Goal: Task Accomplishment & Management: Use online tool/utility

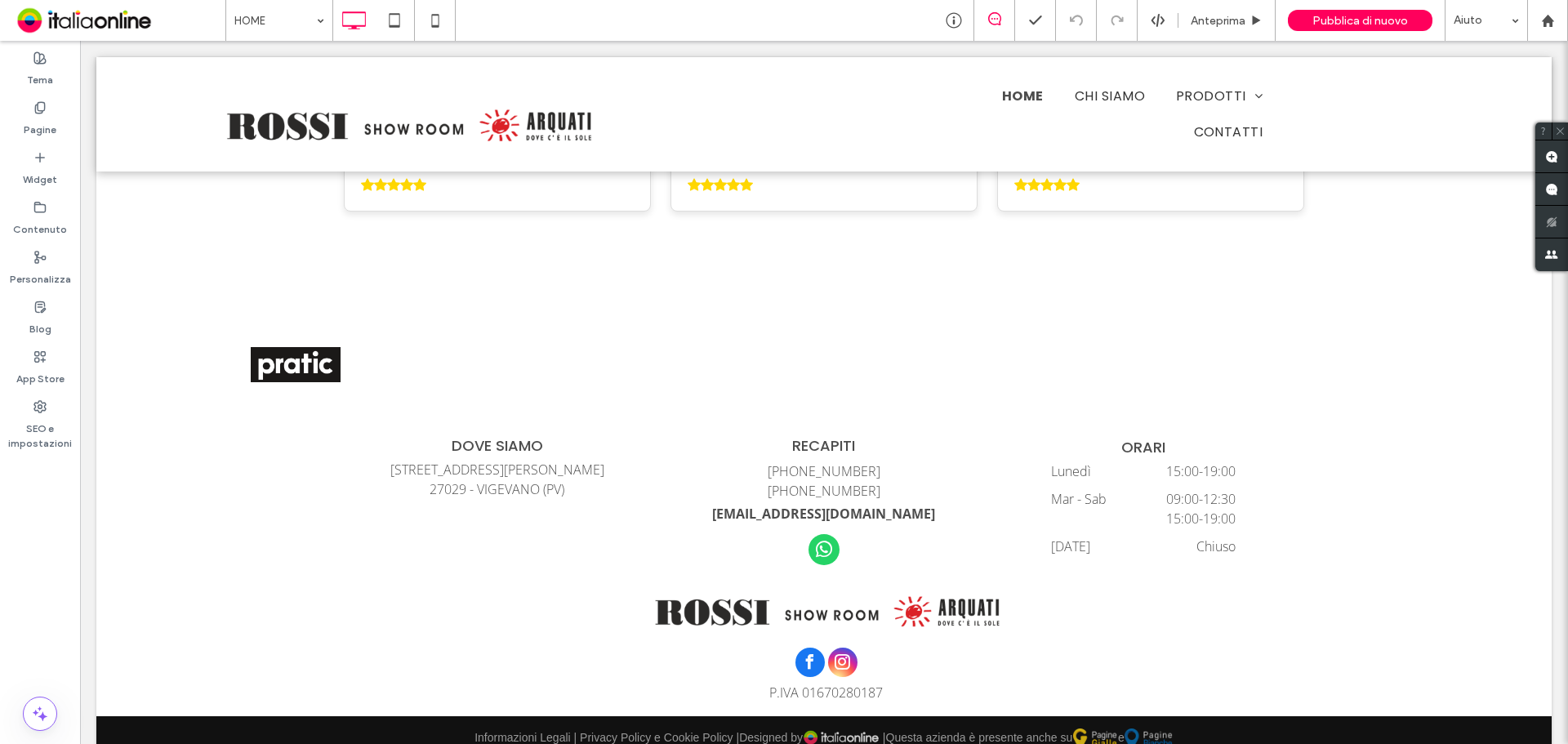
scroll to position [3889, 0]
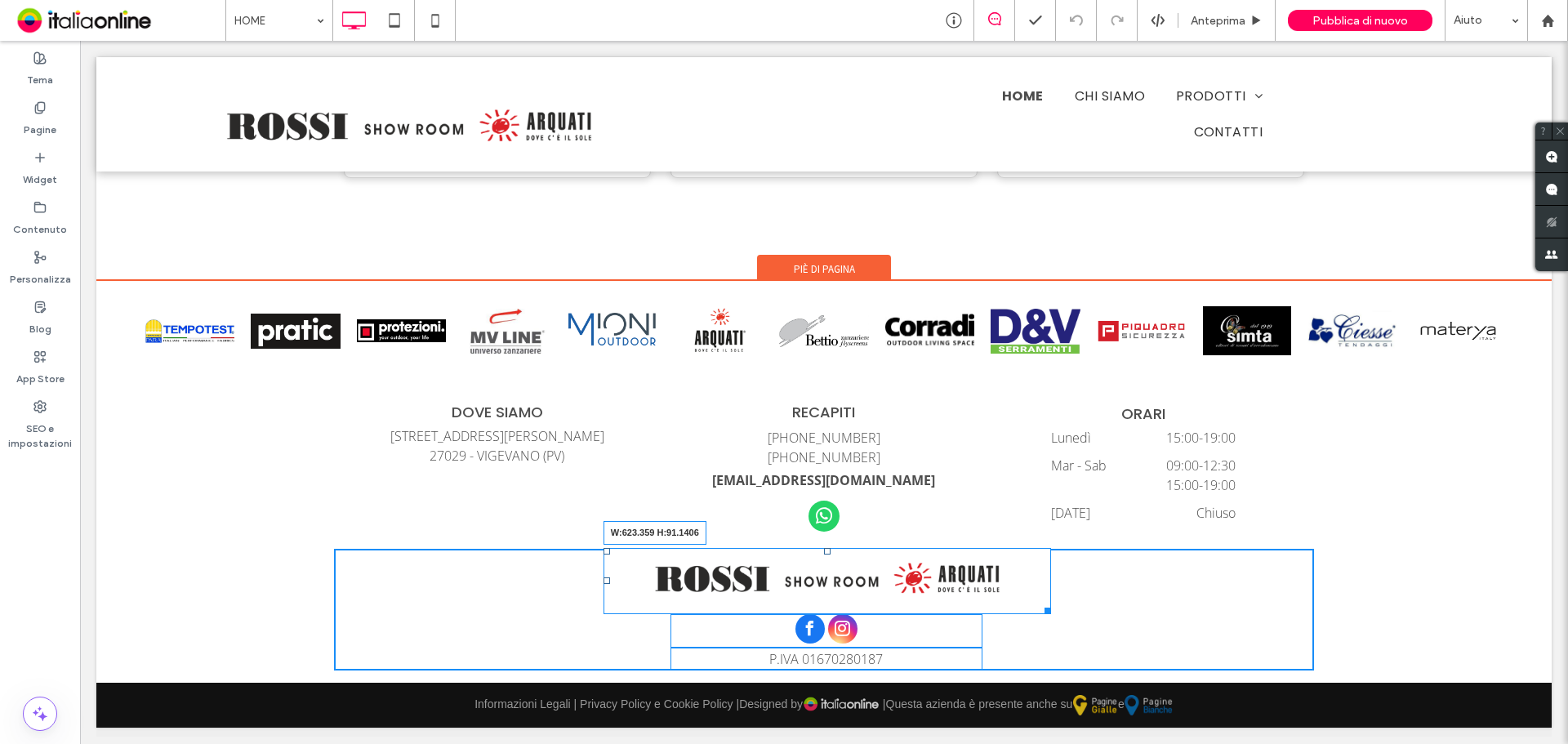
drag, startPoint x: 1036, startPoint y: 608, endPoint x: 1043, endPoint y: 617, distance: 11.4
click at [1043, 613] on div "W:623.359 H:91.1406" at bounding box center [827, 580] width 447 height 66
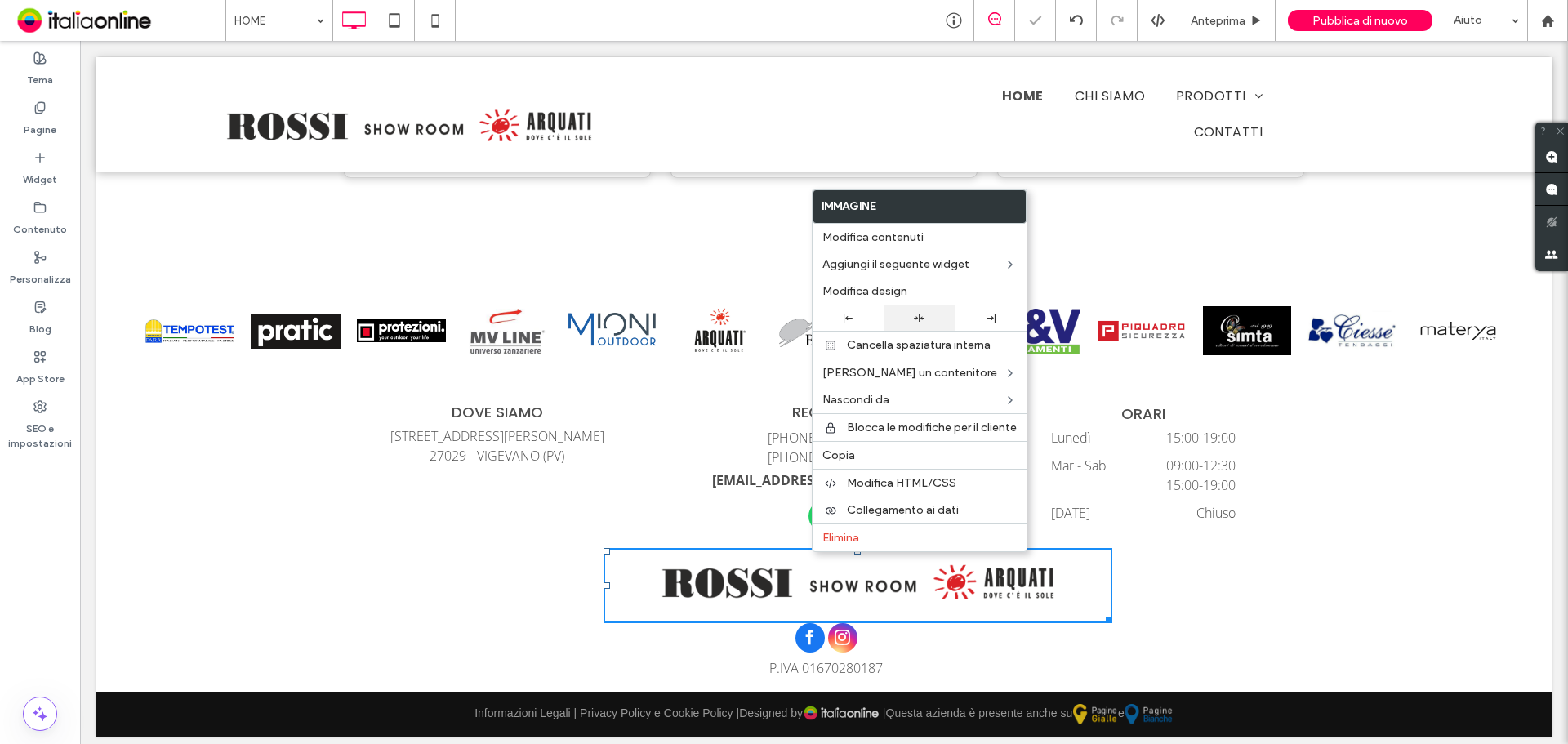
click at [908, 322] on div at bounding box center [919, 318] width 55 height 11
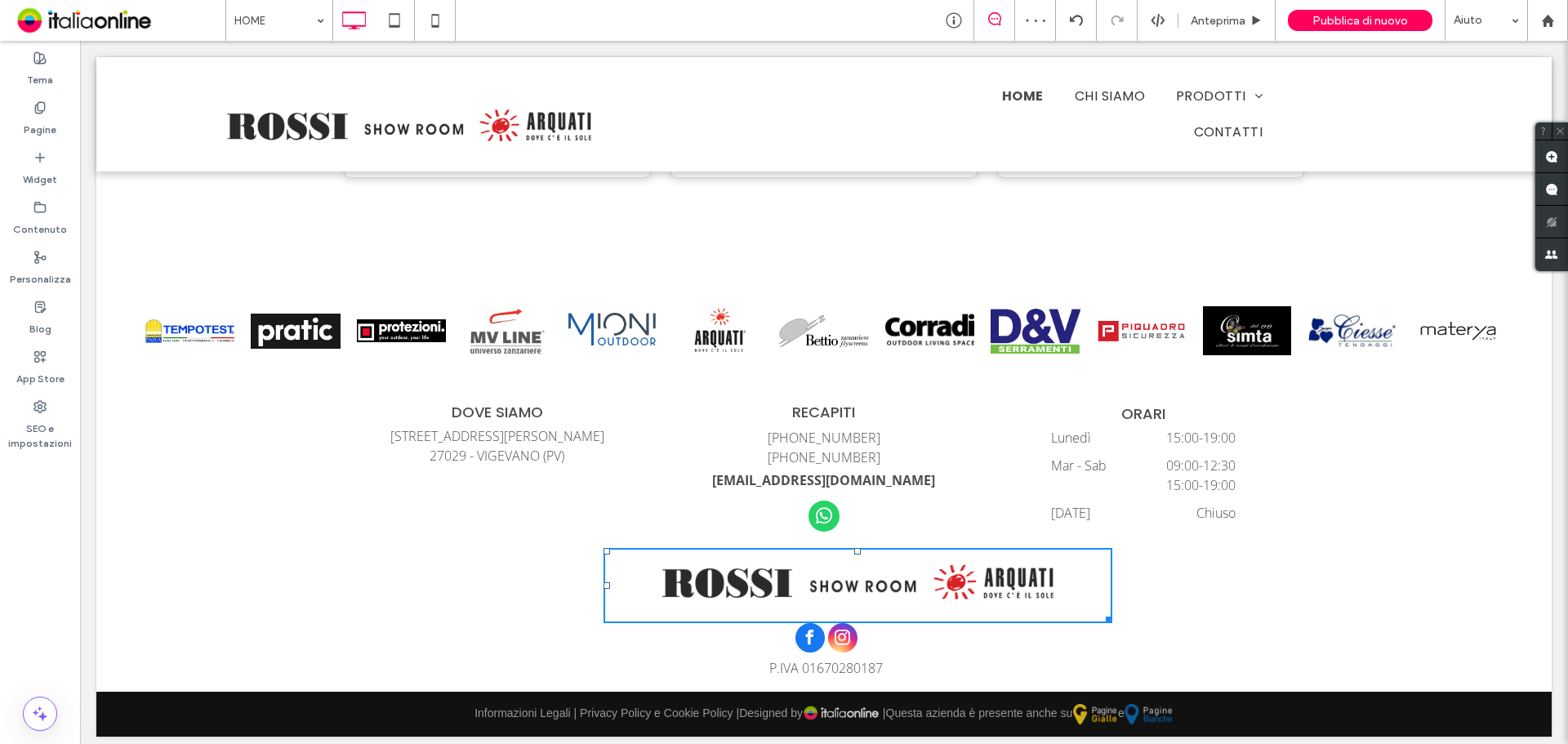
scroll to position [3886, 0]
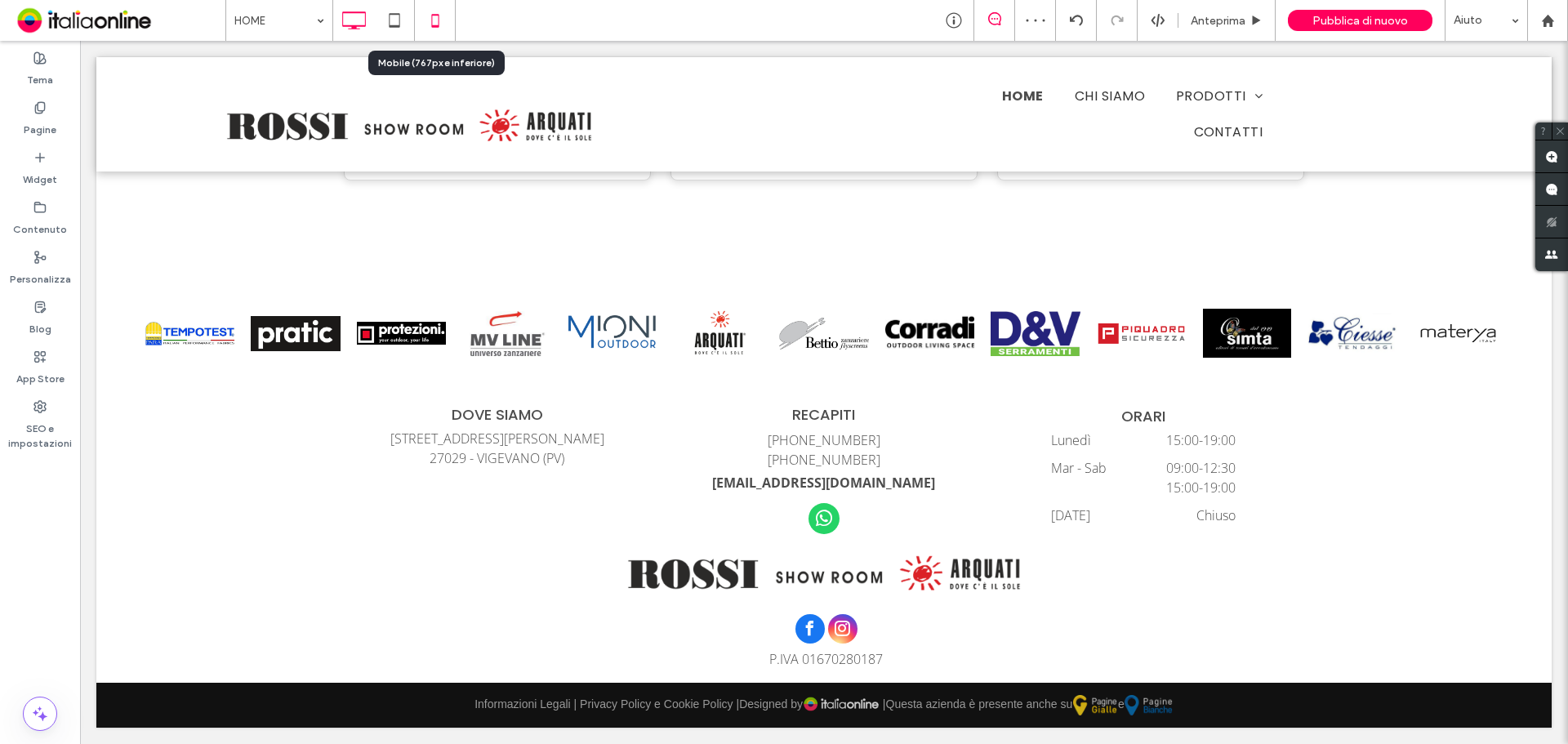
click at [436, 7] on icon at bounding box center [434, 20] width 32 height 32
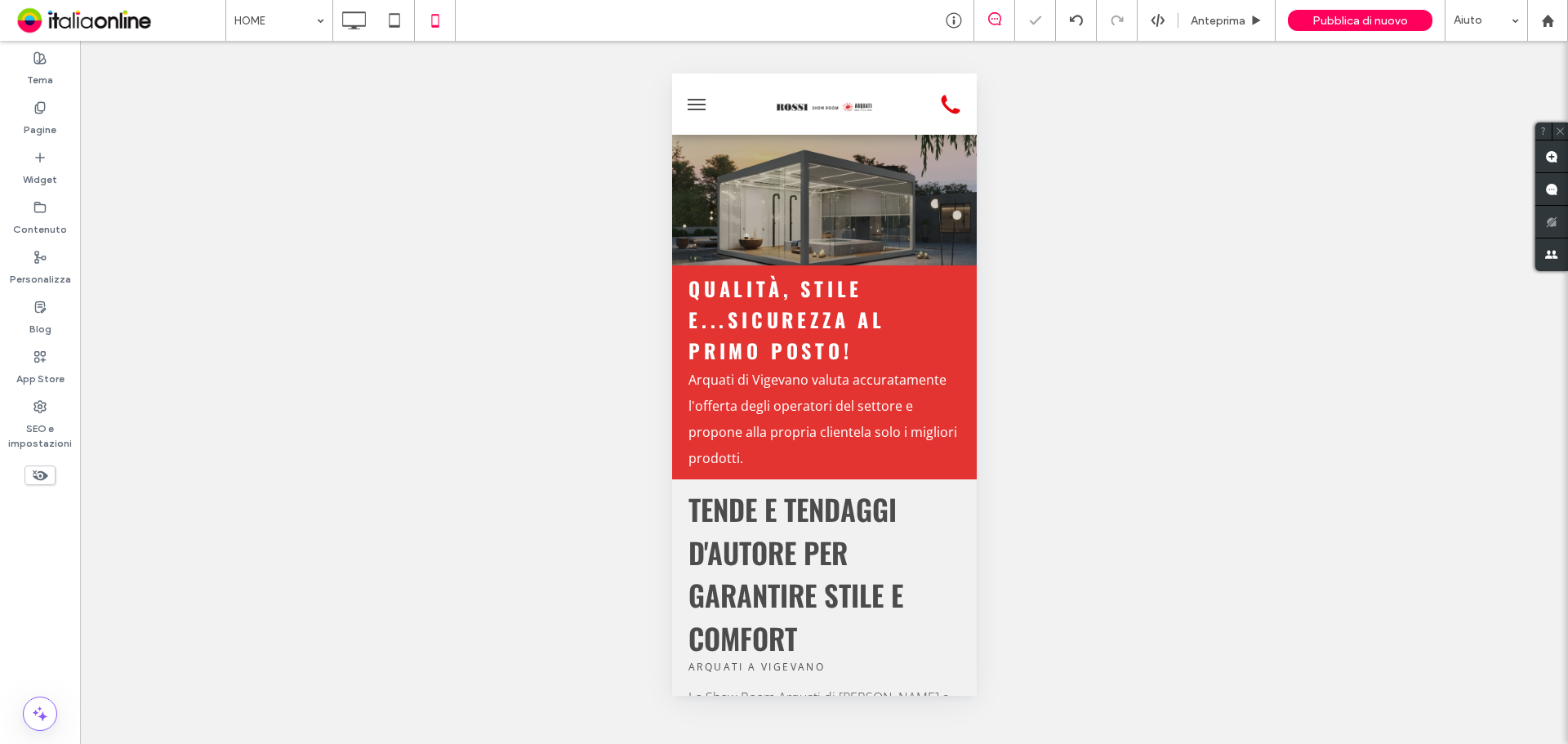
scroll to position [0, 0]
drag, startPoint x: 869, startPoint y: 110, endPoint x: 894, endPoint y: 146, distance: 43.8
drag, startPoint x: 902, startPoint y: 122, endPoint x: 1479, endPoint y: 201, distance: 582.4
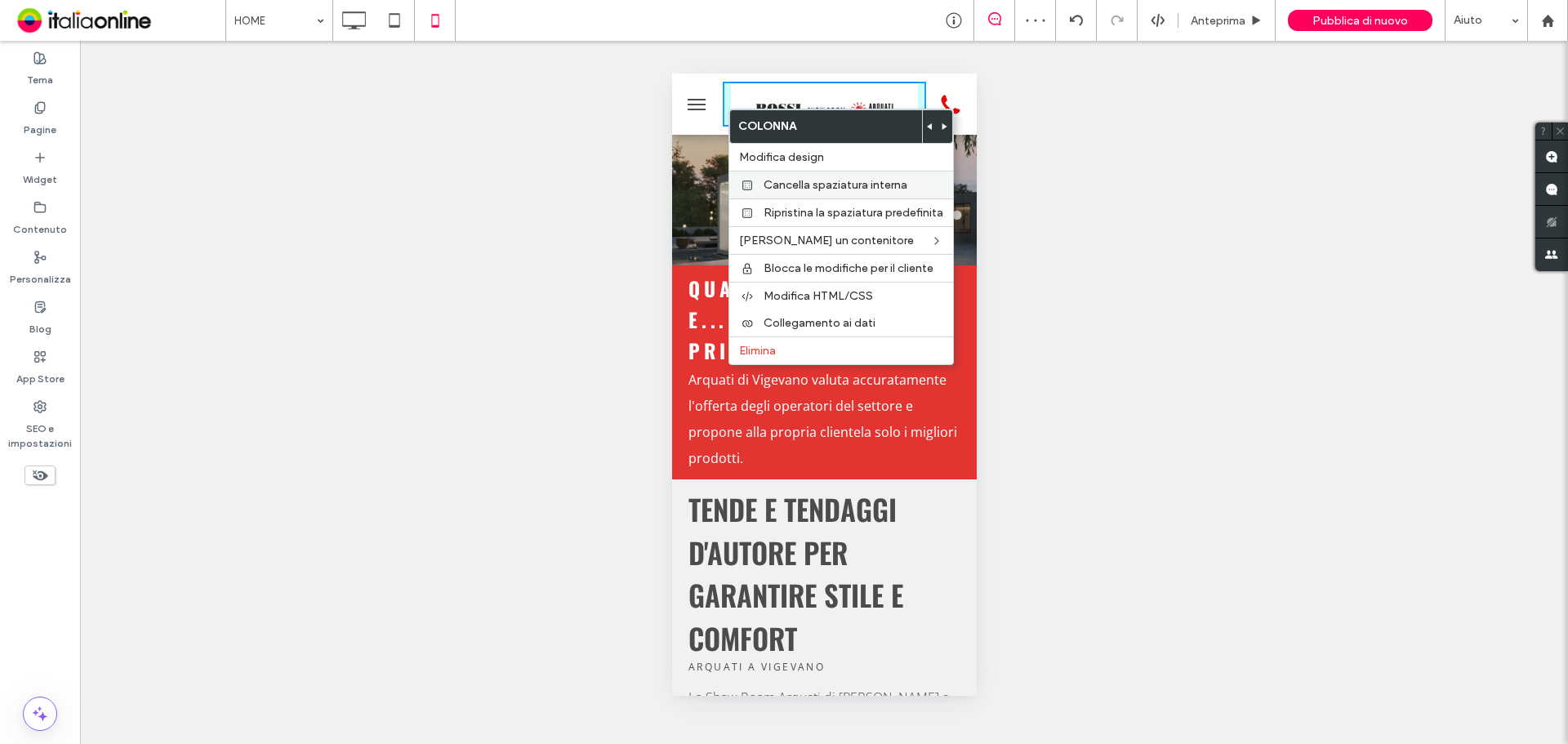
click at [770, 178] on span "Cancella spaziatura interna" at bounding box center [835, 185] width 144 height 14
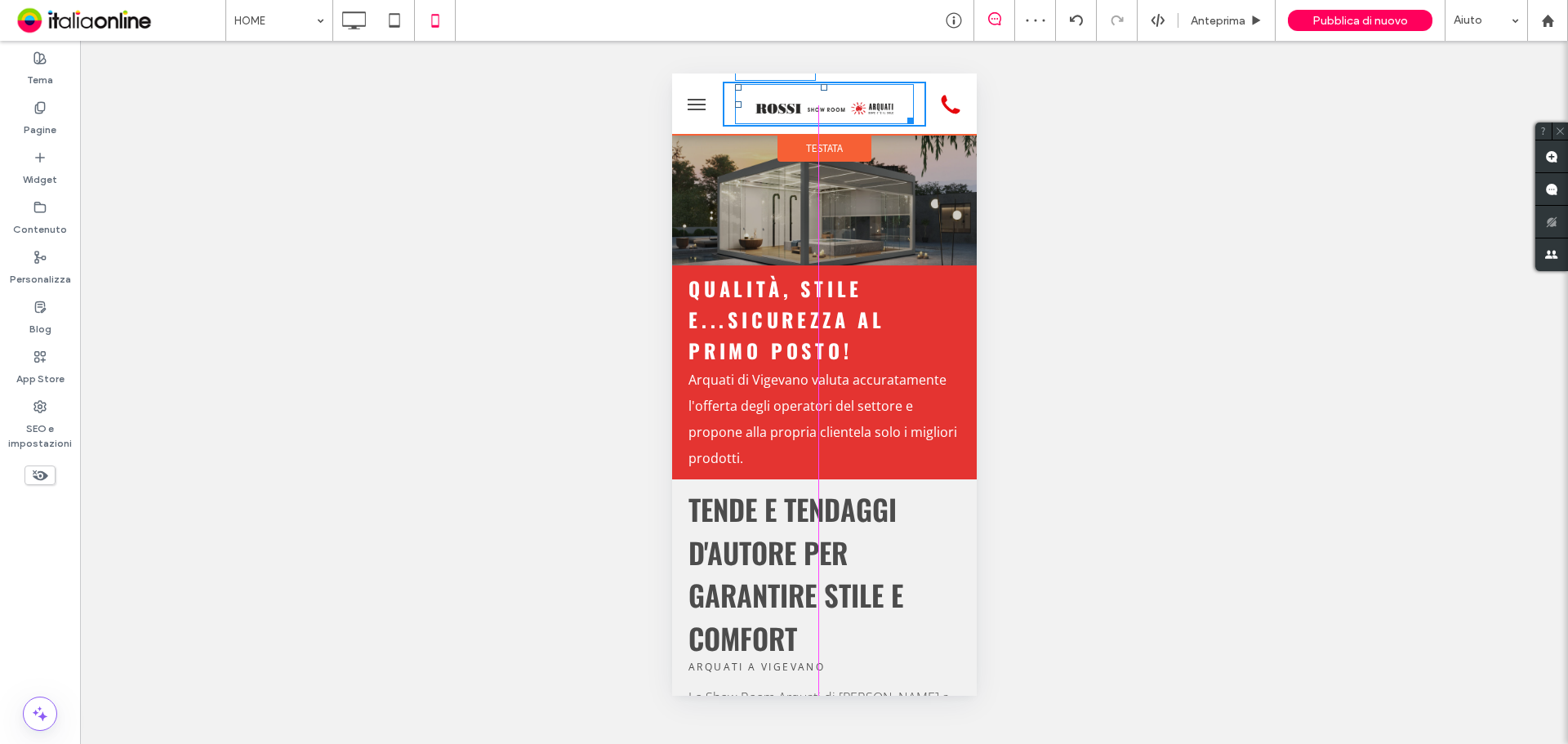
drag, startPoint x: 902, startPoint y: 118, endPoint x: 920, endPoint y: 134, distance: 24.1
click at [920, 134] on div "W:238.641 H:53 Testata" at bounding box center [824, 104] width 305 height 61
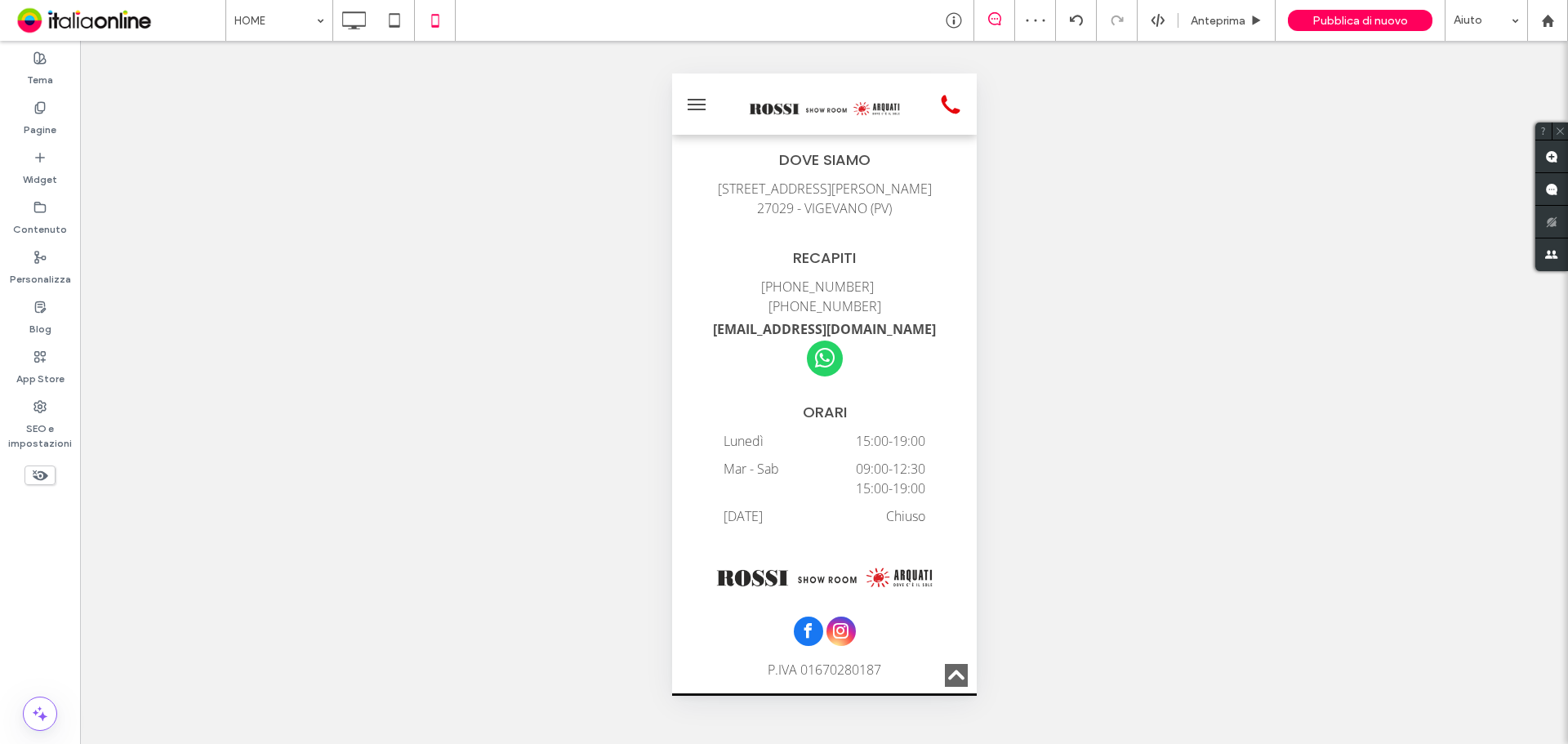
scroll to position [6382, 0]
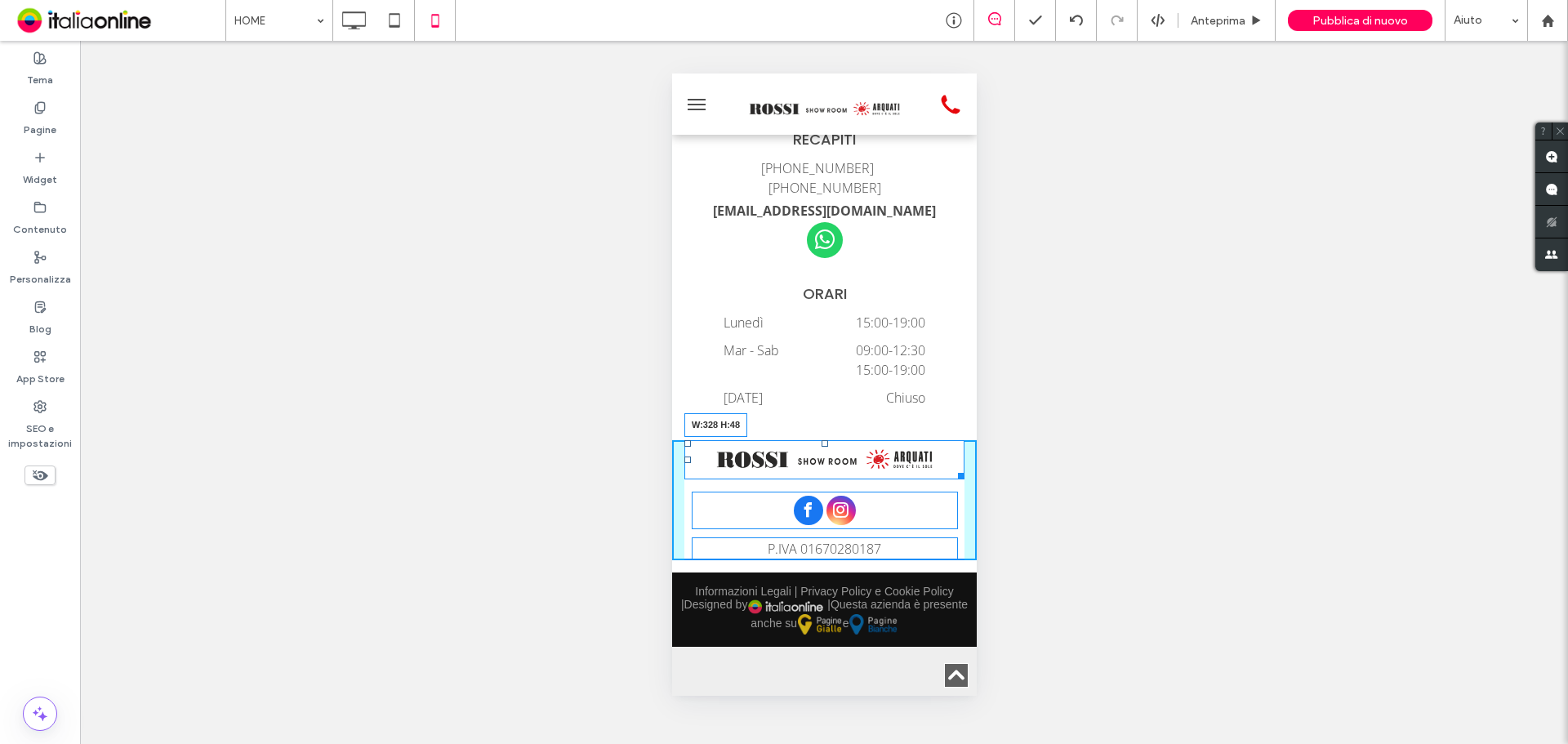
drag, startPoint x: 944, startPoint y: 522, endPoint x: 955, endPoint y: 530, distance: 13.6
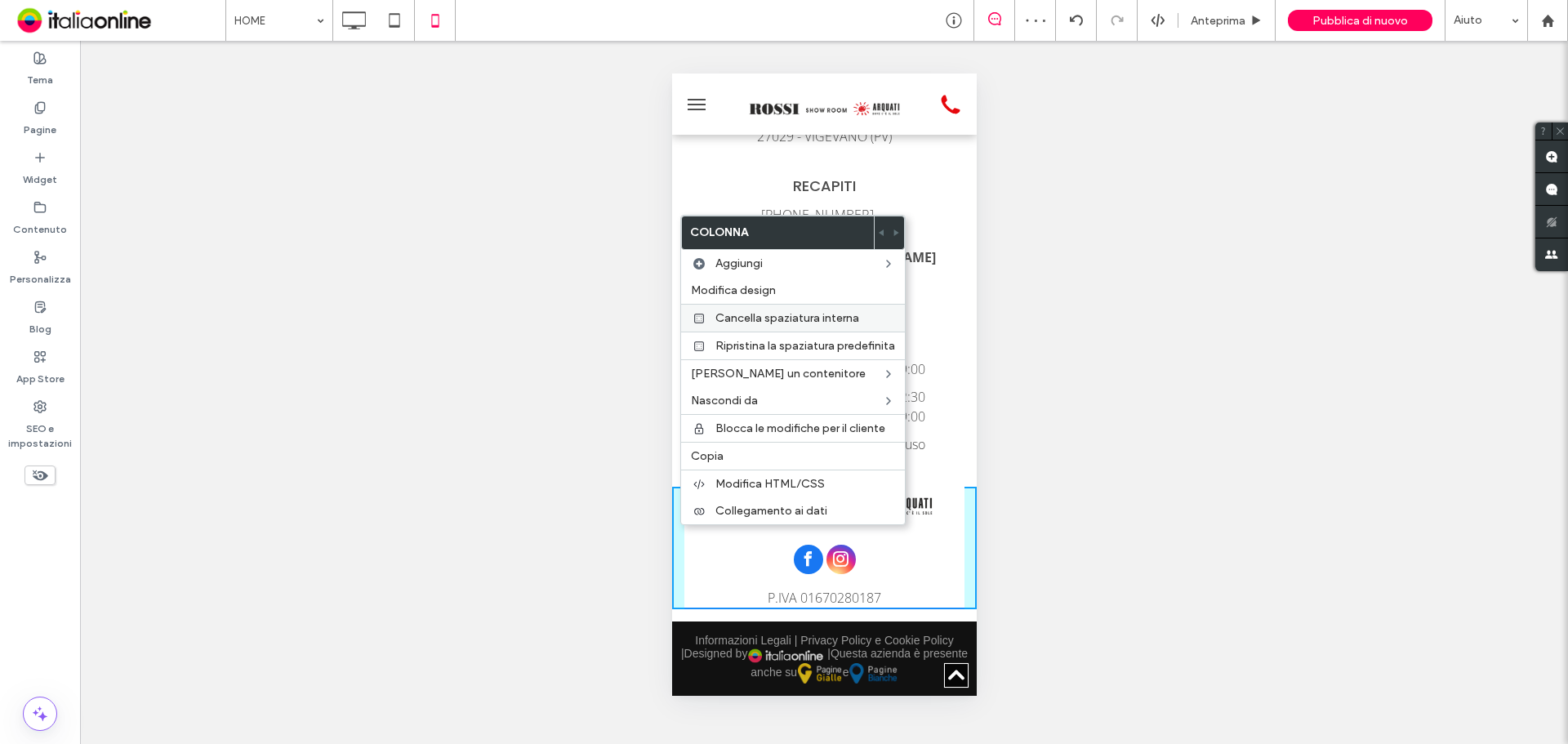
click at [745, 315] on span "Cancella spaziatura interna" at bounding box center [787, 318] width 144 height 14
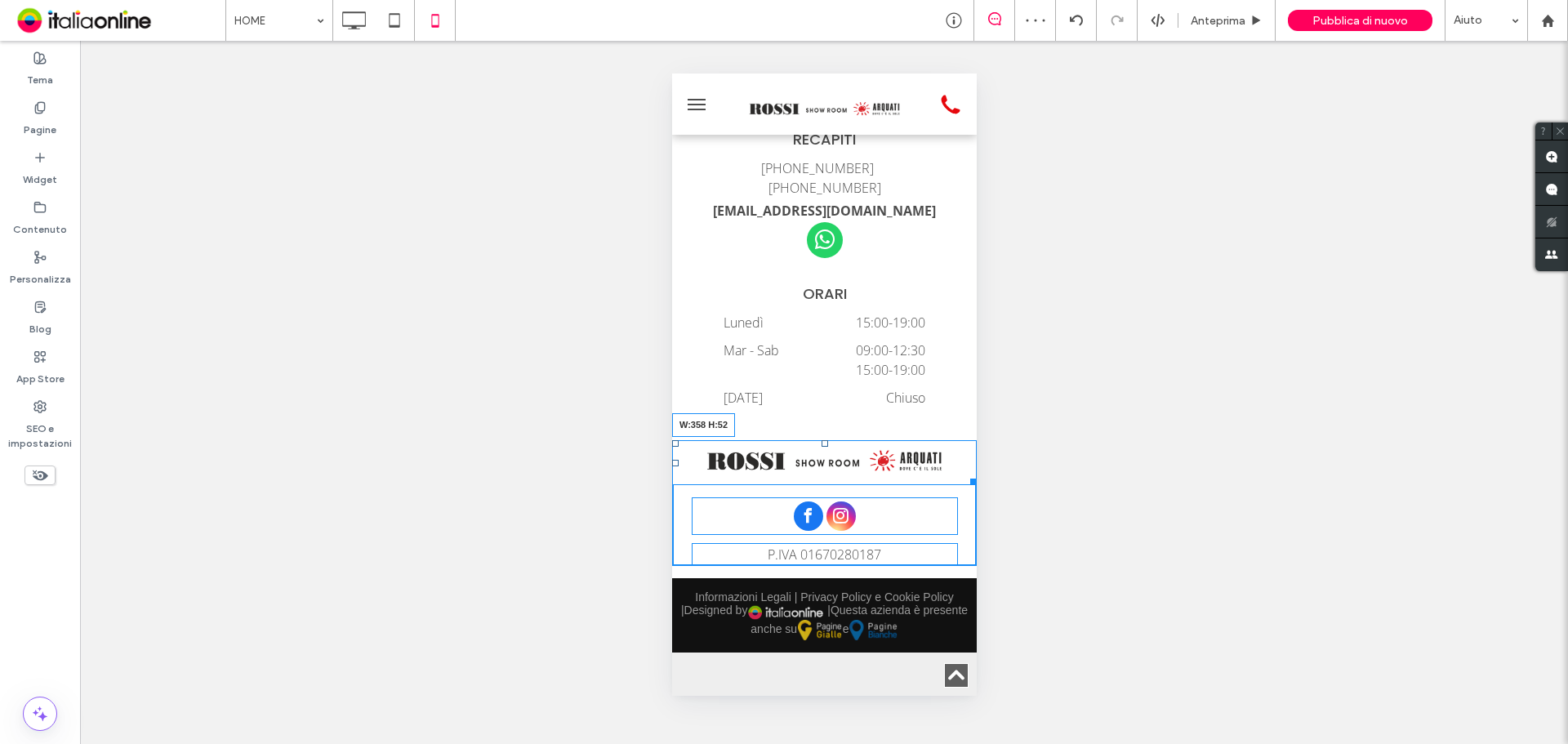
drag, startPoint x: 958, startPoint y: 525, endPoint x: 1640, endPoint y: 603, distance: 686.4
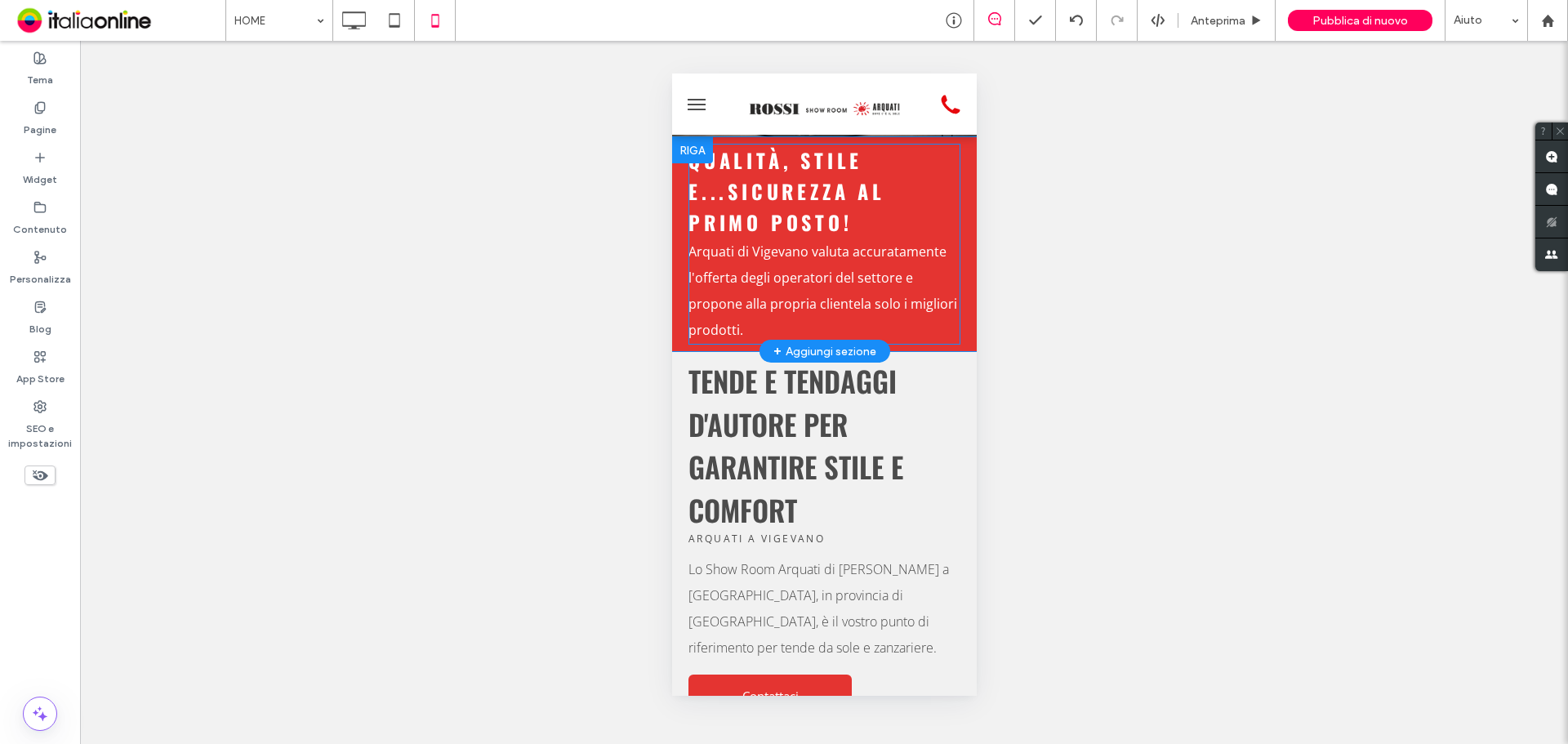
scroll to position [0, 0]
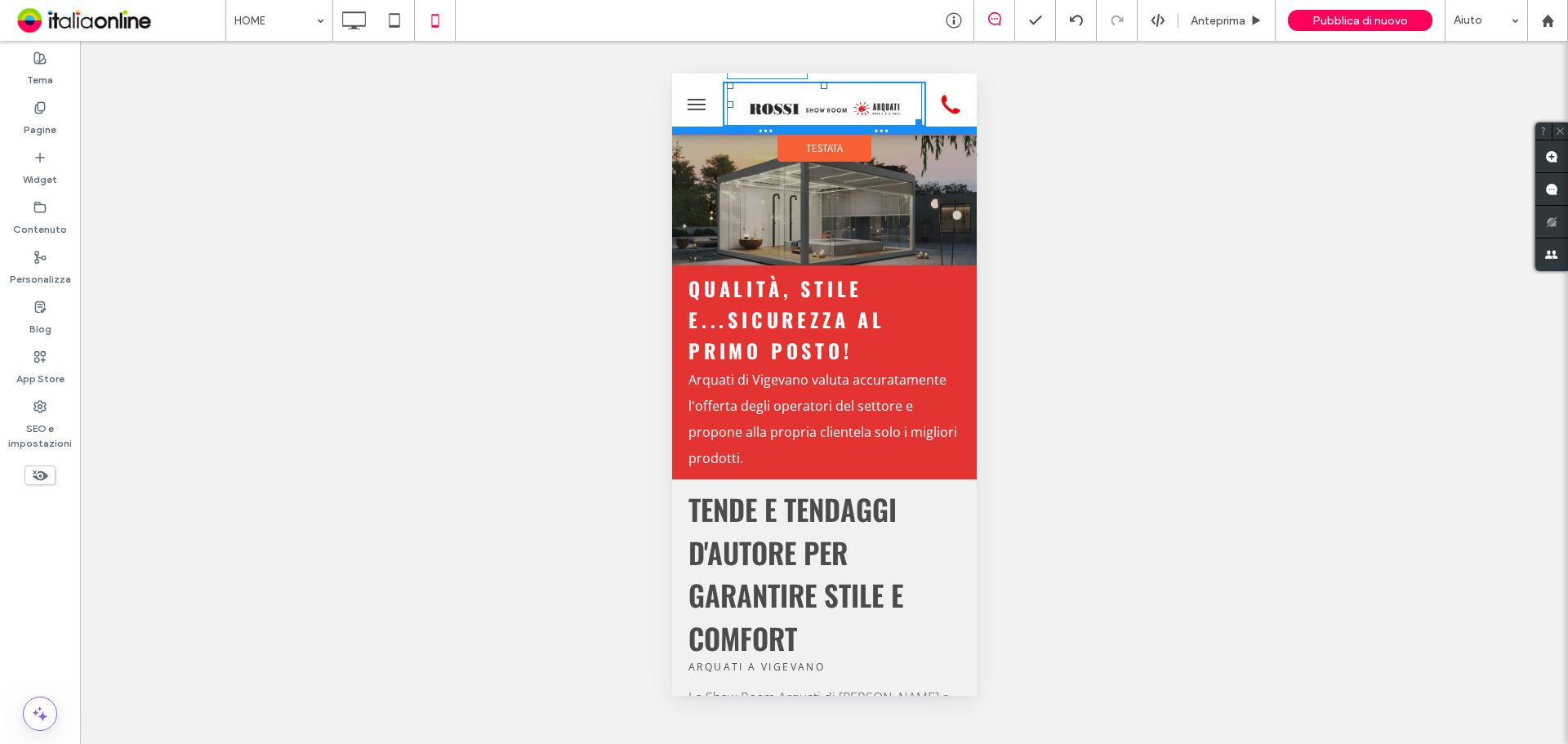
drag, startPoint x: 906, startPoint y: 120, endPoint x: 916, endPoint y: 132, distance: 15.6
click at [916, 132] on div "W:238.641 H:53" at bounding box center [824, 104] width 305 height 61
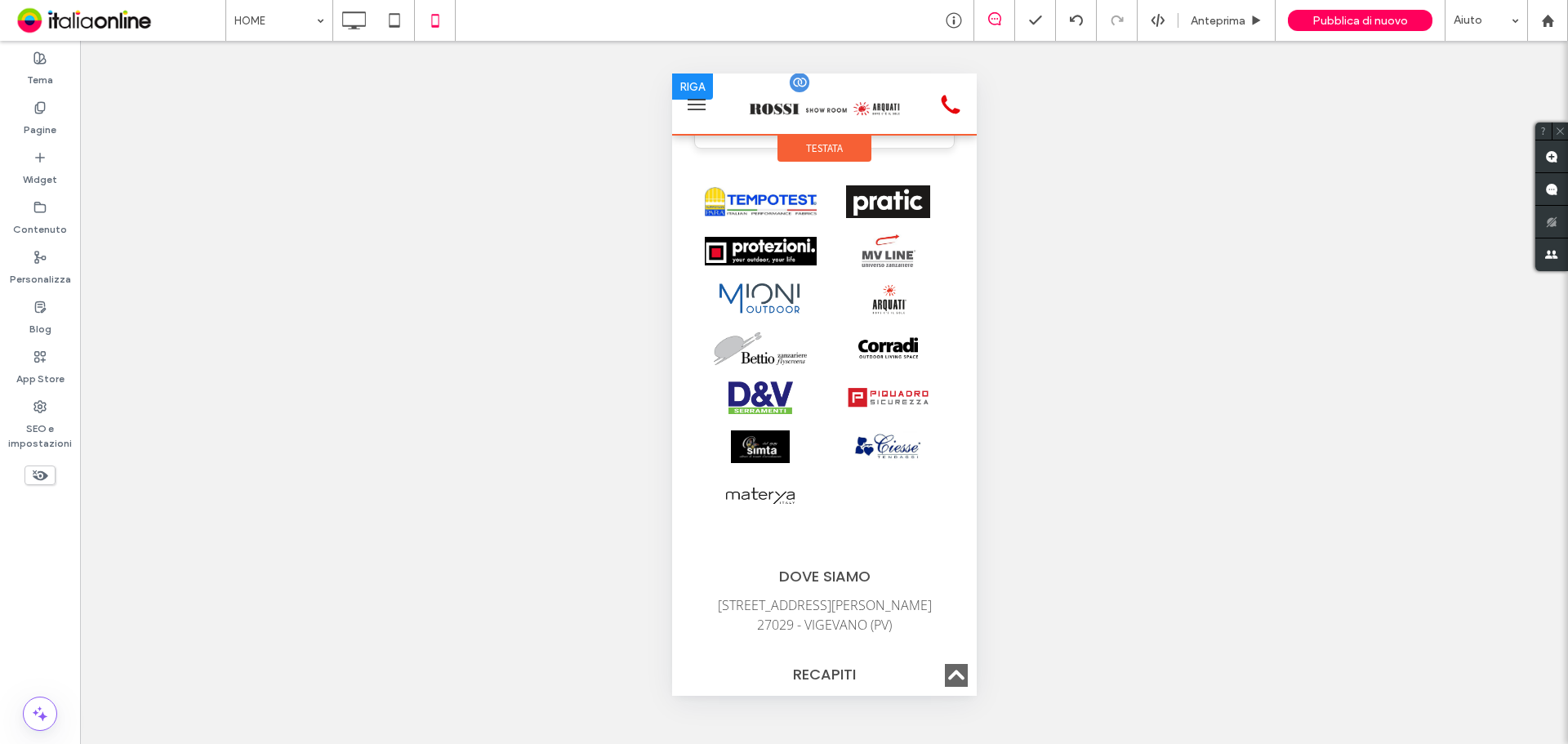
scroll to position [5733, 0]
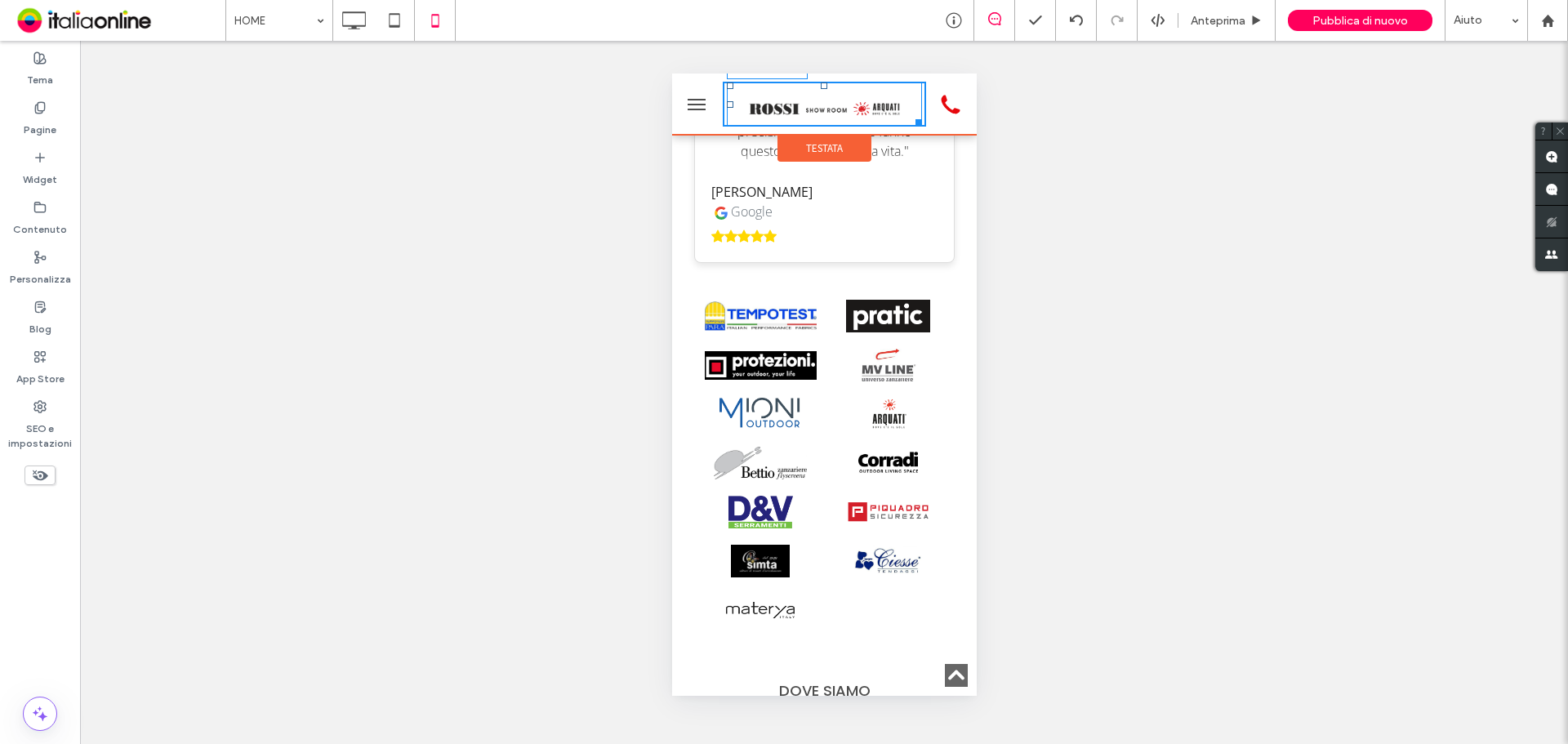
drag, startPoint x: 905, startPoint y: 122, endPoint x: 931, endPoint y: 129, distance: 26.9
click at [931, 129] on div "W:238.641 H:53" at bounding box center [824, 104] width 305 height 61
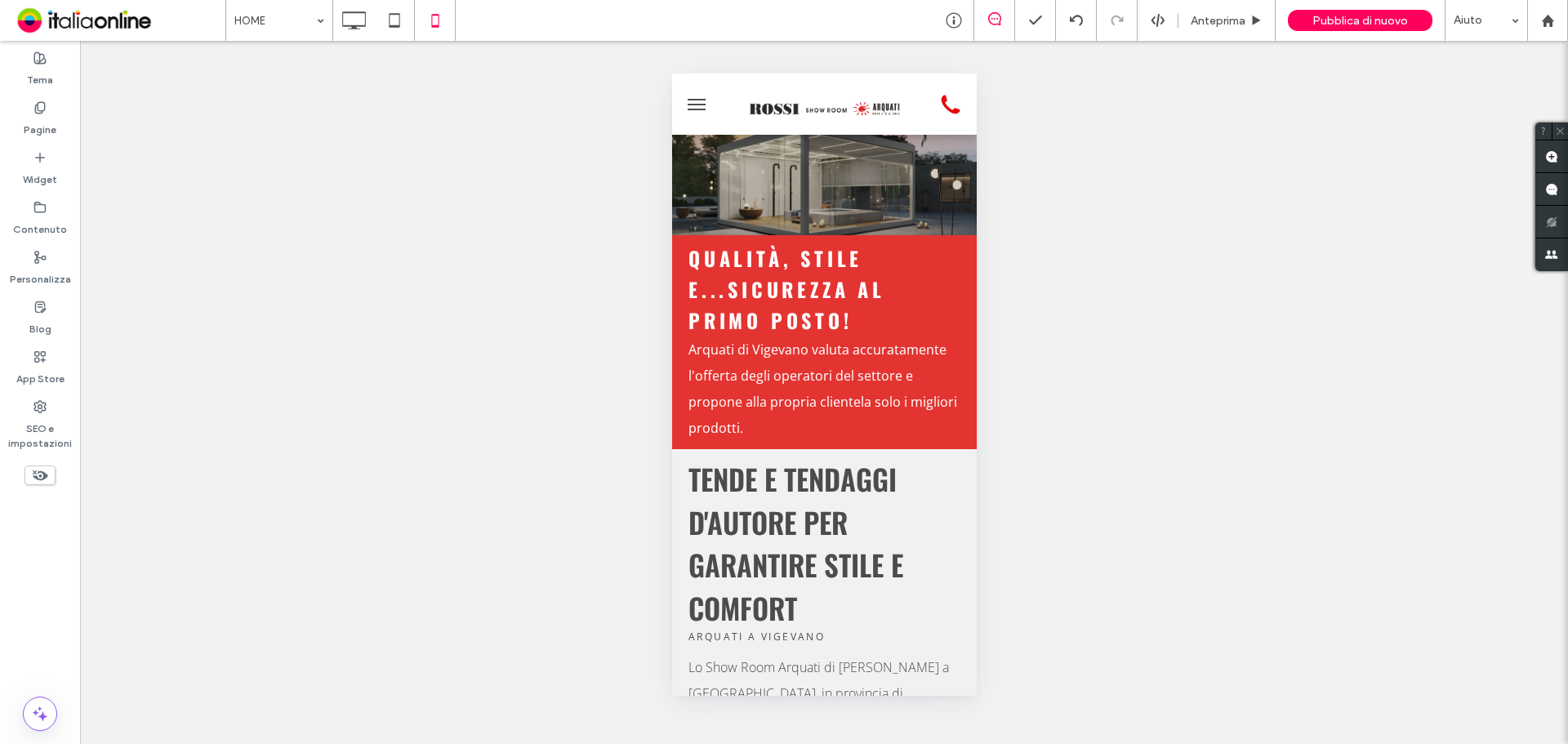
scroll to position [0, 0]
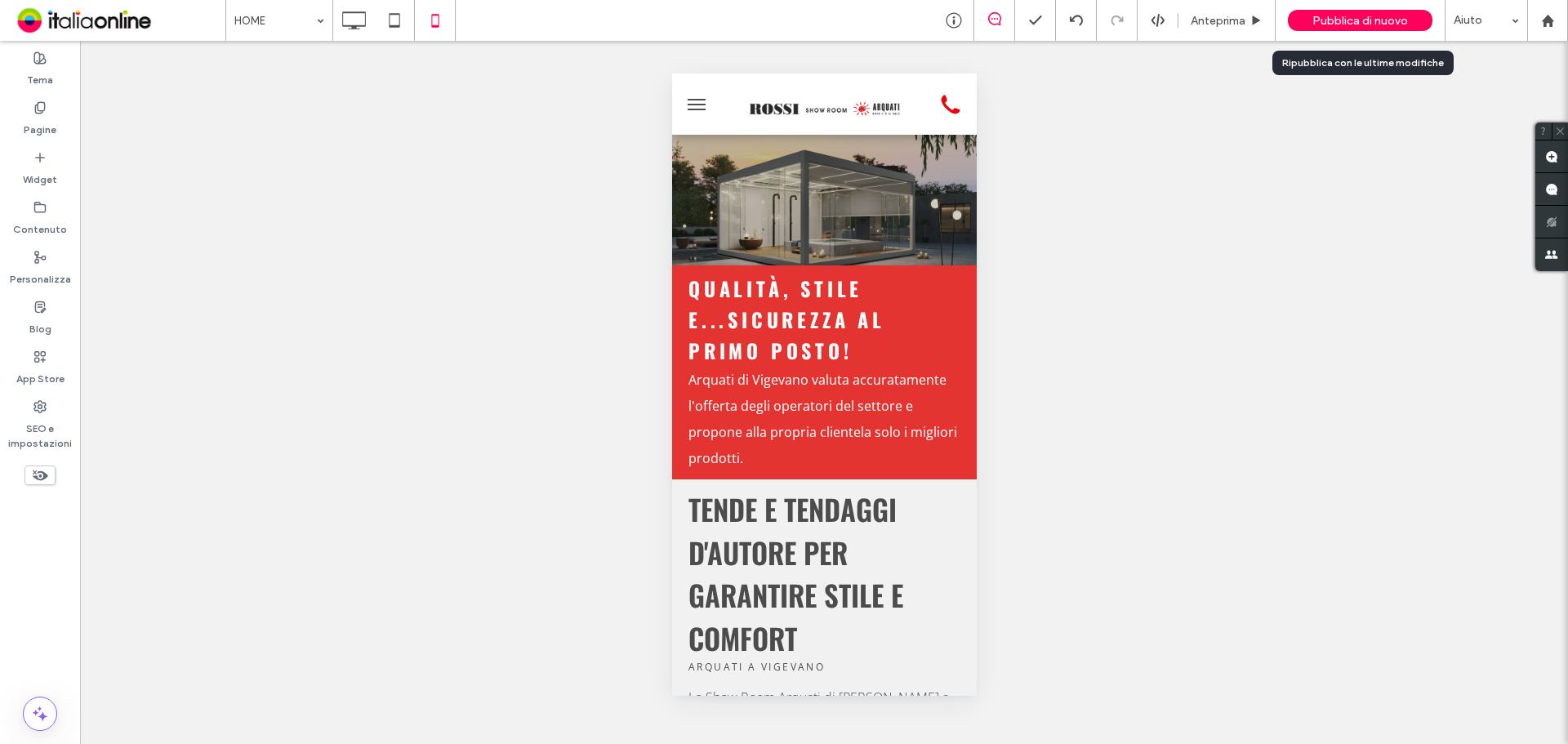
click at [1332, 19] on span "Pubblica di nuovo" at bounding box center [1359, 21] width 95 height 14
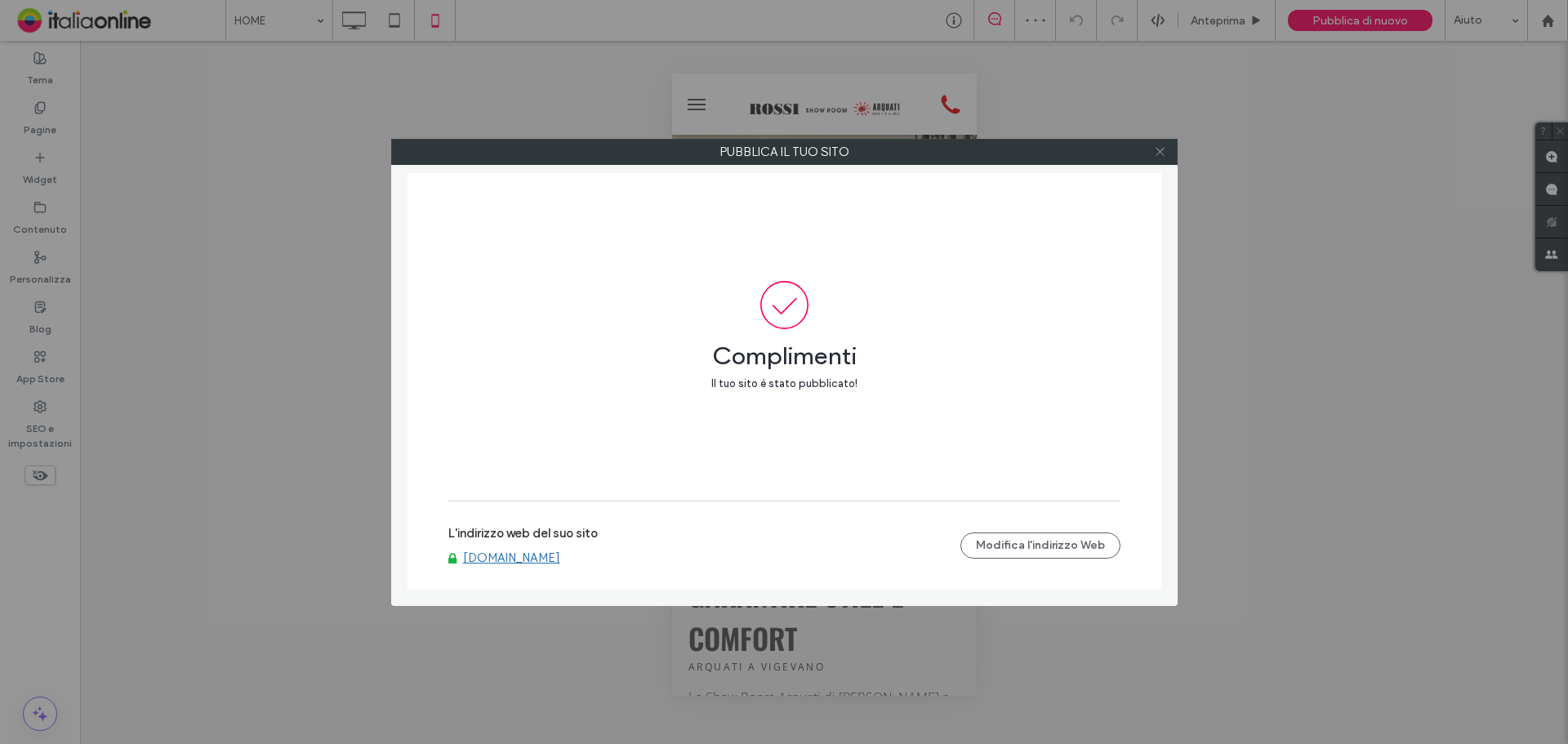
click at [1165, 152] on icon at bounding box center [1160, 151] width 12 height 12
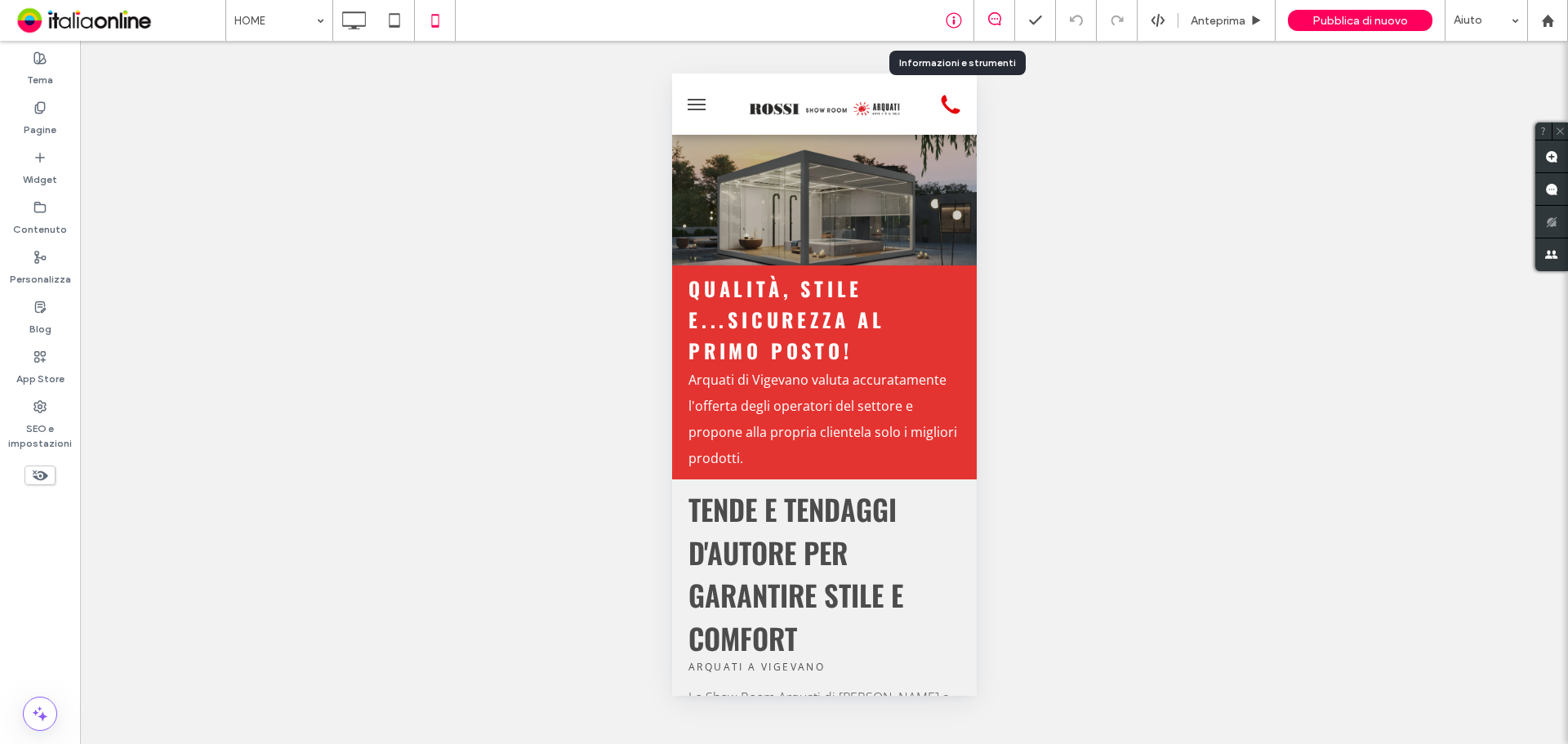
click at [950, 24] on icon at bounding box center [953, 20] width 17 height 17
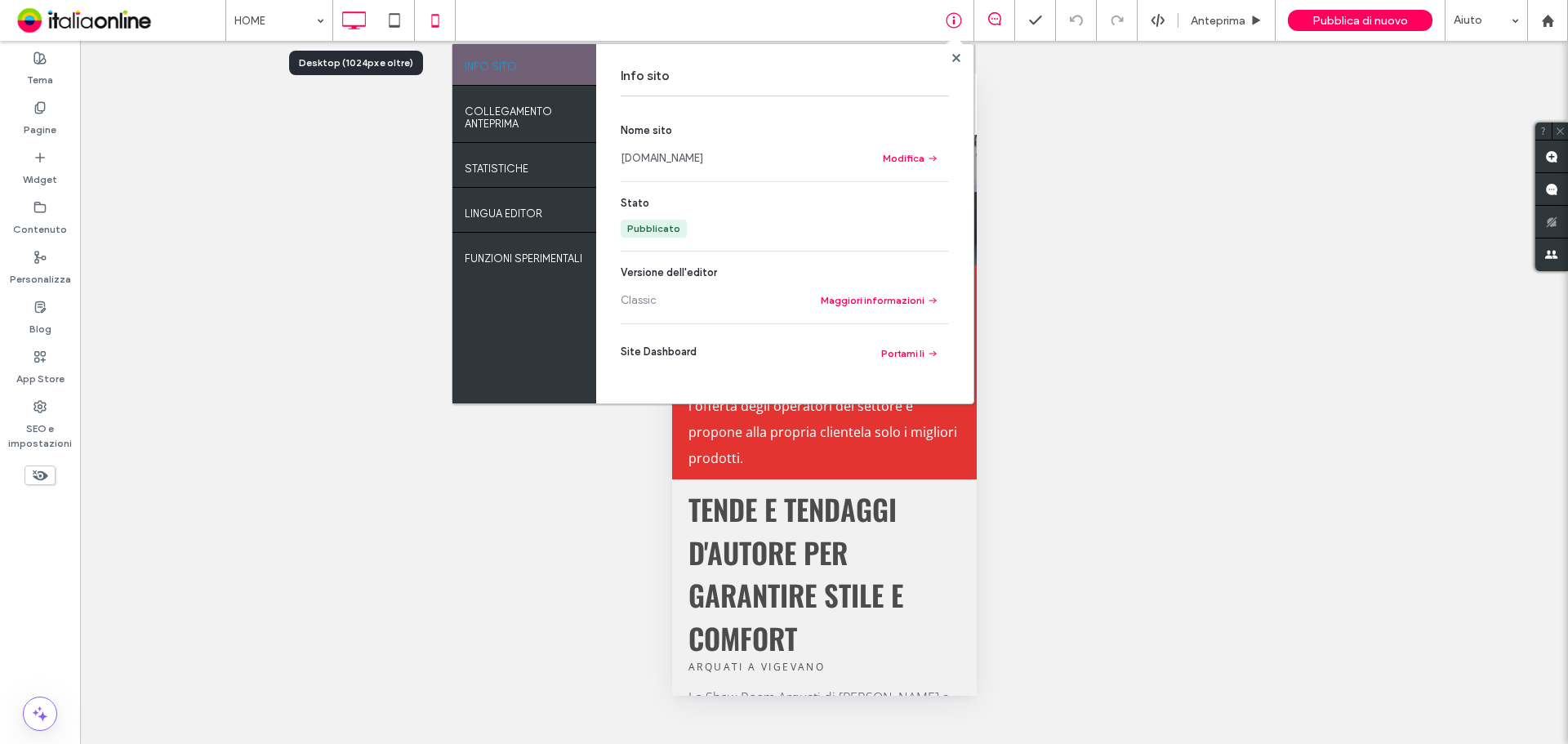
click at [348, 27] on icon at bounding box center [353, 20] width 32 height 32
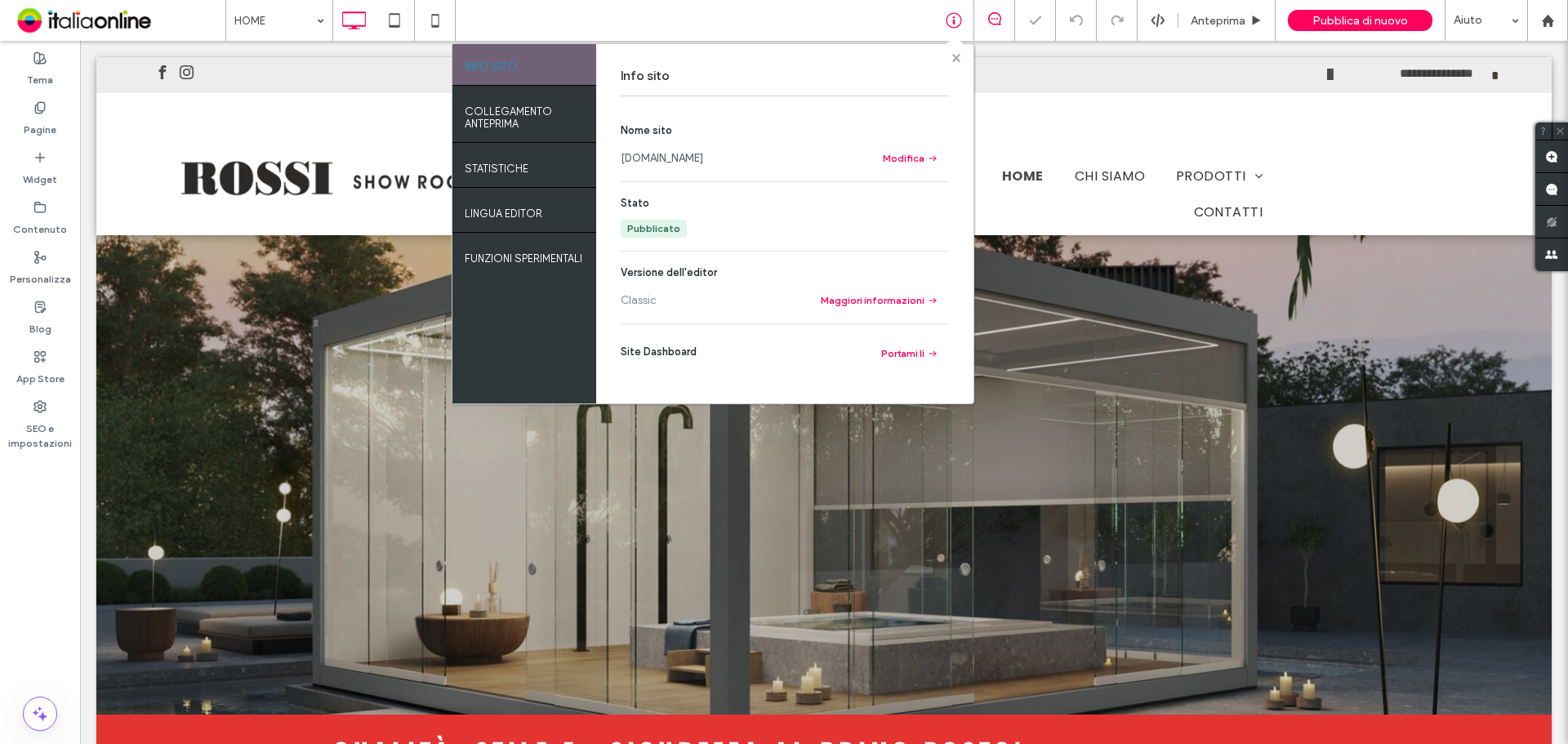
click at [958, 54] on icon at bounding box center [956, 58] width 8 height 8
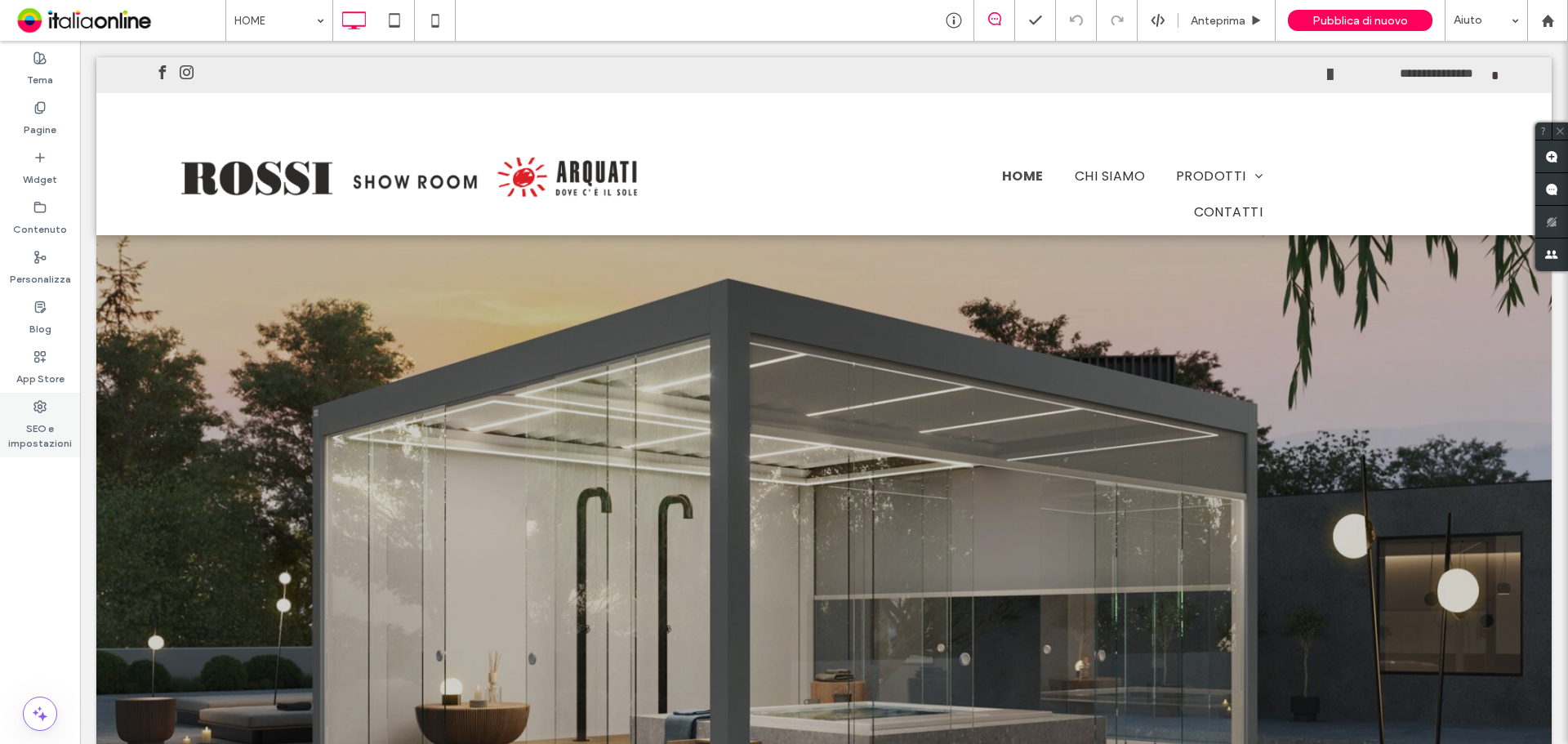
click at [12, 434] on label "SEO e impostazioni" at bounding box center [40, 431] width 80 height 37
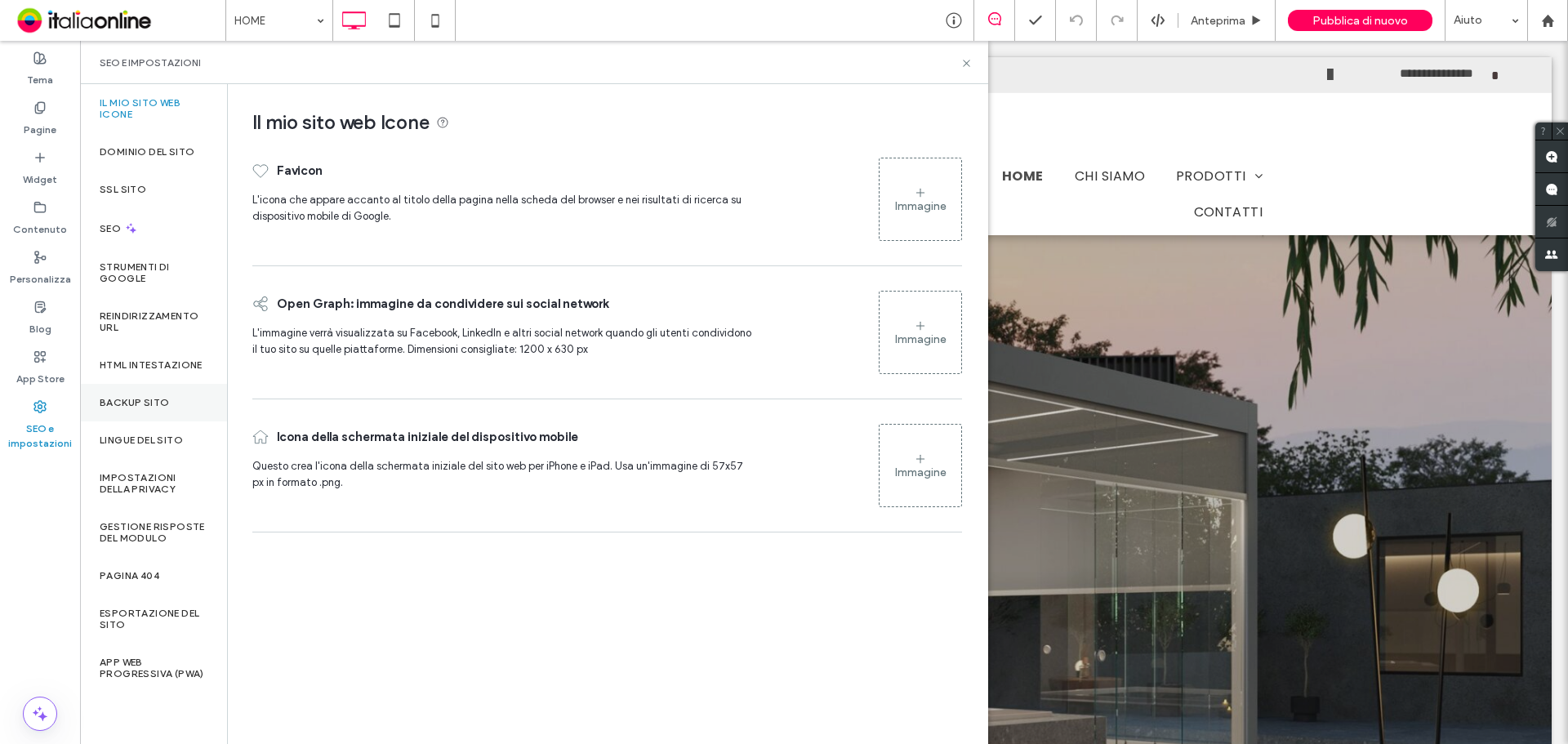
click at [124, 408] on label "Backup sito" at bounding box center [134, 403] width 70 height 12
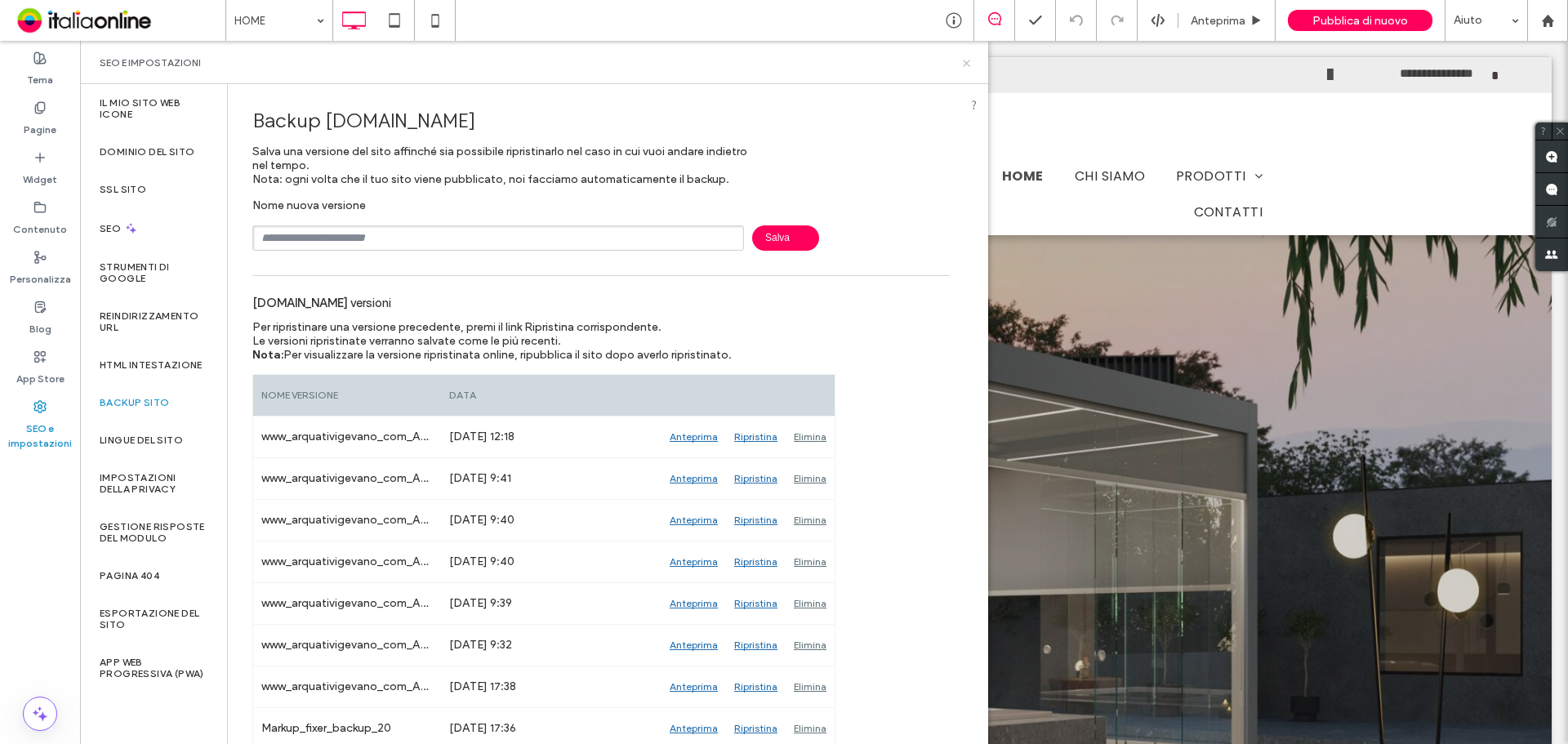
click at [962, 61] on icon at bounding box center [966, 63] width 12 height 12
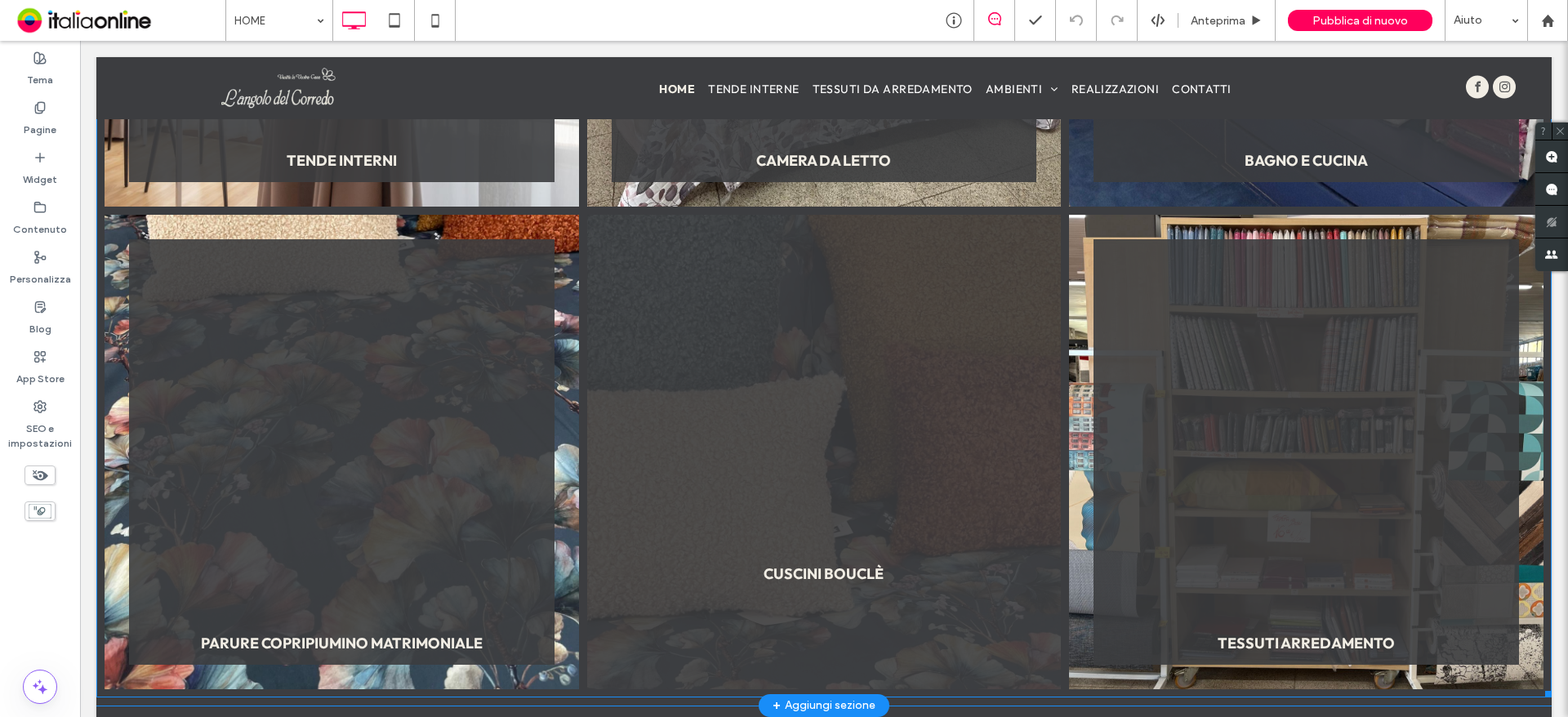
scroll to position [2287, 0]
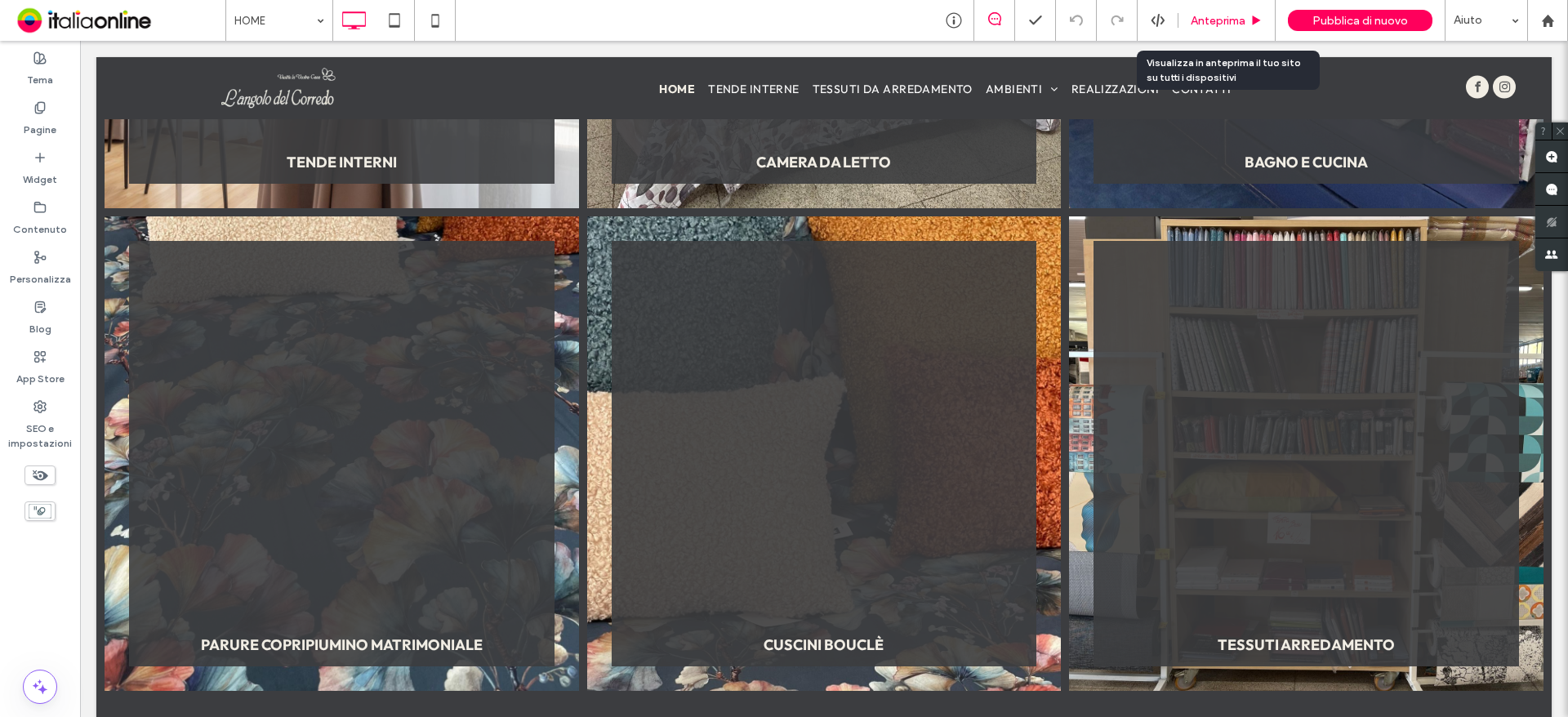
click at [1212, 22] on span "Anteprima" at bounding box center [1218, 21] width 55 height 14
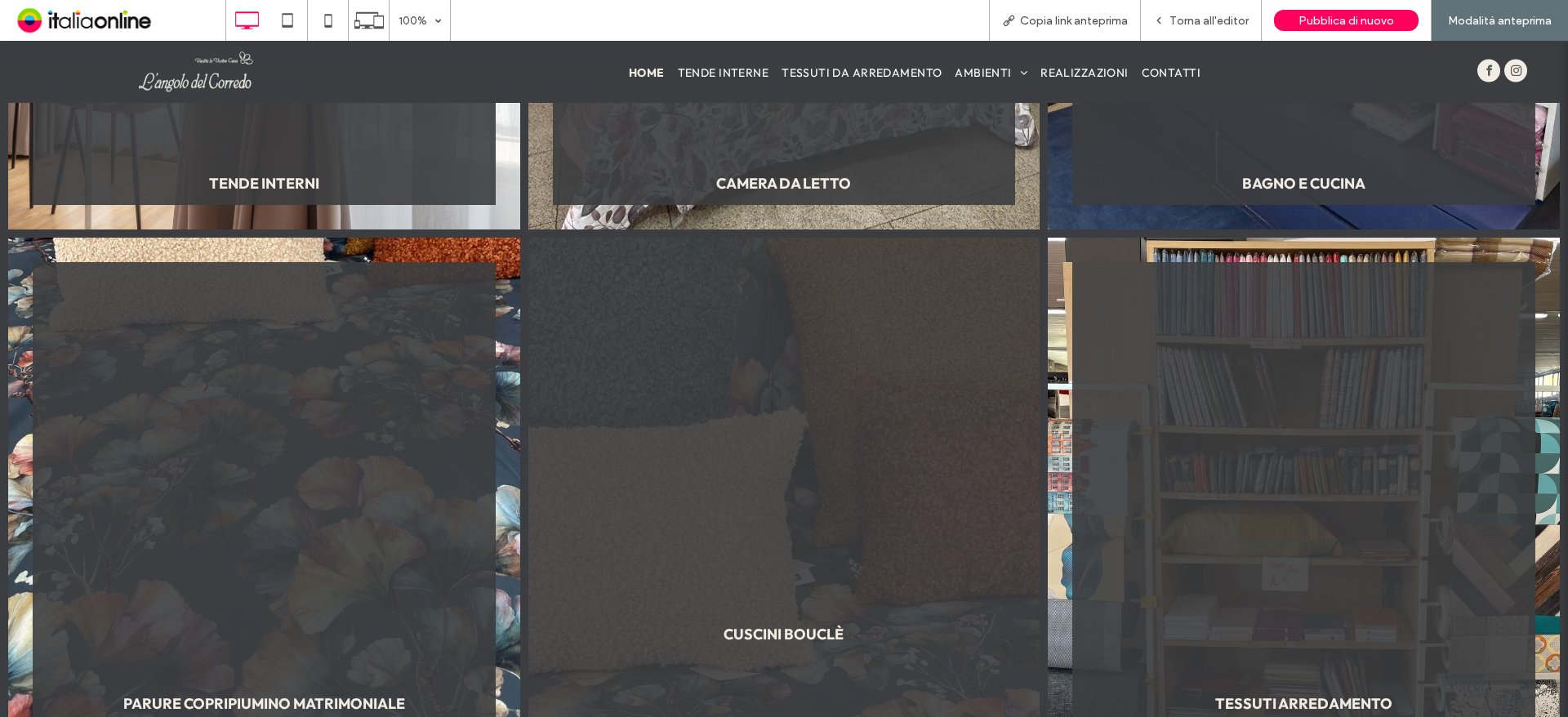
click at [756, 598] on link at bounding box center [784, 493] width 512 height 512
click at [759, 625] on link at bounding box center [784, 493] width 512 height 512
click at [770, 603] on link at bounding box center [784, 493] width 512 height 512
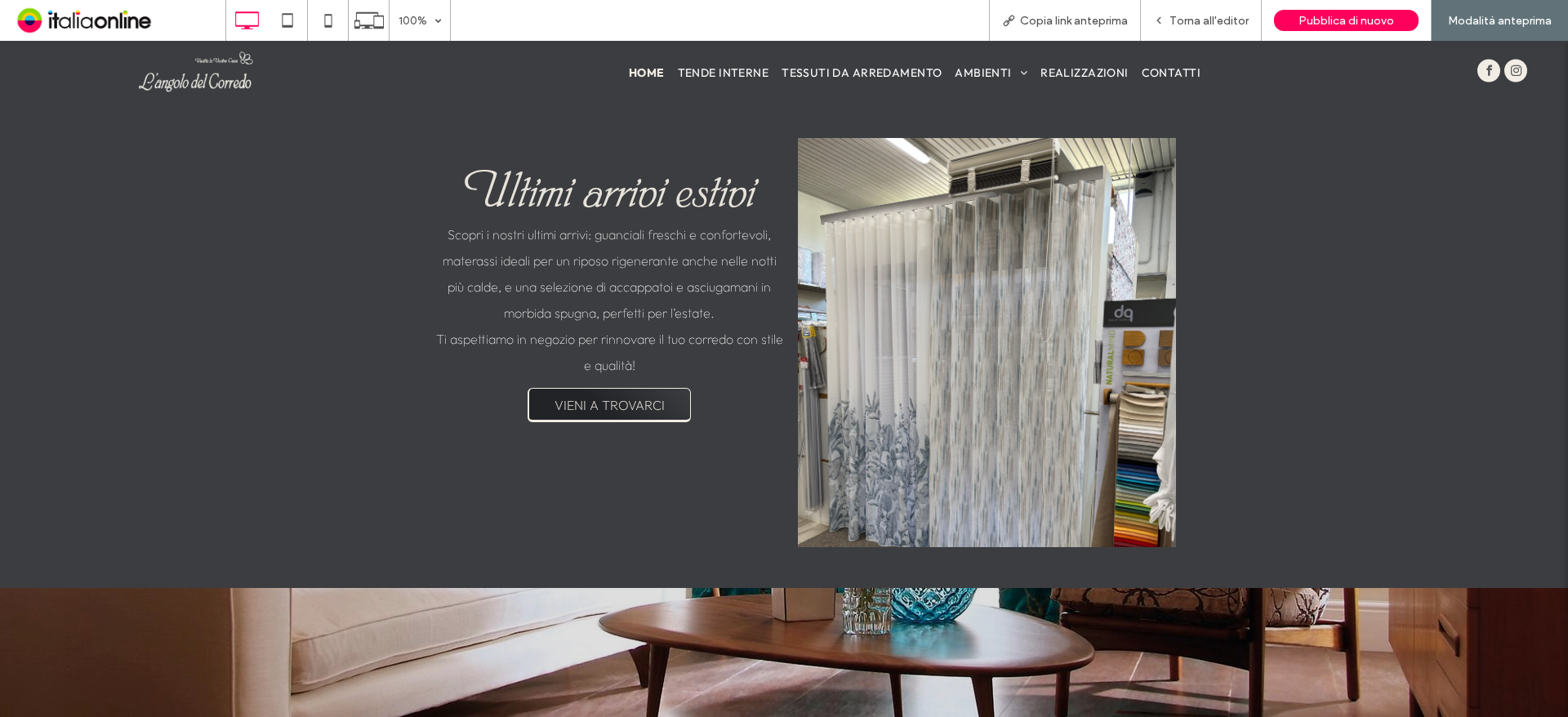
scroll to position [2614, 0]
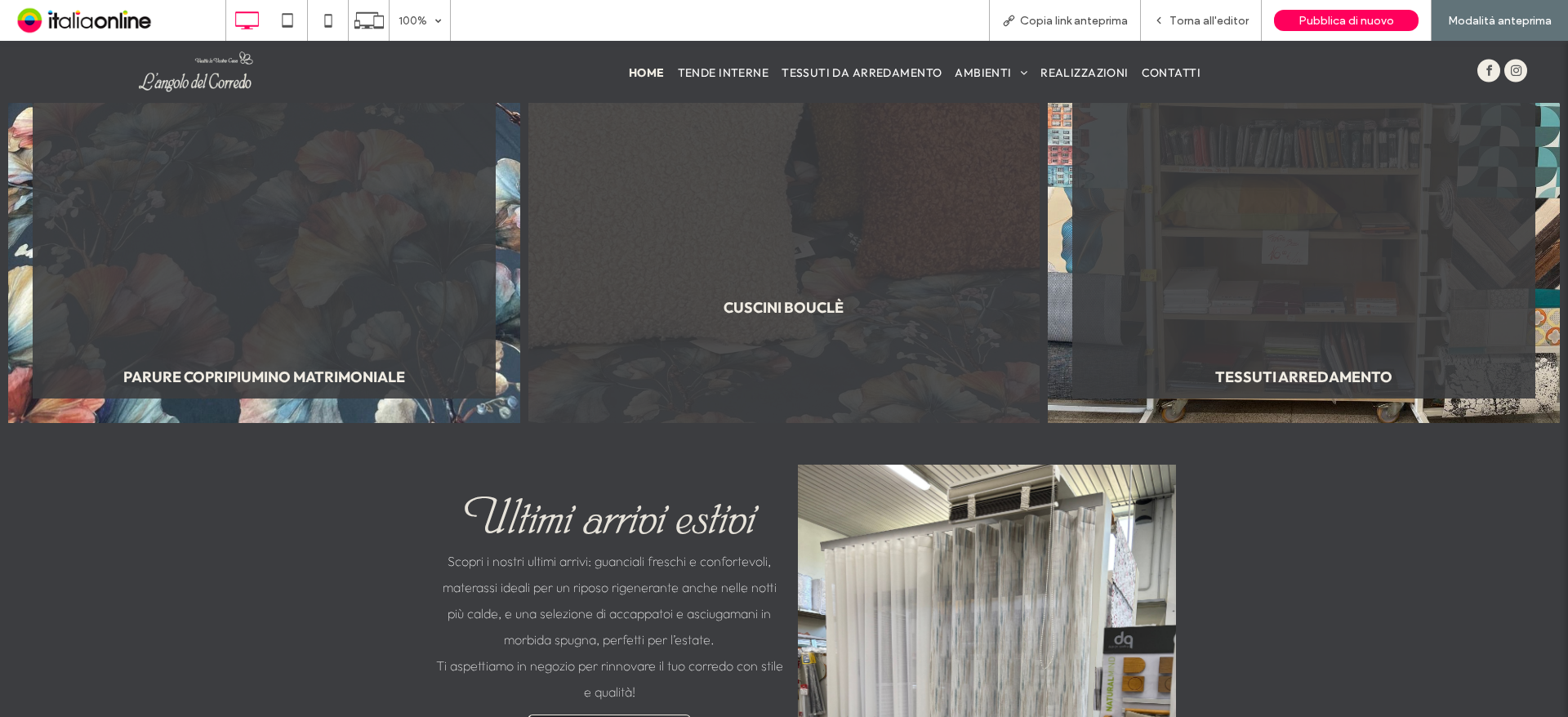
click at [817, 334] on link at bounding box center [784, 167] width 512 height 512
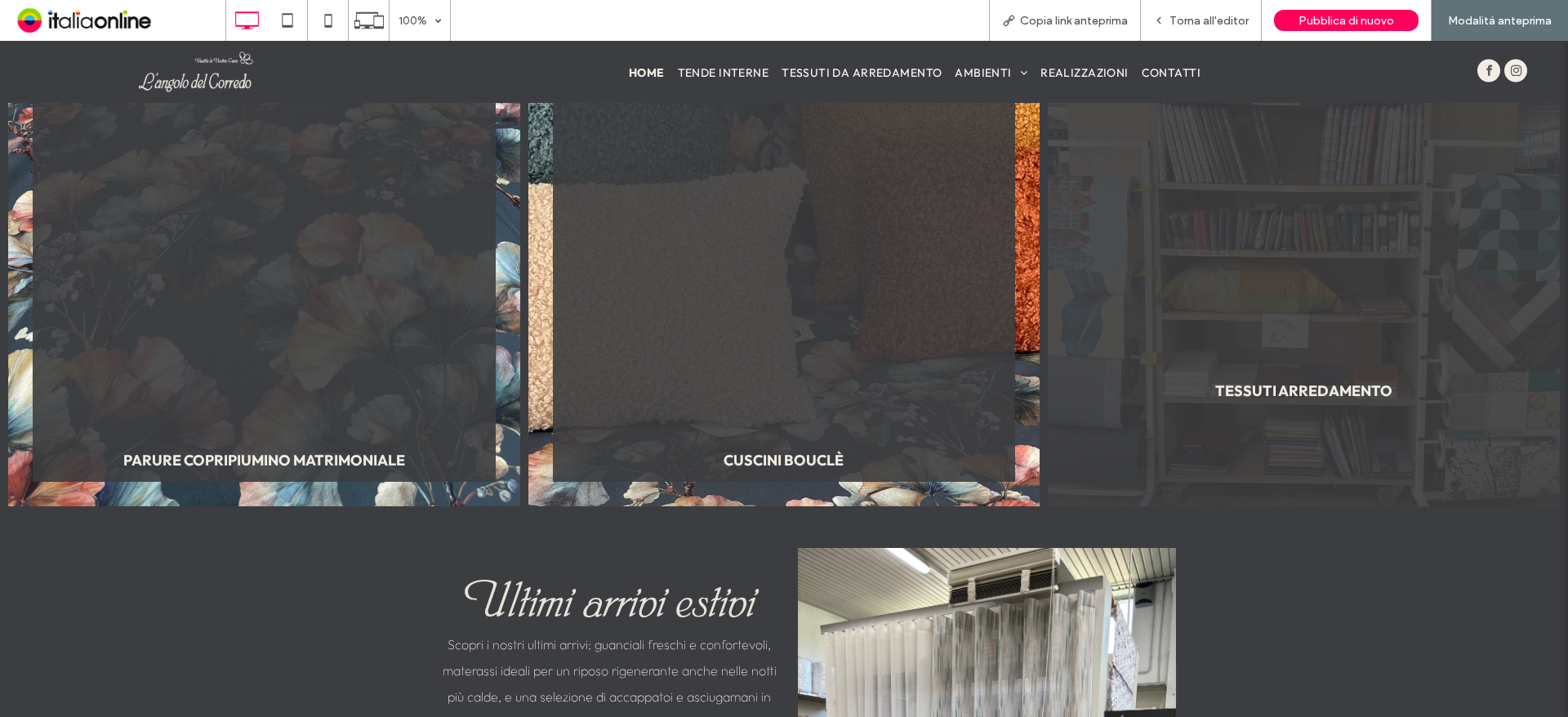
scroll to position [2451, 0]
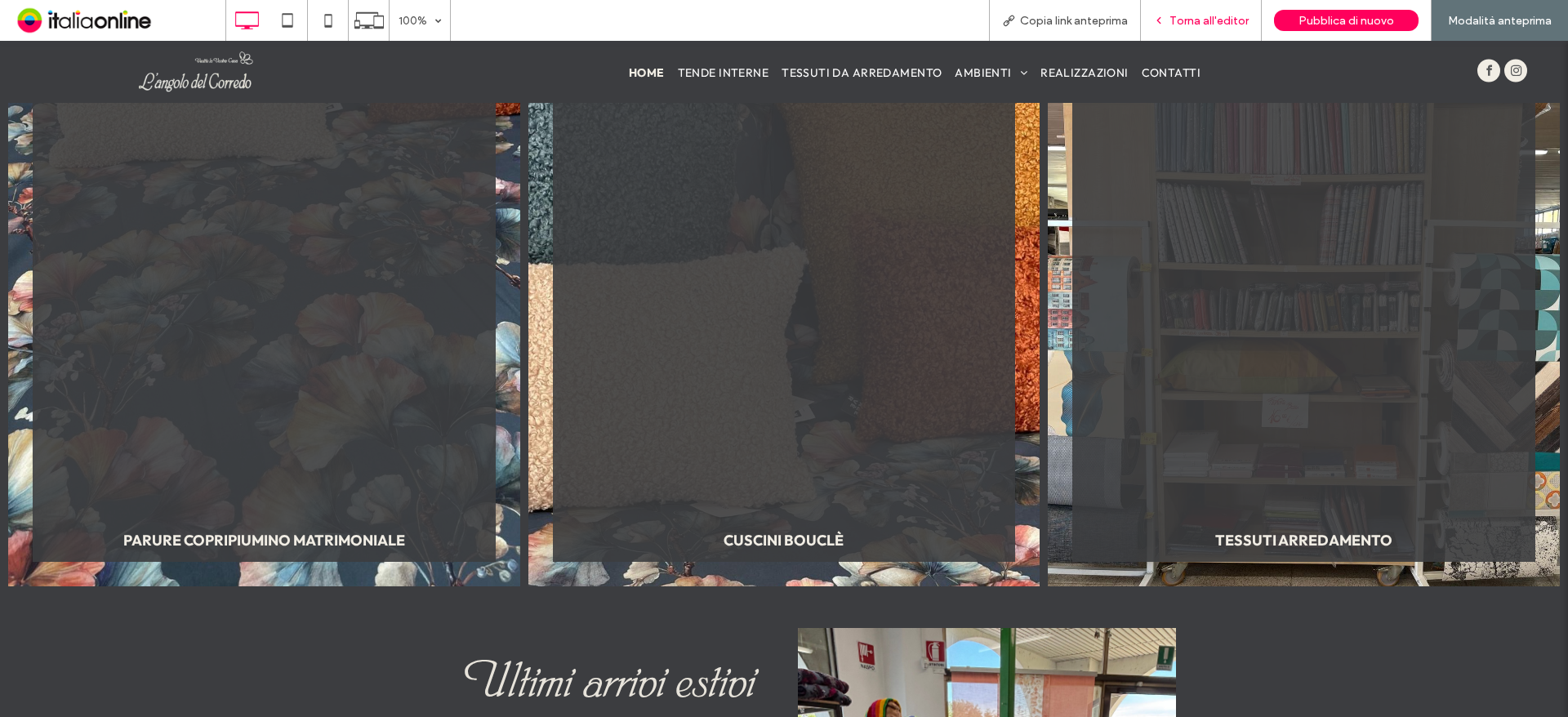
click at [1190, 28] on div "Torna all'editor" at bounding box center [1201, 21] width 121 height 41
click at [1194, 25] on span "Torna all'editor" at bounding box center [1209, 21] width 79 height 14
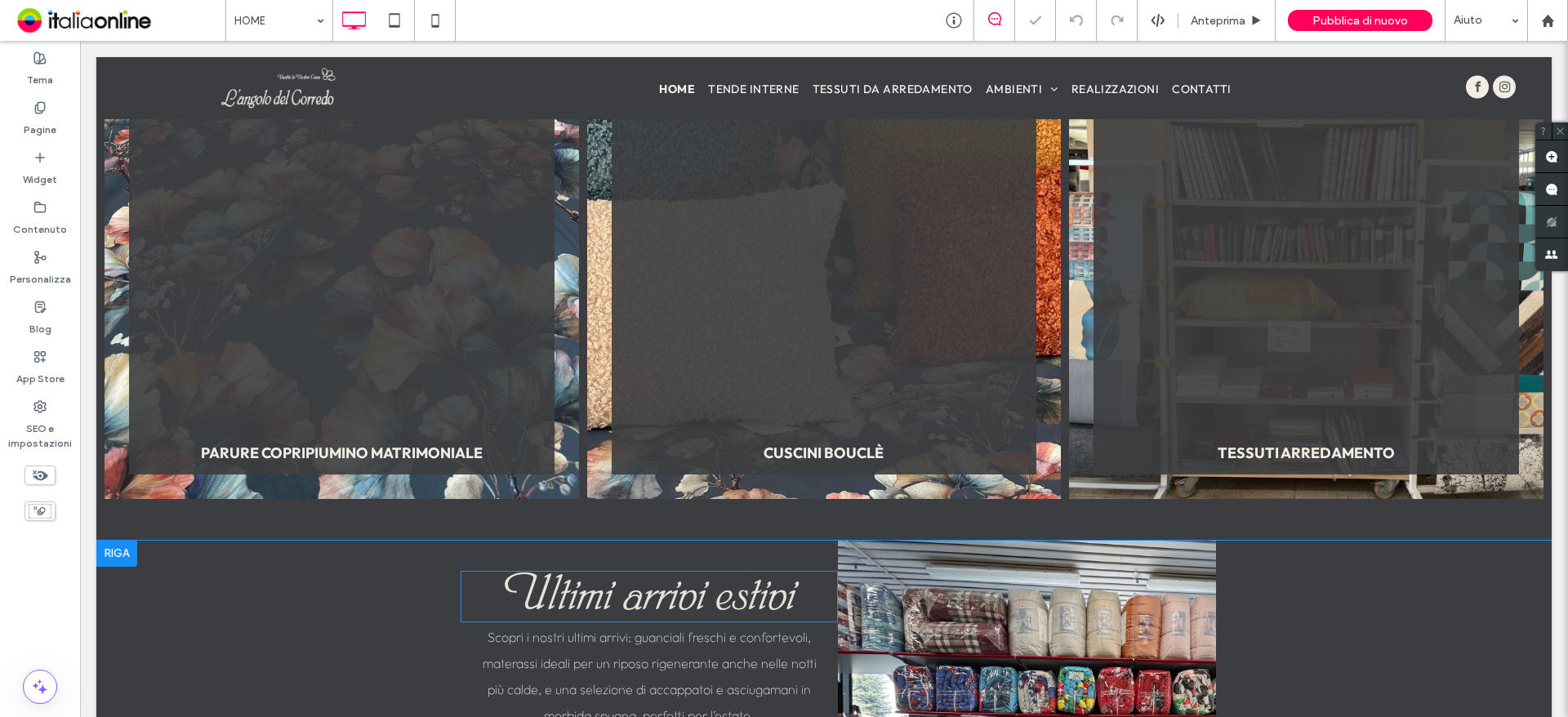
scroll to position [2642, 0]
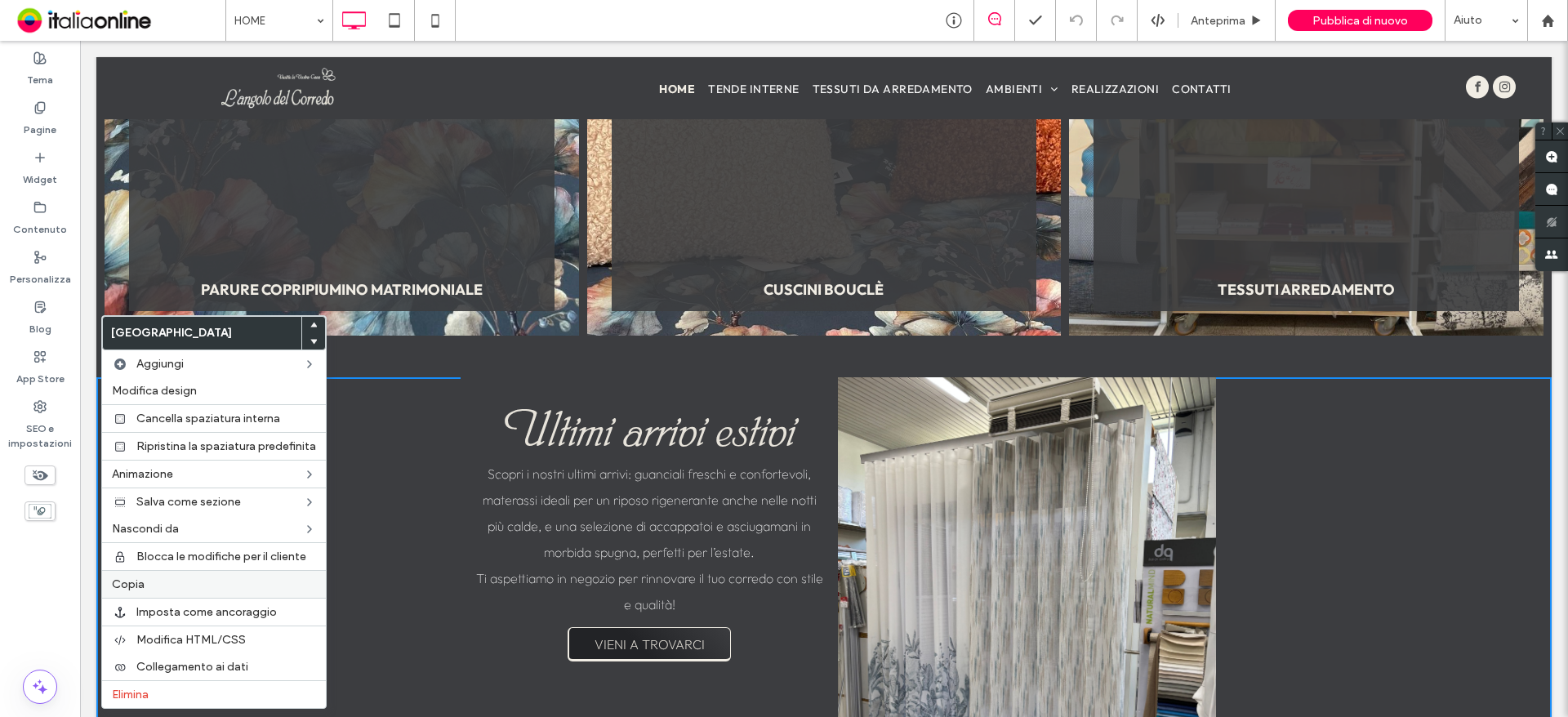
click at [141, 587] on span "Copia" at bounding box center [127, 585] width 32 height 14
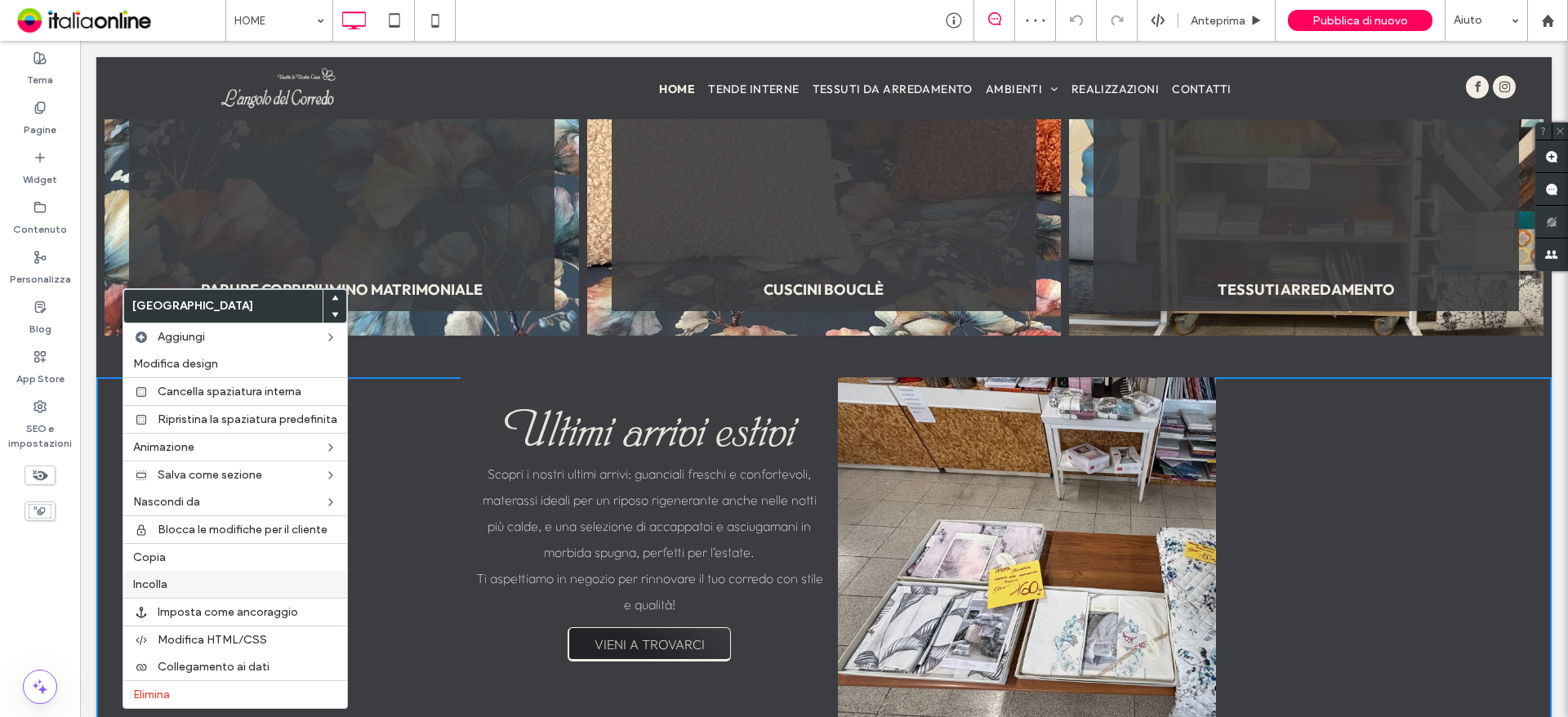
click at [192, 589] on label "Incolla" at bounding box center [235, 585] width 204 height 14
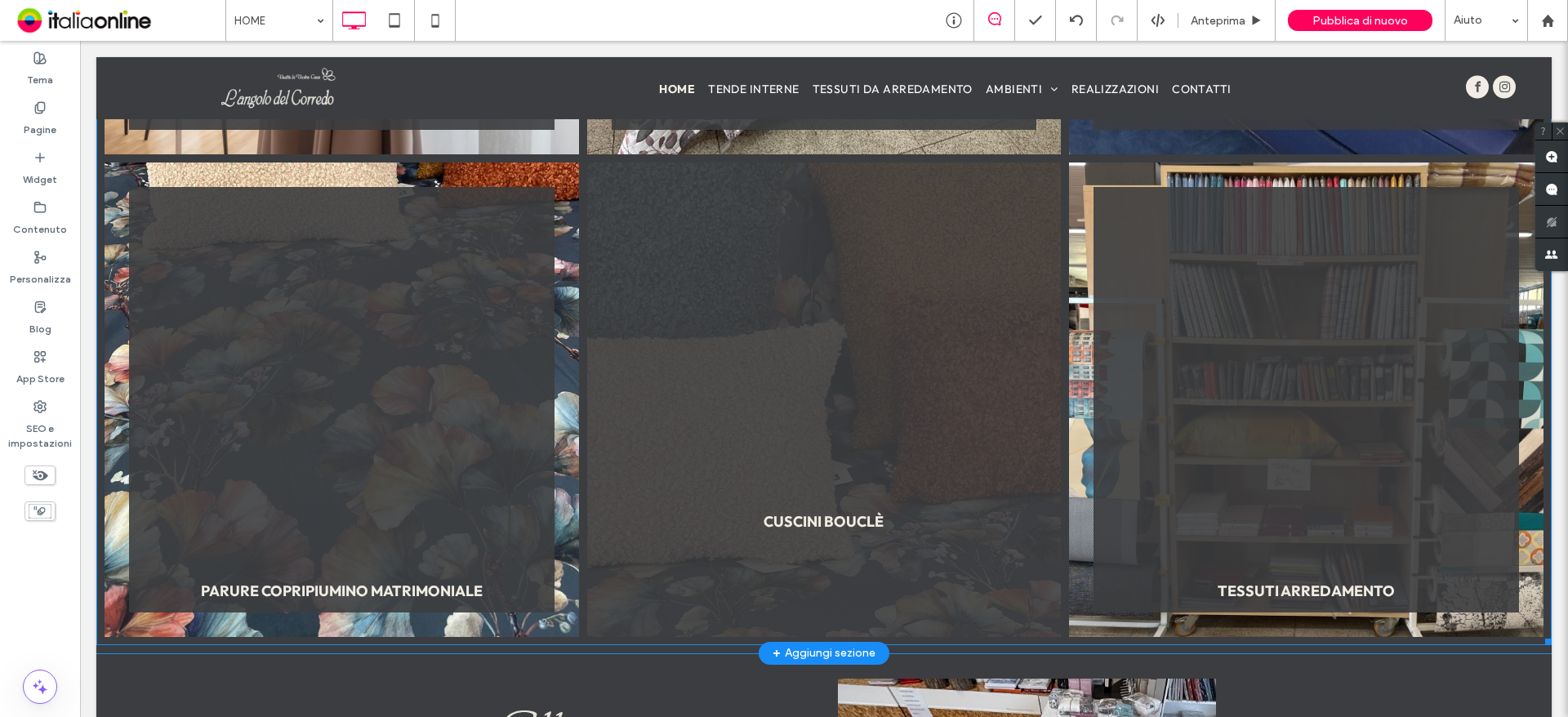
scroll to position [2342, 0]
click at [819, 499] on link at bounding box center [825, 399] width 475 height 475
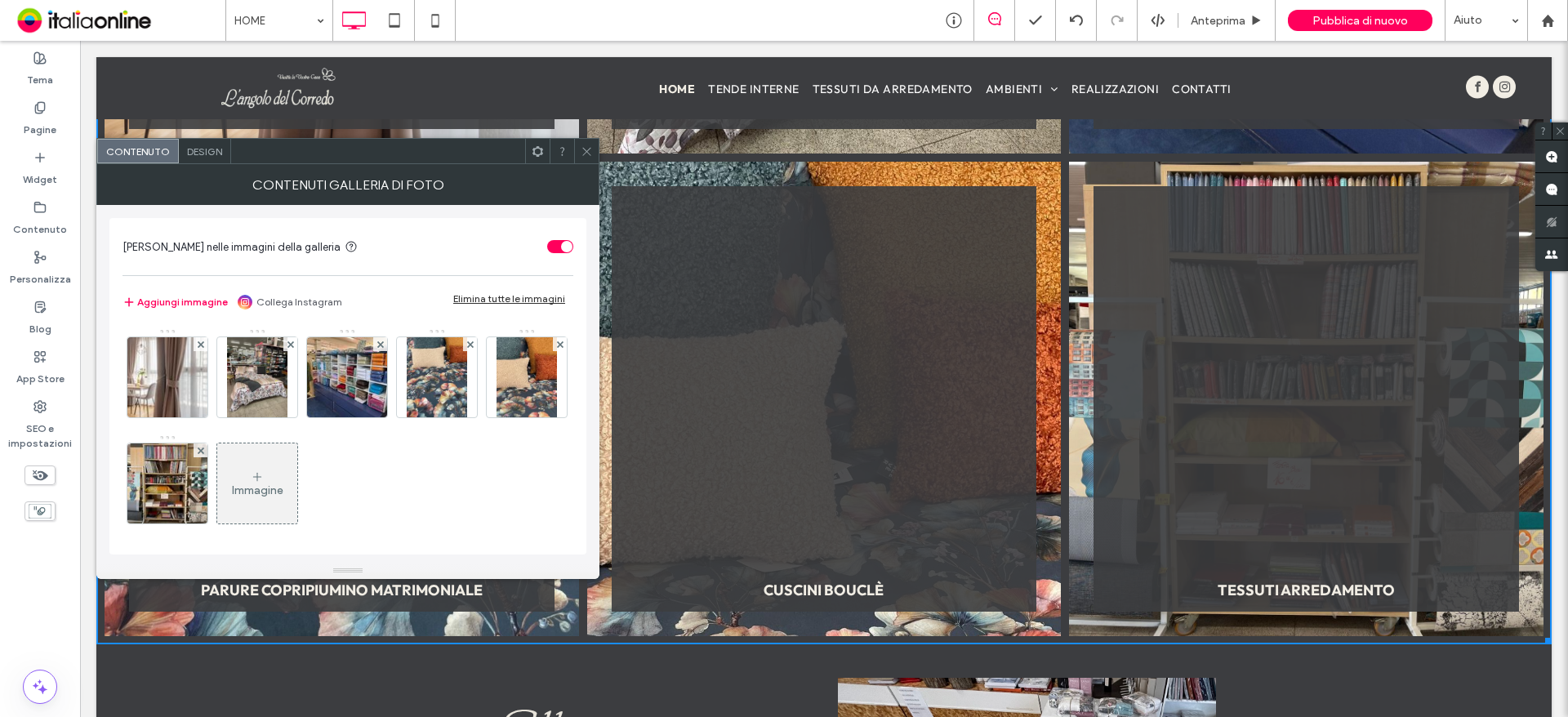
click at [582, 151] on icon at bounding box center [586, 151] width 12 height 12
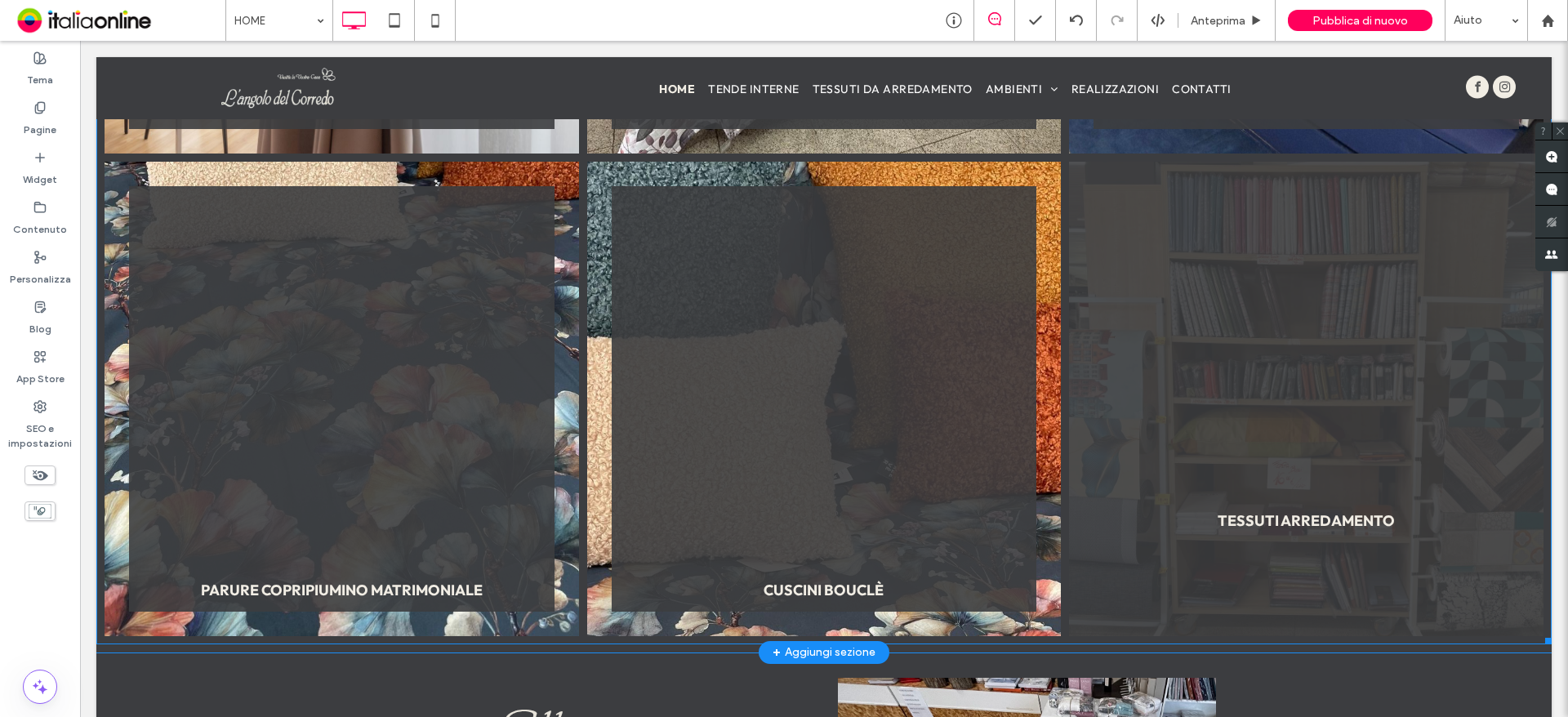
click at [1209, 323] on link at bounding box center [1306, 399] width 475 height 475
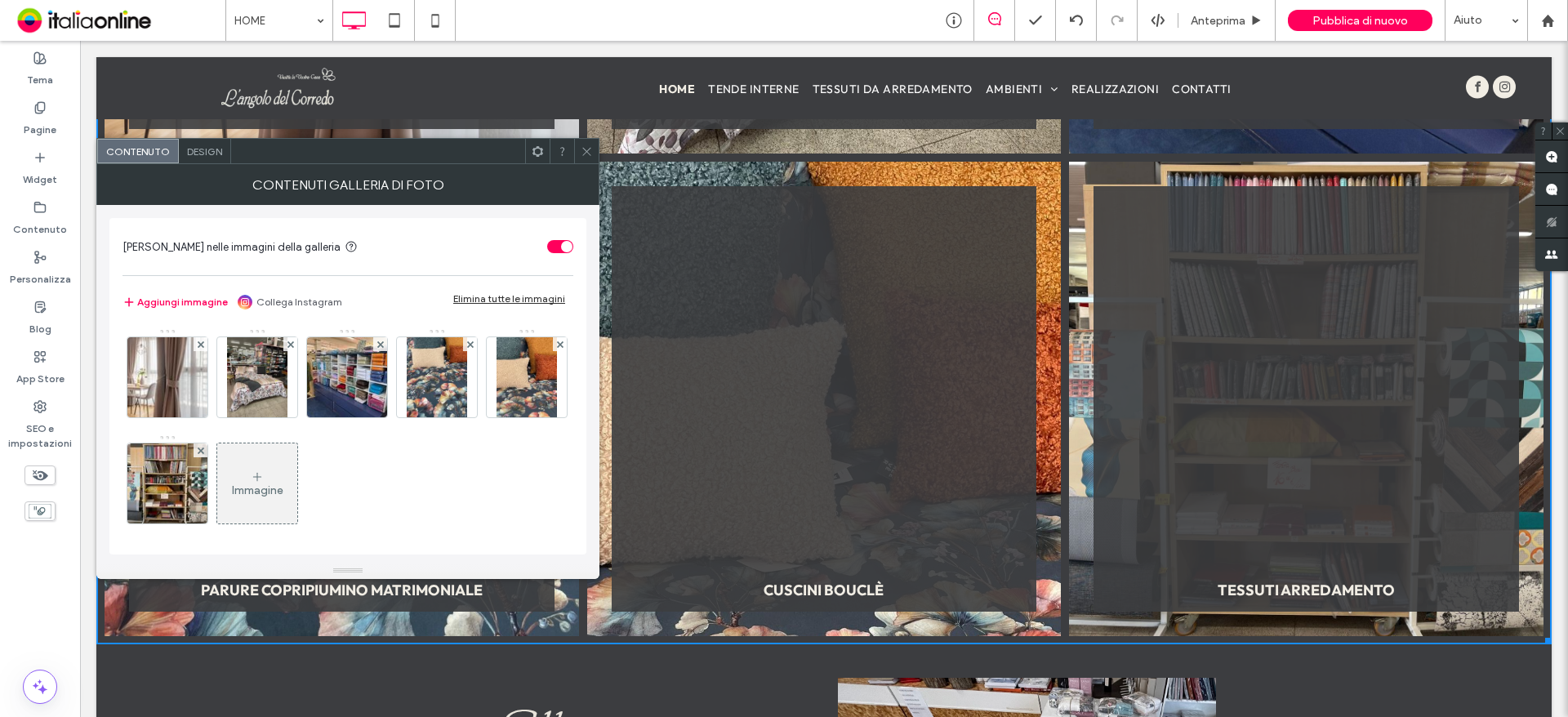
click at [591, 166] on div "Contenuti galleria di foto" at bounding box center [347, 184] width 503 height 41
click at [594, 149] on div at bounding box center [586, 151] width 25 height 25
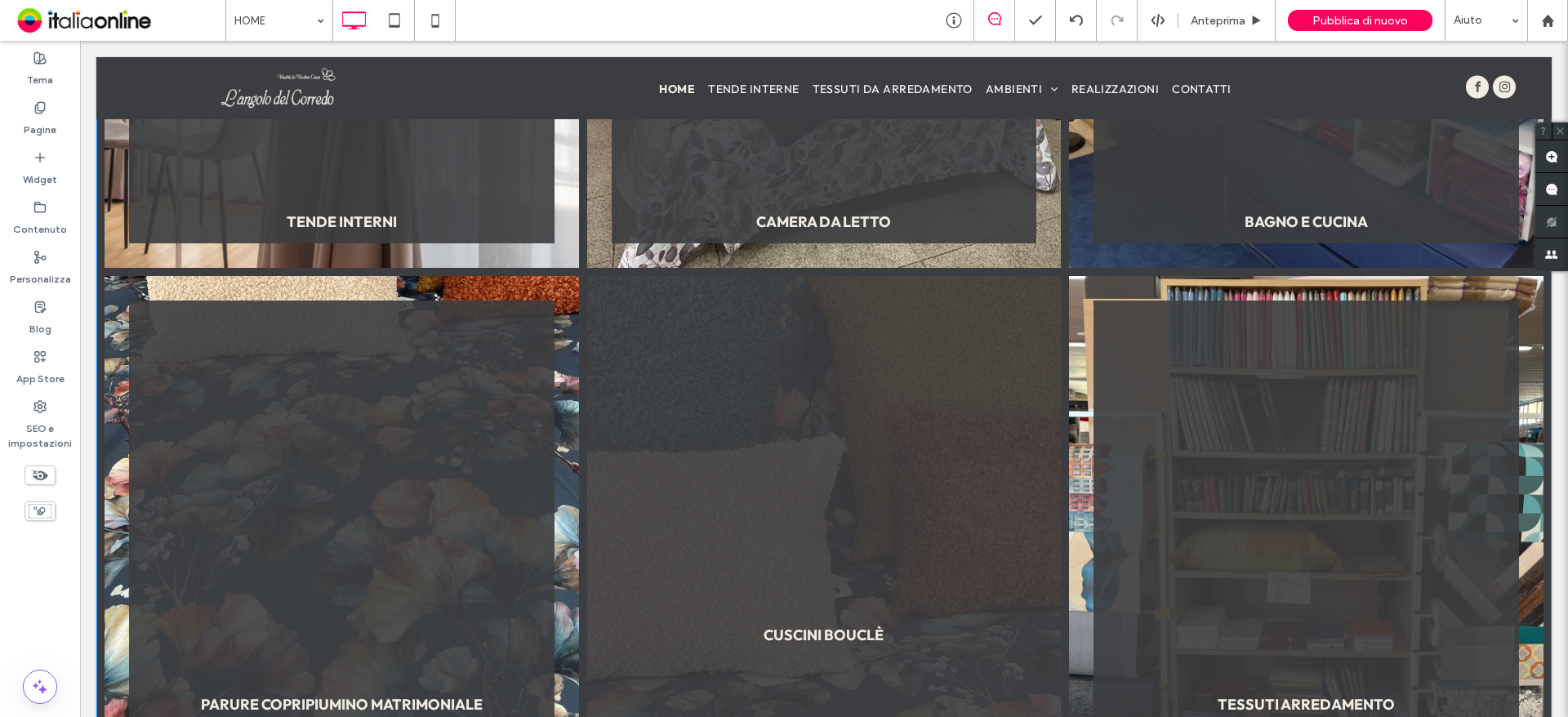
scroll to position [2261, 0]
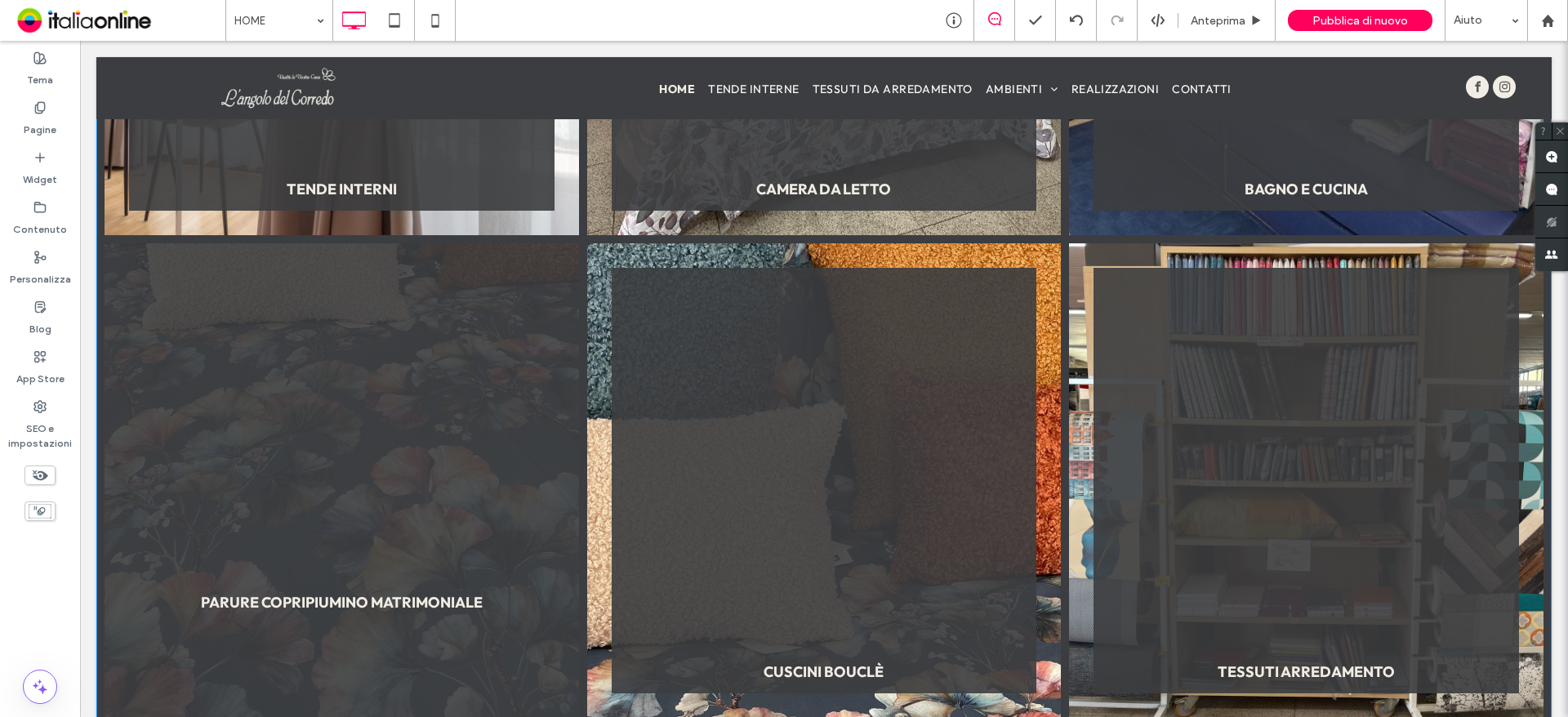
click at [404, 534] on link at bounding box center [342, 481] width 475 height 475
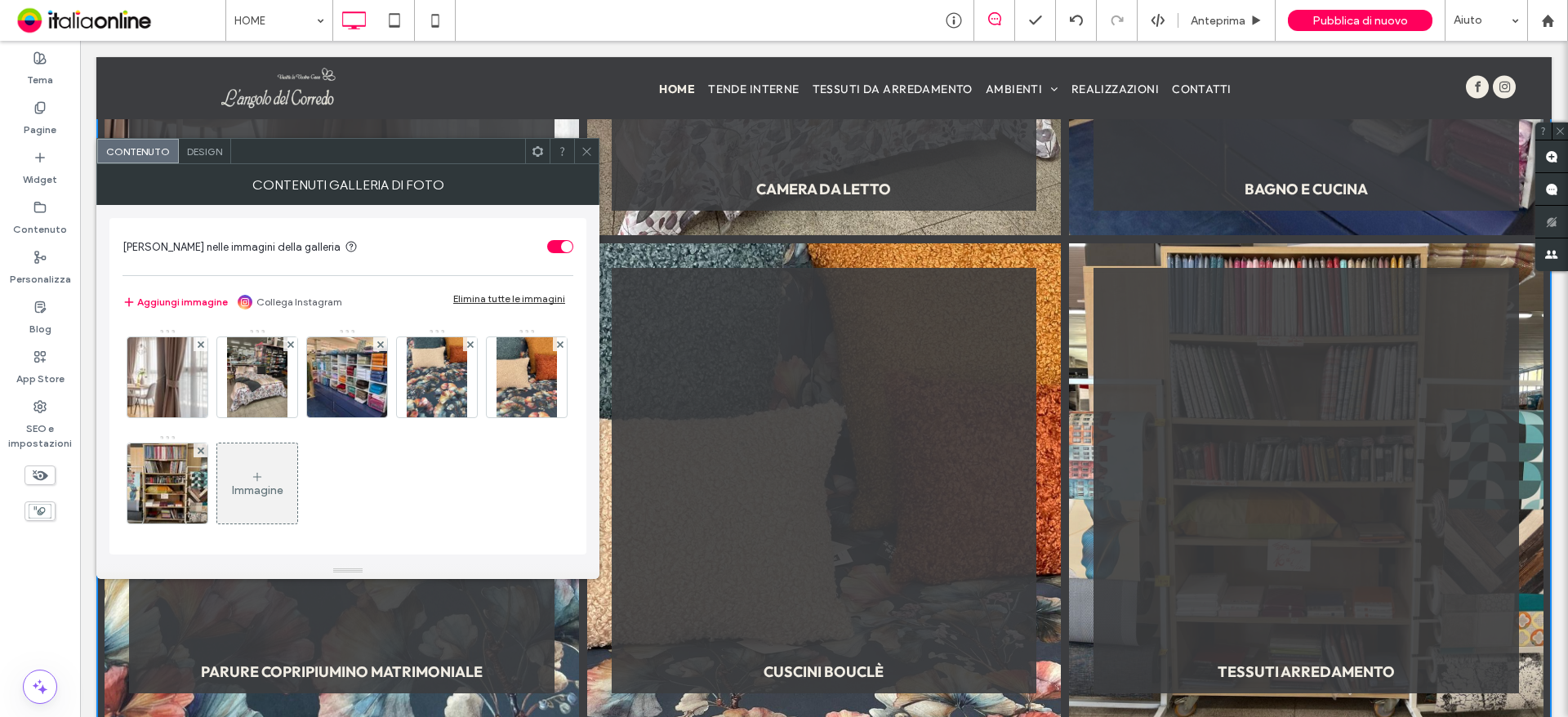
click at [588, 157] on icon at bounding box center [586, 151] width 12 height 12
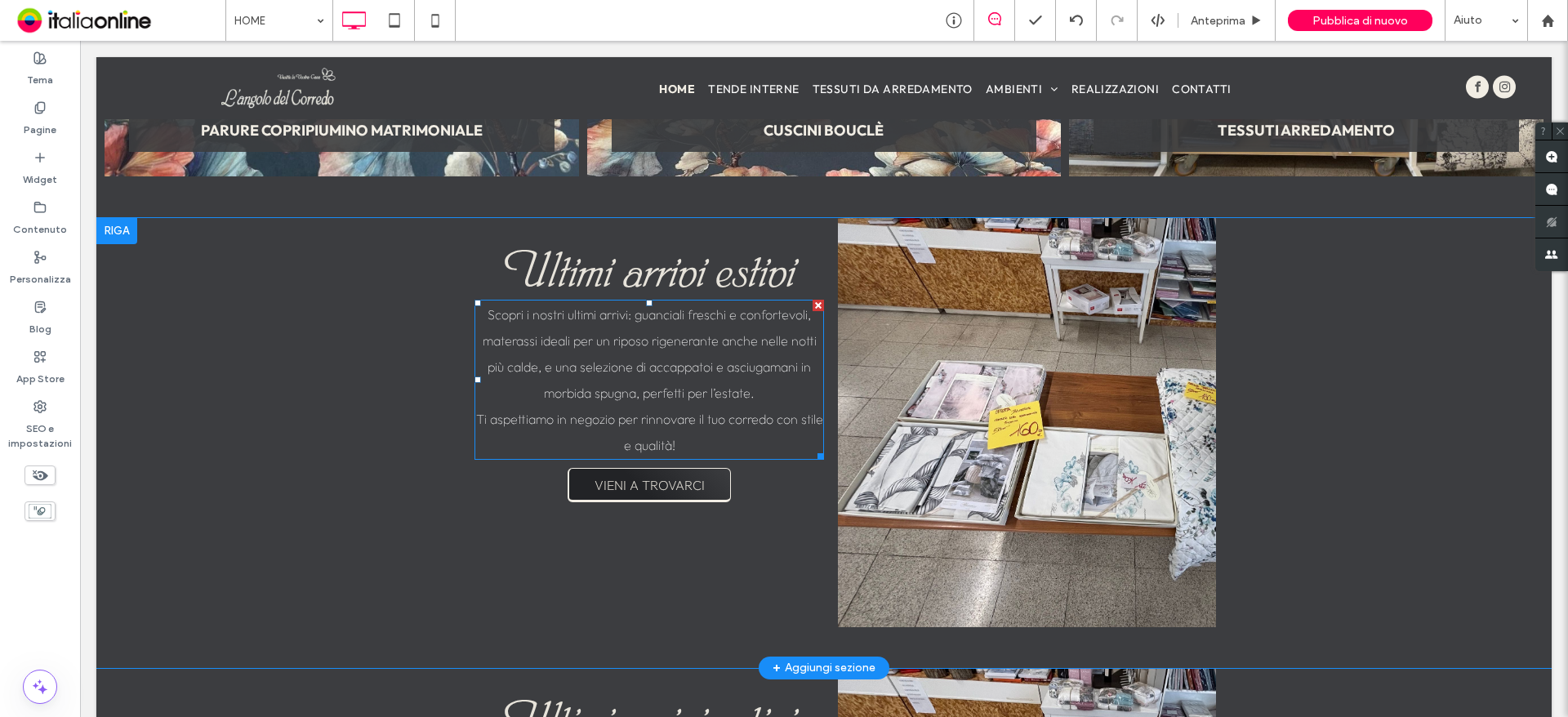
scroll to position [2833, 0]
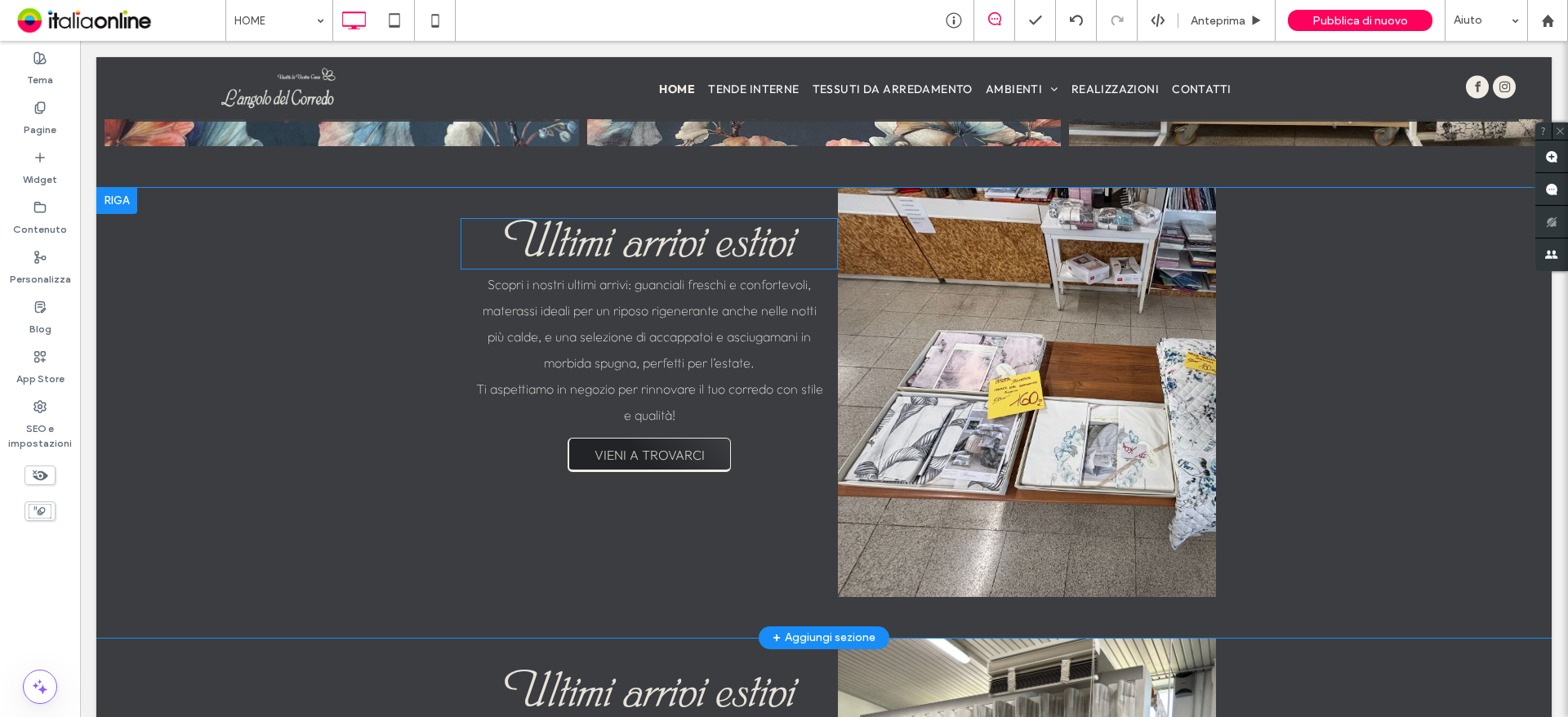
click at [667, 251] on span "Ultimi arrivi estivi" at bounding box center [649, 244] width 291 height 46
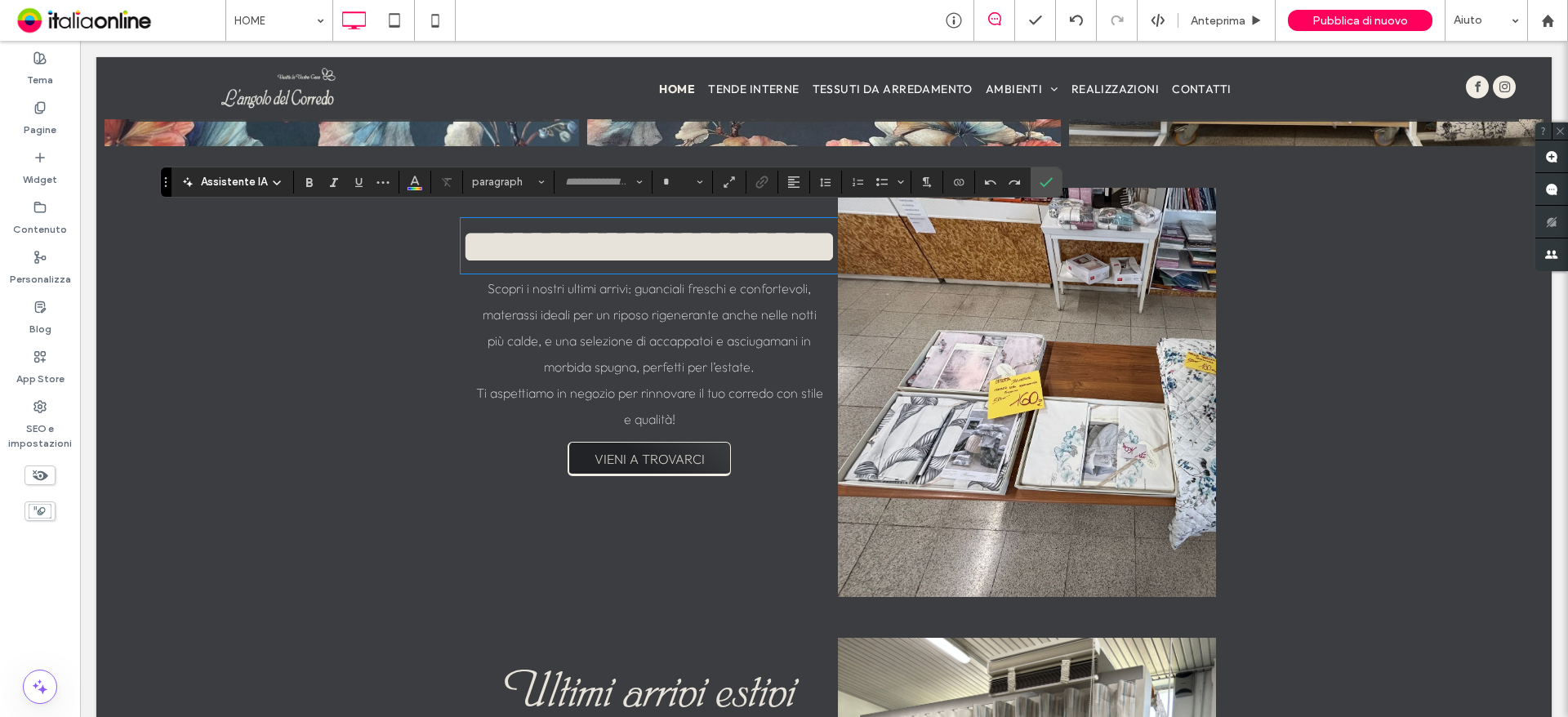
click at [594, 243] on span "**********" at bounding box center [649, 247] width 378 height 49
type input "**********"
type input "**"
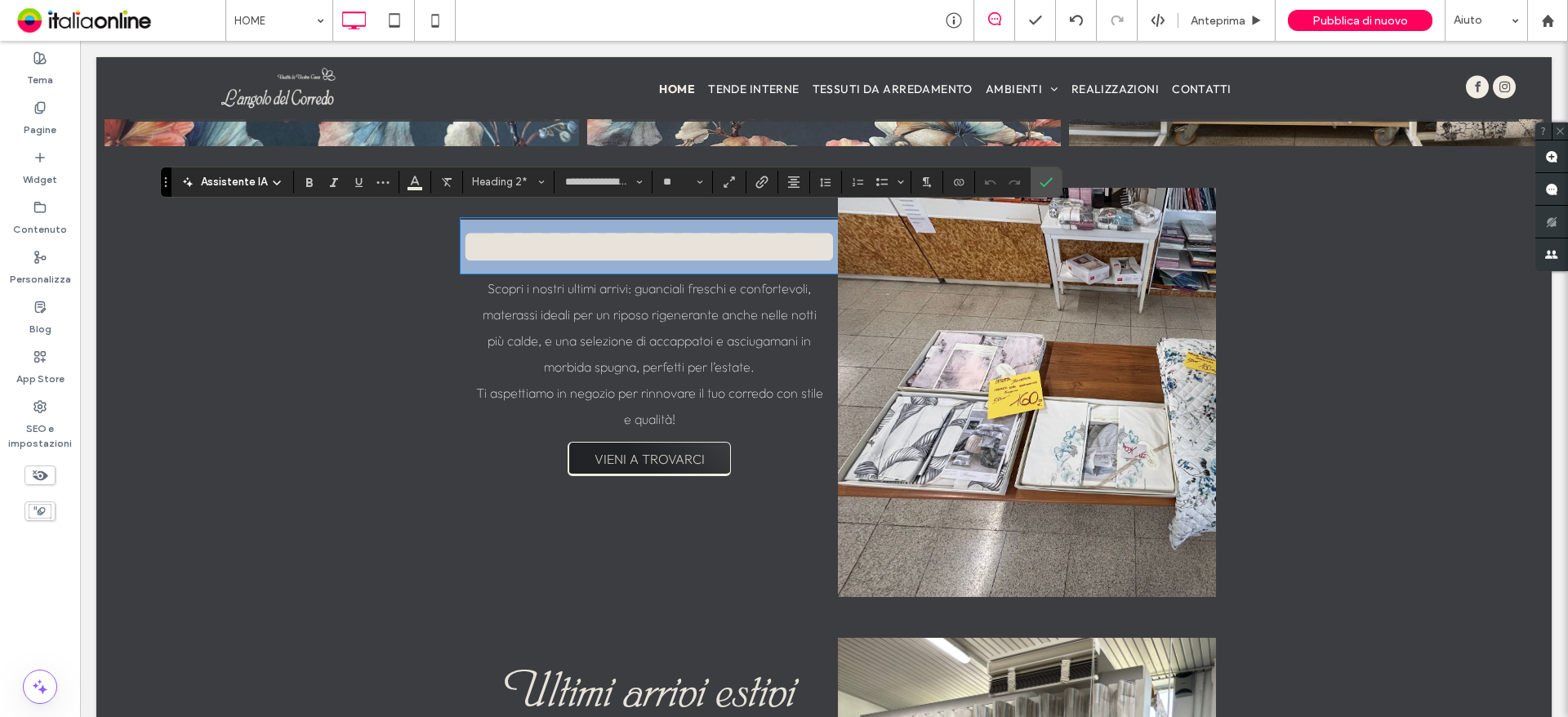
click at [549, 243] on span "**********" at bounding box center [649, 247] width 378 height 49
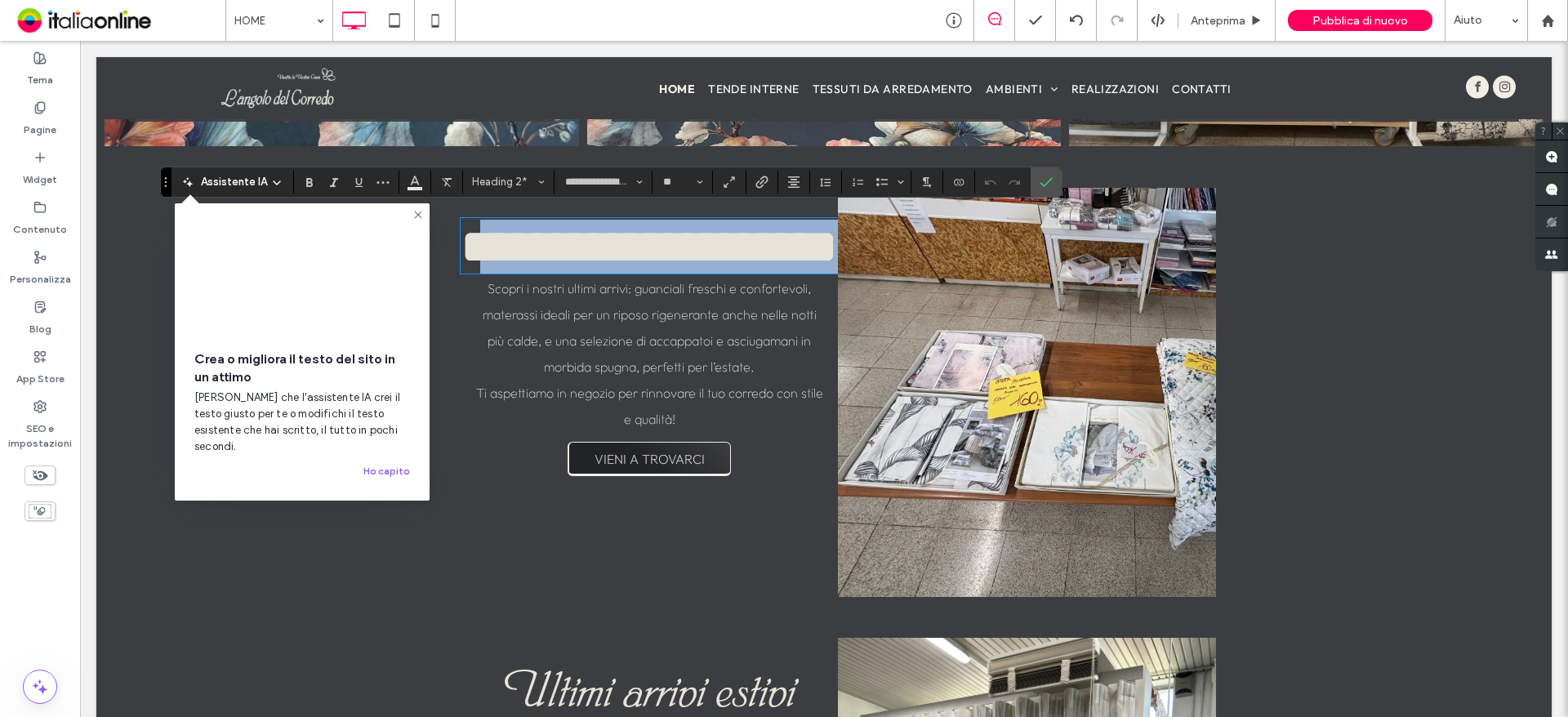
drag, startPoint x: 544, startPoint y: 243, endPoint x: 799, endPoint y: 232, distance: 255.2
click at [799, 232] on h2 "**********" at bounding box center [649, 246] width 378 height 54
paste div
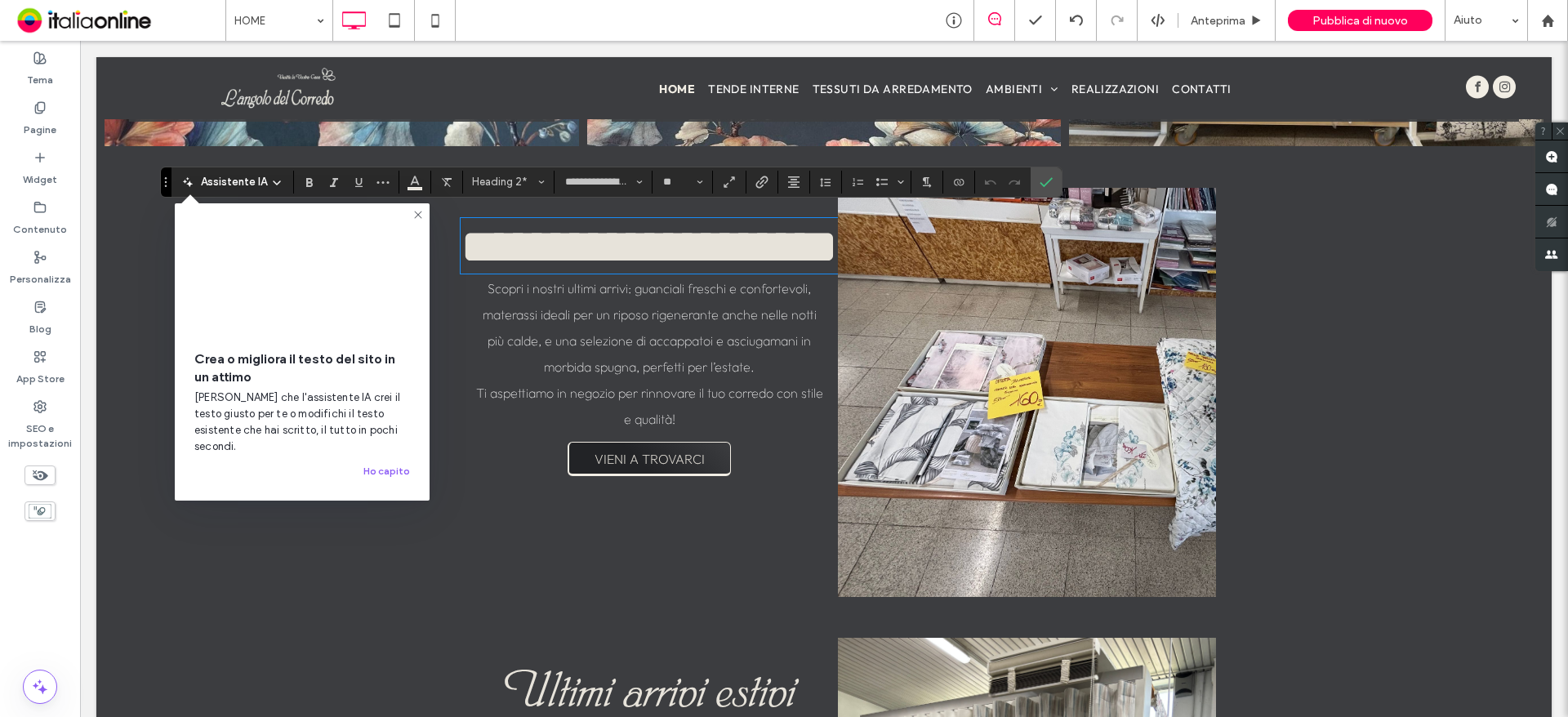
type input "******"
type input "**"
type input "**********"
type input "**"
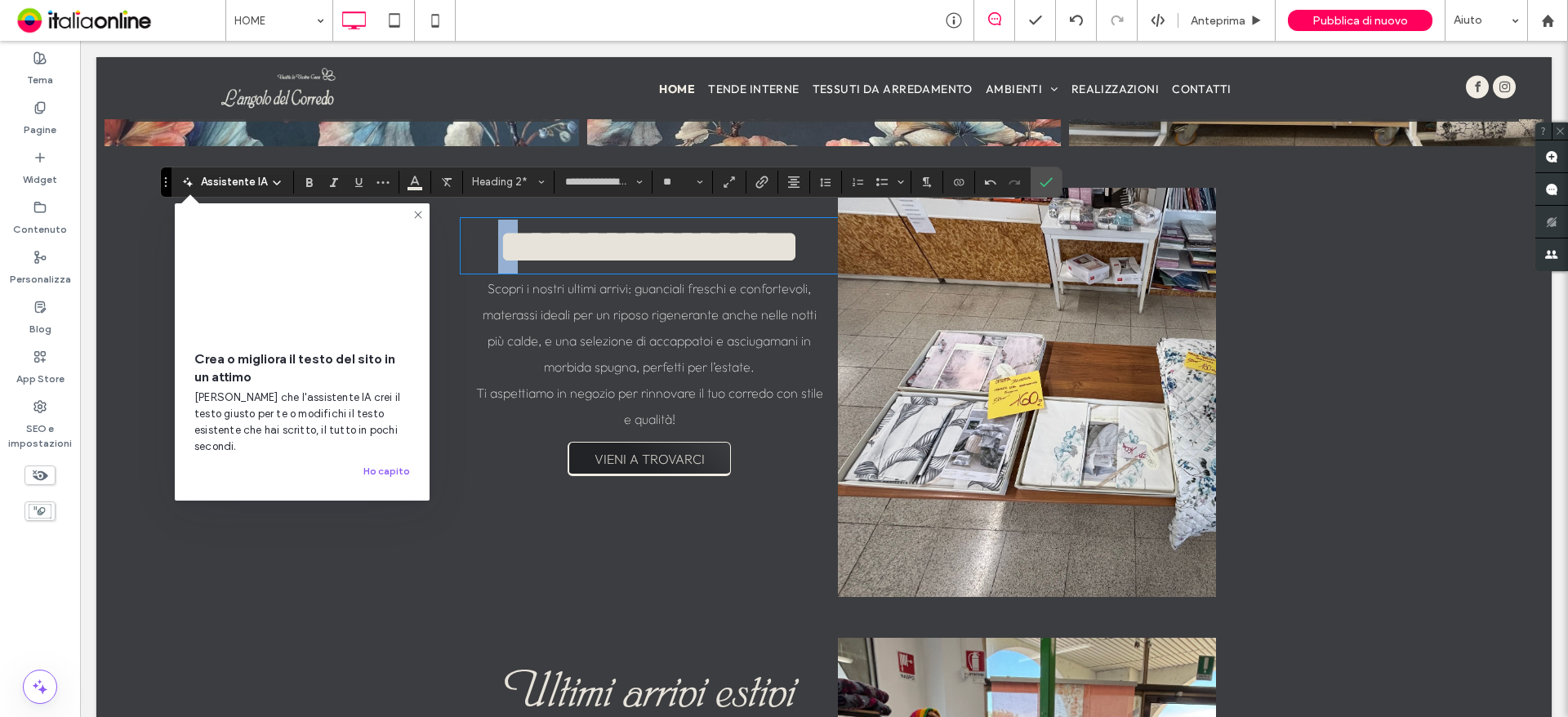
drag, startPoint x: 537, startPoint y: 249, endPoint x: 481, endPoint y: 250, distance: 56.0
click at [481, 250] on h2 "**********" at bounding box center [649, 246] width 378 height 54
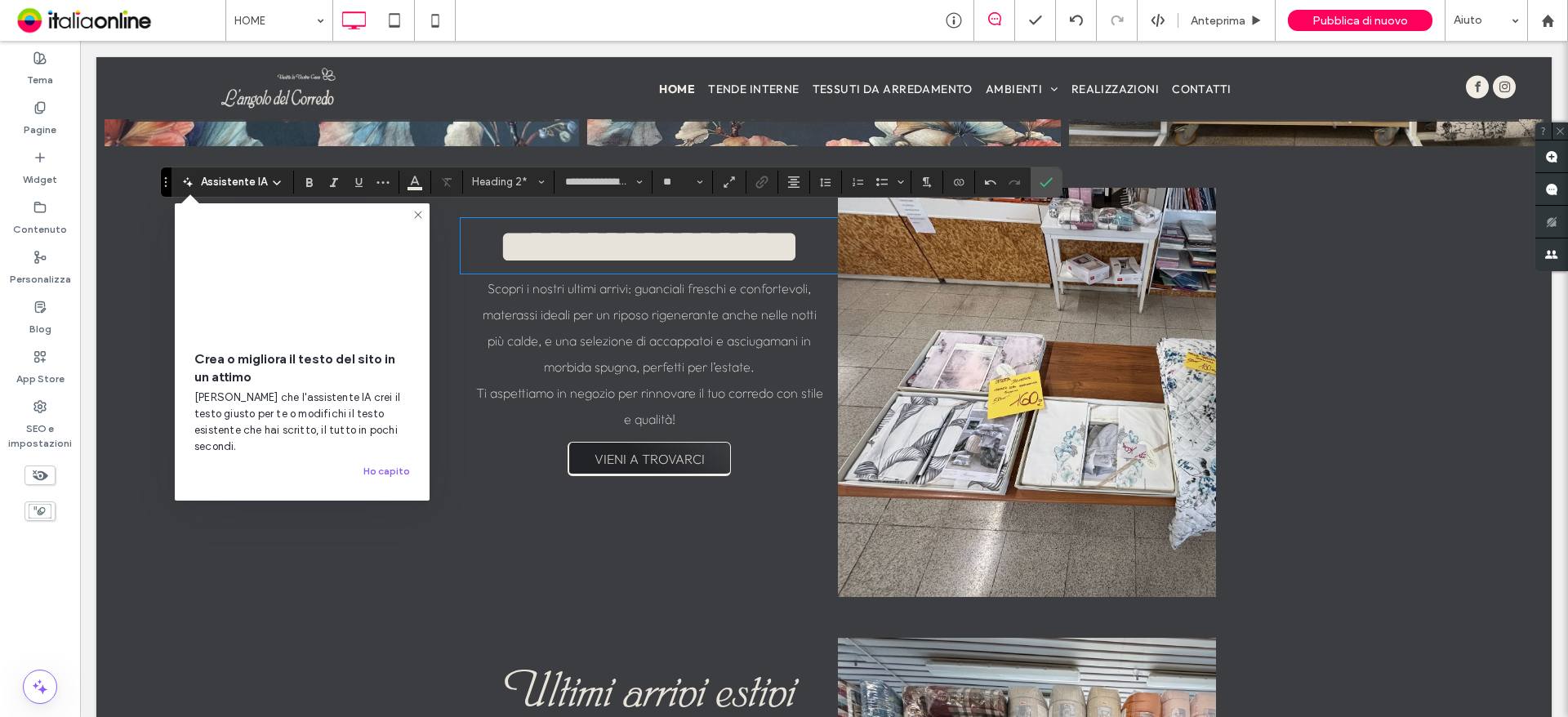
click at [447, 310] on div "**********" at bounding box center [825, 392] width 784 height 409
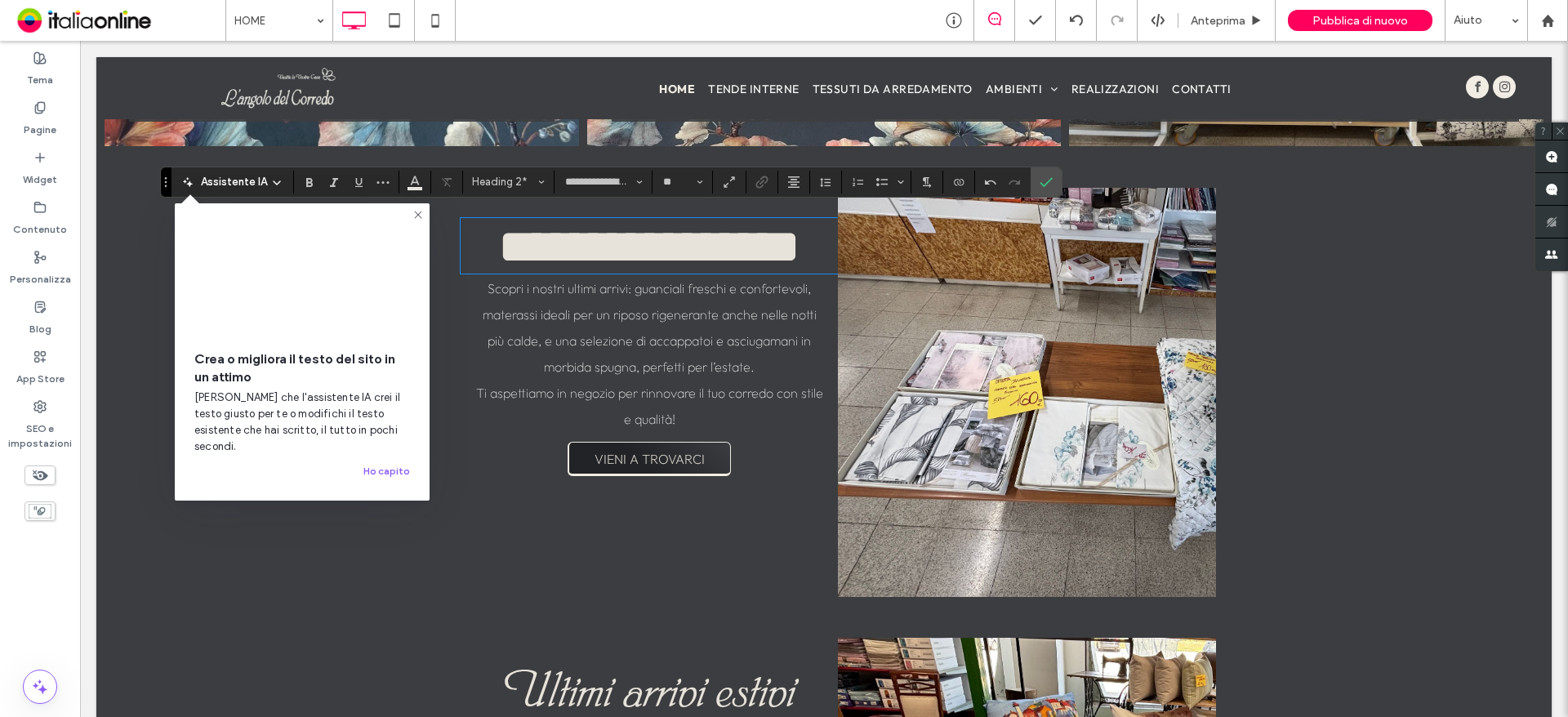
click at [496, 294] on span "Scopri i nostri ultimi arrivi: guanciali freschi e confortevoli, materassi idea…" at bounding box center [650, 354] width 347 height 147
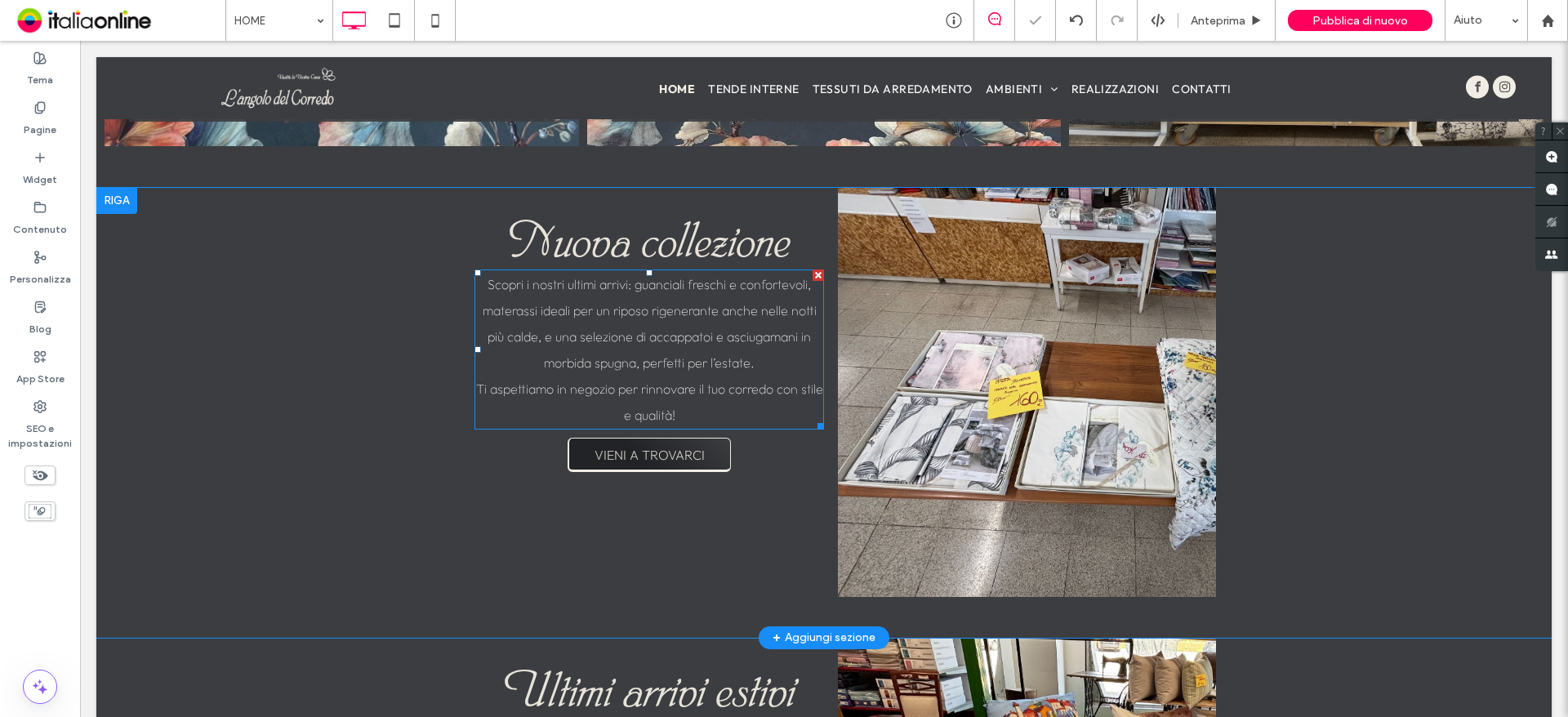
click at [521, 315] on span "Scopri i nostri ultimi arrivi: guanciali freschi e confortevoli, materassi idea…" at bounding box center [650, 350] width 347 height 147
type input "******"
type input "**"
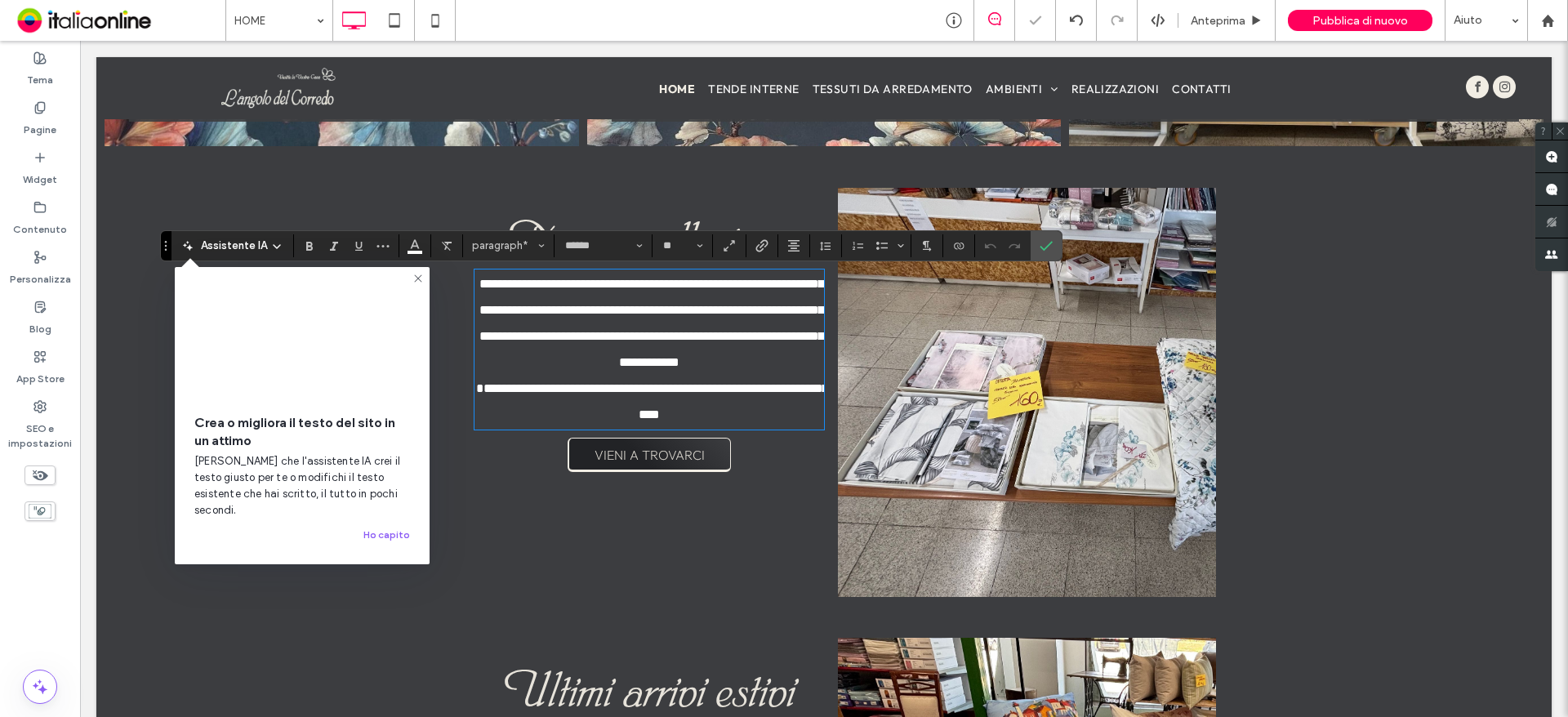
click at [522, 294] on span "**********" at bounding box center [652, 349] width 352 height 143
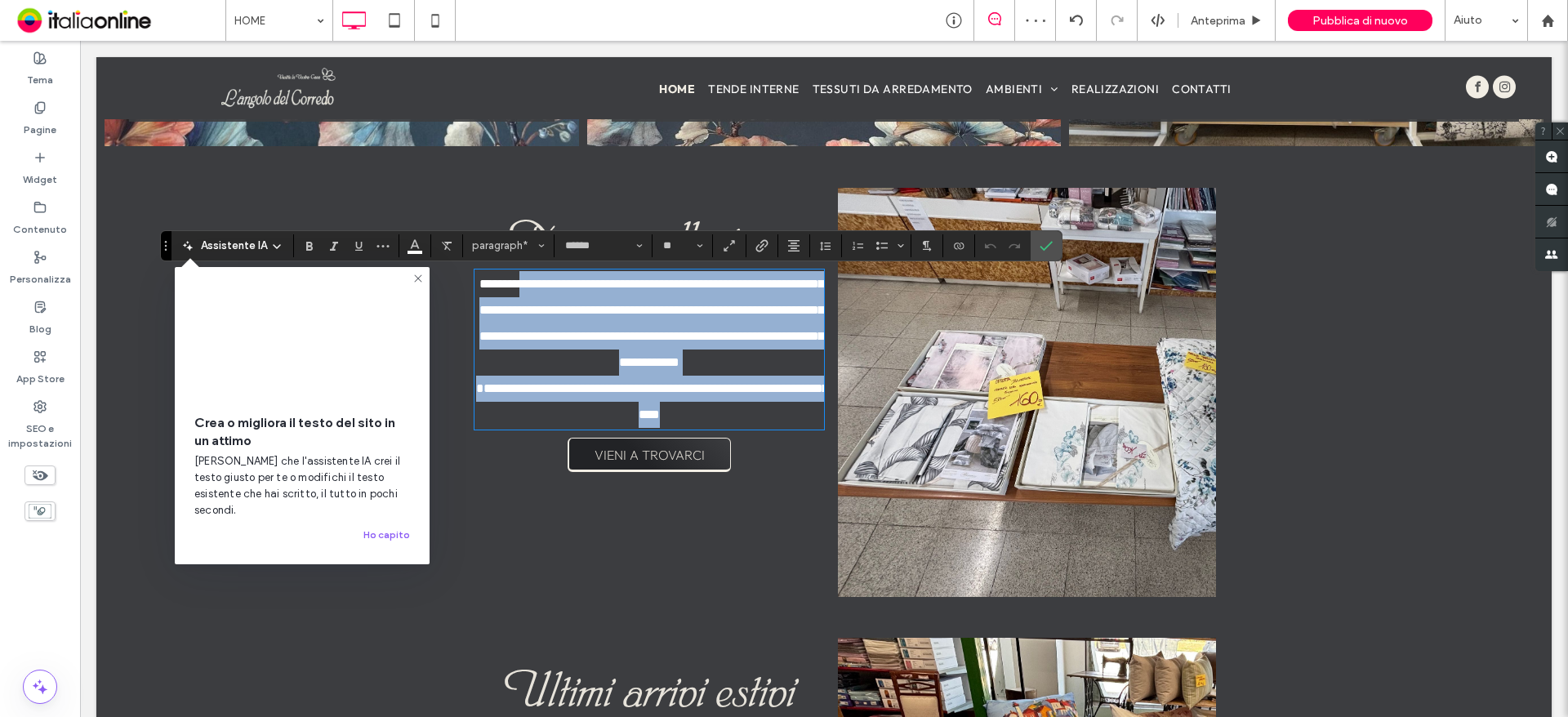
drag, startPoint x: 524, startPoint y: 290, endPoint x: 931, endPoint y: 442, distance: 434.5
click at [931, 442] on div "**********" at bounding box center [825, 392] width 784 height 409
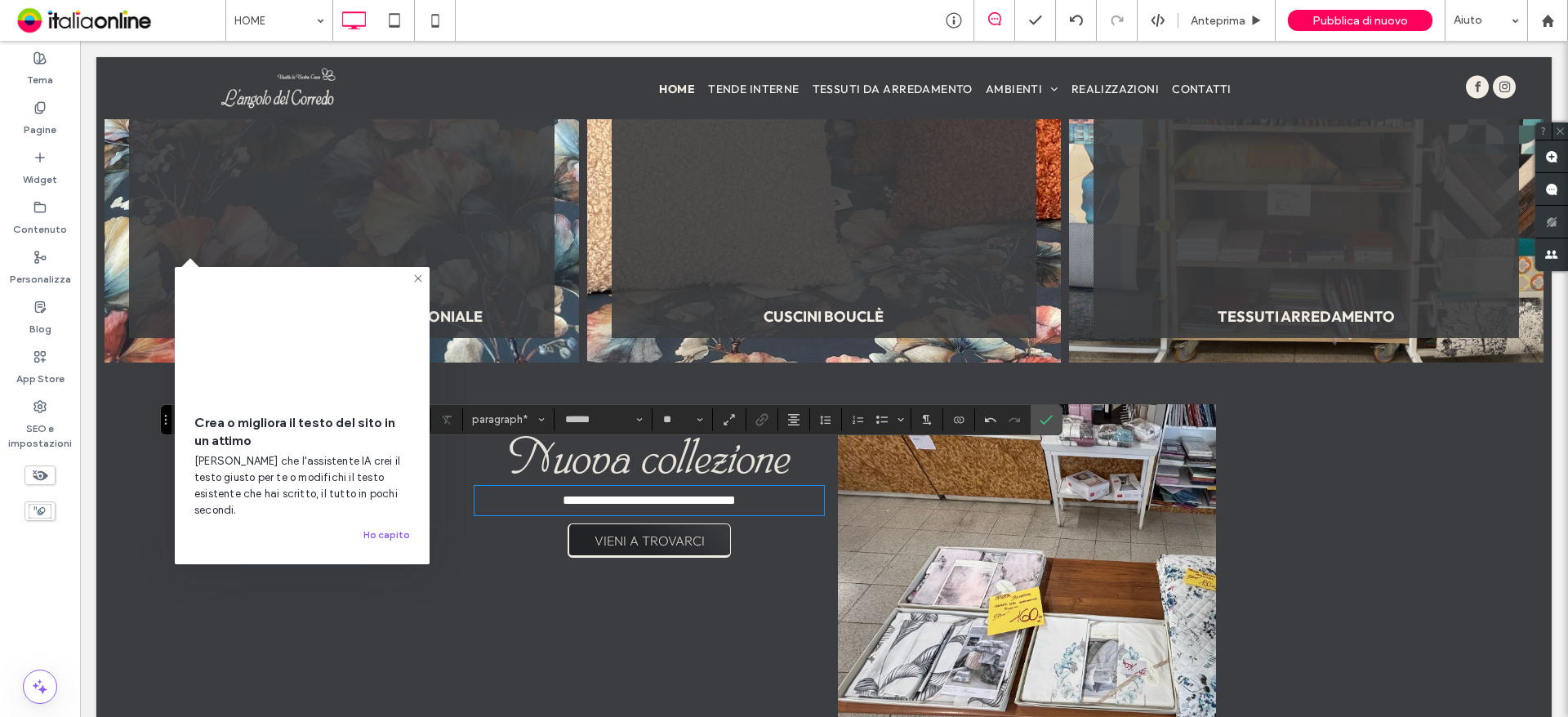
scroll to position [2587, 0]
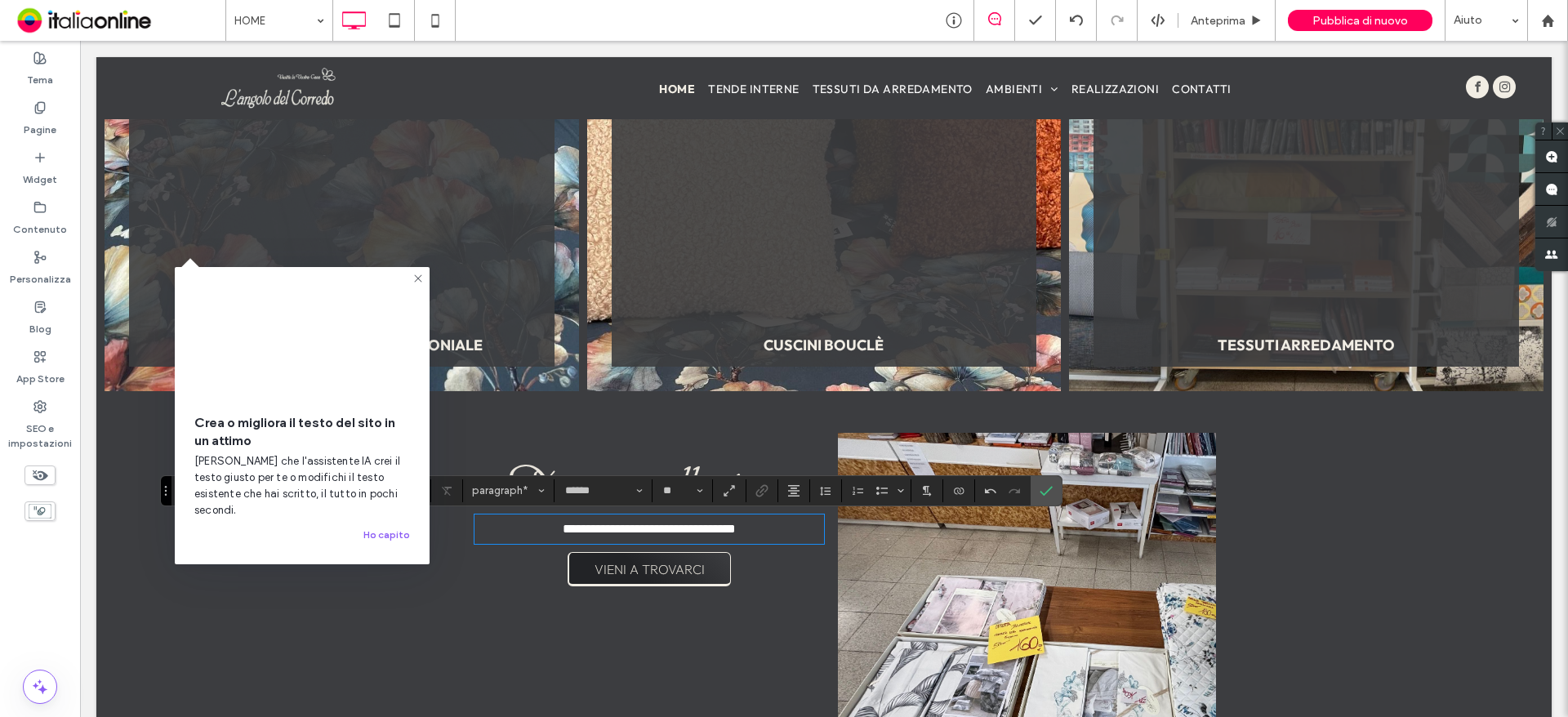
click at [417, 282] on icon at bounding box center [418, 278] width 13 height 13
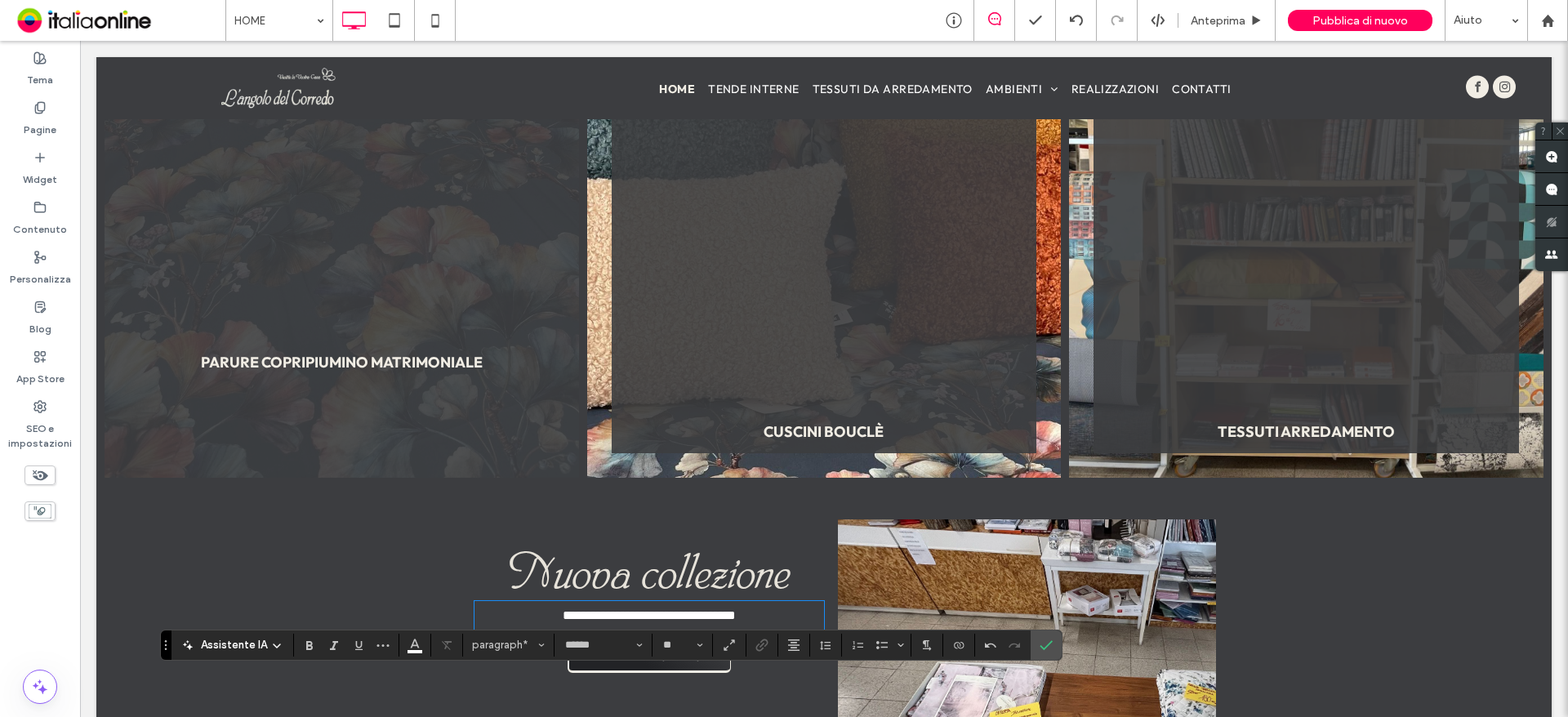
scroll to position [2505, 0]
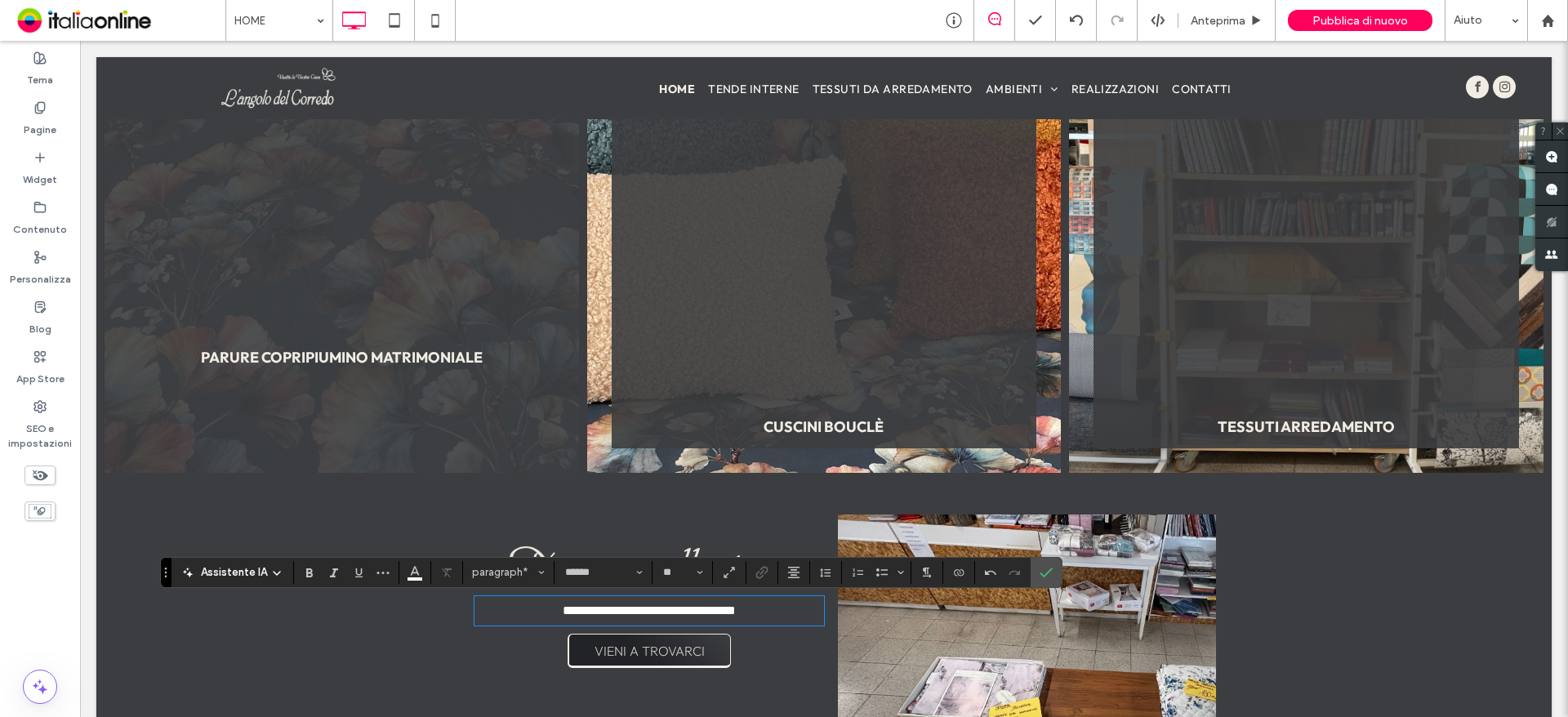
click at [369, 270] on link at bounding box center [342, 235] width 475 height 475
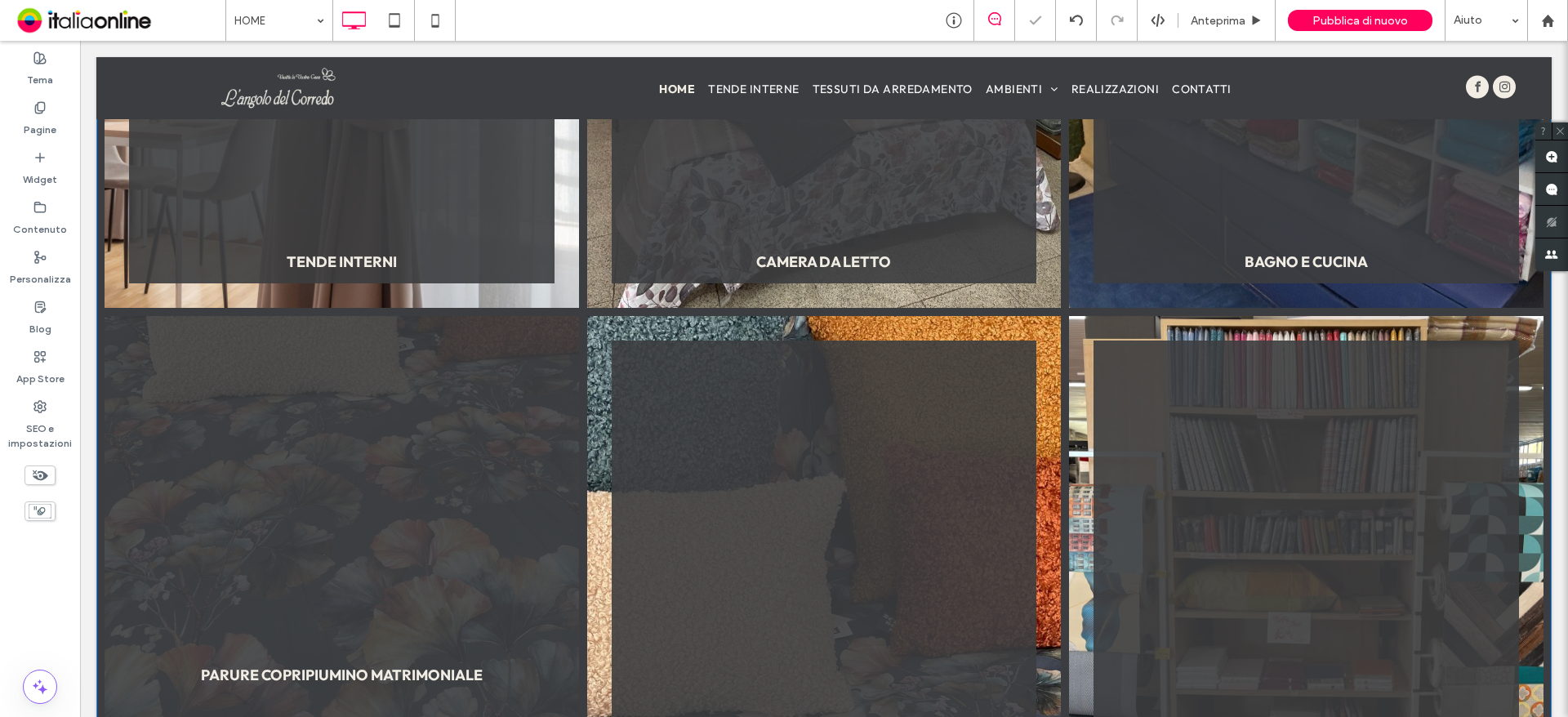
scroll to position [2178, 0]
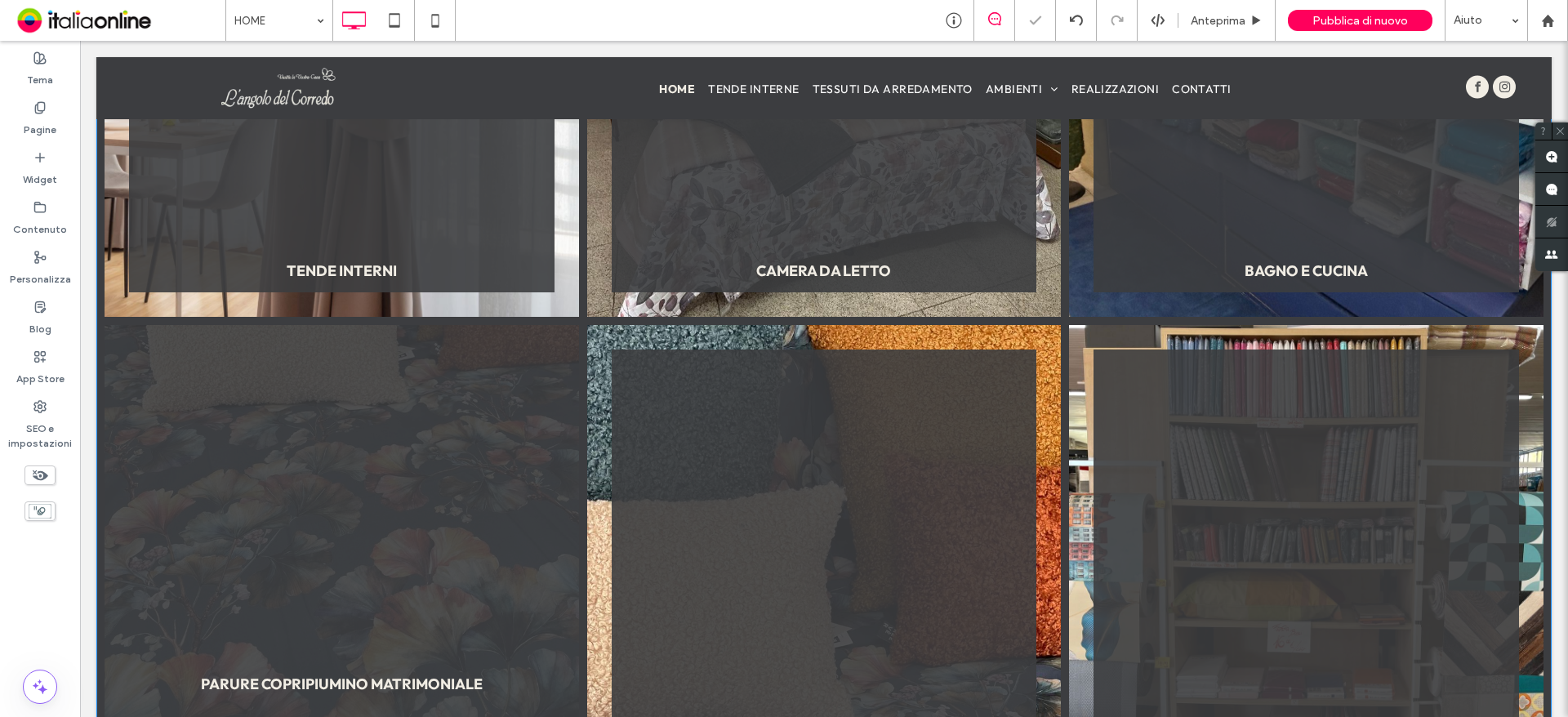
click at [393, 511] on link at bounding box center [342, 562] width 475 height 475
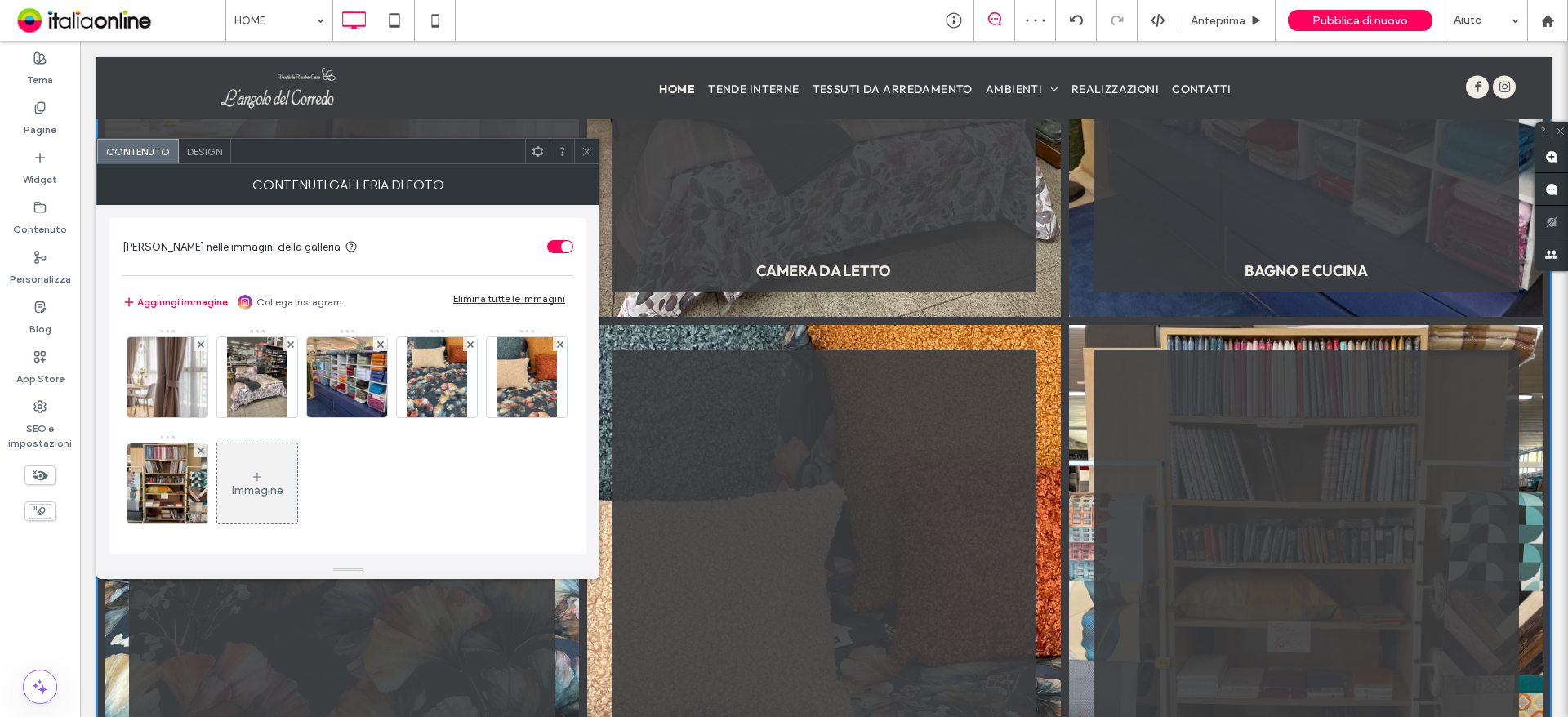
click at [204, 135] on link at bounding box center [342, 79] width 475 height 475
click at [202, 144] on div "Design" at bounding box center [204, 151] width 52 height 25
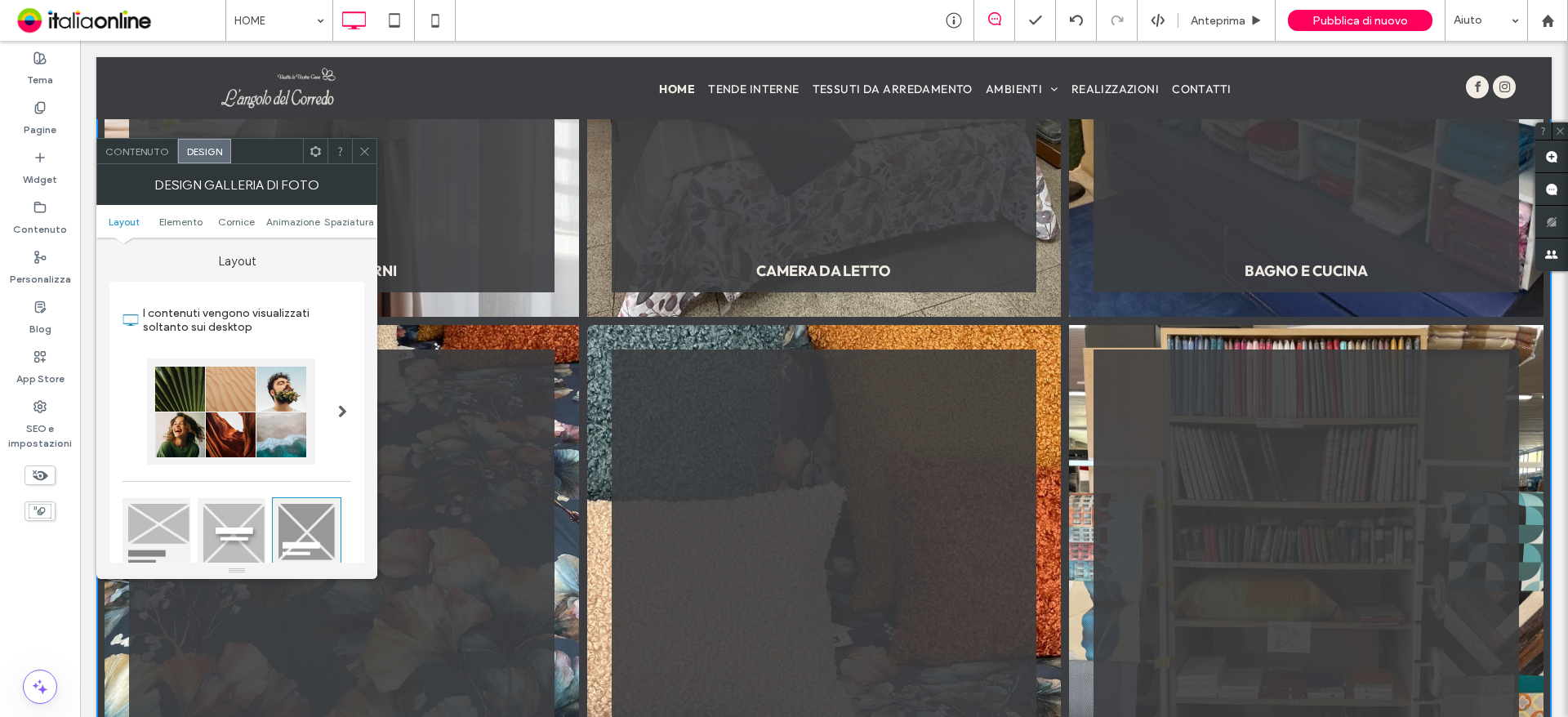
click at [129, 151] on span "Contenuto" at bounding box center [136, 151] width 64 height 12
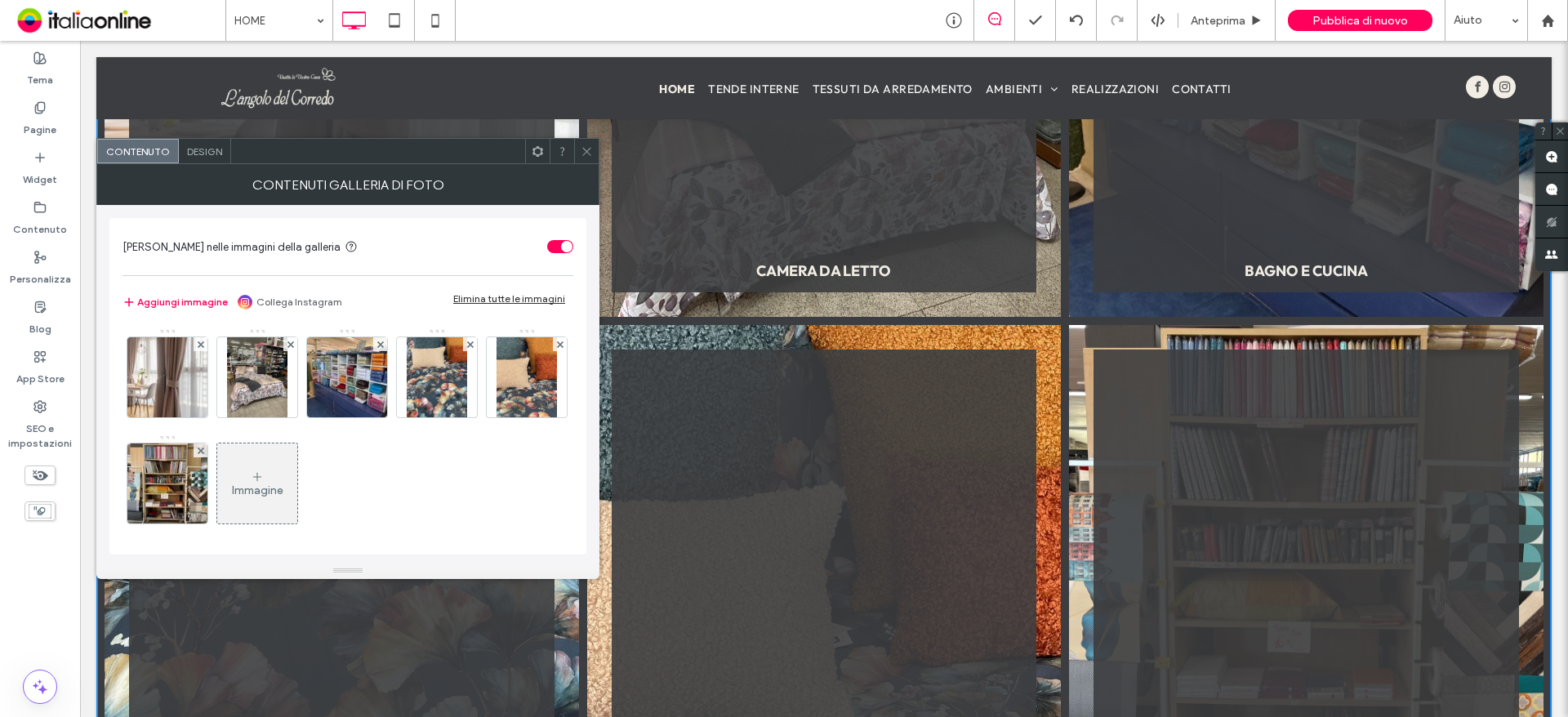
click at [585, 150] on use at bounding box center [586, 151] width 8 height 8
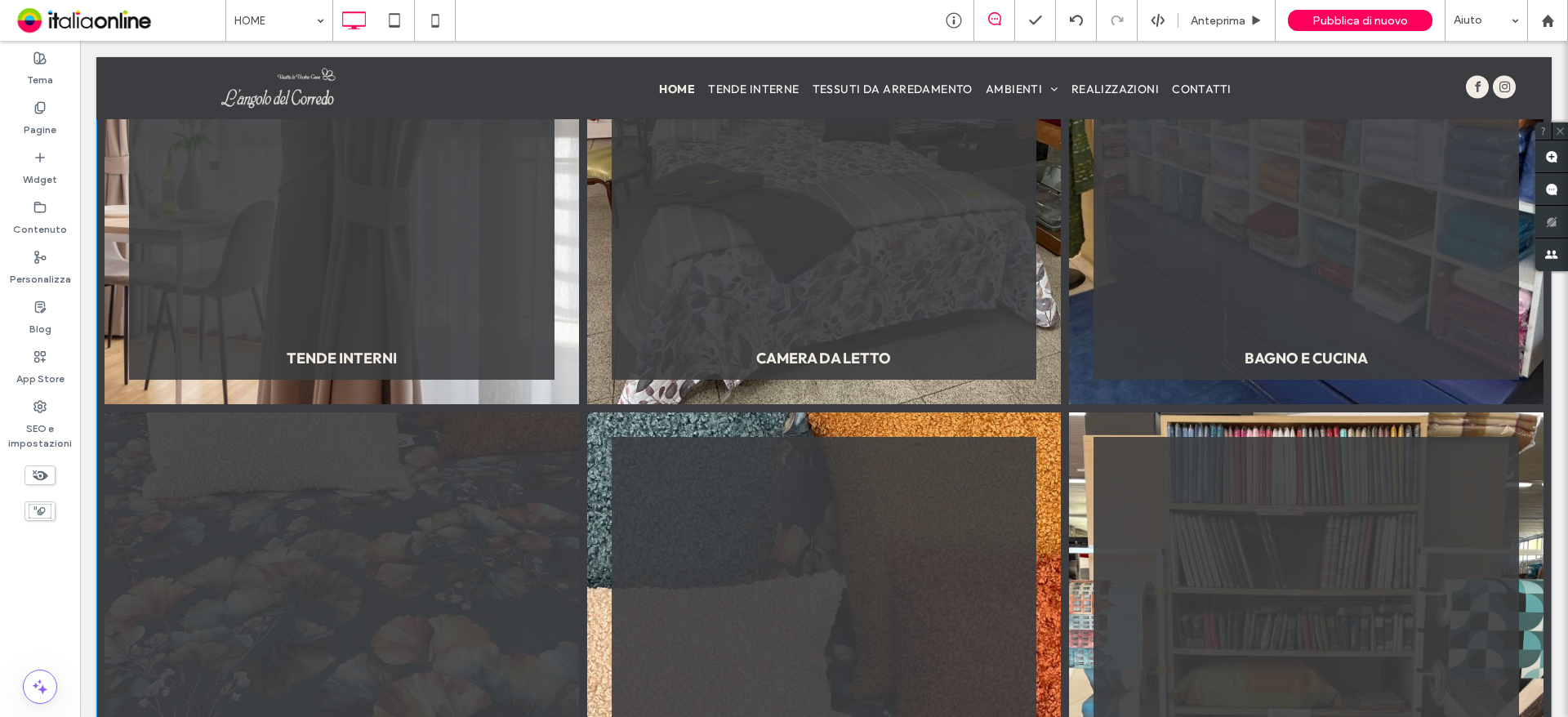
scroll to position [2261, 0]
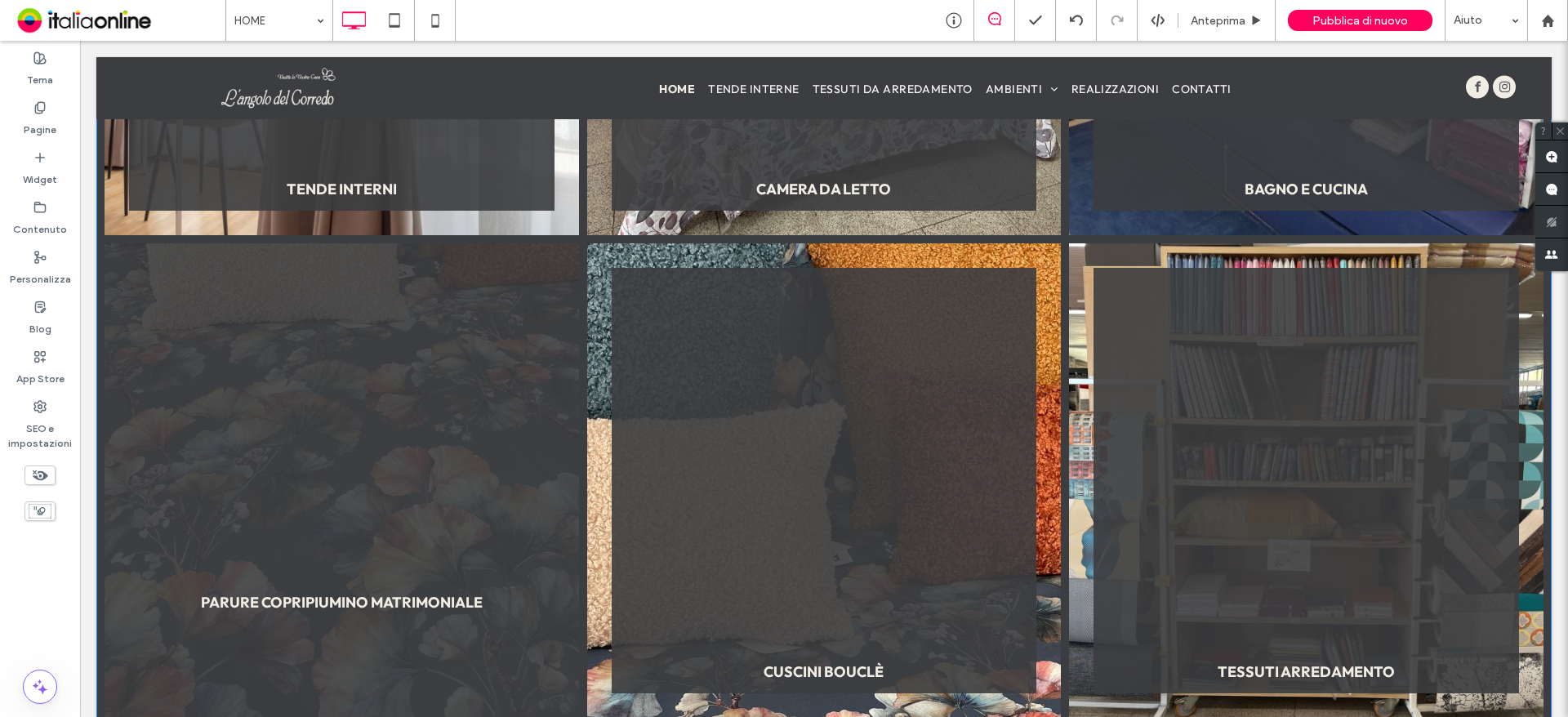
click at [199, 293] on link at bounding box center [342, 481] width 475 height 475
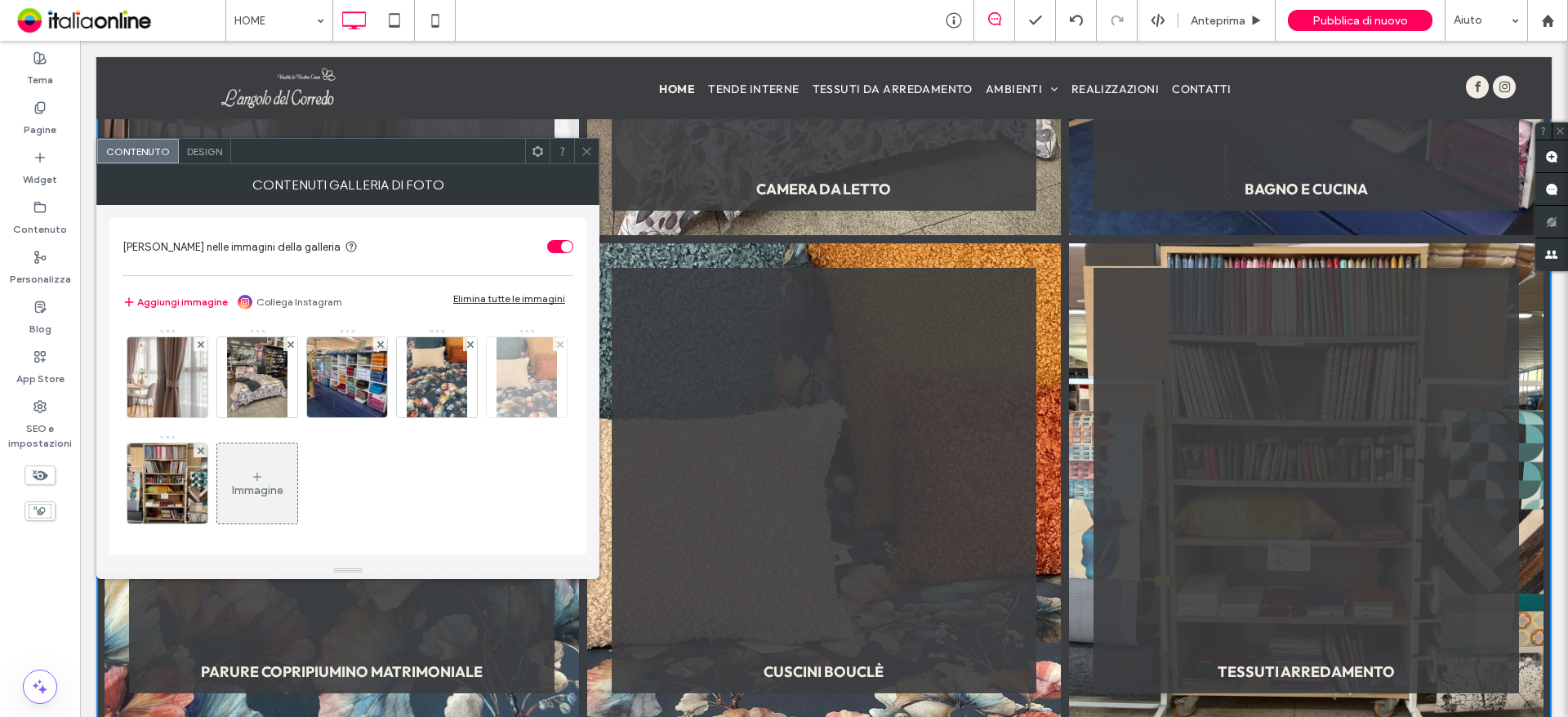
click at [496, 418] on img at bounding box center [527, 378] width 61 height 80
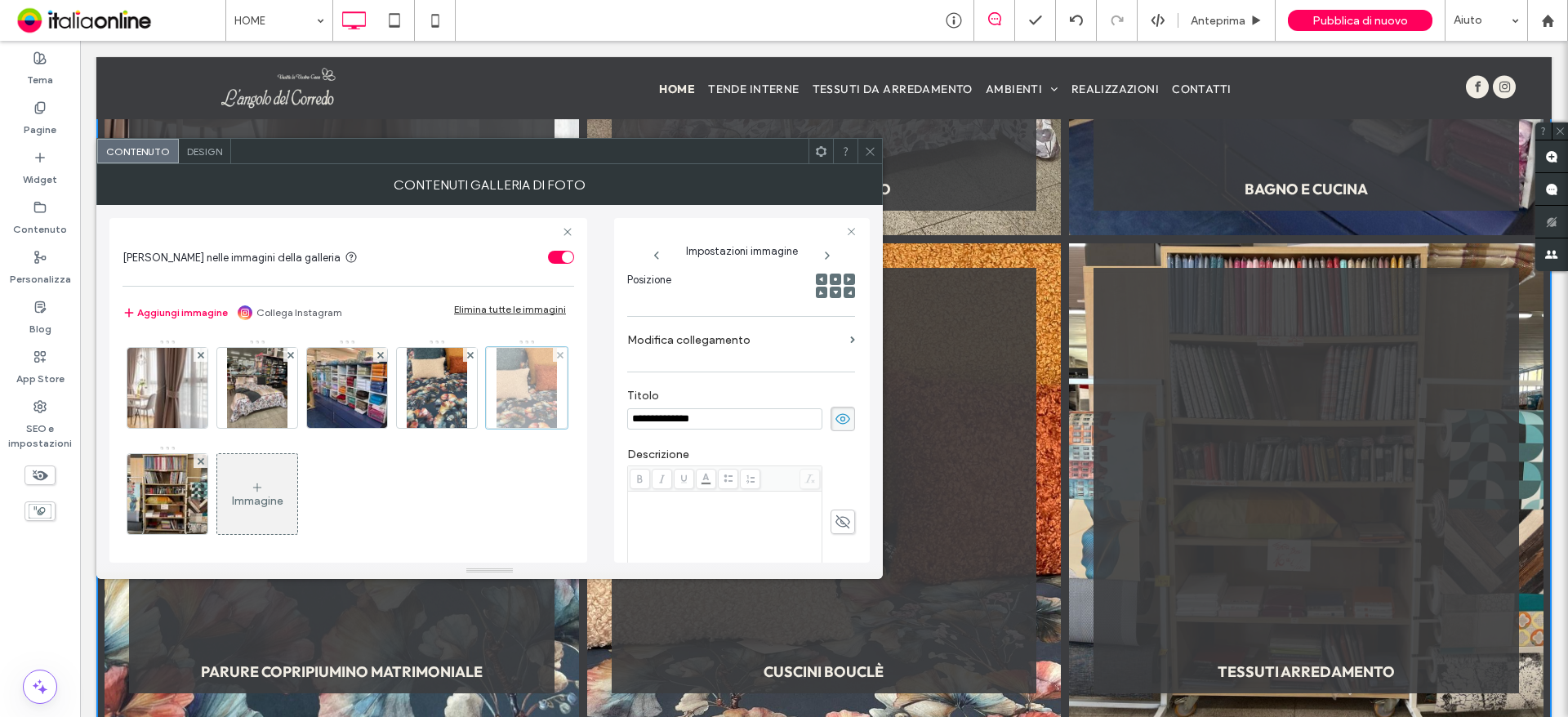
scroll to position [0, 0]
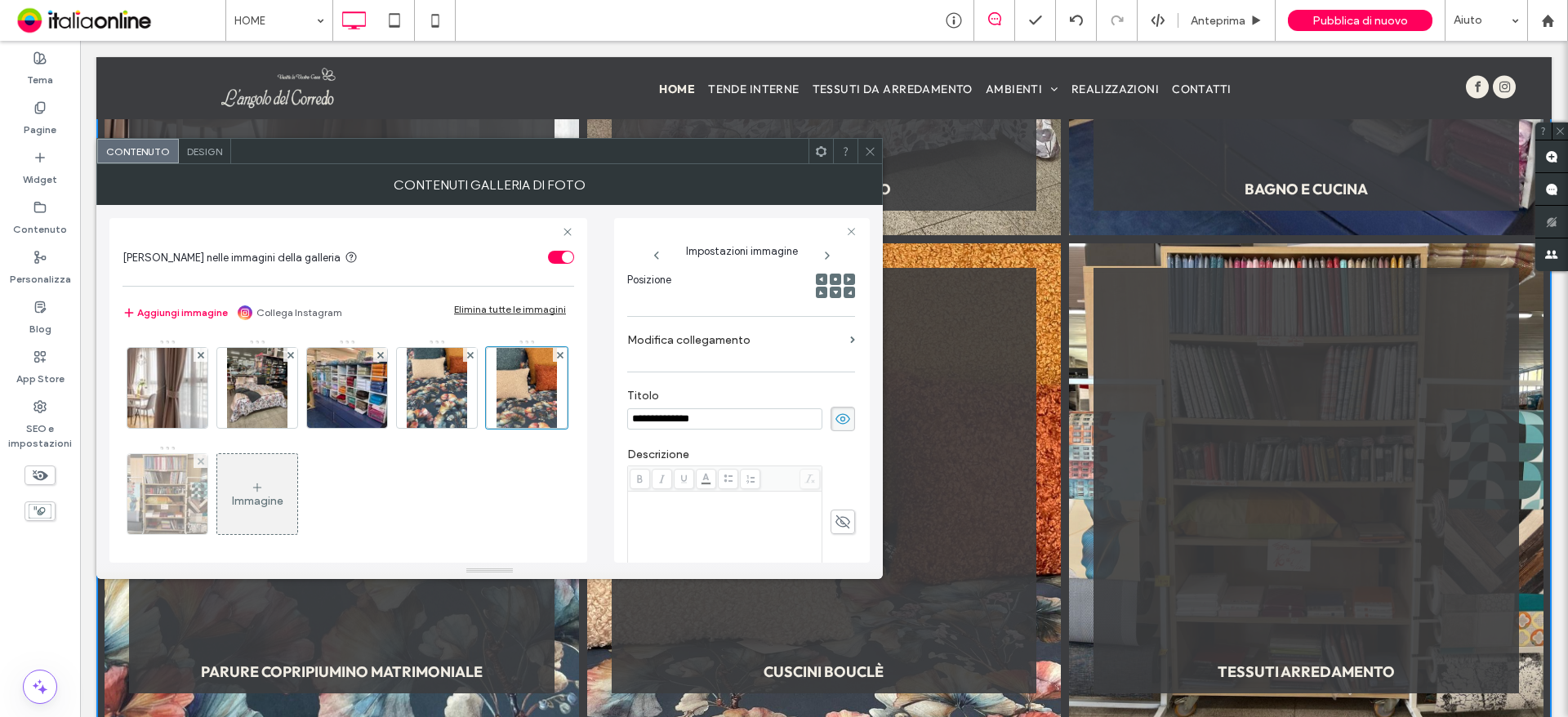
click at [222, 494] on img at bounding box center [168, 494] width 107 height 80
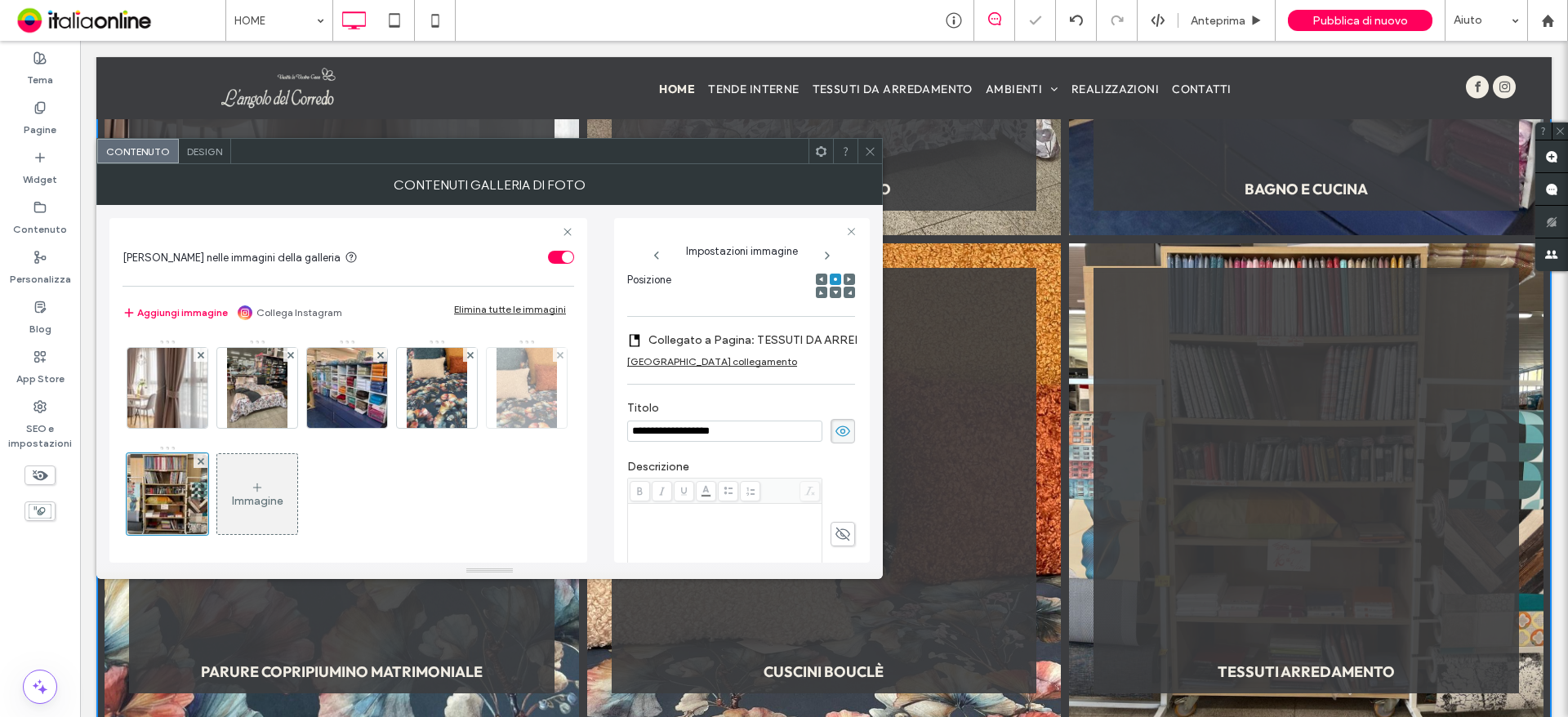
click at [496, 428] on img at bounding box center [527, 388] width 61 height 80
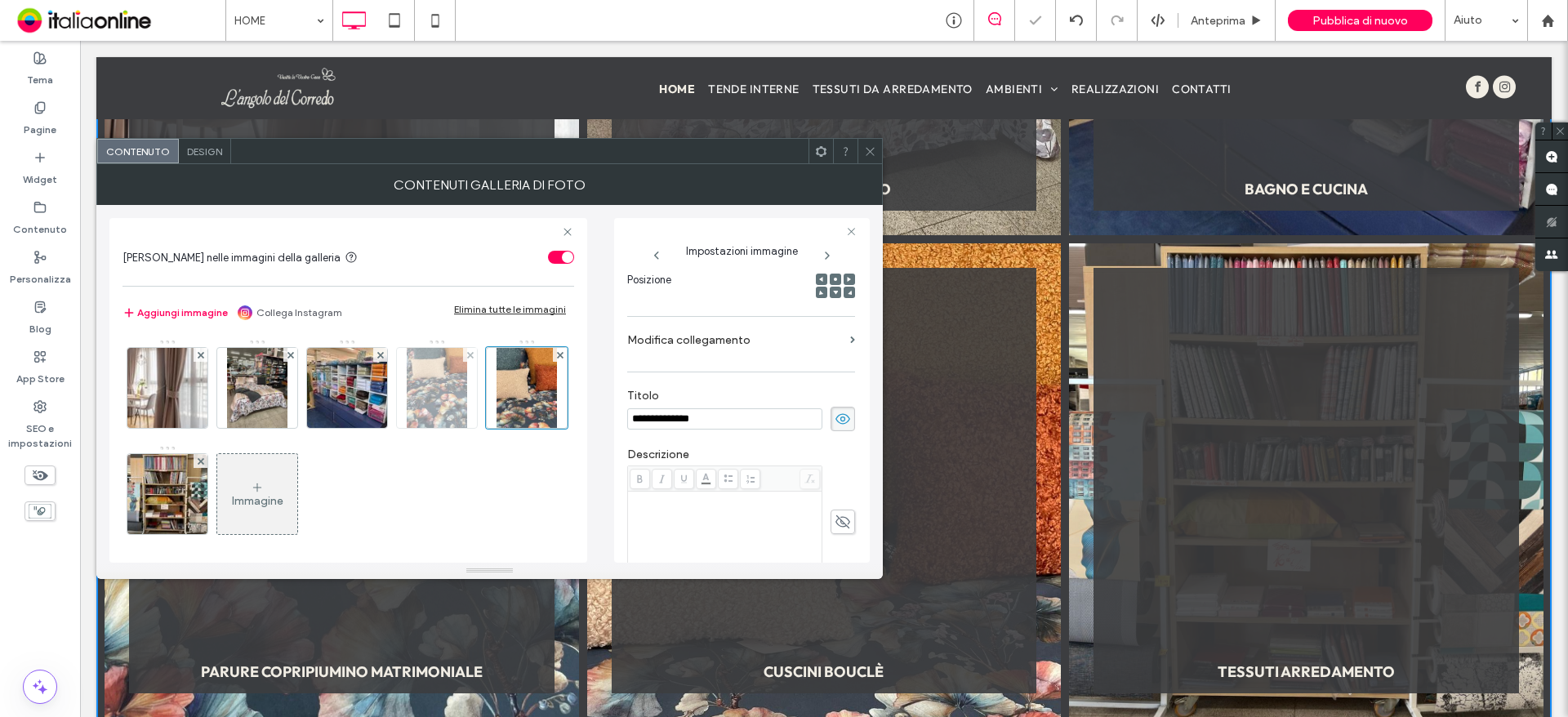
click at [437, 393] on img at bounding box center [437, 388] width 61 height 80
click at [465, 351] on div at bounding box center [470, 355] width 14 height 14
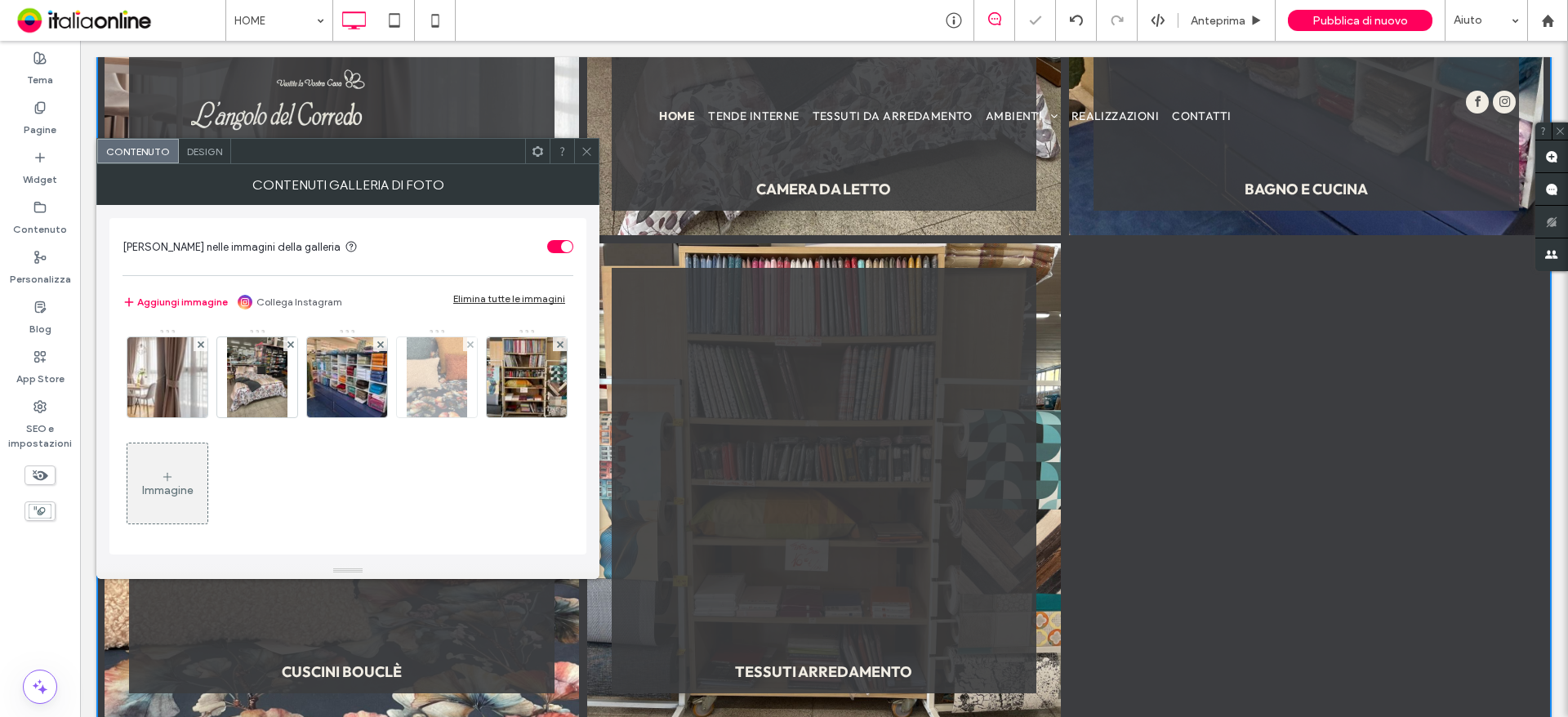
click at [452, 384] on img at bounding box center [437, 378] width 61 height 80
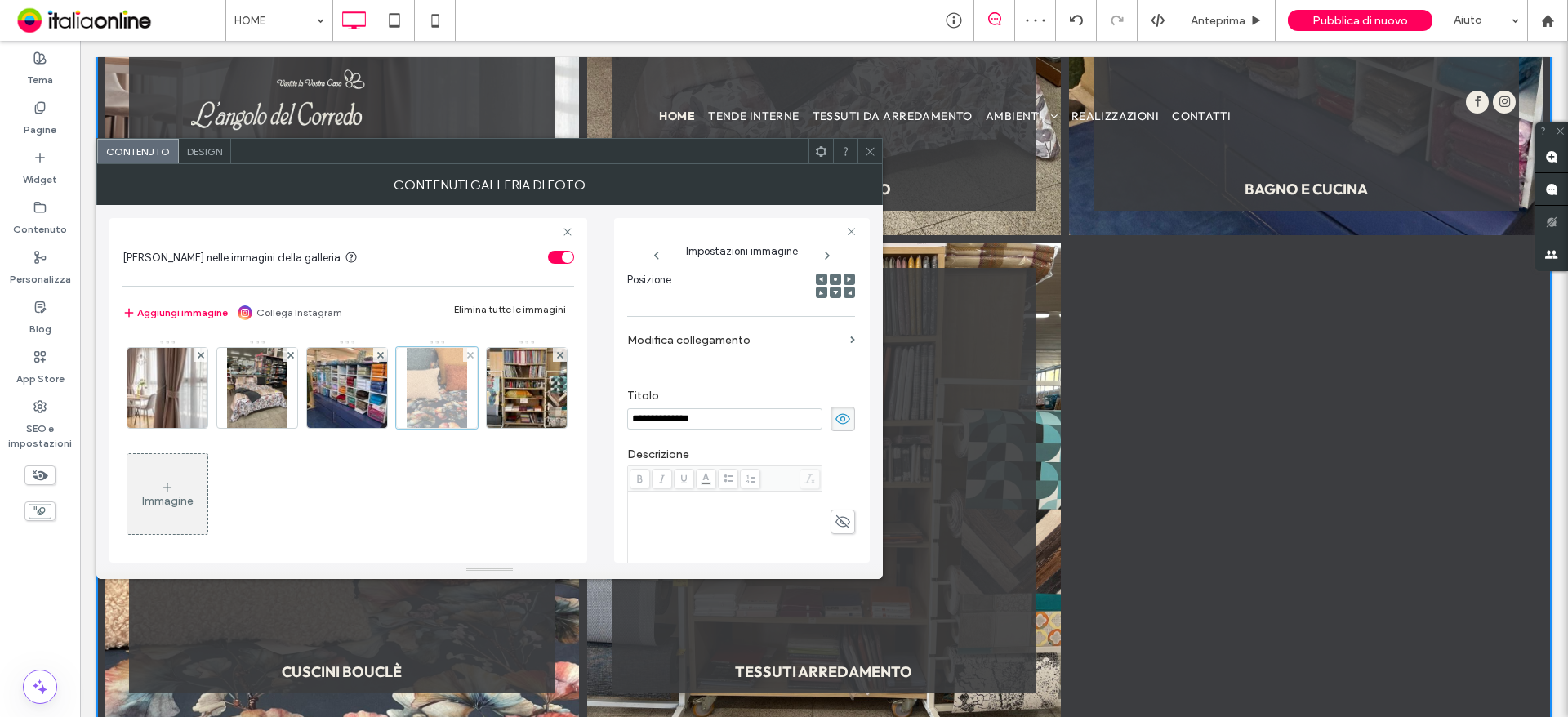
click at [474, 351] on div at bounding box center [470, 355] width 14 height 14
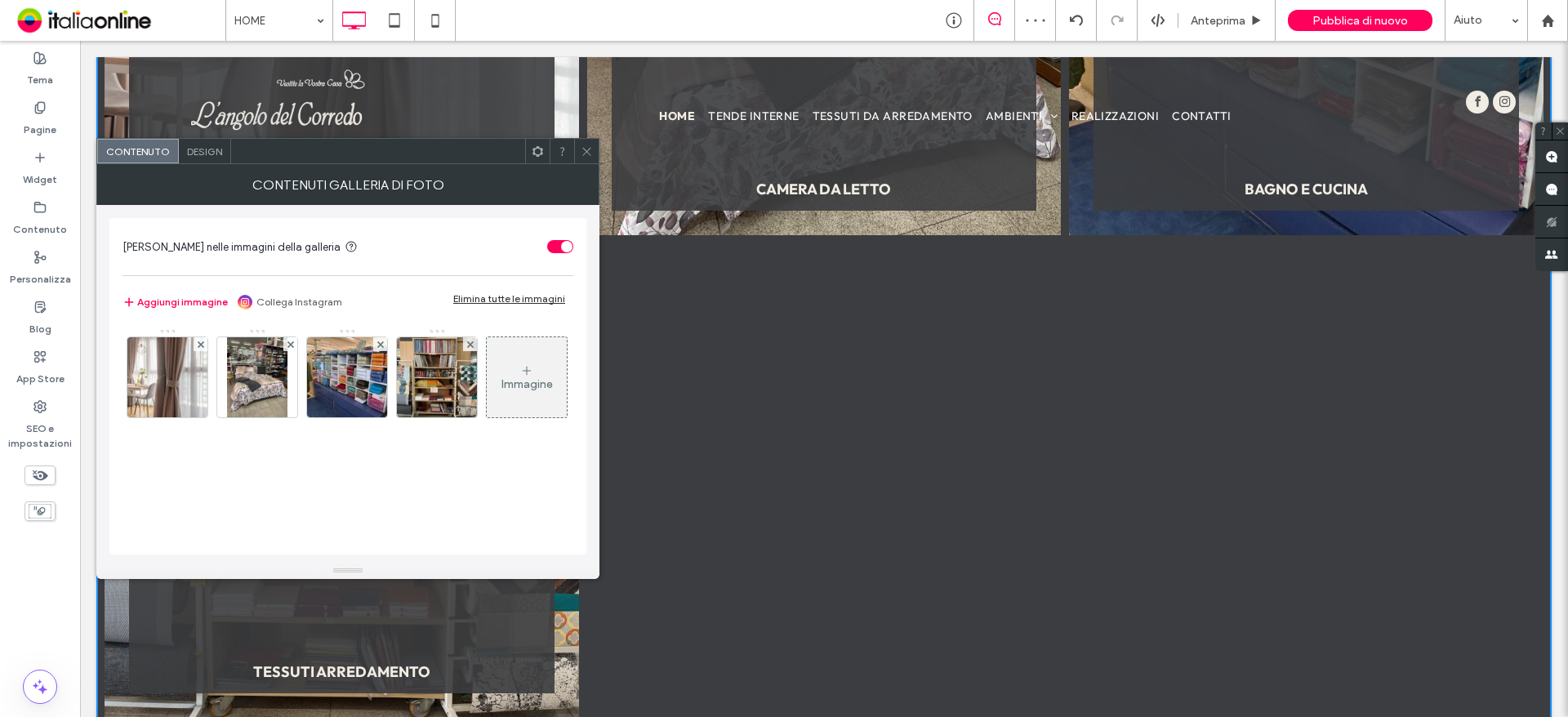
click at [591, 154] on icon at bounding box center [586, 151] width 12 height 12
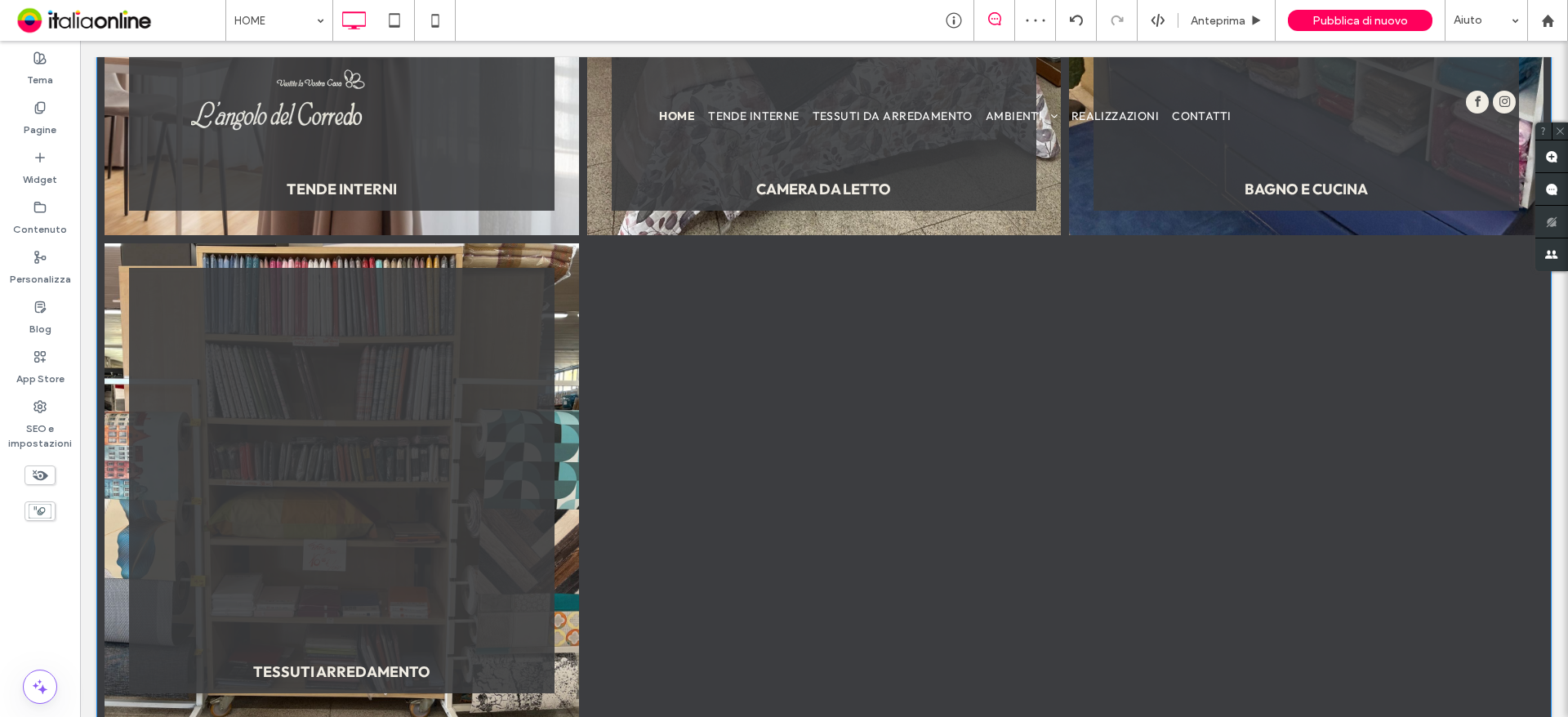
click at [685, 481] on div at bounding box center [825, 481] width 482 height 483
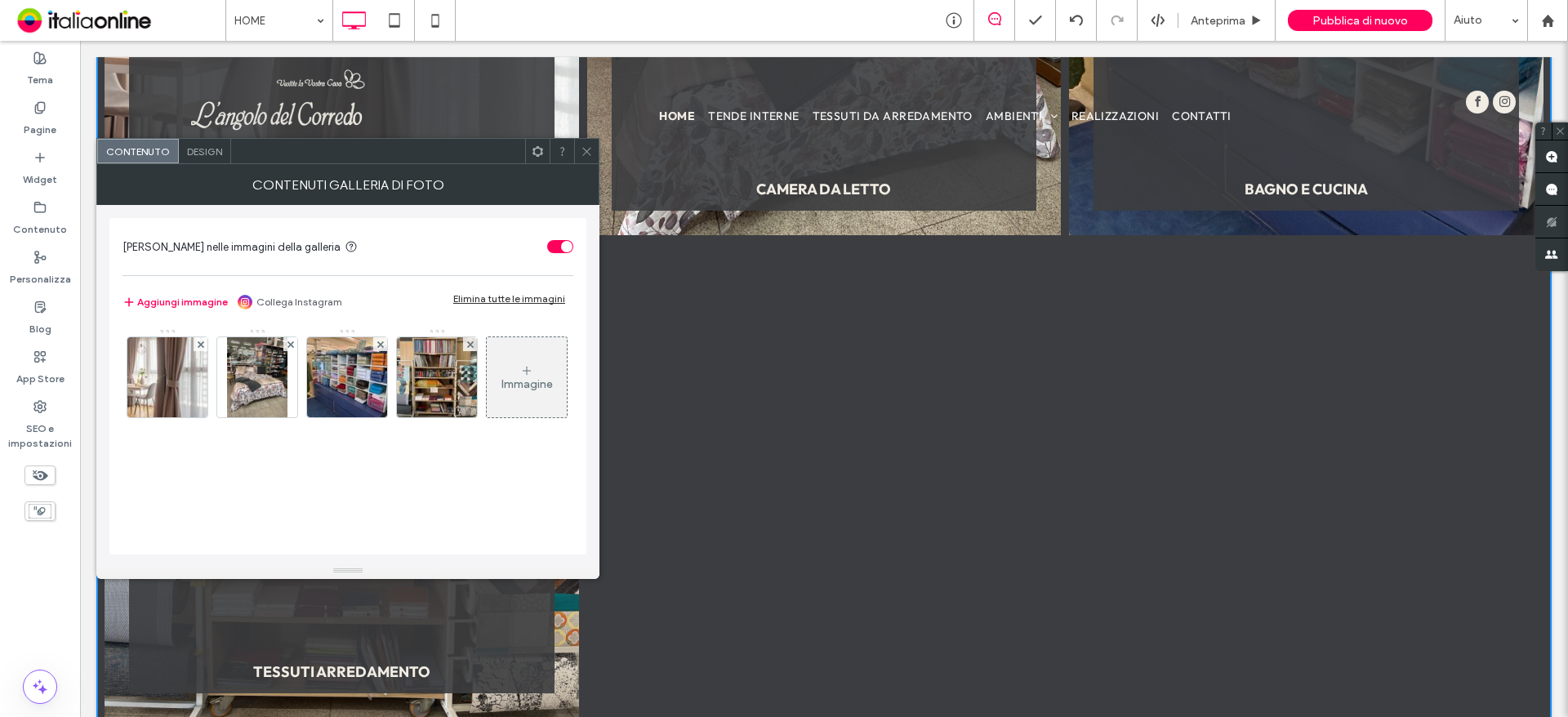
click at [191, 145] on span "Design" at bounding box center [205, 151] width 35 height 12
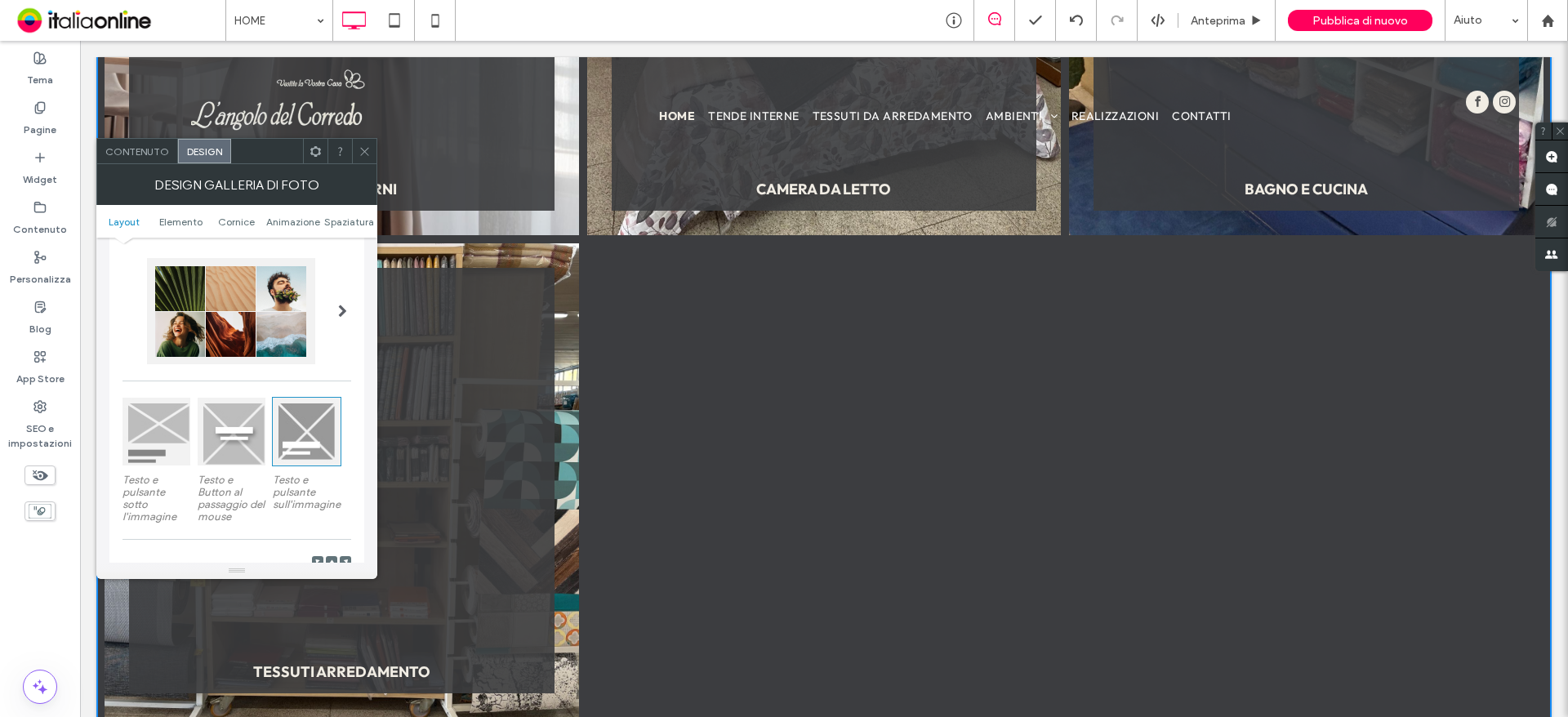
scroll to position [327, 0]
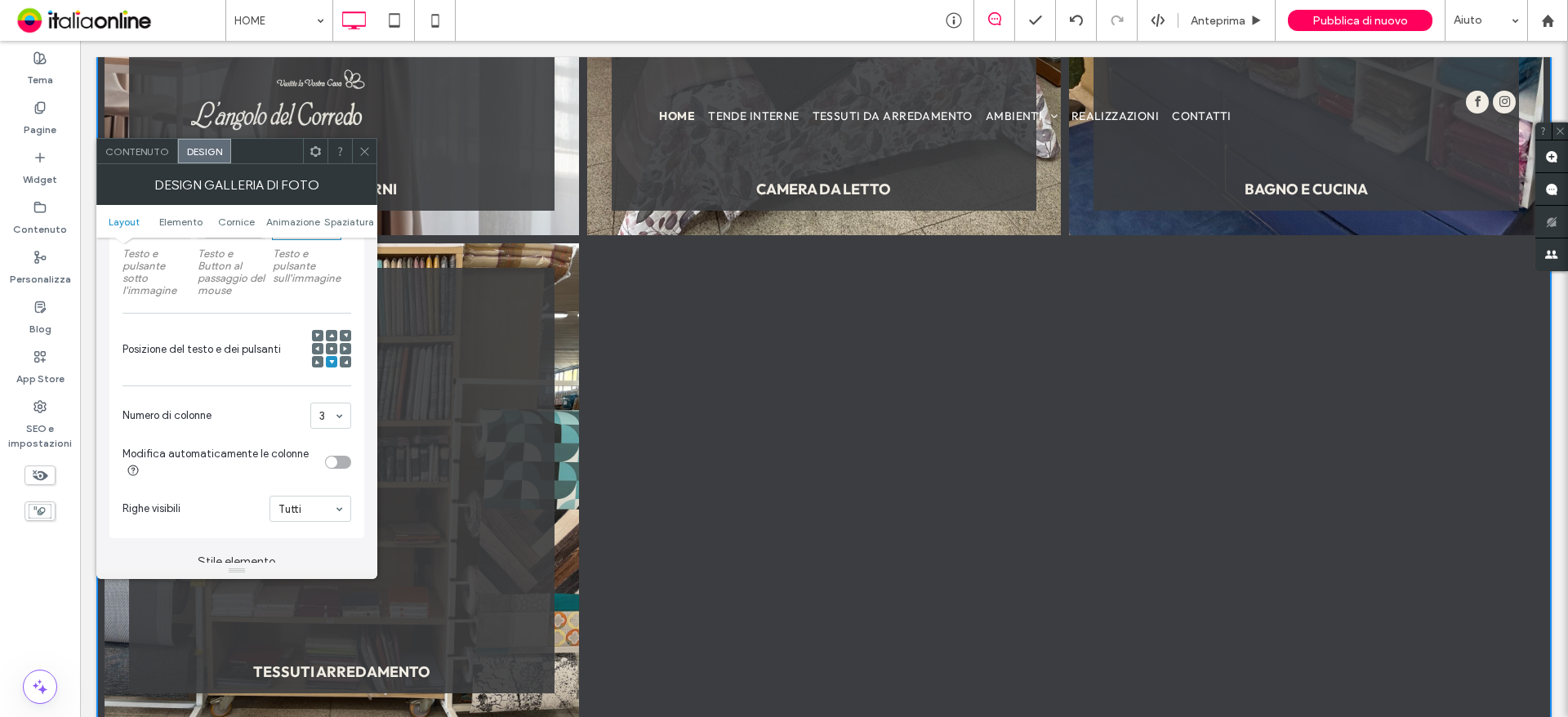
click at [323, 394] on section "Numero di colonne 3" at bounding box center [236, 415] width 228 height 42
click at [324, 401] on section "Numero di colonne 3" at bounding box center [236, 415] width 228 height 42
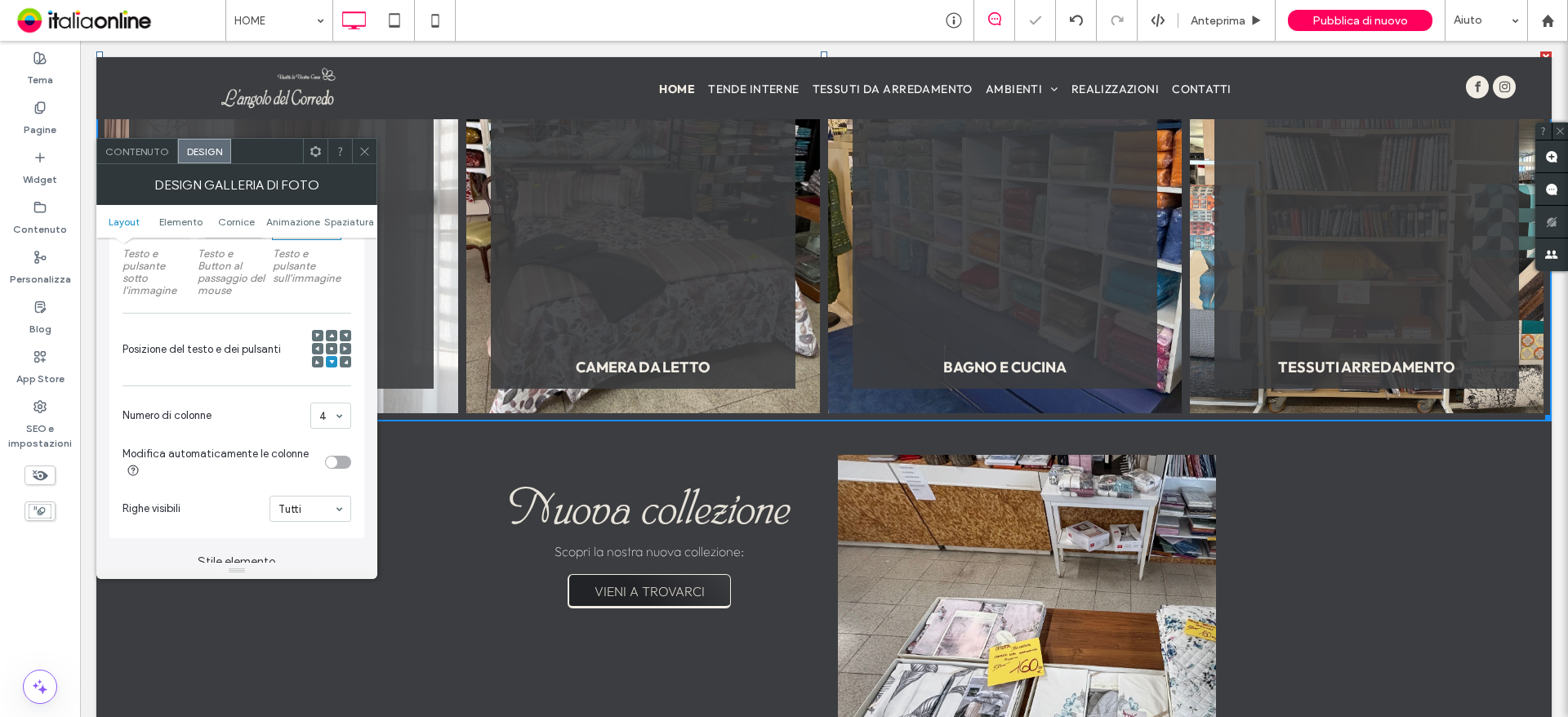
click at [369, 155] on icon at bounding box center [365, 151] width 12 height 12
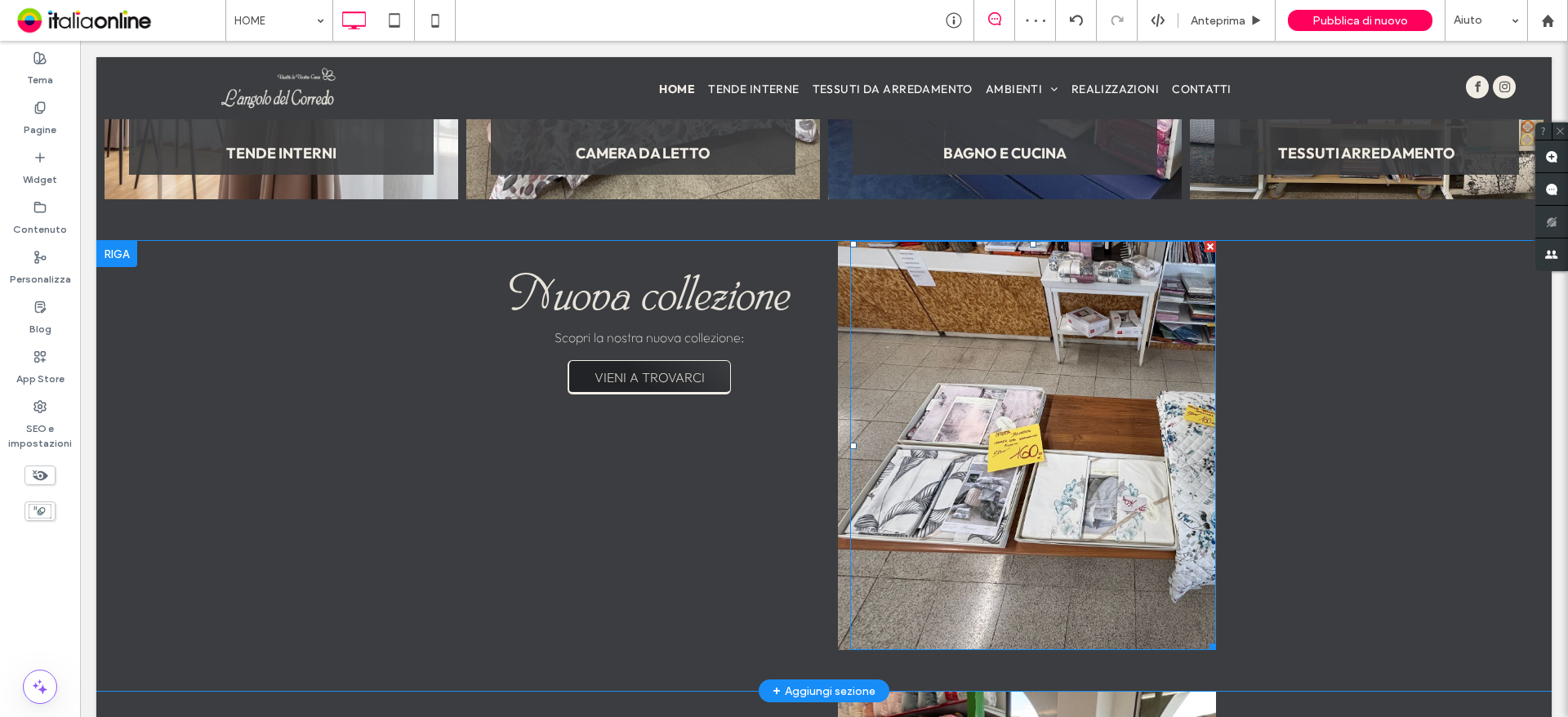
scroll to position [2207, 0]
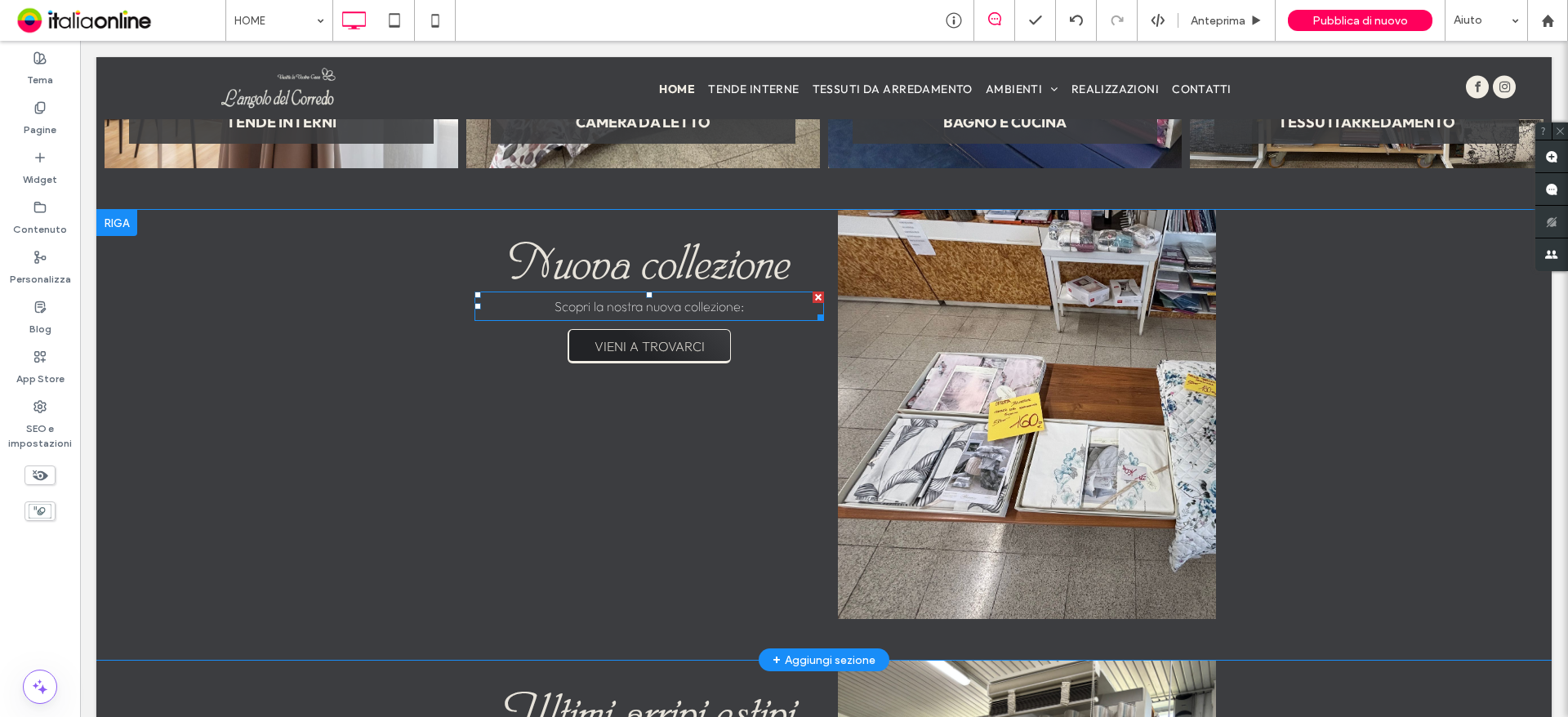
click at [637, 315] on span "Scopri la nostra nuova collezione:" at bounding box center [649, 306] width 189 height 17
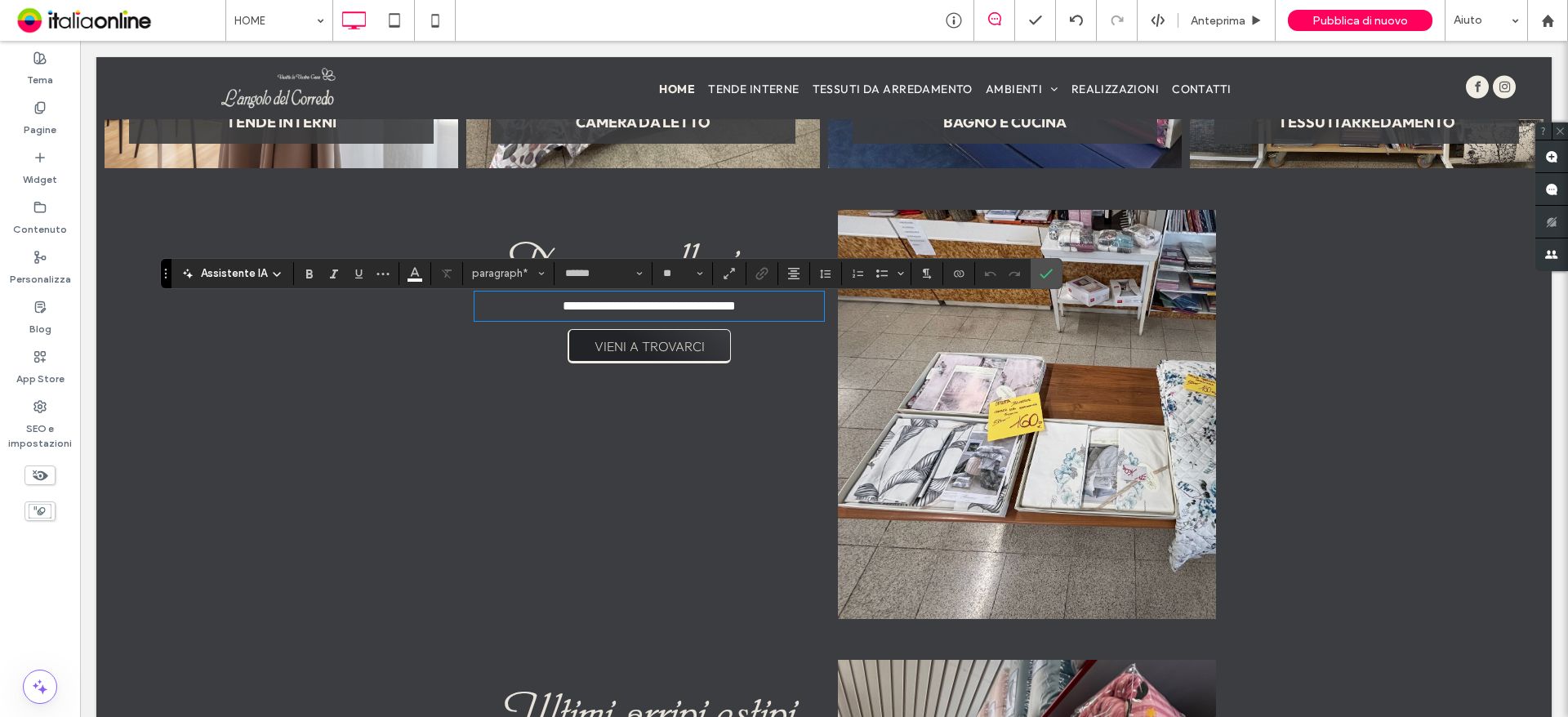
click at [774, 316] on p "**********" at bounding box center [649, 306] width 349 height 26
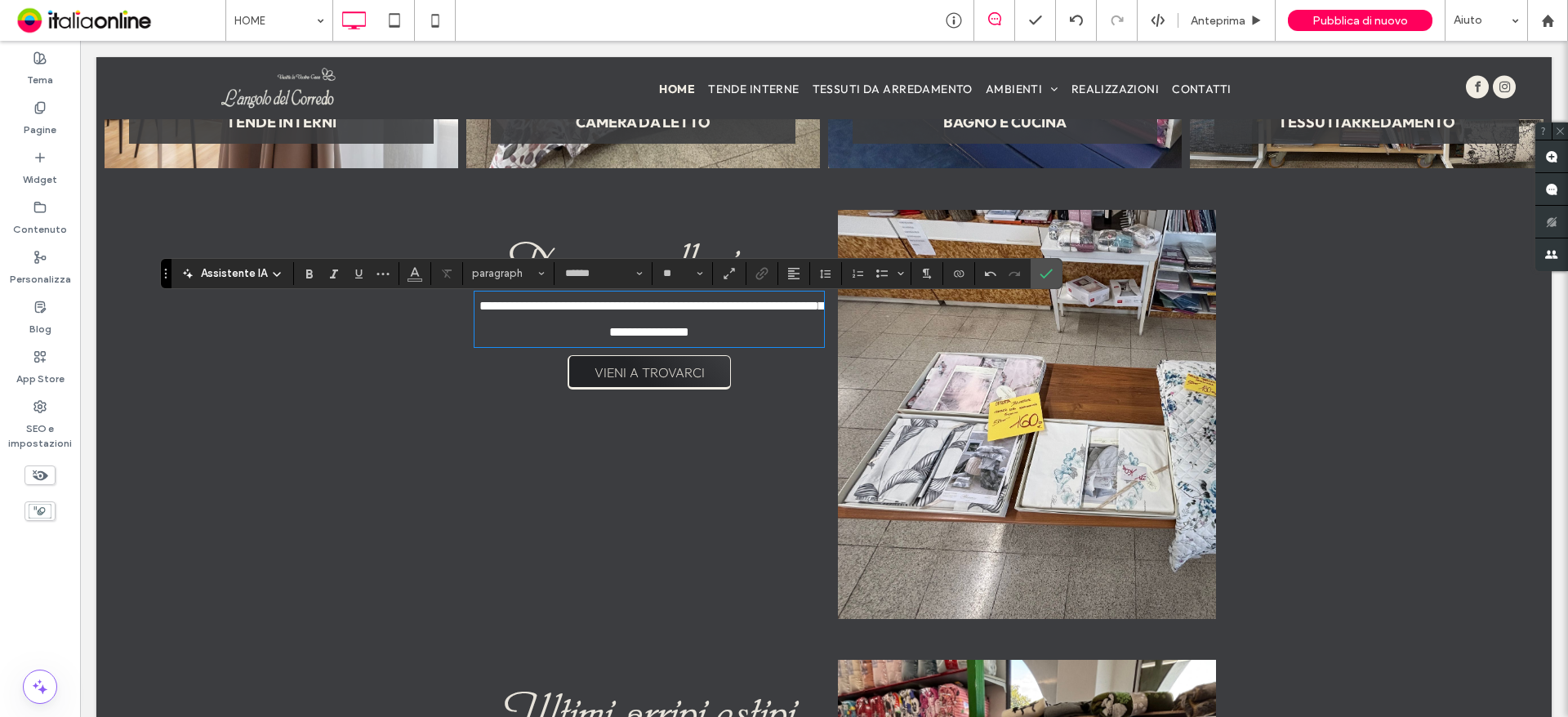
type input "**"
click at [721, 320] on span "**********" at bounding box center [651, 319] width 344 height 38
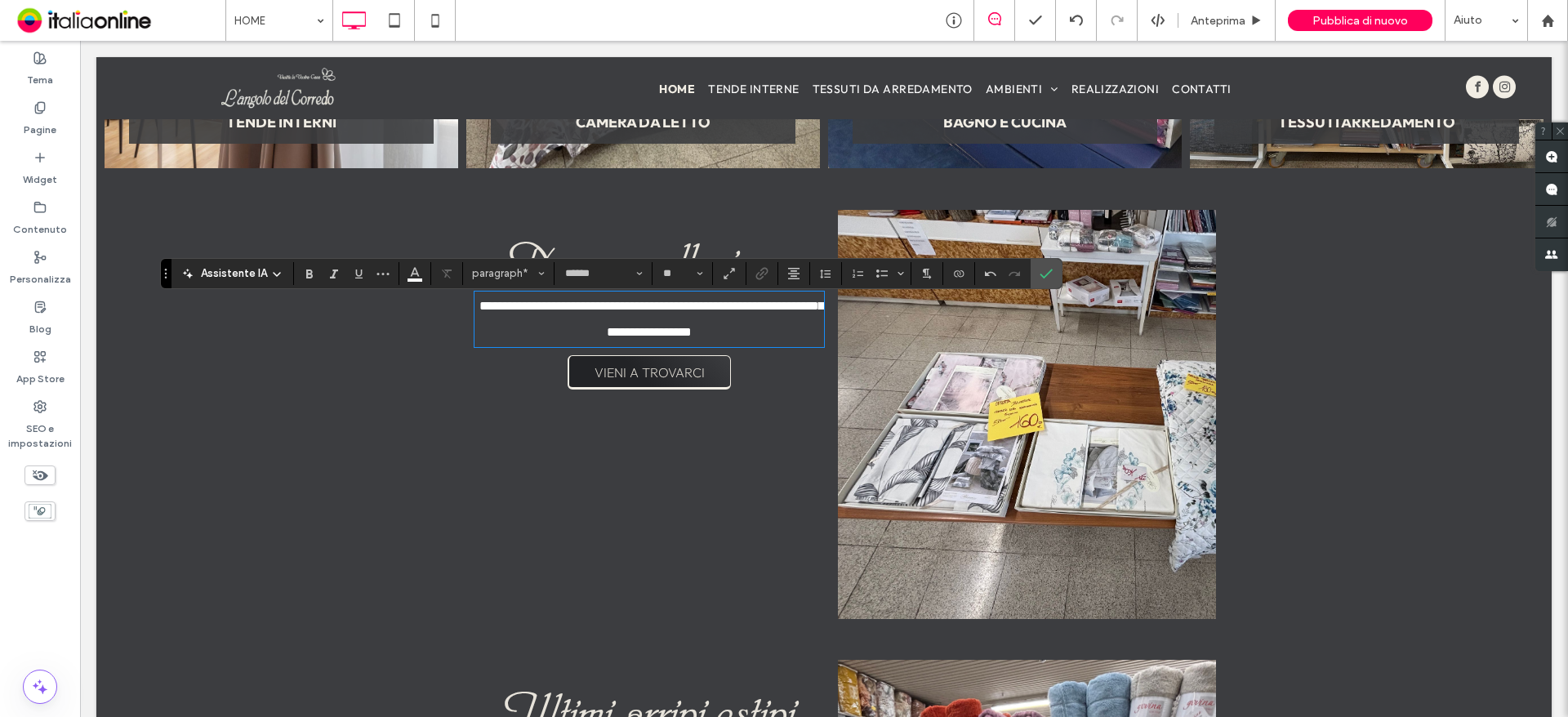
drag, startPoint x: 794, startPoint y: 317, endPoint x: 842, endPoint y: 310, distance: 48.5
click at [800, 317] on span "**********" at bounding box center [651, 319] width 344 height 38
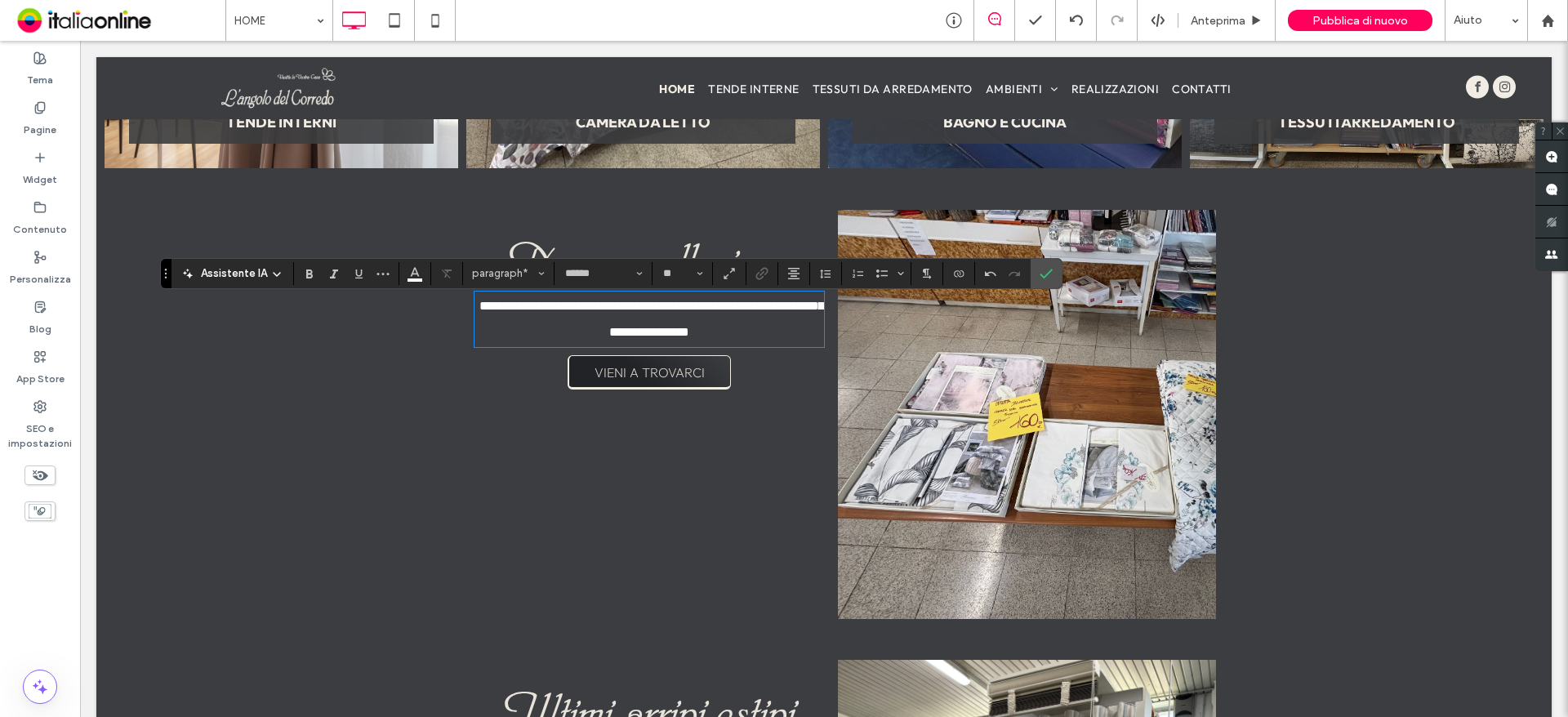
drag, startPoint x: 632, startPoint y: 344, endPoint x: 655, endPoint y: 332, distance: 25.9
click at [635, 338] on span "**********" at bounding box center [651, 319] width 344 height 38
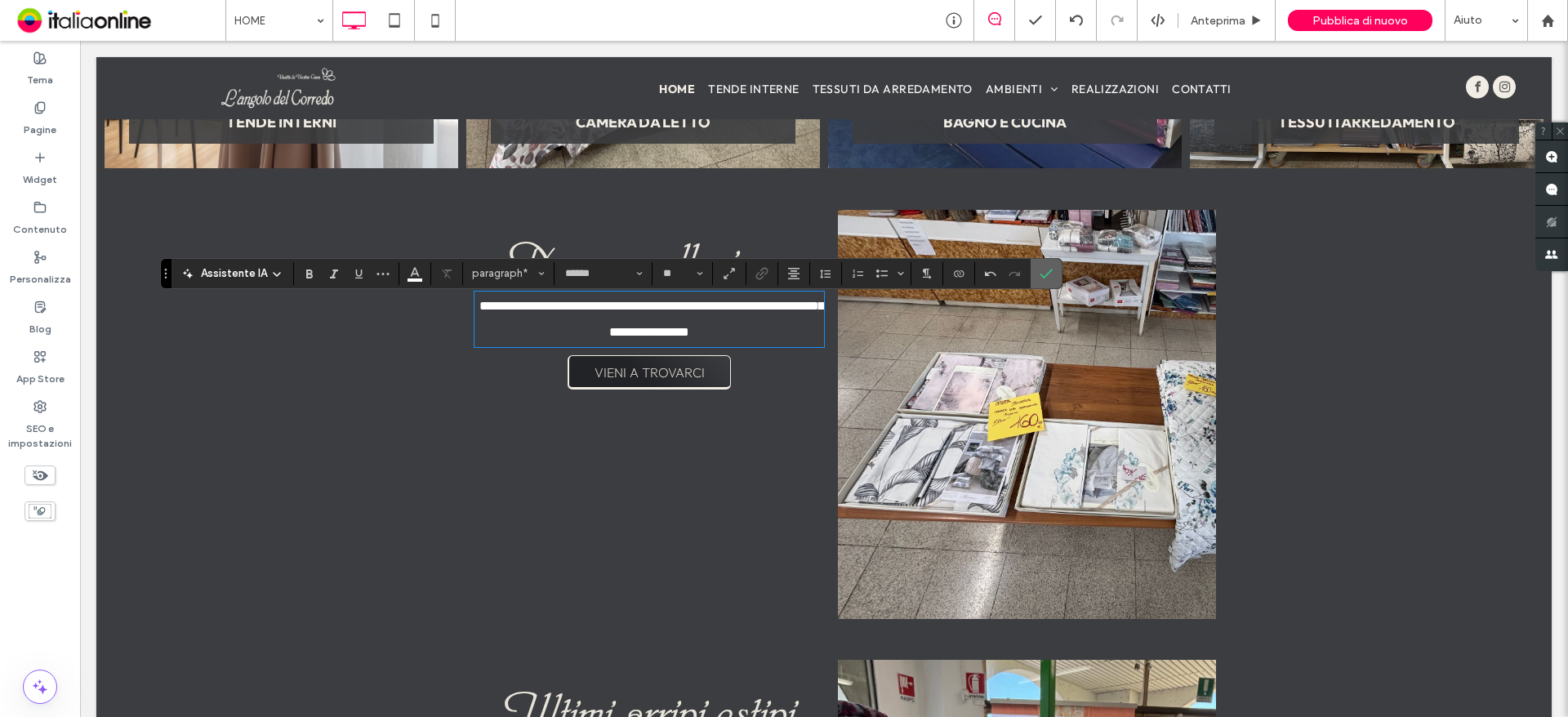
click at [1047, 272] on icon "Conferma" at bounding box center [1045, 273] width 13 height 13
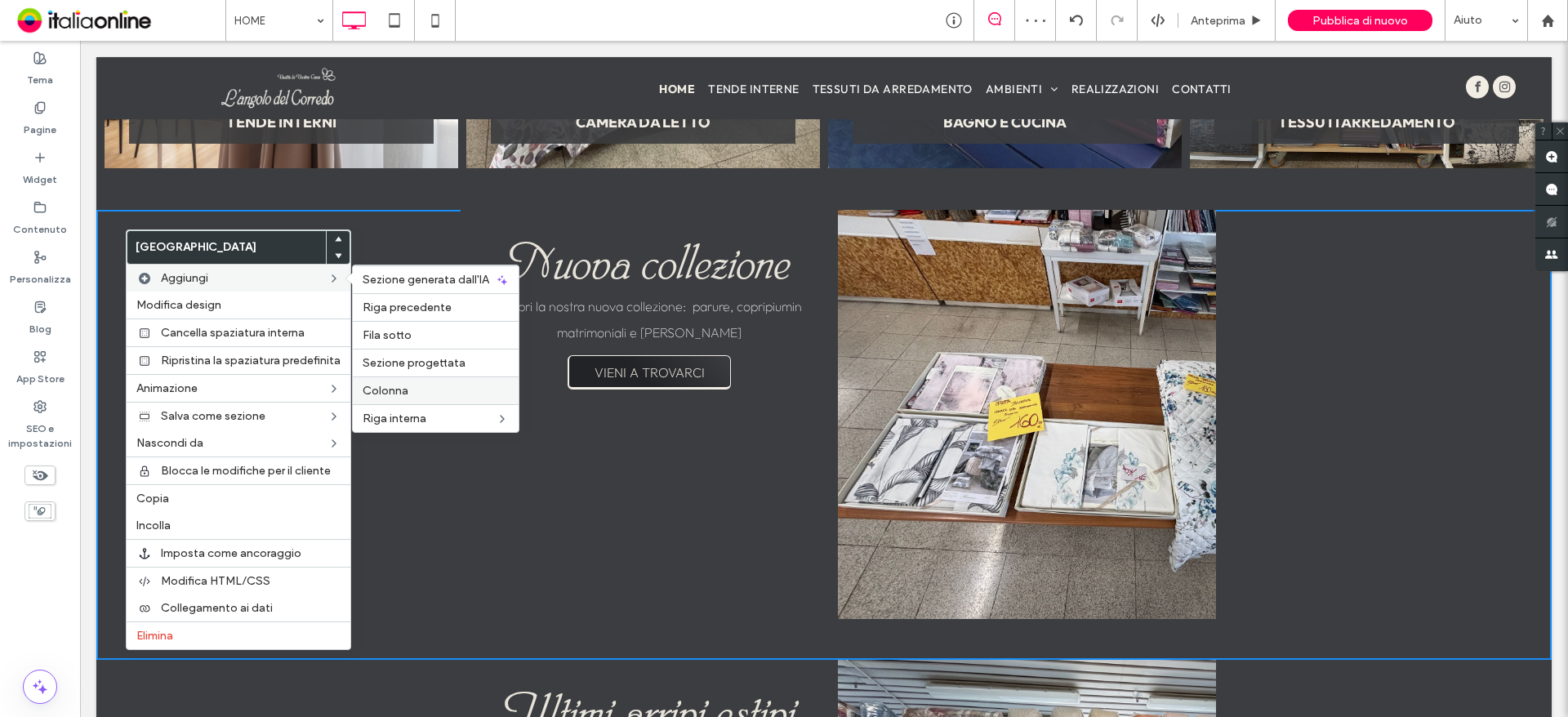
click at [391, 391] on span "Colonna" at bounding box center [385, 390] width 46 height 14
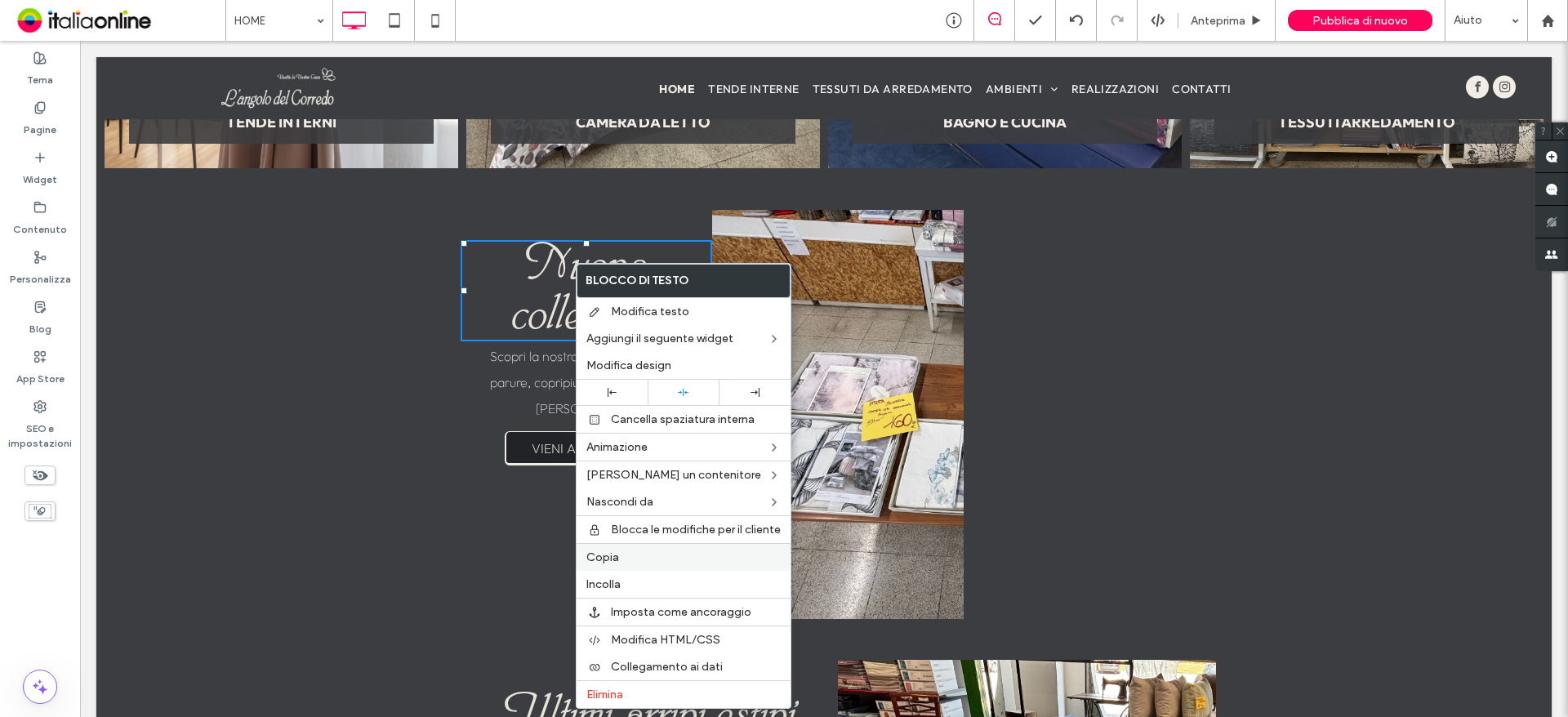
click at [610, 554] on span "Copia" at bounding box center [602, 557] width 32 height 14
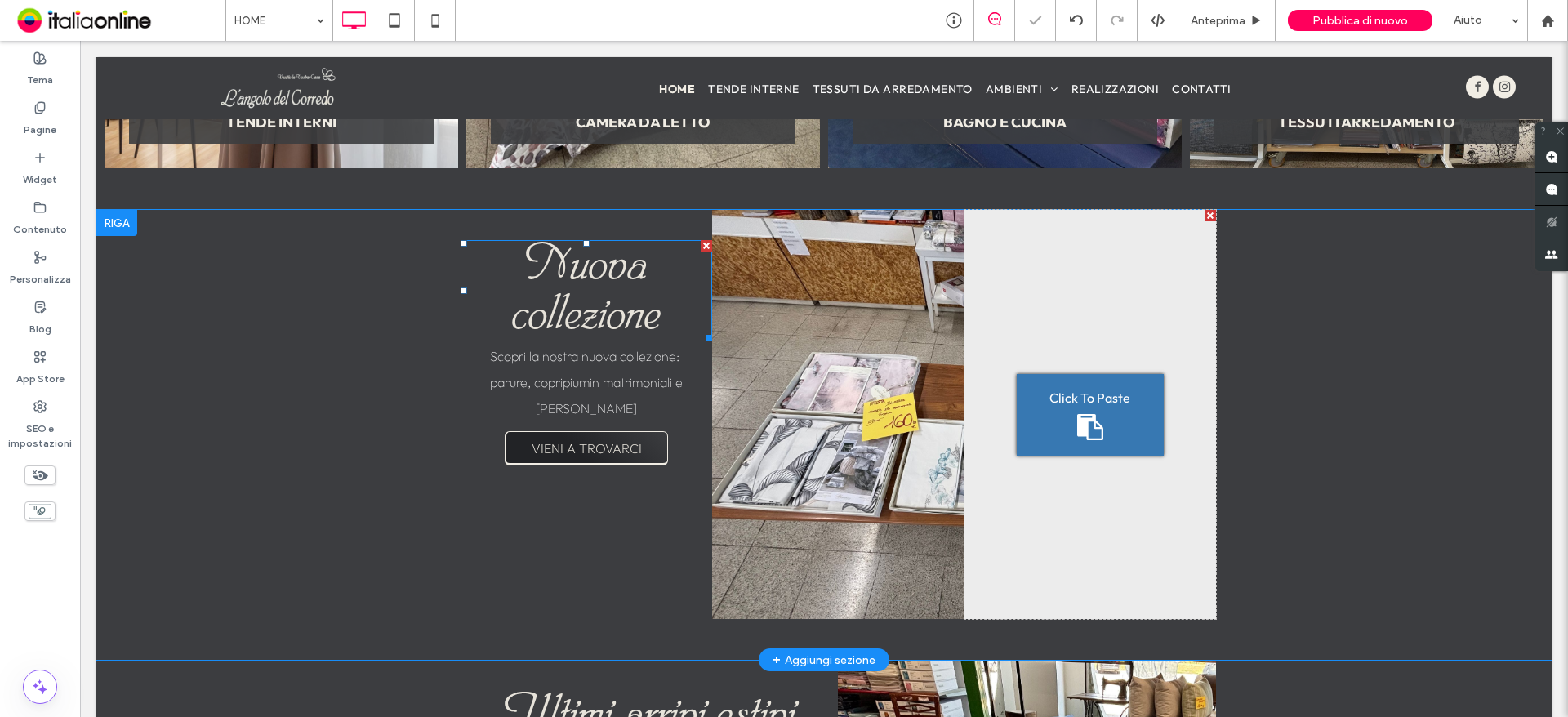
click at [1092, 393] on span "Click To Paste" at bounding box center [1089, 397] width 80 height 17
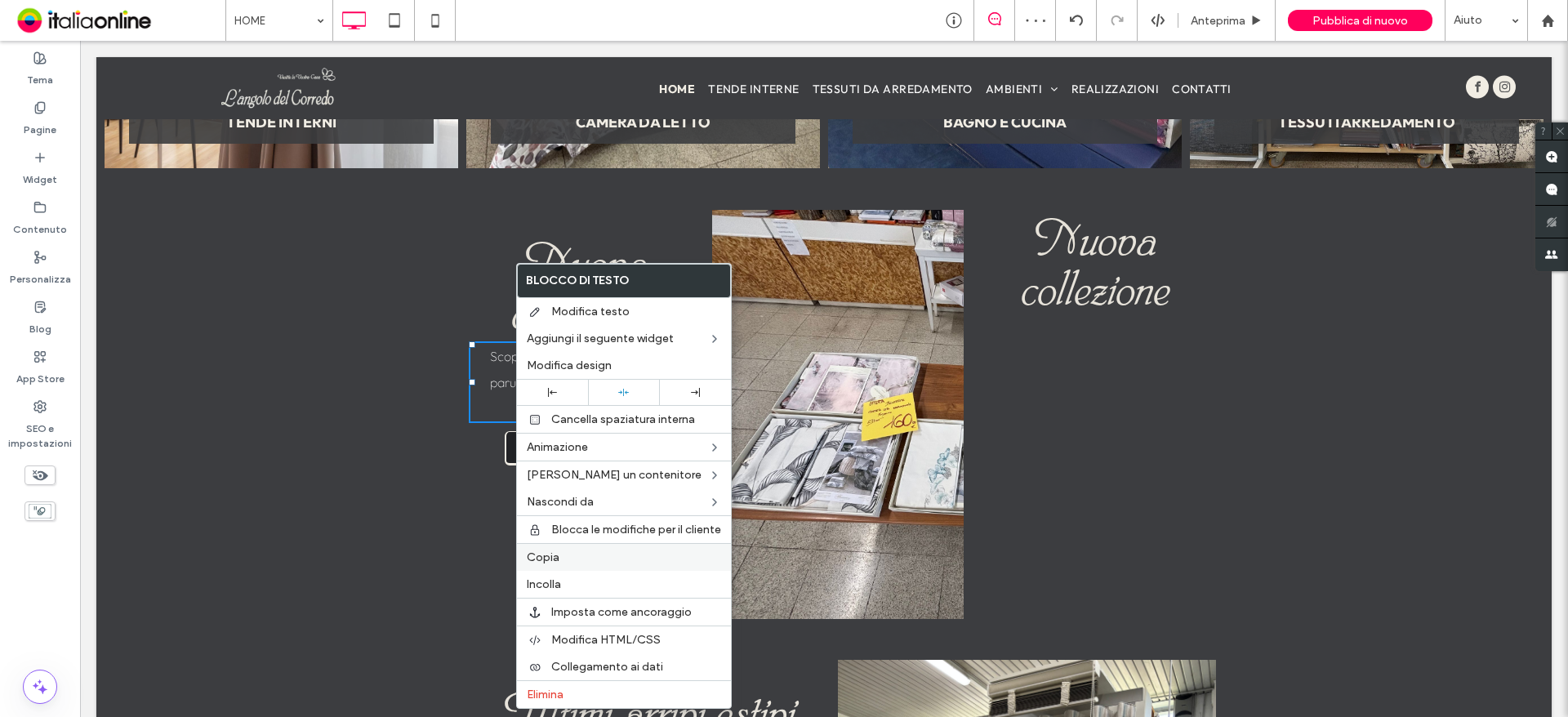
click at [564, 553] on label "Copia" at bounding box center [624, 557] width 194 height 14
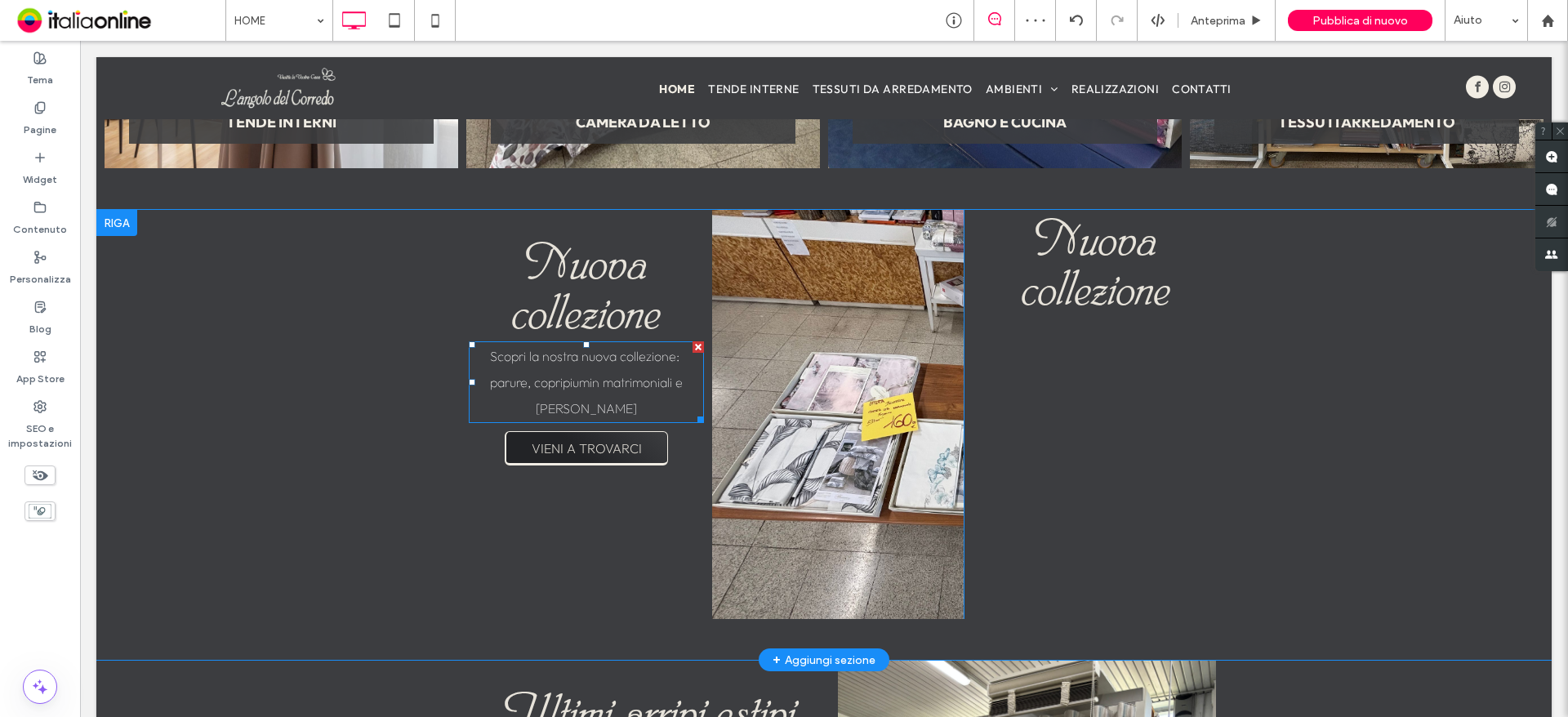
click at [1078, 418] on div "Click To Paste Click To Paste Nuova collezione" at bounding box center [1089, 414] width 252 height 409
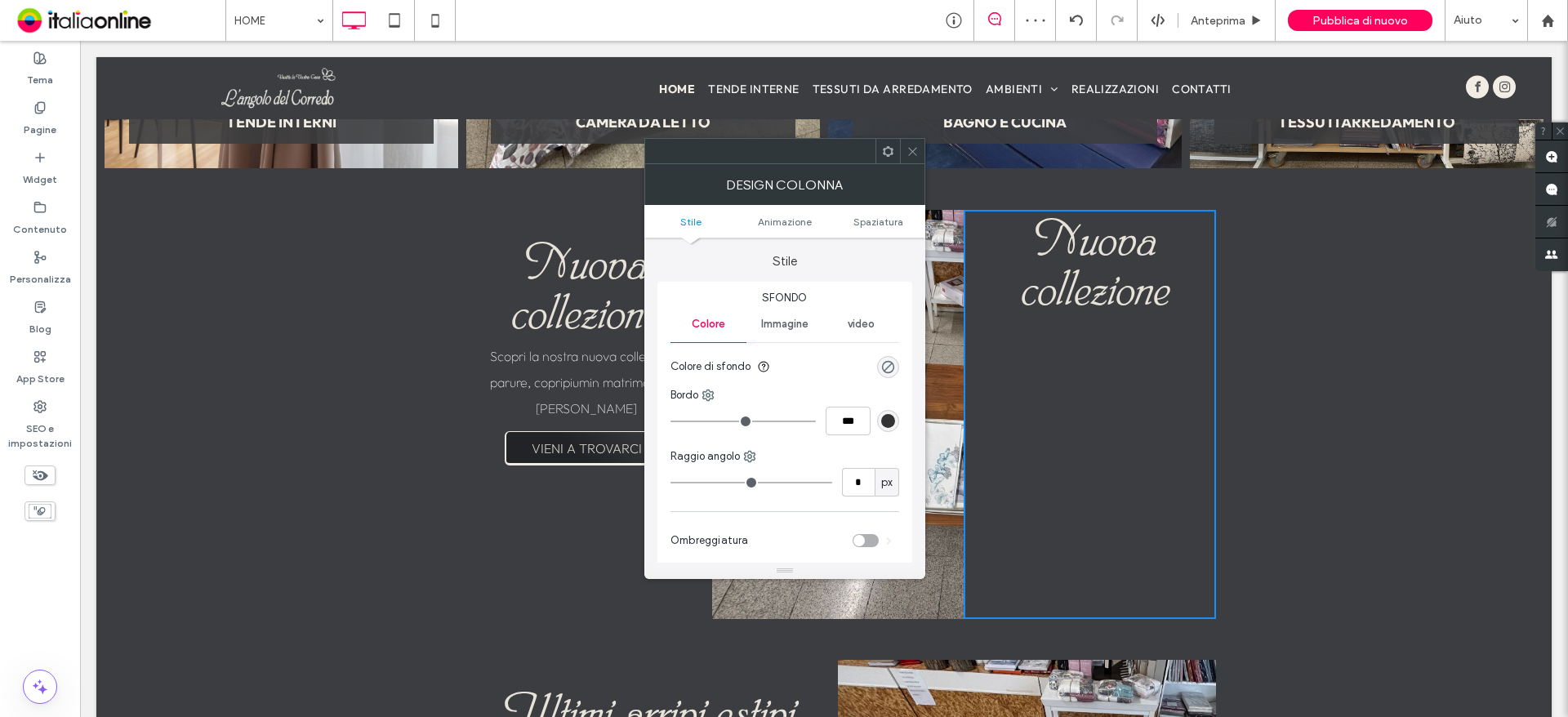
click at [919, 144] on div at bounding box center [912, 151] width 25 height 25
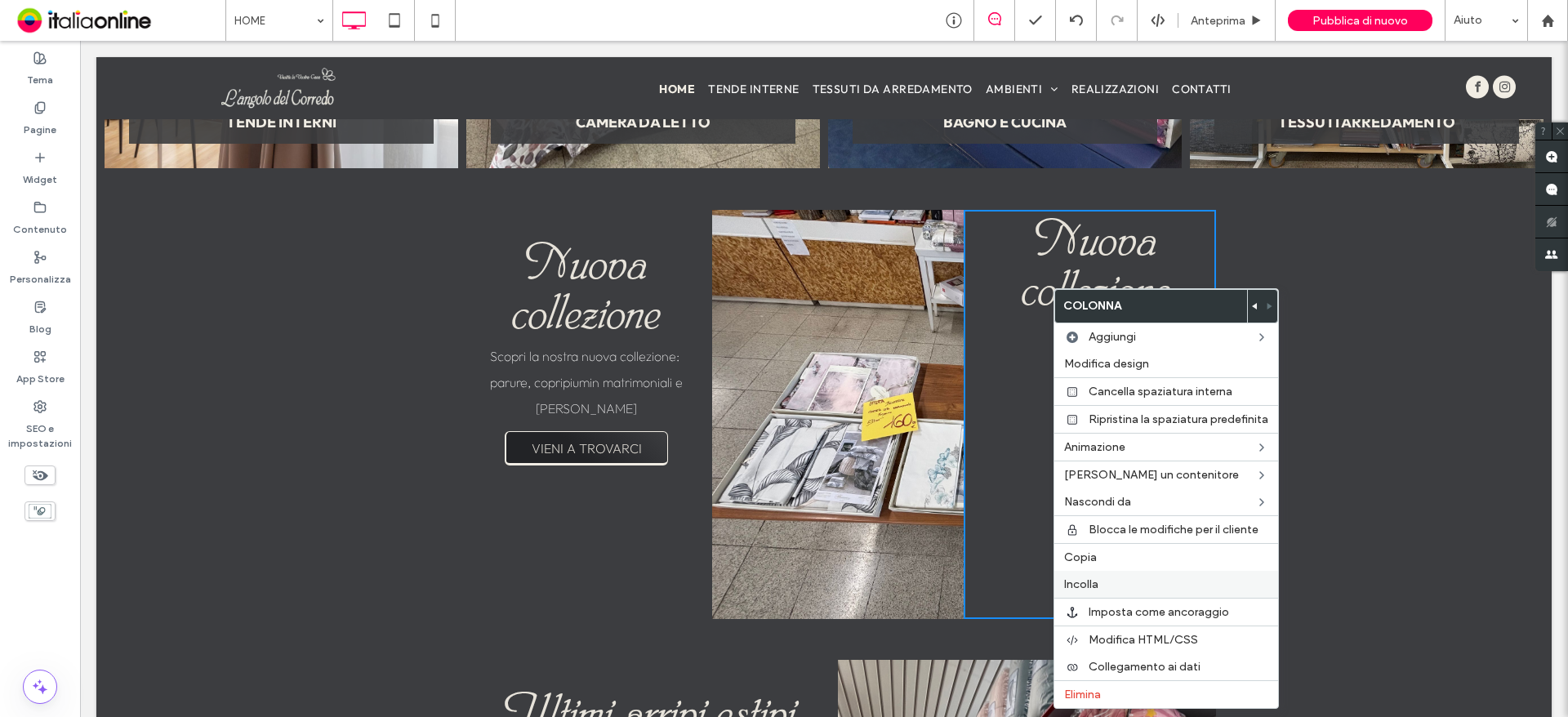
click at [1084, 586] on span "Incolla" at bounding box center [1081, 585] width 34 height 14
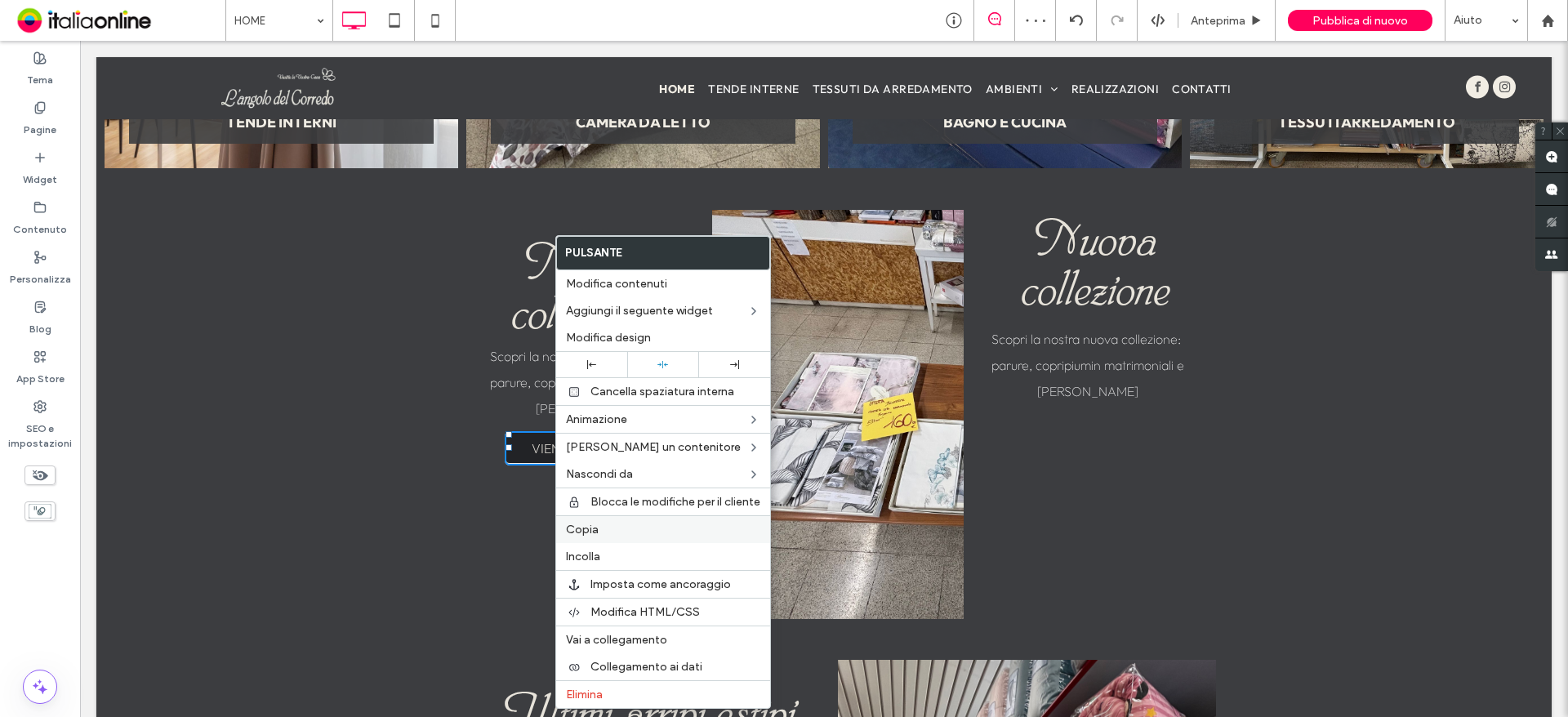
click at [623, 535] on label "Copia" at bounding box center [663, 530] width 194 height 14
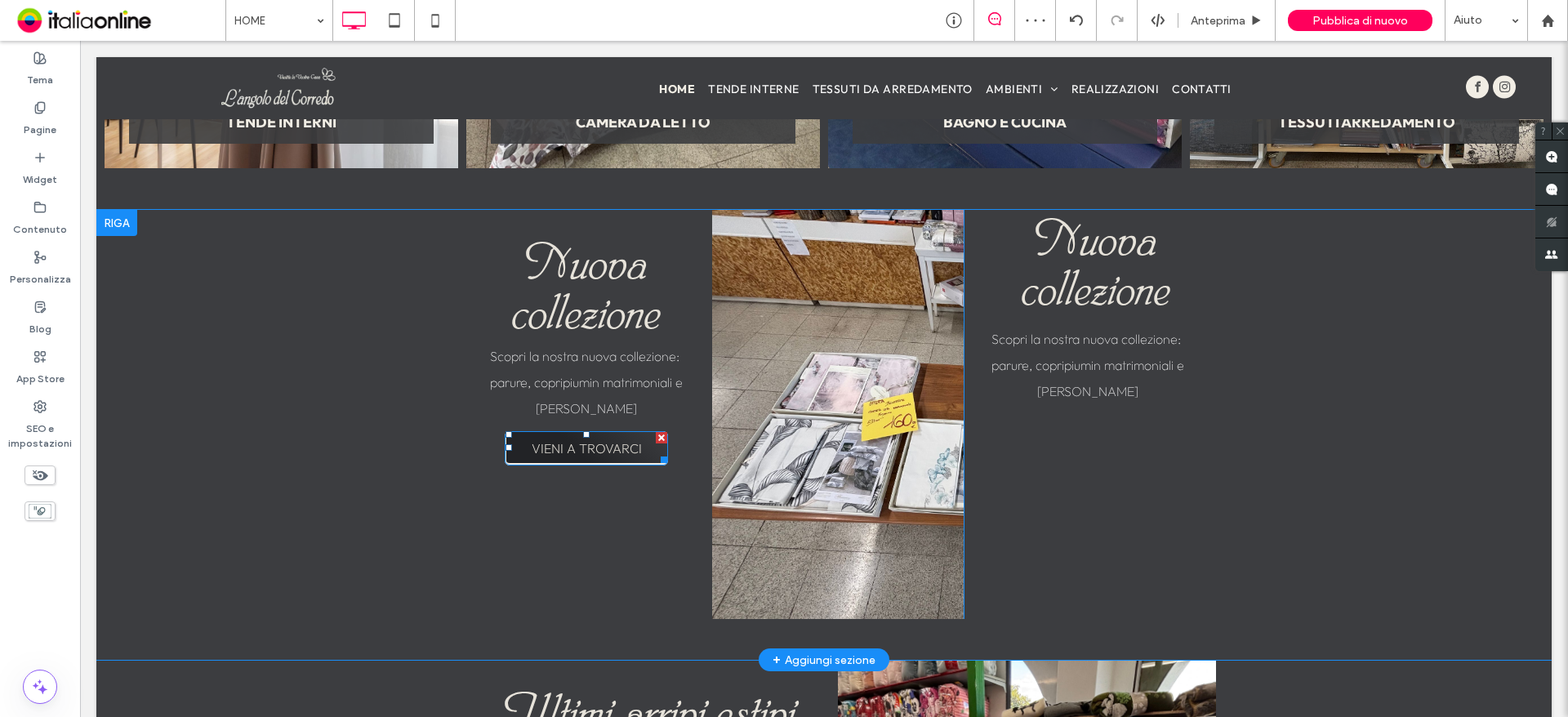
click at [1090, 536] on div "Click To Paste Click To Paste Nuova collezione Scopri la nostra nuova collezion…" at bounding box center [1089, 414] width 252 height 409
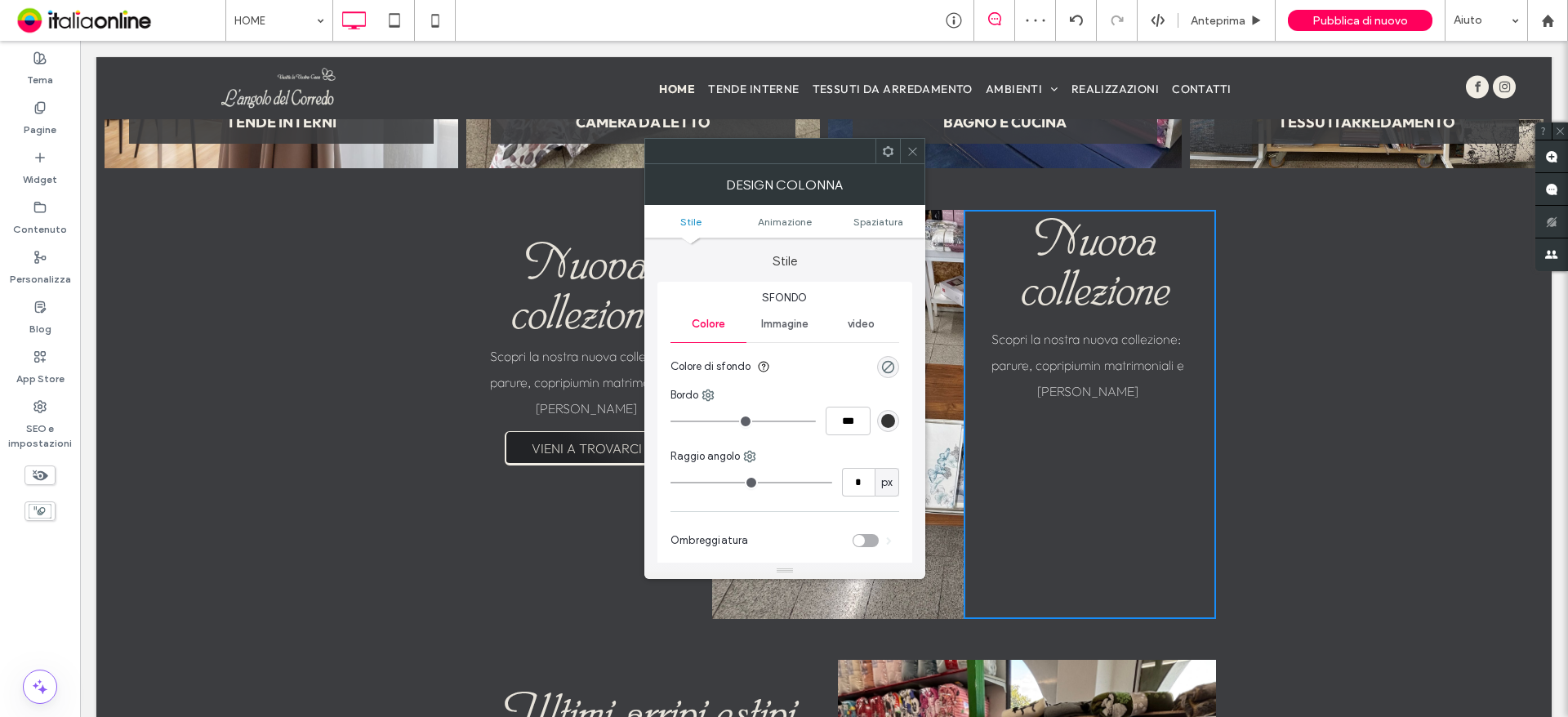
drag, startPoint x: 908, startPoint y: 151, endPoint x: 920, endPoint y: 158, distance: 13.9
click at [911, 153] on icon at bounding box center [912, 151] width 12 height 12
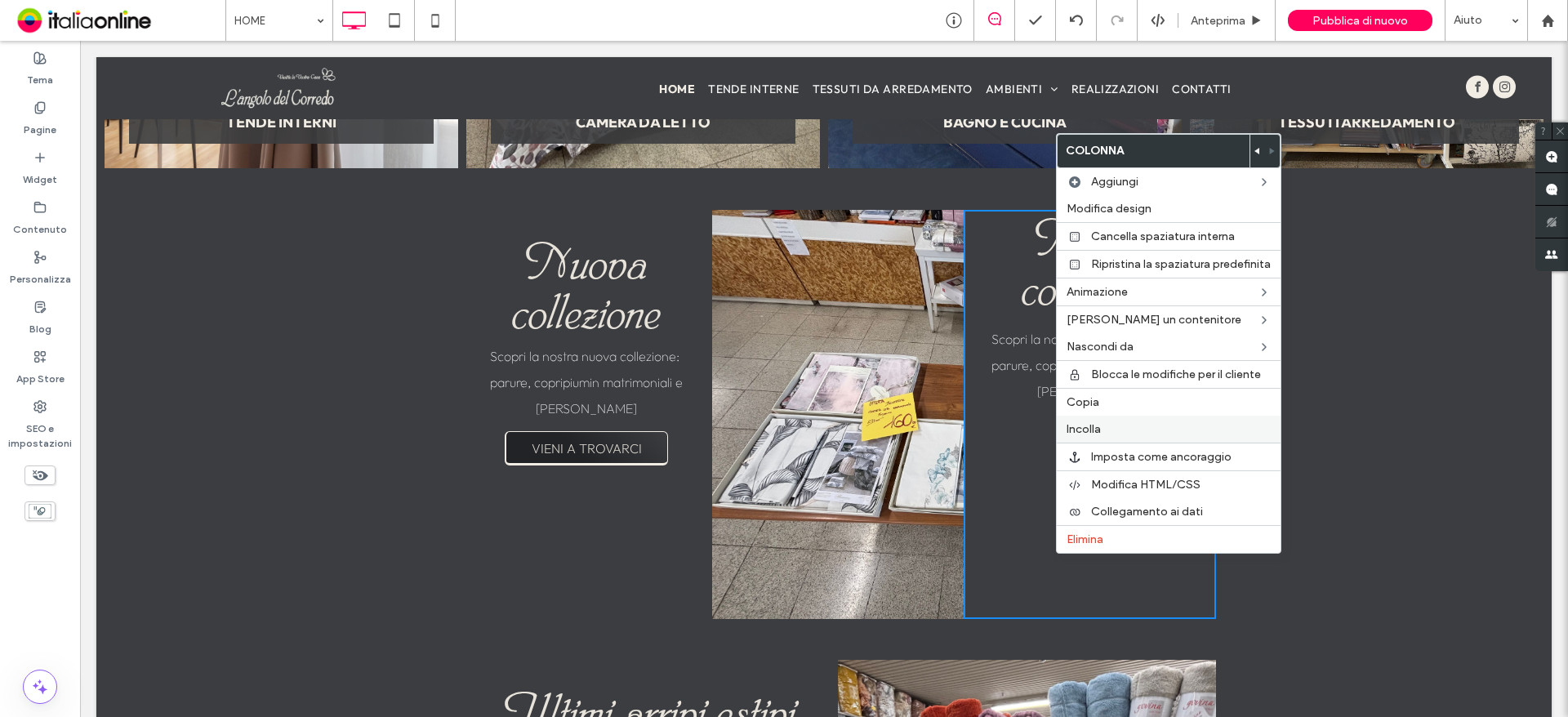
click at [1101, 423] on span "Incolla" at bounding box center [1084, 430] width 34 height 14
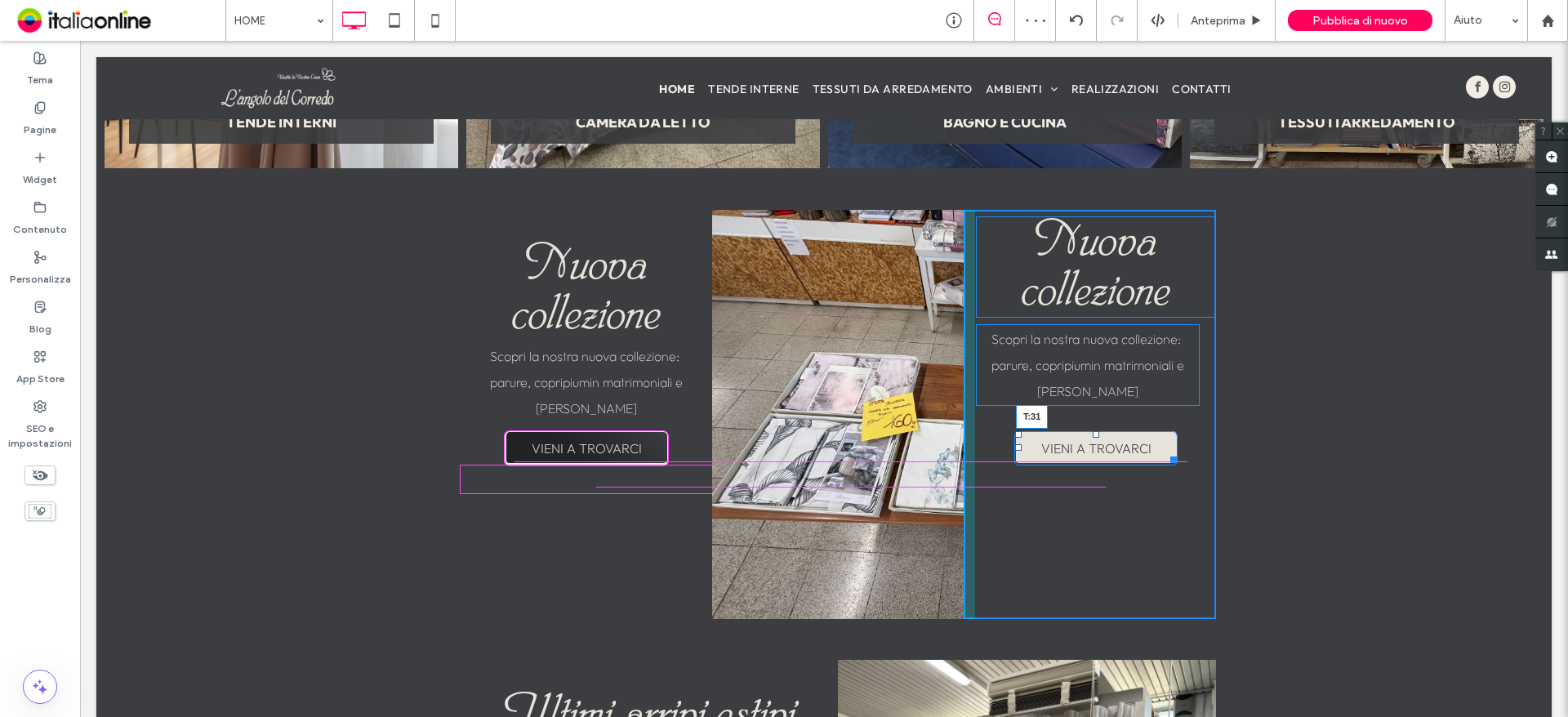
drag, startPoint x: 1092, startPoint y: 440, endPoint x: 1170, endPoint y: 497, distance: 96.6
click at [1092, 437] on div at bounding box center [1095, 435] width 7 height 7
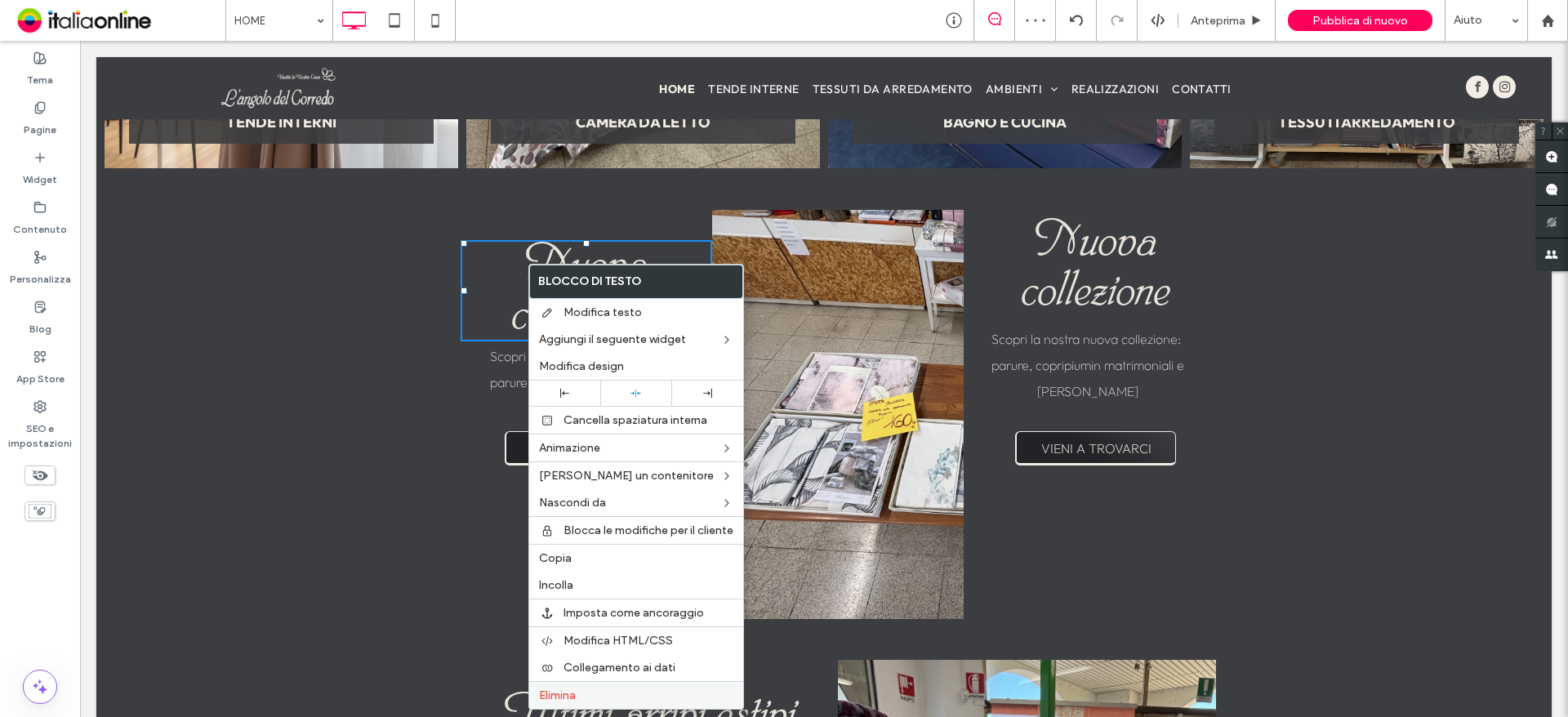
click at [565, 696] on span "Elimina" at bounding box center [557, 695] width 36 height 14
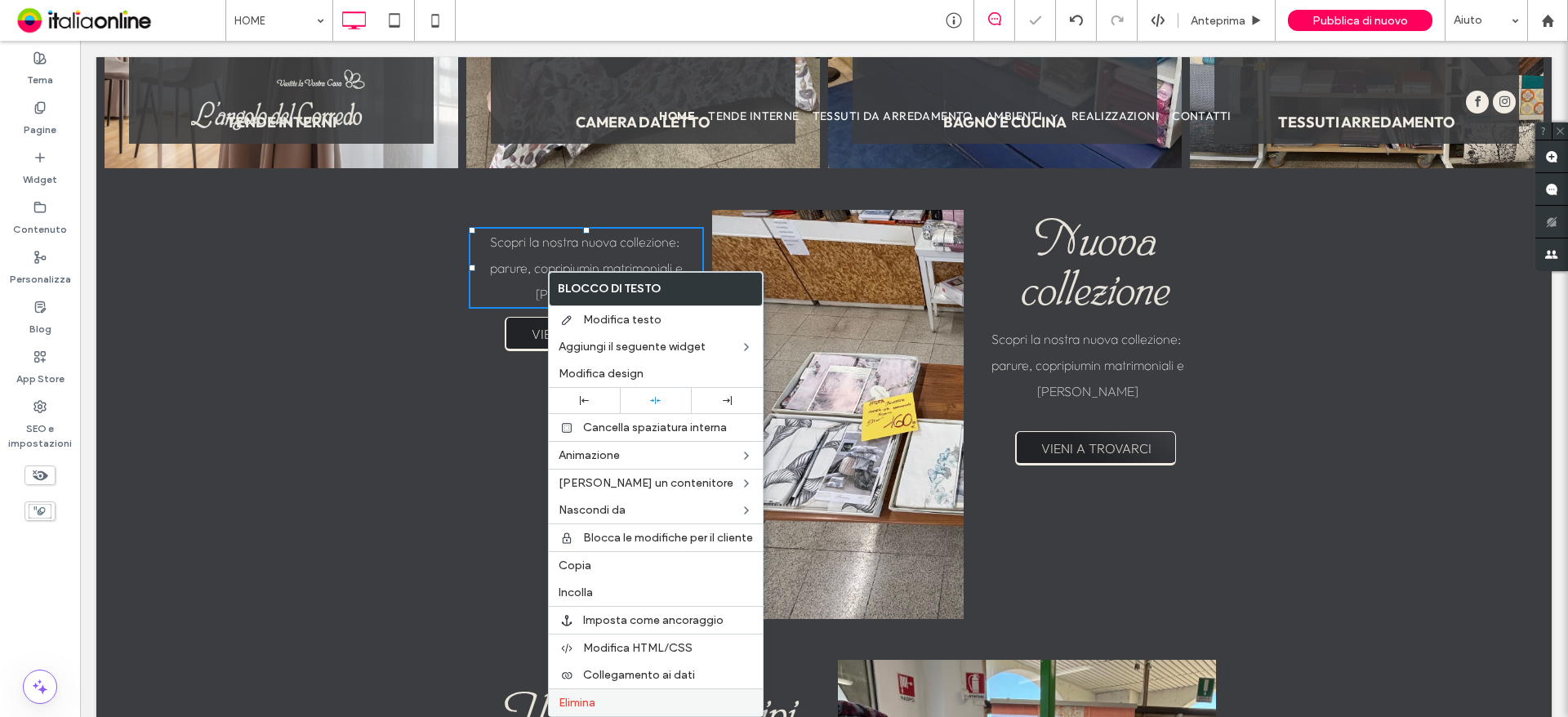
click at [570, 696] on span "Elimina" at bounding box center [577, 703] width 36 height 14
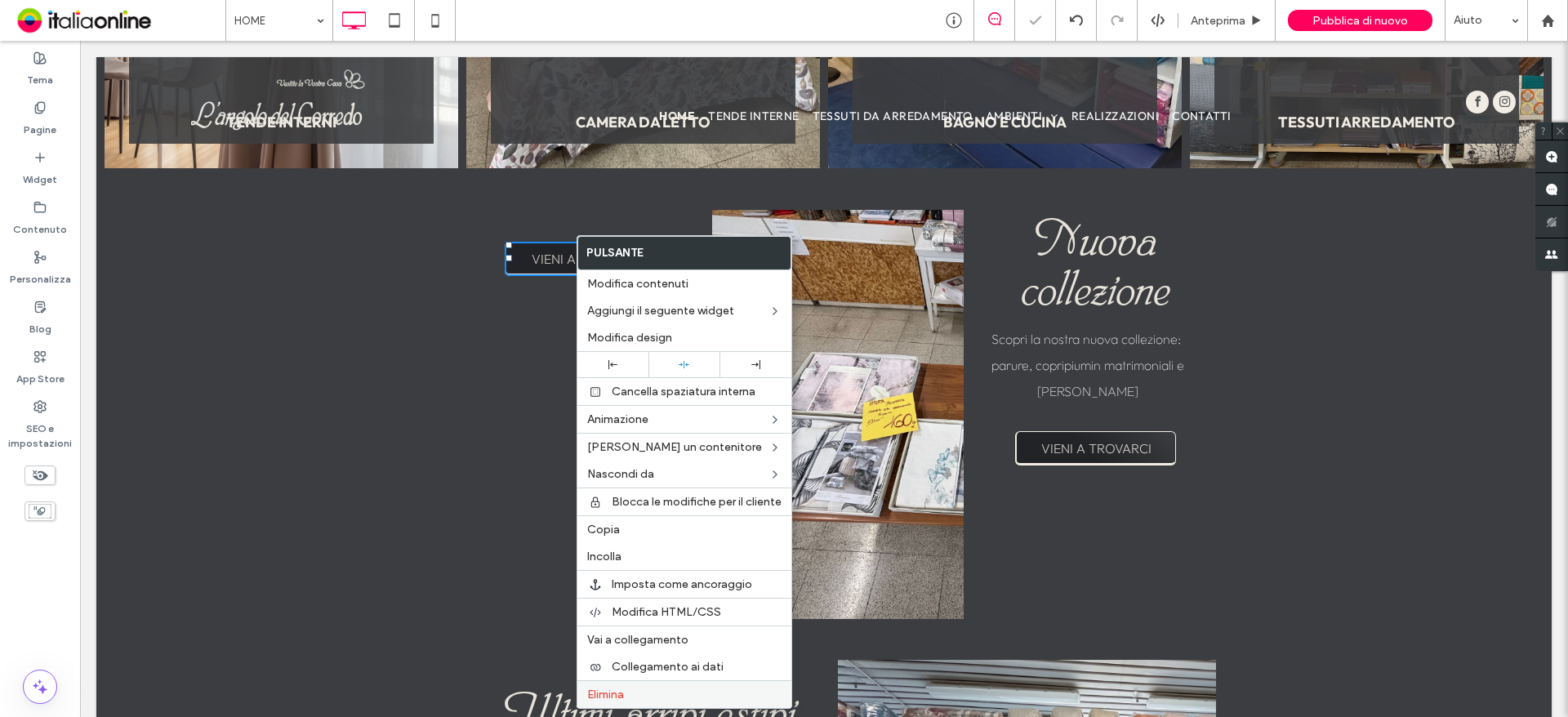
click at [603, 698] on span "Elimina" at bounding box center [605, 694] width 36 height 14
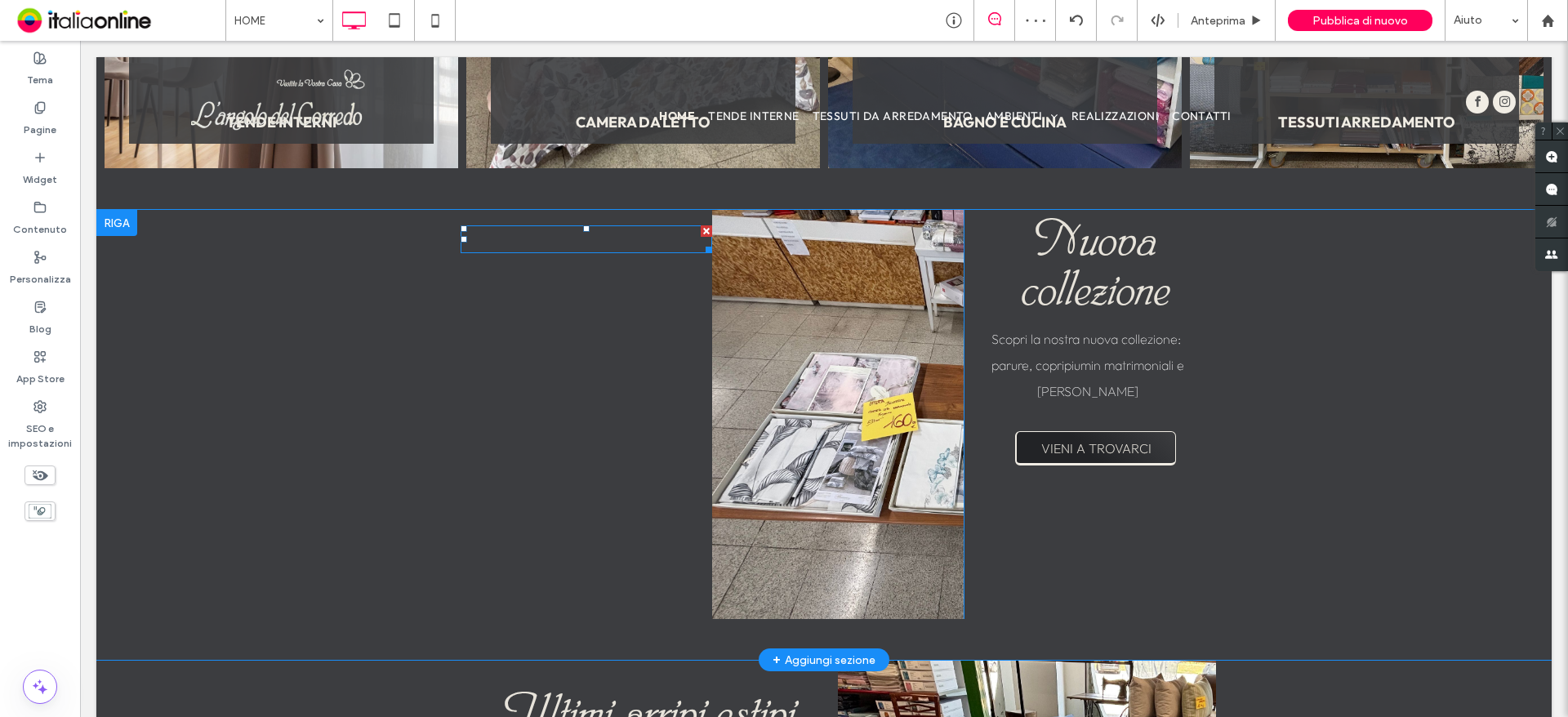
click at [701, 230] on div at bounding box center [707, 231] width 12 height 12
click at [701, 213] on div at bounding box center [707, 216] width 12 height 12
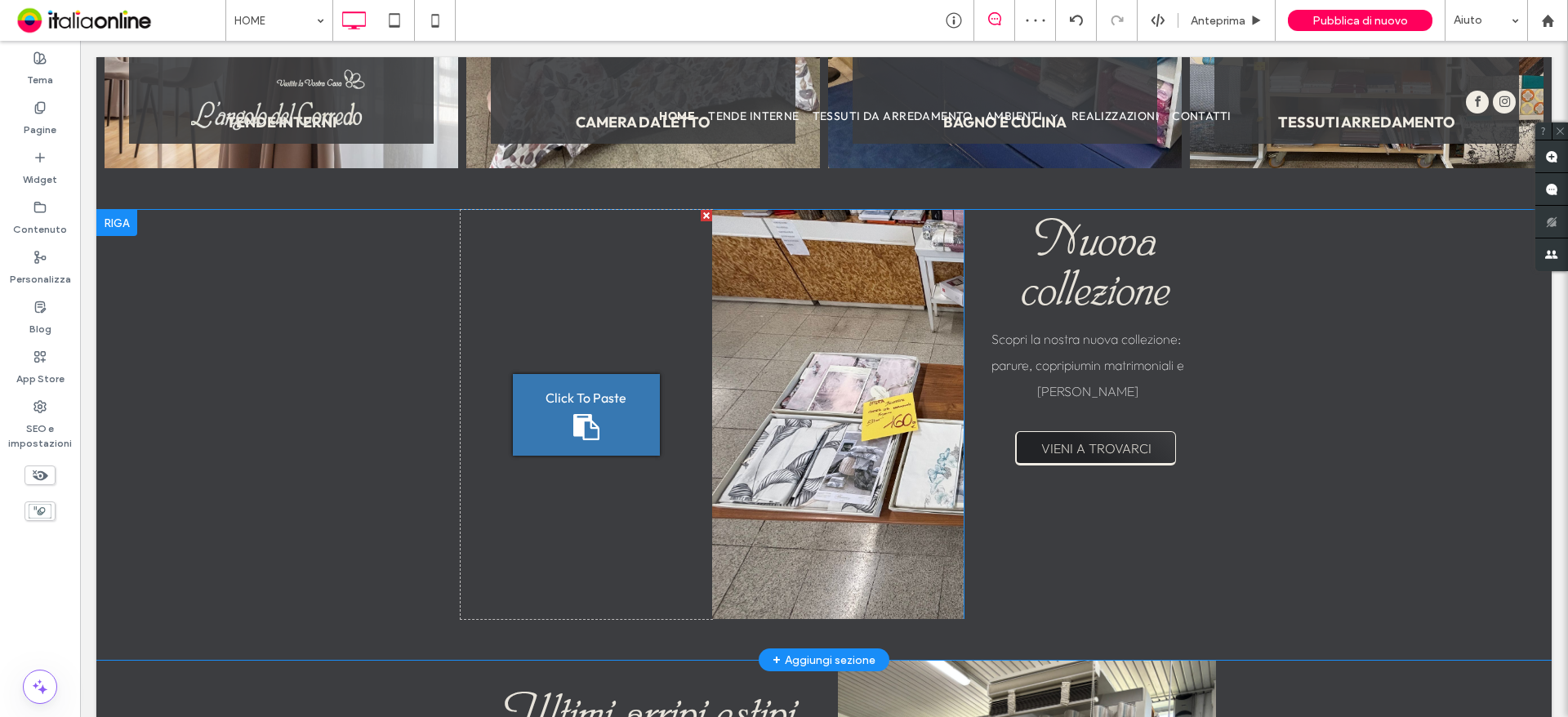
drag, startPoint x: 572, startPoint y: 302, endPoint x: 662, endPoint y: 255, distance: 101.5
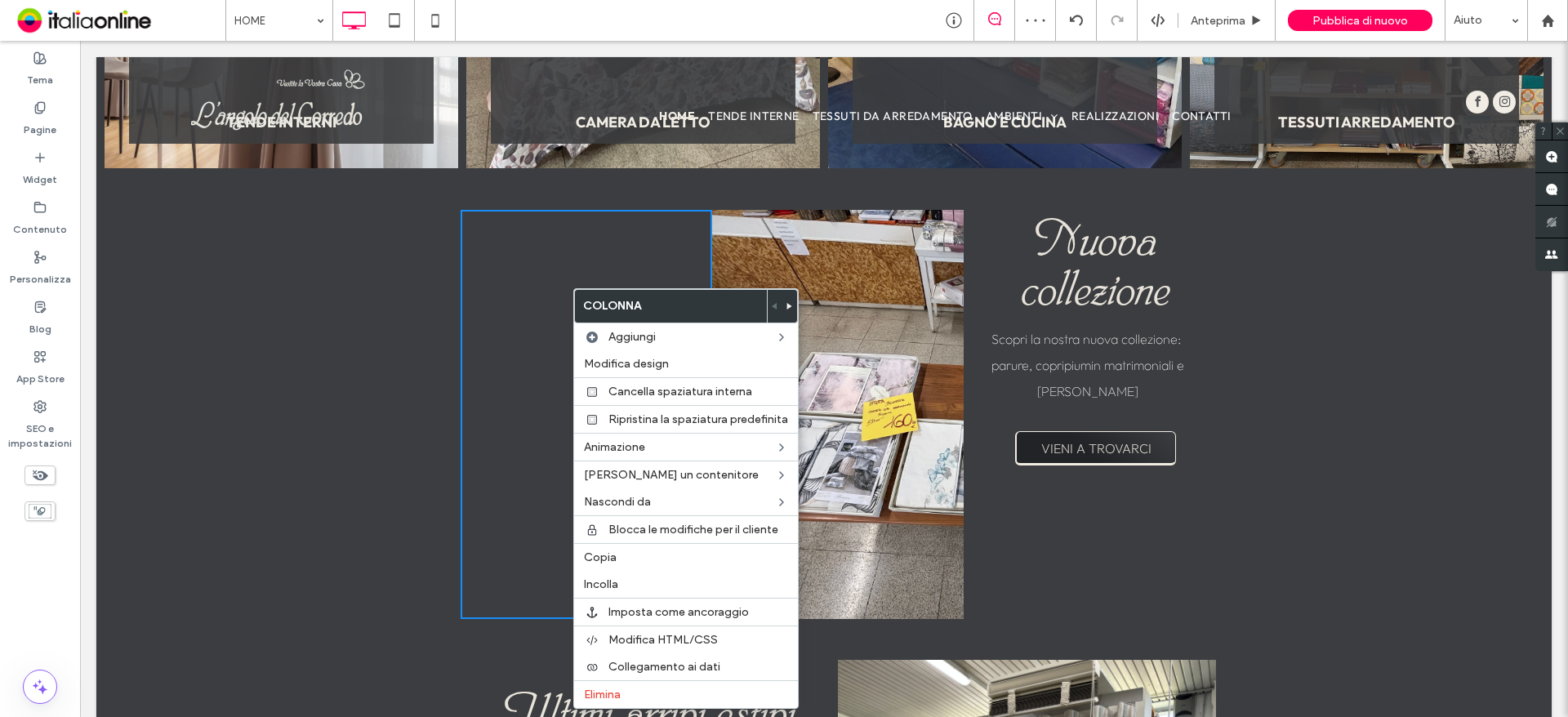
click at [680, 223] on div "Click To Paste Click To Paste" at bounding box center [586, 414] width 252 height 409
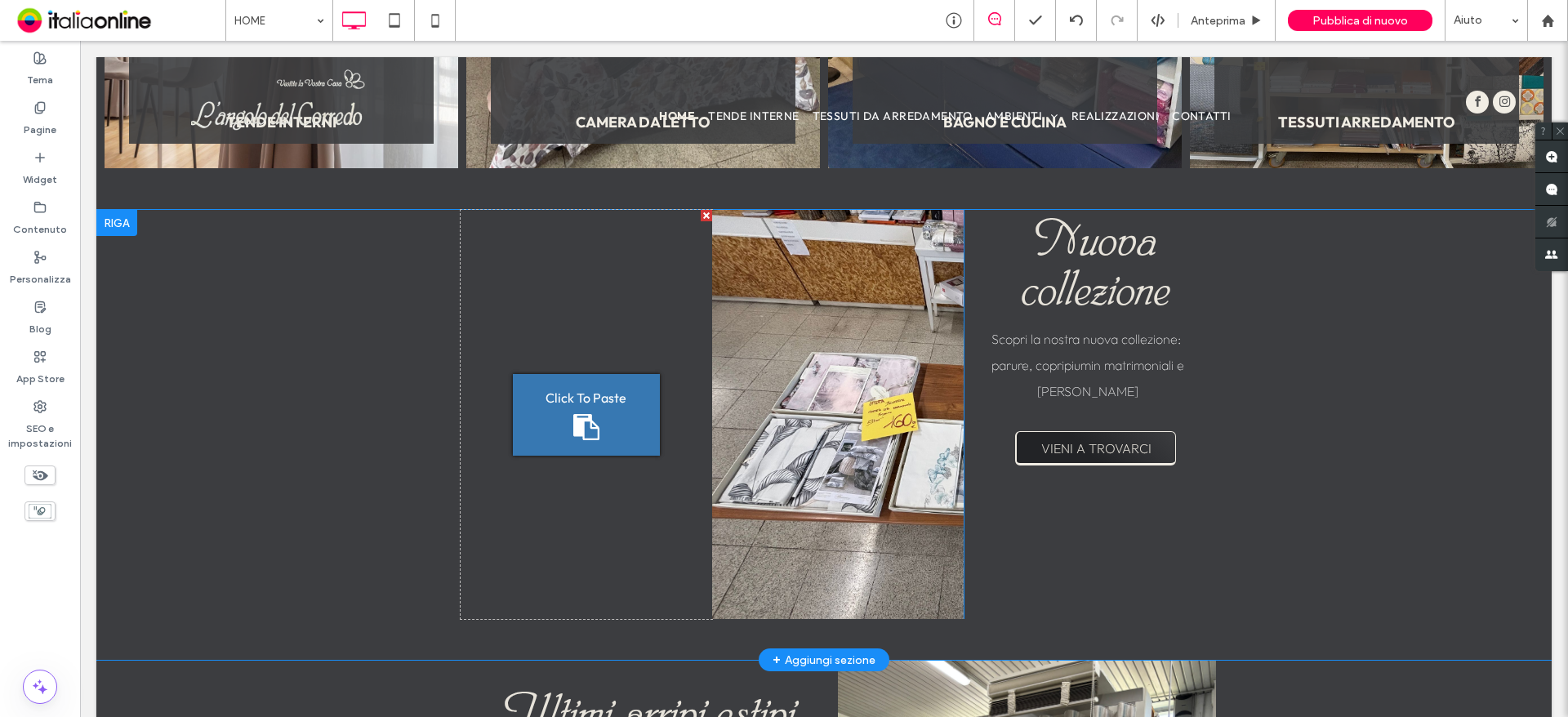
click at [701, 211] on div at bounding box center [707, 216] width 12 height 12
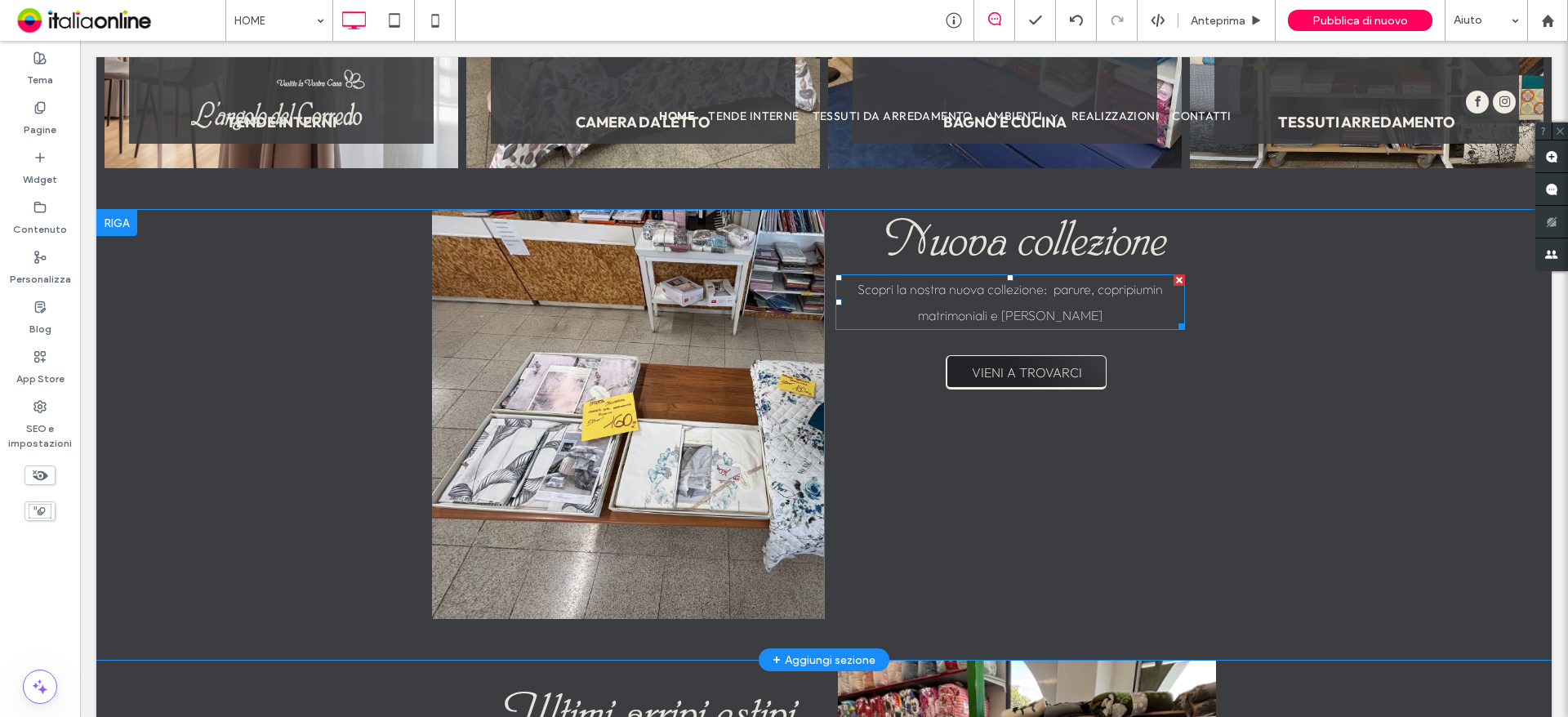
click at [1151, 301] on span "Scopri la nostra nuova collezione: parure, copripiumin matrimoniali e [PERSON_N…" at bounding box center [1010, 302] width 305 height 42
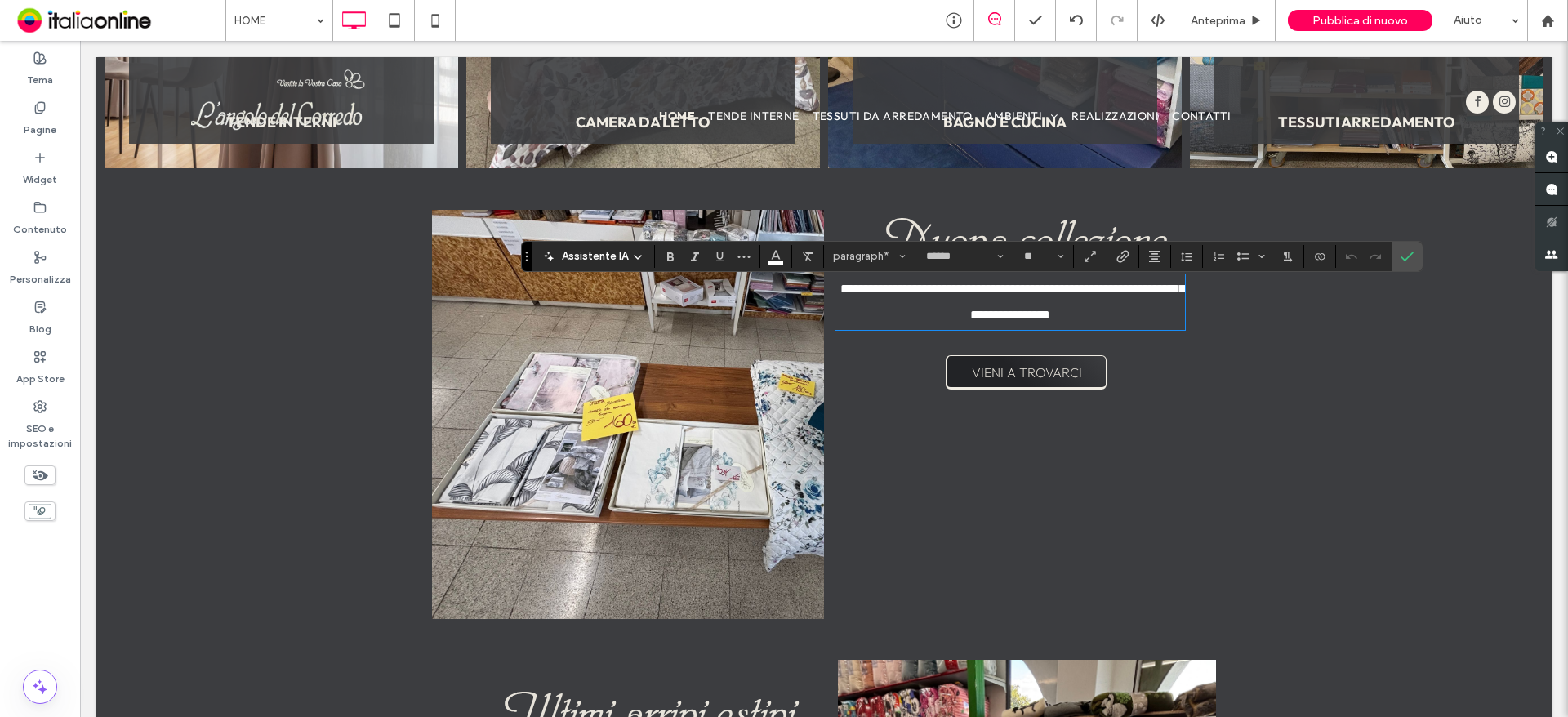
click at [1156, 302] on span "**********" at bounding box center [1012, 301] width 344 height 38
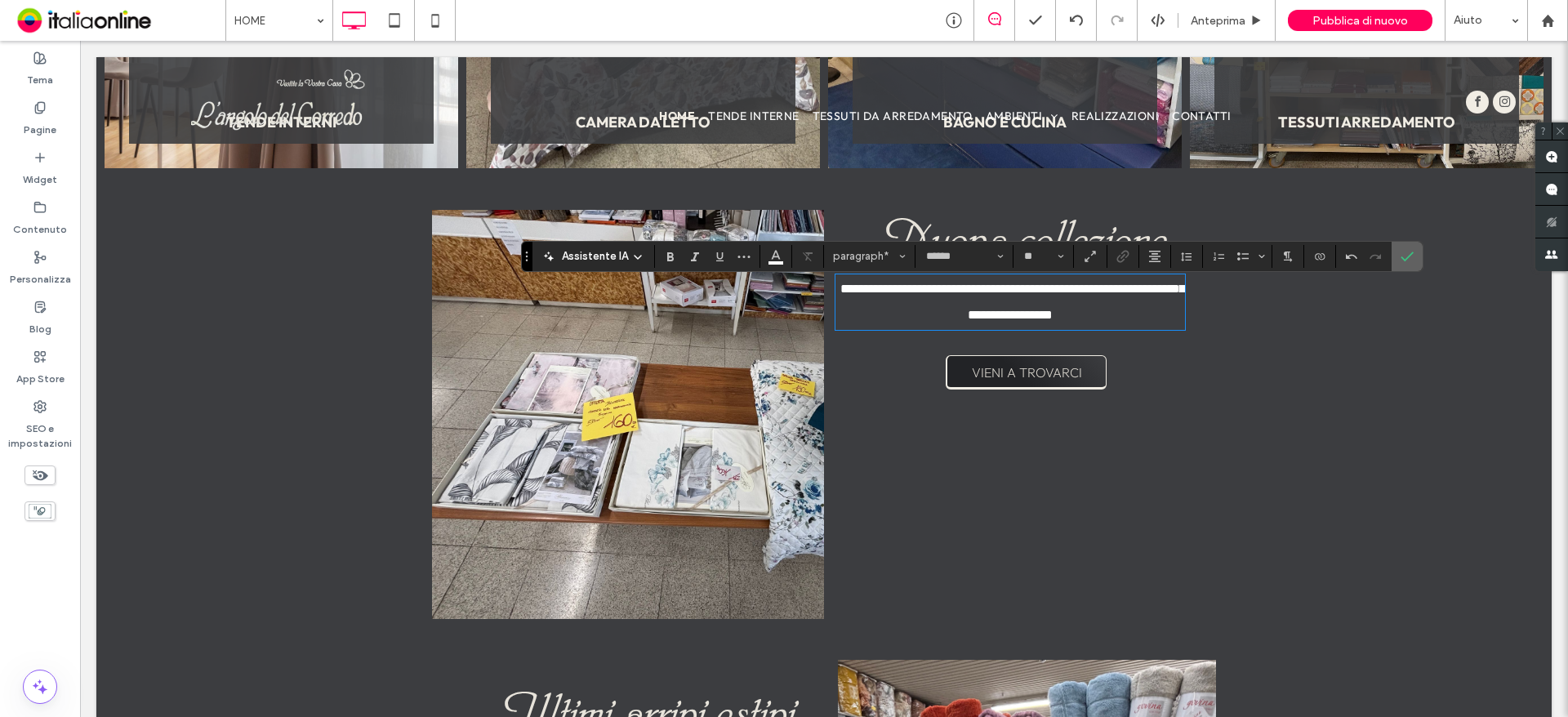
click at [1400, 255] on icon "Conferma" at bounding box center [1406, 256] width 13 height 13
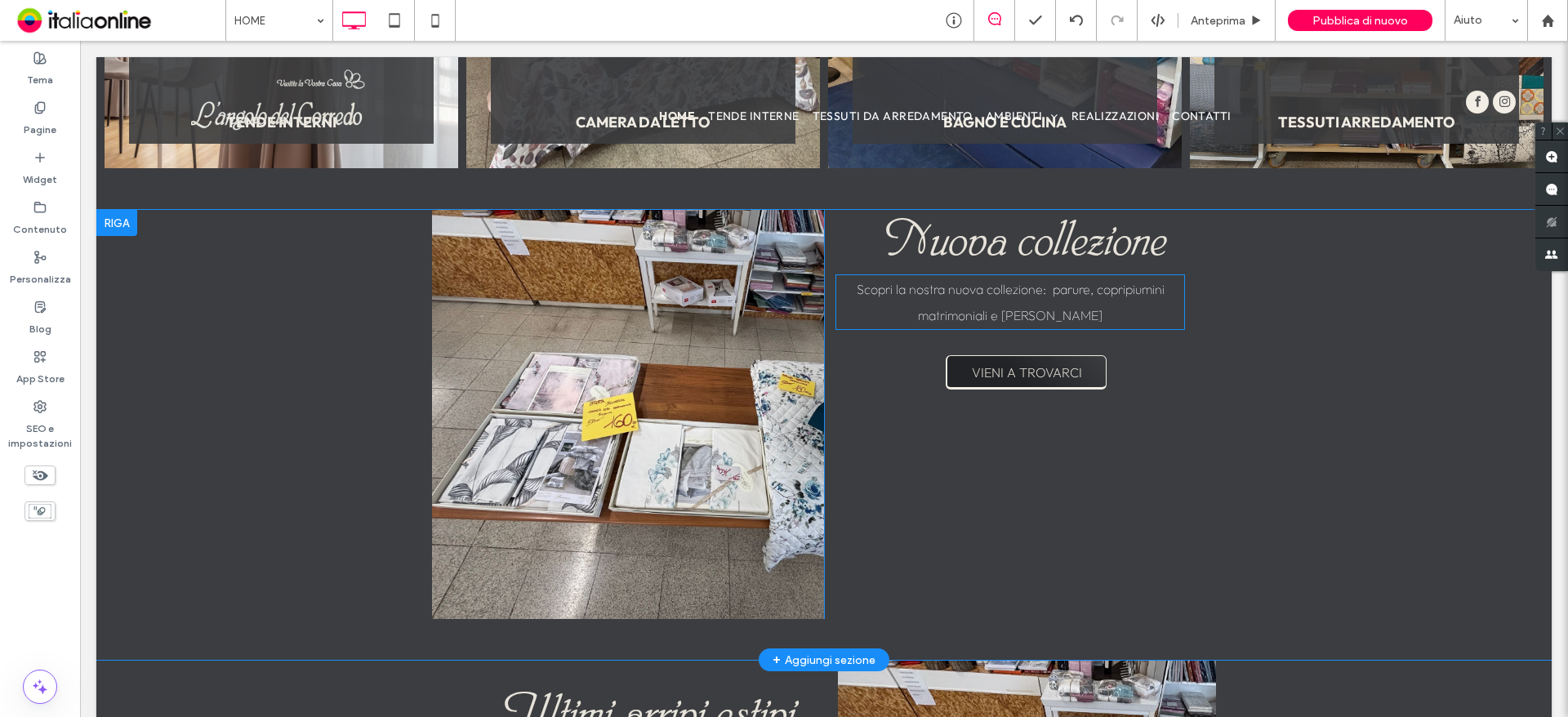
click at [1003, 306] on span "Scopri la nostra nuova collezione: parure, copripiumini matrimoniali e [PERSON_…" at bounding box center [1011, 302] width 308 height 42
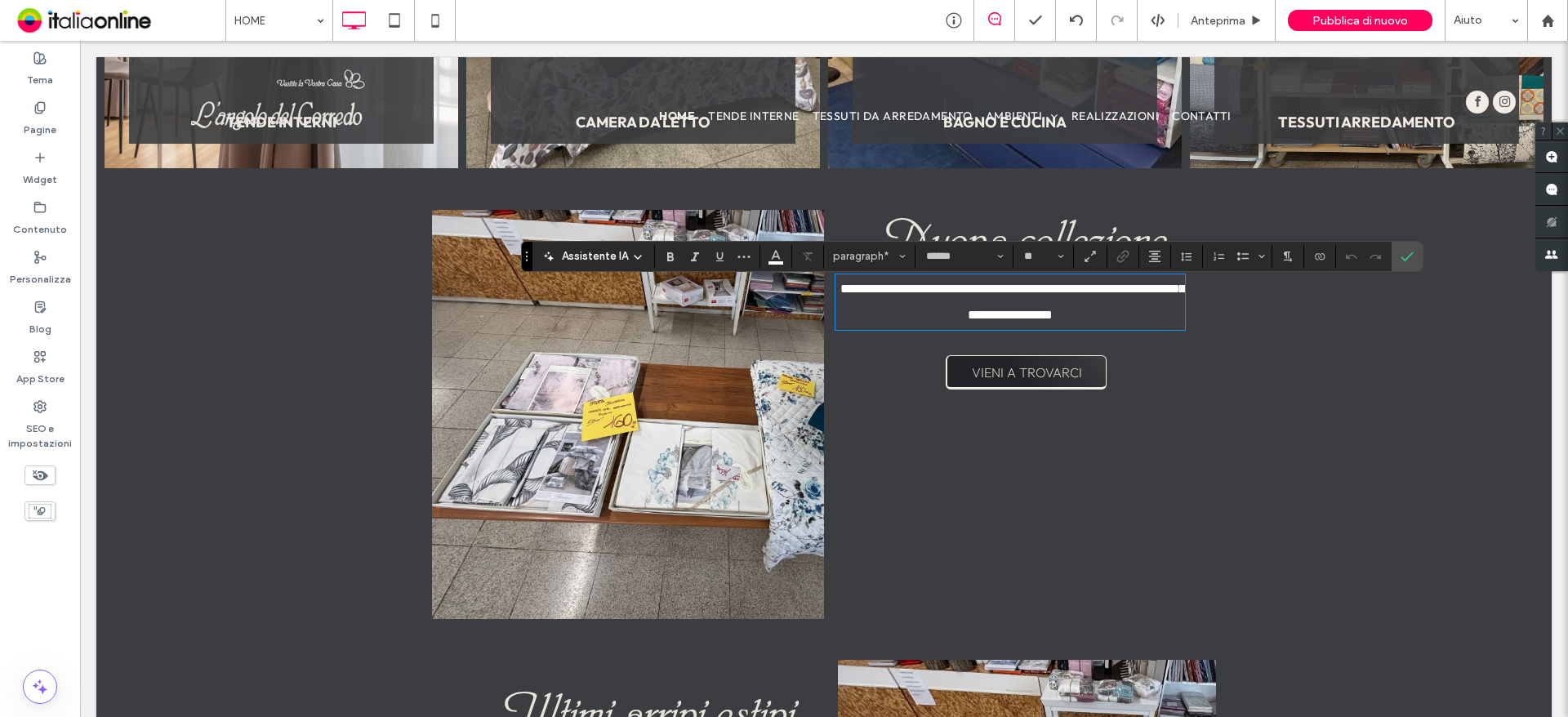
click at [1086, 305] on span "**********" at bounding box center [1012, 301] width 344 height 38
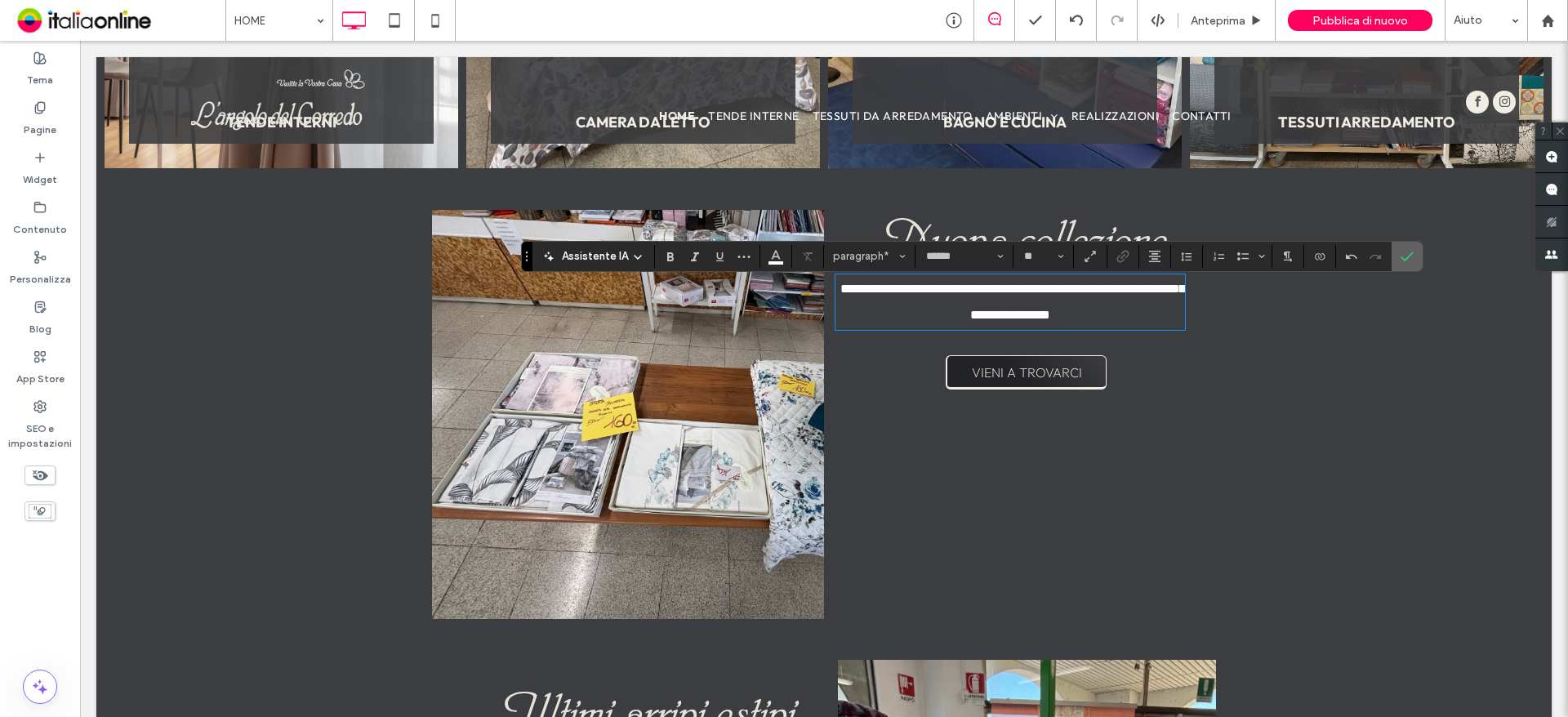
drag, startPoint x: 1408, startPoint y: 258, endPoint x: 1325, endPoint y: 217, distance: 92.6
click at [1408, 258] on icon "Conferma" at bounding box center [1406, 256] width 13 height 13
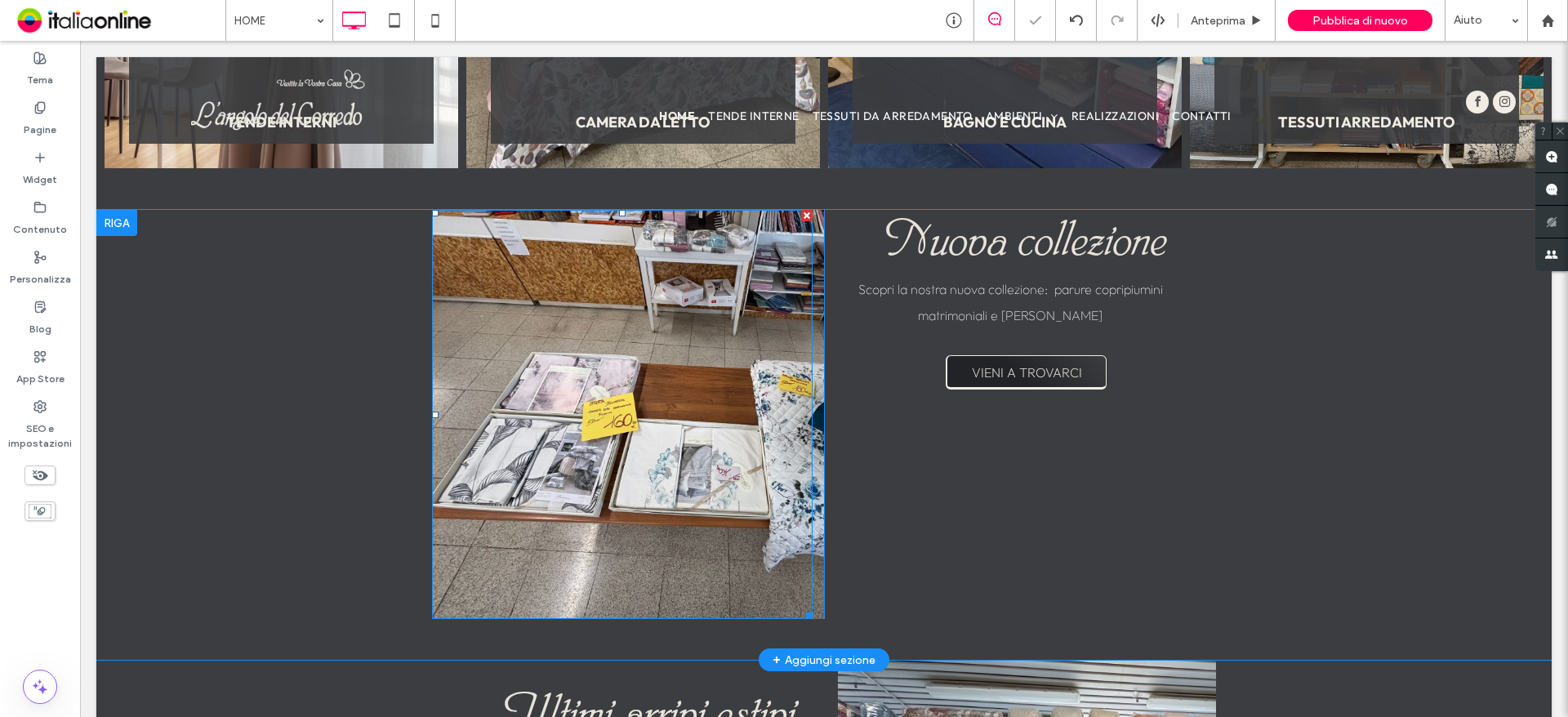
click at [595, 397] on div at bounding box center [623, 414] width 380 height 409
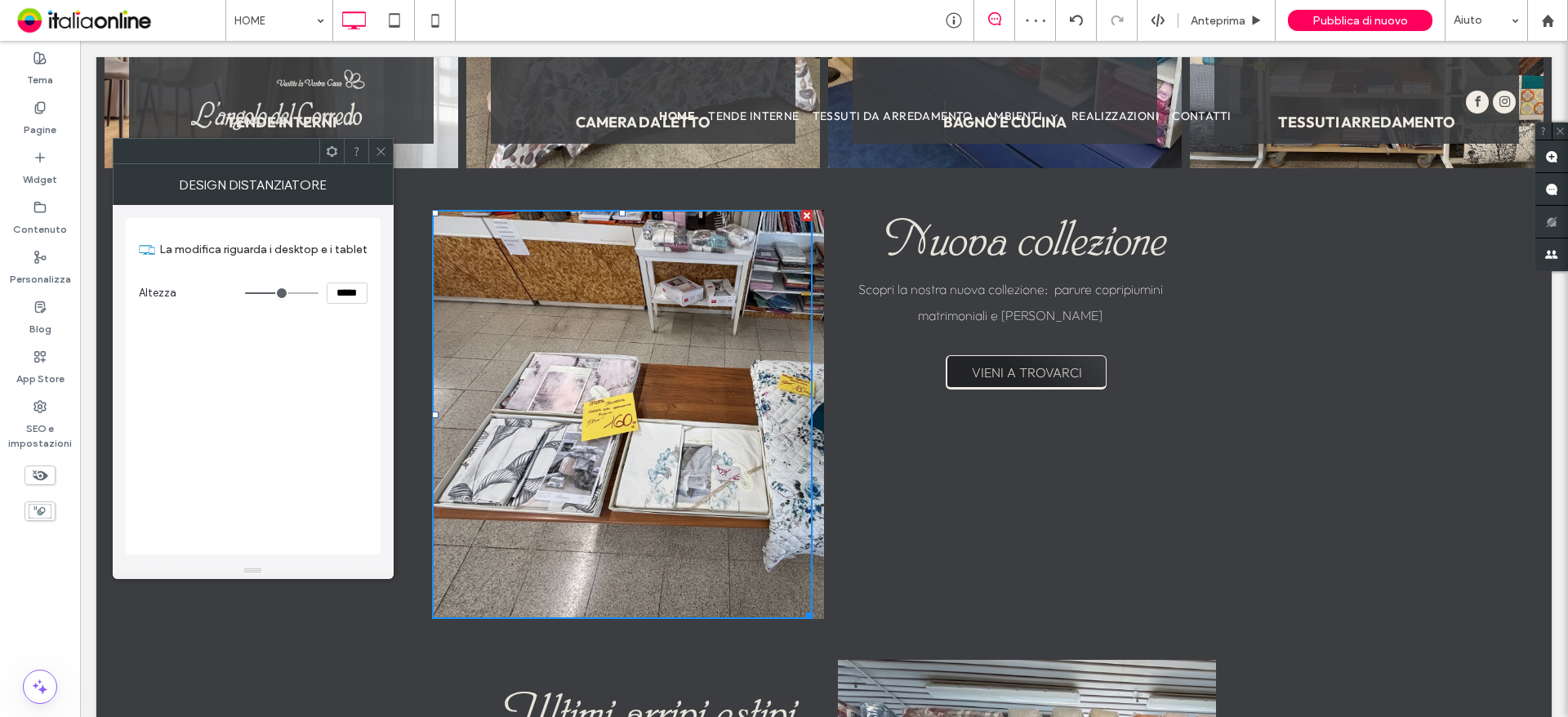
click at [383, 149] on use at bounding box center [380, 151] width 8 height 8
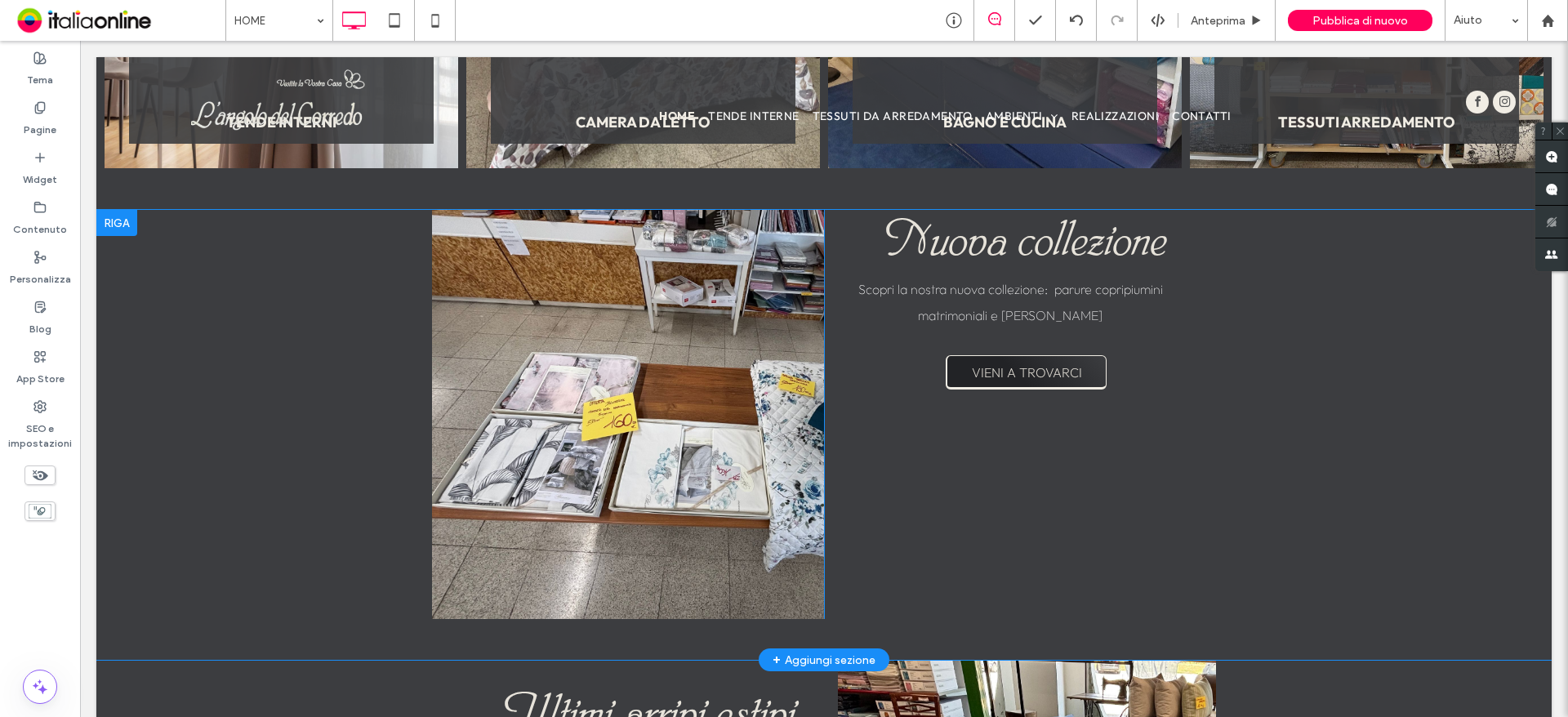
click at [813, 481] on div "Click To Paste Click To Paste" at bounding box center [629, 414] width 392 height 409
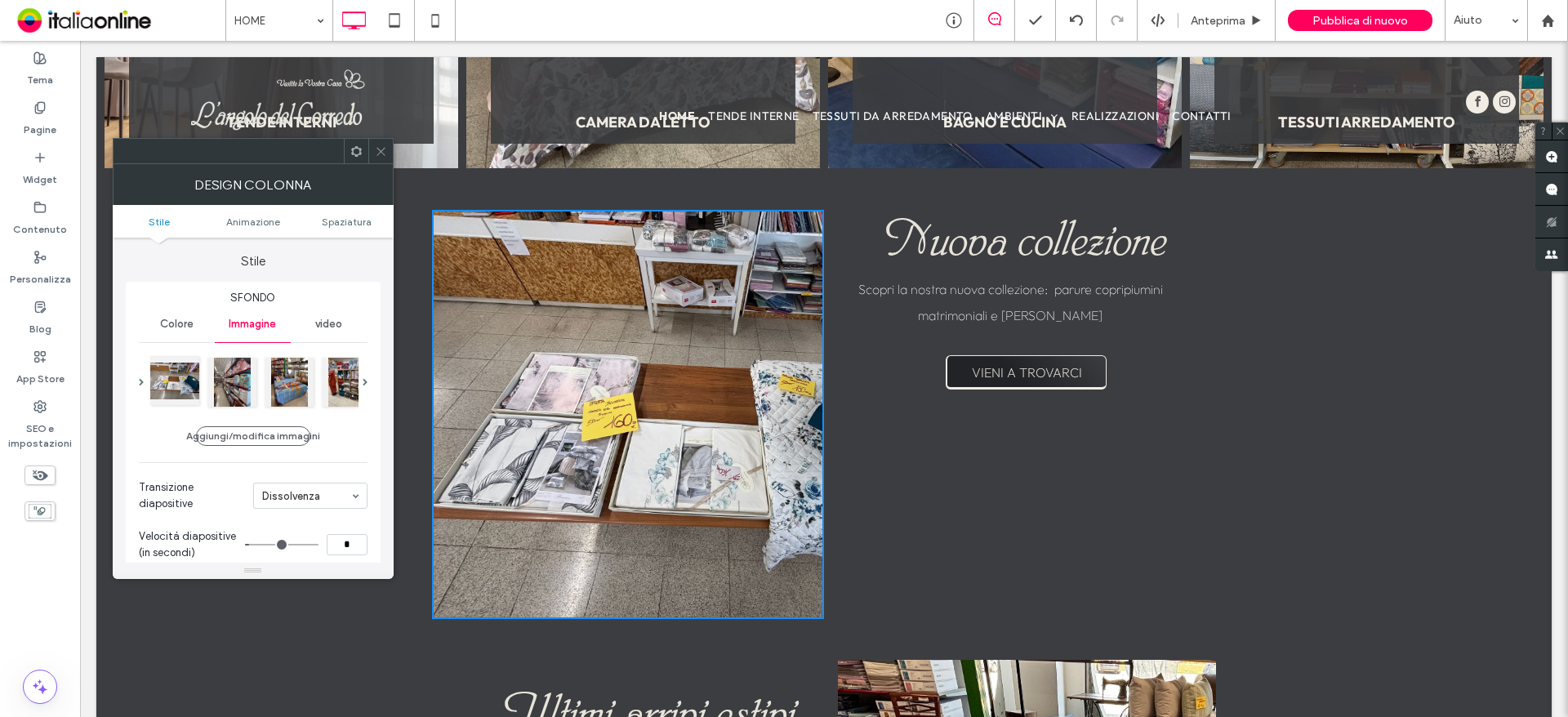
click at [196, 390] on div at bounding box center [175, 381] width 49 height 49
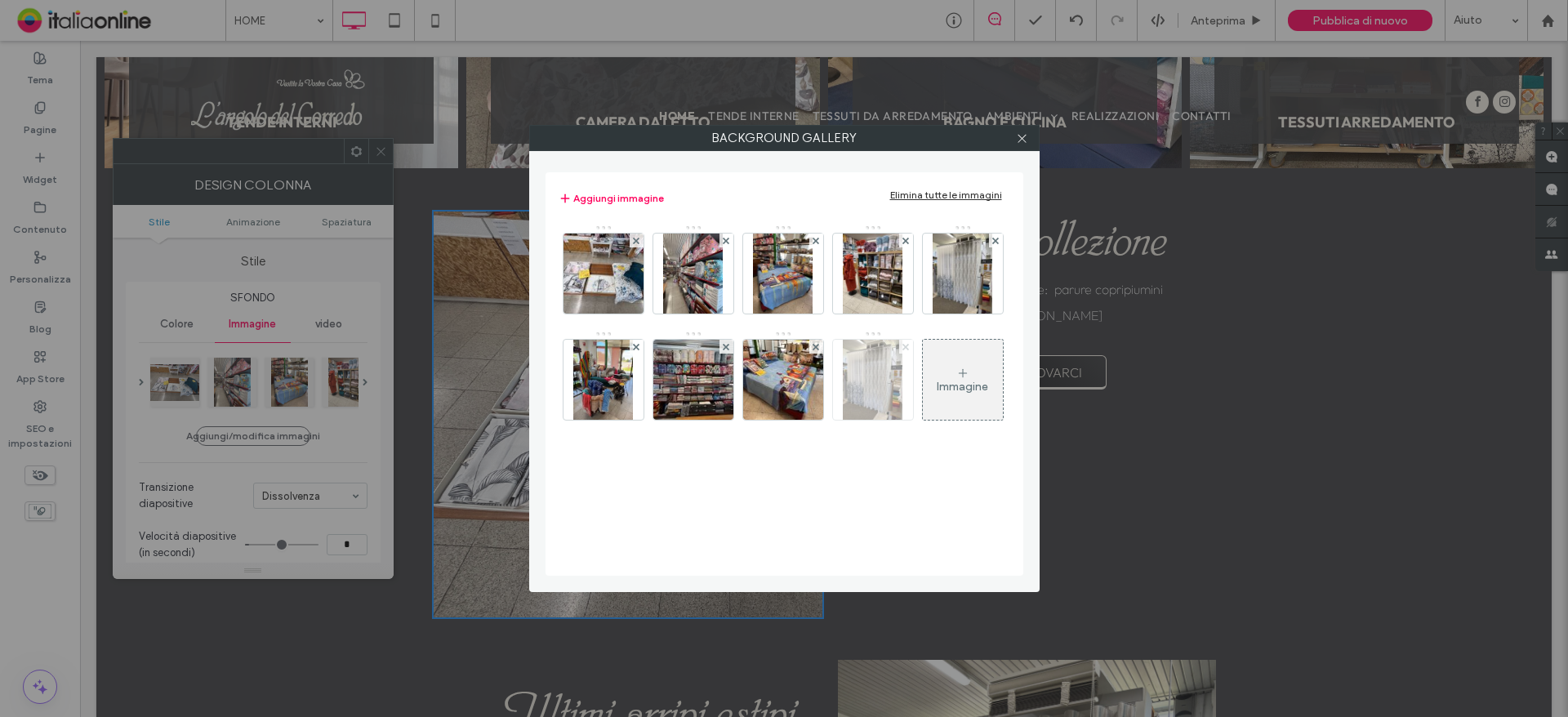
click at [907, 348] on use at bounding box center [905, 346] width 7 height 7
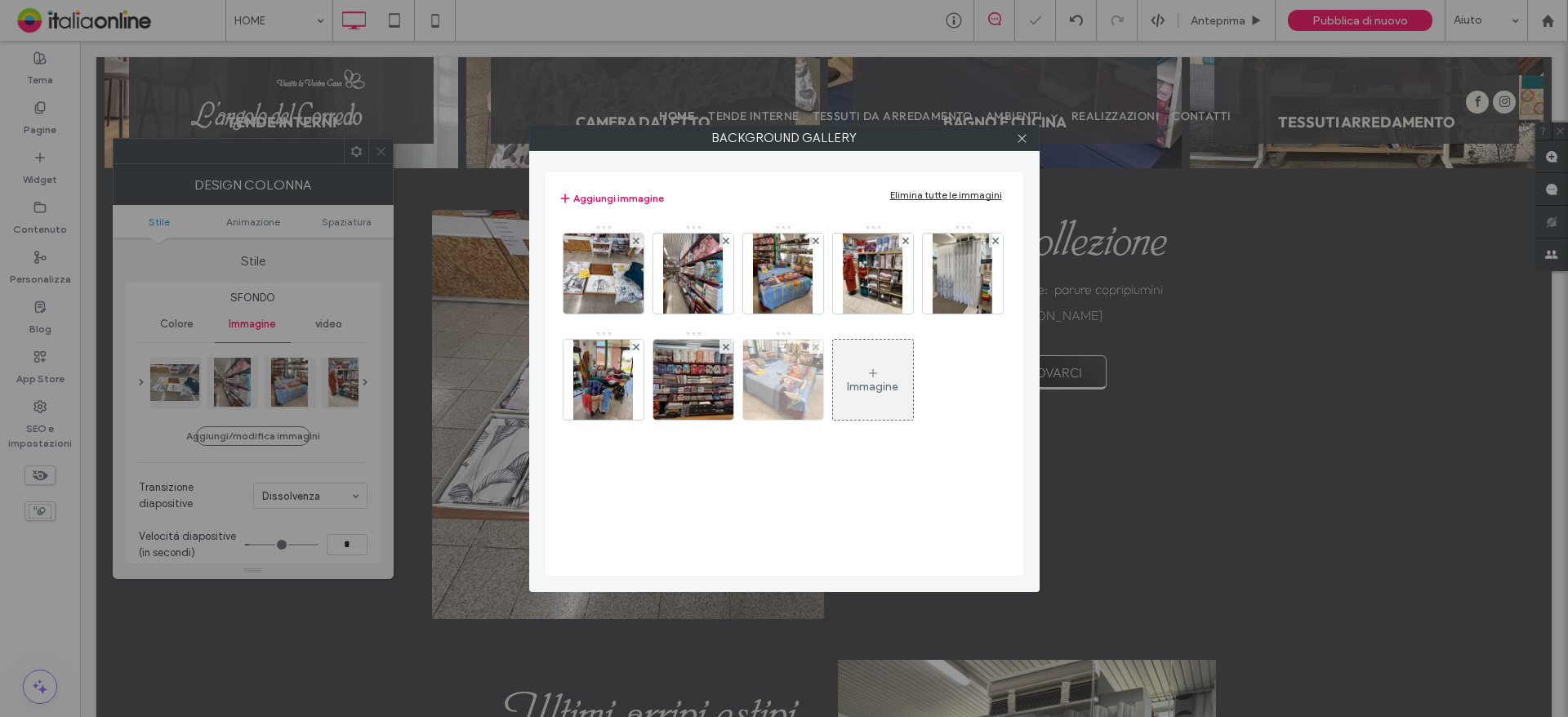
click at [809, 346] on div at bounding box center [783, 380] width 81 height 81
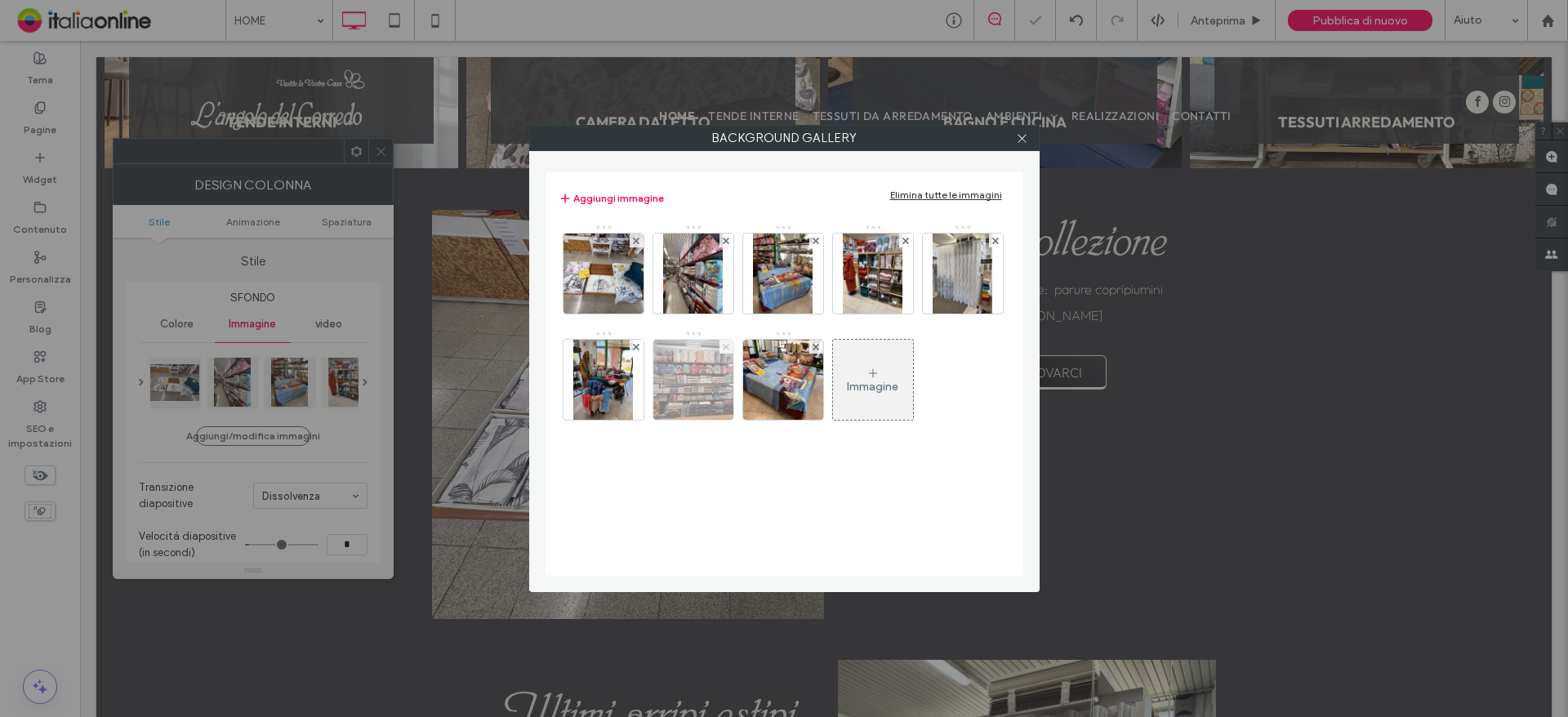
click at [725, 342] on span at bounding box center [726, 346] width 7 height 14
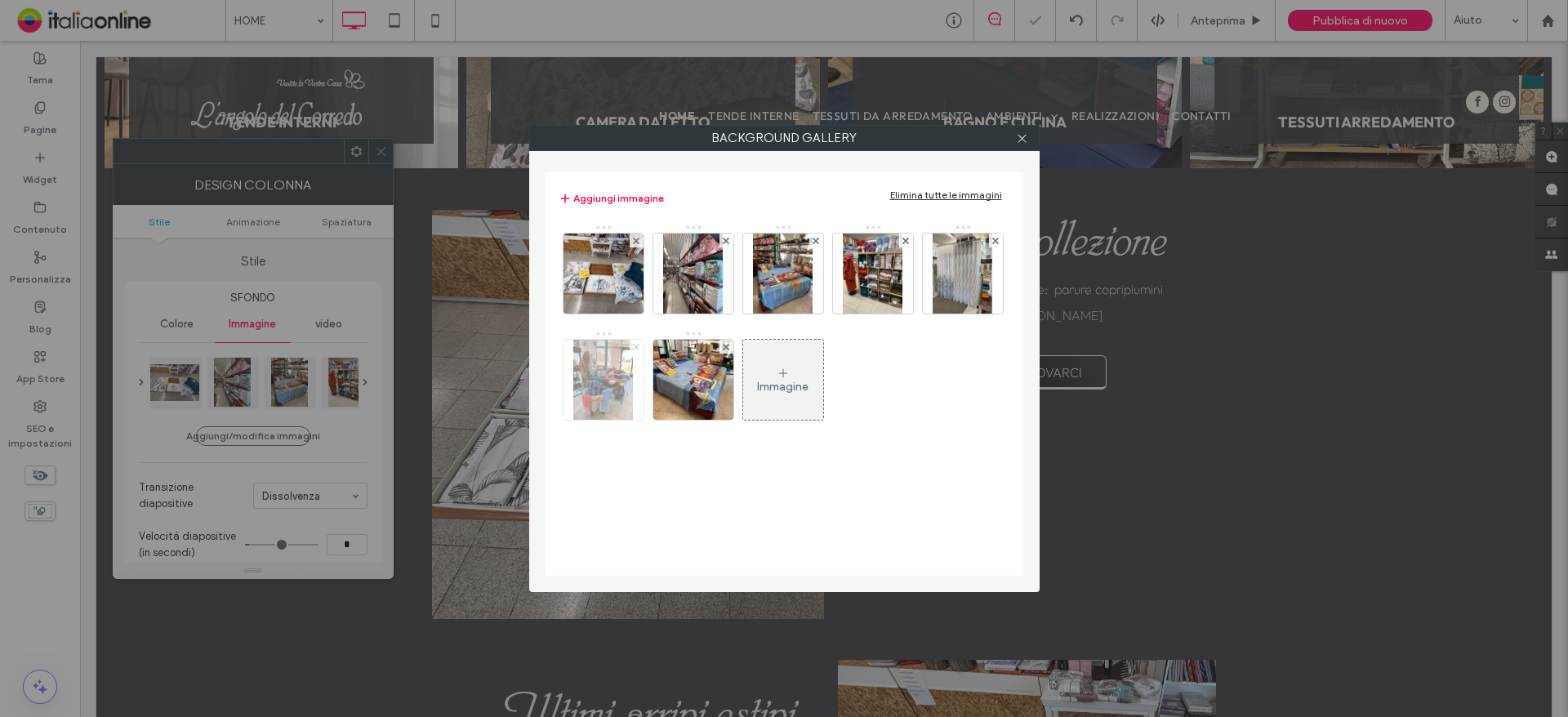
click at [636, 342] on span at bounding box center [635, 346] width 7 height 14
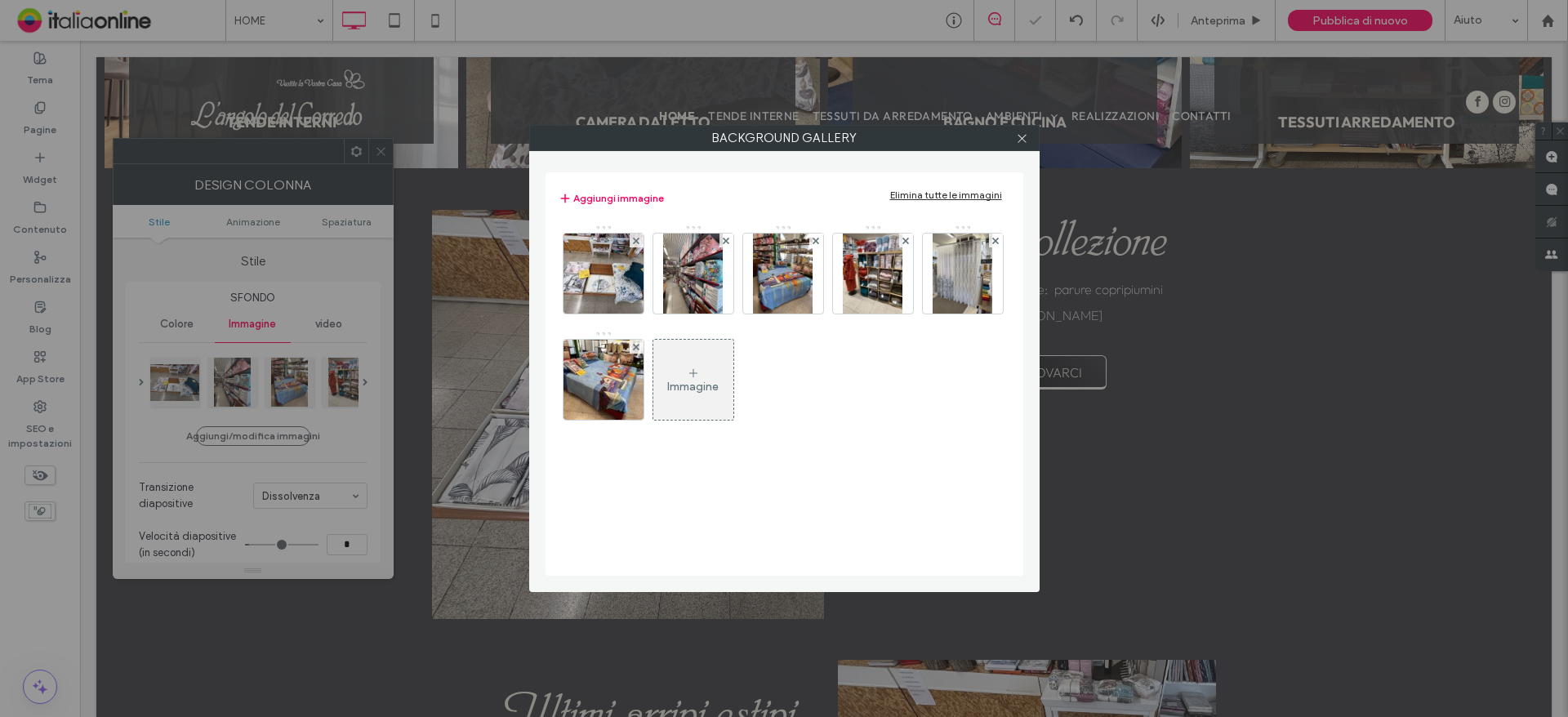
click at [636, 342] on span at bounding box center [635, 346] width 7 height 14
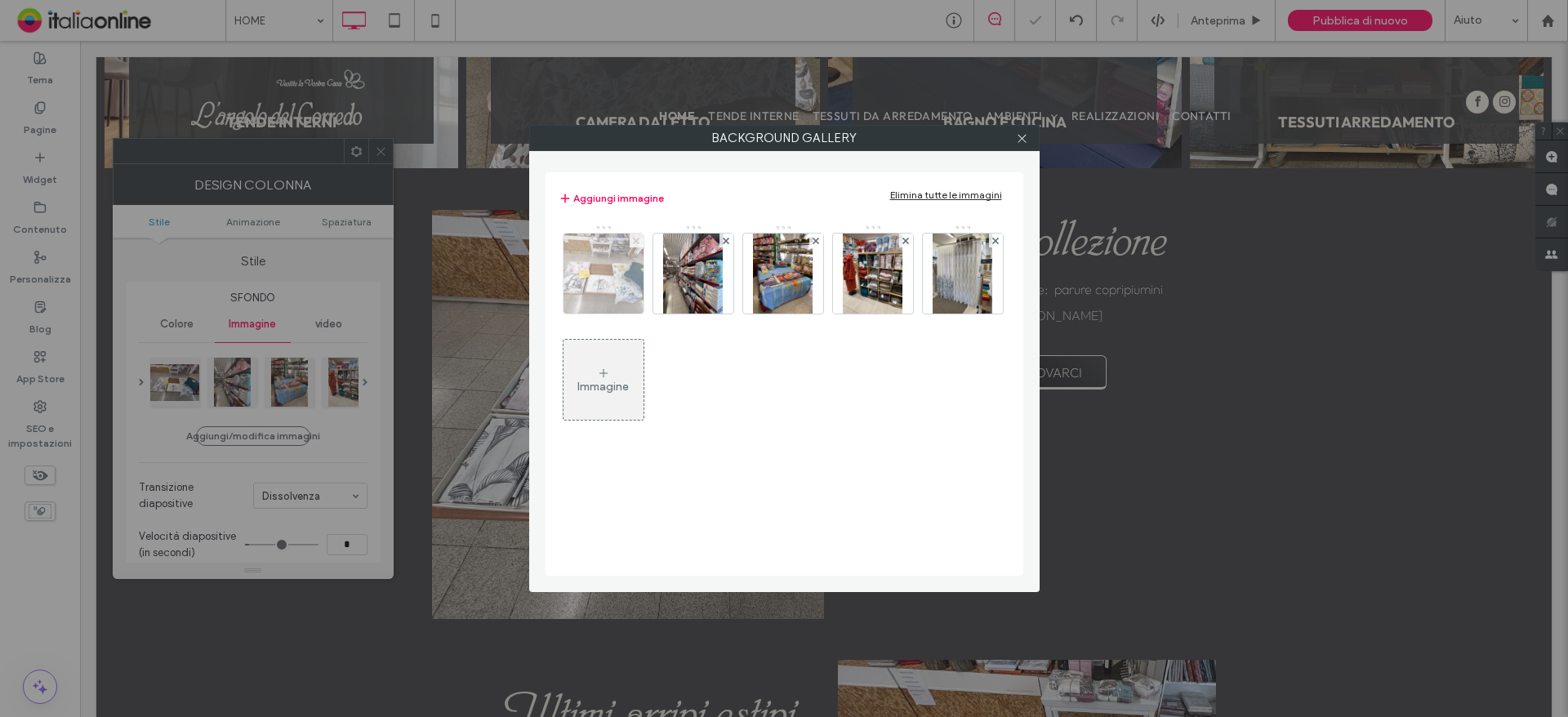
click at [632, 240] on icon at bounding box center [635, 240] width 7 height 7
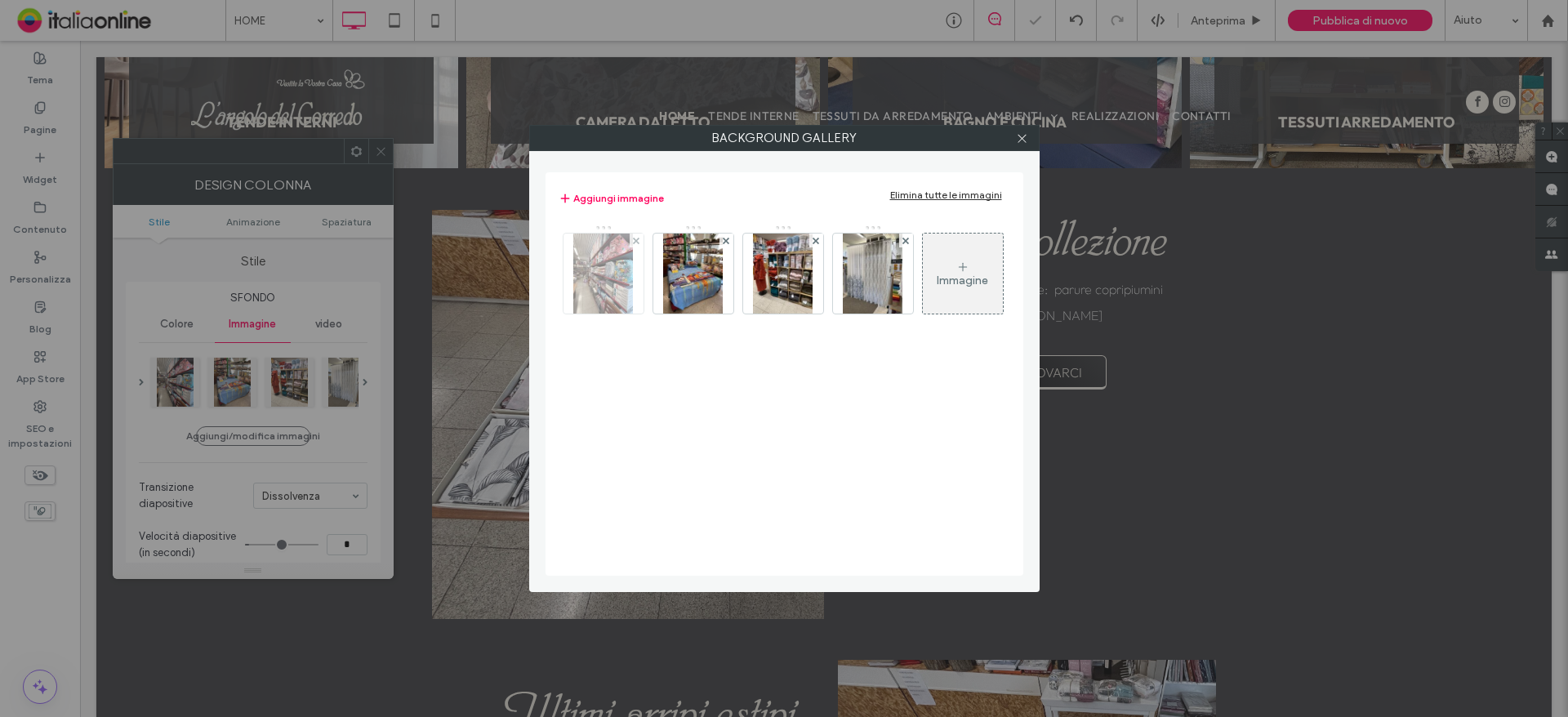
click at [632, 239] on div at bounding box center [636, 240] width 14 height 14
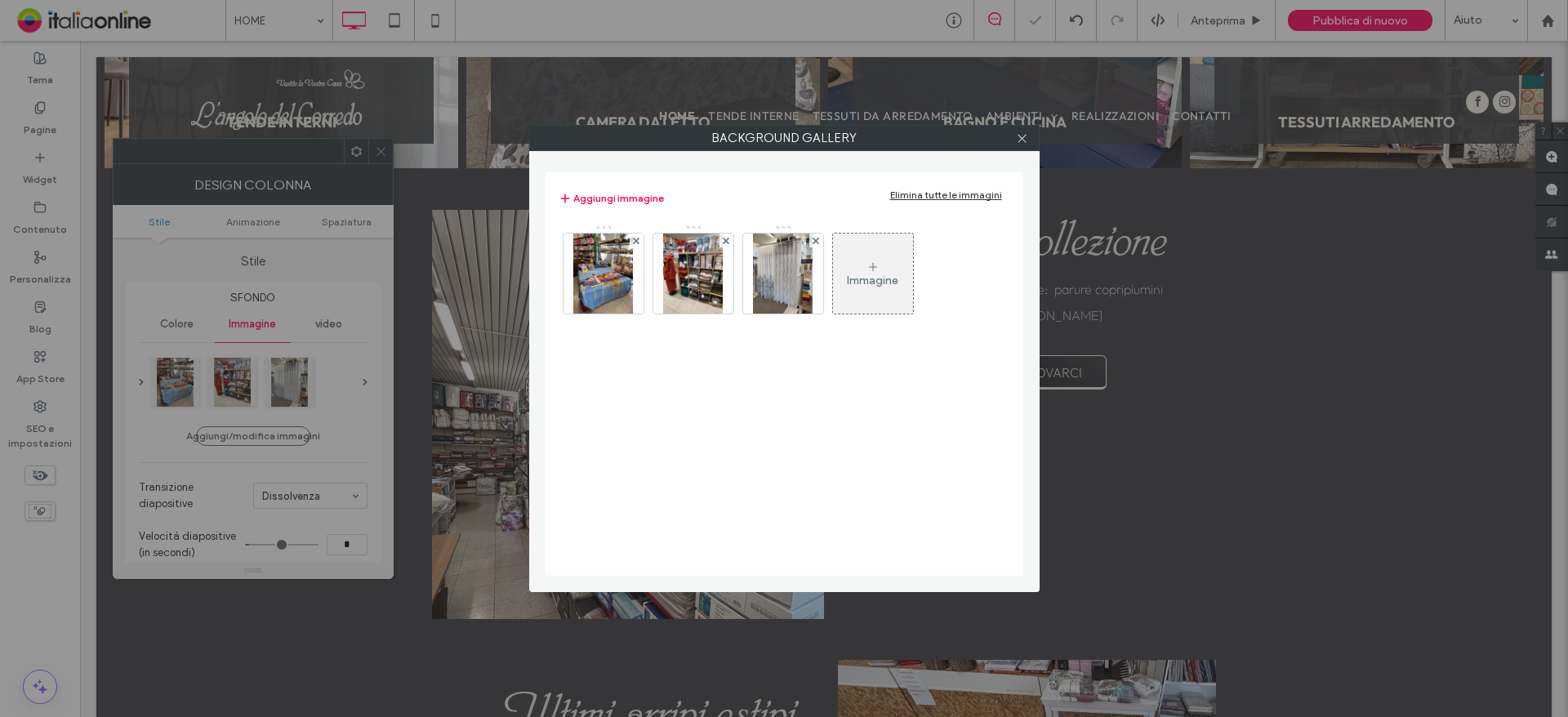
click at [632, 239] on div at bounding box center [636, 240] width 14 height 14
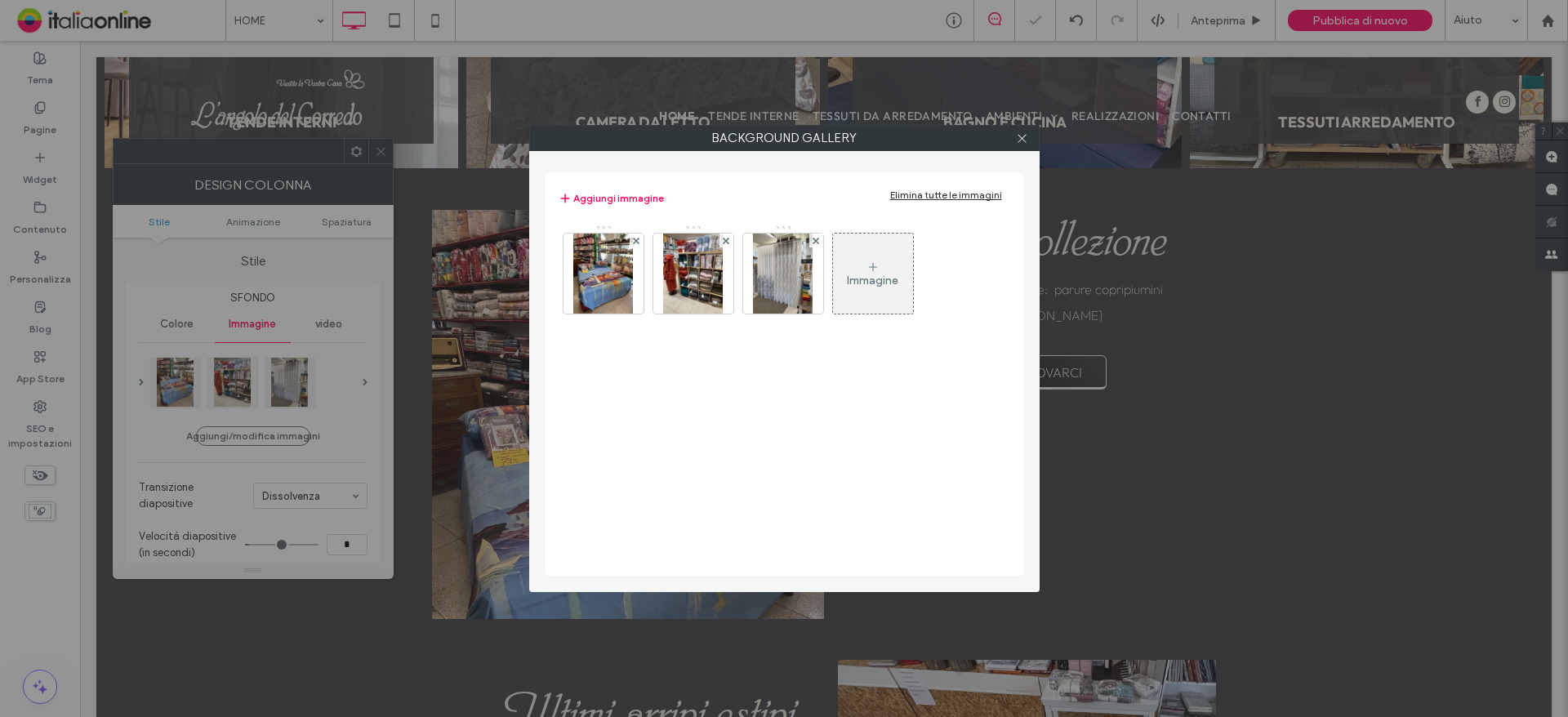
click at [632, 239] on div at bounding box center [636, 240] width 14 height 14
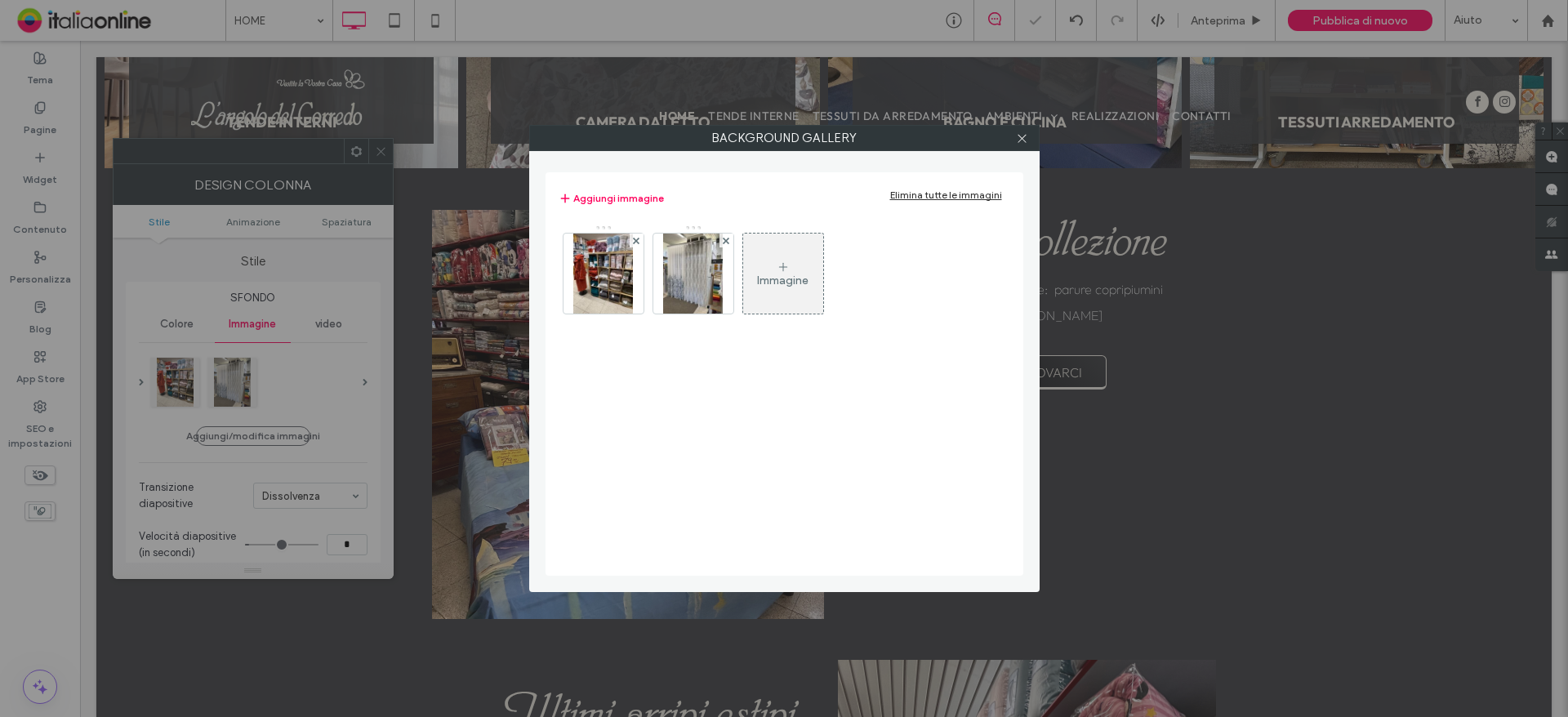
click at [632, 239] on div at bounding box center [636, 240] width 14 height 14
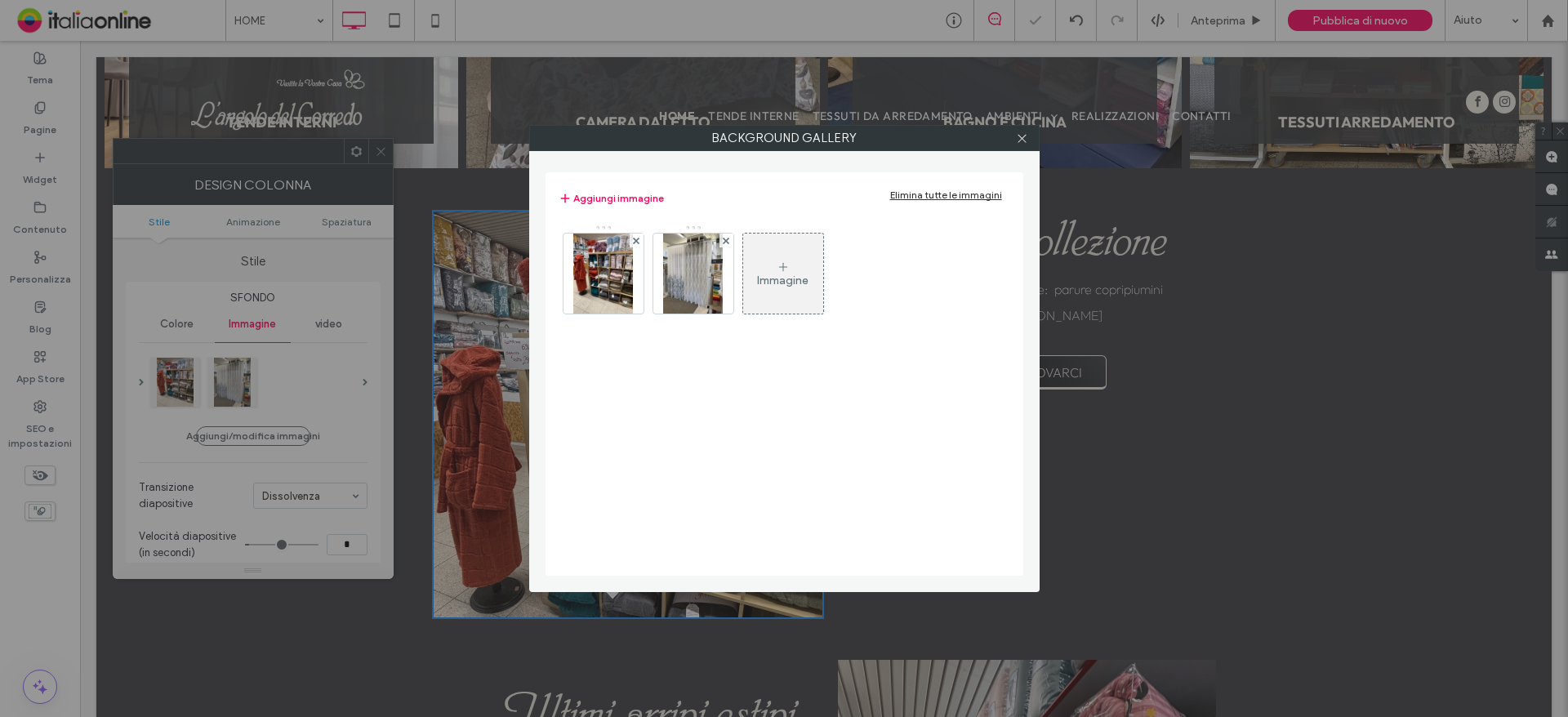
click at [632, 239] on div at bounding box center [636, 240] width 14 height 14
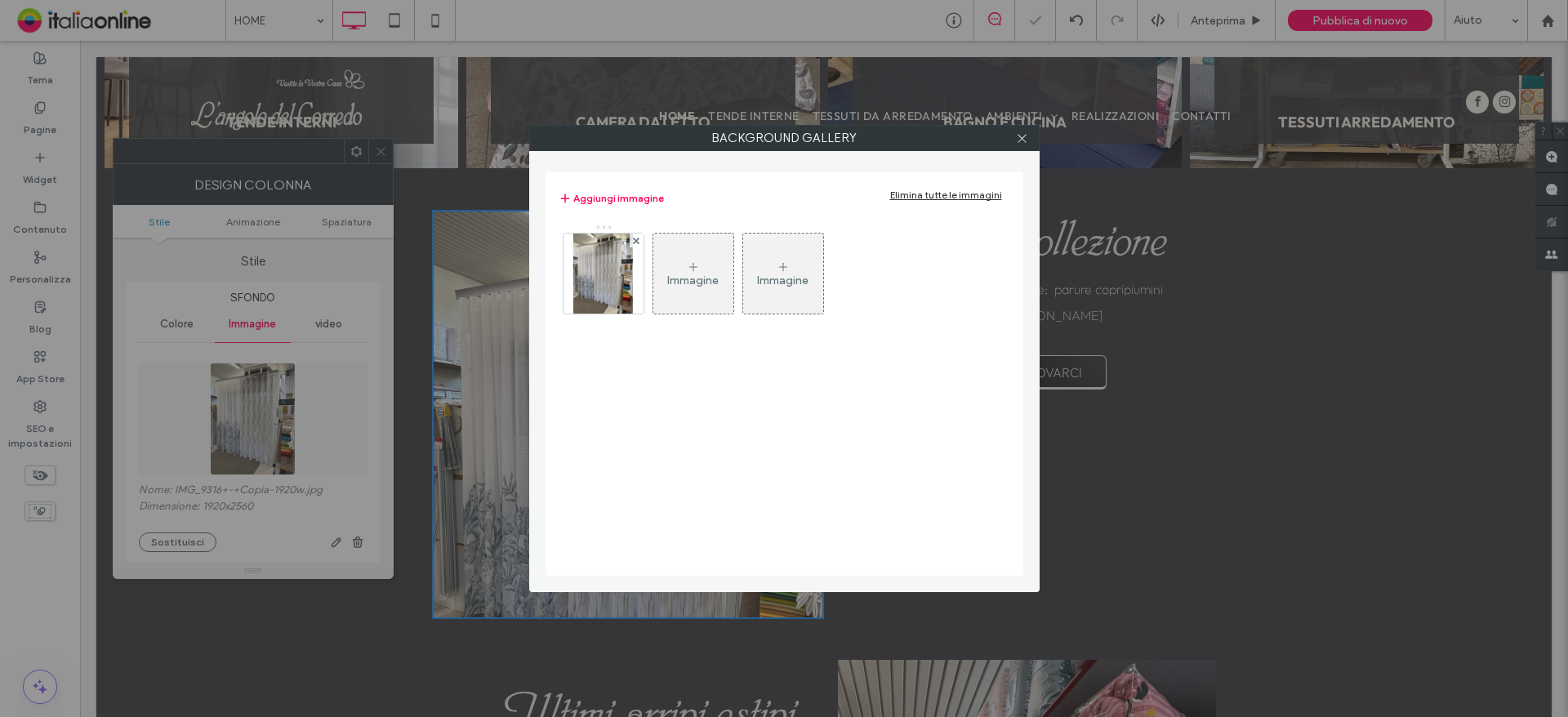
click at [632, 239] on div at bounding box center [636, 240] width 14 height 14
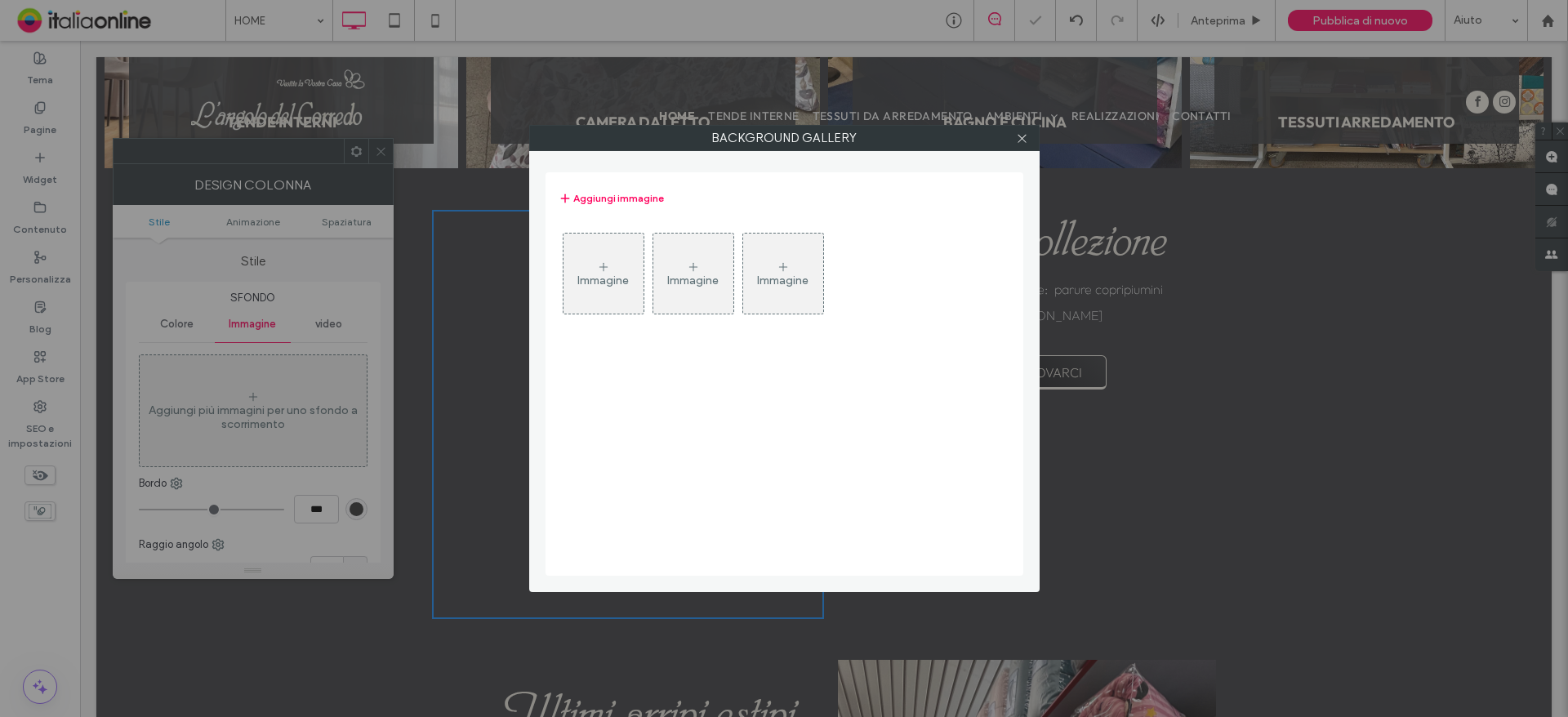
click at [606, 283] on div "Immagine" at bounding box center [603, 281] width 51 height 14
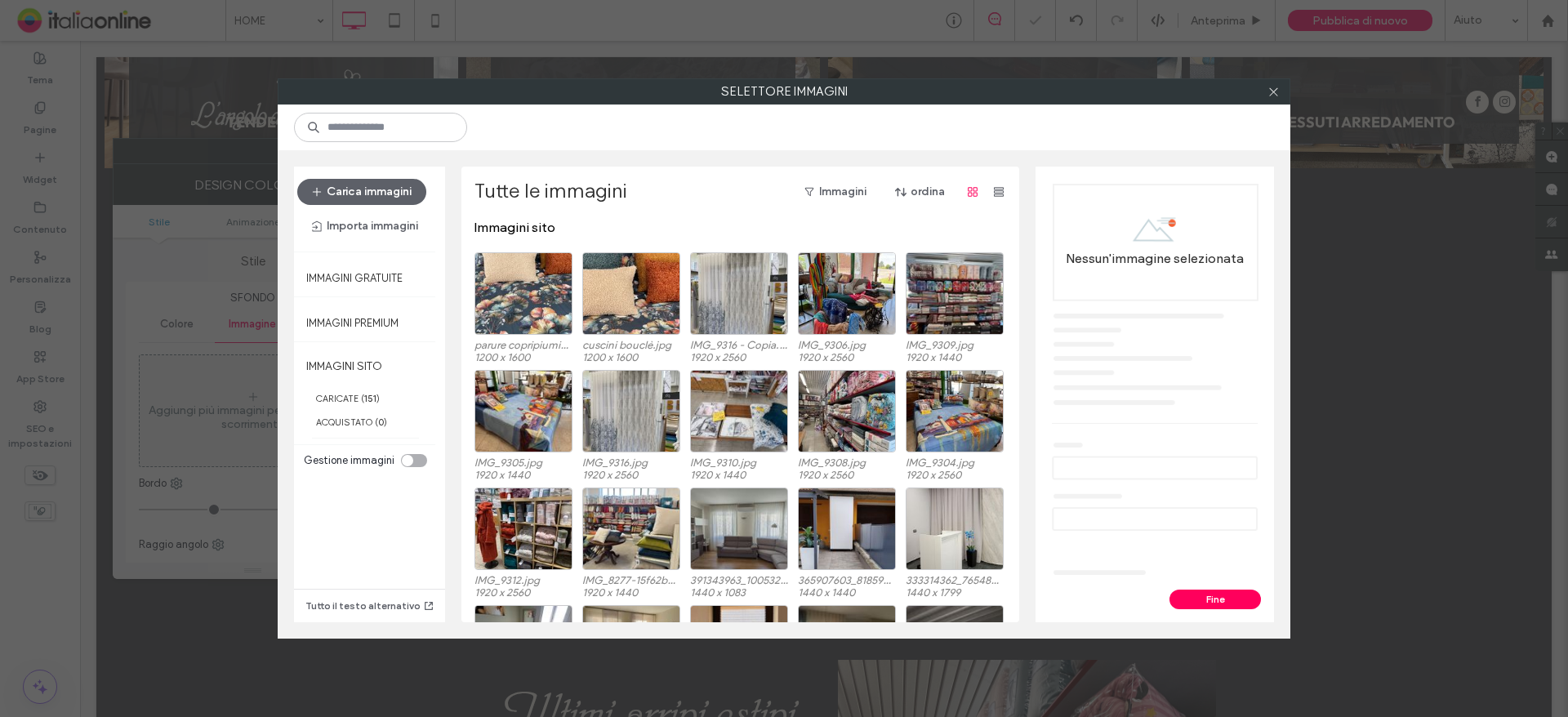
click at [329, 178] on div "Carica immagini Importa immagini" at bounding box center [366, 209] width 143 height 85
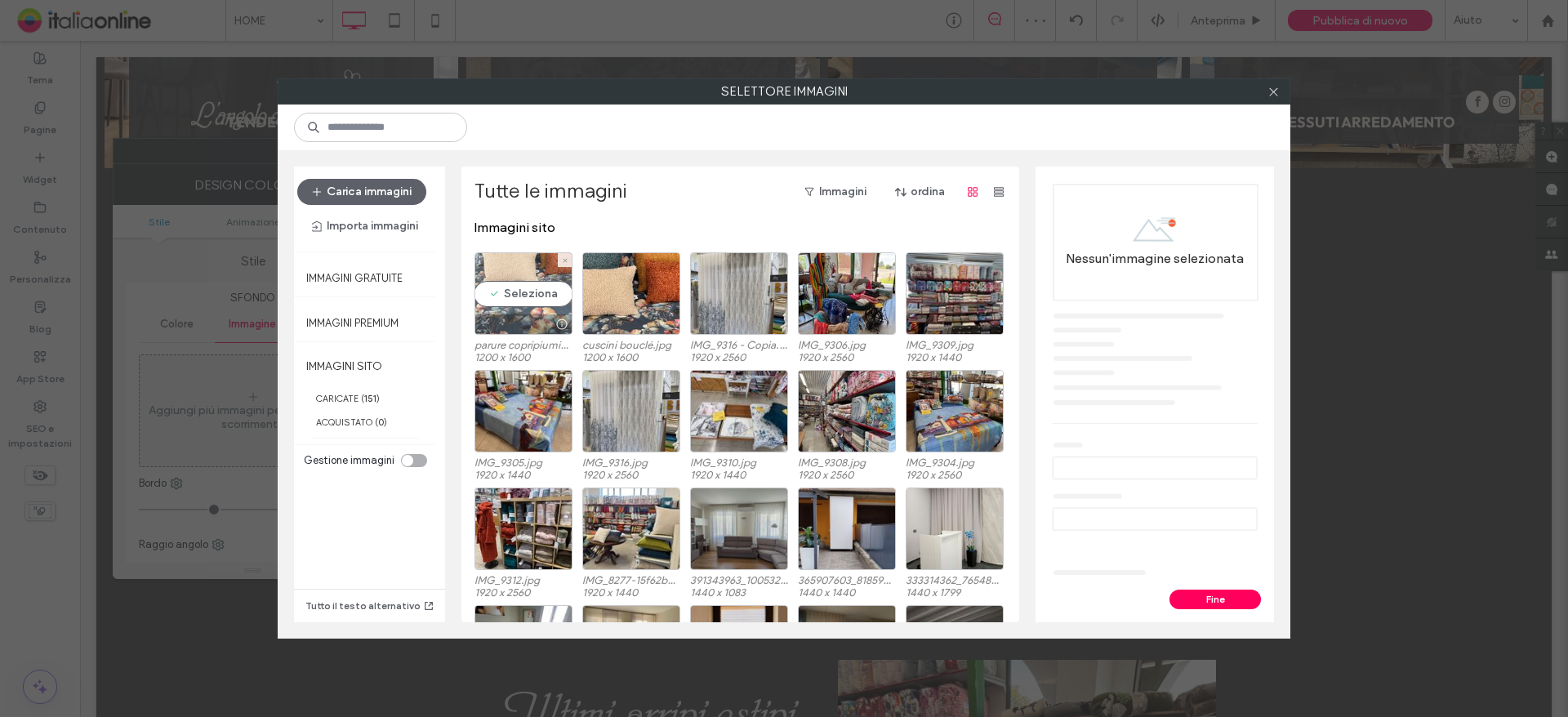
click at [493, 277] on div "Seleziona" at bounding box center [524, 293] width 98 height 82
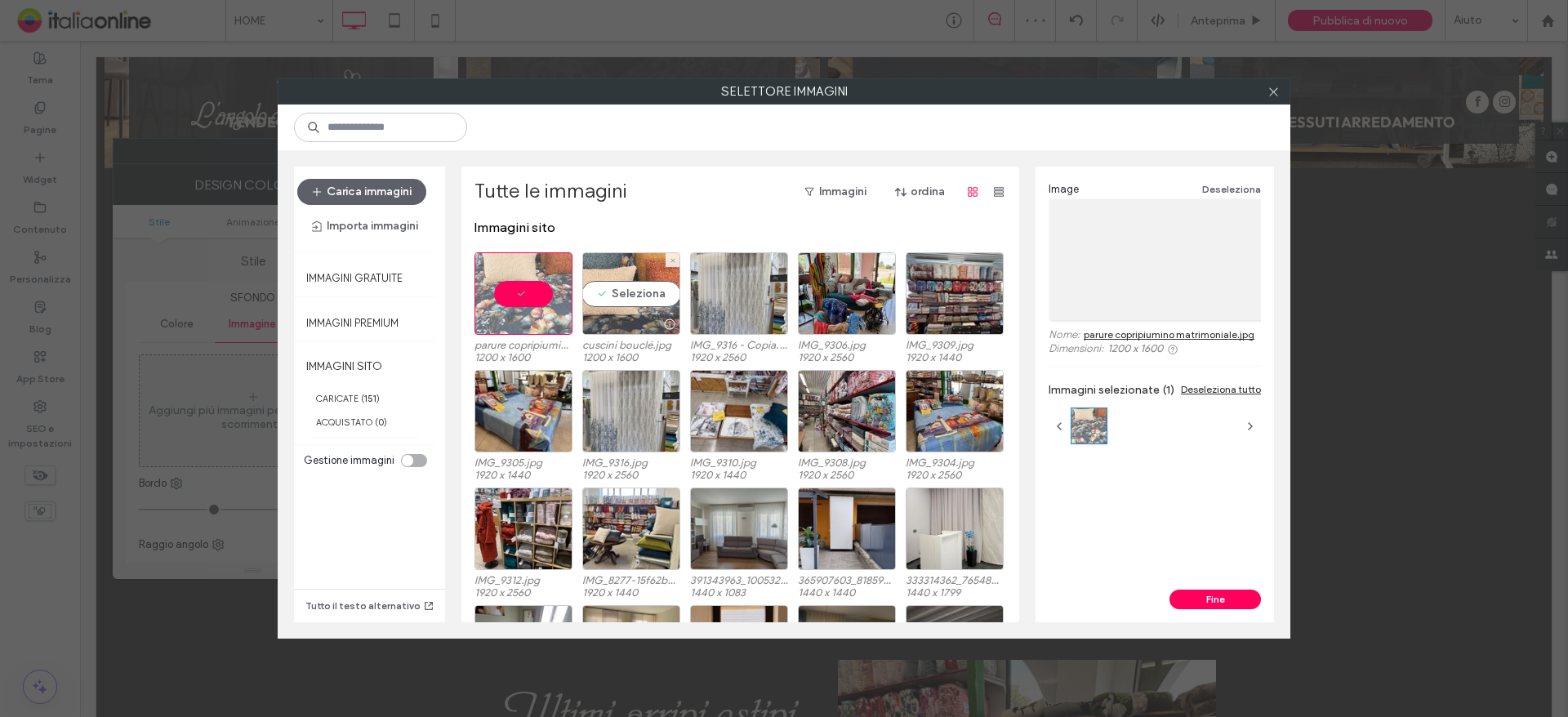
click at [608, 285] on div "Seleziona" at bounding box center [632, 293] width 98 height 82
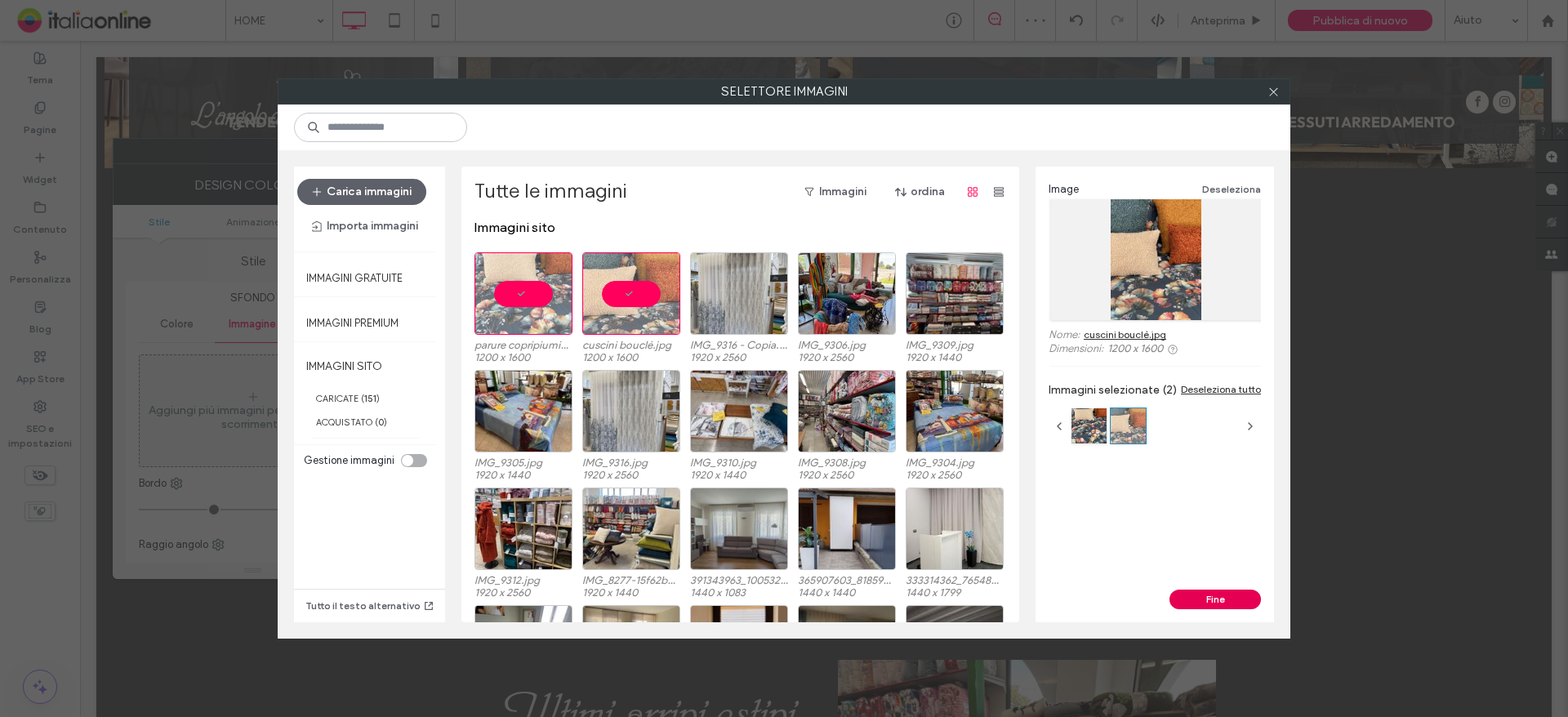
click at [1215, 600] on button "Fine" at bounding box center [1215, 599] width 91 height 20
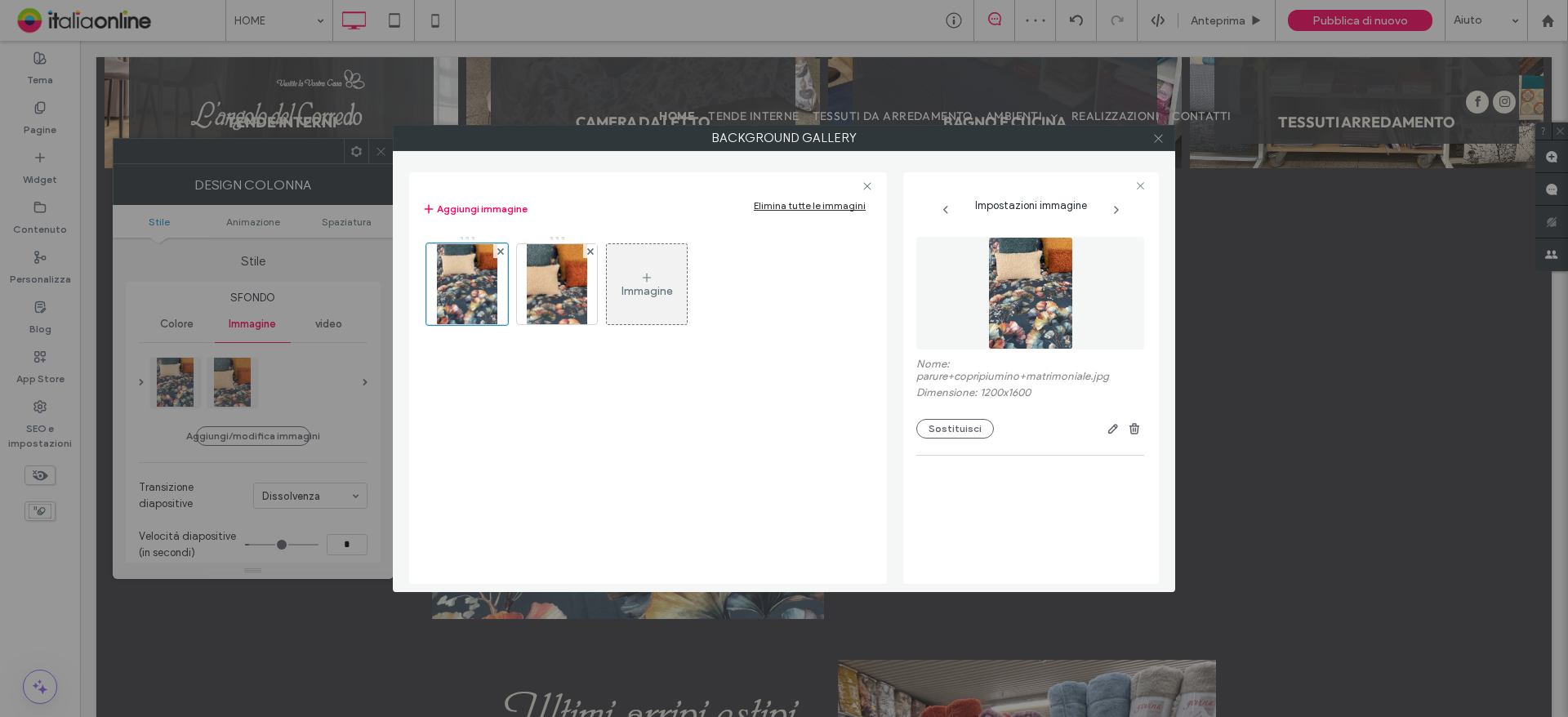
click at [1156, 136] on use at bounding box center [1158, 138] width 8 height 8
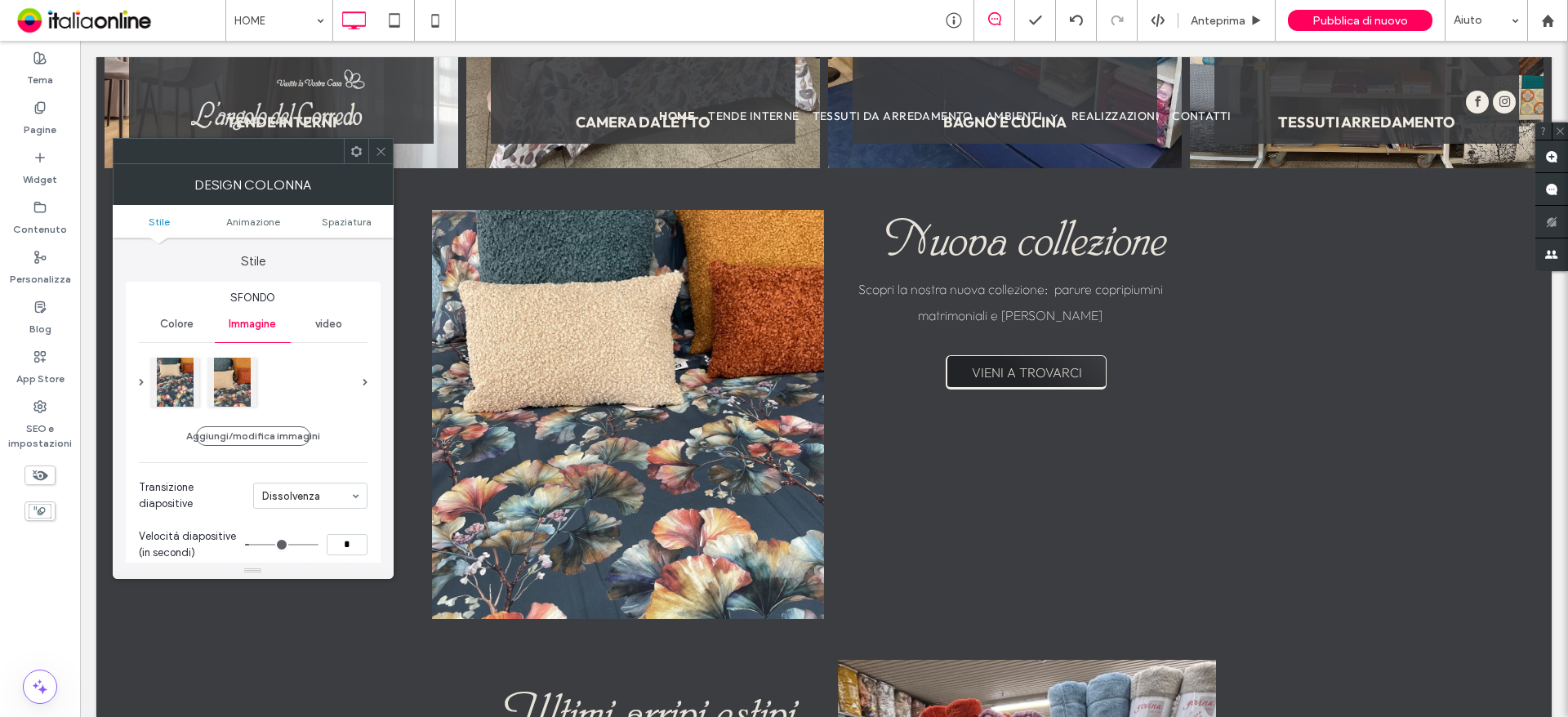
click at [382, 156] on icon at bounding box center [380, 151] width 12 height 12
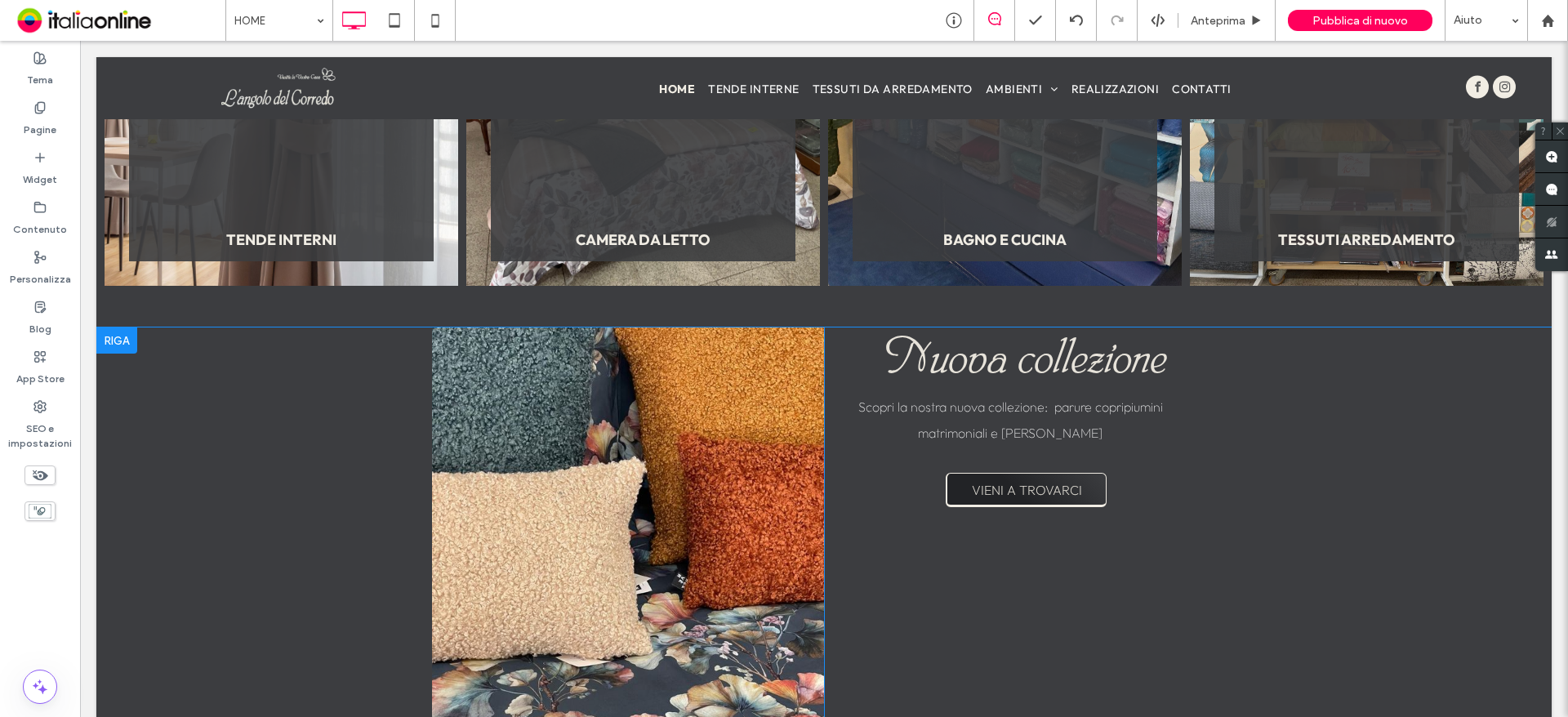
scroll to position [1879, 0]
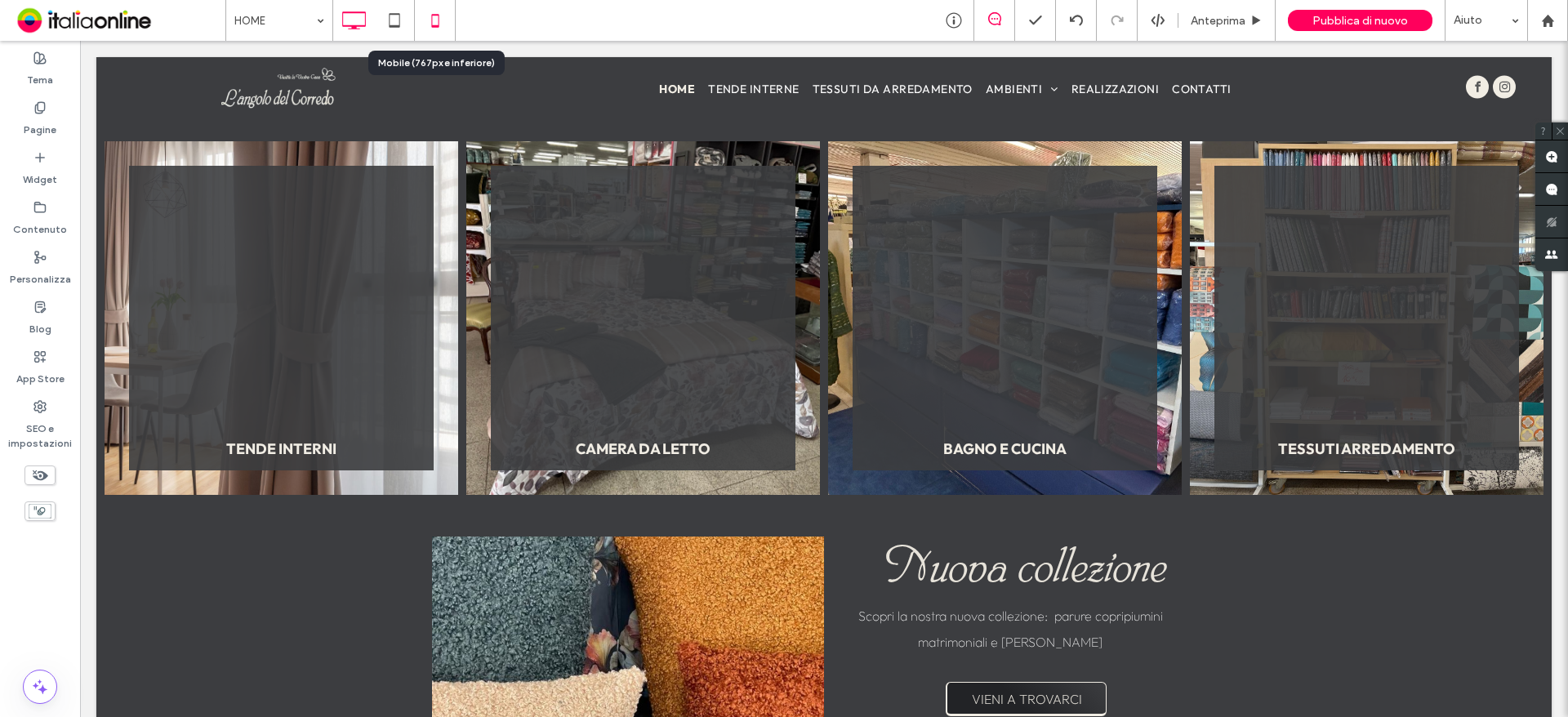
click at [432, 21] on icon at bounding box center [434, 20] width 32 height 32
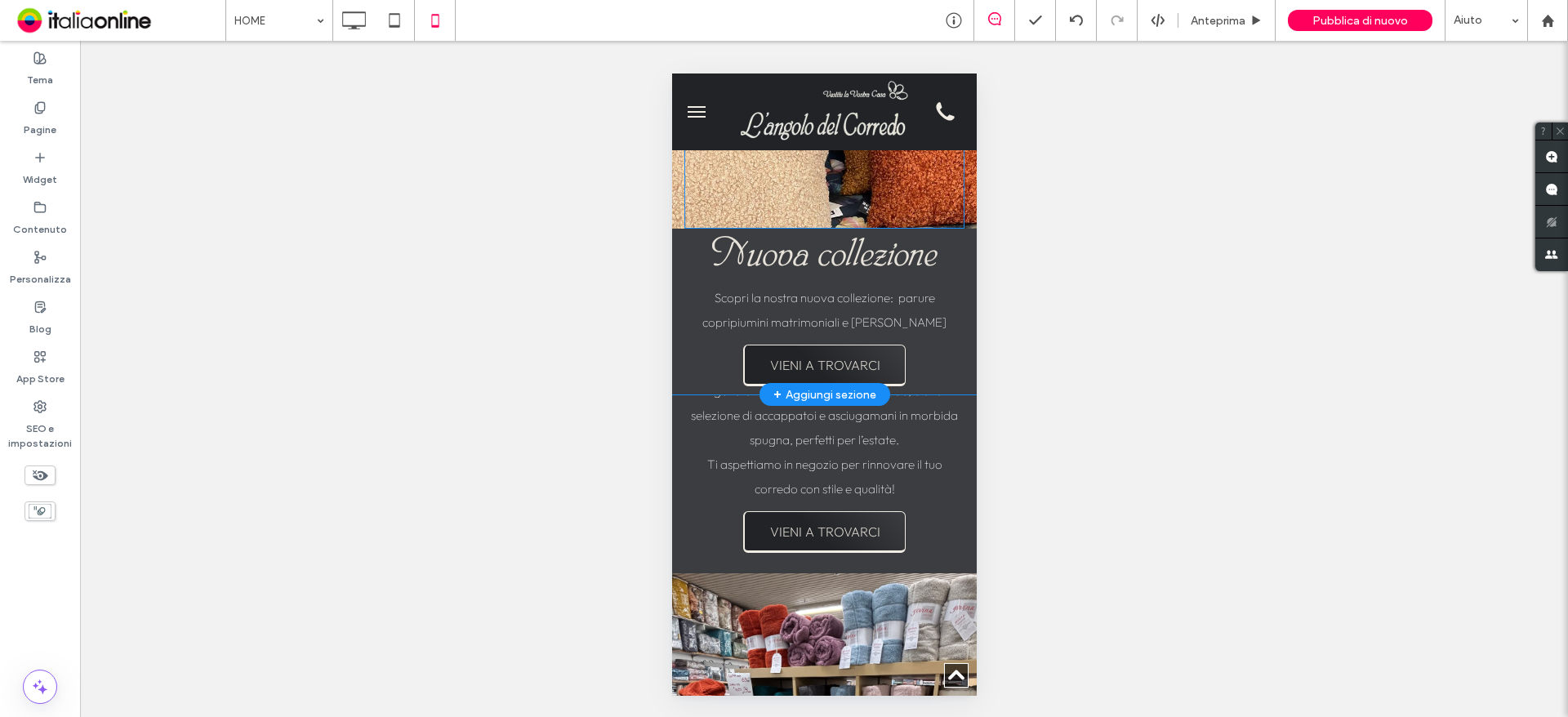
scroll to position [3267, 0]
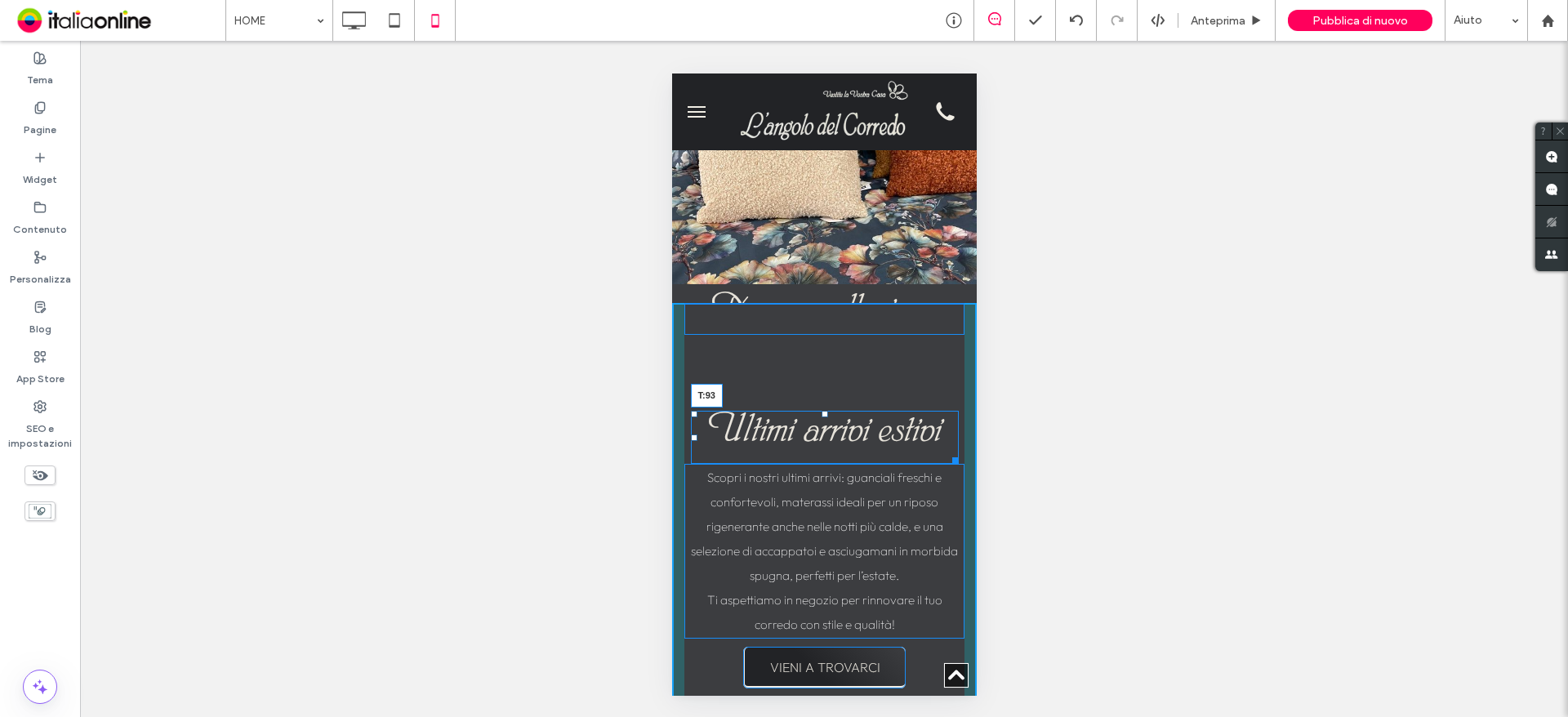
drag, startPoint x: 818, startPoint y: 378, endPoint x: 799, endPoint y: 449, distance: 73.5
click at [799, 449] on div "Ultimi arrivi estivi T:93" at bounding box center [824, 437] width 268 height 53
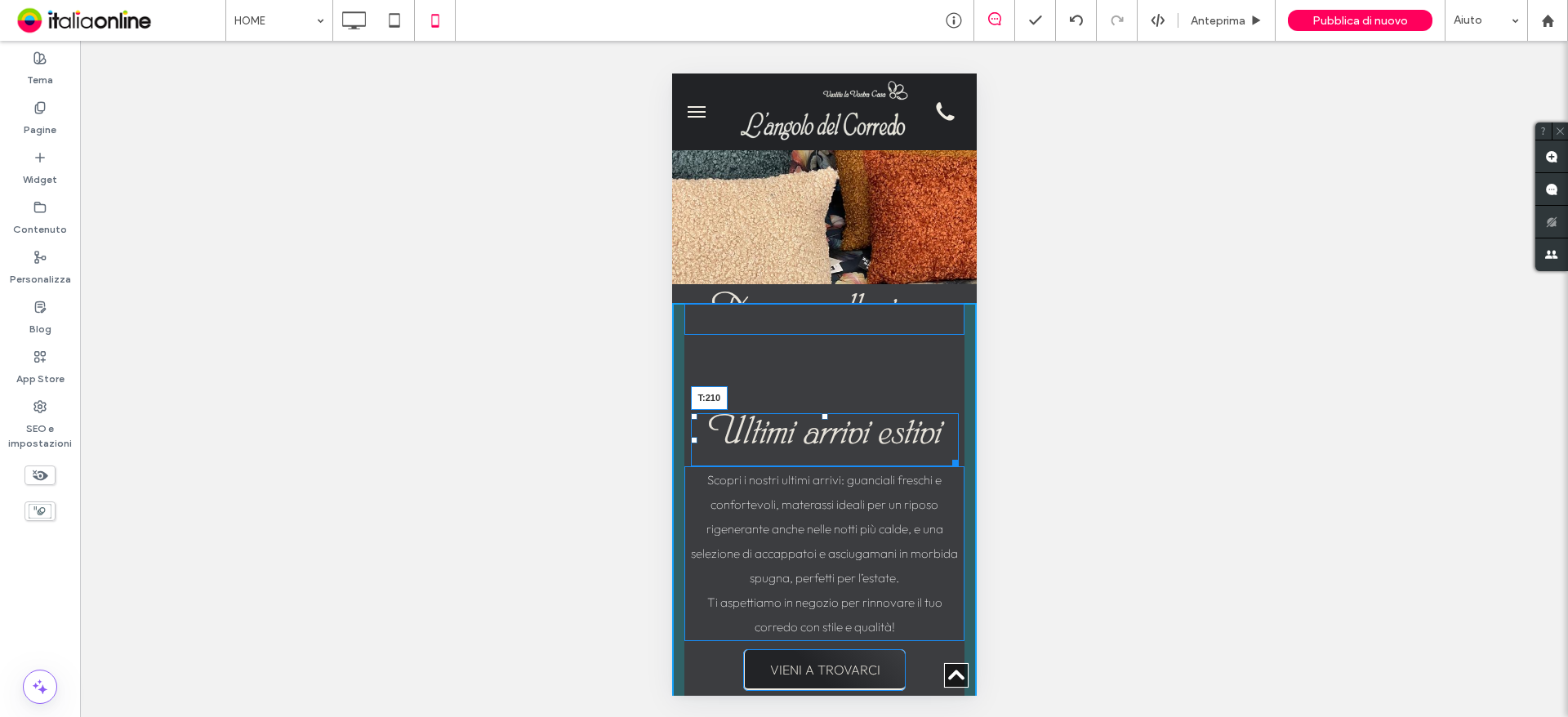
drag, startPoint x: 816, startPoint y: 452, endPoint x: 802, endPoint y: 545, distance: 94.0
click at [802, 467] on div "Ultimi arrivi estivi T:210" at bounding box center [824, 439] width 268 height 53
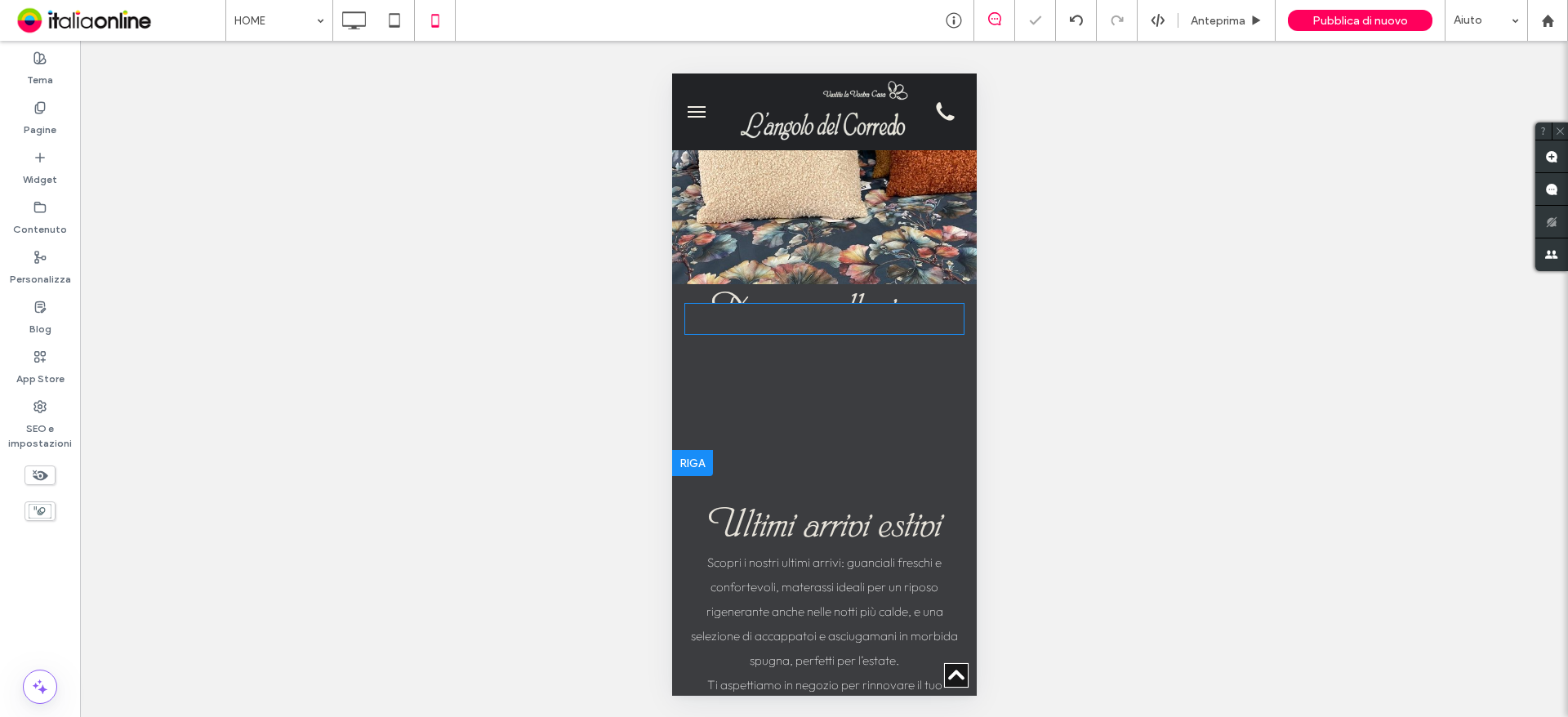
click at [784, 334] on div at bounding box center [824, 319] width 280 height 31
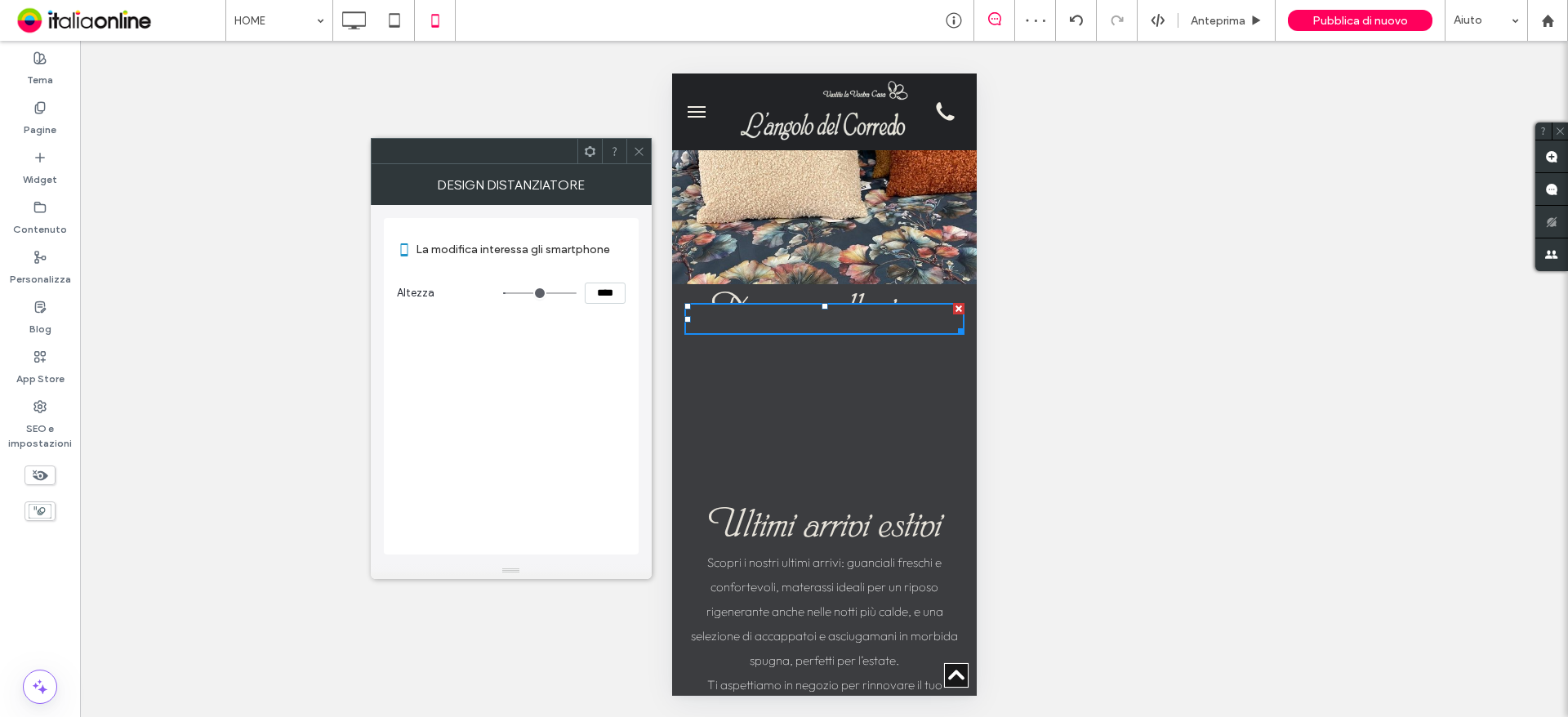
click at [636, 143] on span at bounding box center [638, 151] width 12 height 25
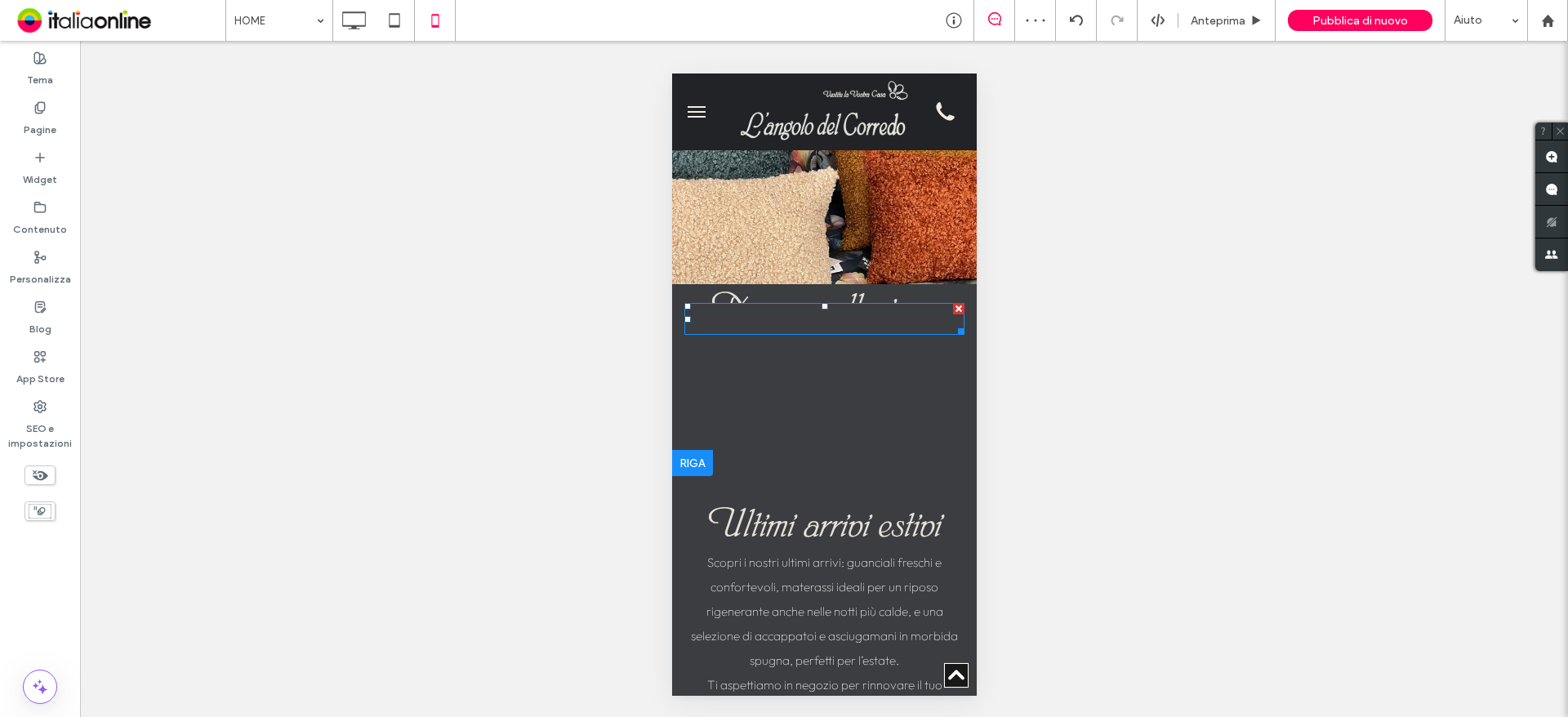
click at [952, 315] on div at bounding box center [958, 309] width 12 height 12
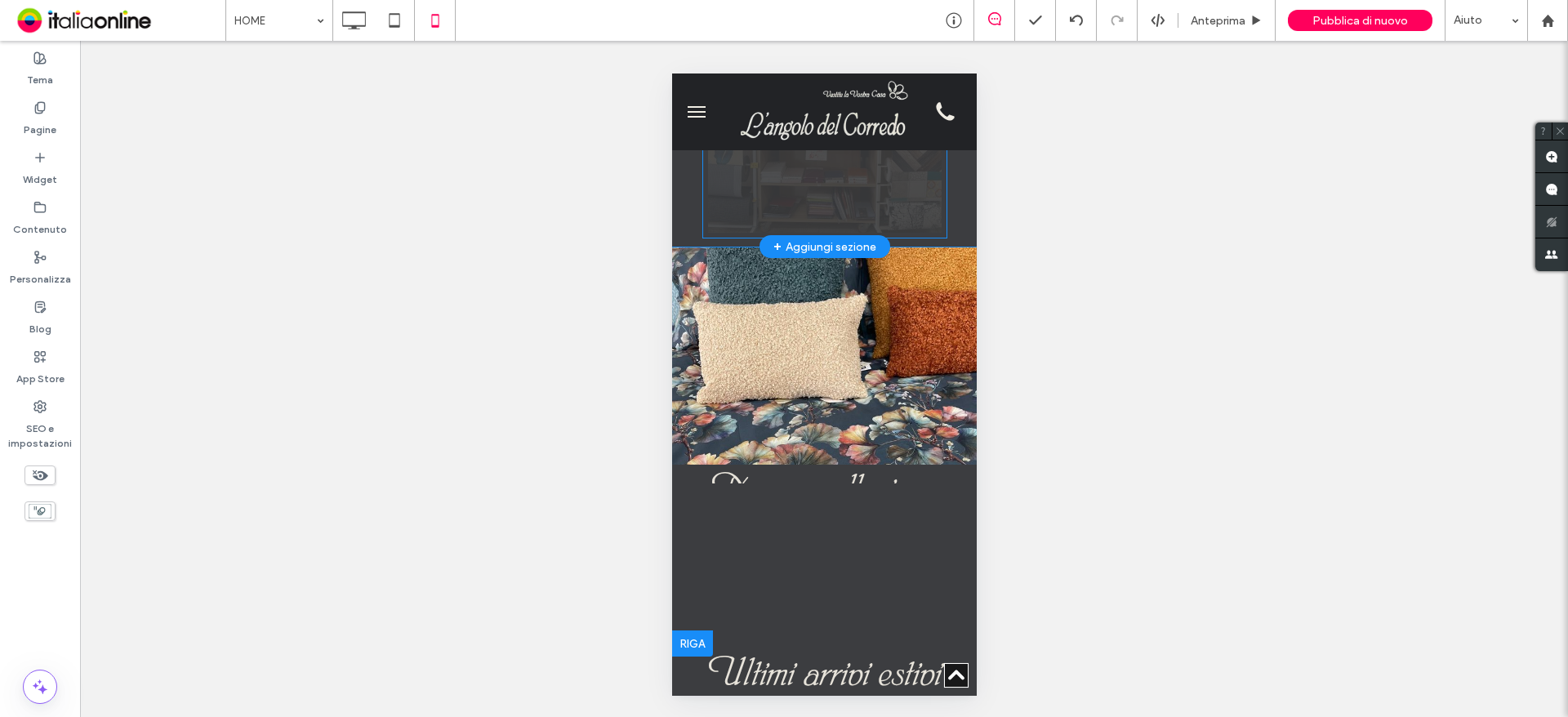
scroll to position [3023, 0]
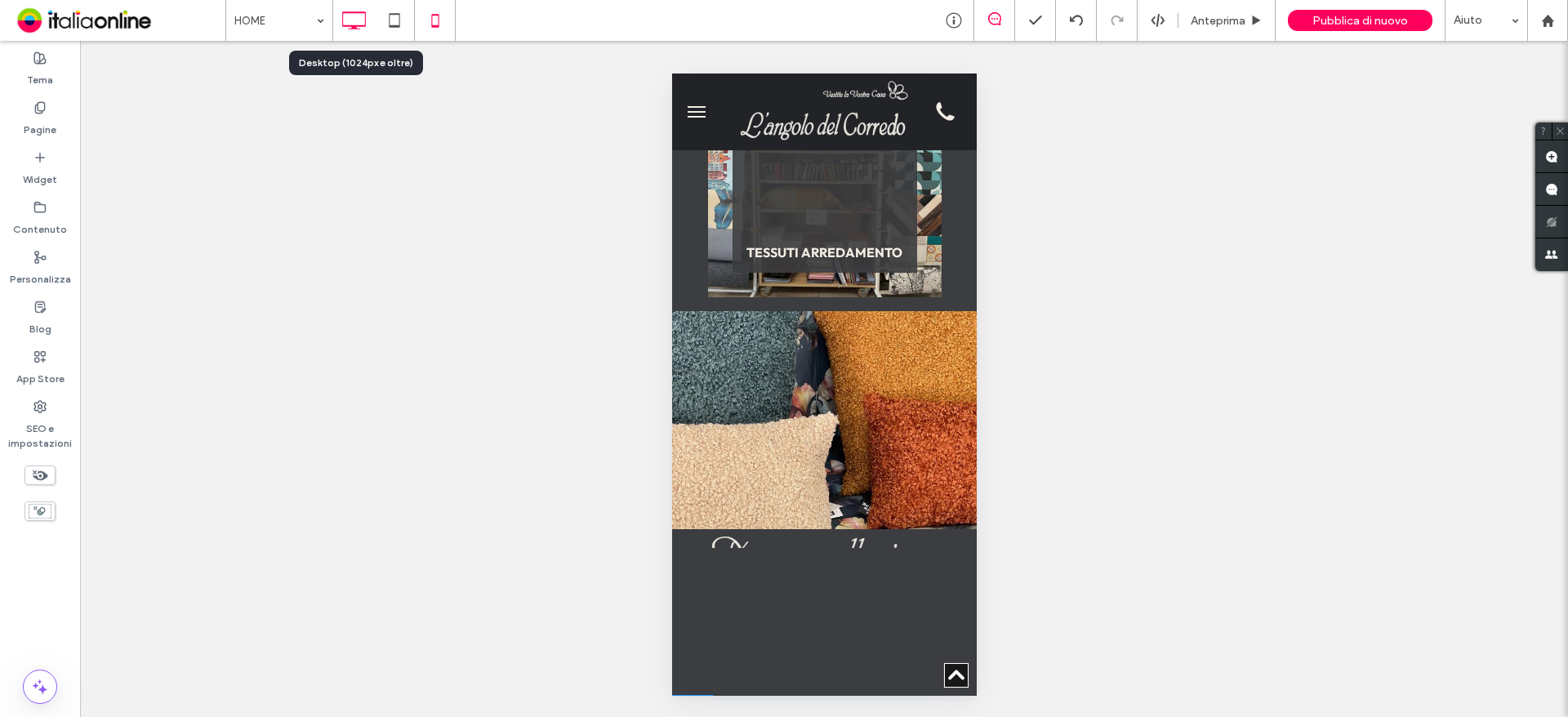
click at [356, 14] on icon at bounding box center [353, 20] width 32 height 32
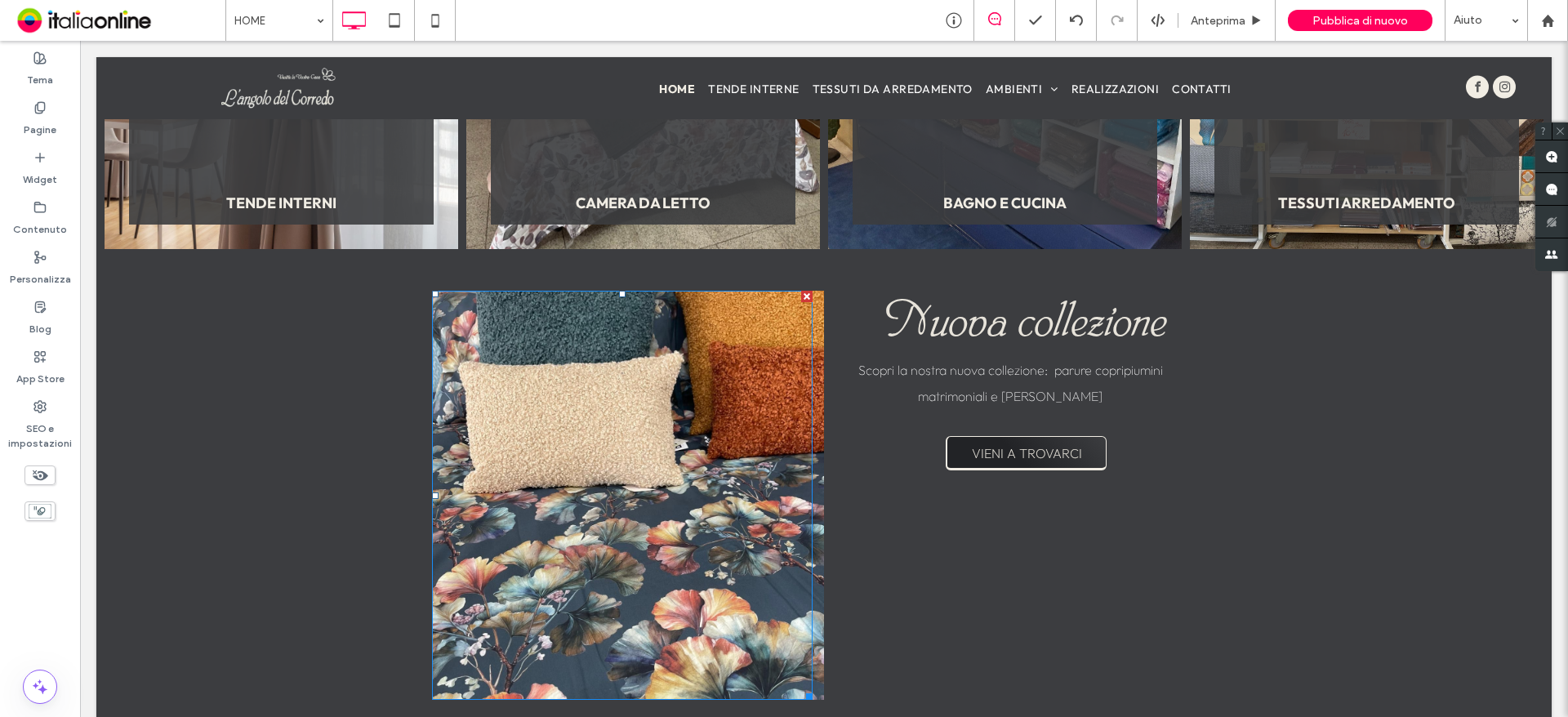
scroll to position [2124, 0]
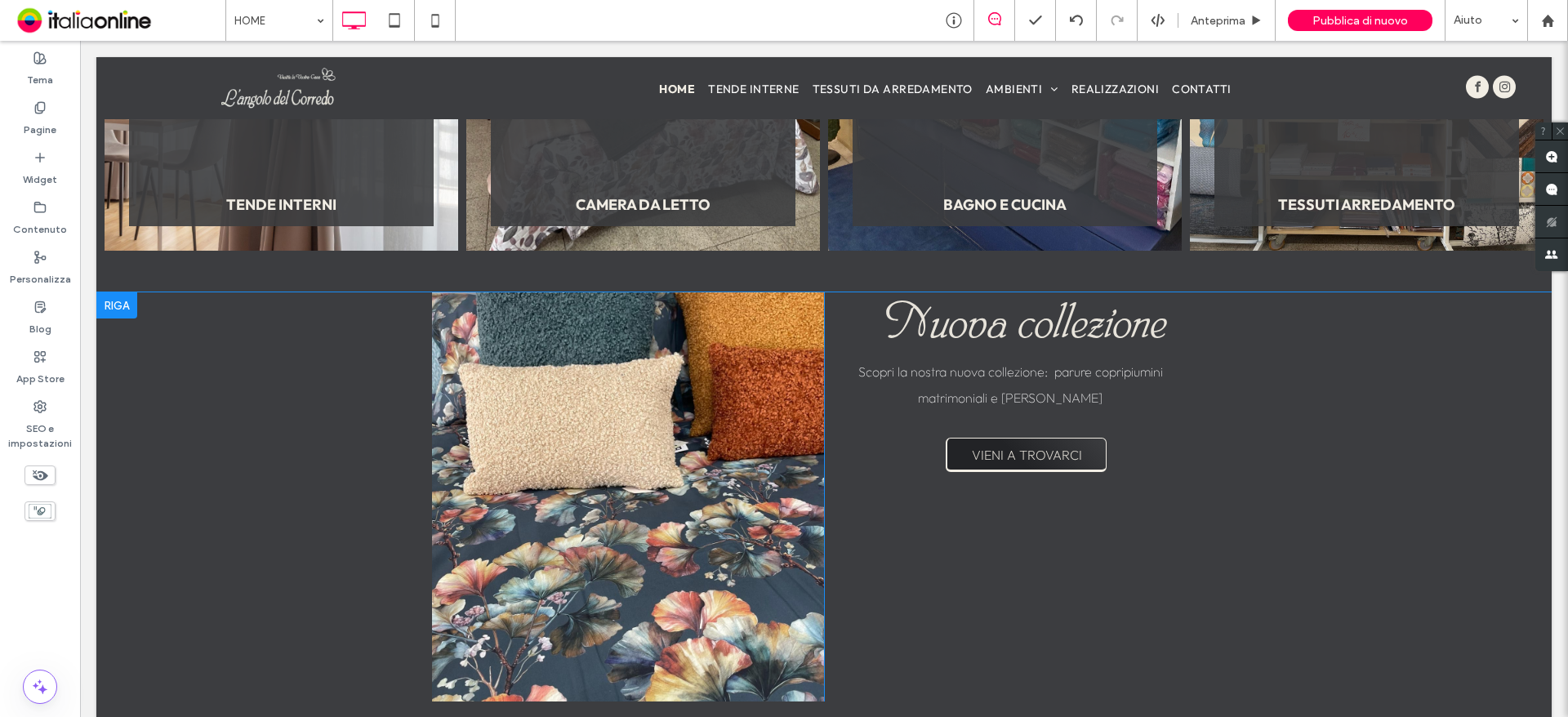
click at [811, 347] on div at bounding box center [629, 496] width 392 height 409
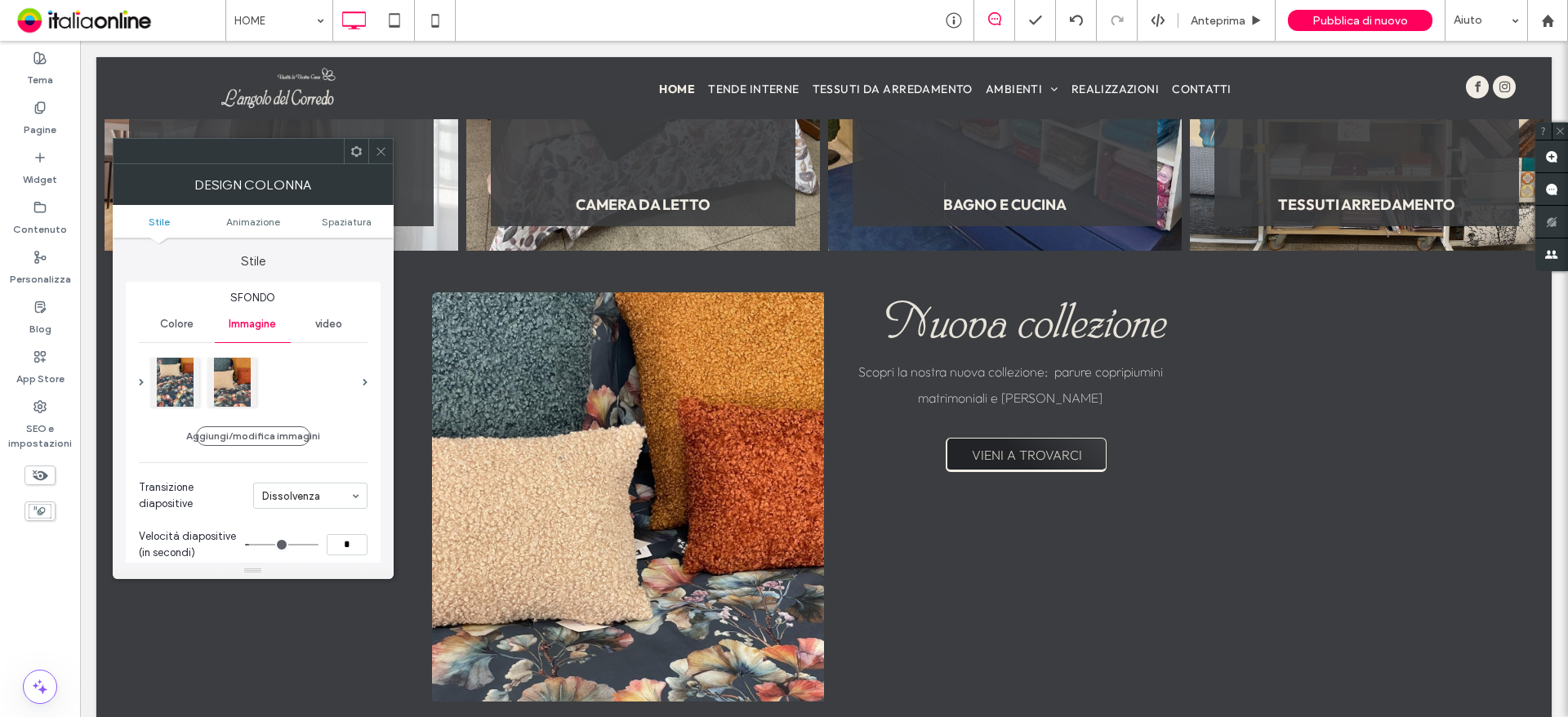
click at [372, 156] on div at bounding box center [380, 151] width 25 height 25
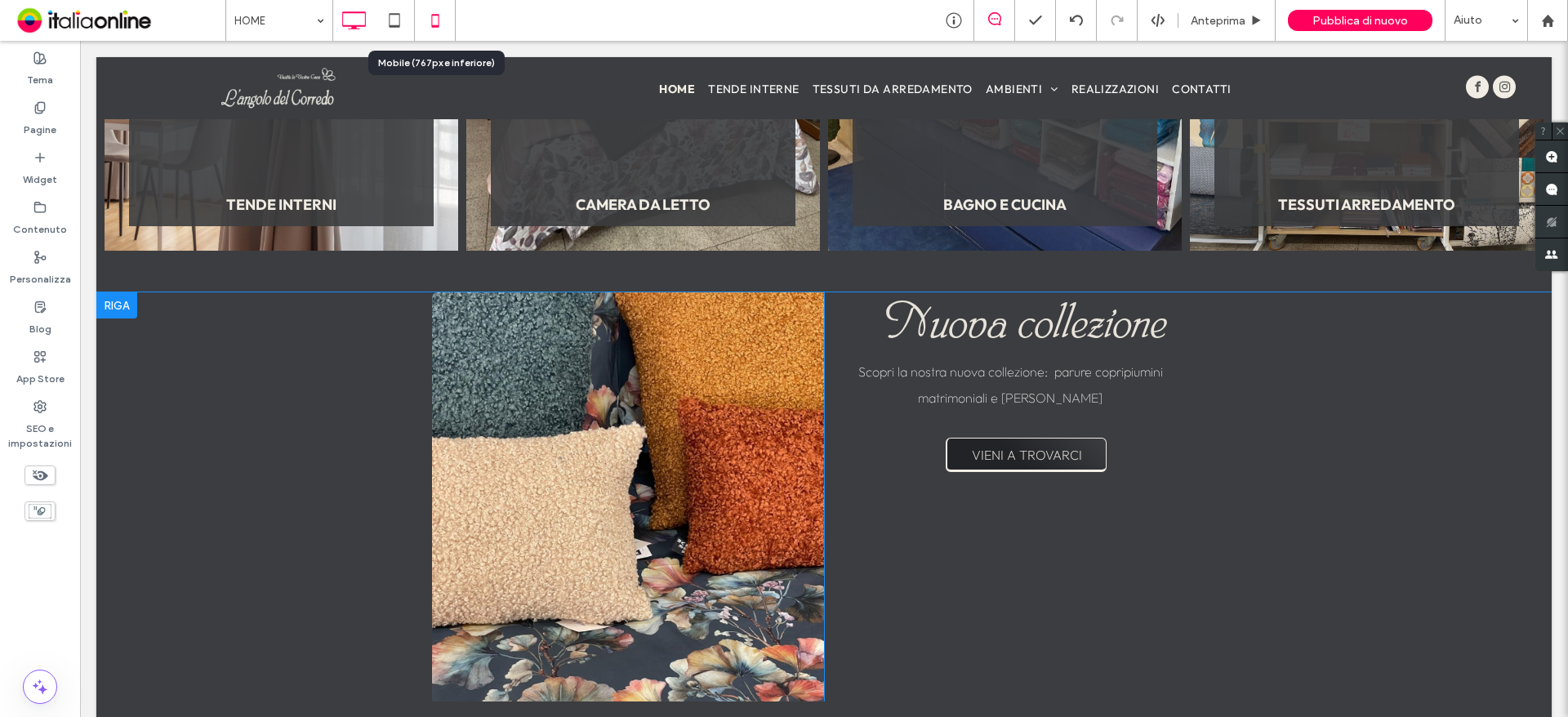
click at [423, 12] on icon at bounding box center [434, 20] width 32 height 32
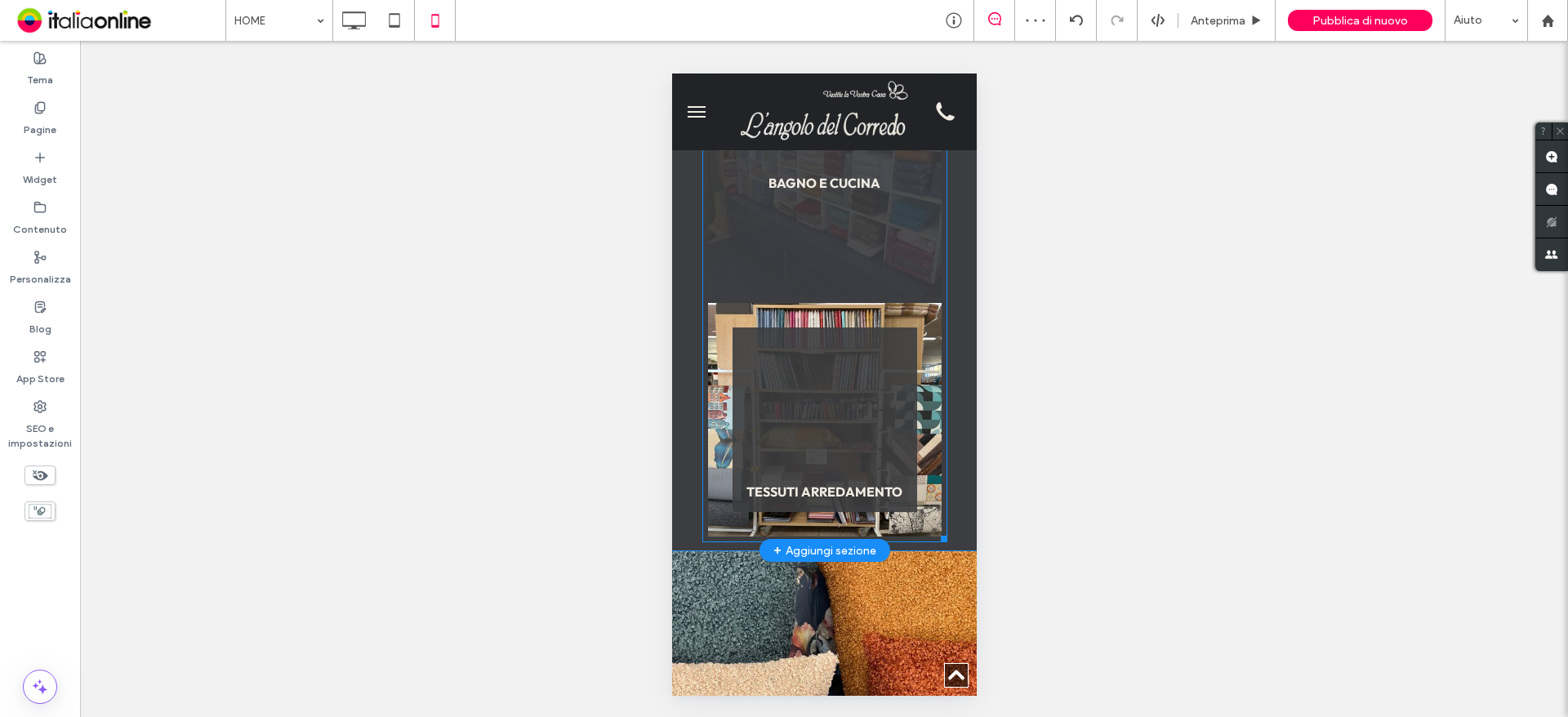
scroll to position [3023, 0]
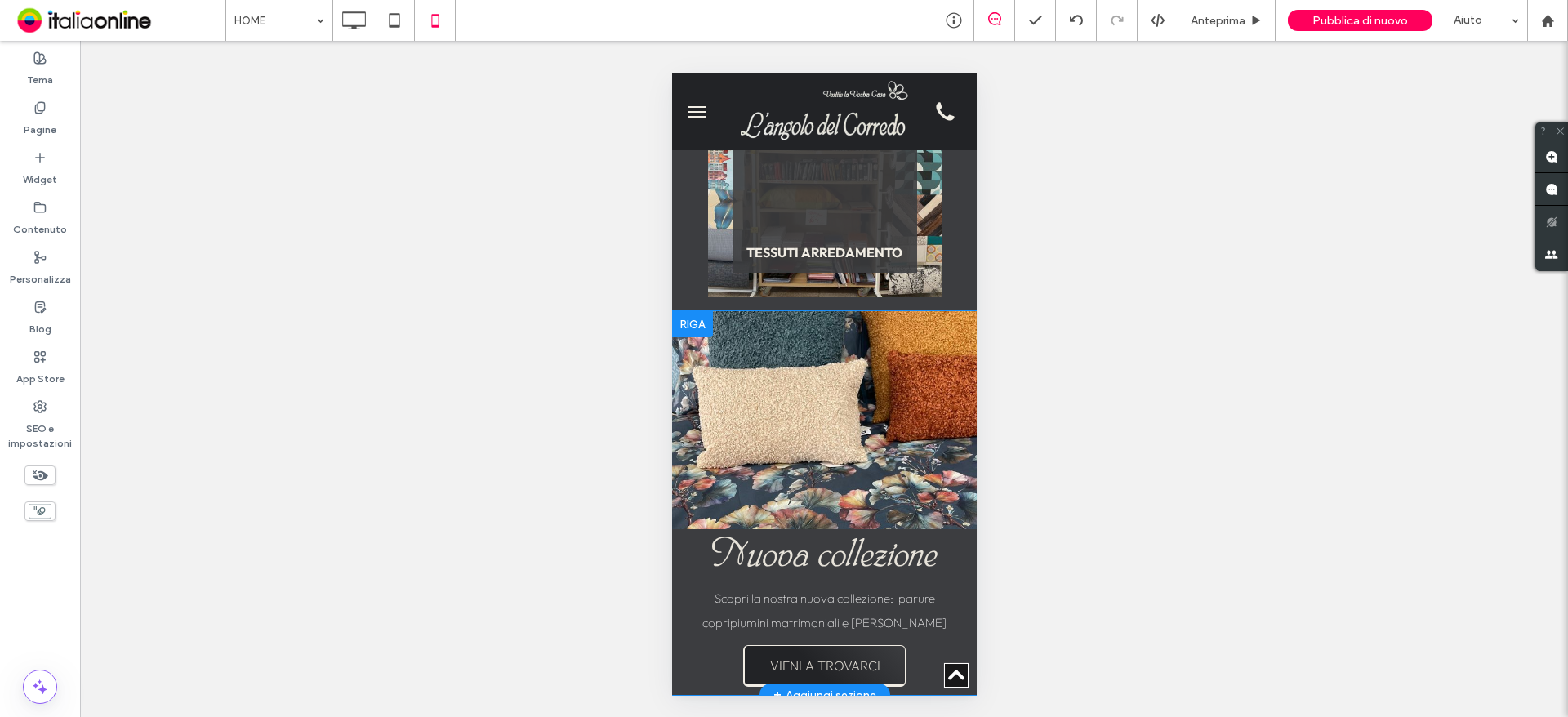
click at [677, 483] on div at bounding box center [824, 420] width 305 height 218
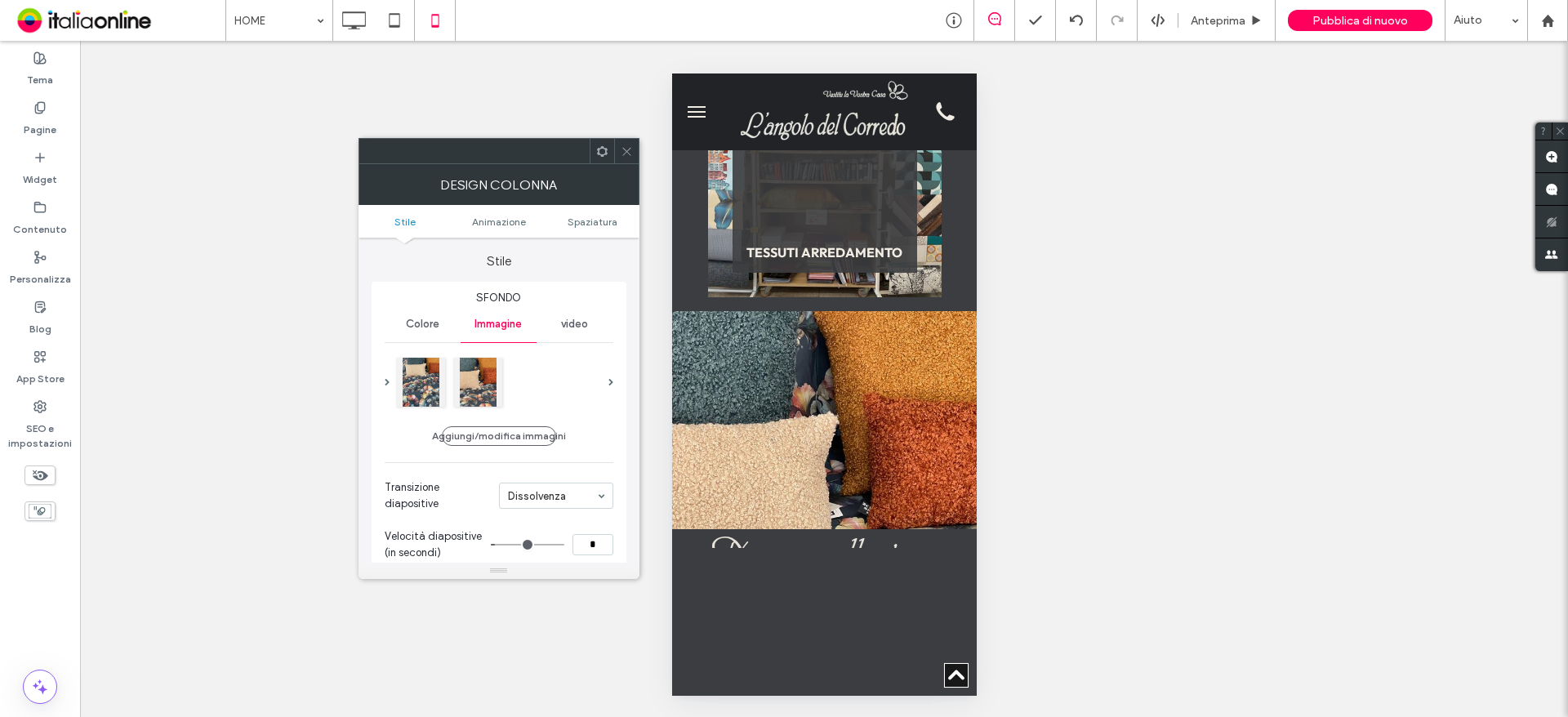
drag, startPoint x: 623, startPoint y: 146, endPoint x: 65, endPoint y: 251, distance: 567.8
click at [623, 146] on icon at bounding box center [627, 151] width 12 height 12
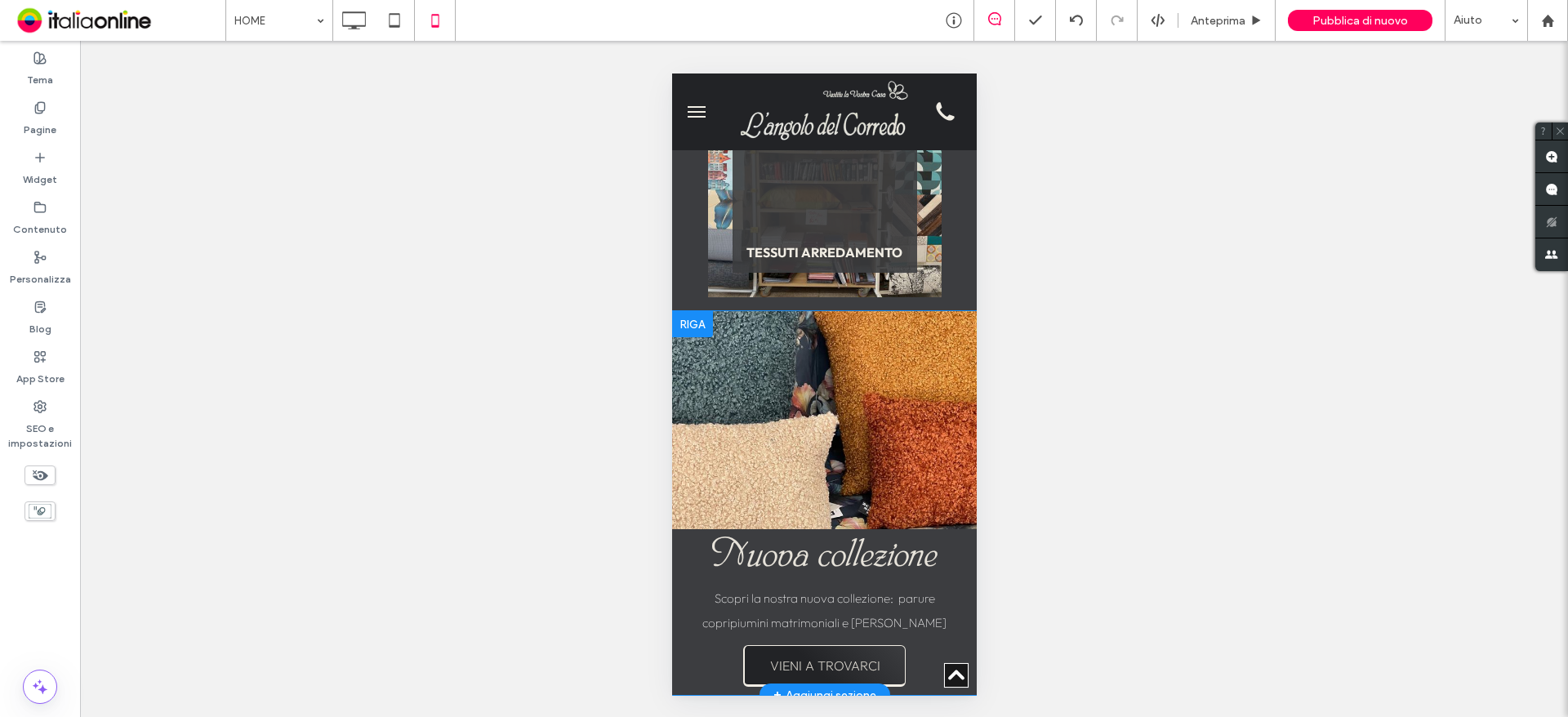
click at [952, 530] on div at bounding box center [824, 420] width 305 height 218
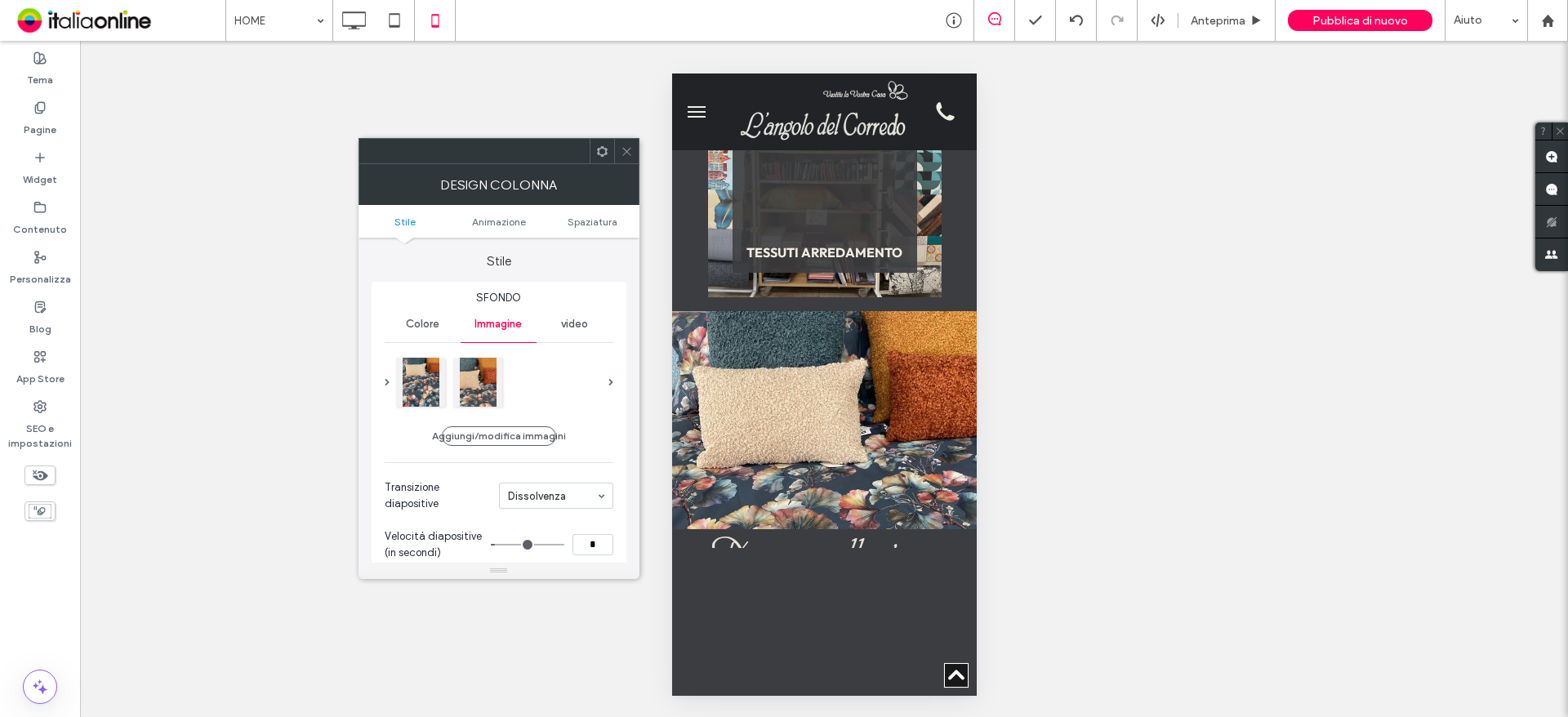
click at [623, 152] on icon at bounding box center [627, 151] width 12 height 12
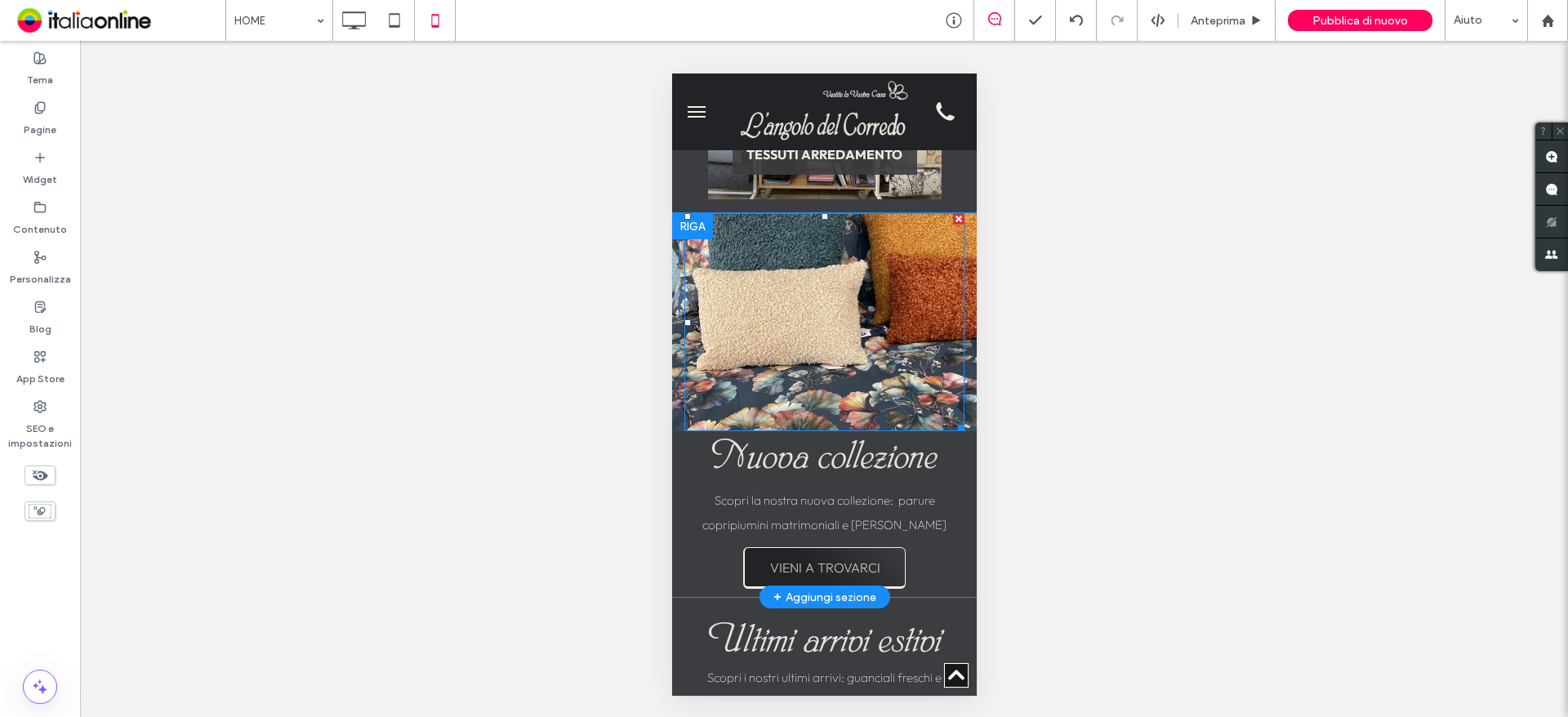
scroll to position [3267, 0]
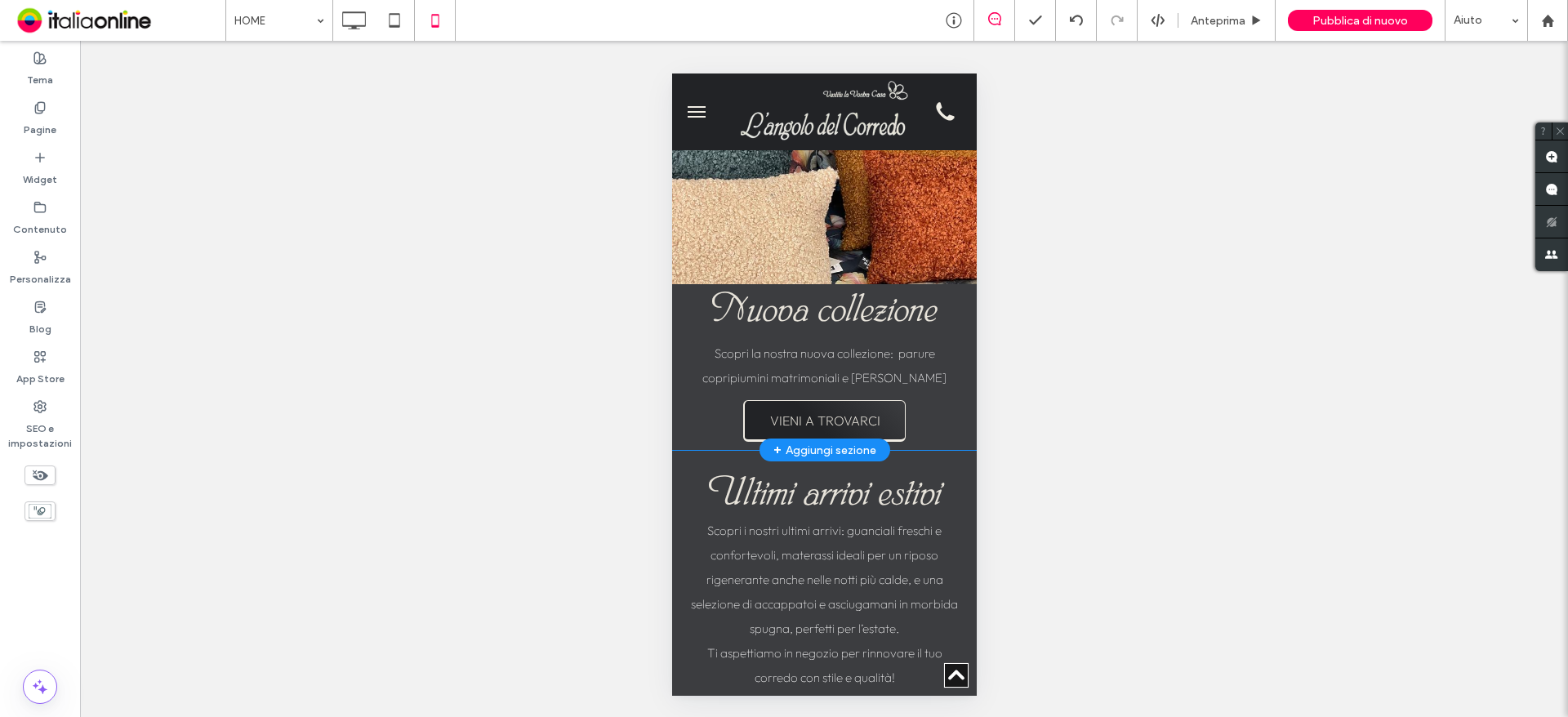
click at [934, 447] on div "Nuova collezione Scopri la nostra nuova collezione: parure copripiumini matrimo…" at bounding box center [824, 367] width 305 height 166
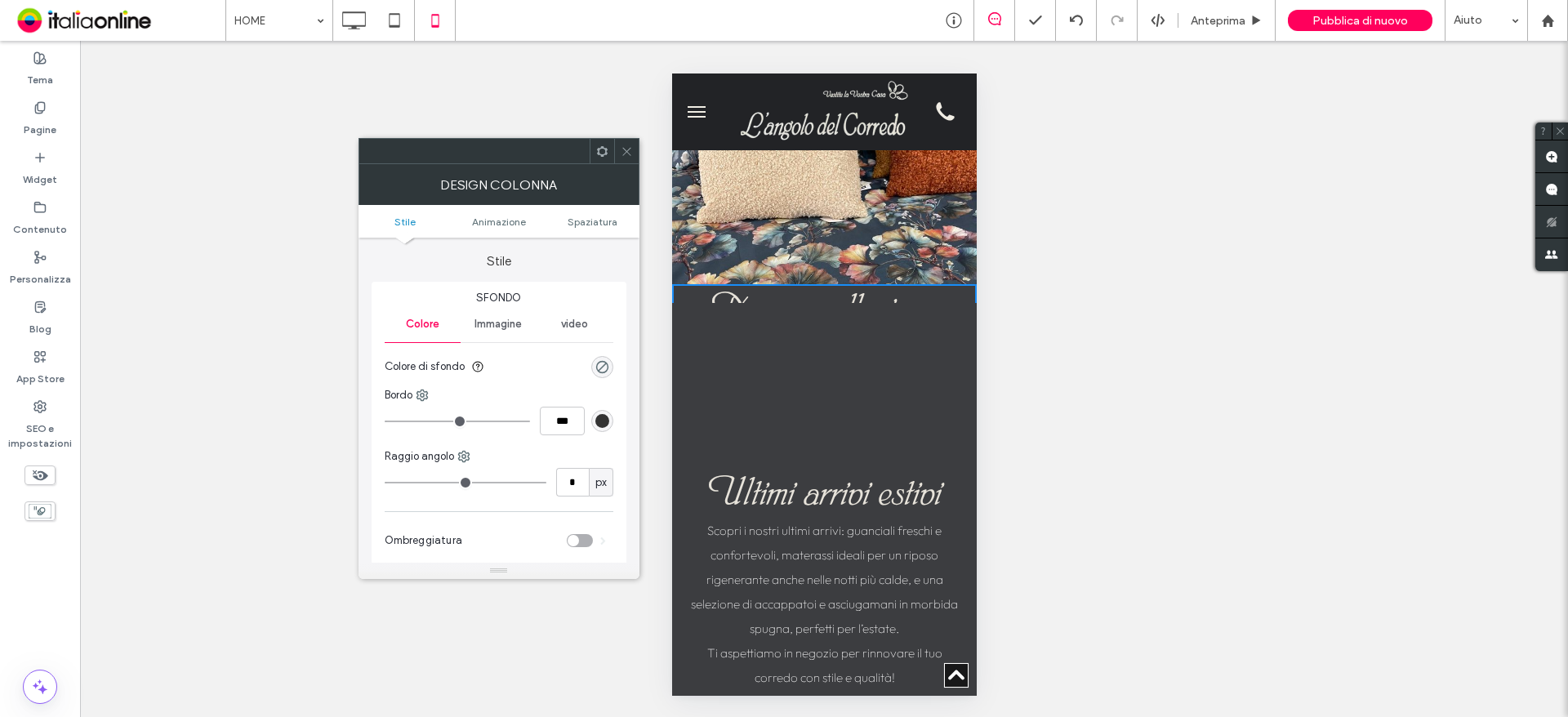
click at [632, 155] on icon at bounding box center [627, 151] width 12 height 12
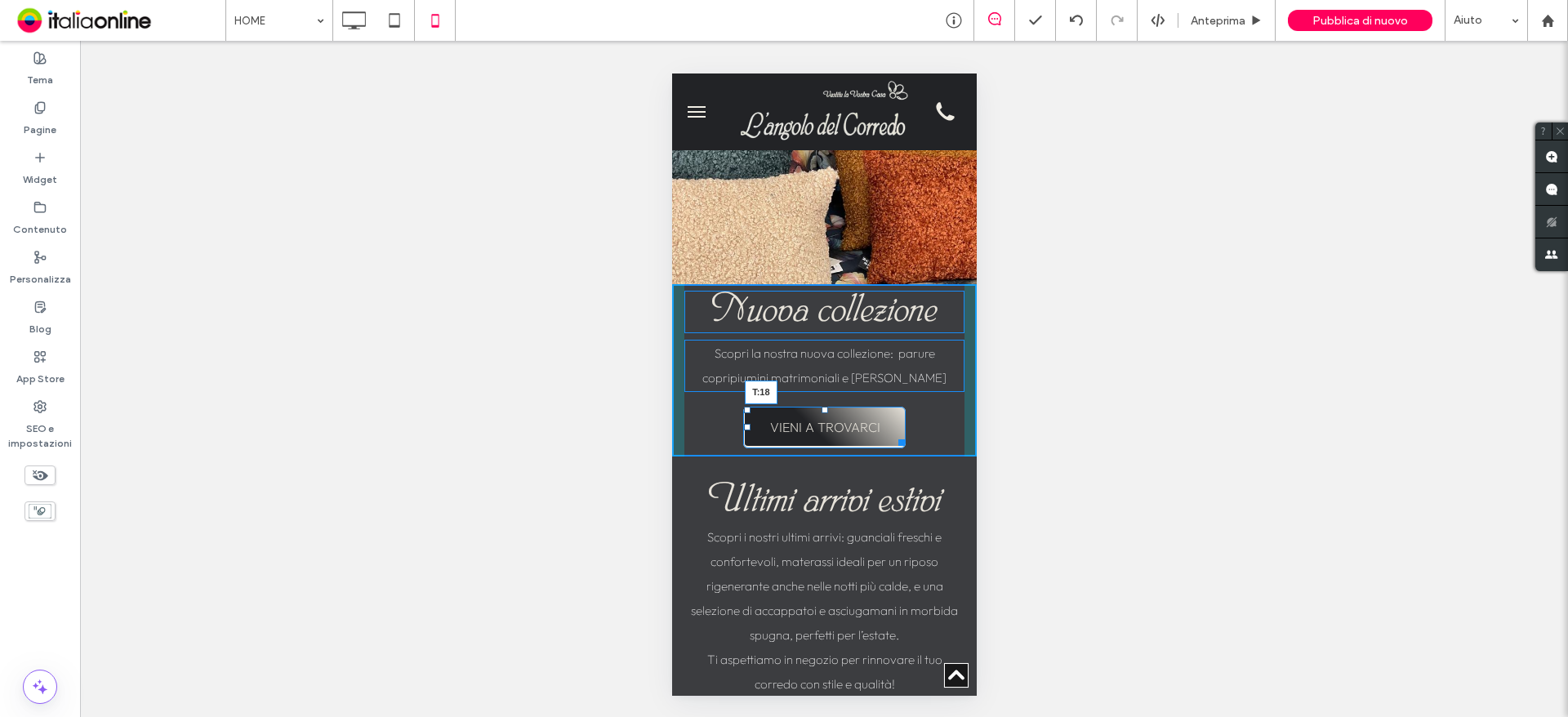
drag, startPoint x: 816, startPoint y: 435, endPoint x: 809, endPoint y: 442, distance: 9.9
click at [809, 442] on div "Nuova collezione Scopri la nostra nuova collezione: parure copripiumini matrimo…" at bounding box center [824, 371] width 305 height 173
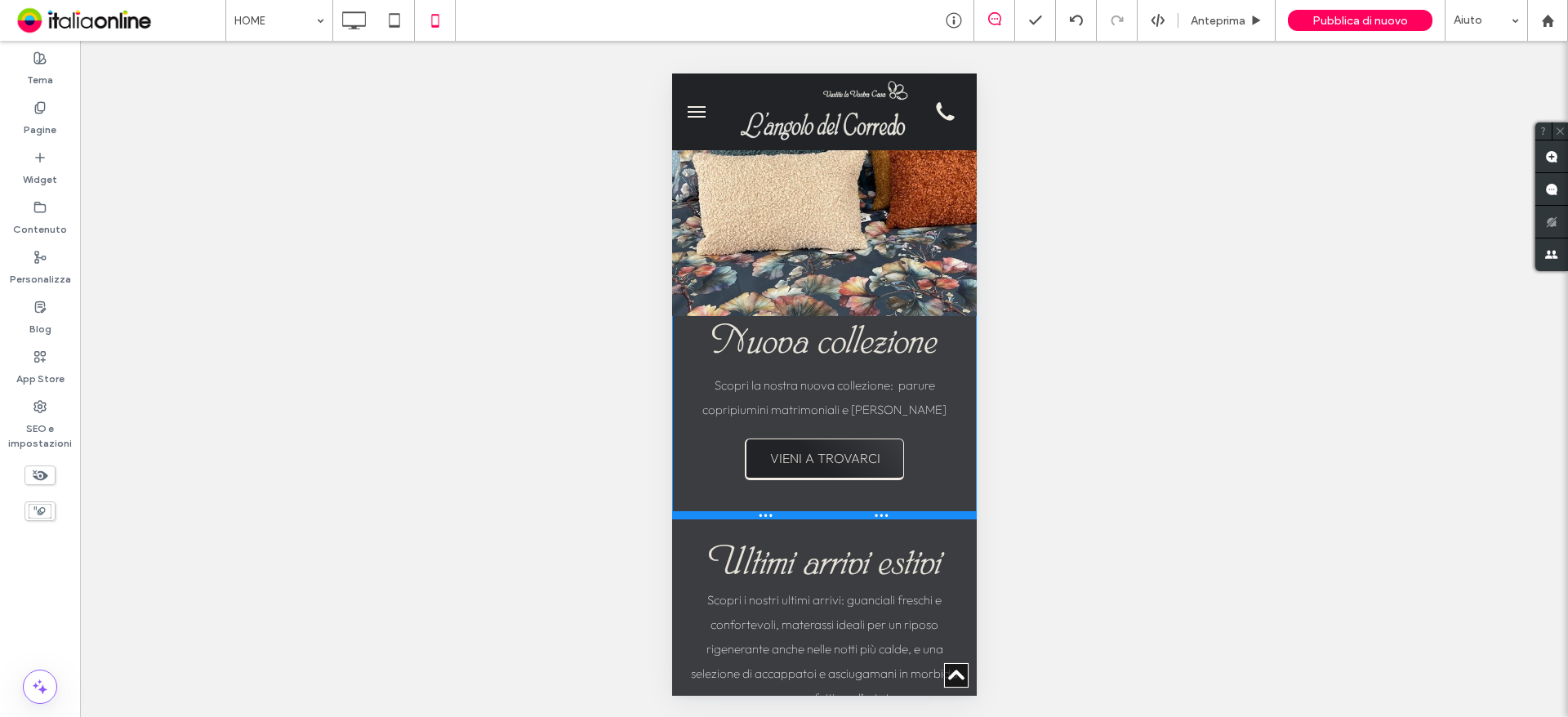
drag, startPoint x: 729, startPoint y: 487, endPoint x: 723, endPoint y: 576, distance: 89.2
click at [723, 520] on div at bounding box center [824, 515] width 305 height 8
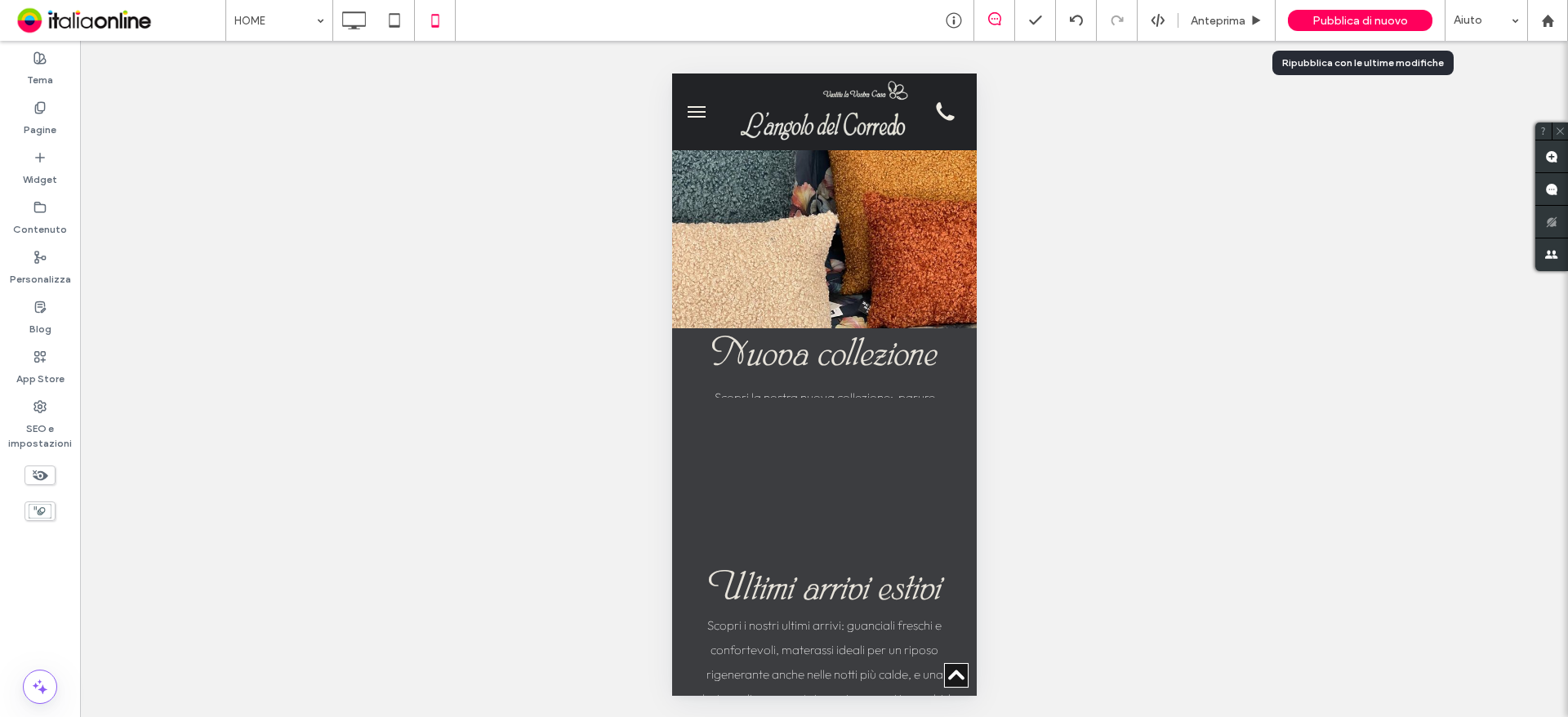
click at [1338, 7] on div "Pubblica di nuovo" at bounding box center [1359, 21] width 144 height 41
click at [1340, 15] on span "Pubblica di nuovo" at bounding box center [1359, 21] width 95 height 14
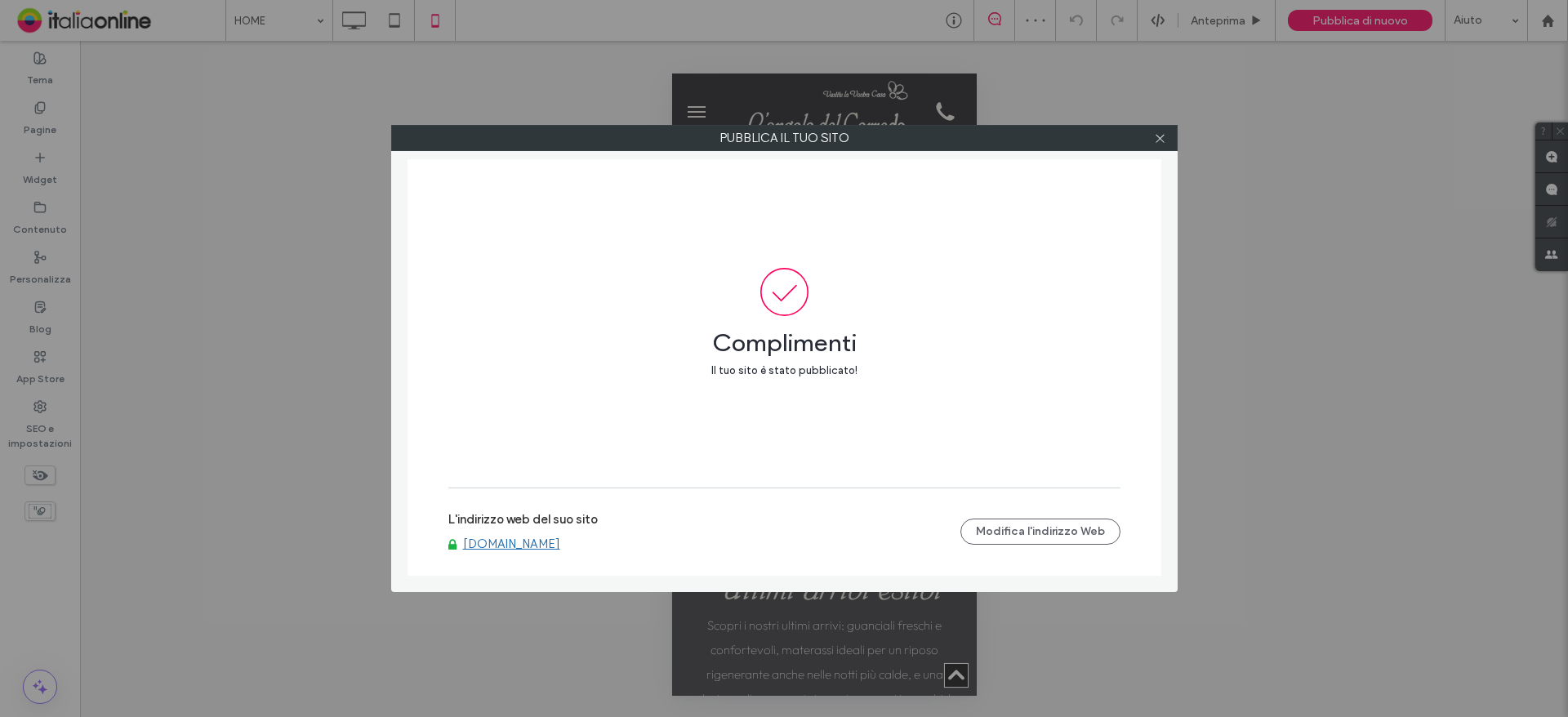
click at [534, 523] on label "L'indirizzo web del suo sito" at bounding box center [523, 524] width 149 height 25
click at [517, 544] on link "[DOMAIN_NAME]" at bounding box center [511, 543] width 97 height 15
drag, startPoint x: 1172, startPoint y: 151, endPoint x: 1163, endPoint y: 136, distance: 17.5
click at [1168, 144] on div "Pubblica il tuo sito Complimenti Il tuo sito è stato pubblicato! L'indirizzo we…" at bounding box center [784, 358] width 786 height 467
click at [1162, 135] on icon at bounding box center [1160, 138] width 12 height 12
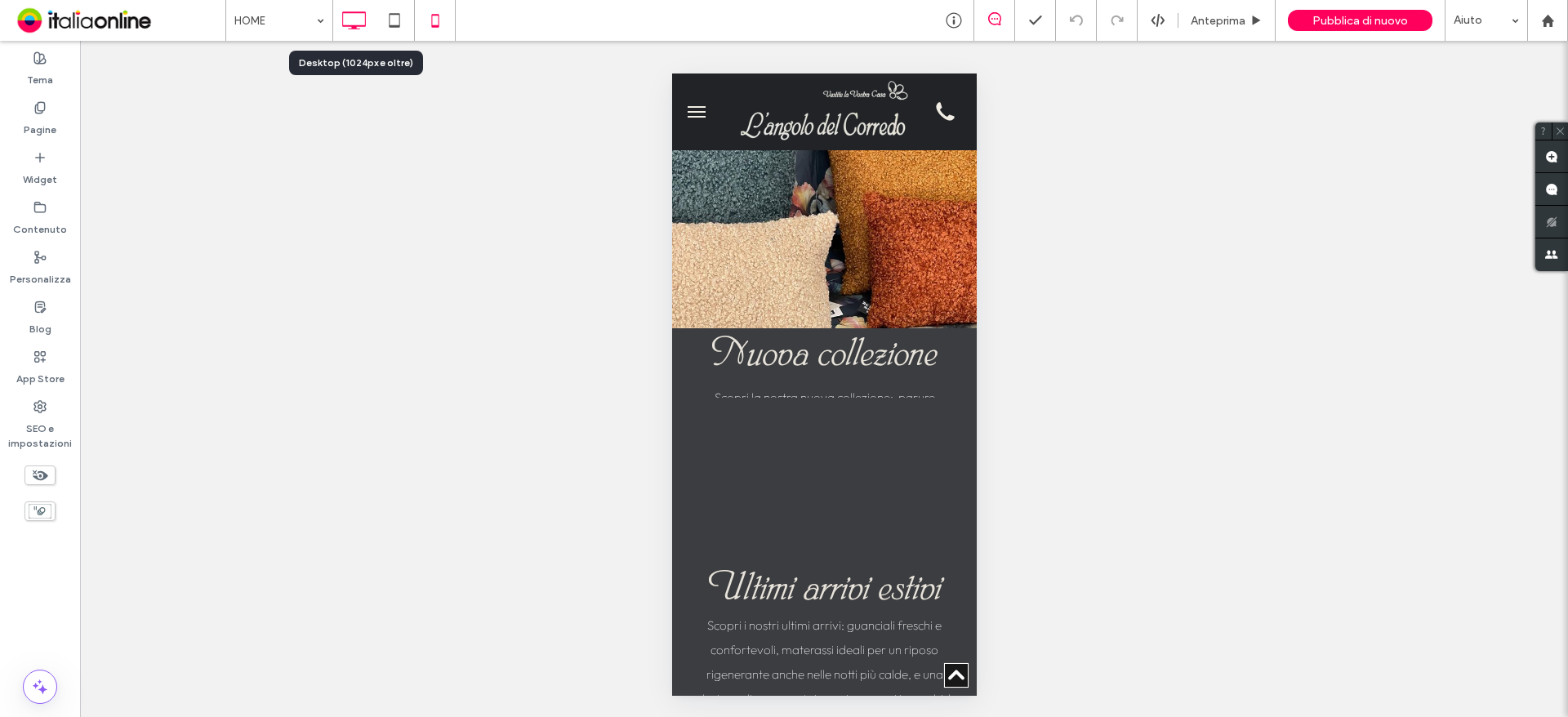
click at [347, 17] on icon at bounding box center [353, 20] width 32 height 32
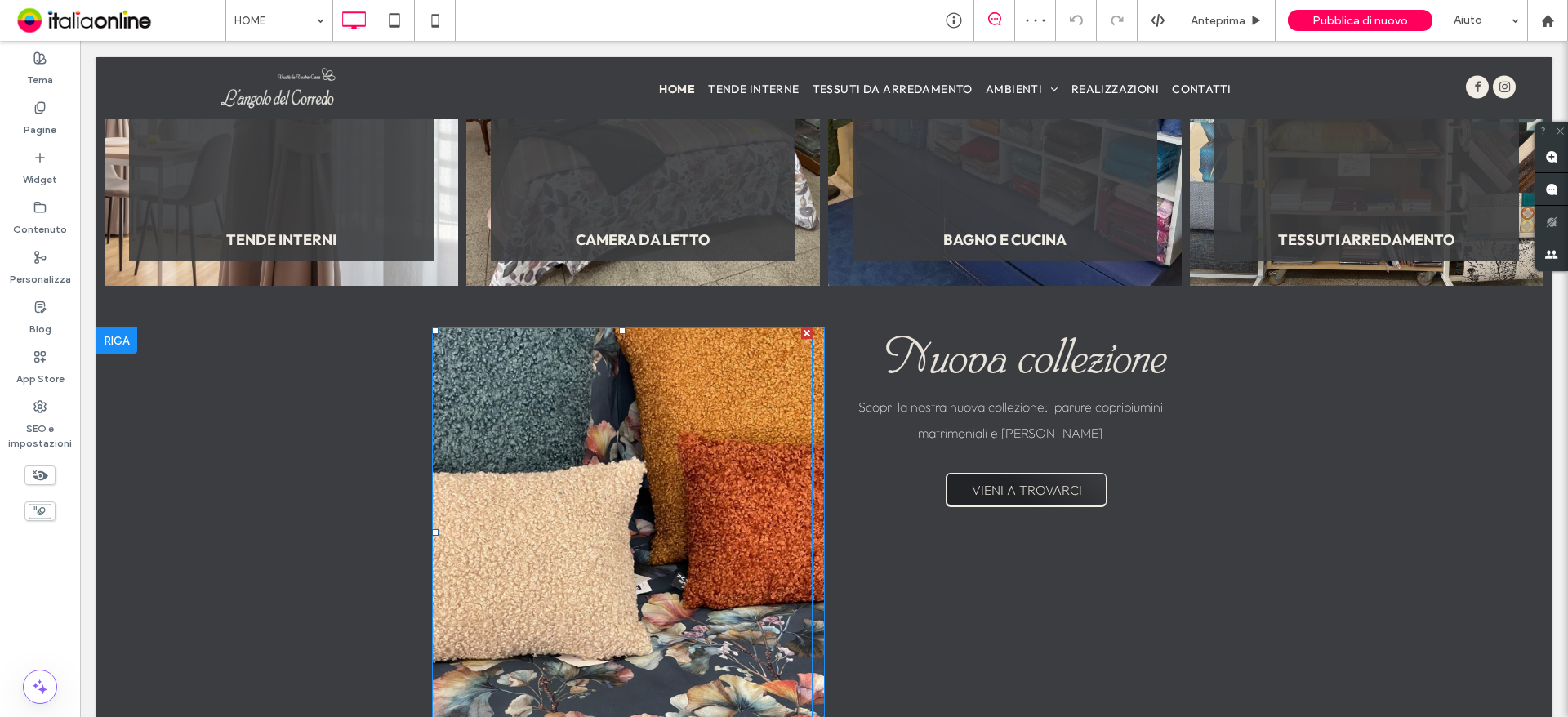
scroll to position [2042, 0]
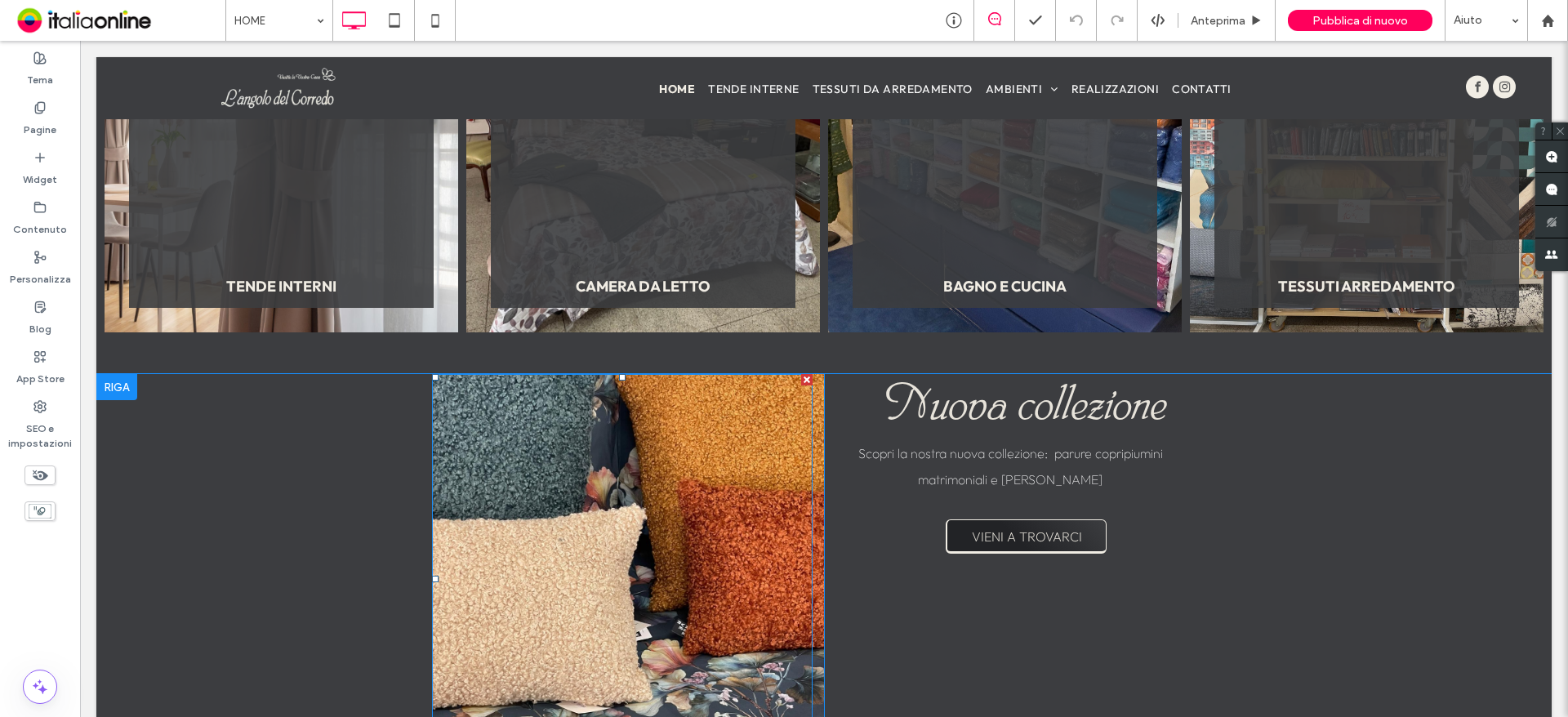
click at [806, 414] on div at bounding box center [623, 578] width 380 height 409
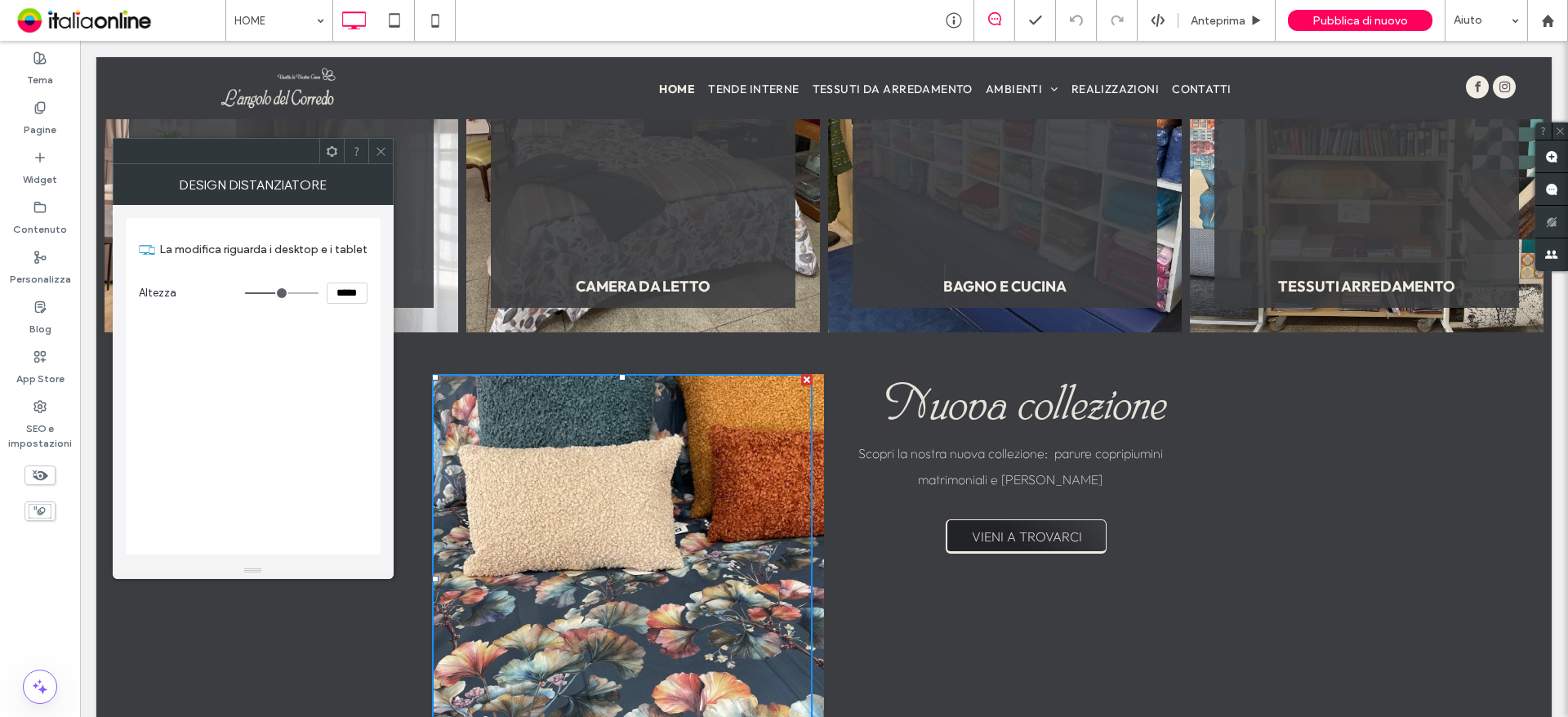
drag, startPoint x: 380, startPoint y: 163, endPoint x: 340, endPoint y: 145, distance: 43.9
click at [380, 163] on span at bounding box center [380, 151] width 12 height 25
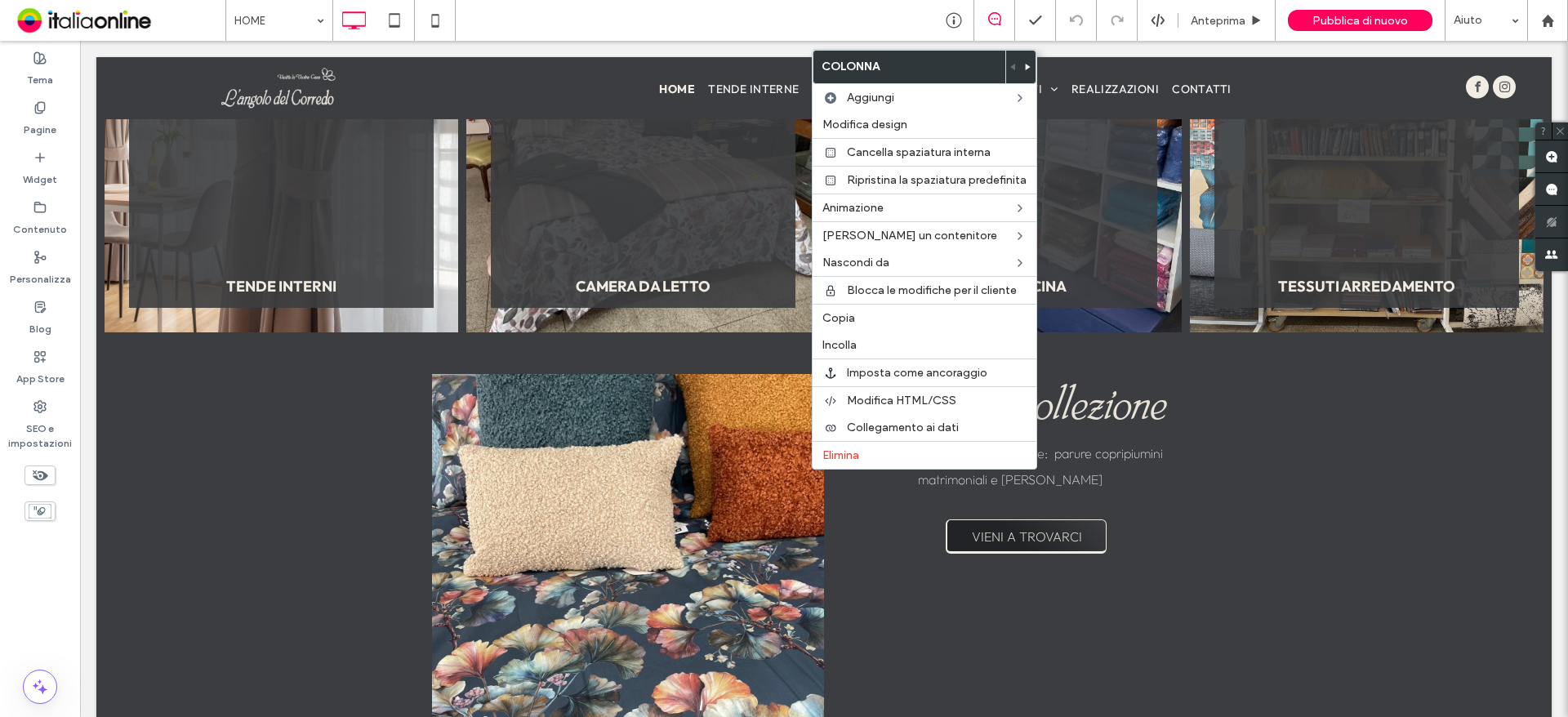
click at [808, 470] on div at bounding box center [629, 578] width 392 height 409
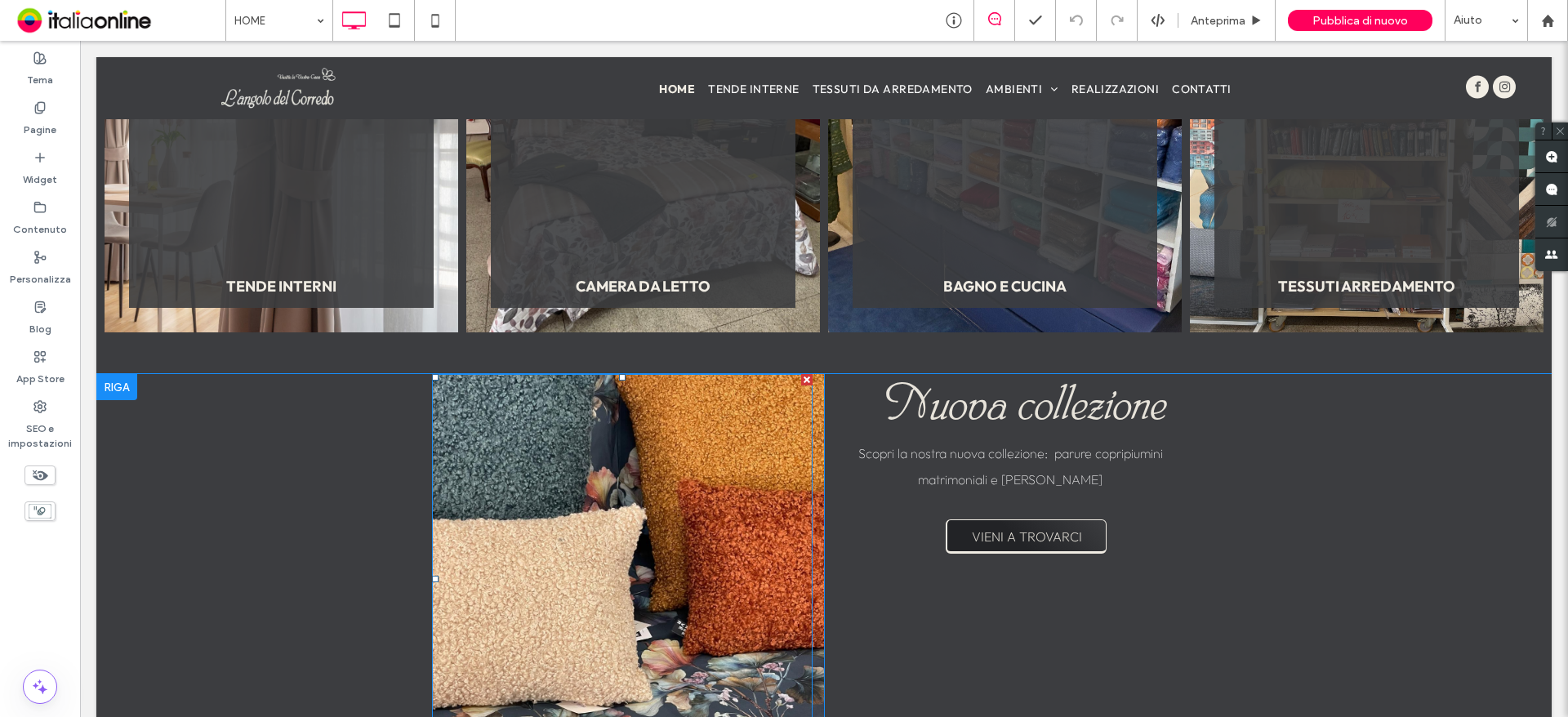
click at [794, 465] on div at bounding box center [623, 578] width 380 height 409
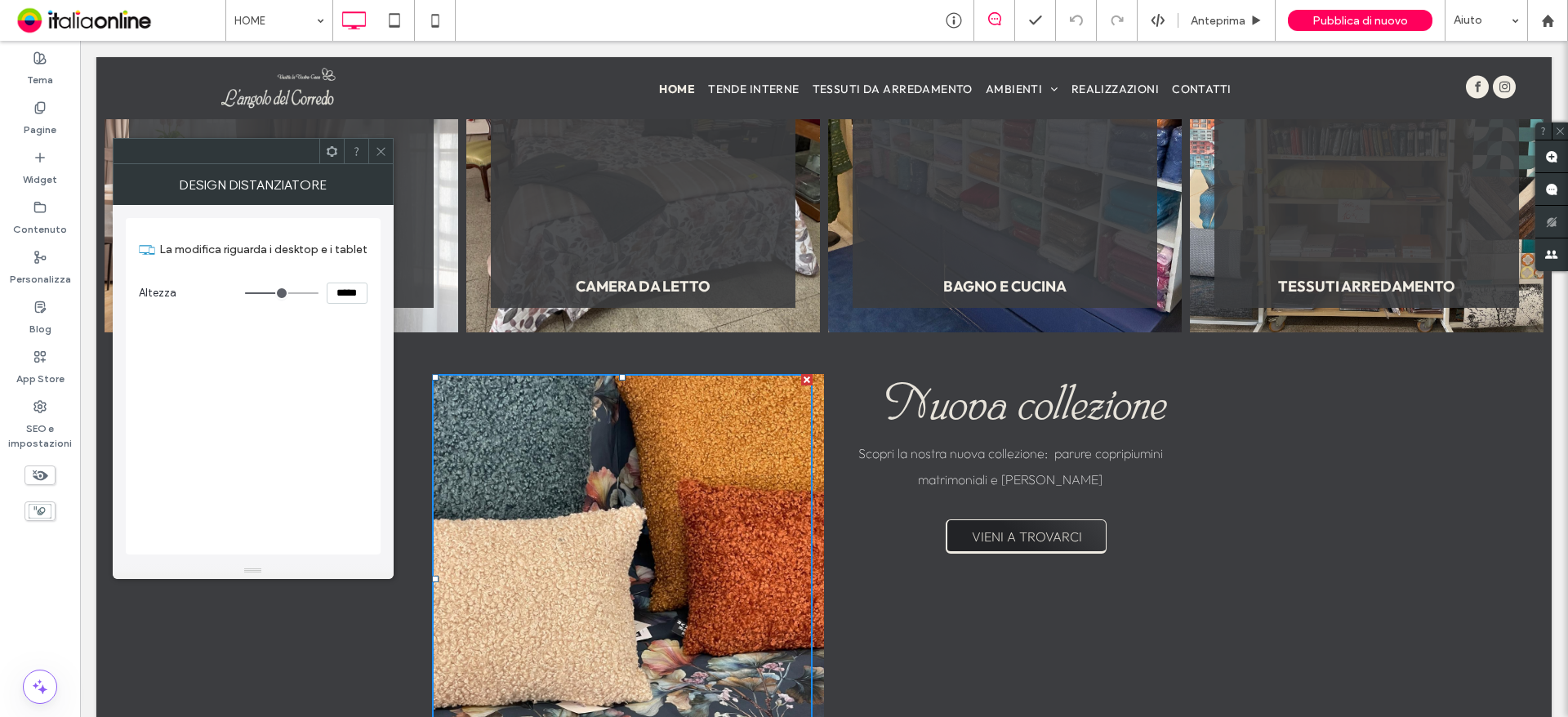
click at [383, 148] on icon at bounding box center [380, 151] width 12 height 12
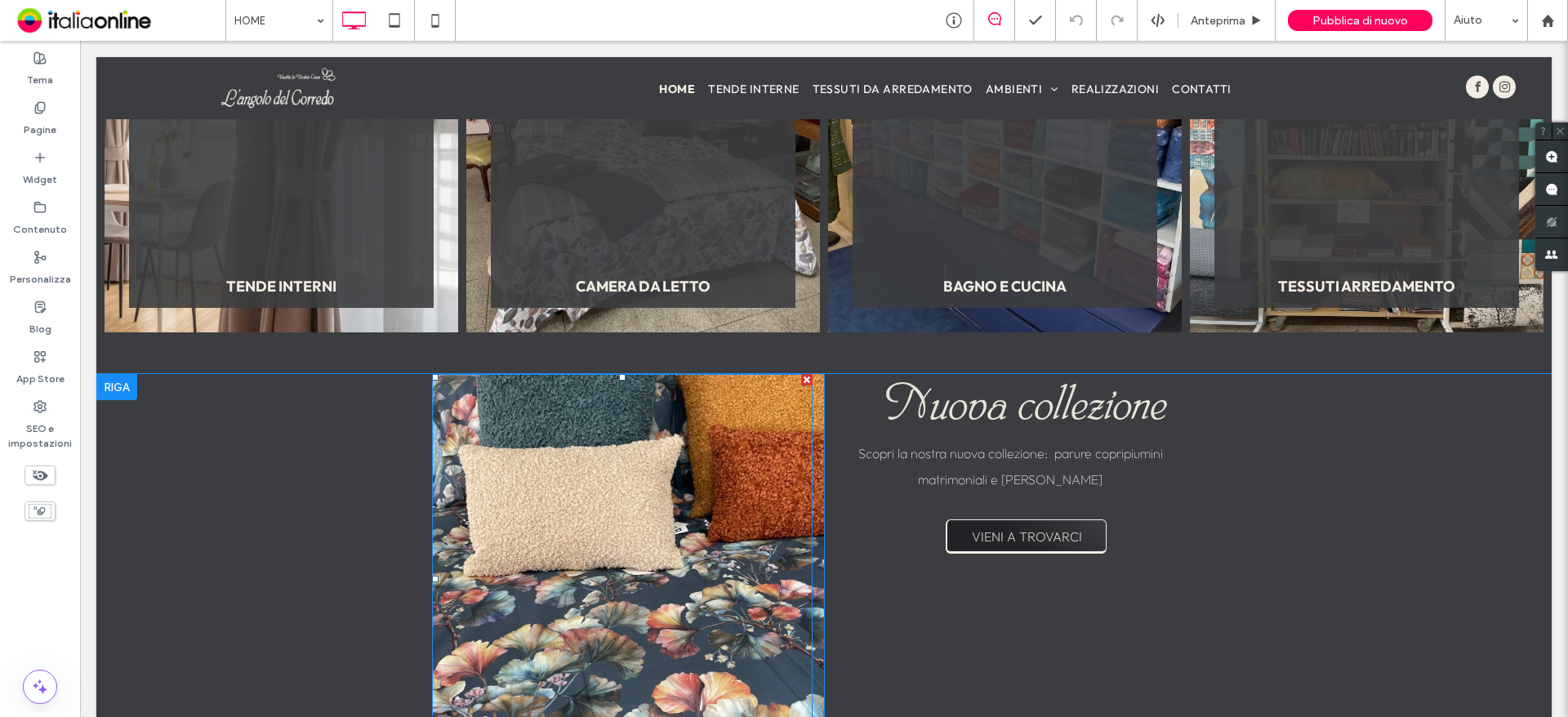
click at [801, 378] on div at bounding box center [807, 380] width 12 height 12
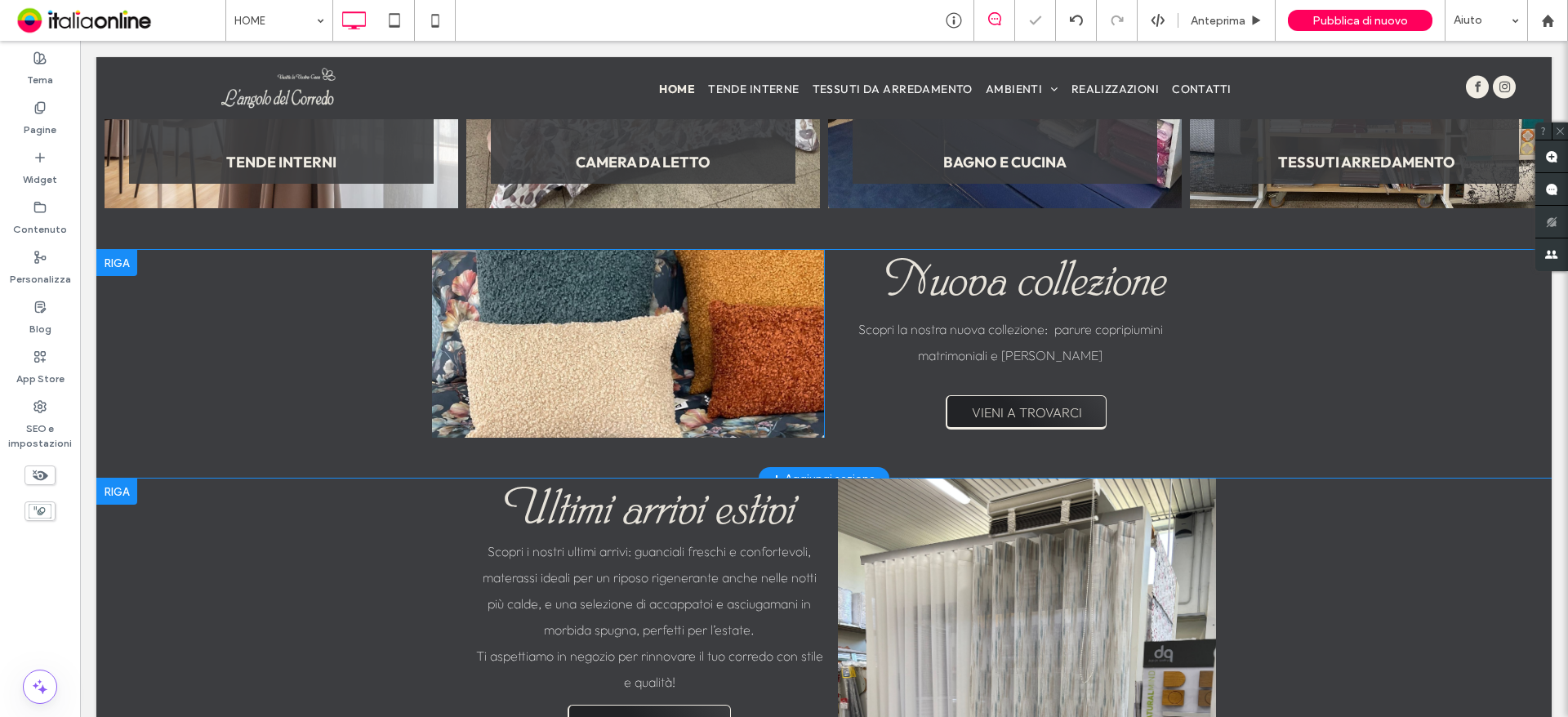
scroll to position [2369, 0]
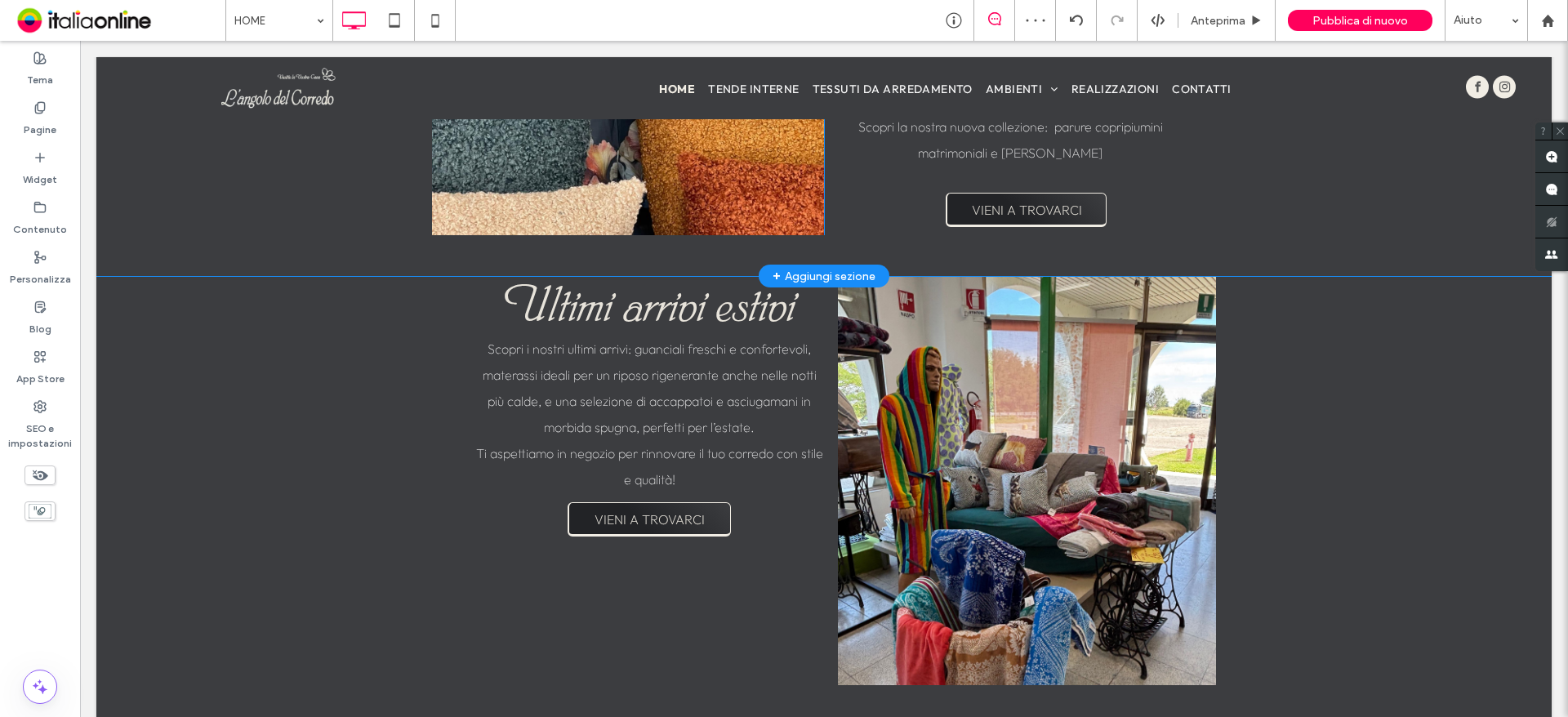
click at [960, 277] on div "Click To Paste Nuova collezione Scopri la nostra nuova collezione: parure copri…" at bounding box center [824, 161] width 1455 height 229
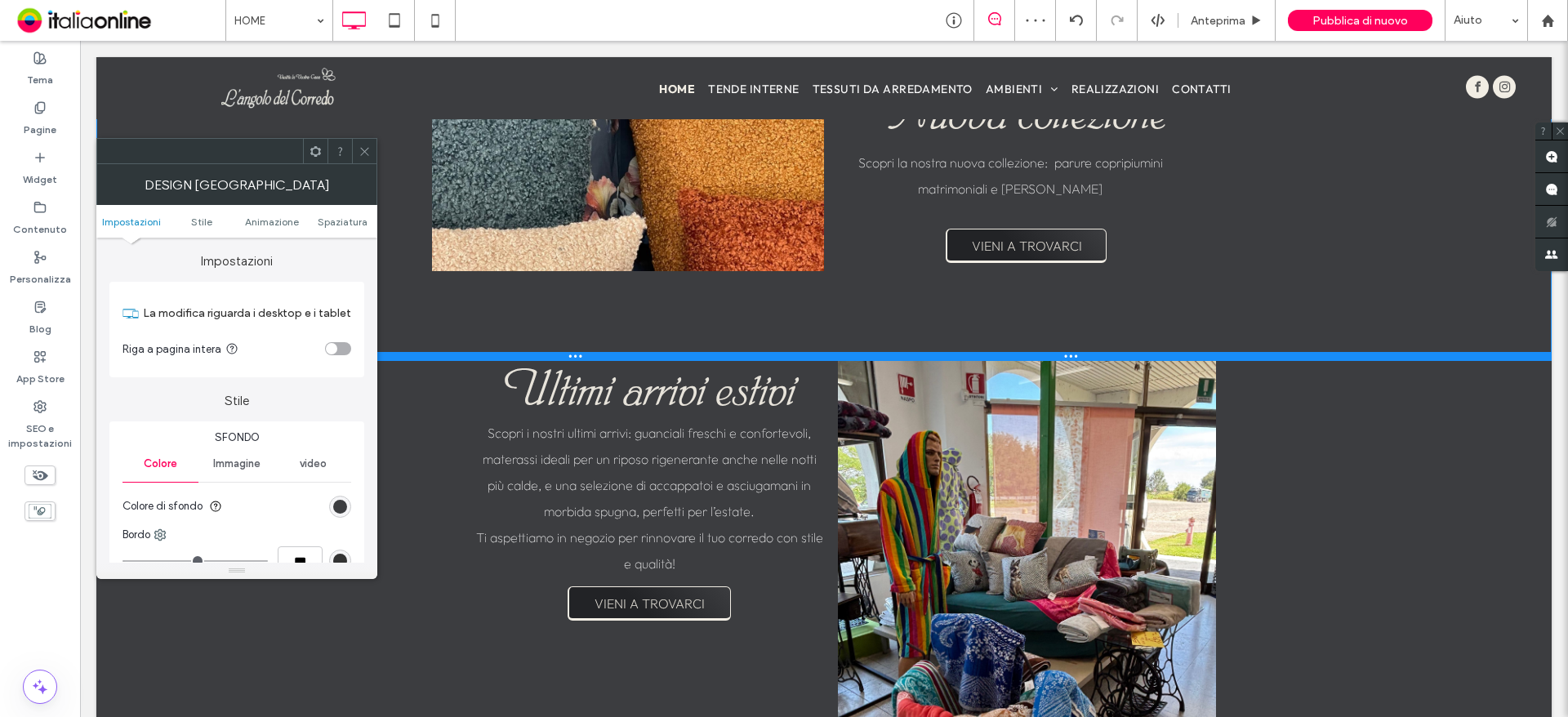
drag, startPoint x: 957, startPoint y: 283, endPoint x: 950, endPoint y: 355, distance: 72.3
click at [950, 355] on div at bounding box center [824, 356] width 1455 height 8
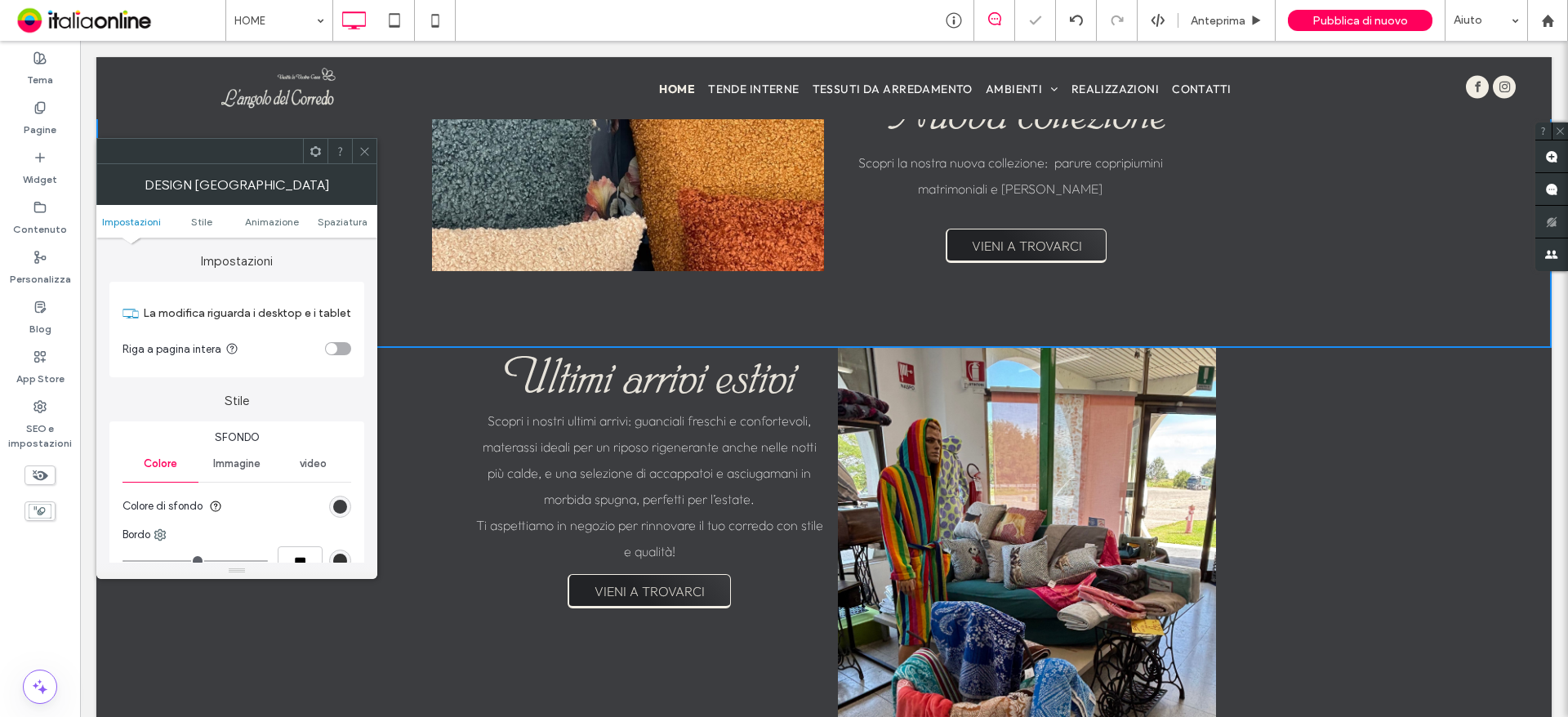
click at [800, 267] on div at bounding box center [629, 178] width 392 height 188
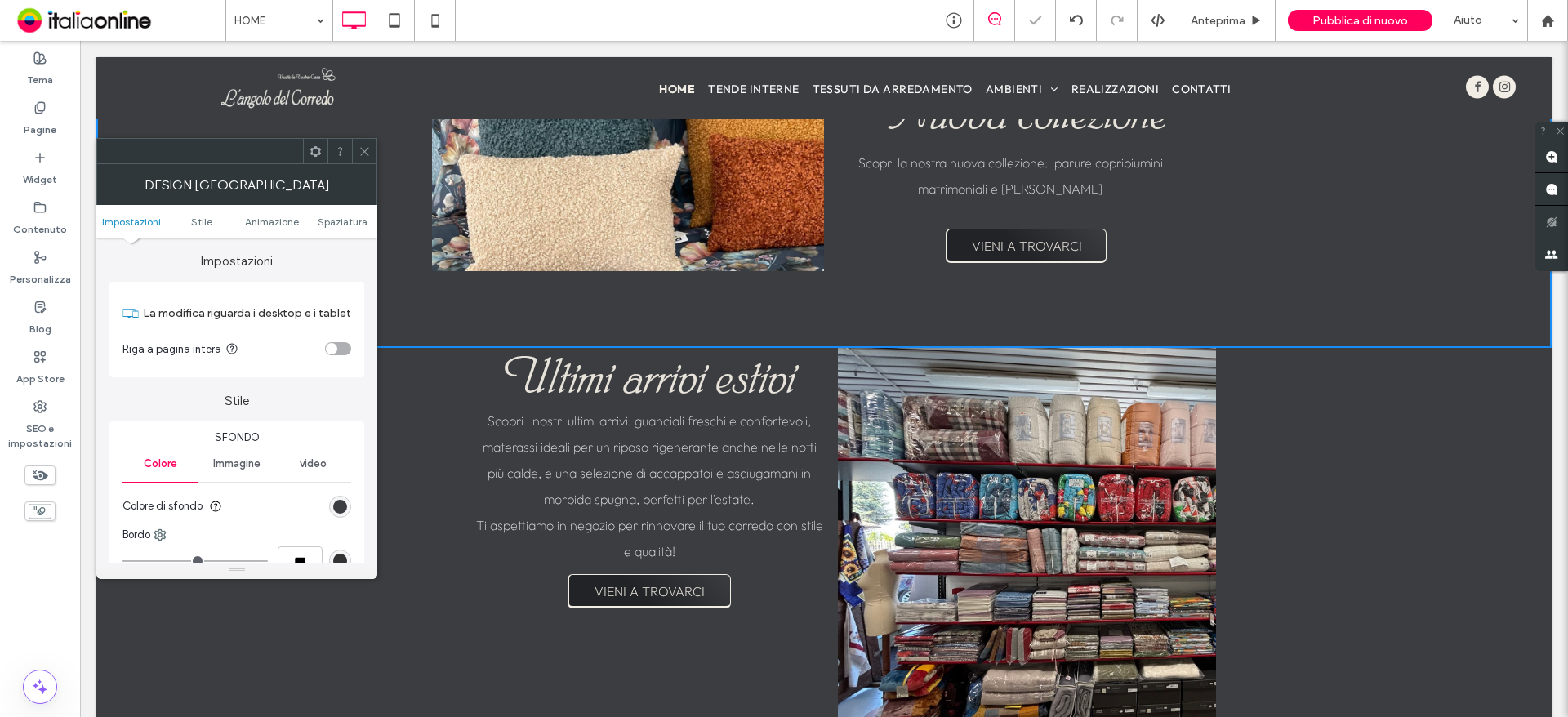
click at [360, 144] on span at bounding box center [365, 151] width 12 height 25
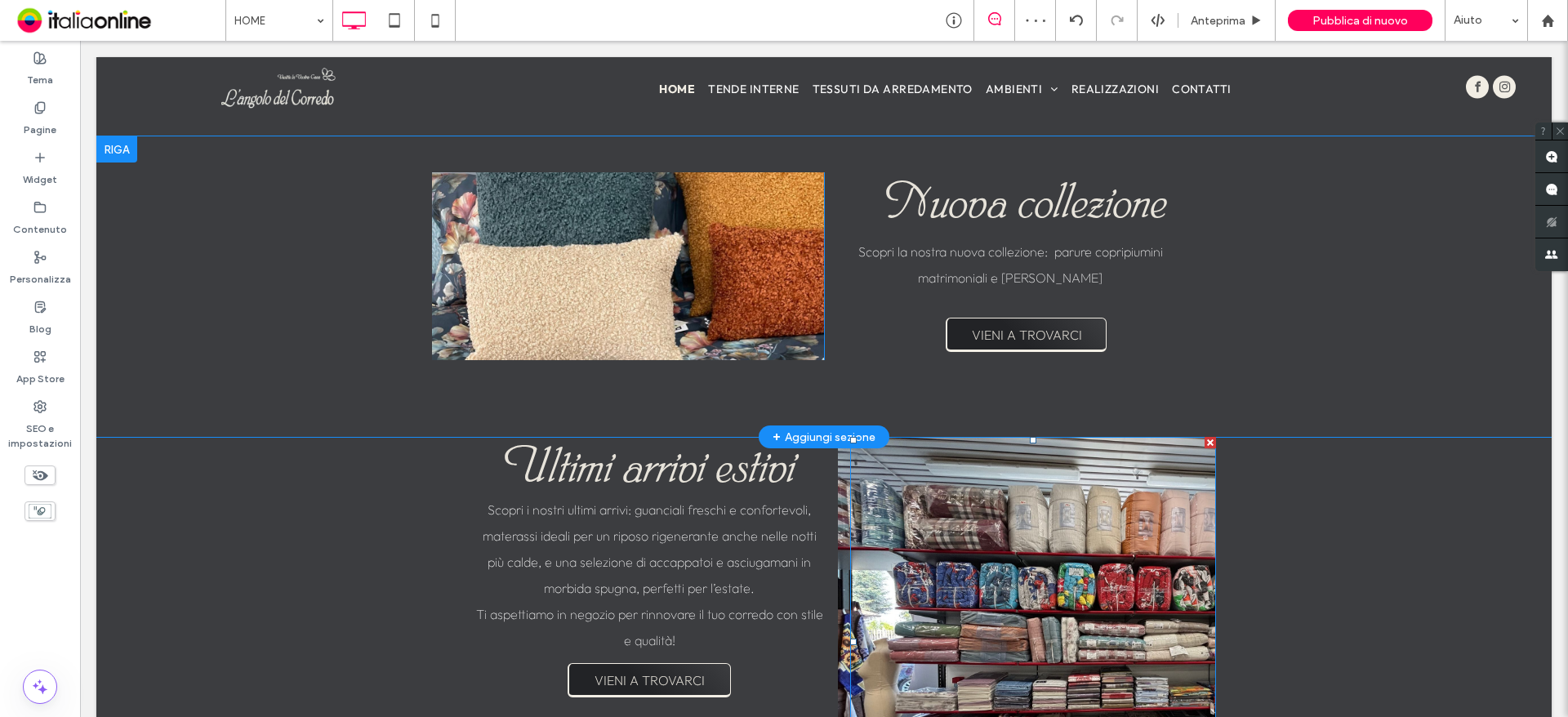
scroll to position [2124, 0]
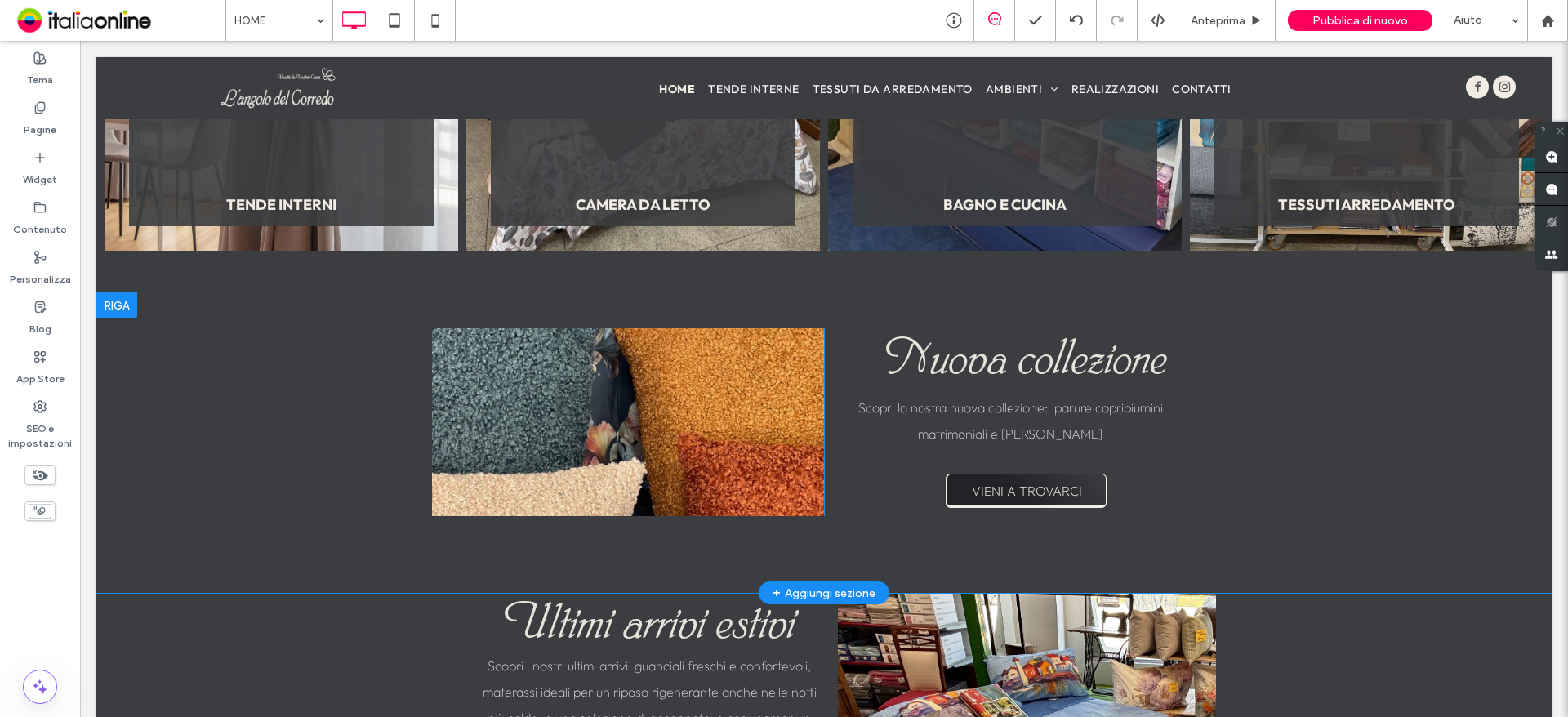
click at [798, 515] on div at bounding box center [629, 423] width 392 height 188
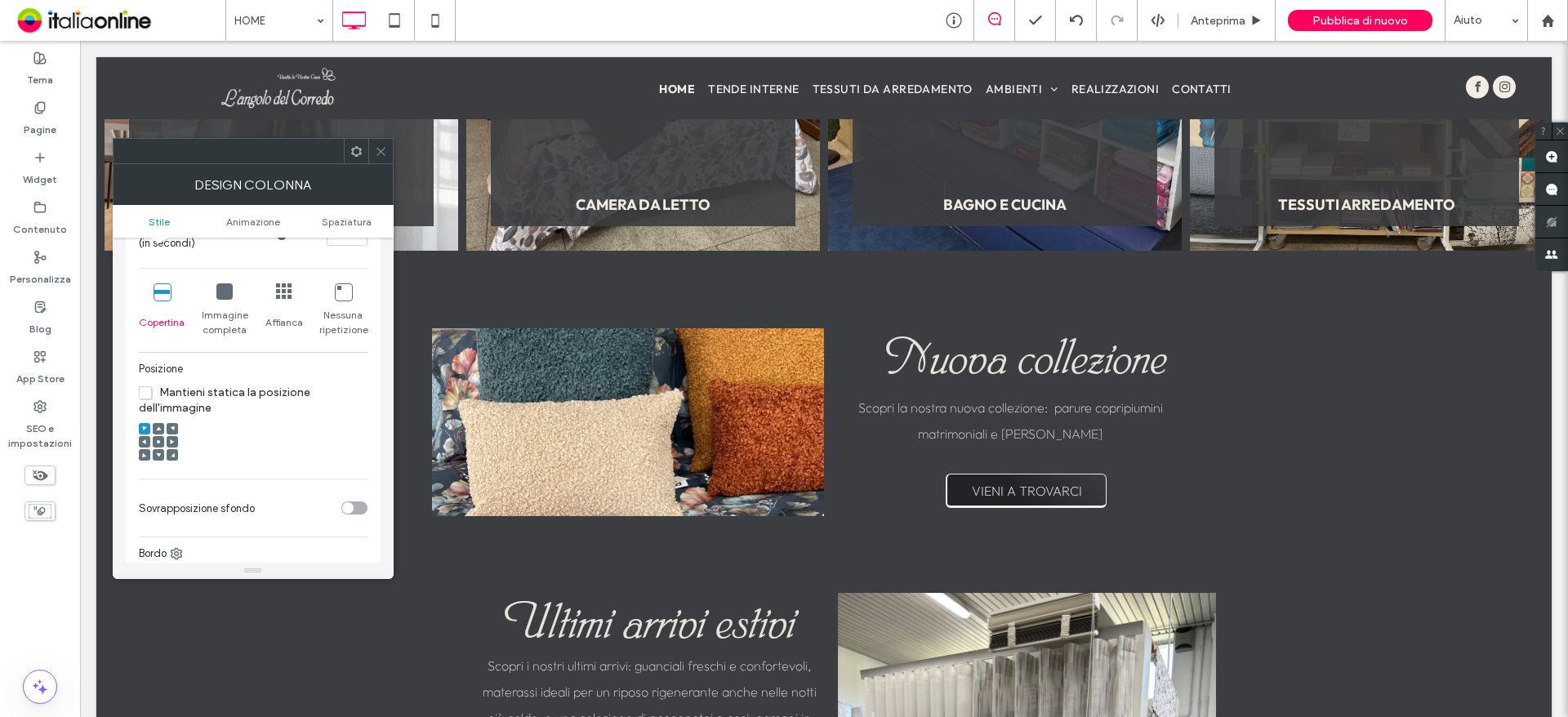
scroll to position [327, 0]
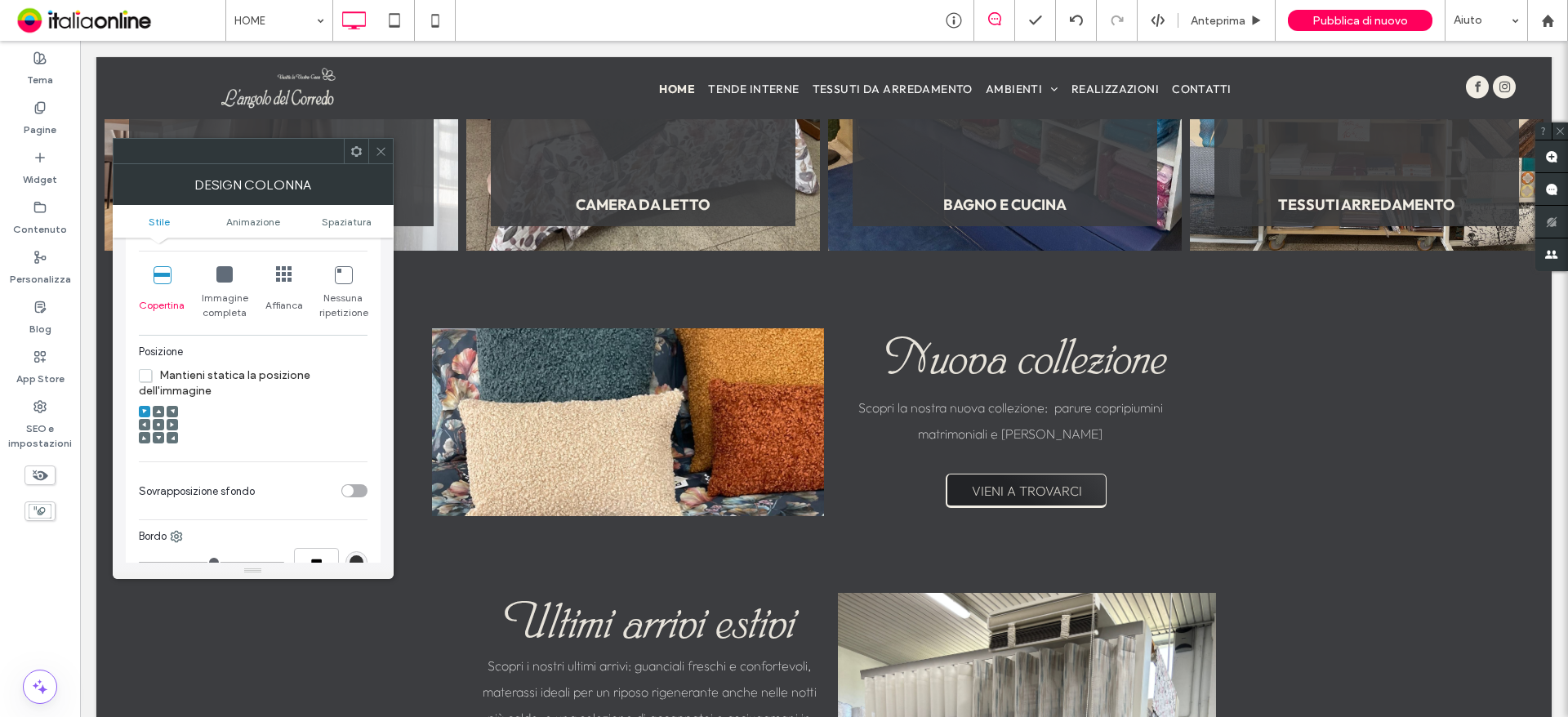
click at [218, 282] on icon at bounding box center [225, 275] width 17 height 17
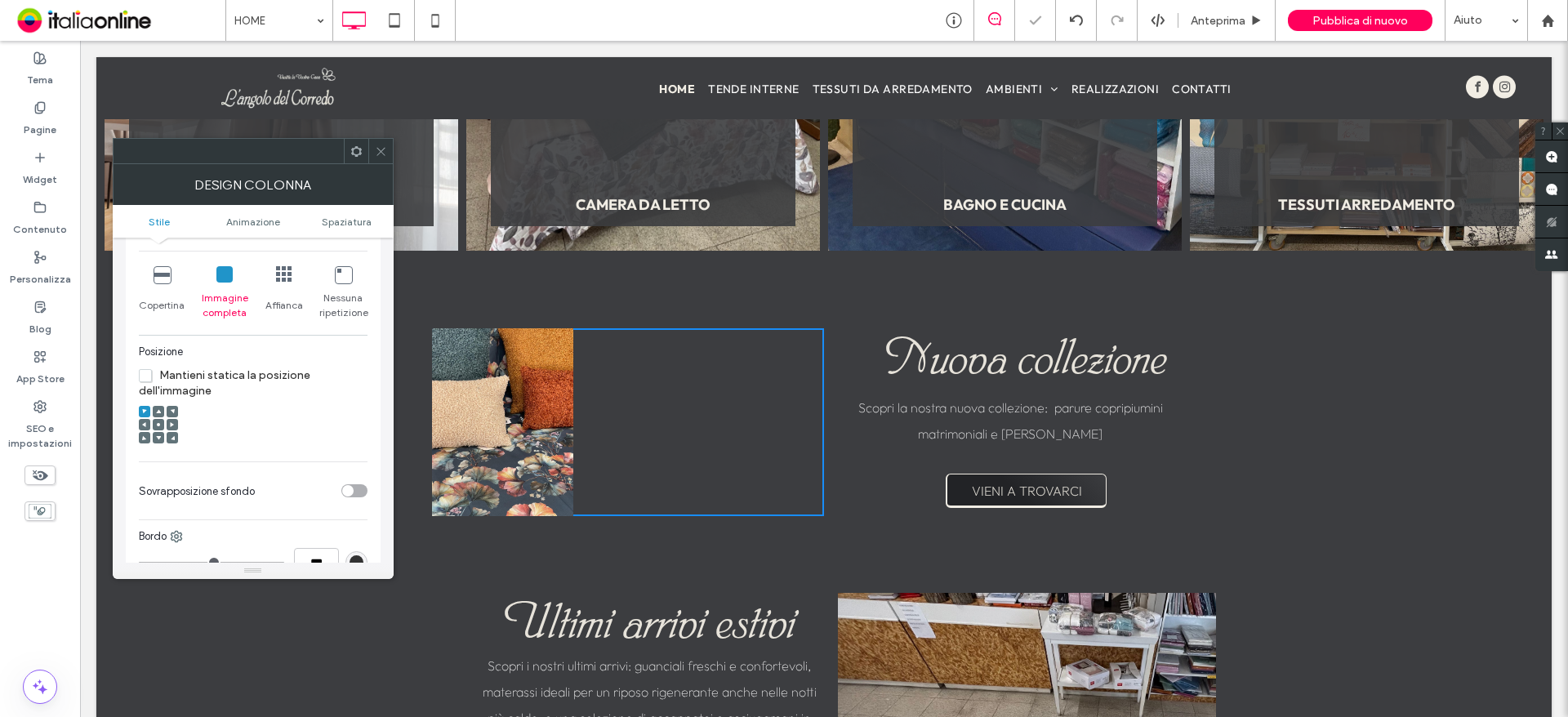
click at [169, 276] on icon at bounding box center [162, 275] width 17 height 17
drag, startPoint x: 380, startPoint y: 150, endPoint x: 405, endPoint y: 146, distance: 25.3
click at [380, 150] on icon at bounding box center [380, 151] width 12 height 12
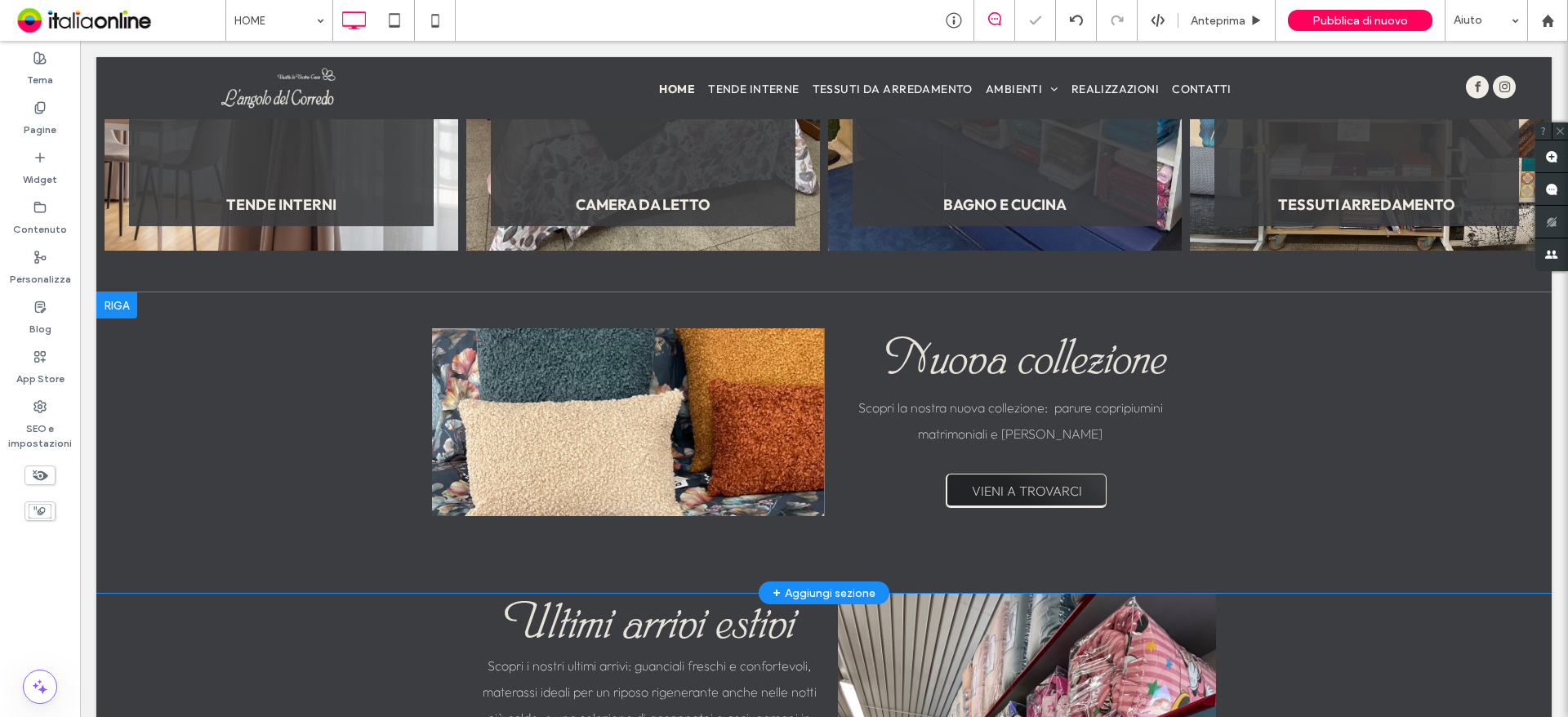
click at [709, 394] on div at bounding box center [629, 423] width 392 height 188
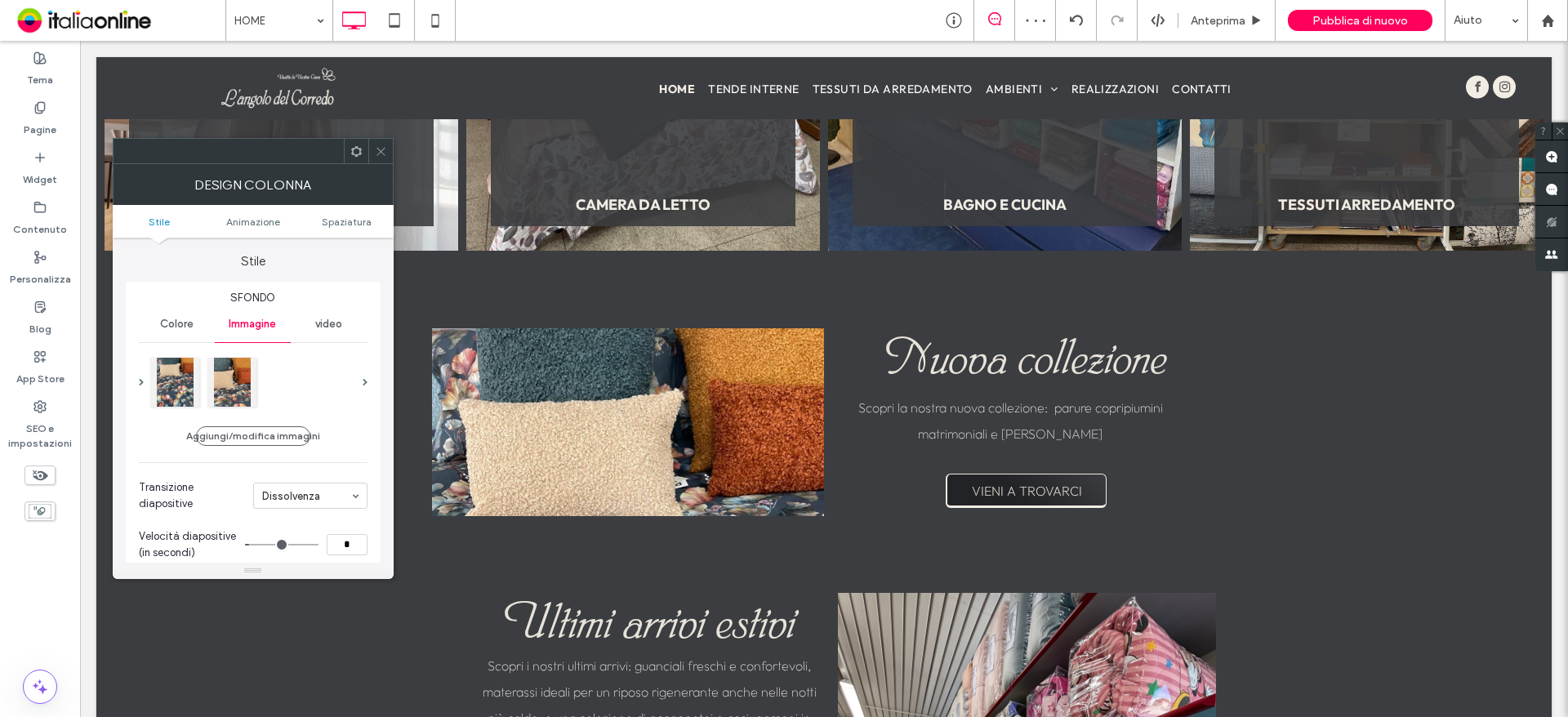
click at [379, 148] on icon at bounding box center [380, 151] width 12 height 12
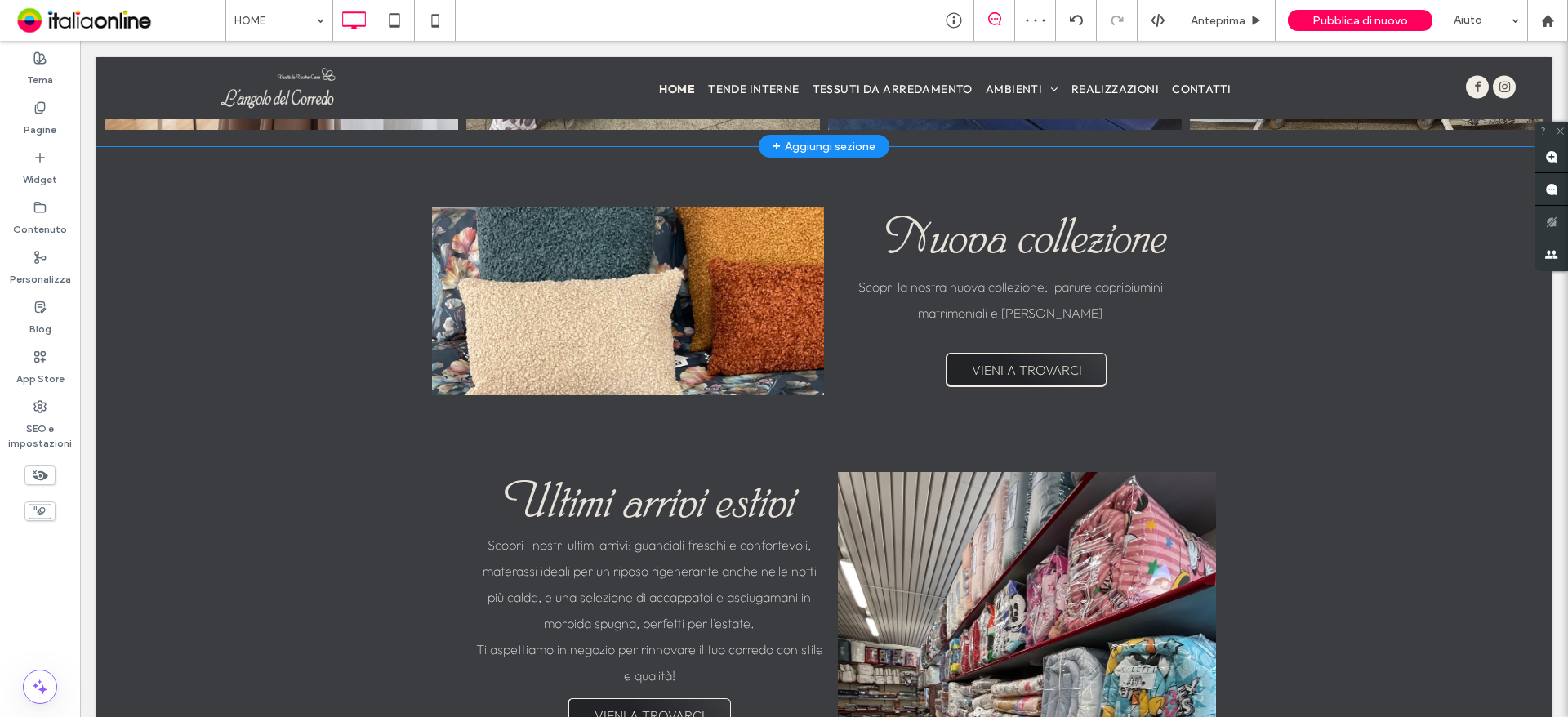
scroll to position [2124, 0]
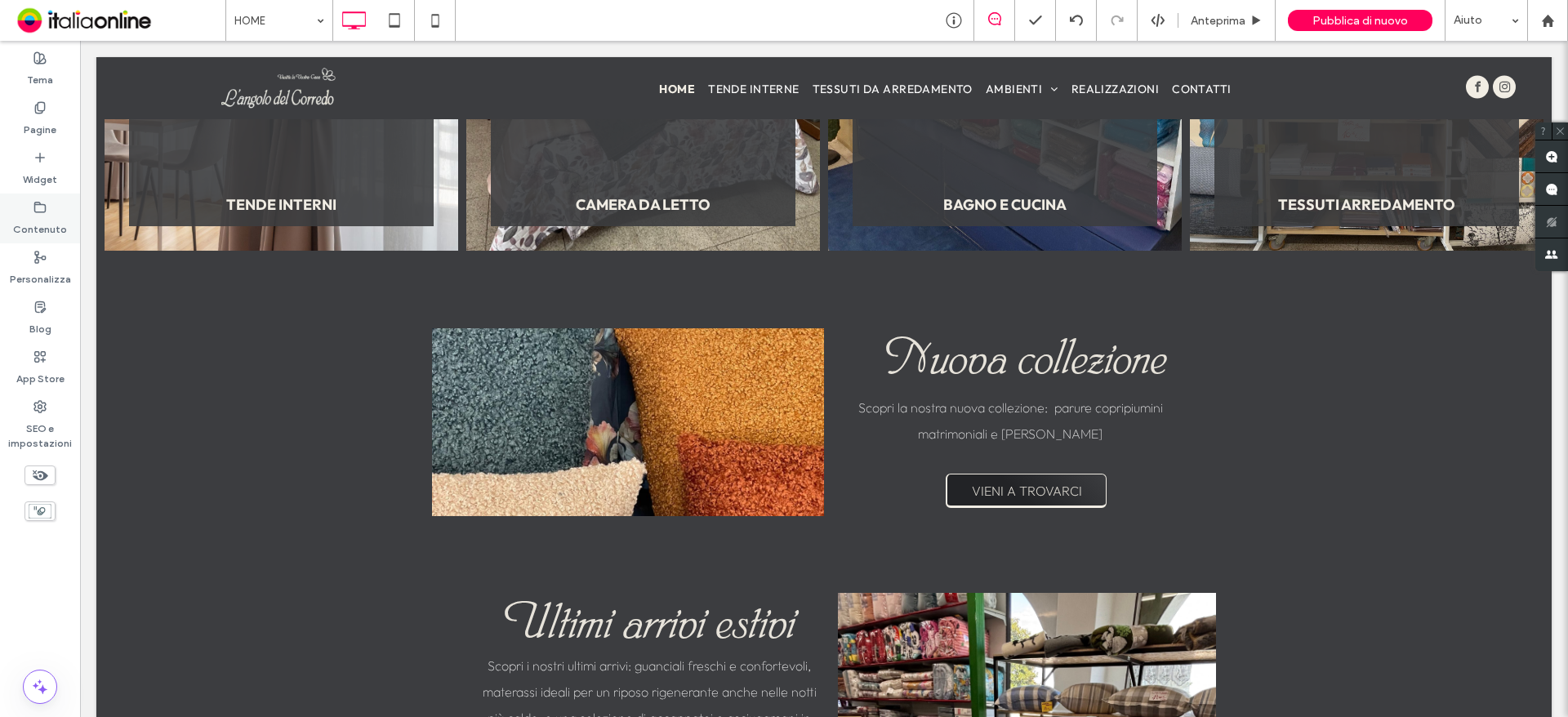
click at [42, 223] on label "Contenuto" at bounding box center [39, 225] width 54 height 23
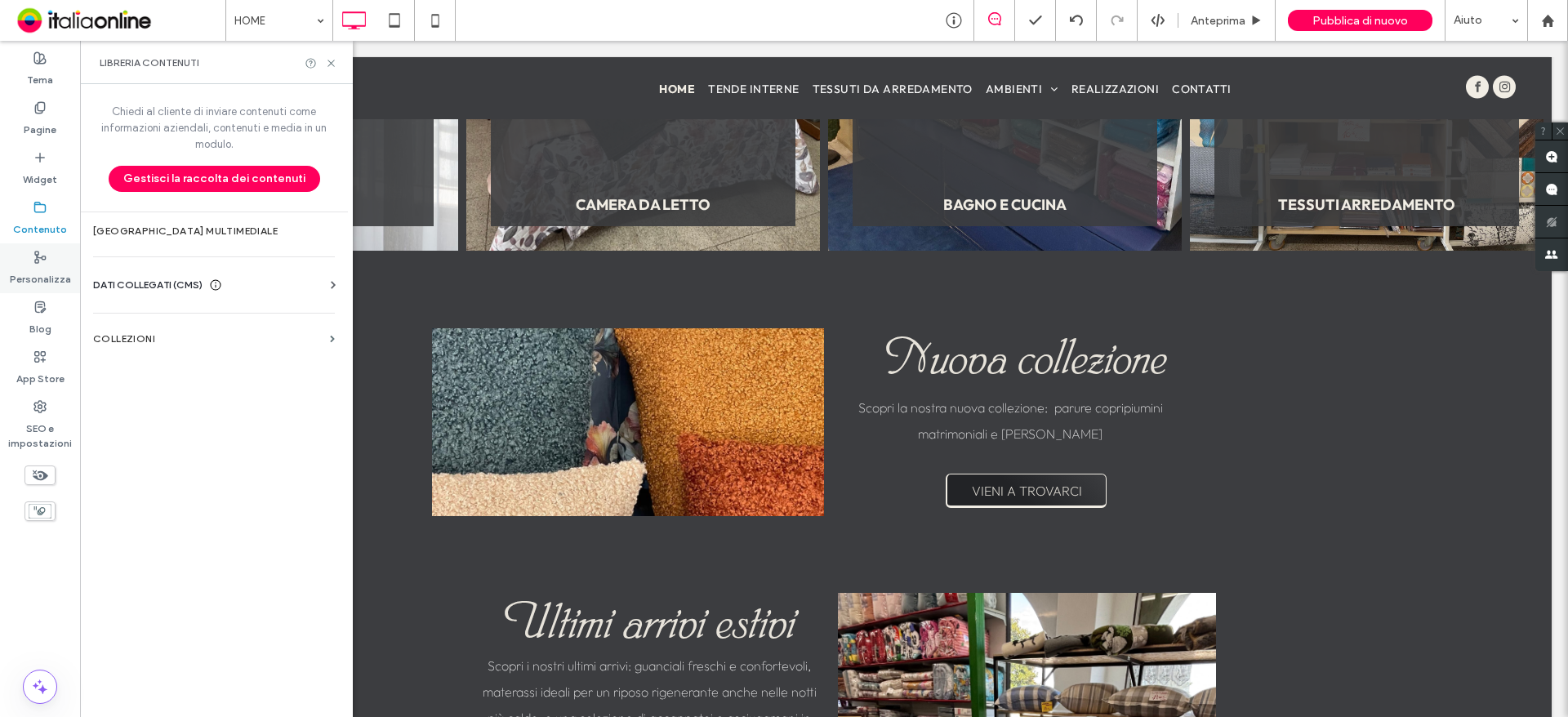
click at [26, 277] on label "Personalizza" at bounding box center [40, 275] width 61 height 23
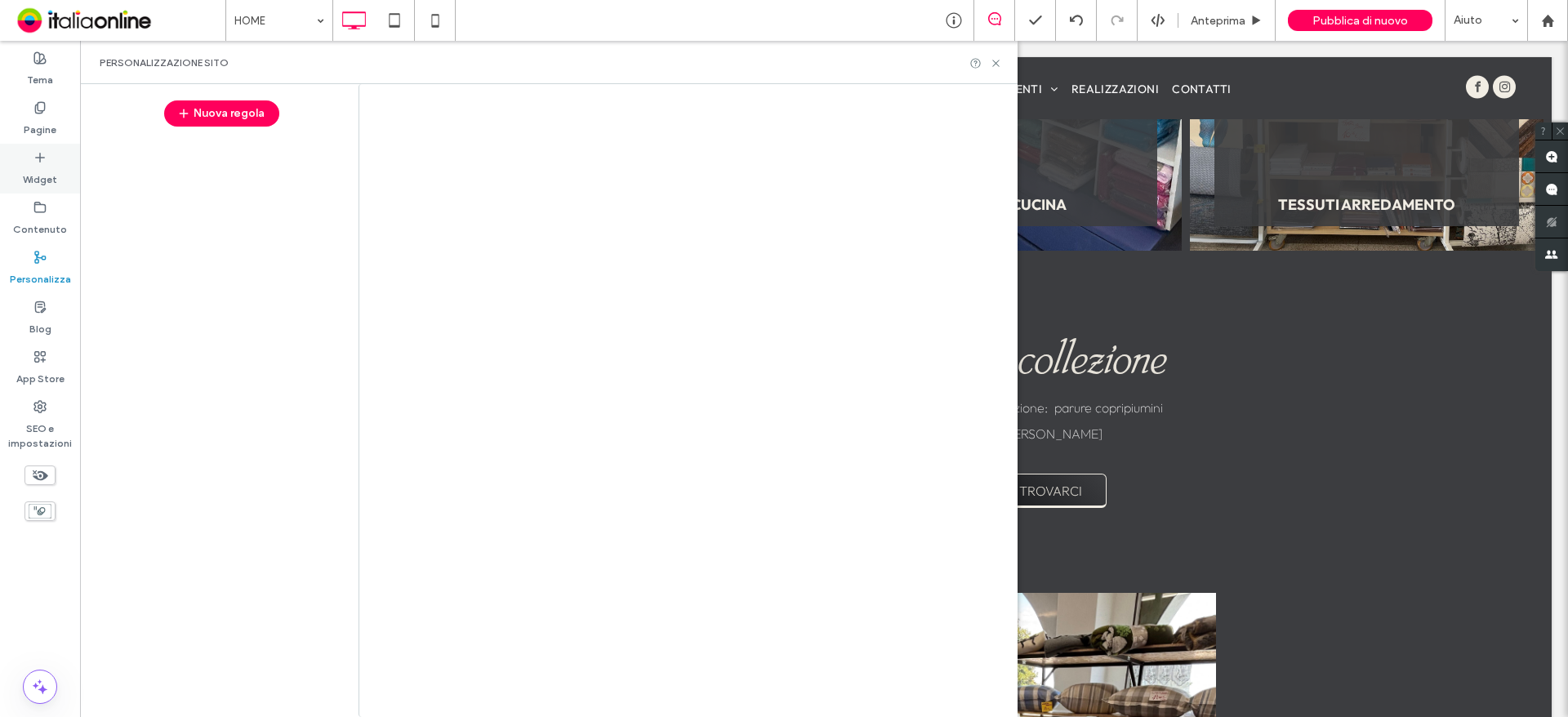
click at [30, 175] on label "Widget" at bounding box center [39, 175] width 34 height 23
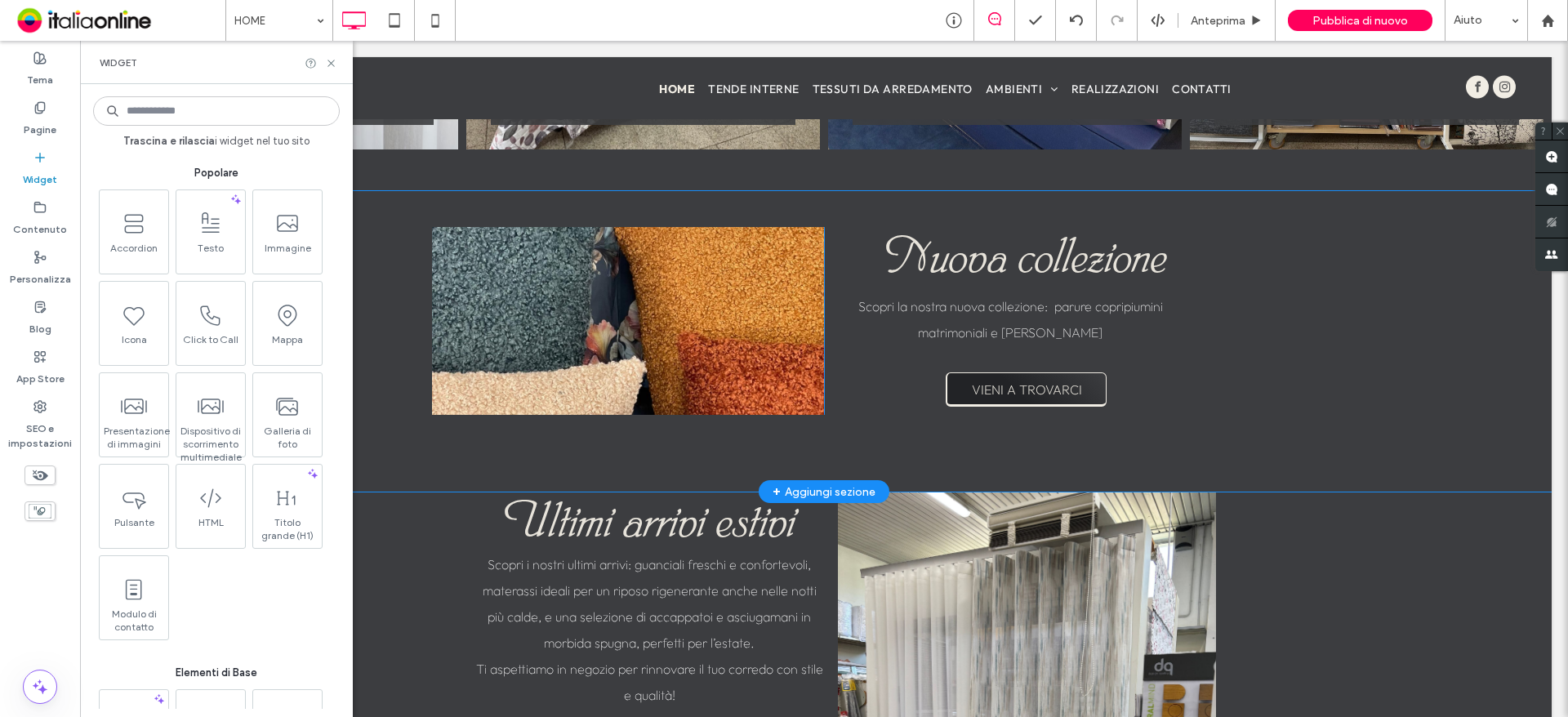
scroll to position [2206, 0]
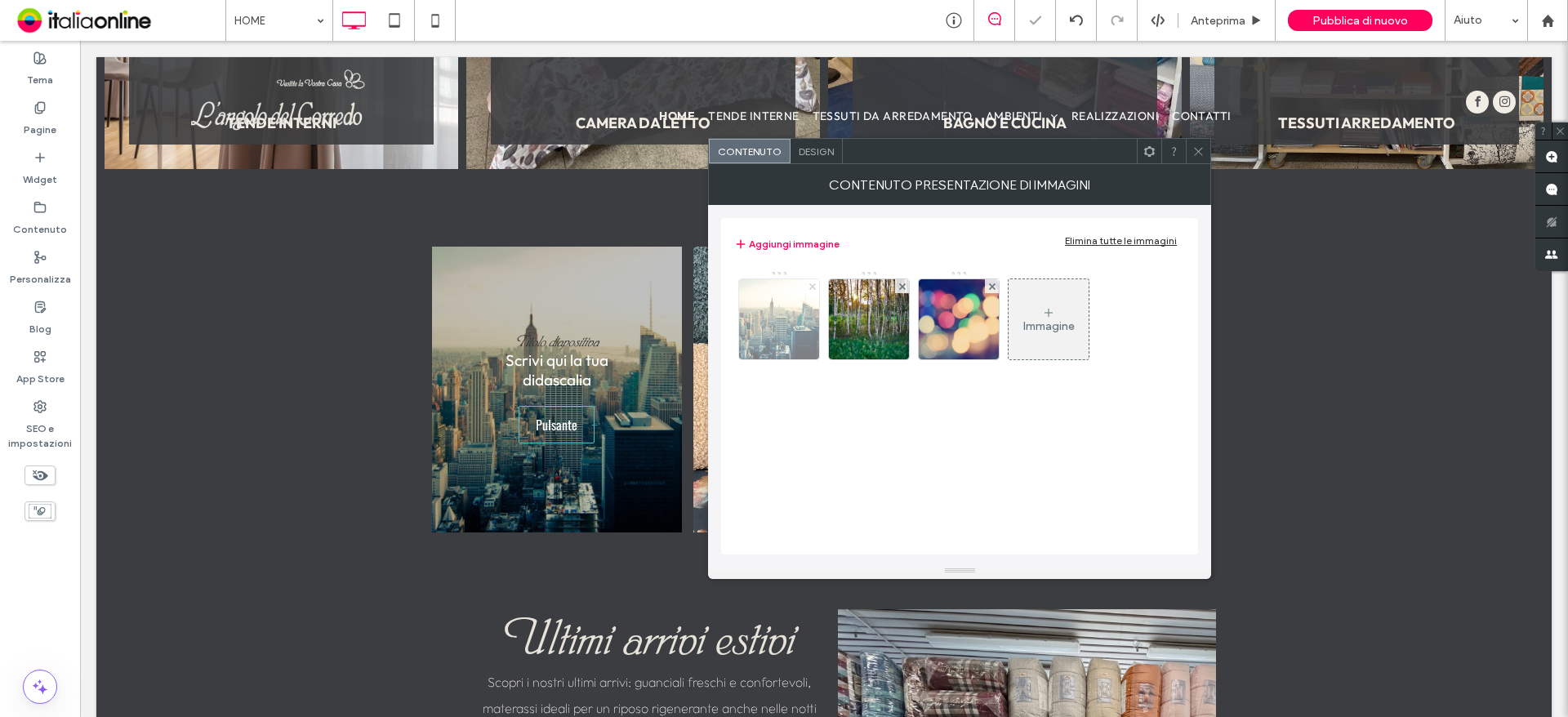
click at [811, 283] on icon at bounding box center [812, 286] width 7 height 7
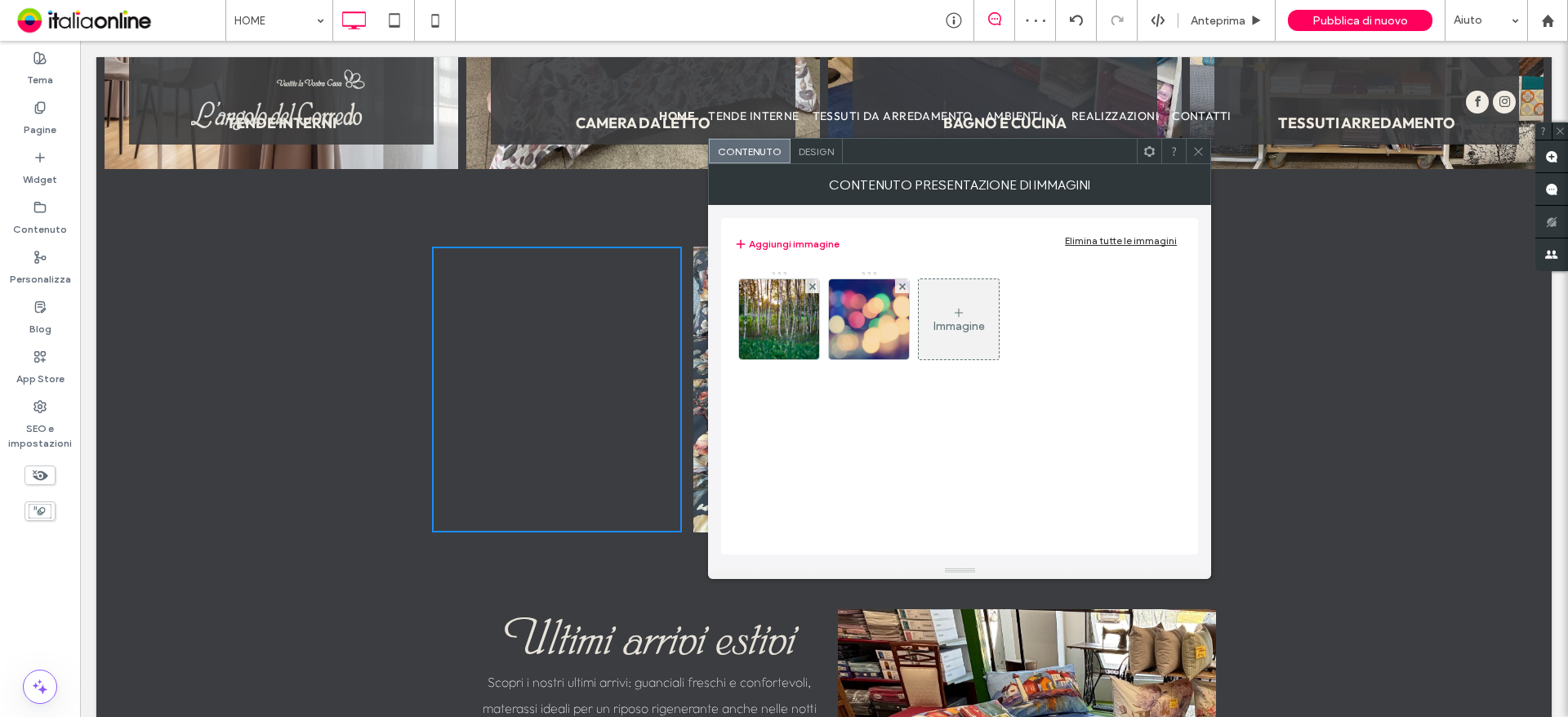
click at [811, 283] on icon at bounding box center [812, 286] width 7 height 7
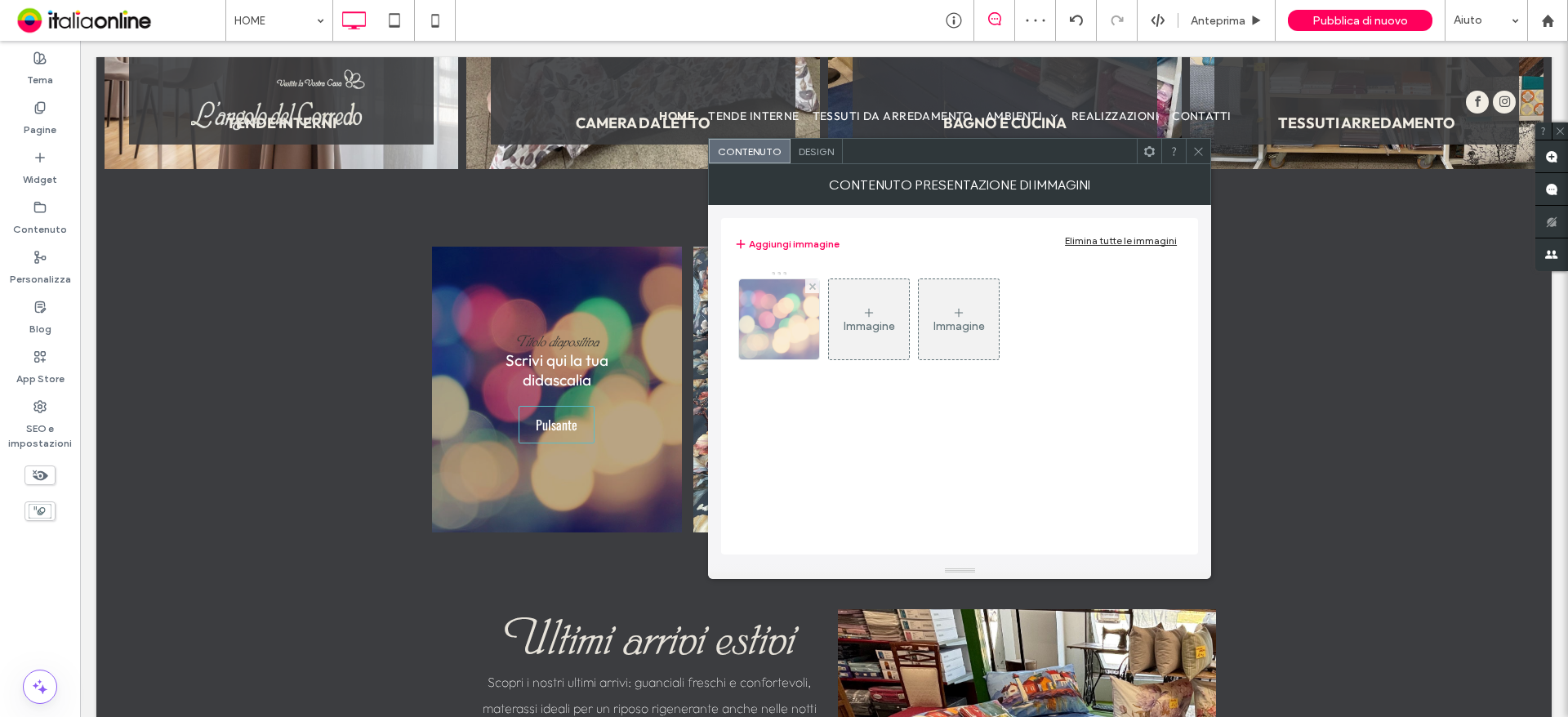
click at [771, 310] on img at bounding box center [780, 320] width 120 height 80
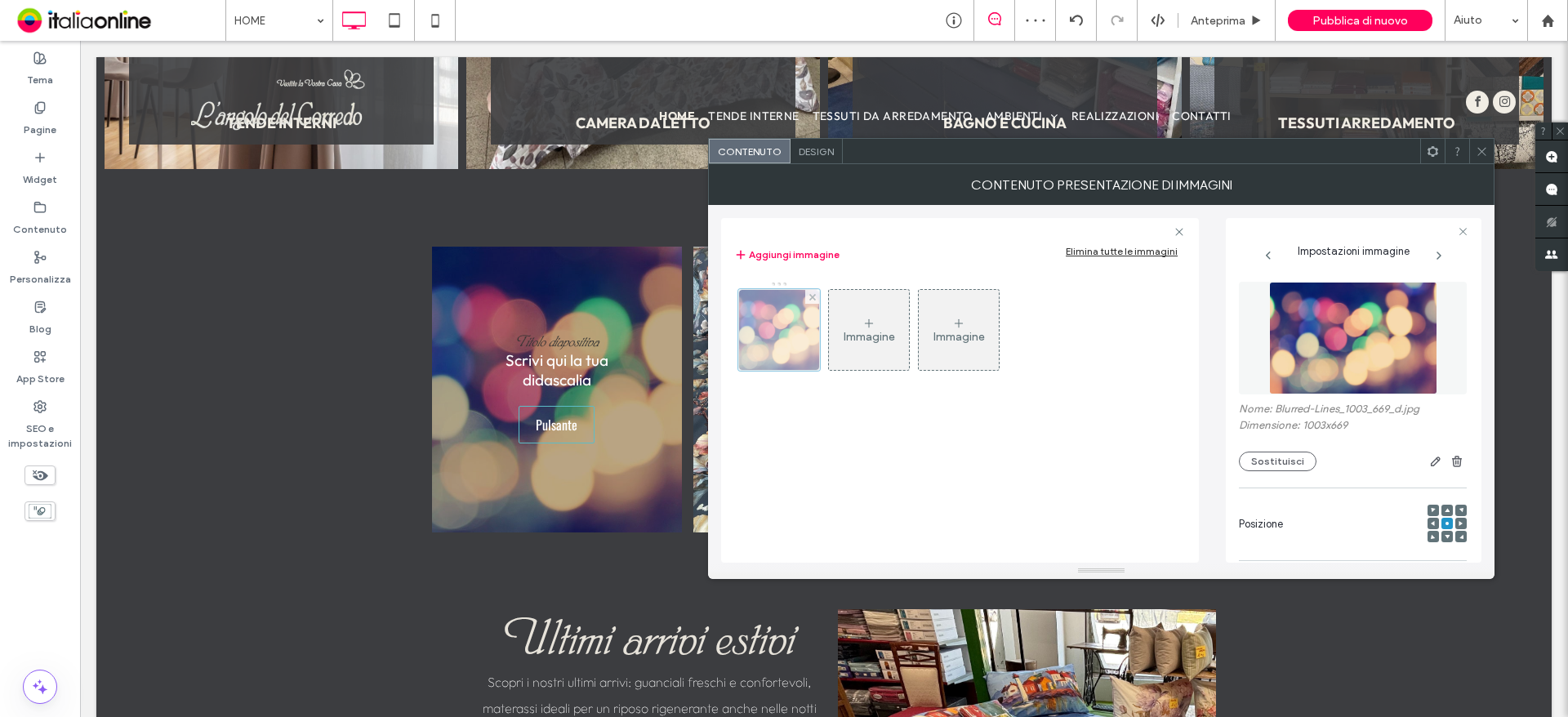
scroll to position [0, 0]
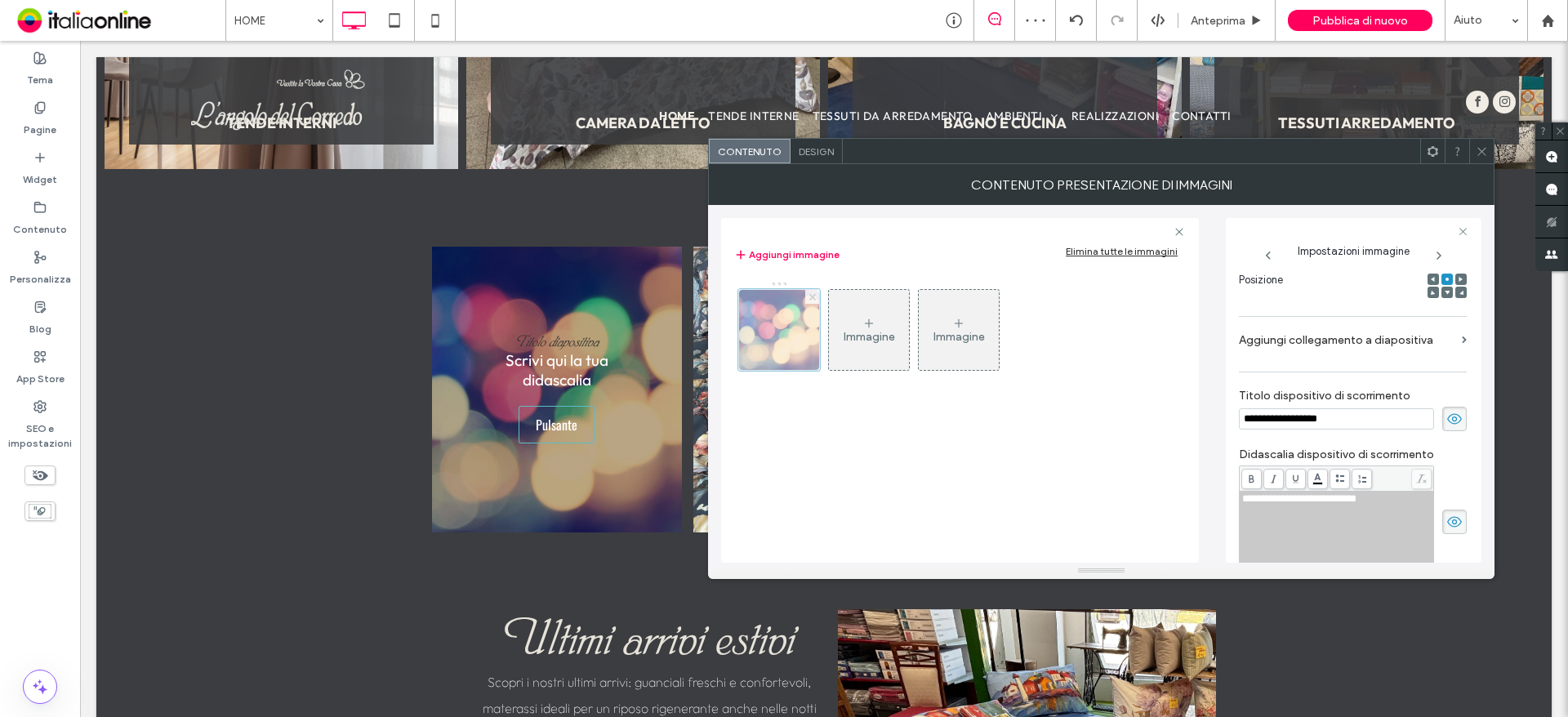
click at [814, 298] on use at bounding box center [812, 296] width 7 height 7
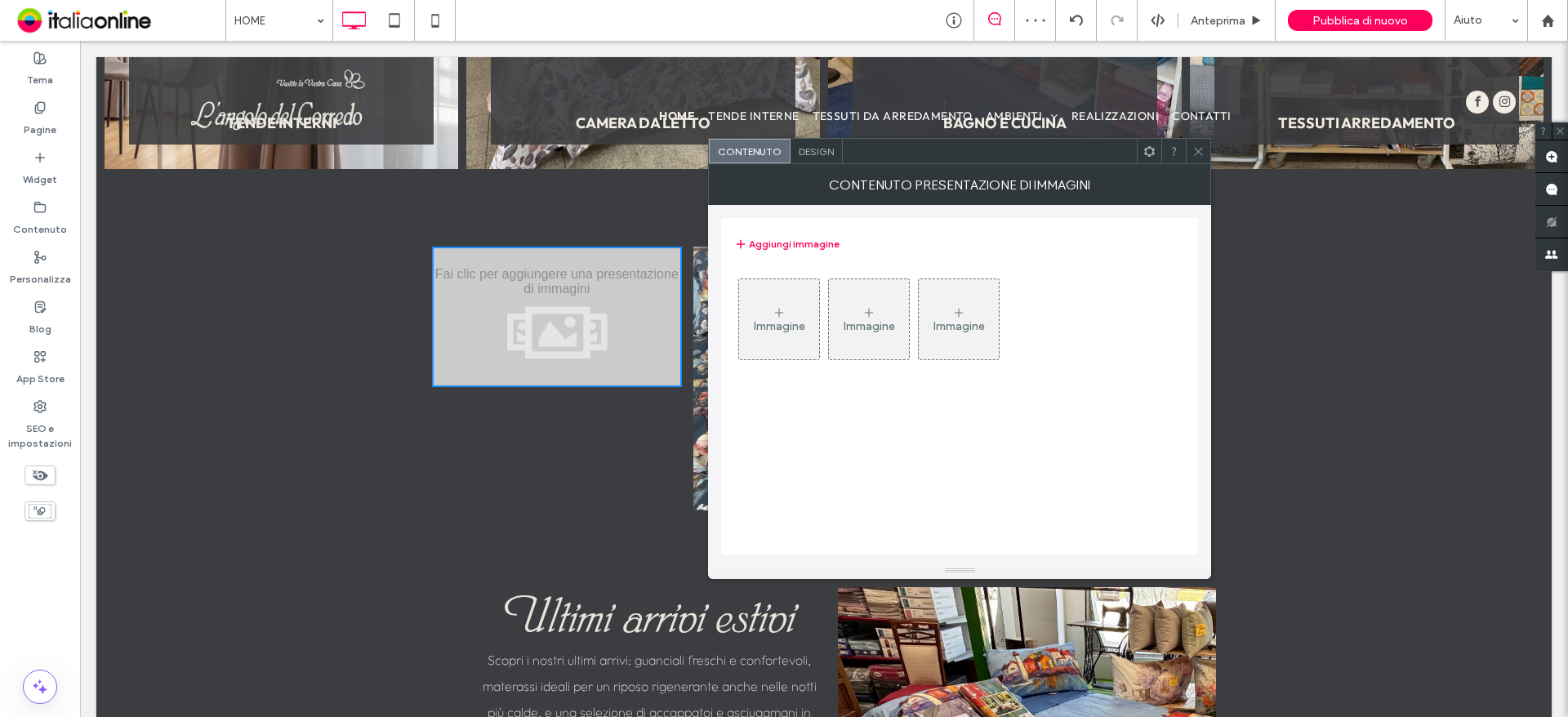
click at [771, 335] on div "Immagine" at bounding box center [780, 320] width 80 height 77
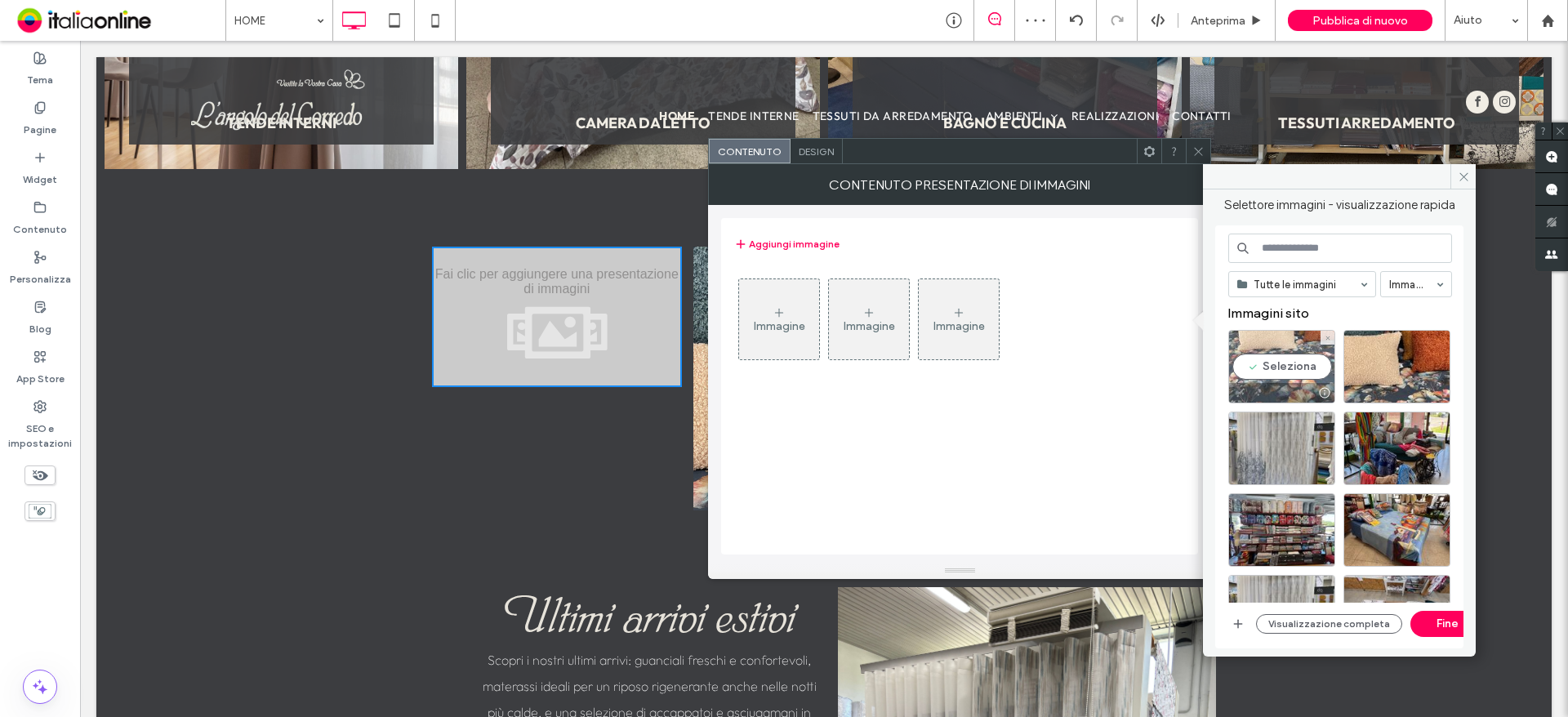
drag, startPoint x: 1260, startPoint y: 366, endPoint x: 1362, endPoint y: 367, distance: 102.0
click at [1261, 366] on div "Seleziona" at bounding box center [1282, 366] width 107 height 74
click at [1370, 364] on div "Seleziona" at bounding box center [1396, 366] width 107 height 74
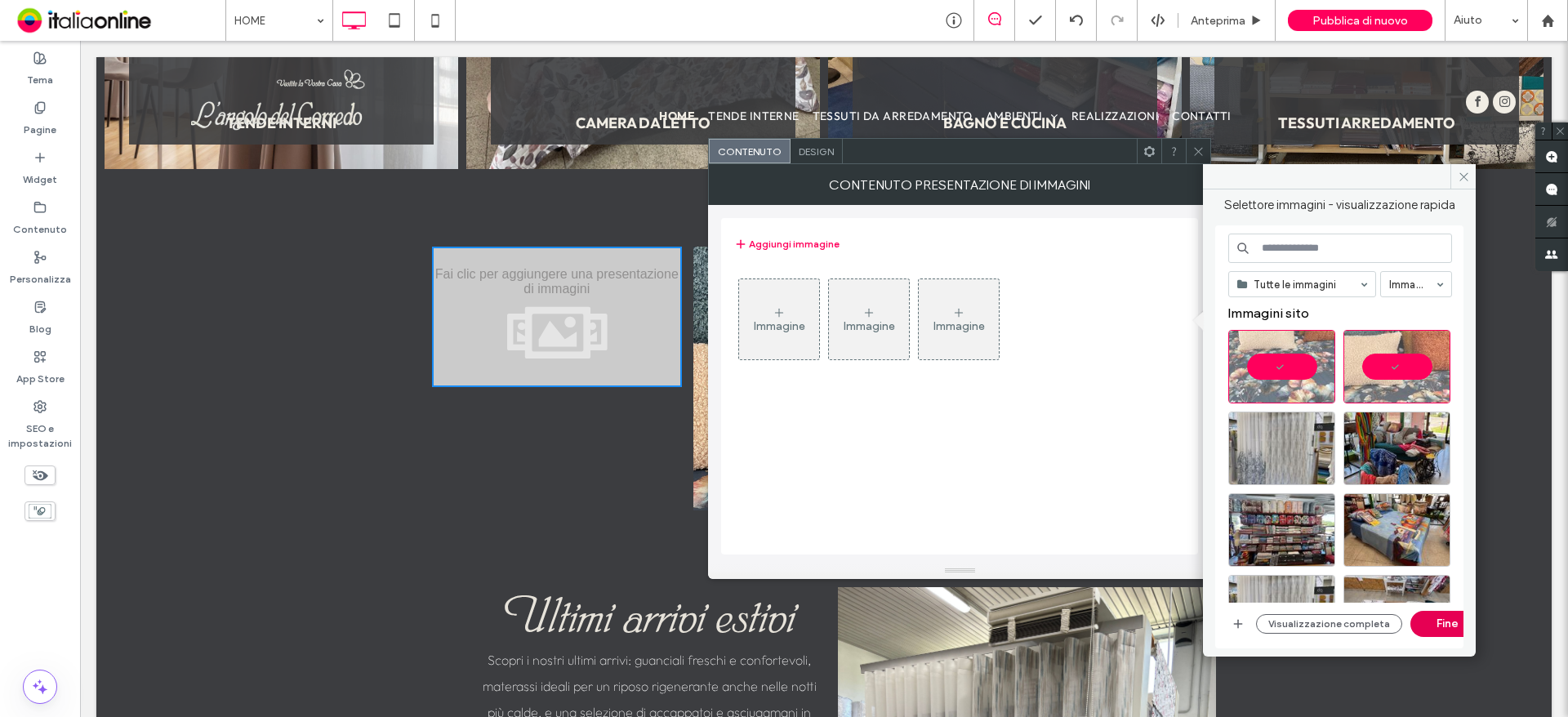
click at [1437, 628] on button "Fine" at bounding box center [1446, 624] width 74 height 26
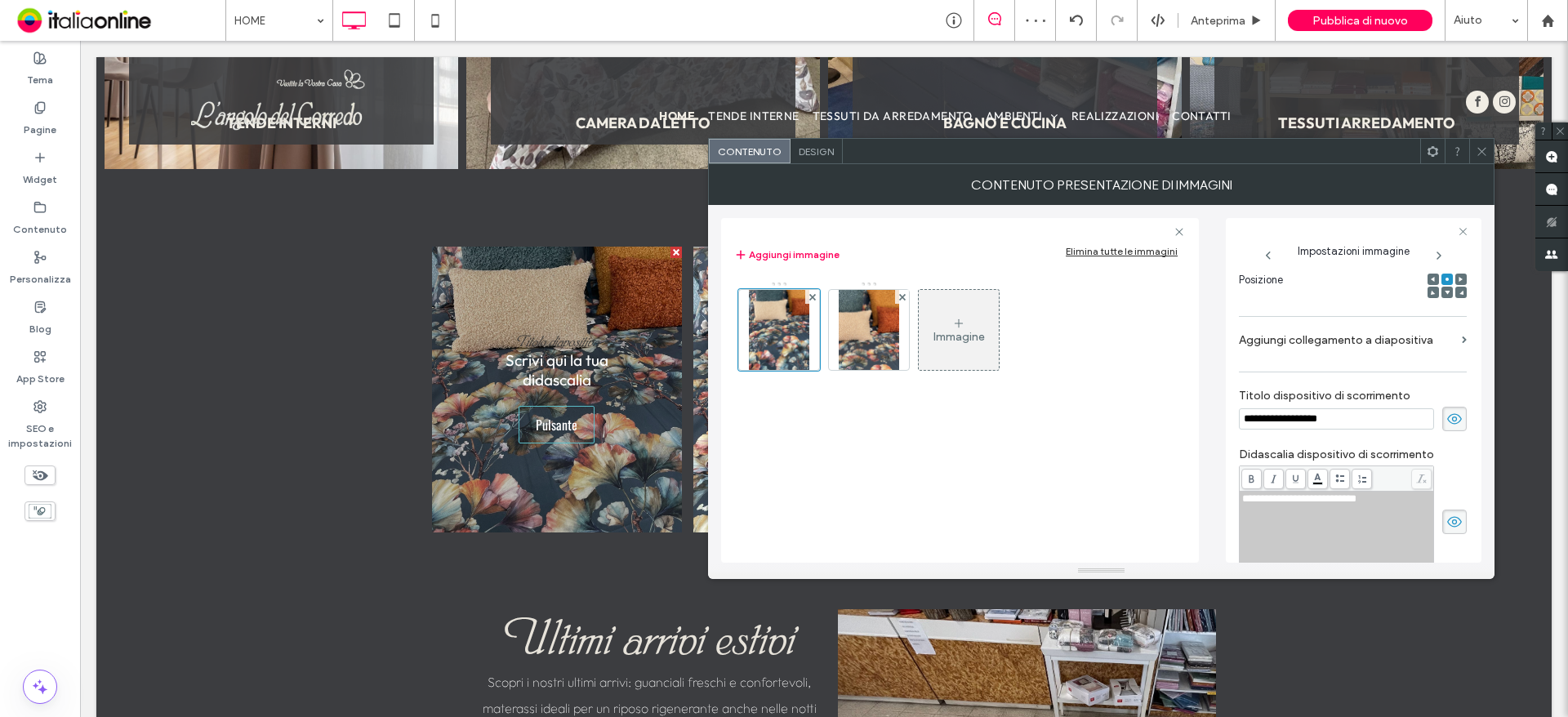
click at [1446, 423] on icon at bounding box center [1454, 419] width 17 height 18
click at [1449, 527] on icon at bounding box center [1454, 522] width 17 height 18
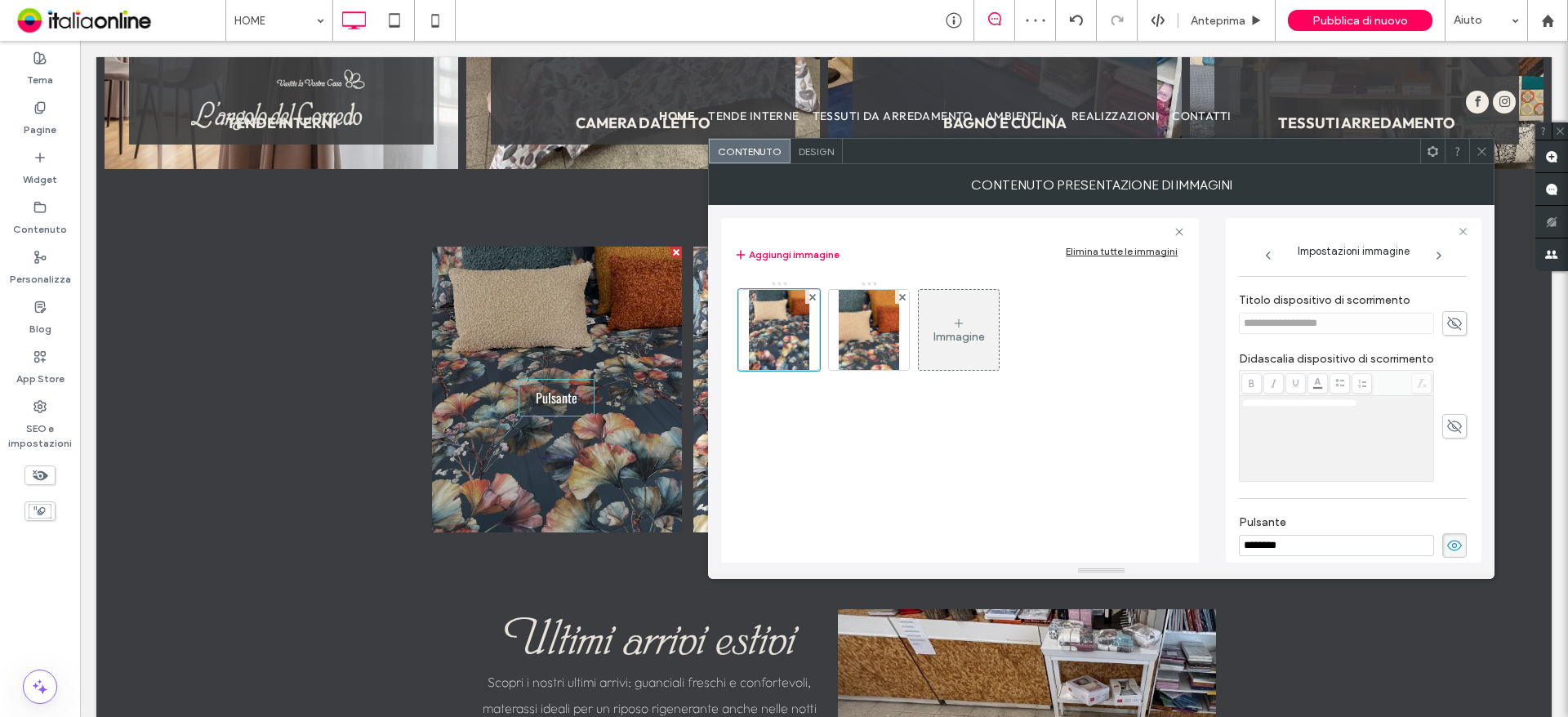
scroll to position [501, 0]
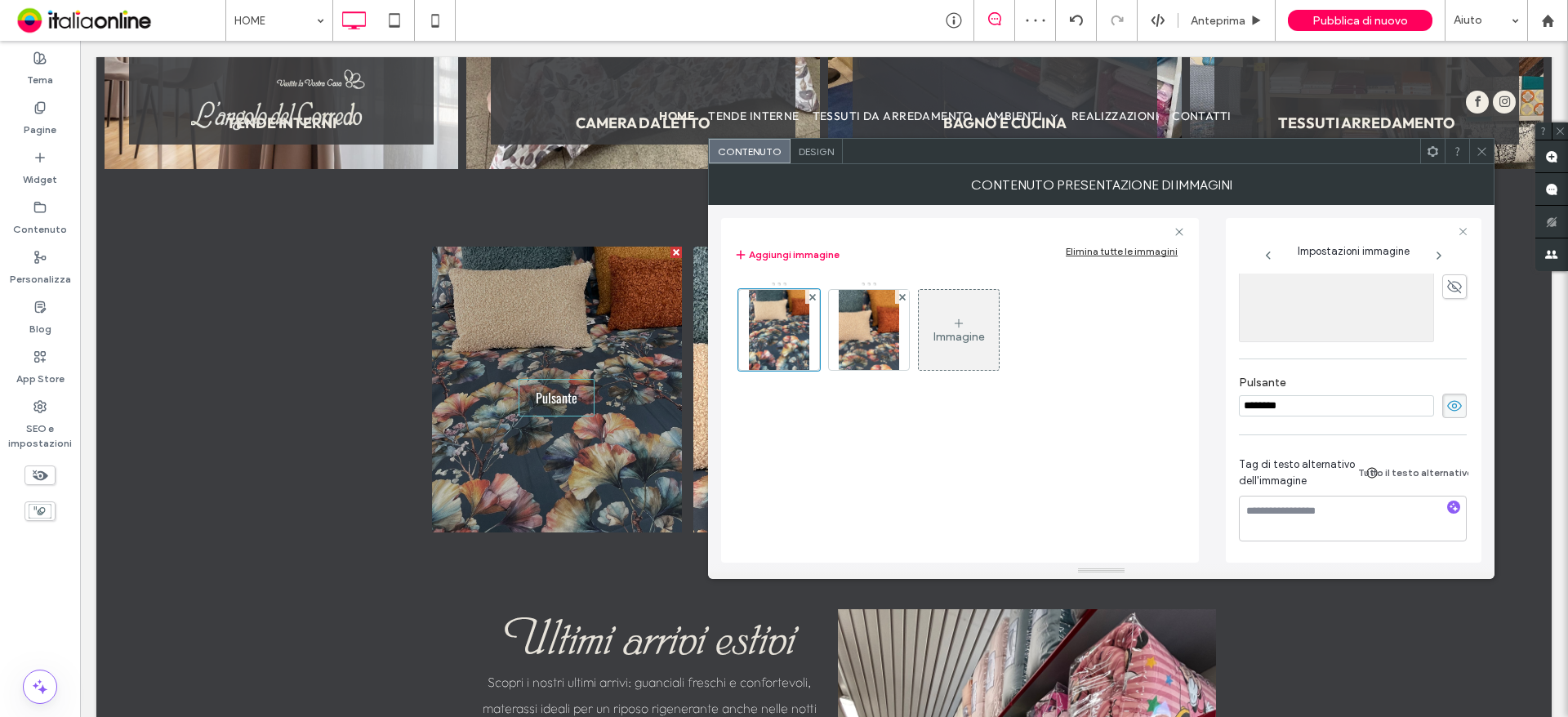
click at [1449, 397] on icon at bounding box center [1454, 406] width 17 height 18
click at [869, 359] on img at bounding box center [869, 331] width 61 height 80
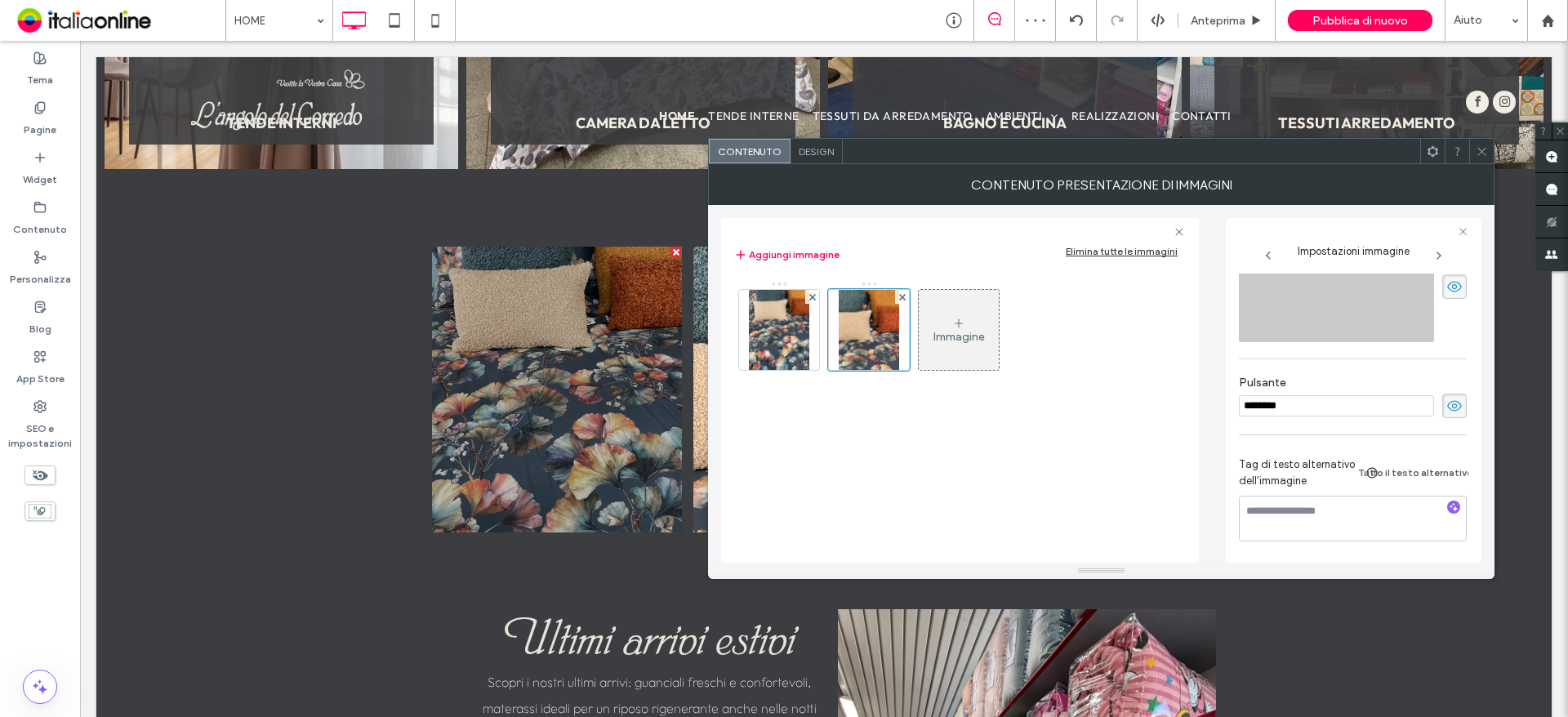
scroll to position [250, 0]
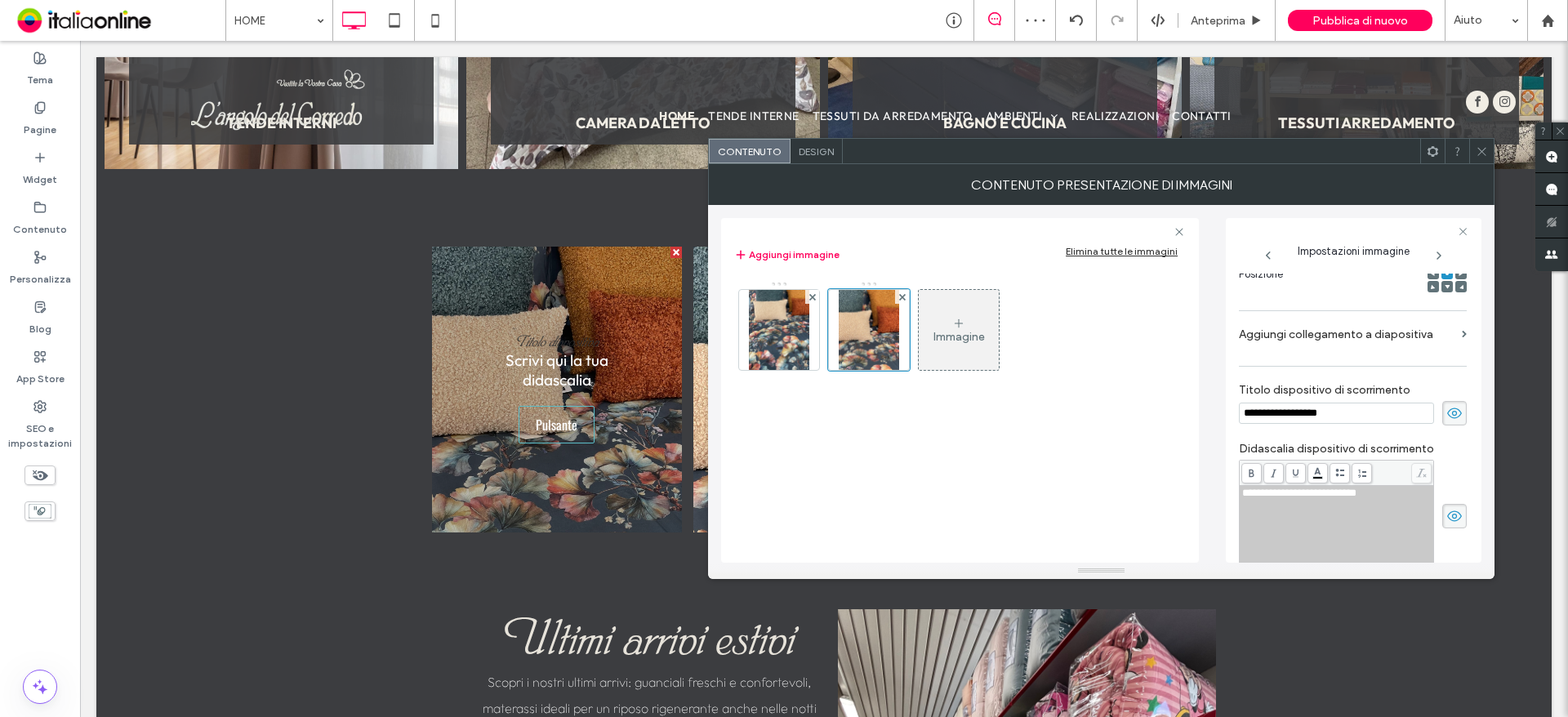
click at [1449, 420] on icon at bounding box center [1454, 413] width 17 height 18
click at [1446, 513] on icon at bounding box center [1454, 516] width 17 height 18
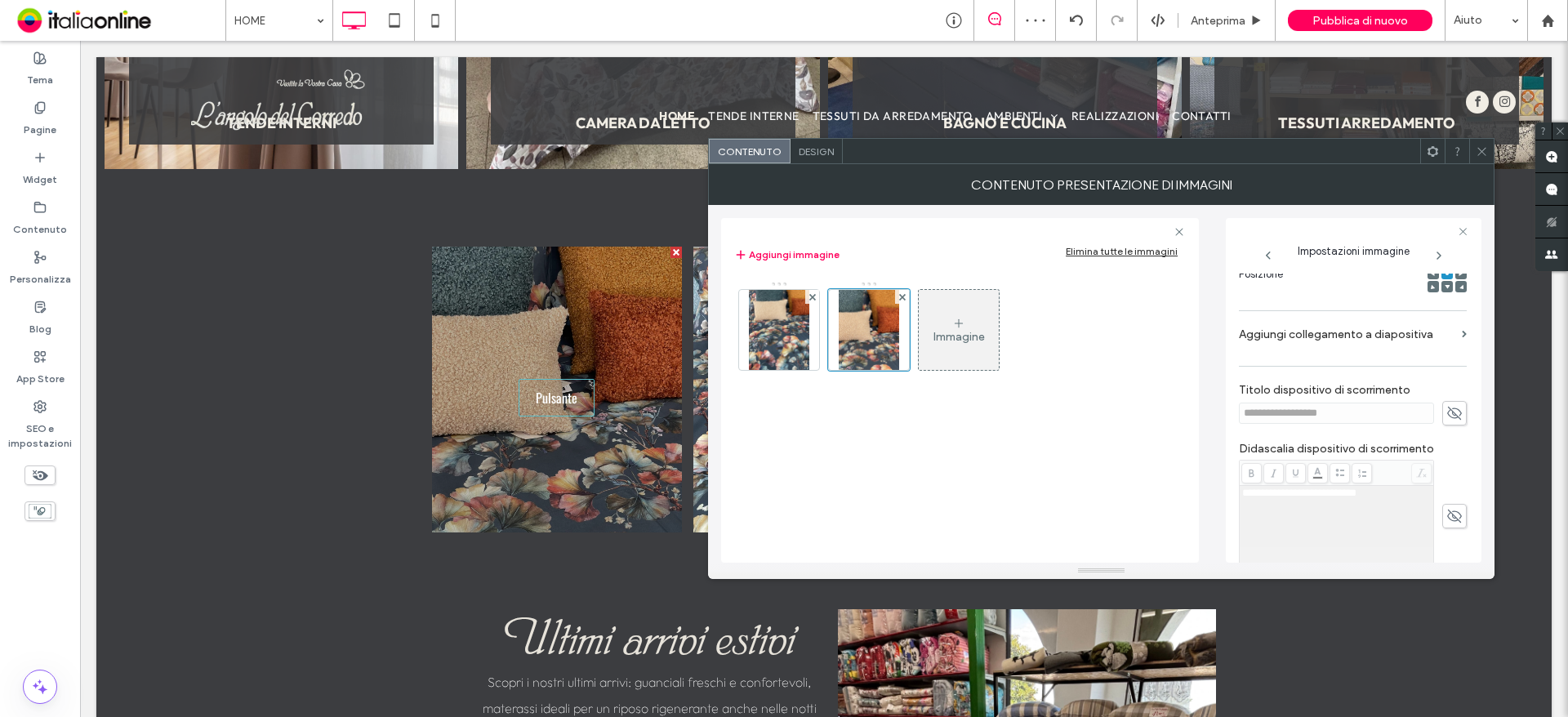
scroll to position [355, 0]
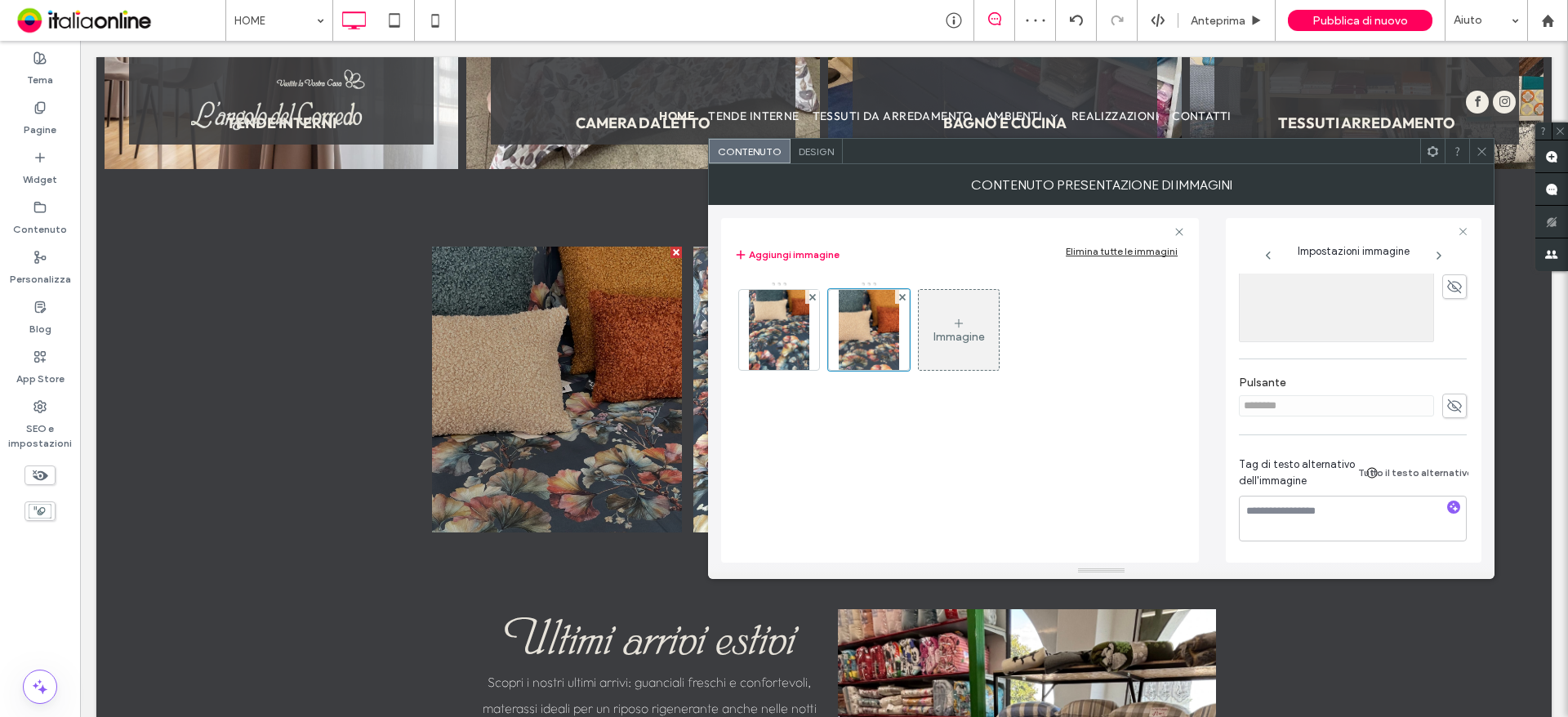
click at [827, 162] on div "Design" at bounding box center [816, 151] width 52 height 25
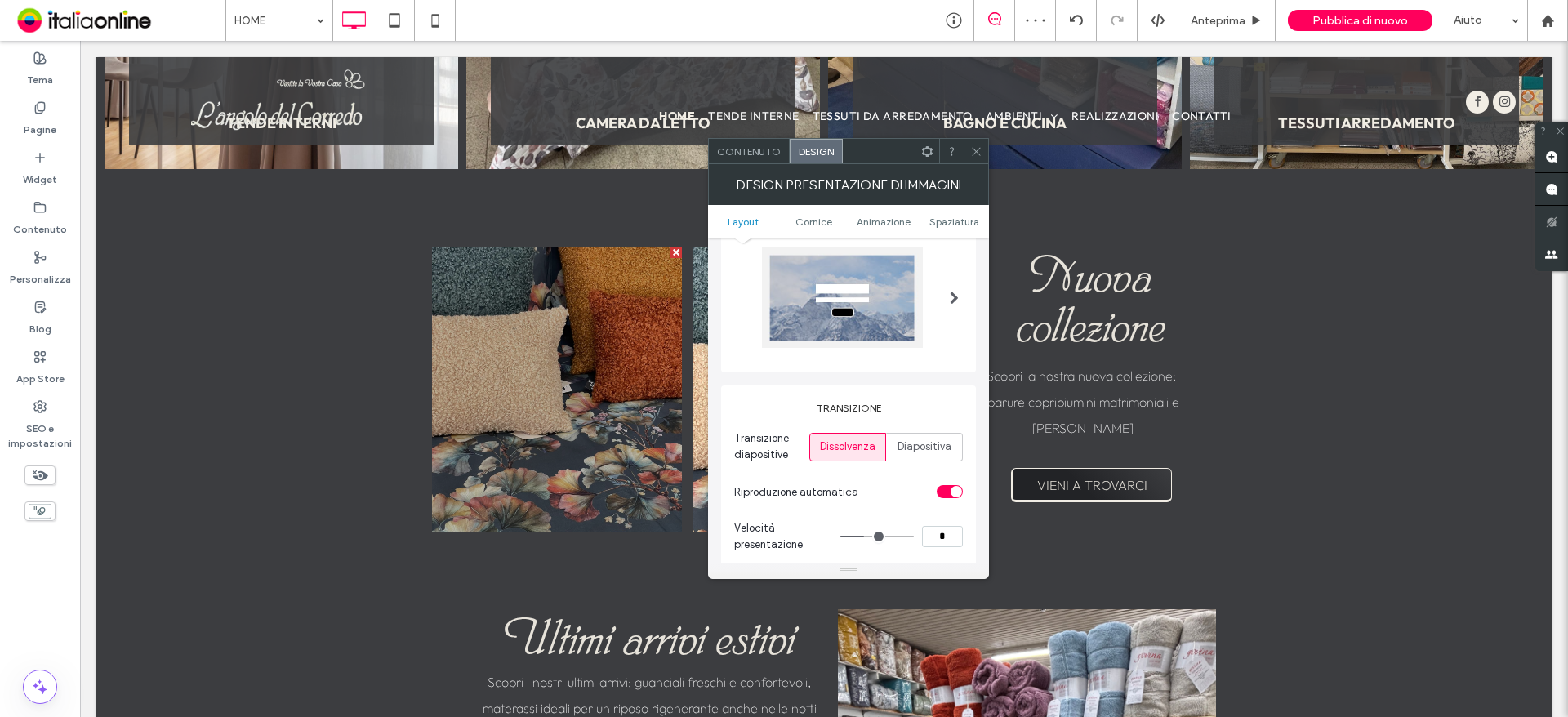
scroll to position [164, 0]
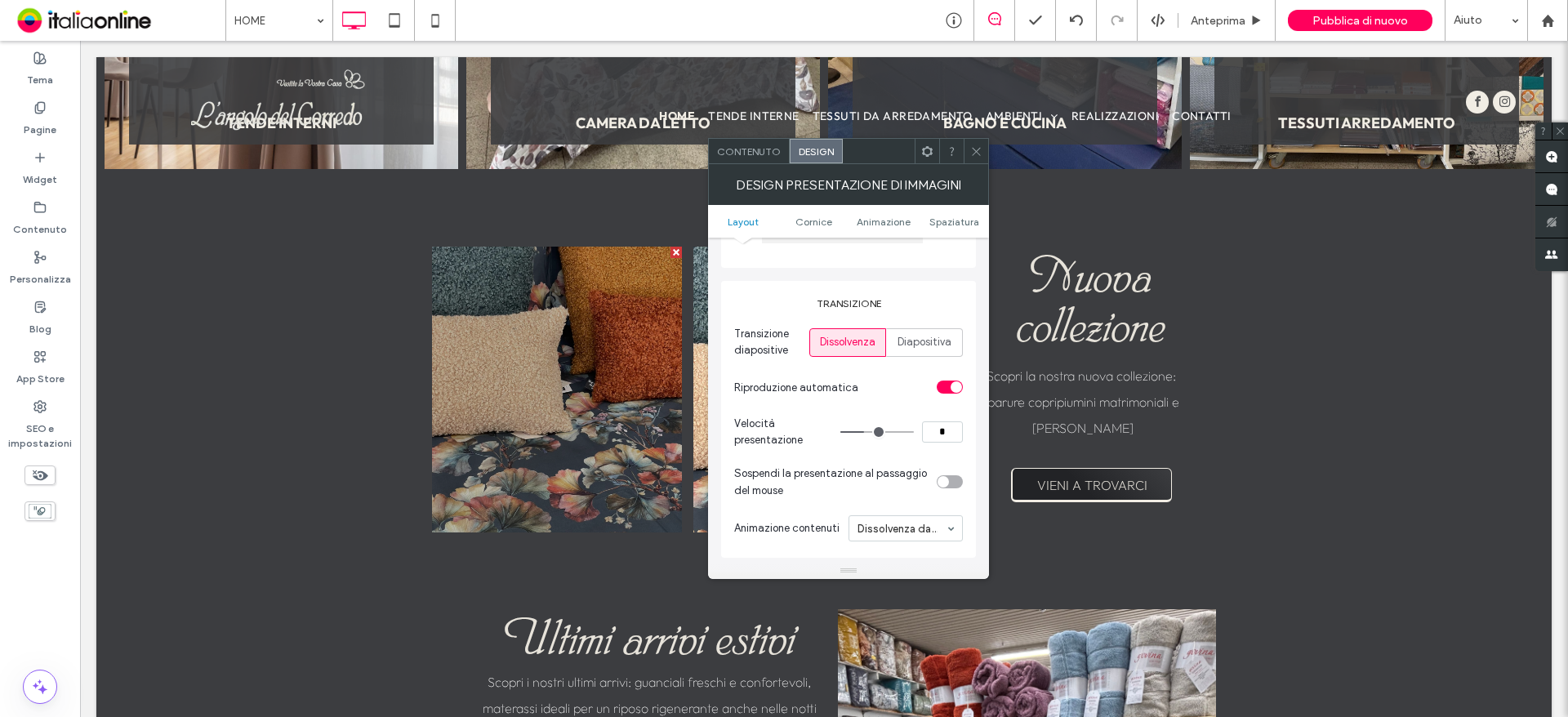
click at [950, 477] on div "toggle" at bounding box center [949, 482] width 26 height 13
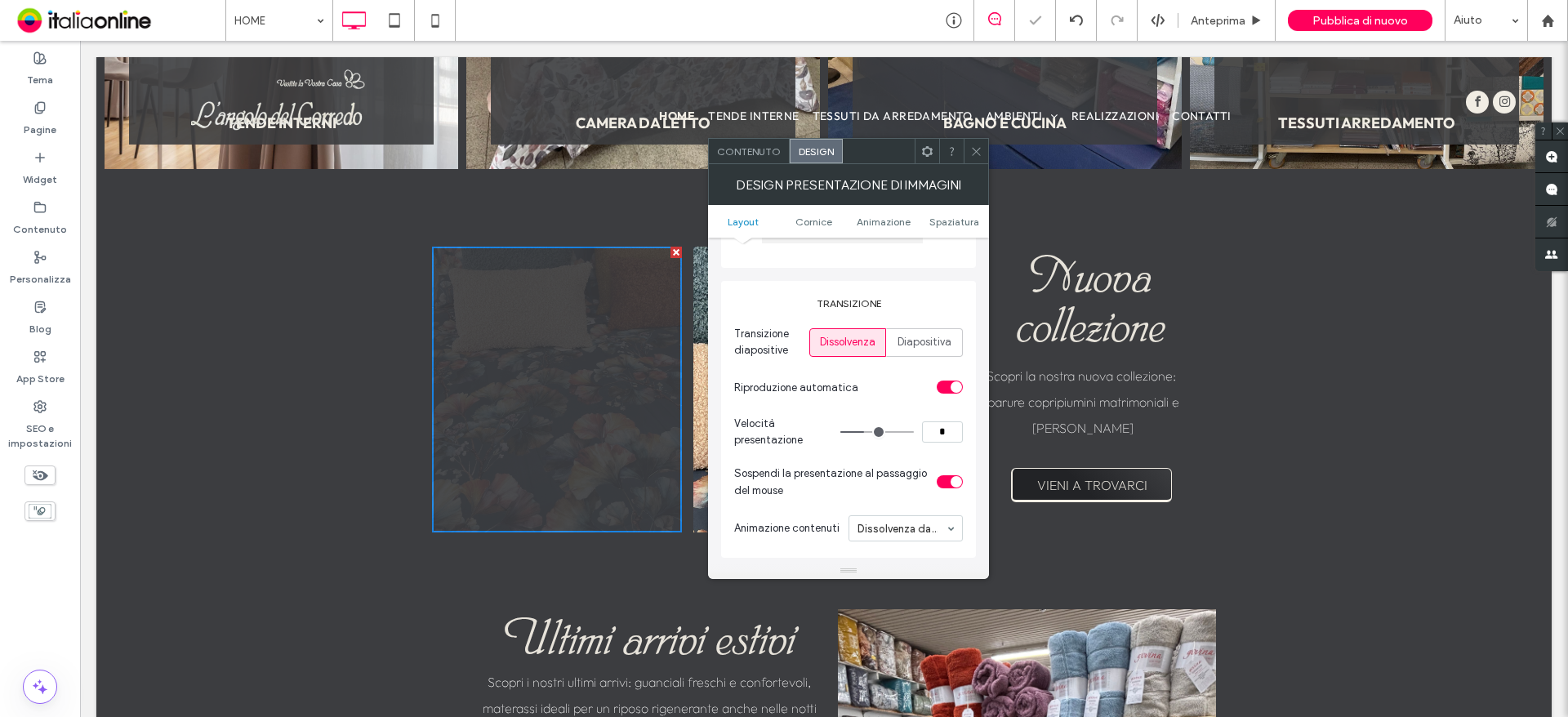
click at [950, 477] on div "toggle" at bounding box center [949, 482] width 26 height 13
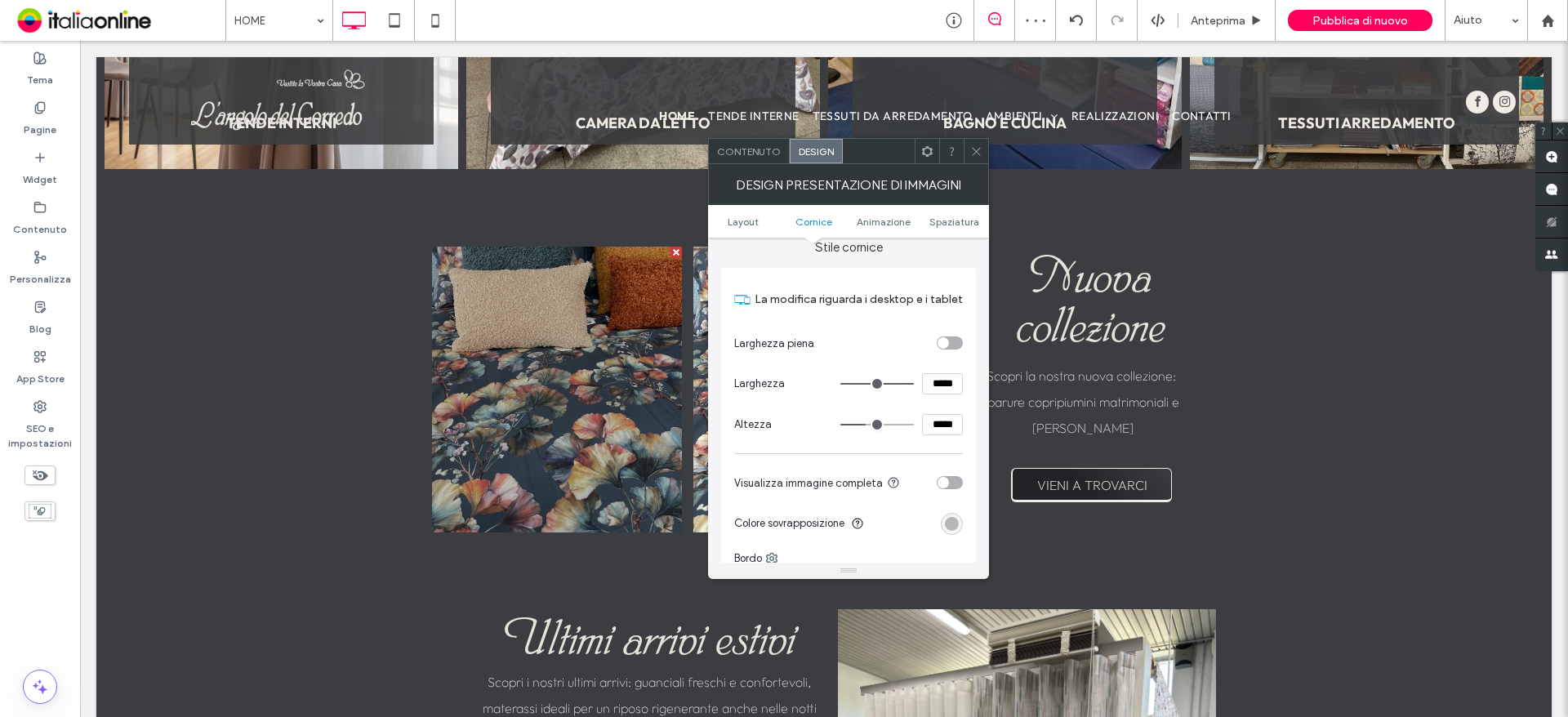
scroll to position [653, 0]
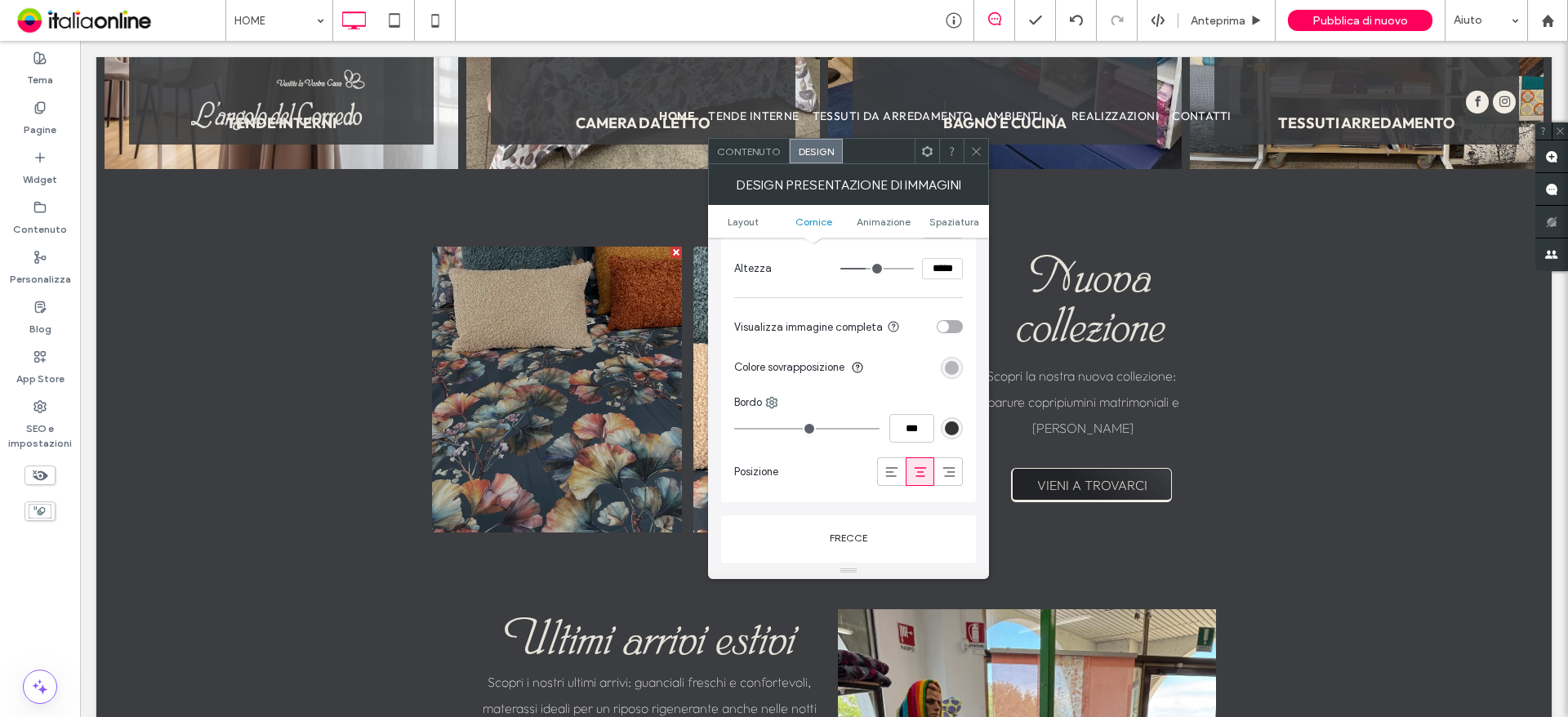
click at [948, 355] on section "Colore sovrapposizione" at bounding box center [848, 368] width 228 height 41
click at [949, 361] on div "rgba(0, 0, 0, 0.25)" at bounding box center [952, 368] width 14 height 14
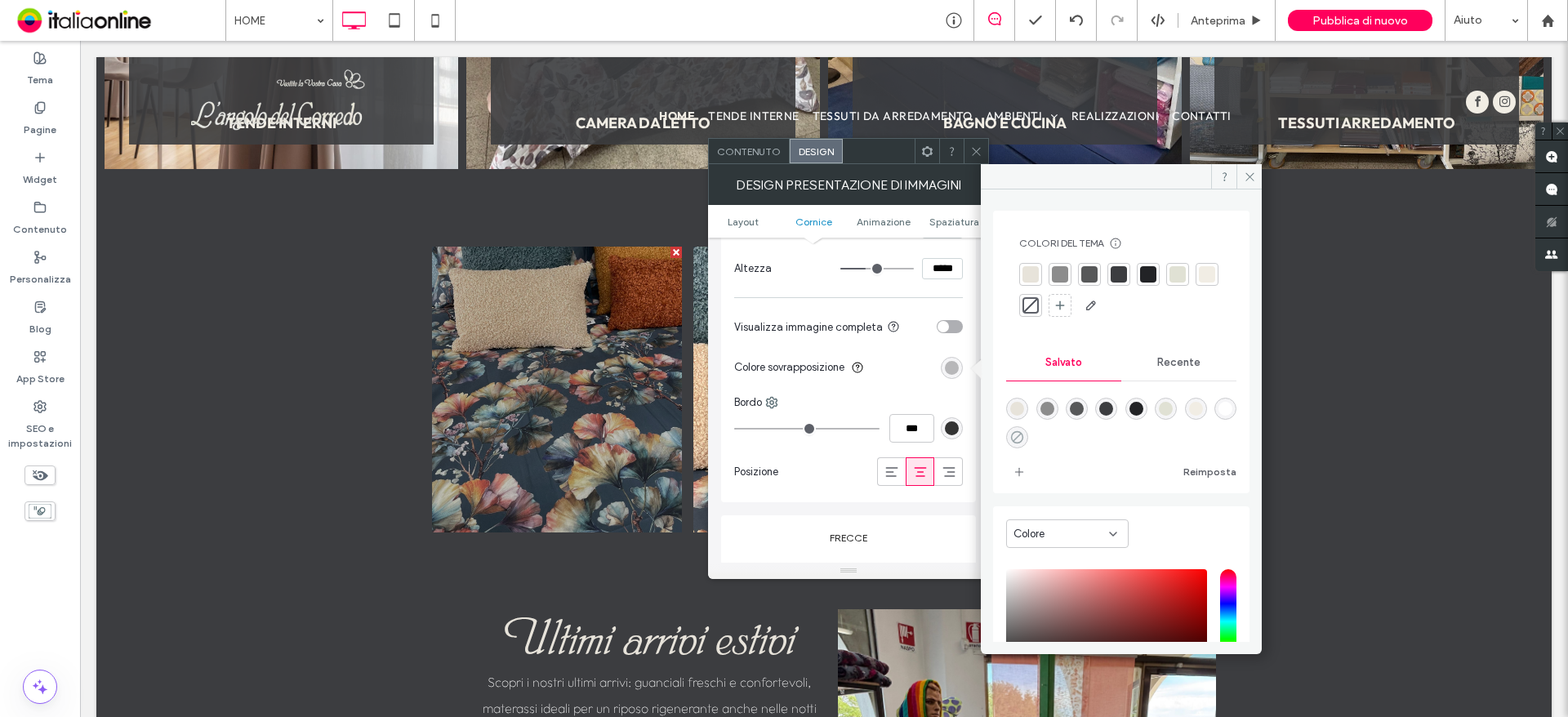
click at [1024, 435] on icon "rgba(0,0,0,0)" at bounding box center [1017, 437] width 14 height 14
type input "*"
type input "**"
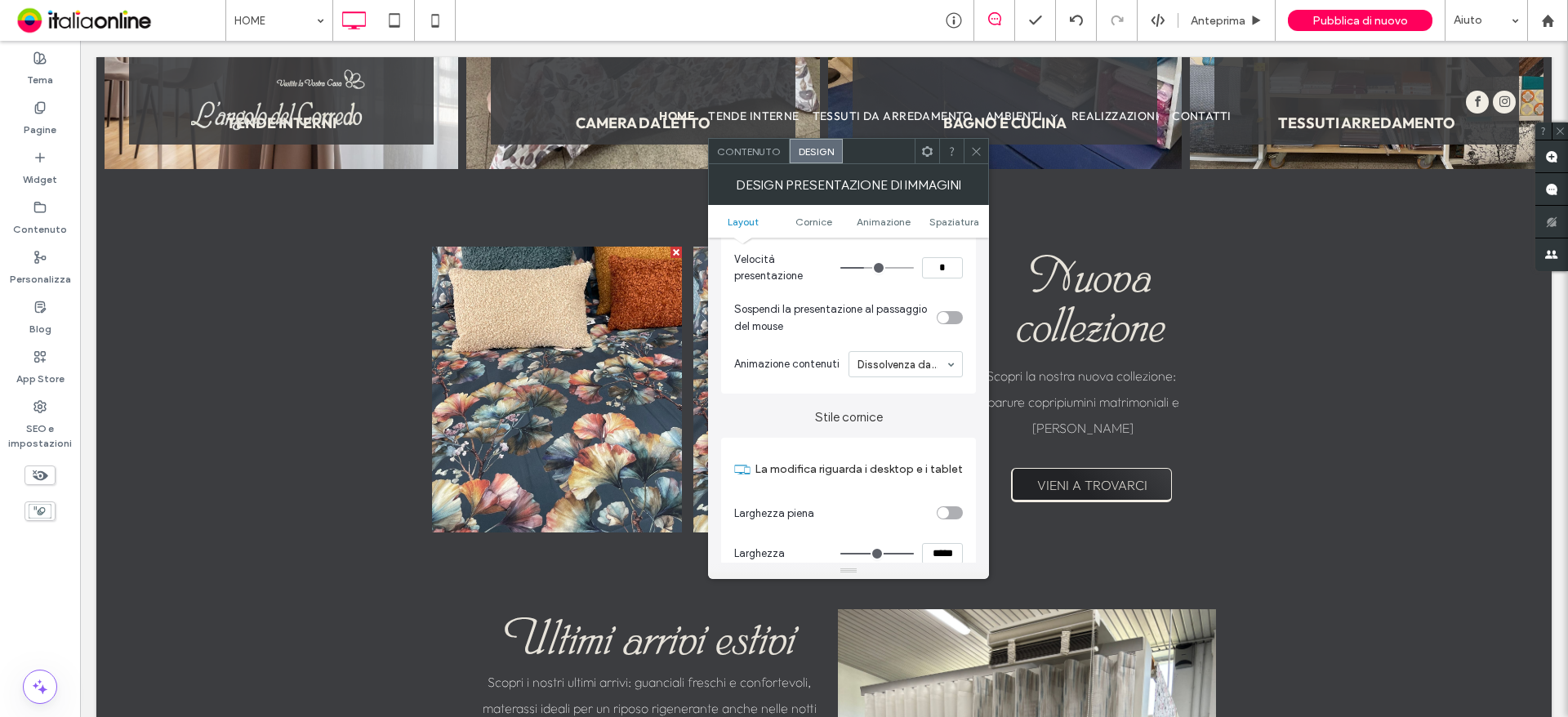
scroll to position [327, 0]
type input "*"
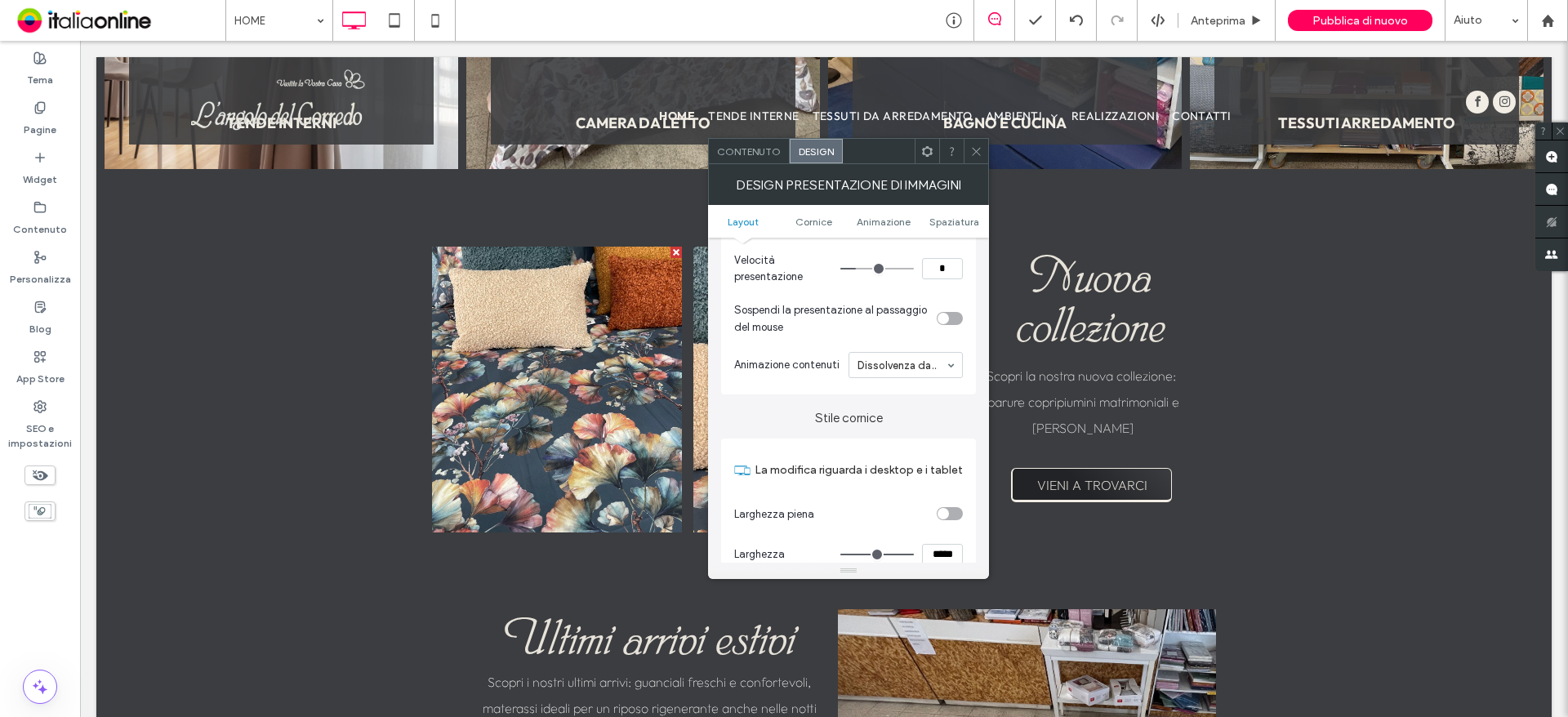
type input "*"
click at [859, 268] on input "range" at bounding box center [877, 269] width 74 height 2
click at [973, 148] on icon at bounding box center [976, 151] width 12 height 12
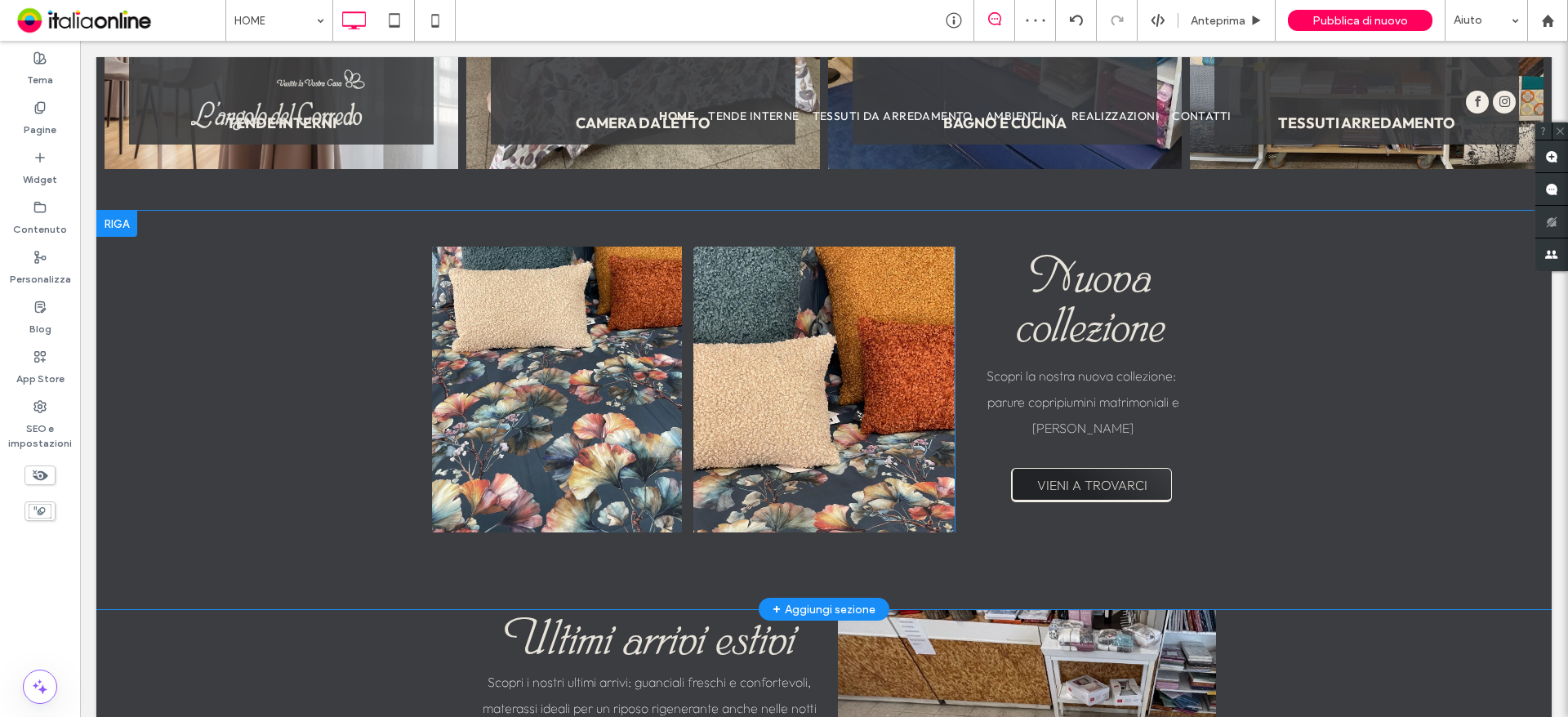
click at [834, 342] on div at bounding box center [824, 390] width 262 height 286
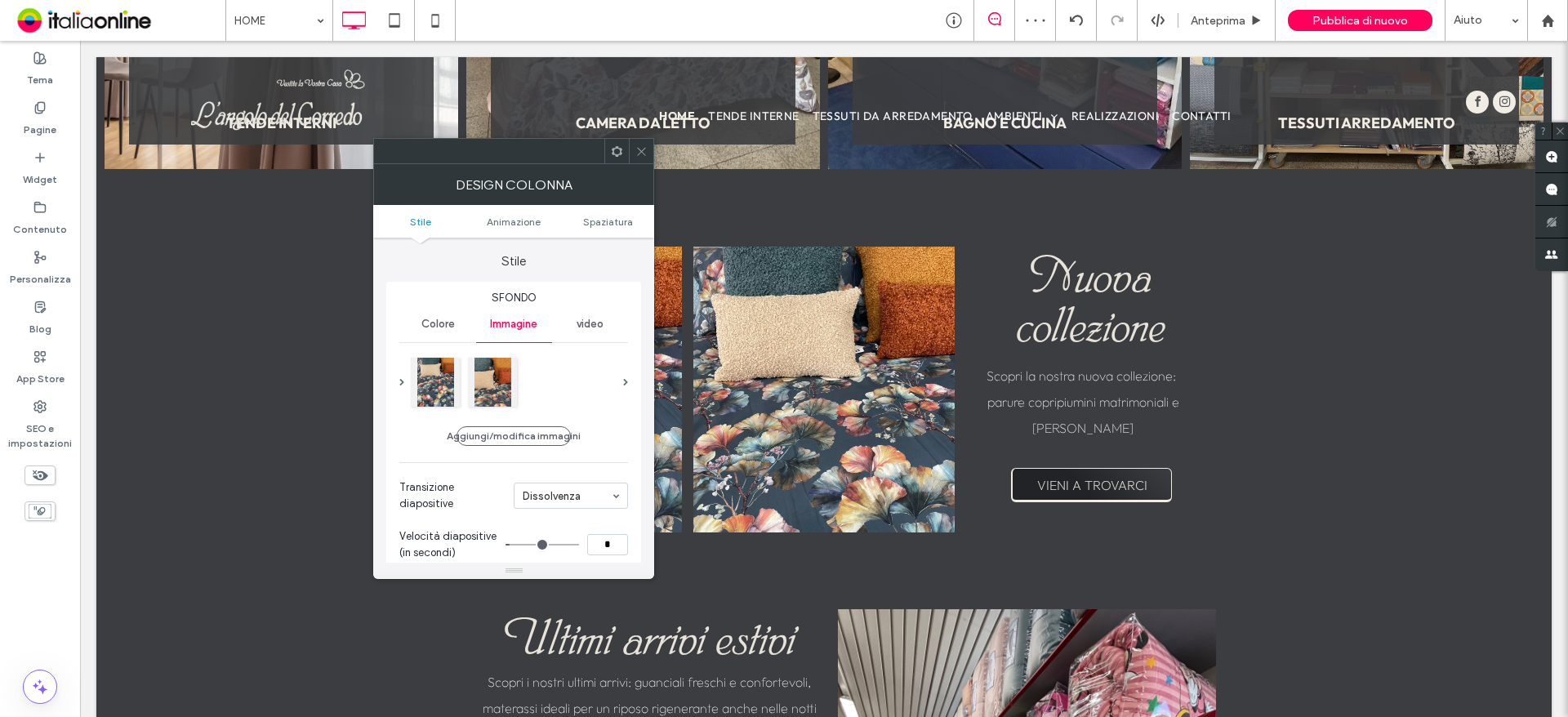
click at [640, 156] on icon at bounding box center [641, 151] width 12 height 12
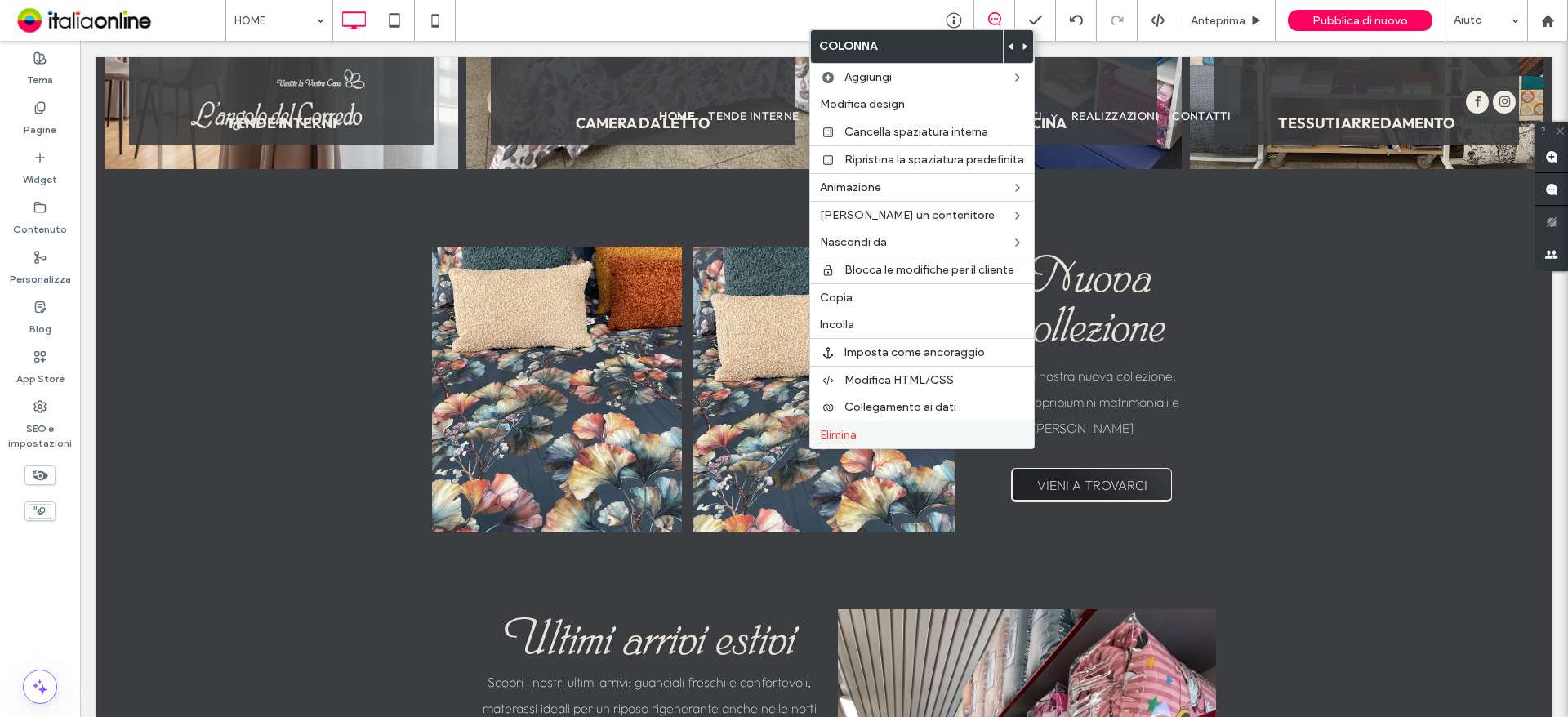
click at [858, 443] on div "Elimina" at bounding box center [922, 435] width 224 height 27
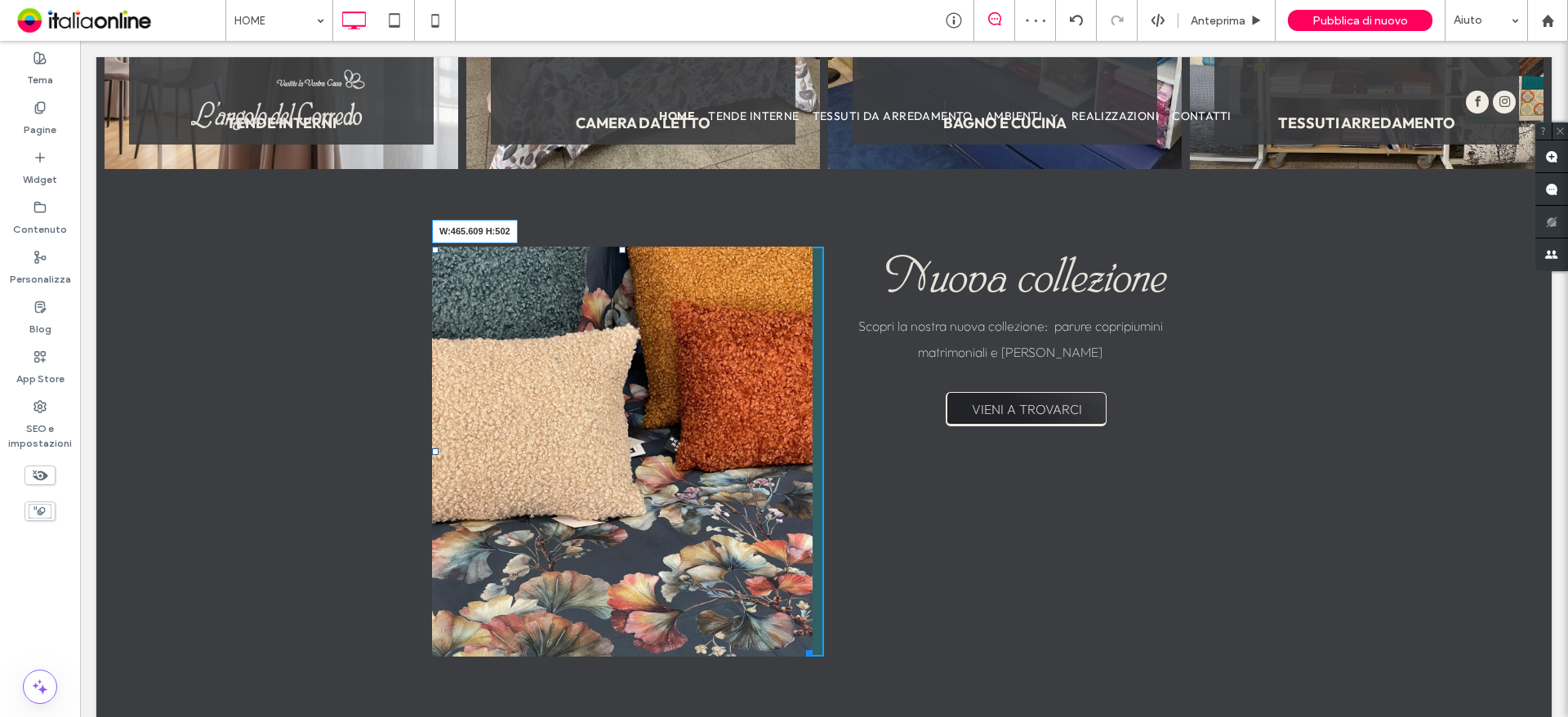
drag, startPoint x: 804, startPoint y: 537, endPoint x: 819, endPoint y: 650, distance: 114.0
click at [819, 650] on div "Click To Paste Click To Paste Titolo diapositiva Scrivi qui la tua didascalia P…" at bounding box center [825, 452] width 784 height 410
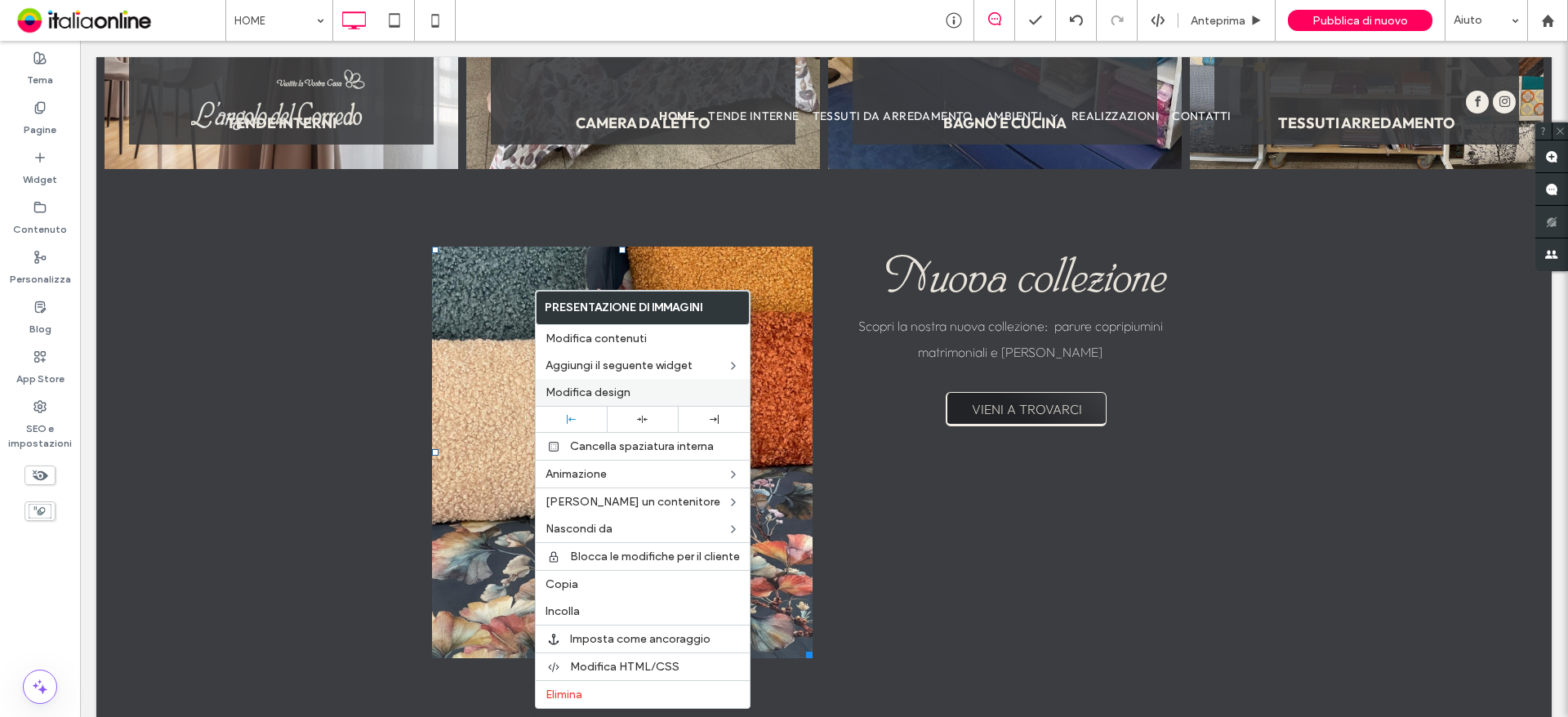
click at [618, 390] on span "Modifica design" at bounding box center [587, 392] width 85 height 14
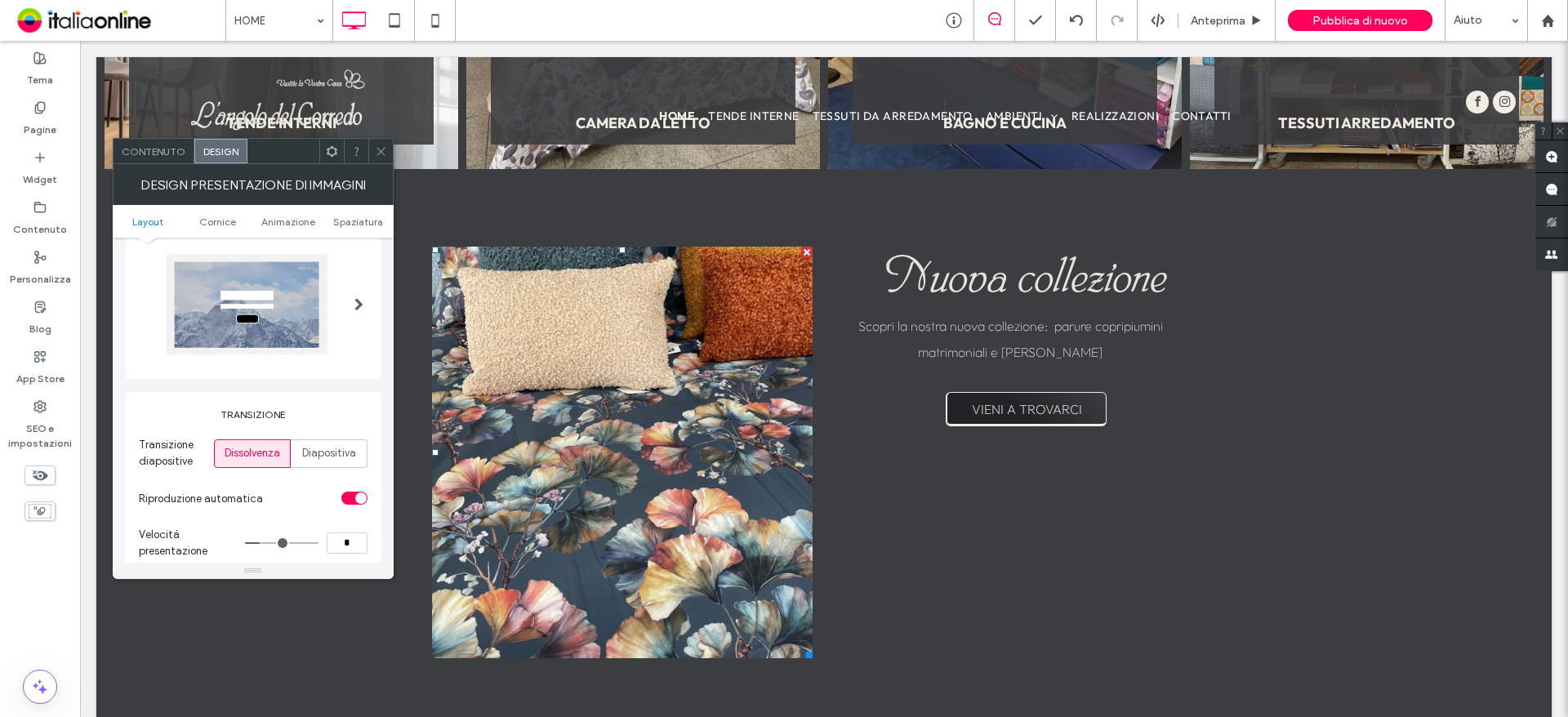
scroll to position [81, 0]
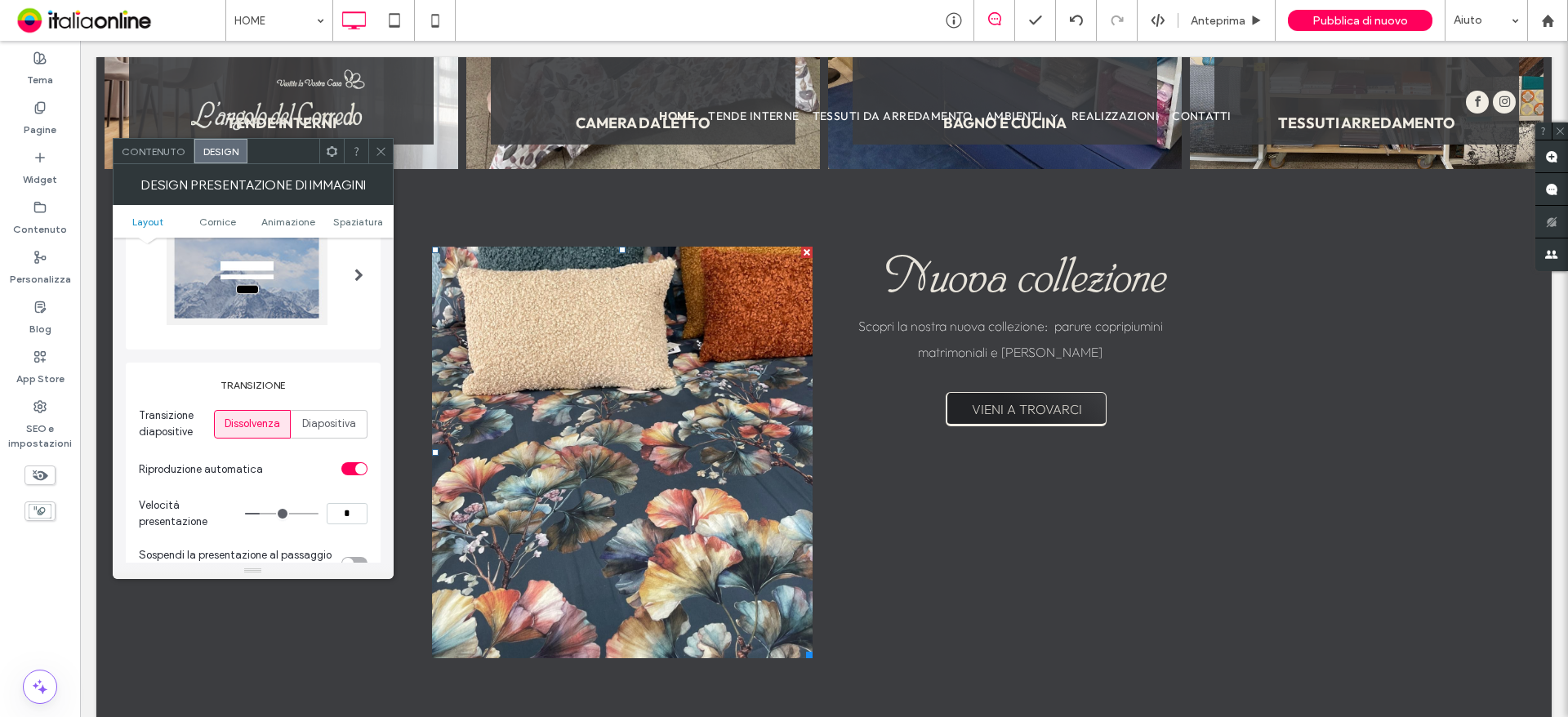
click at [372, 149] on div at bounding box center [380, 151] width 25 height 25
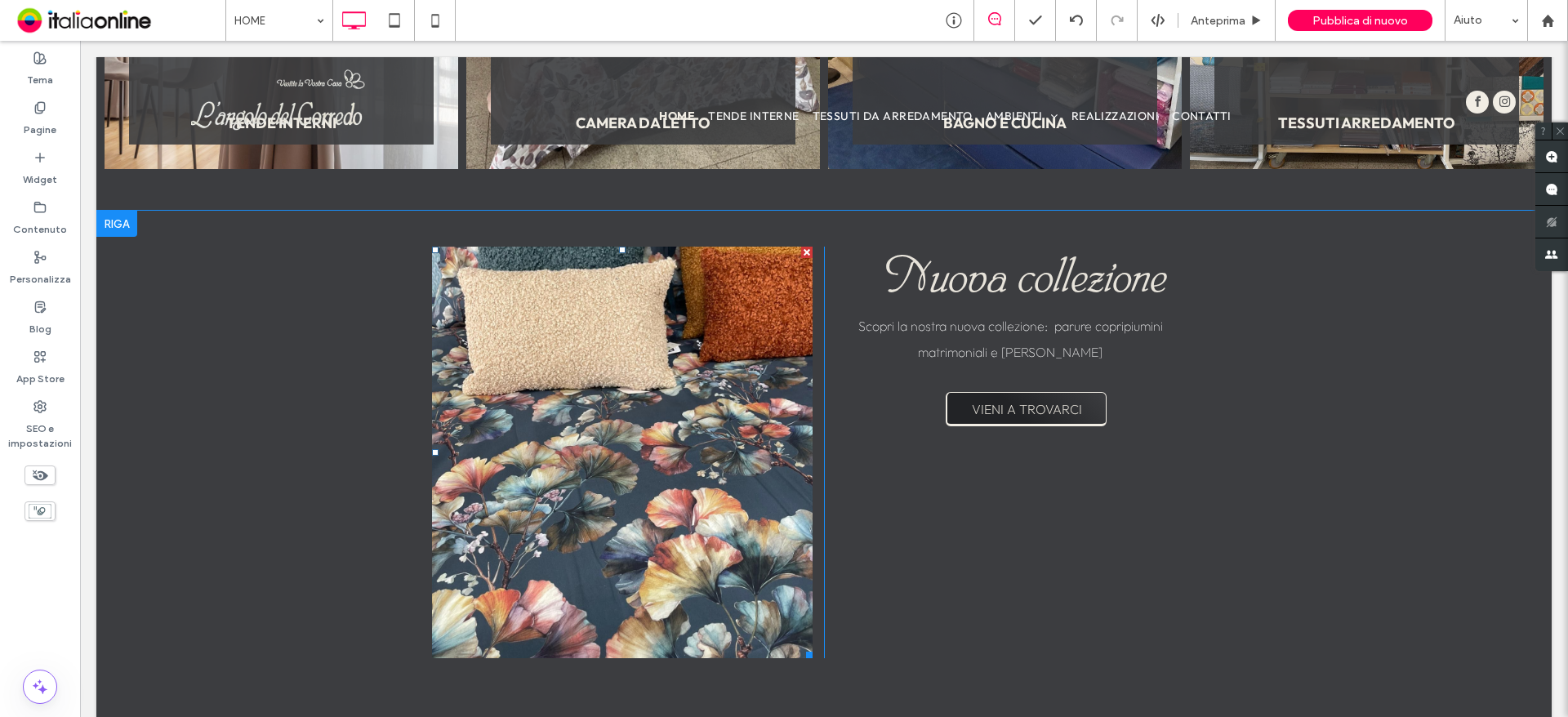
click at [489, 328] on li "Titolo diapositiva Scrivi qui la tua didascalia Pulsante" at bounding box center [623, 453] width 380 height 412
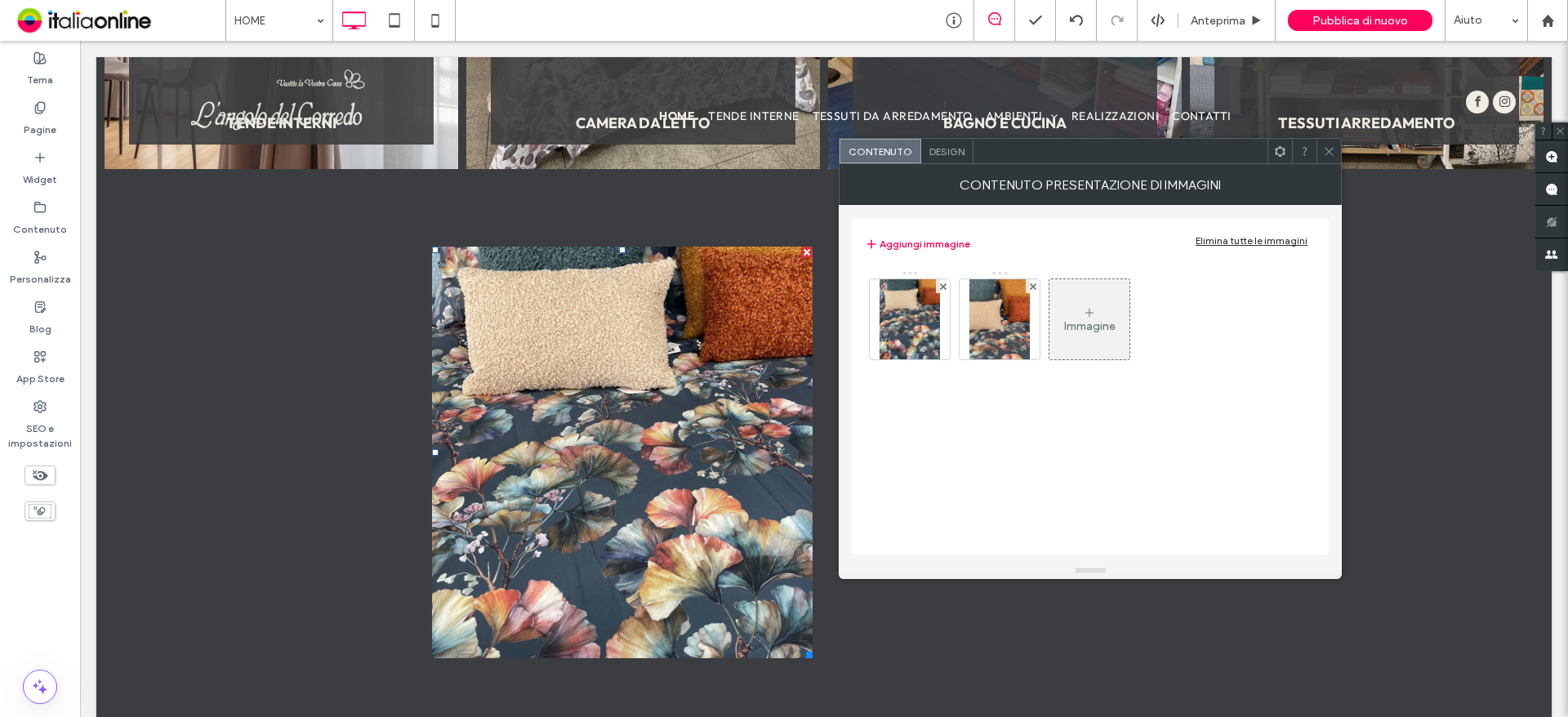
click at [940, 149] on span "Design" at bounding box center [947, 151] width 35 height 12
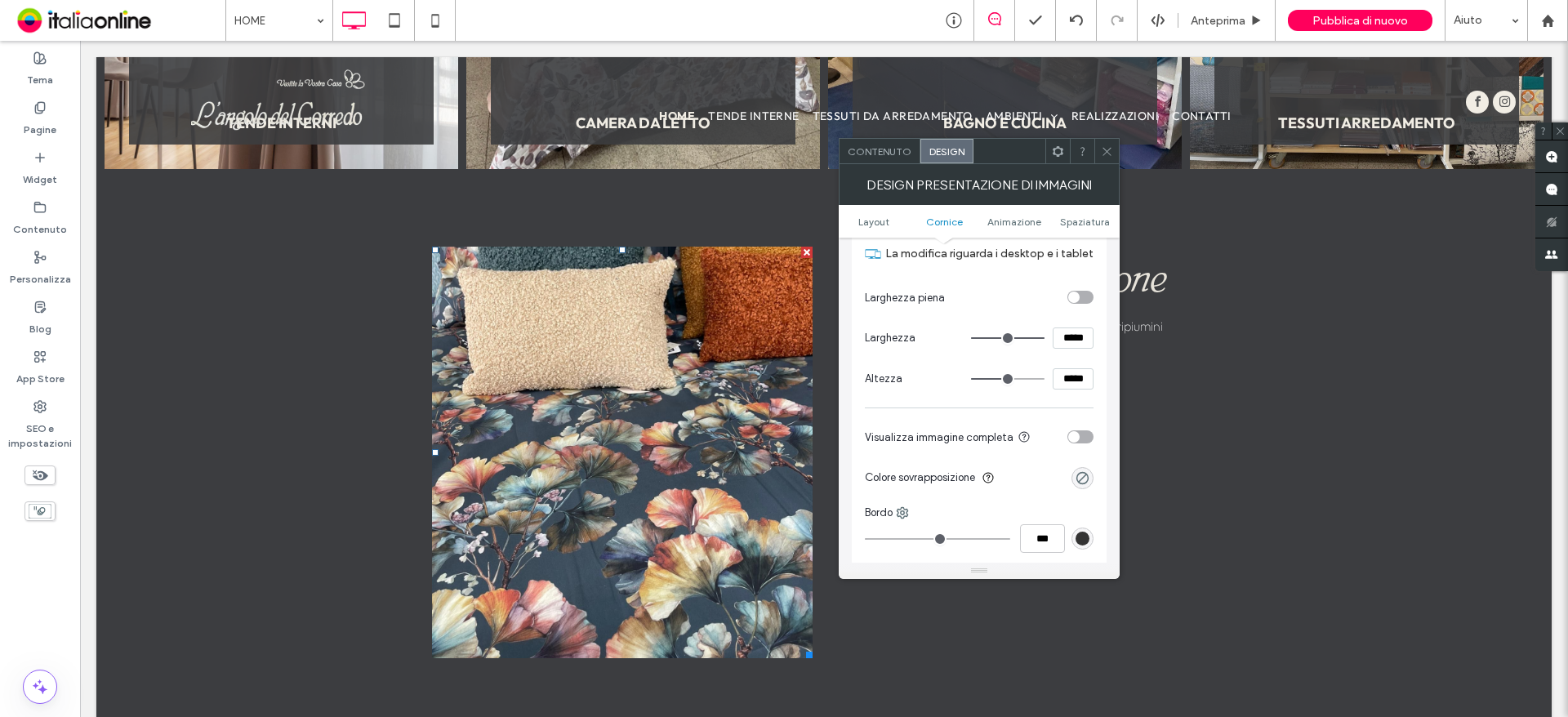
scroll to position [572, 0]
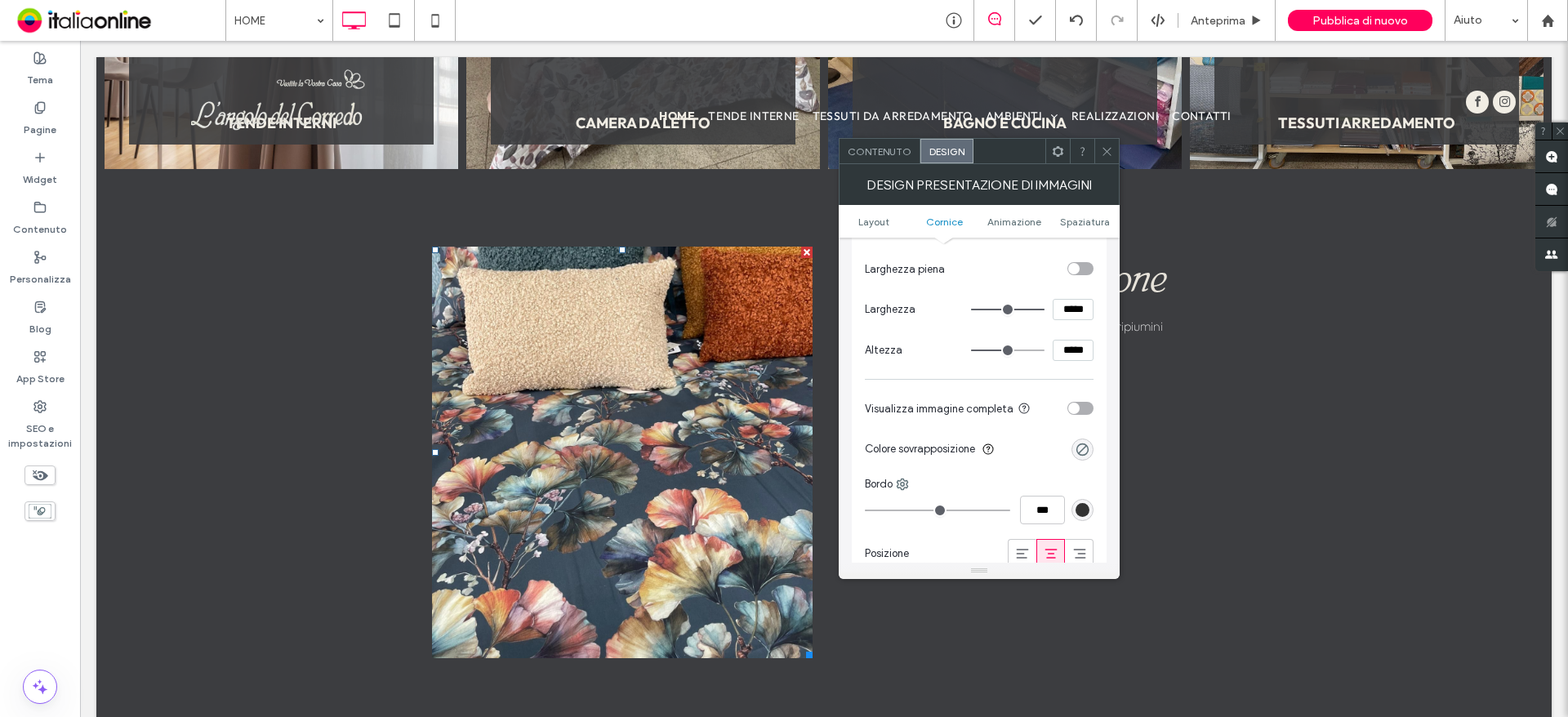
click at [1102, 413] on div "La modifica riguarda i desktop e i tablet Larghezza piena Larghezza ***** Altez…" at bounding box center [980, 388] width 255 height 390
click at [1083, 408] on div "toggle" at bounding box center [1081, 408] width 26 height 13
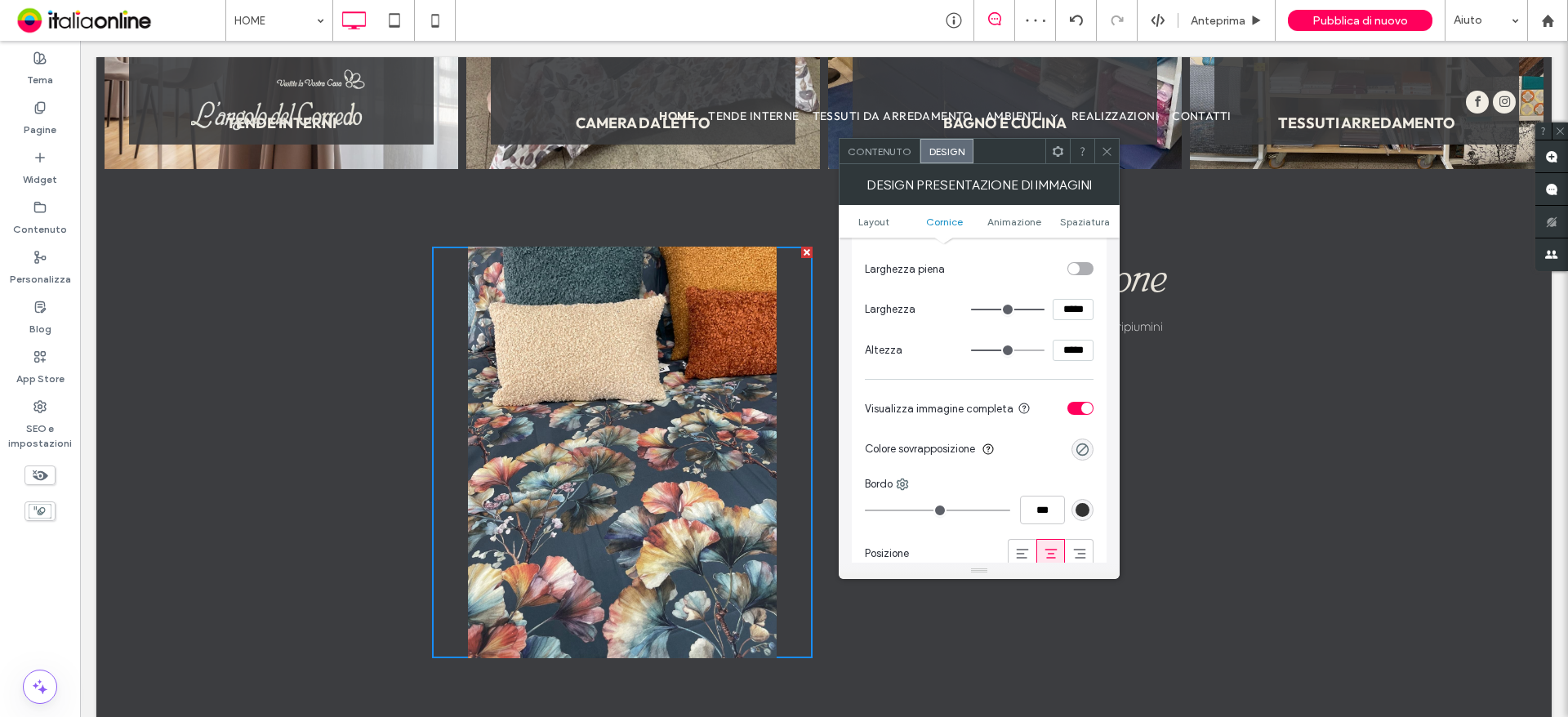
click at [1083, 408] on div "toggle" at bounding box center [1087, 409] width 12 height 12
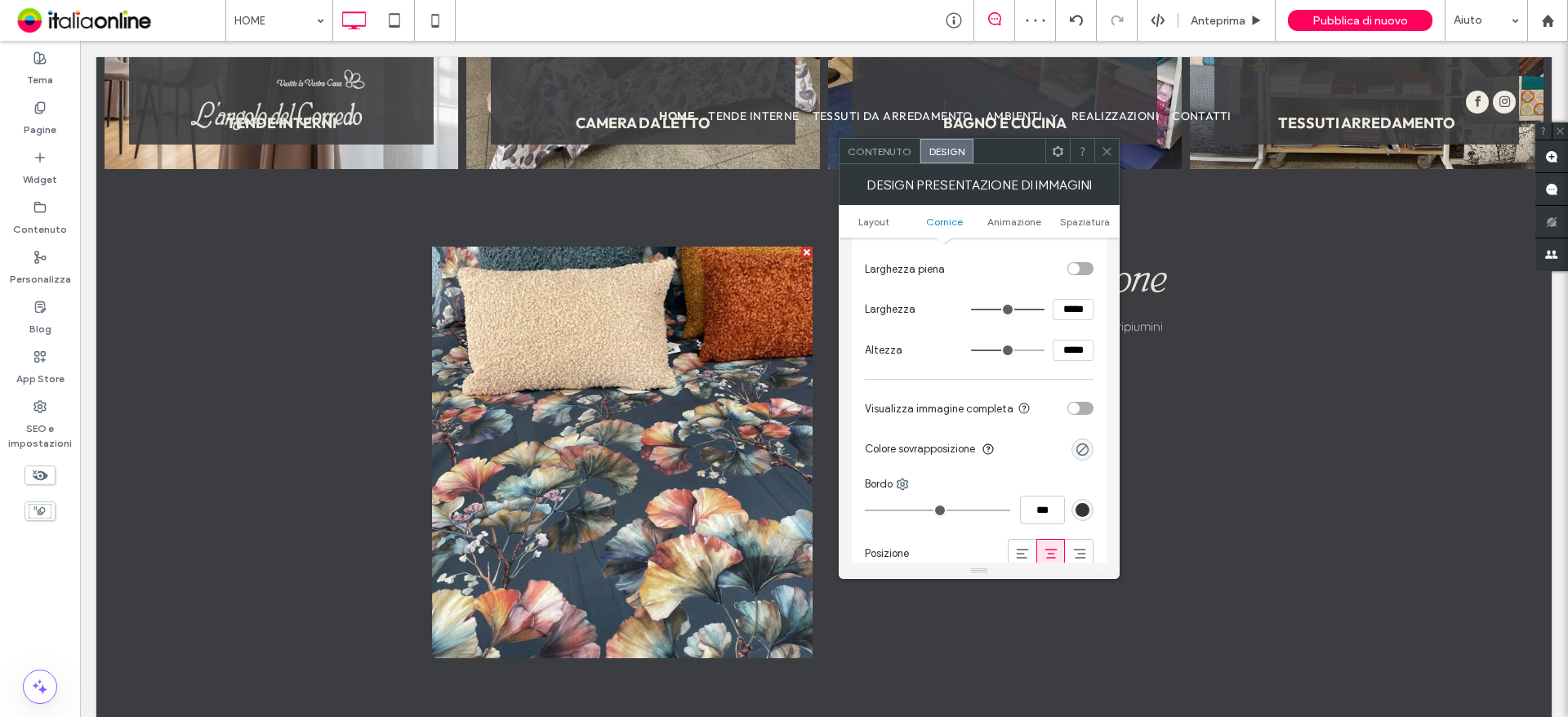
click at [1110, 152] on icon at bounding box center [1107, 151] width 12 height 12
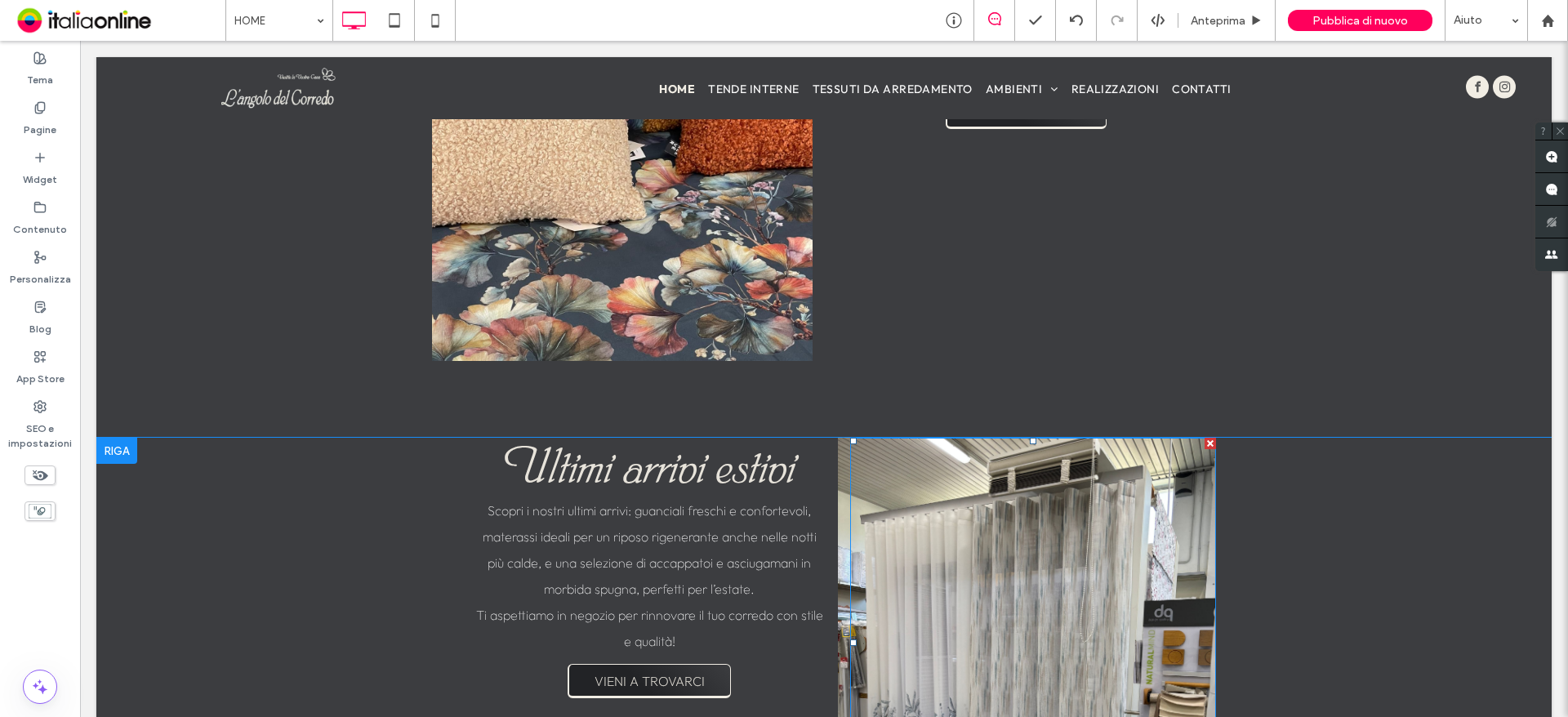
scroll to position [2695, 0]
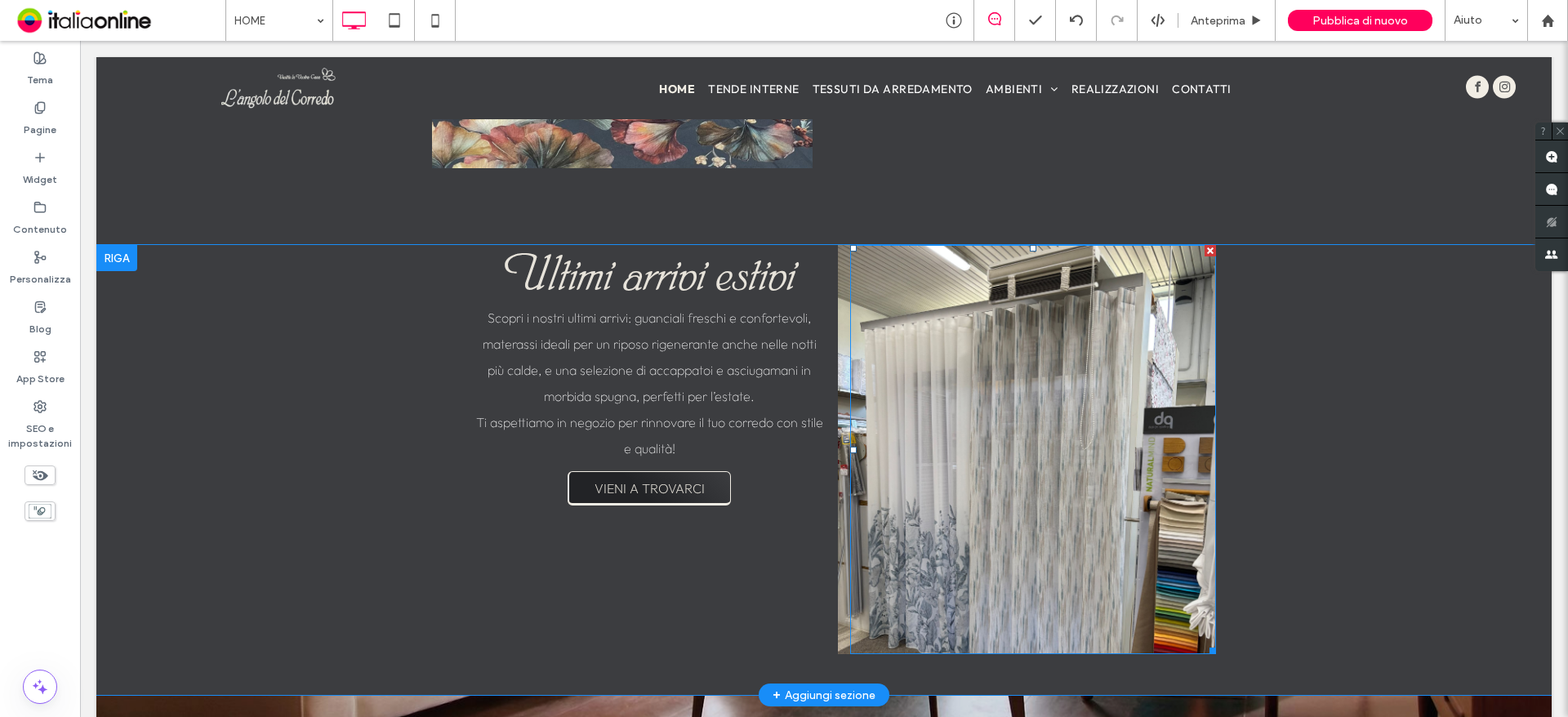
click at [906, 458] on div at bounding box center [1033, 449] width 366 height 409
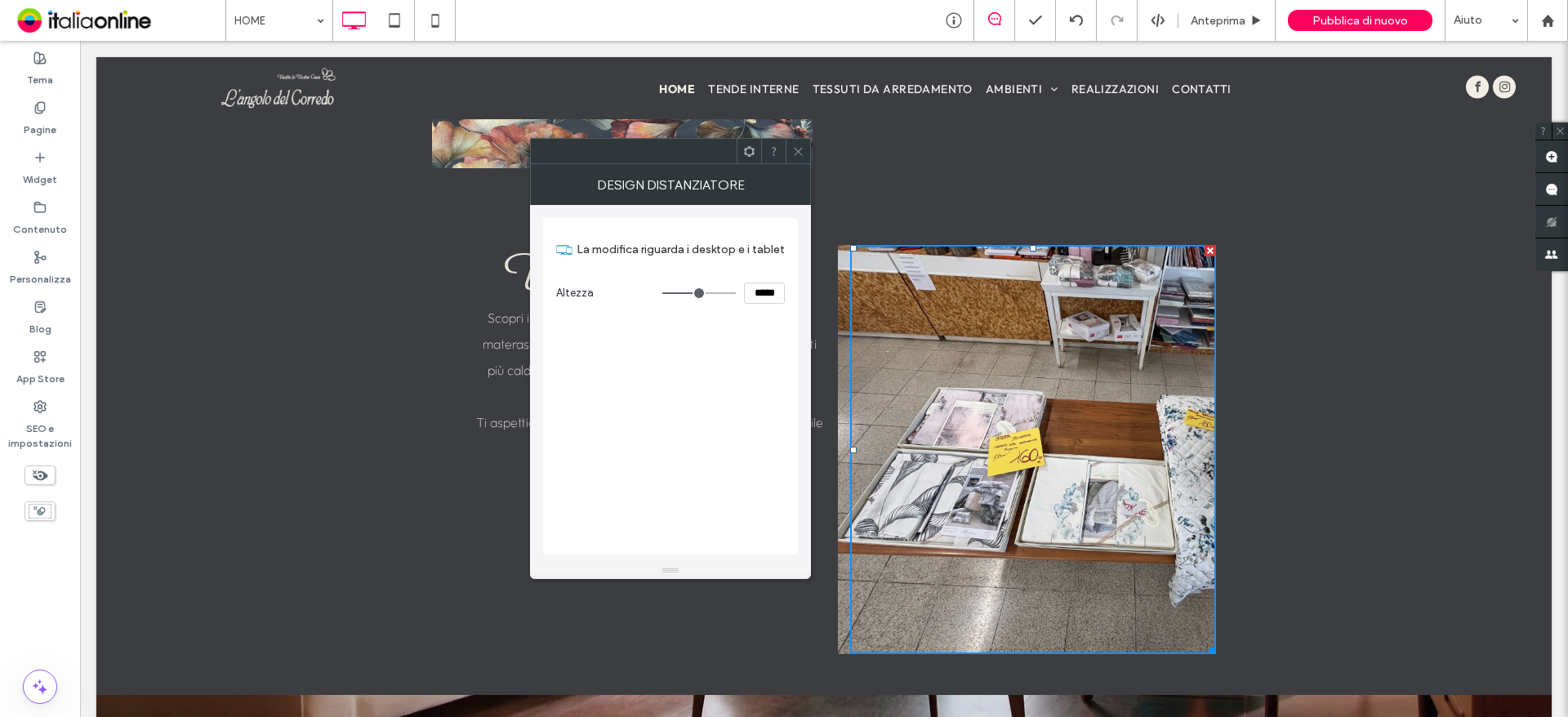
click at [804, 153] on icon at bounding box center [798, 151] width 12 height 12
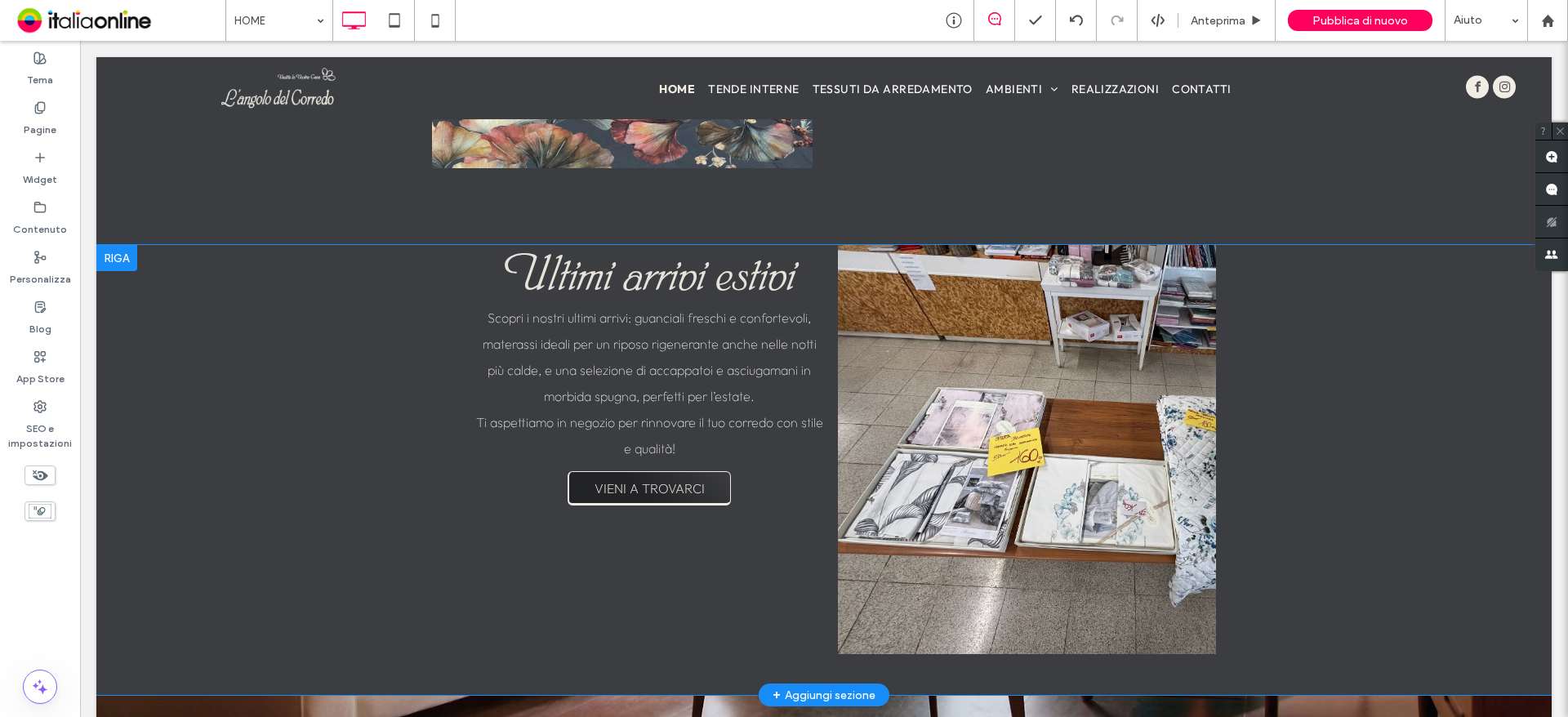
click at [838, 526] on div at bounding box center [1028, 449] width 379 height 409
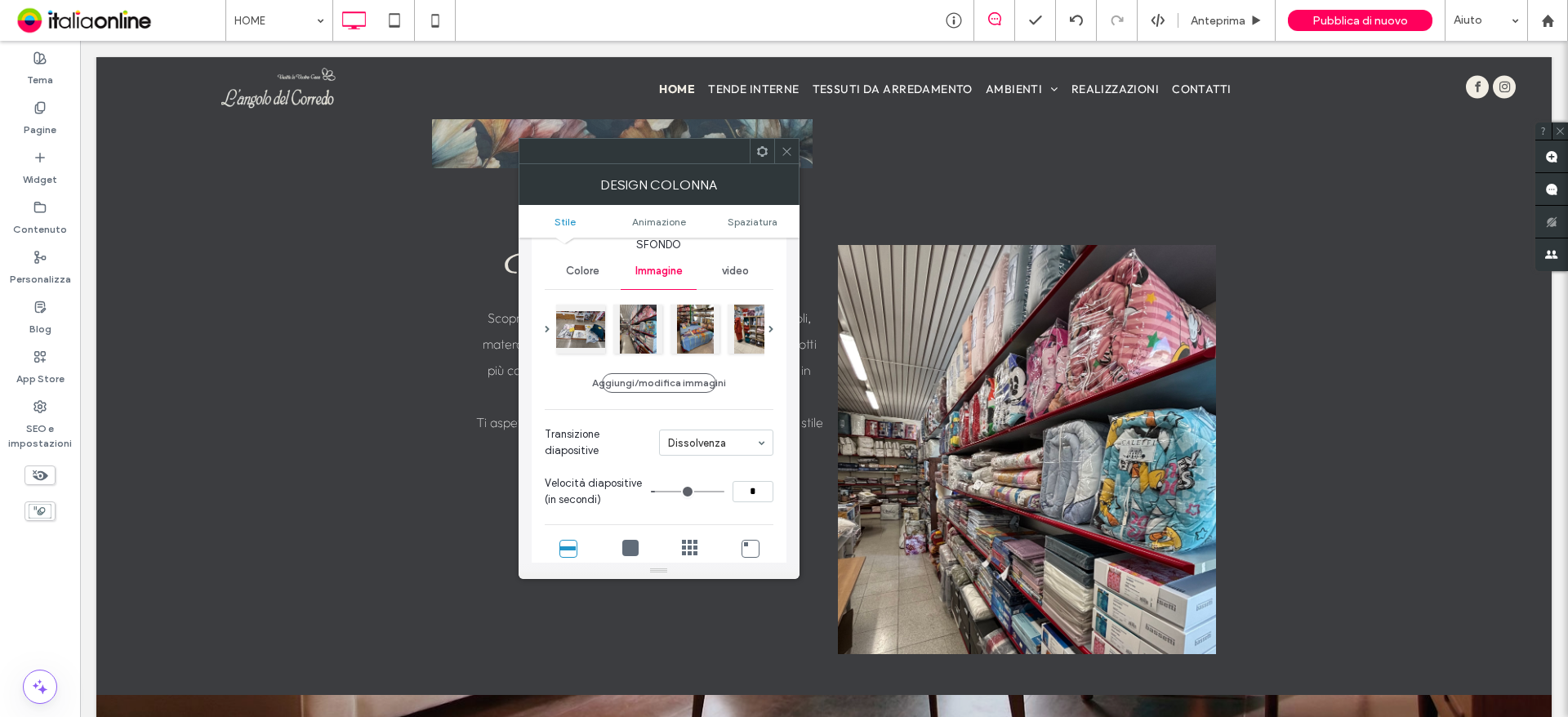
scroll to position [81, 0]
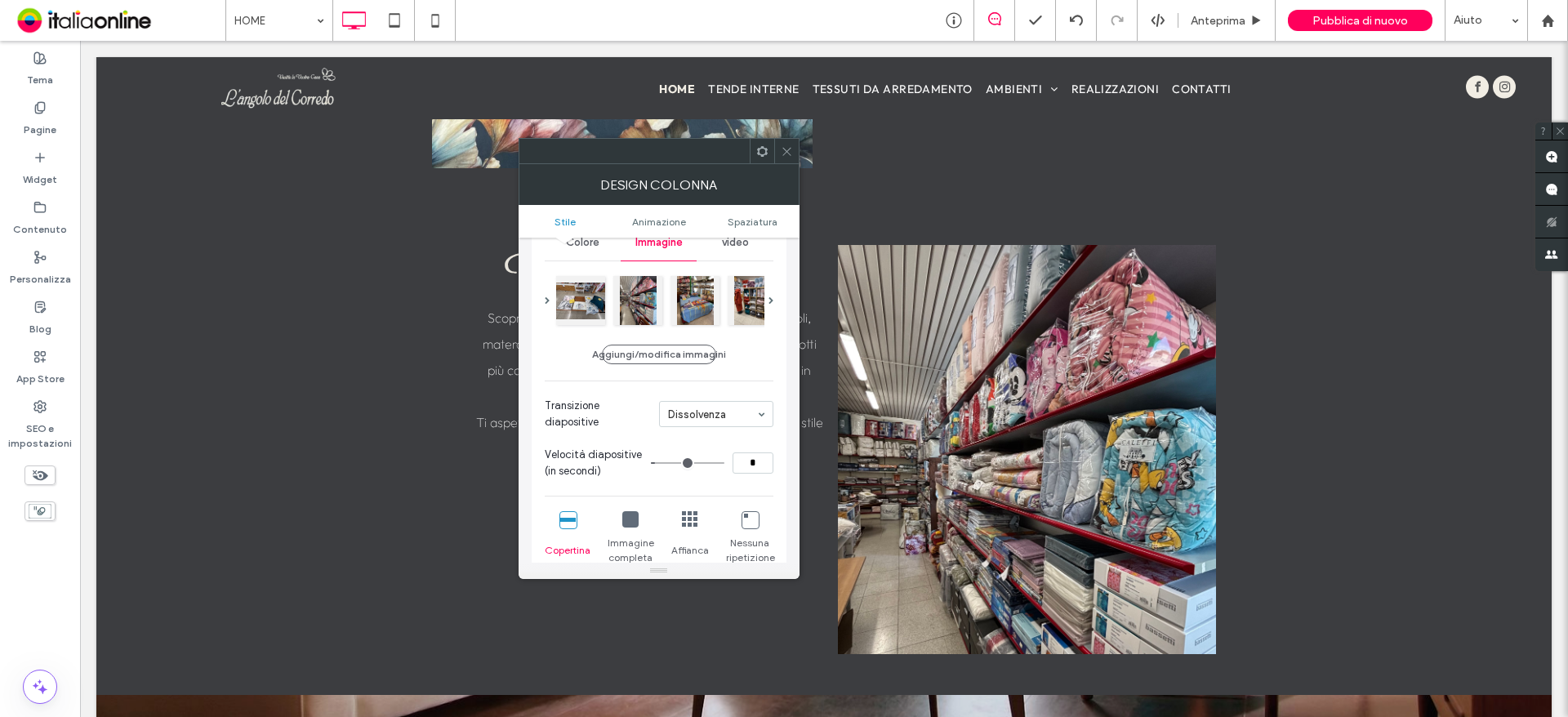
click at [788, 152] on icon at bounding box center [786, 151] width 12 height 12
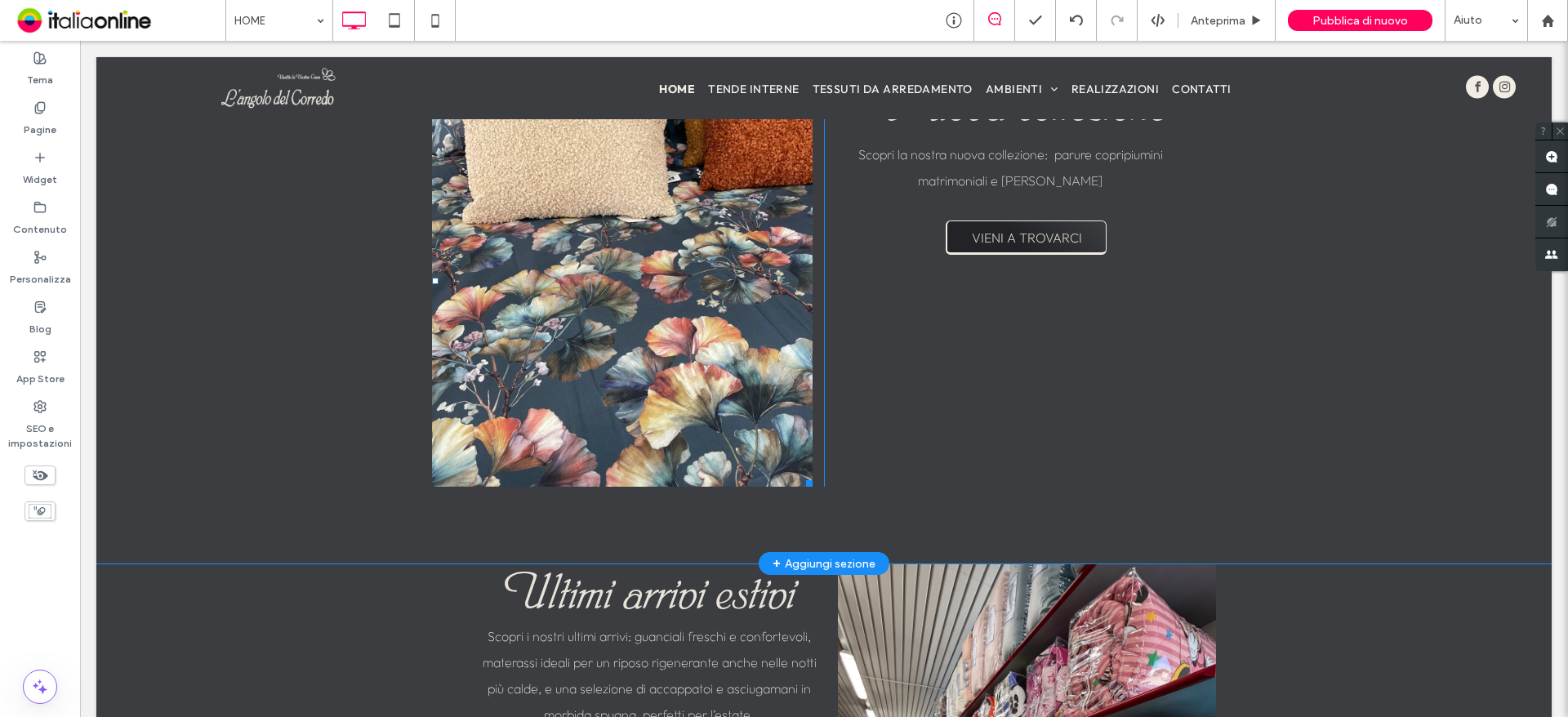
scroll to position [2369, 0]
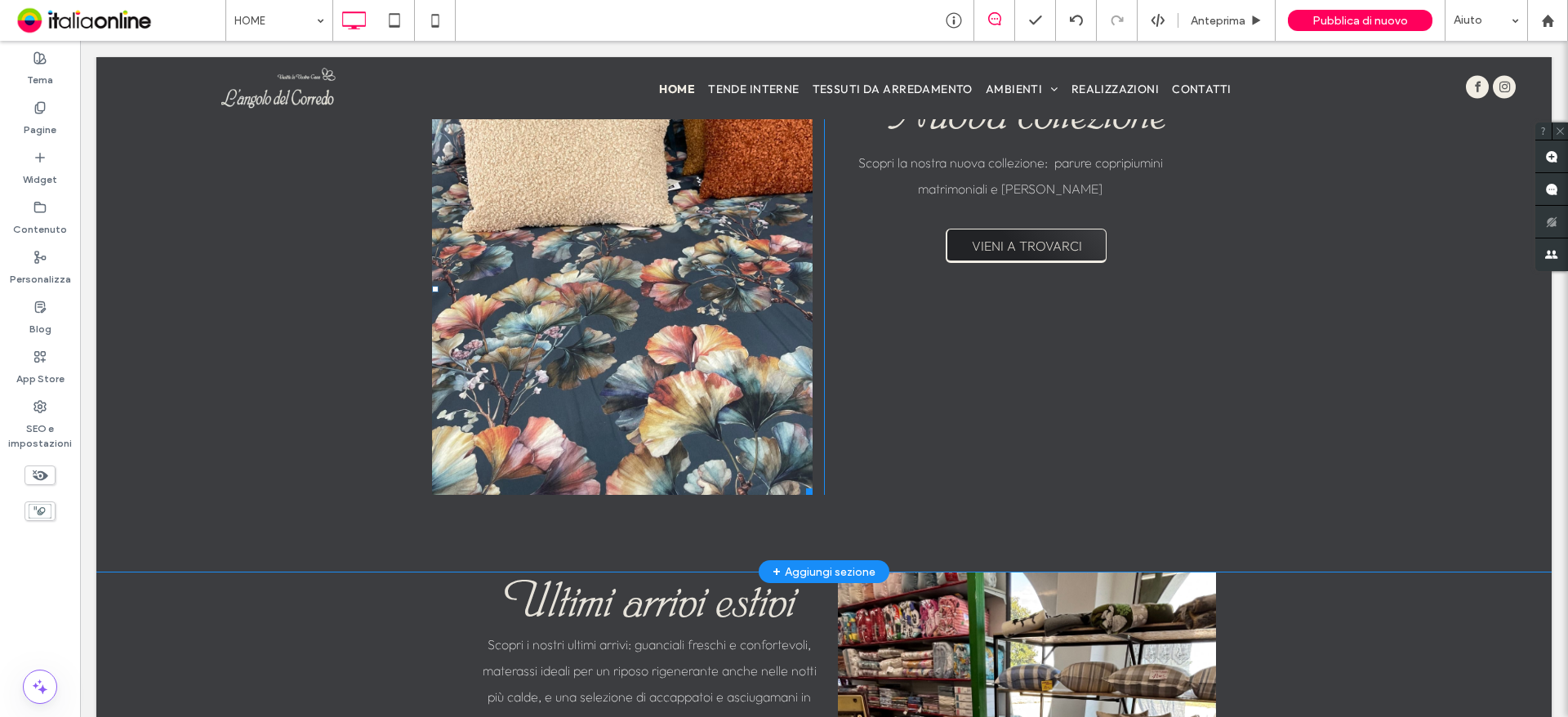
click at [500, 315] on li "Titolo diapositiva Scrivi qui la tua didascalia Pulsante" at bounding box center [623, 289] width 380 height 412
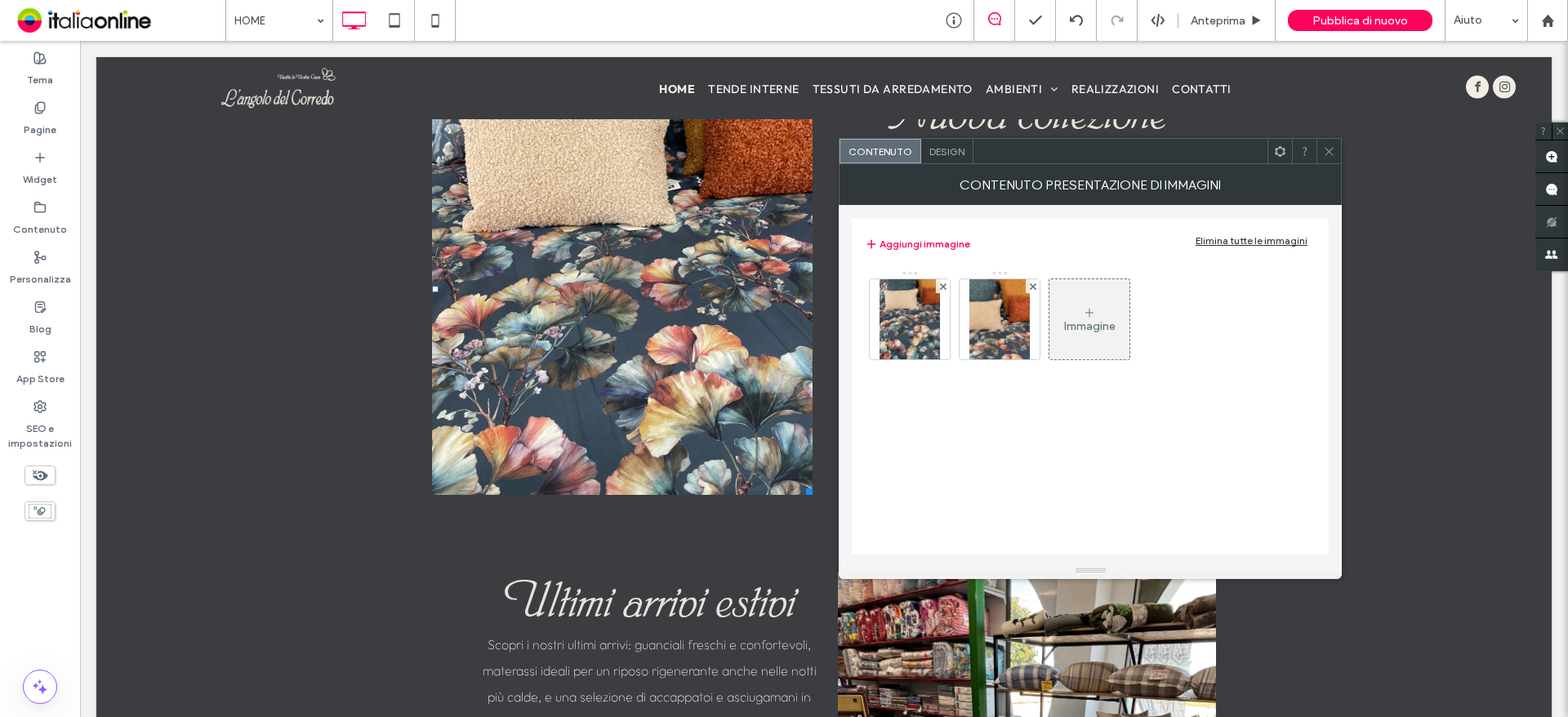
click at [935, 149] on span "Design" at bounding box center [947, 151] width 35 height 12
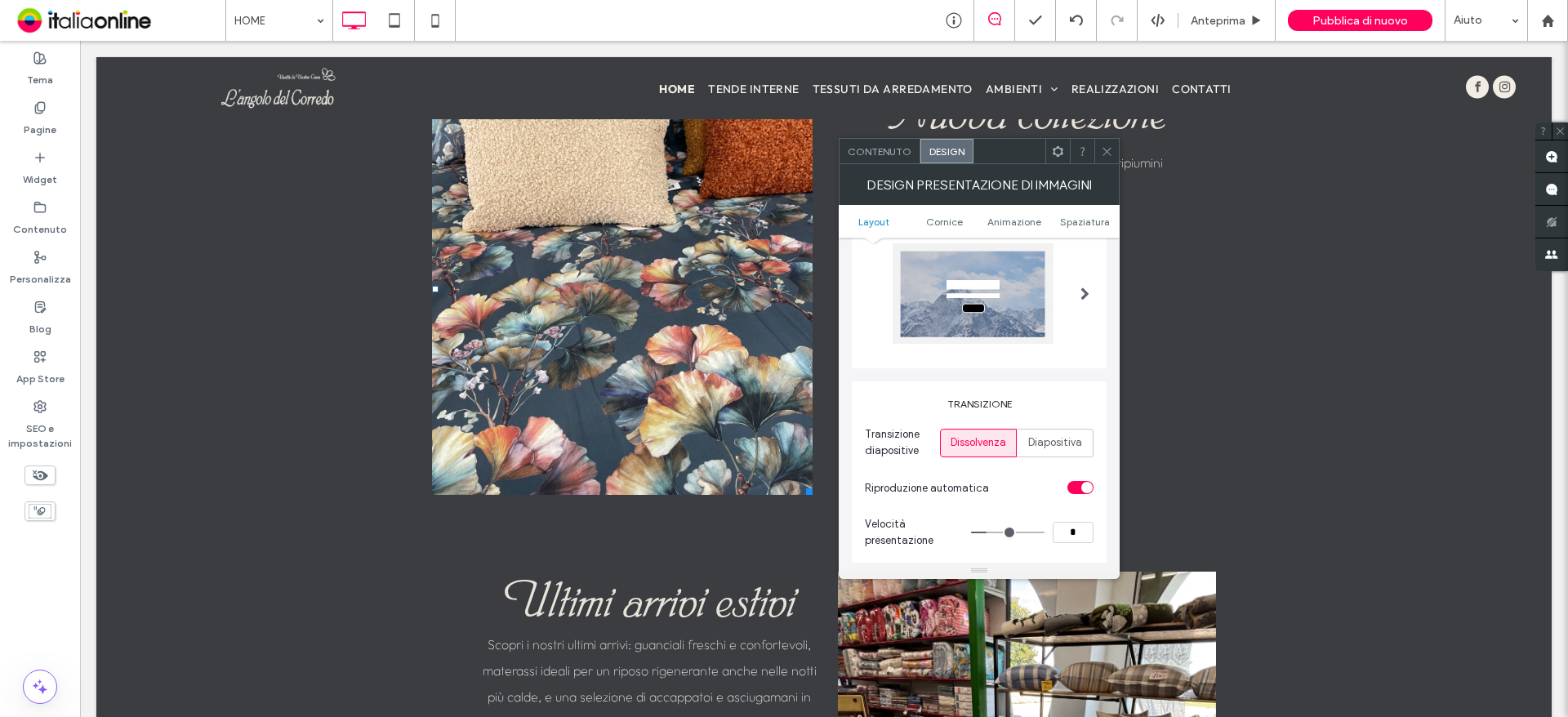
scroll to position [245, 0]
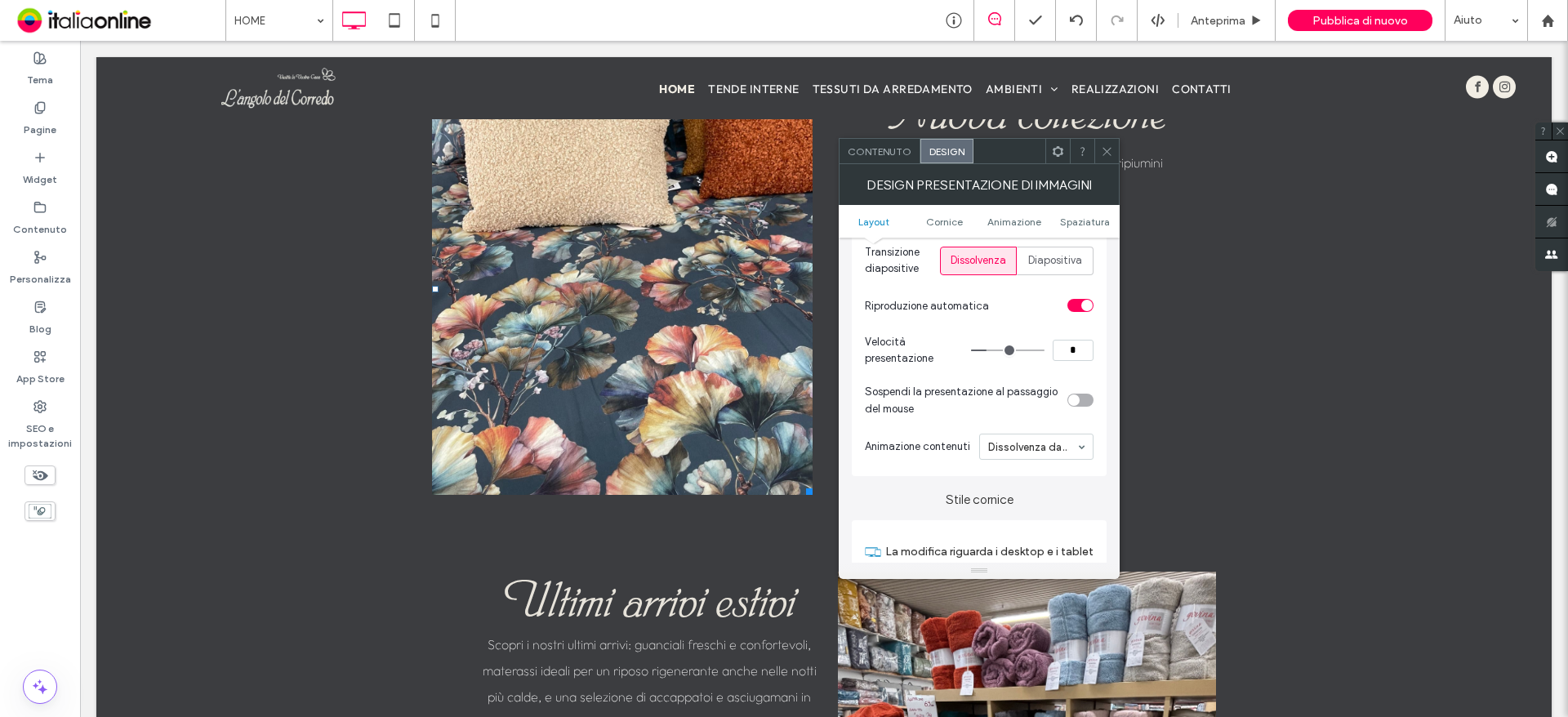
type input "*"
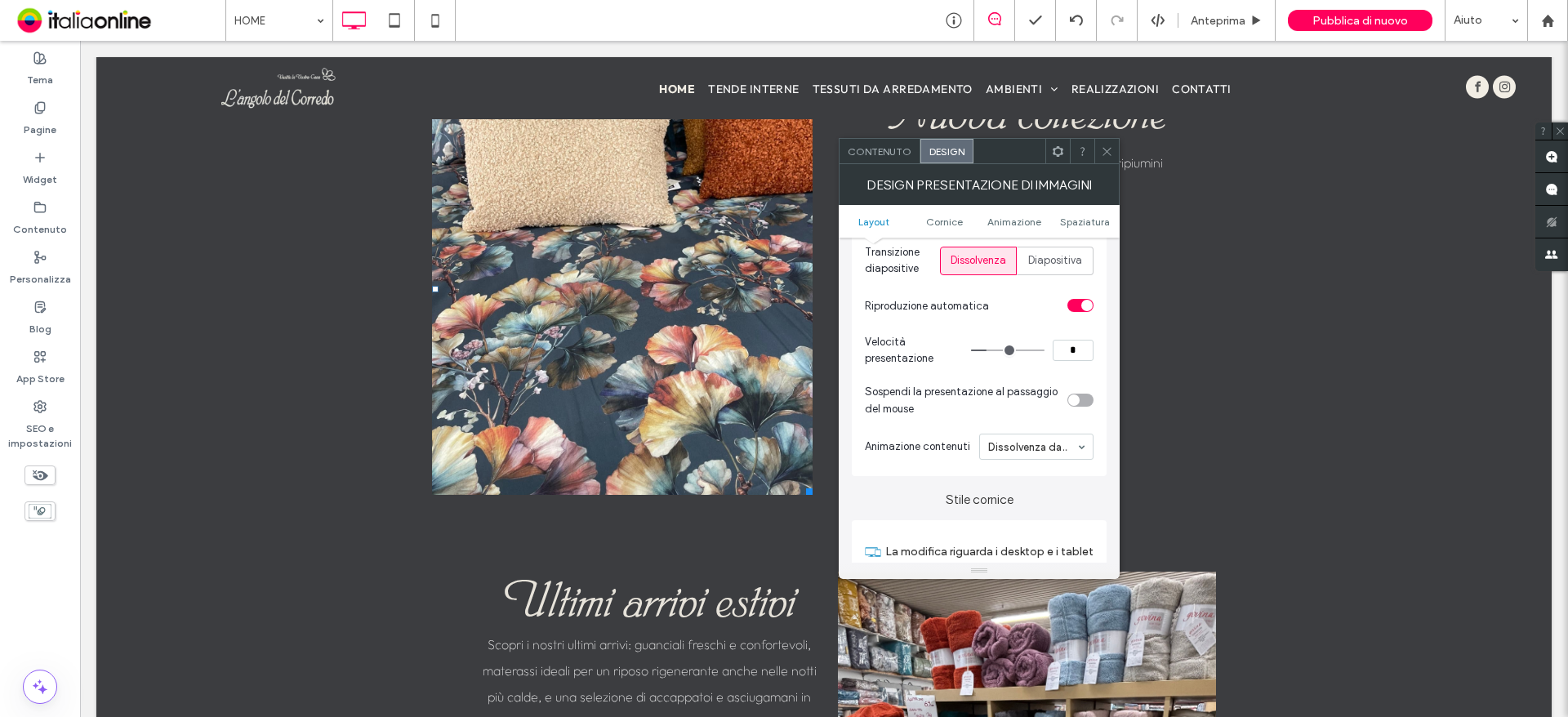
type input "*"
drag, startPoint x: 994, startPoint y: 347, endPoint x: 985, endPoint y: 349, distance: 9.2
type input "*"
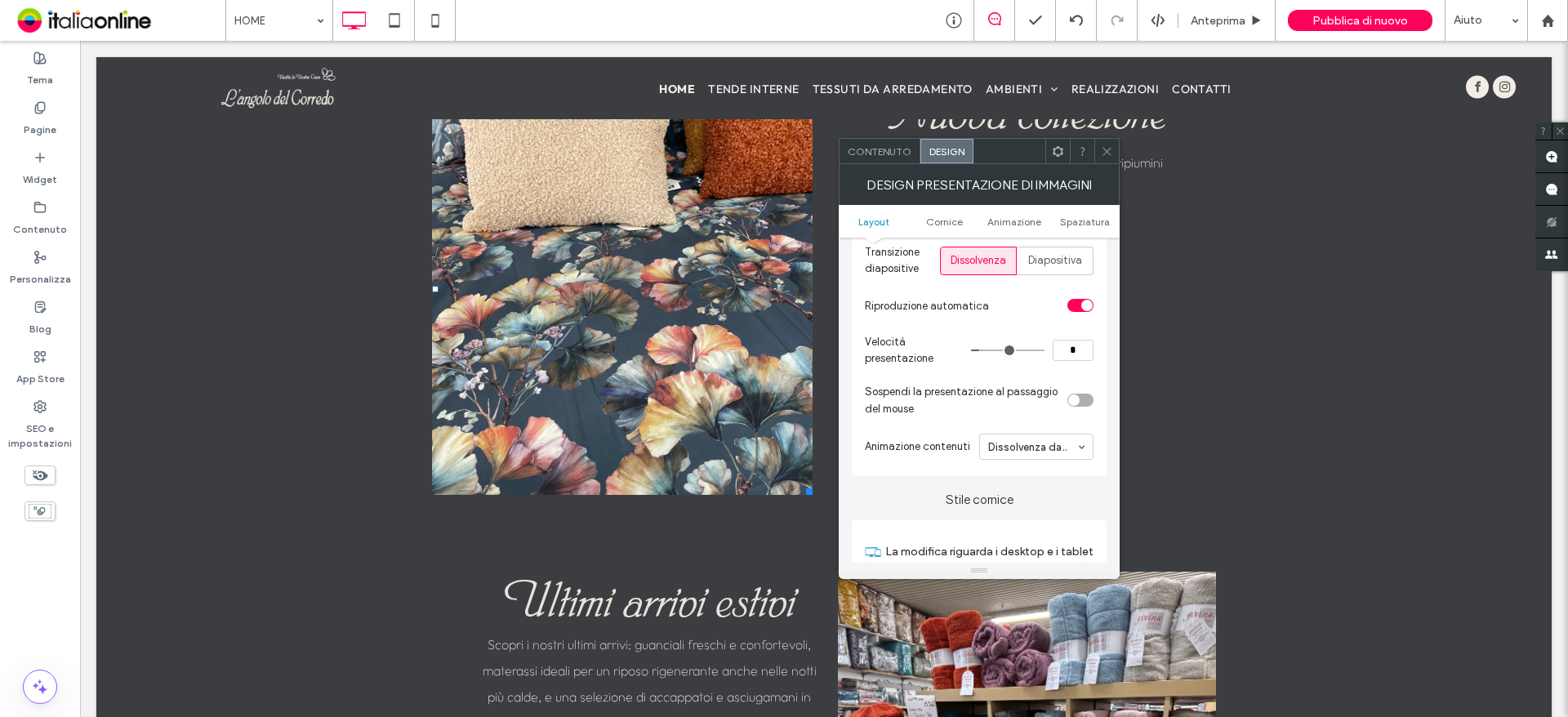
click at [985, 349] on input "range" at bounding box center [1007, 350] width 74 height 2
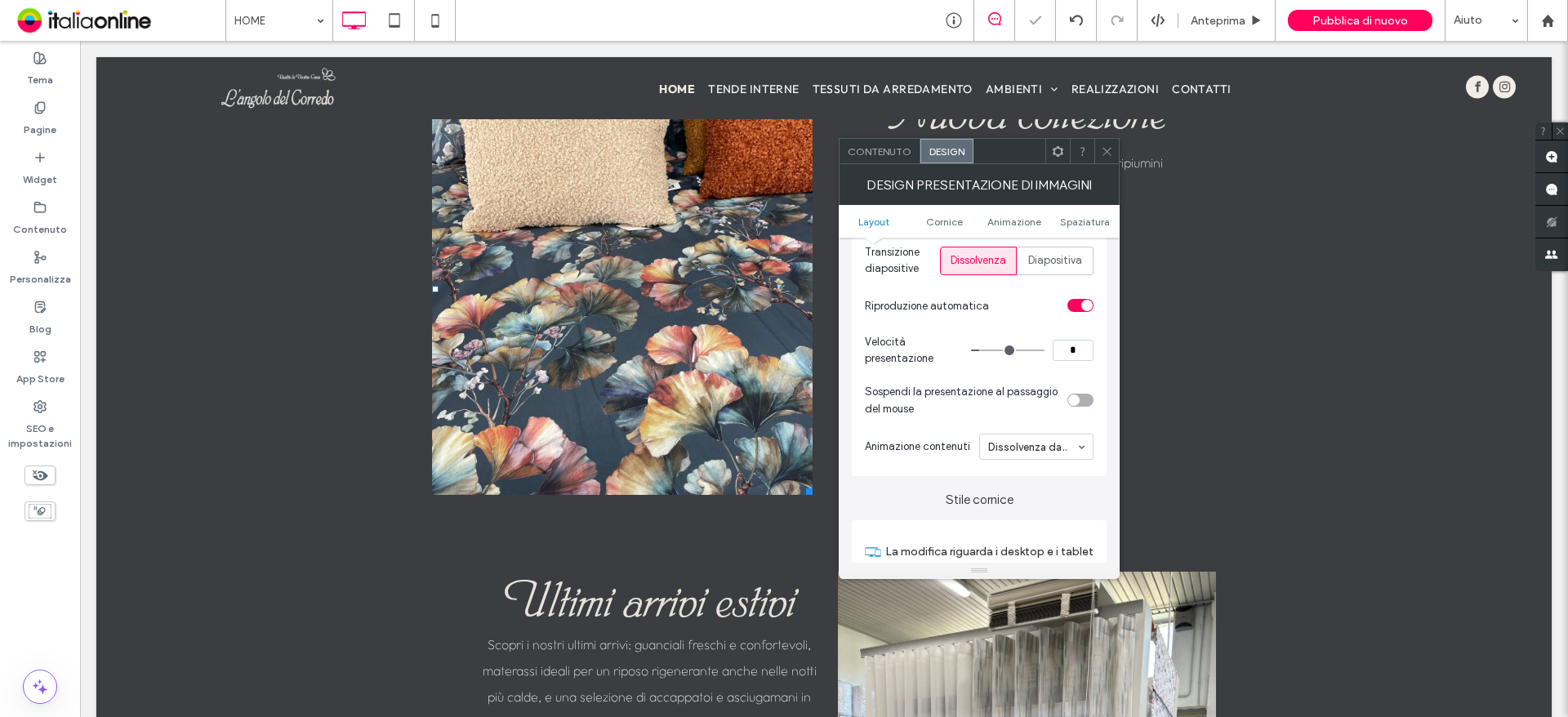
drag, startPoint x: 1107, startPoint y: 153, endPoint x: 572, endPoint y: 13, distance: 553.0
click at [1107, 153] on icon at bounding box center [1107, 151] width 12 height 12
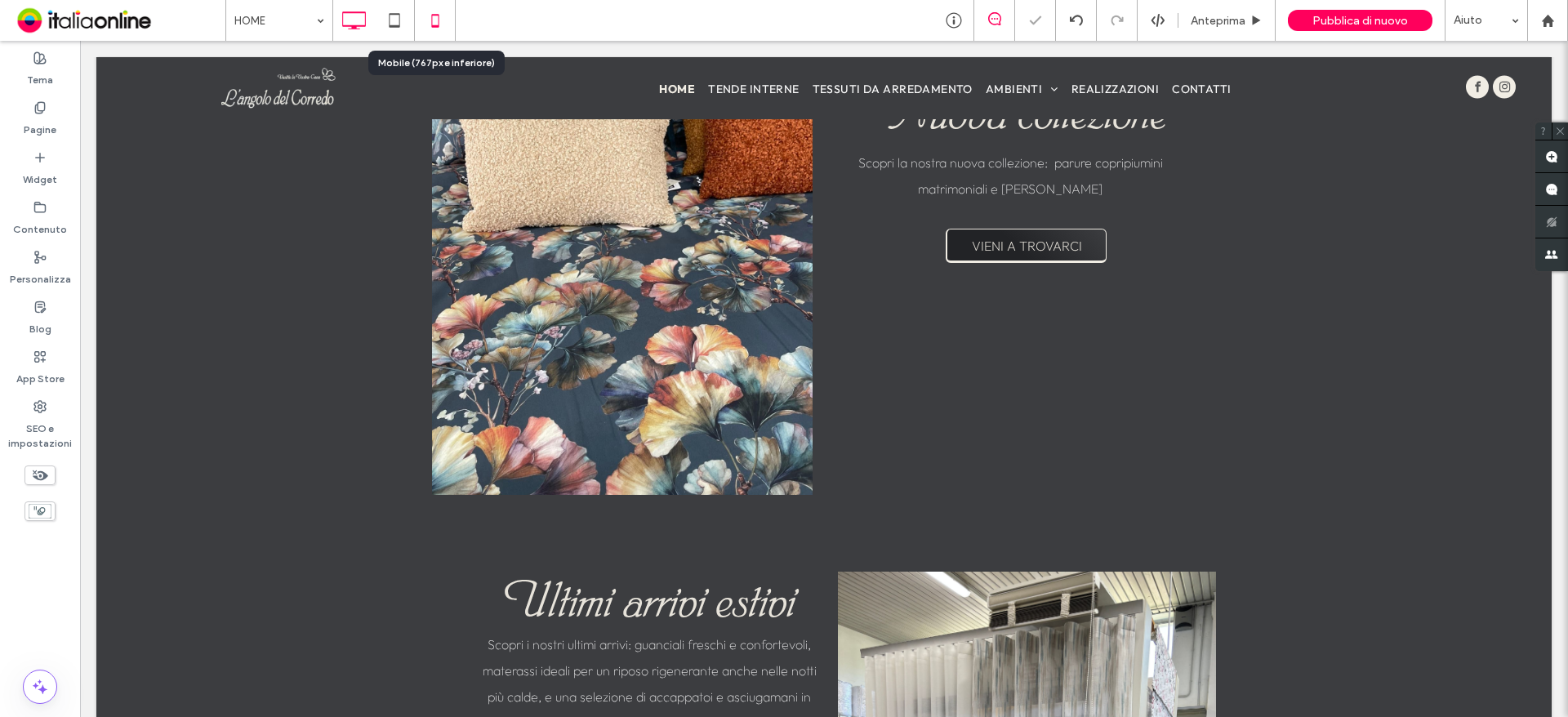
click at [442, 26] on icon at bounding box center [434, 20] width 32 height 32
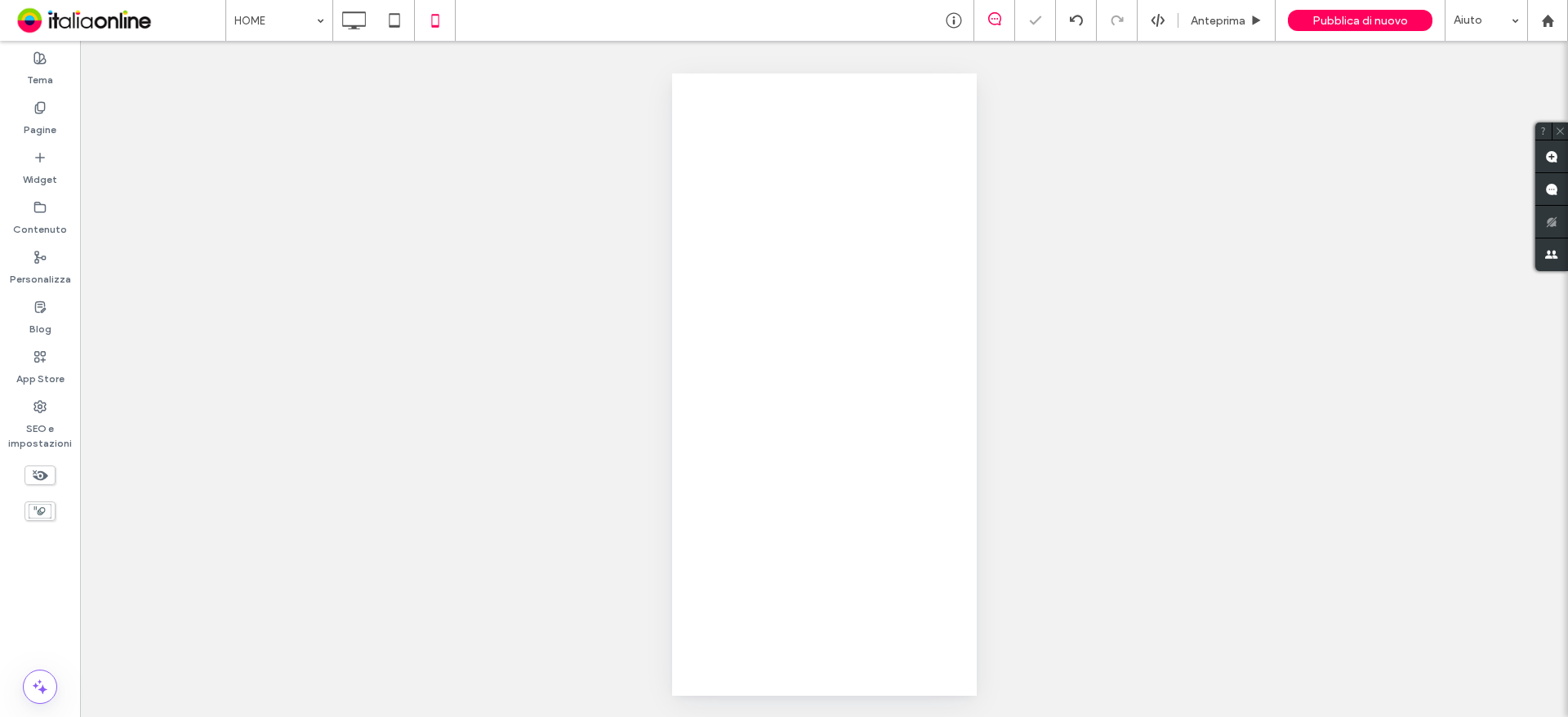
scroll to position [0, 0]
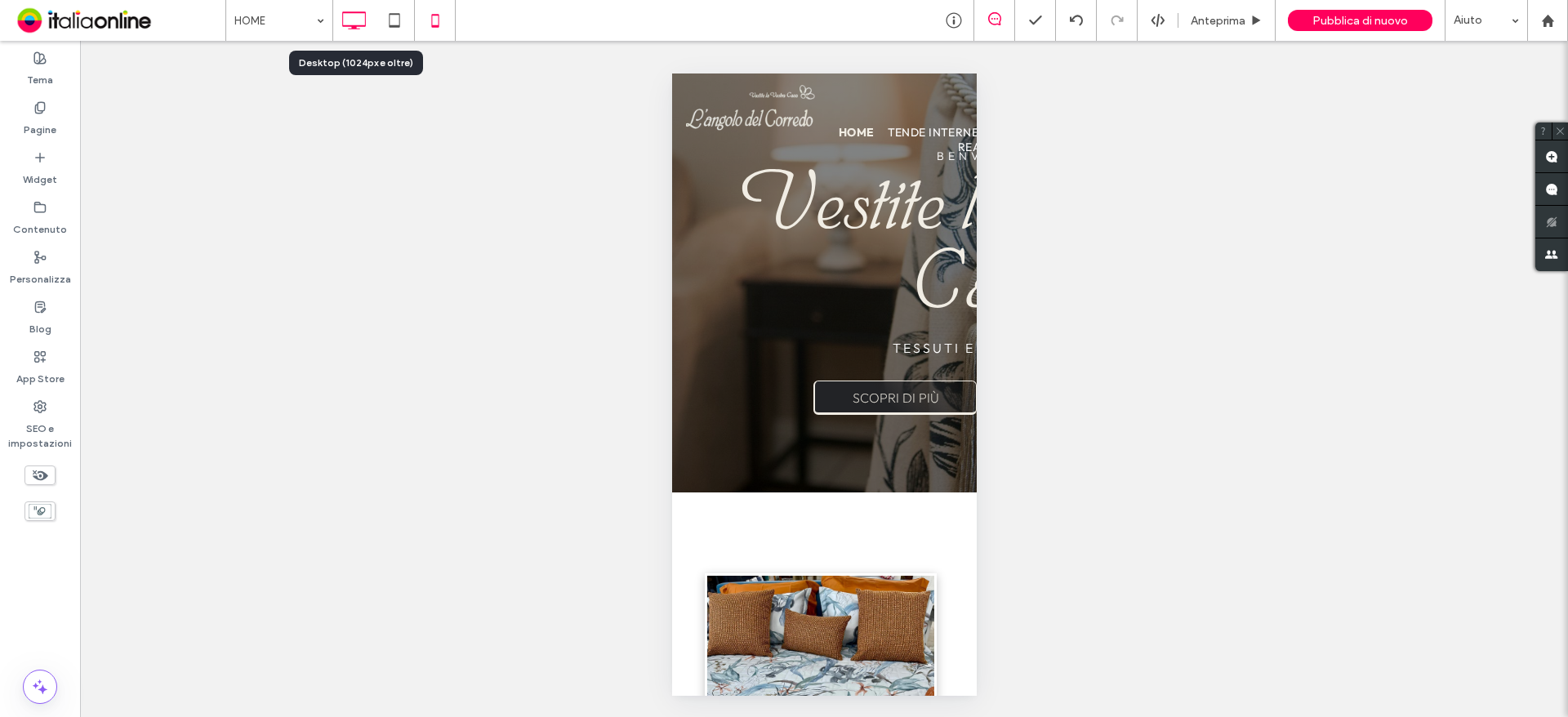
click at [350, 16] on icon at bounding box center [353, 20] width 32 height 32
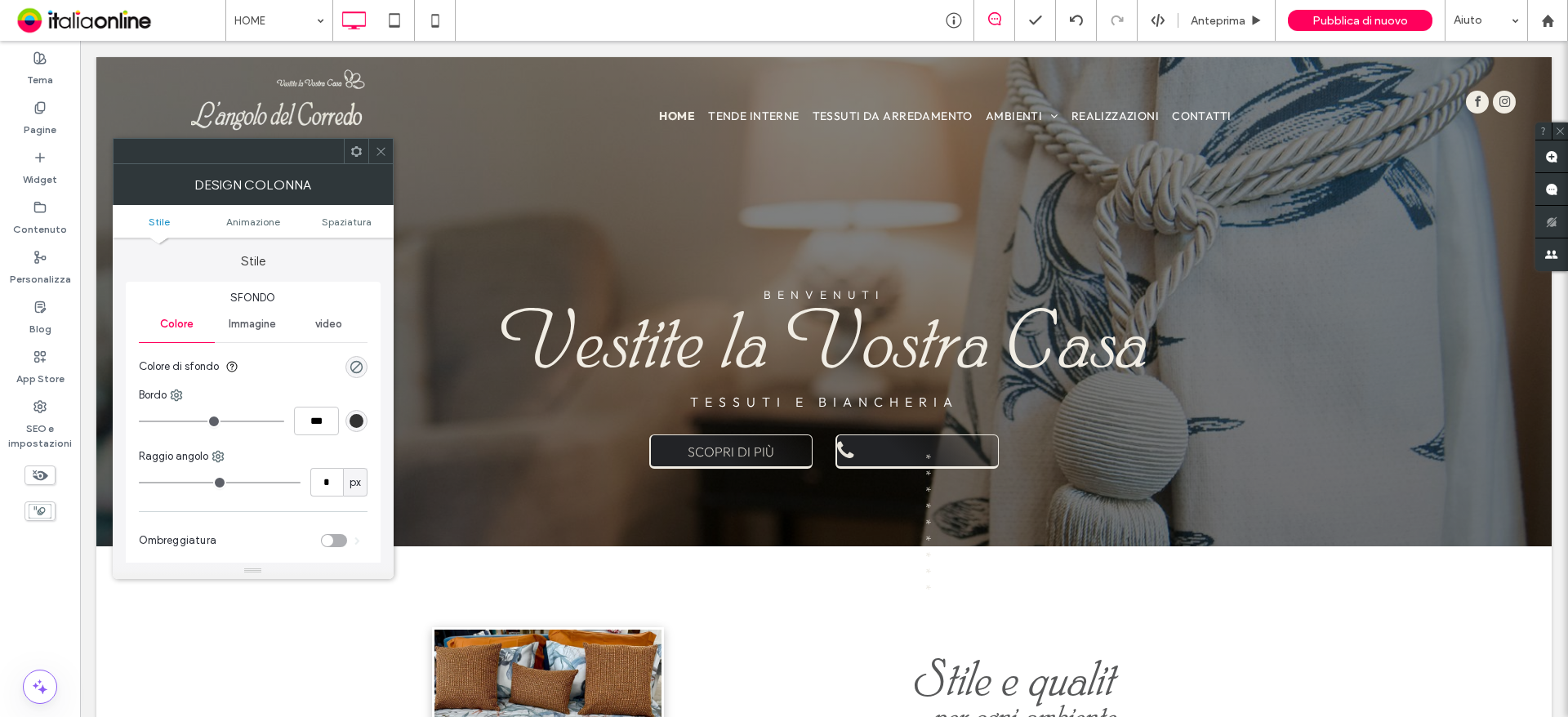
click at [377, 148] on icon at bounding box center [380, 151] width 12 height 12
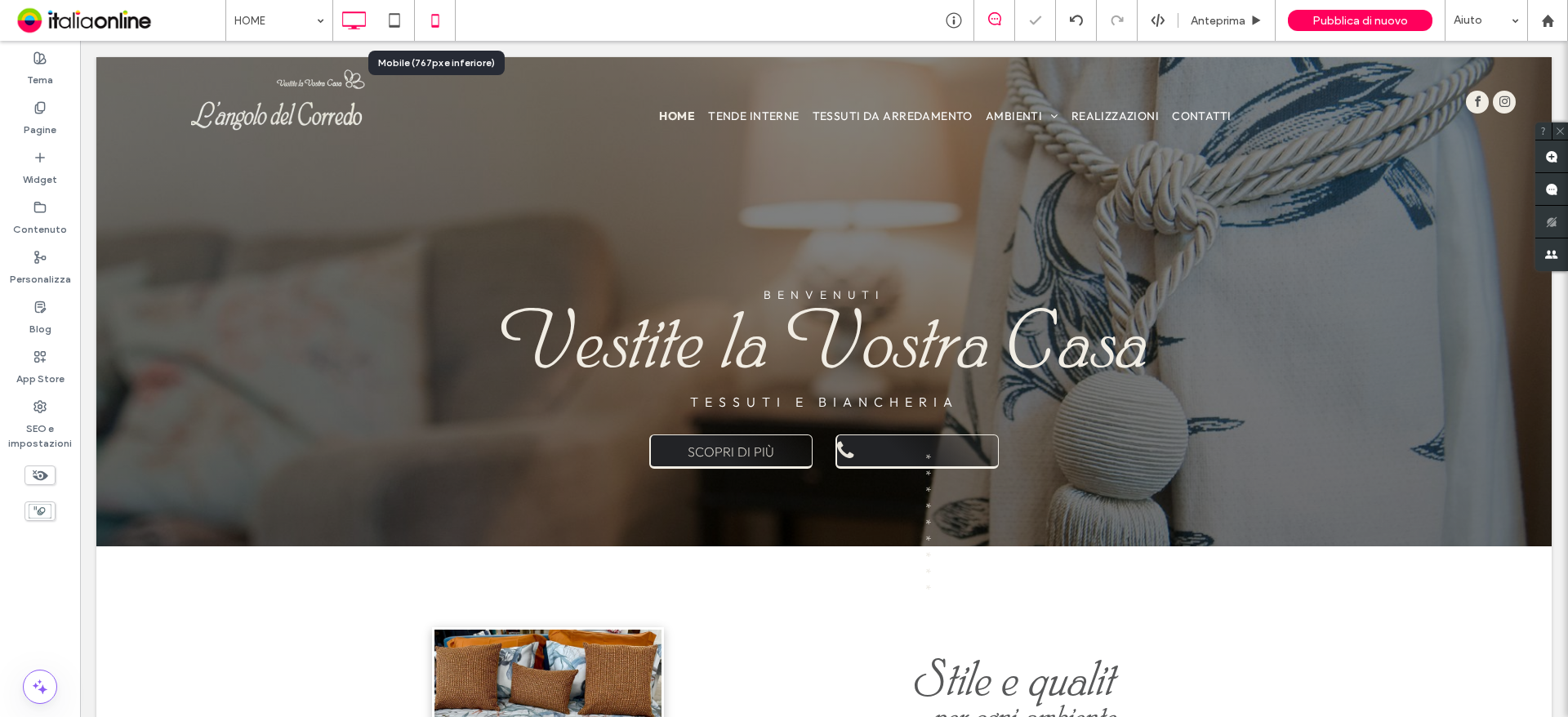
click at [416, 24] on div at bounding box center [434, 20] width 40 height 32
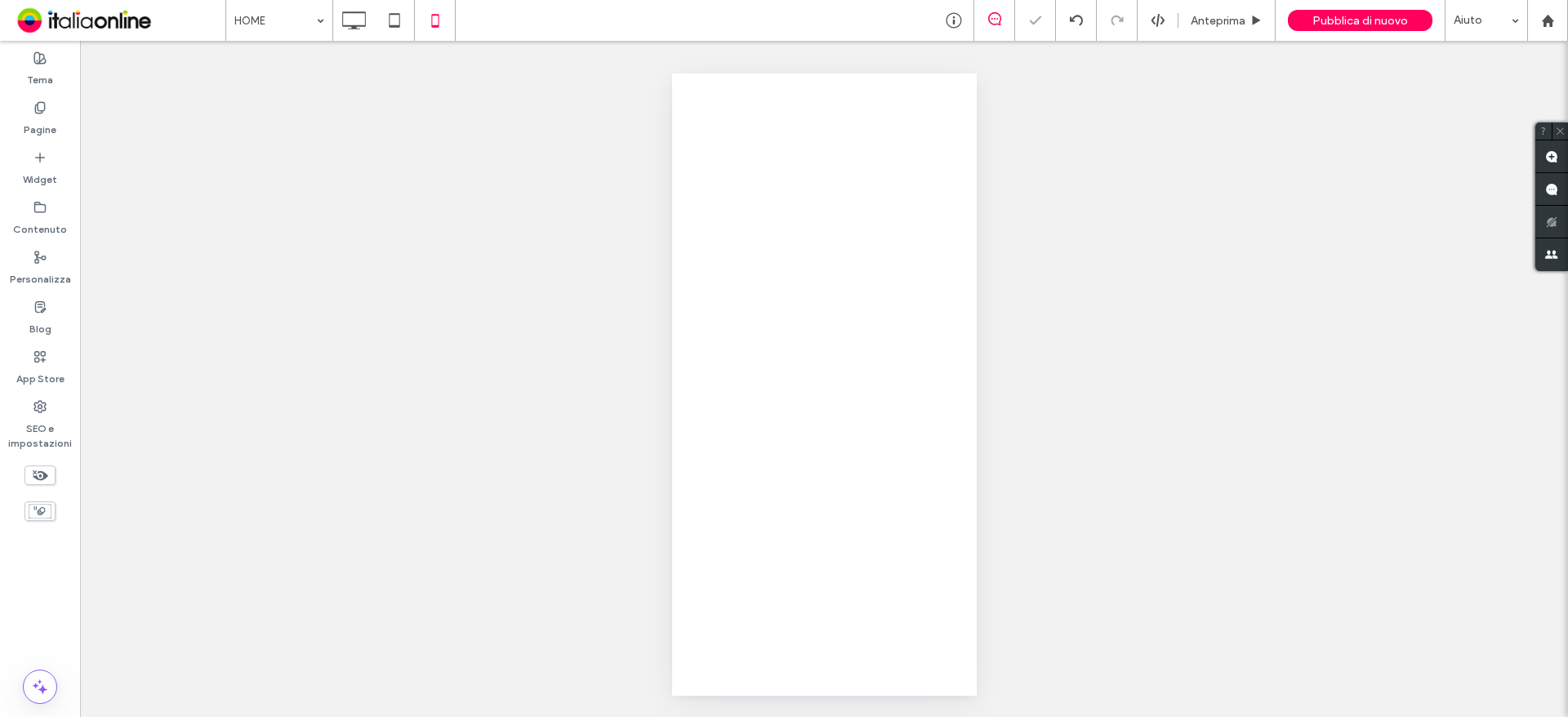
click at [432, 22] on div at bounding box center [784, 358] width 1568 height 717
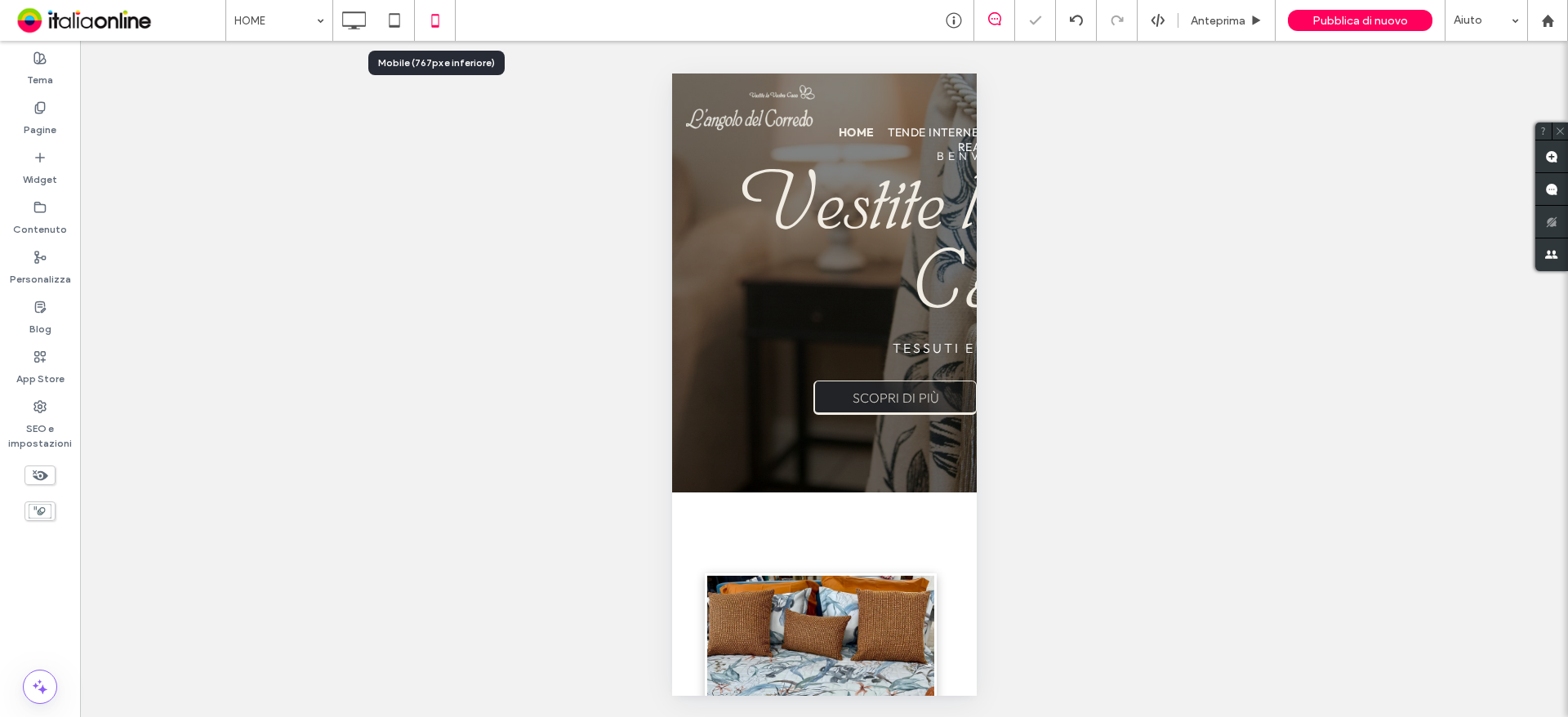
click at [433, 22] on icon at bounding box center [434, 20] width 32 height 32
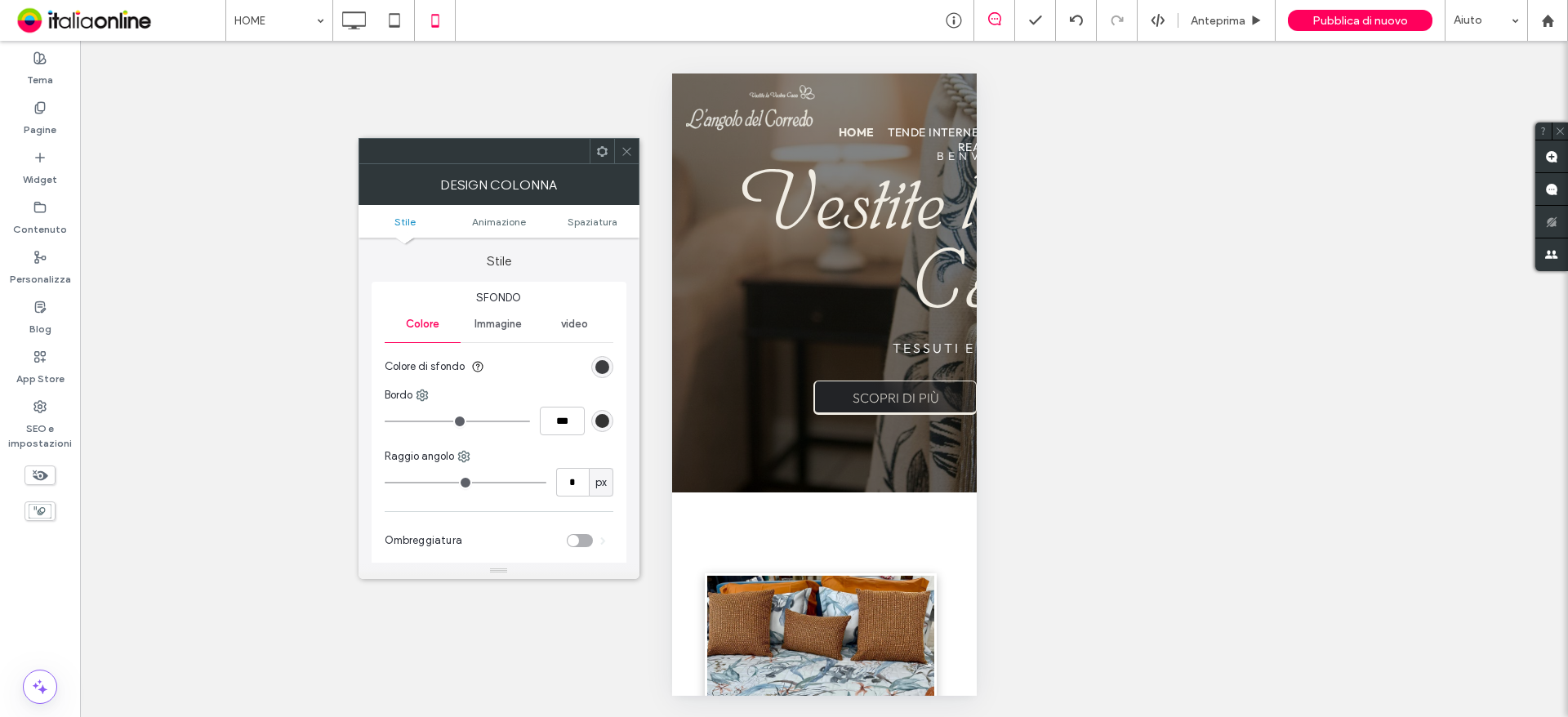
click at [634, 158] on div at bounding box center [626, 151] width 25 height 25
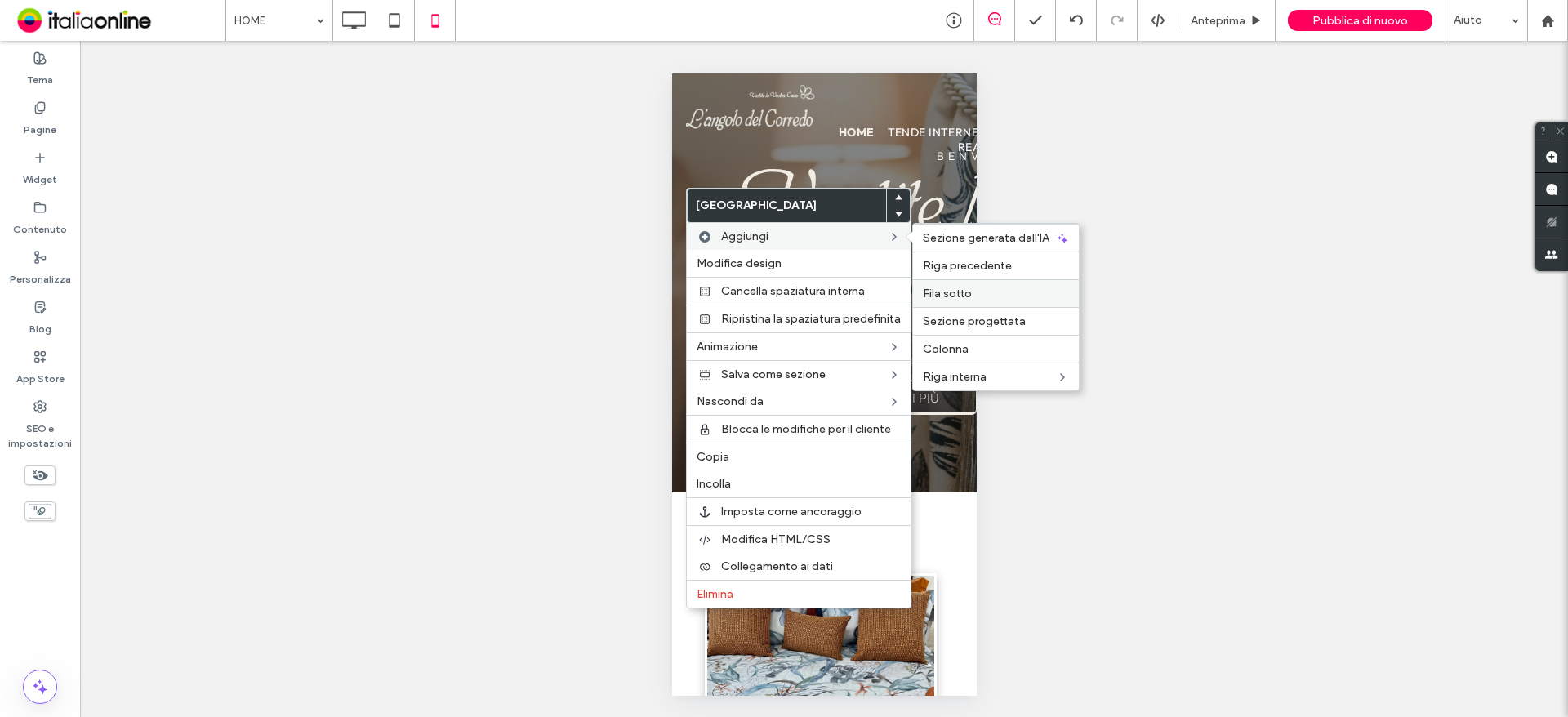
click at [946, 293] on span "Fila sotto" at bounding box center [947, 293] width 49 height 14
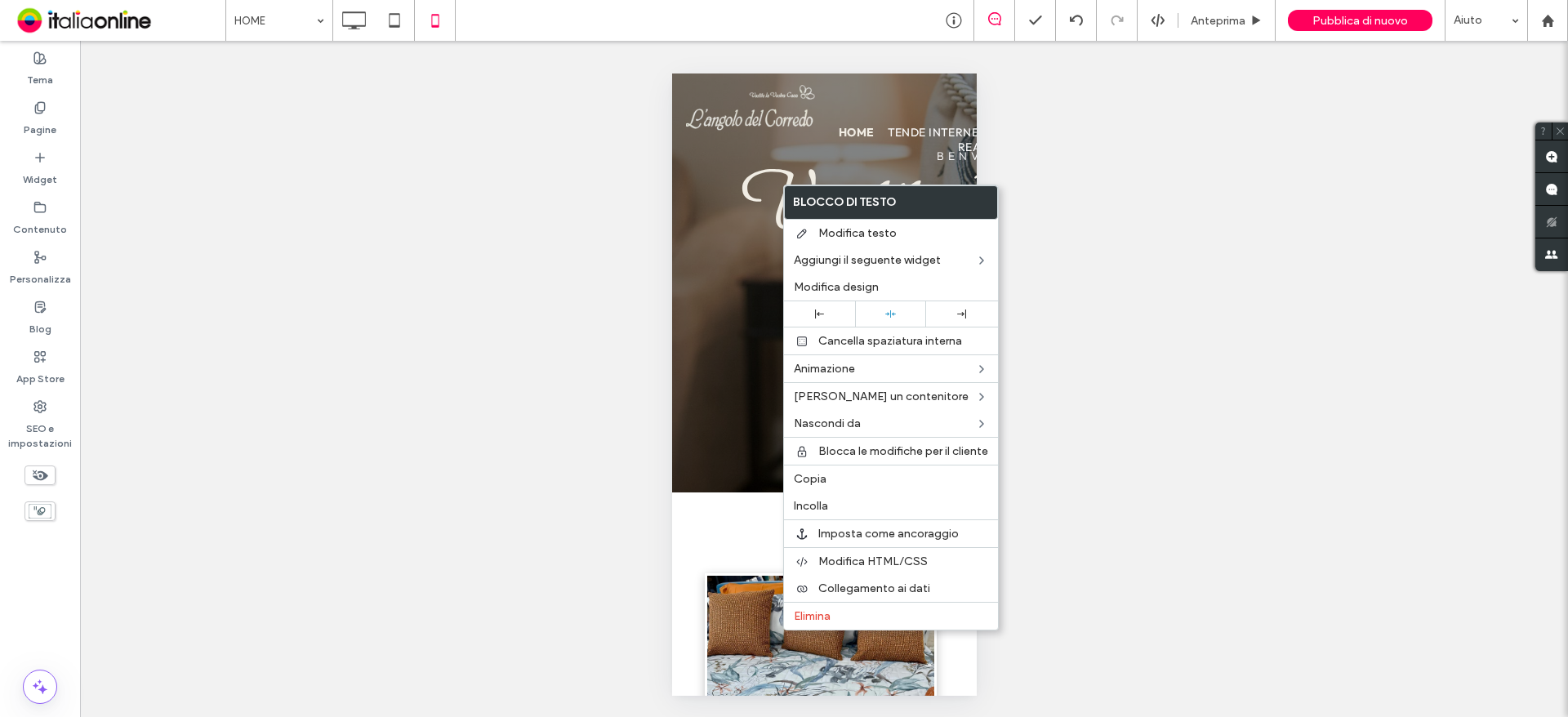
click at [482, 200] on div "Mostrare? Sì Mostrare? Sì Mostrare? Sì Unhide? Yes Mostrare? Sì Mostrare? Sì Mo…" at bounding box center [824, 380] width 1488 height 677
click at [1173, 120] on div "Mostrare? Sì Mostrare? Sì Mostrare? Sì Unhide? Yes Mostrare? Sì Mostrare? Sì Mo…" at bounding box center [824, 380] width 1488 height 677
click at [1038, 212] on div "Mostrare? Sì Mostrare? Sì Mostrare? Sì Unhide? Yes Mostrare? Sì Mostrare? Sì Mo…" at bounding box center [824, 380] width 1488 height 677
click at [828, 484] on label "Copia" at bounding box center [891, 479] width 194 height 14
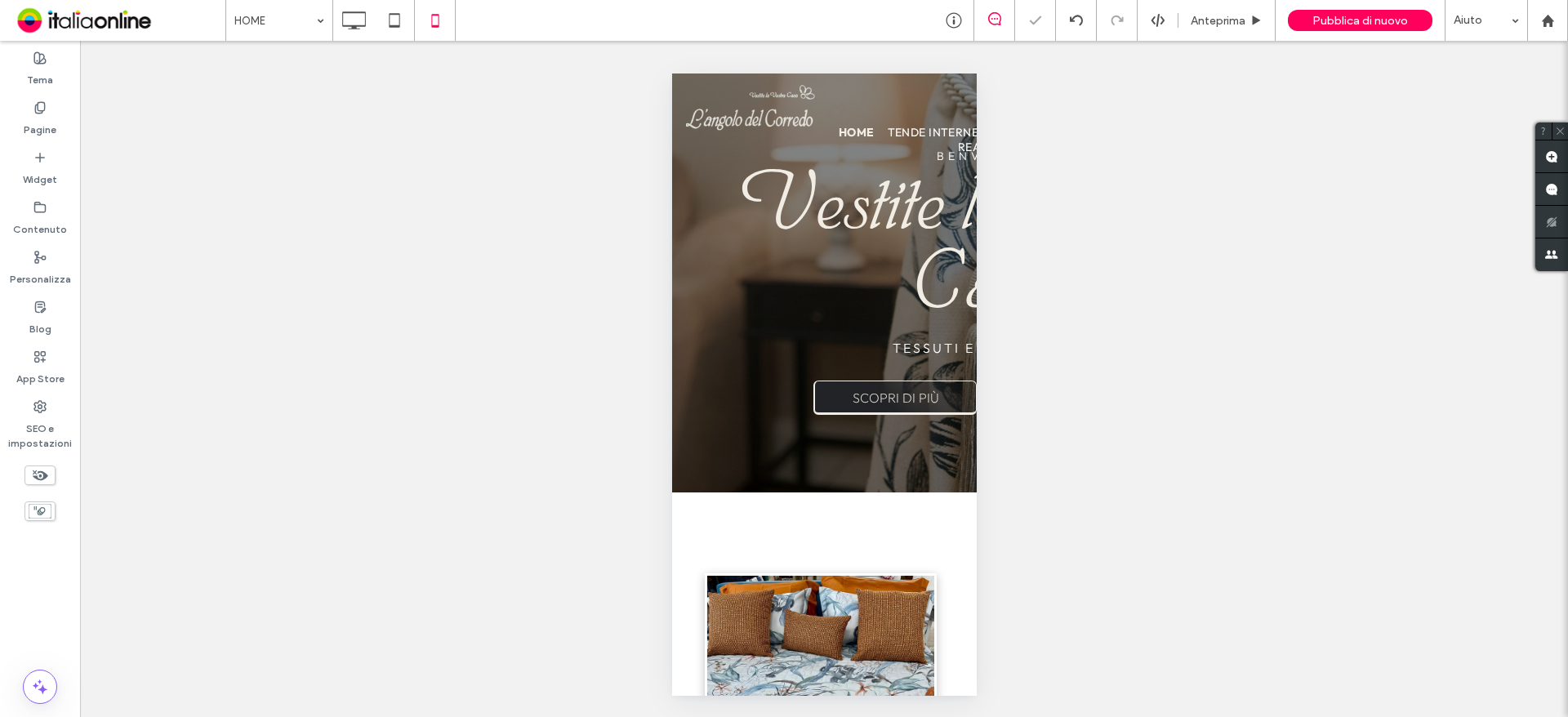
click at [598, 388] on div "Mostrare? Sì Mostrare? Sì Mostrare? Sì Unhide? Yes Mostrare? Sì Mostrare? Sì Mo…" at bounding box center [824, 380] width 1488 height 677
click at [348, 16] on icon at bounding box center [353, 20] width 32 height 32
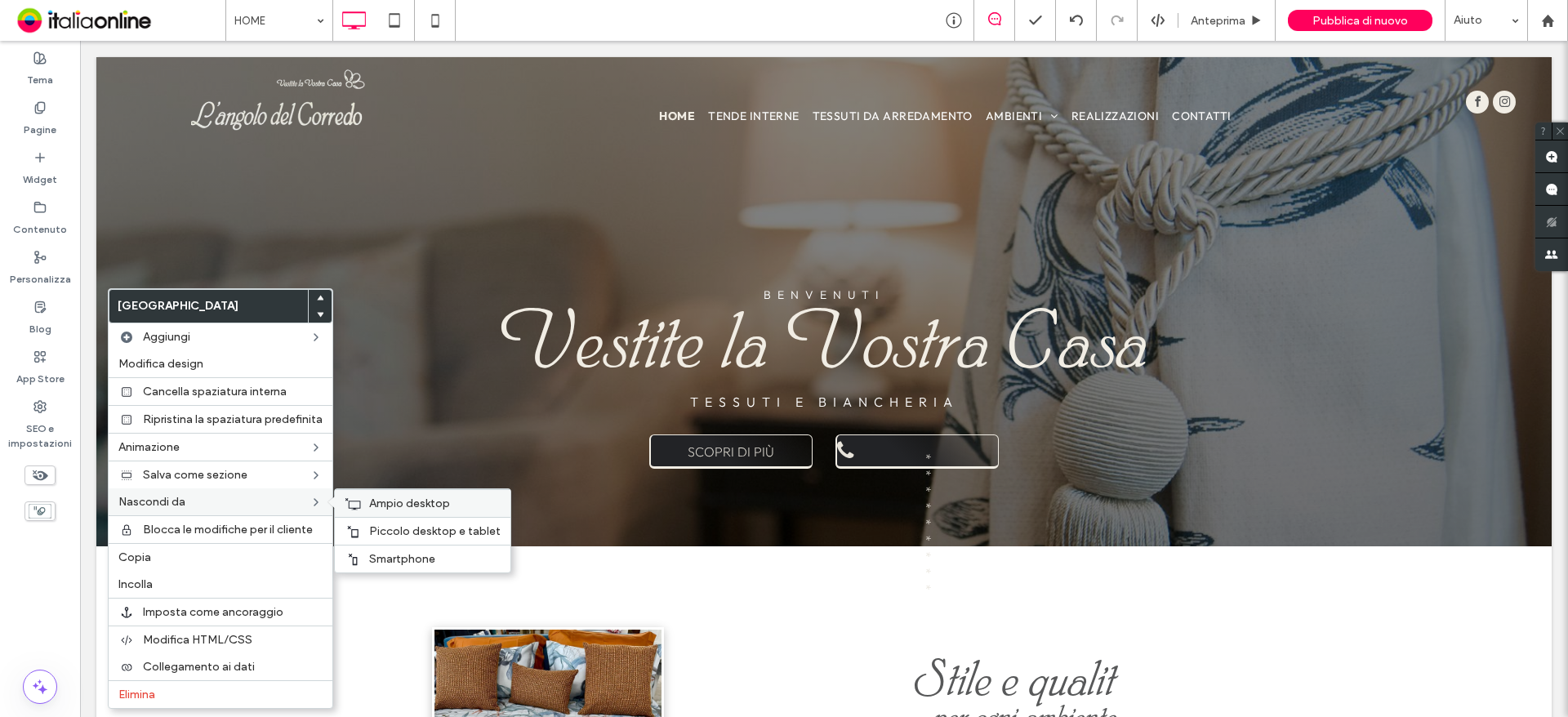
click at [406, 506] on span "Ampio desktop" at bounding box center [409, 503] width 80 height 14
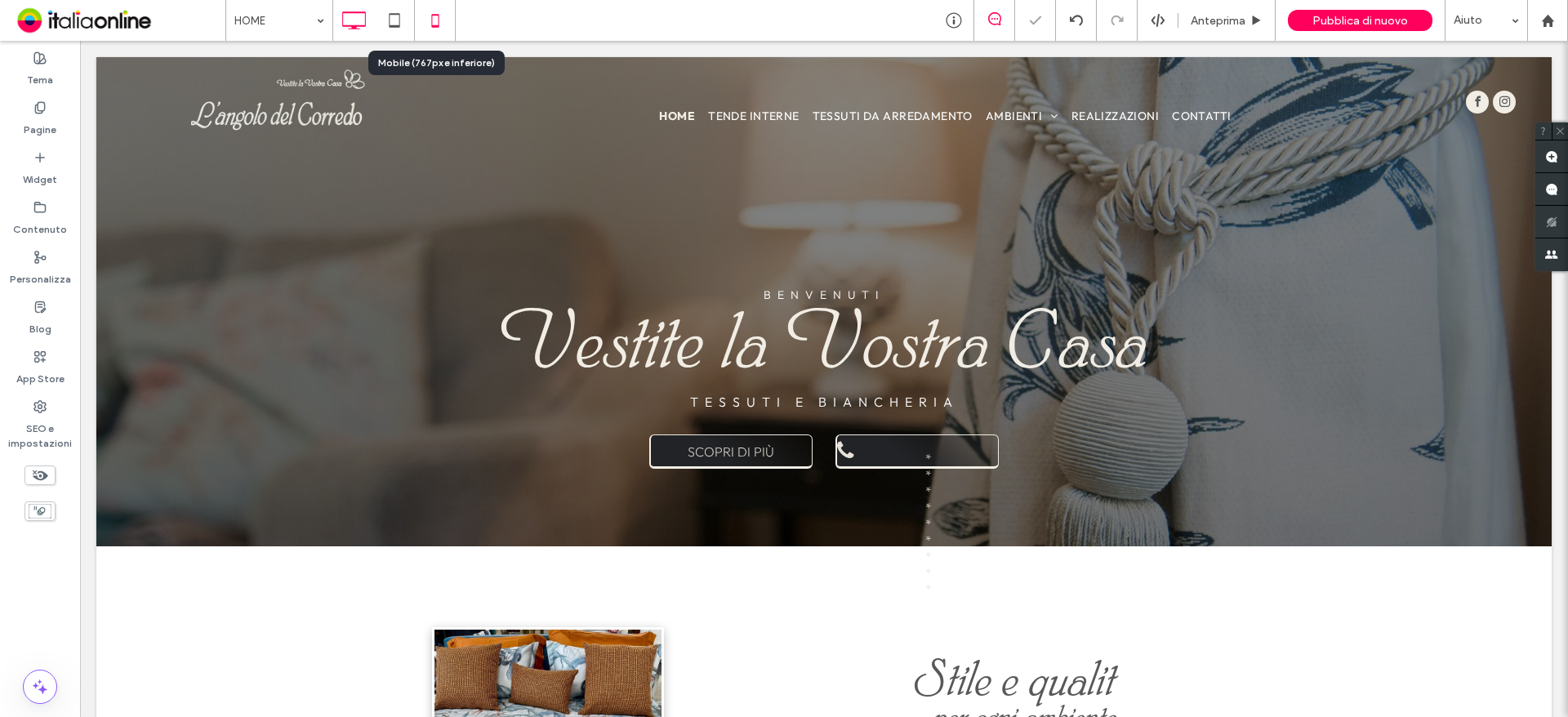
click at [437, 7] on icon at bounding box center [434, 20] width 32 height 32
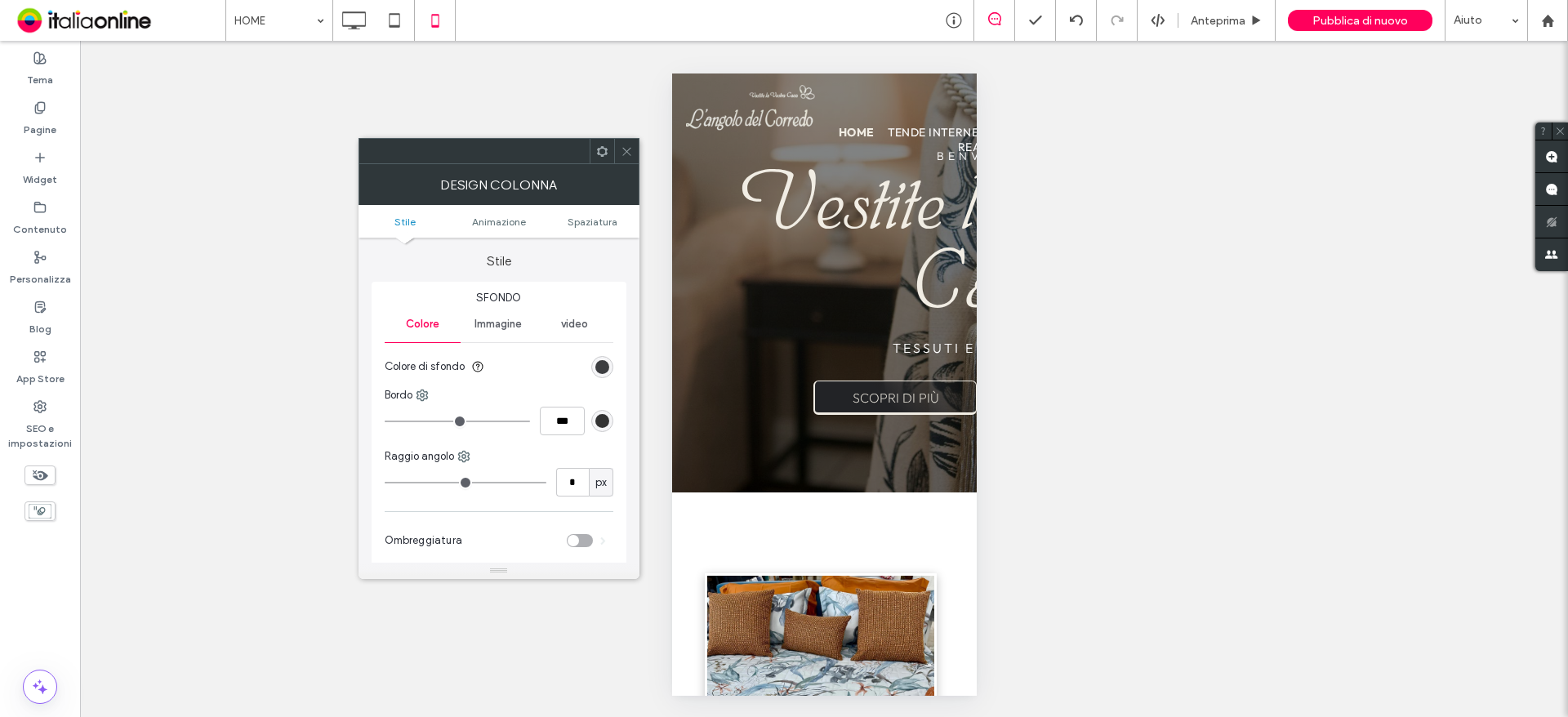
click at [624, 143] on span at bounding box center [627, 151] width 12 height 25
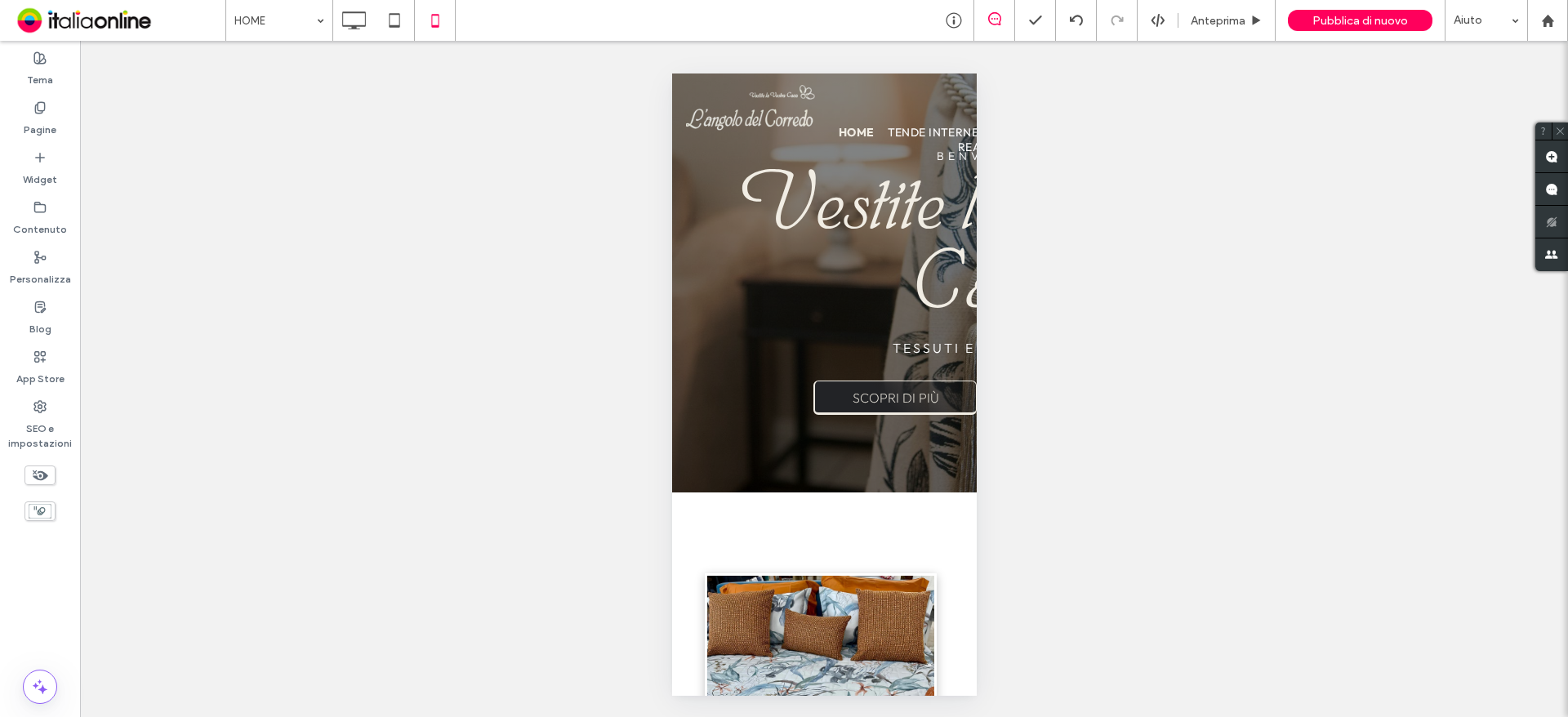
click at [45, 475] on use at bounding box center [40, 476] width 16 height 11
click at [42, 474] on icon at bounding box center [40, 476] width 18 height 18
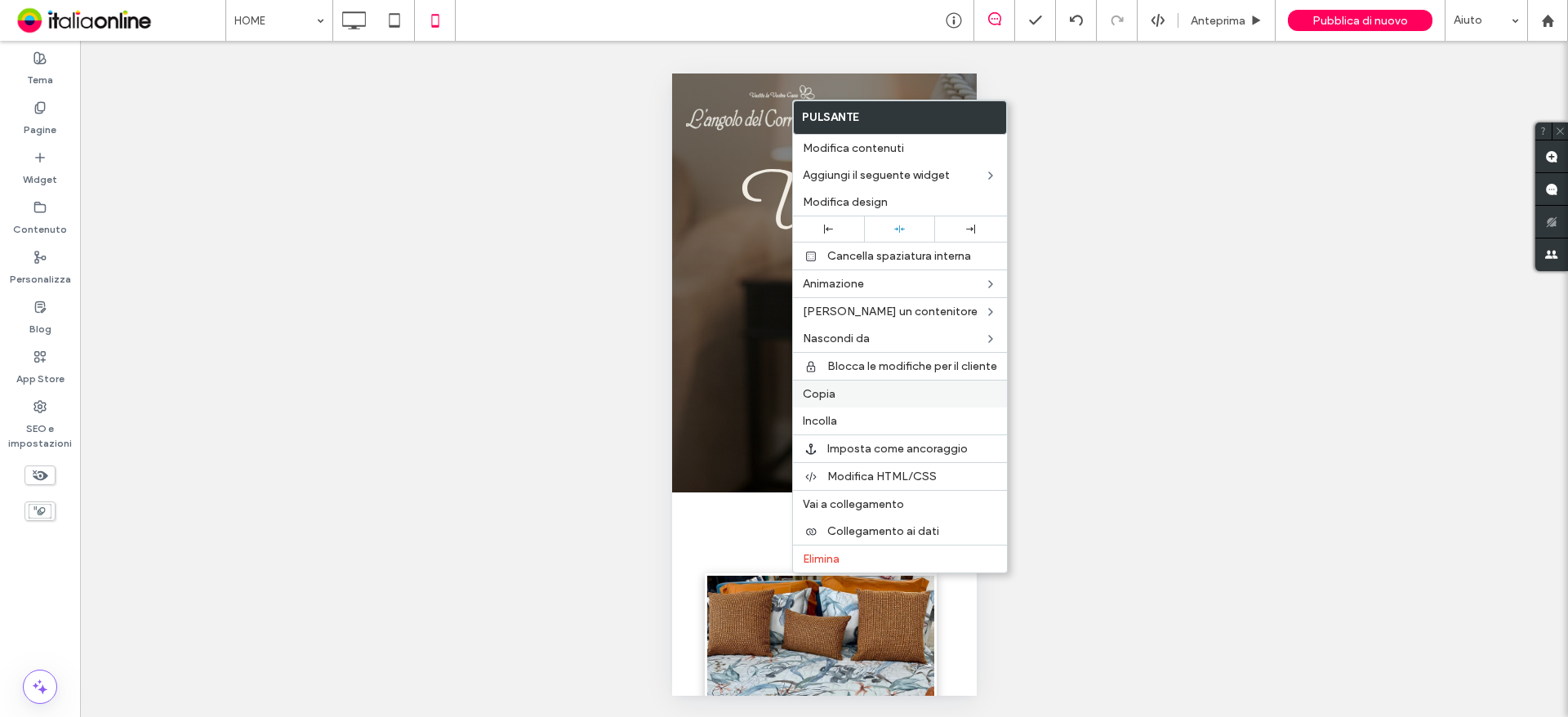
click at [852, 395] on label "Copia" at bounding box center [900, 394] width 194 height 14
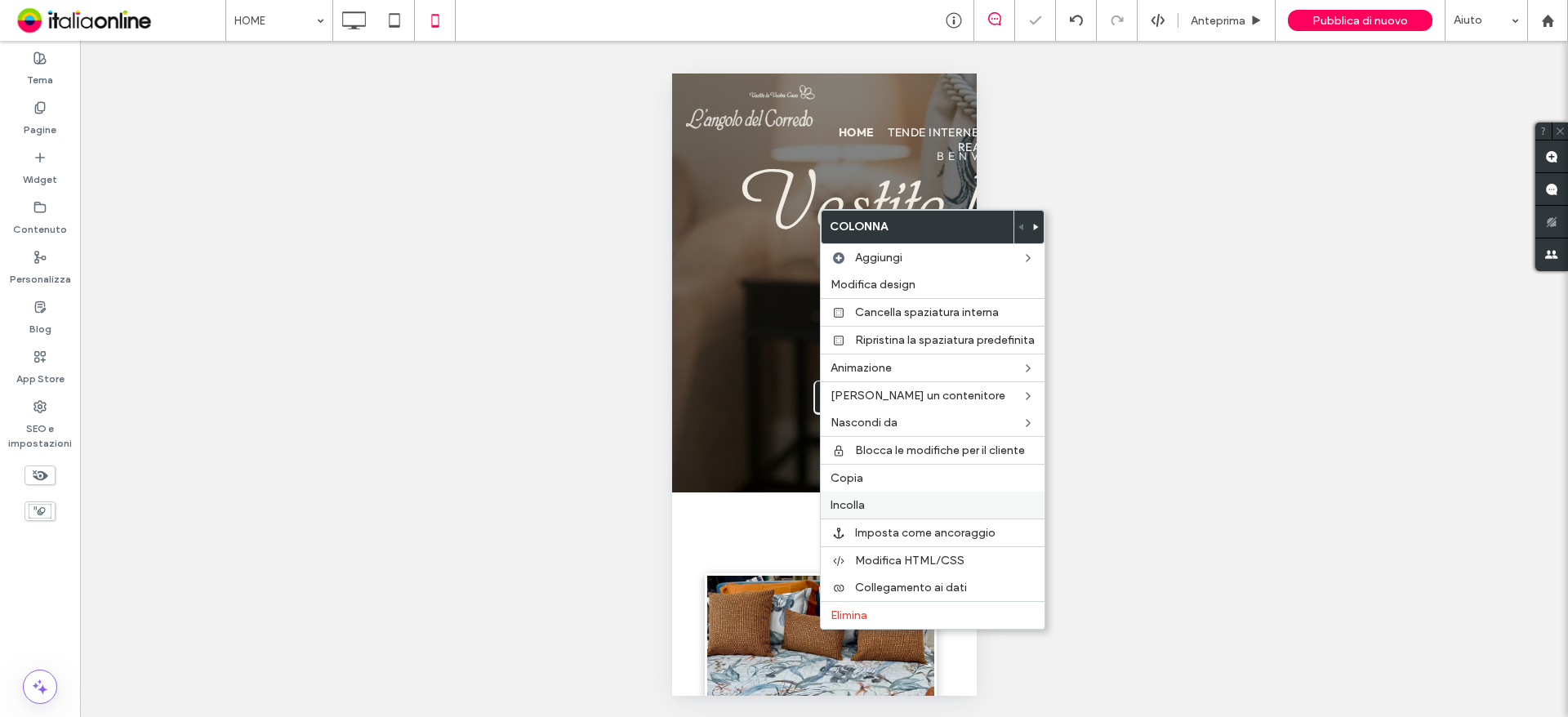
click at [843, 499] on span "Incolla" at bounding box center [847, 505] width 34 height 14
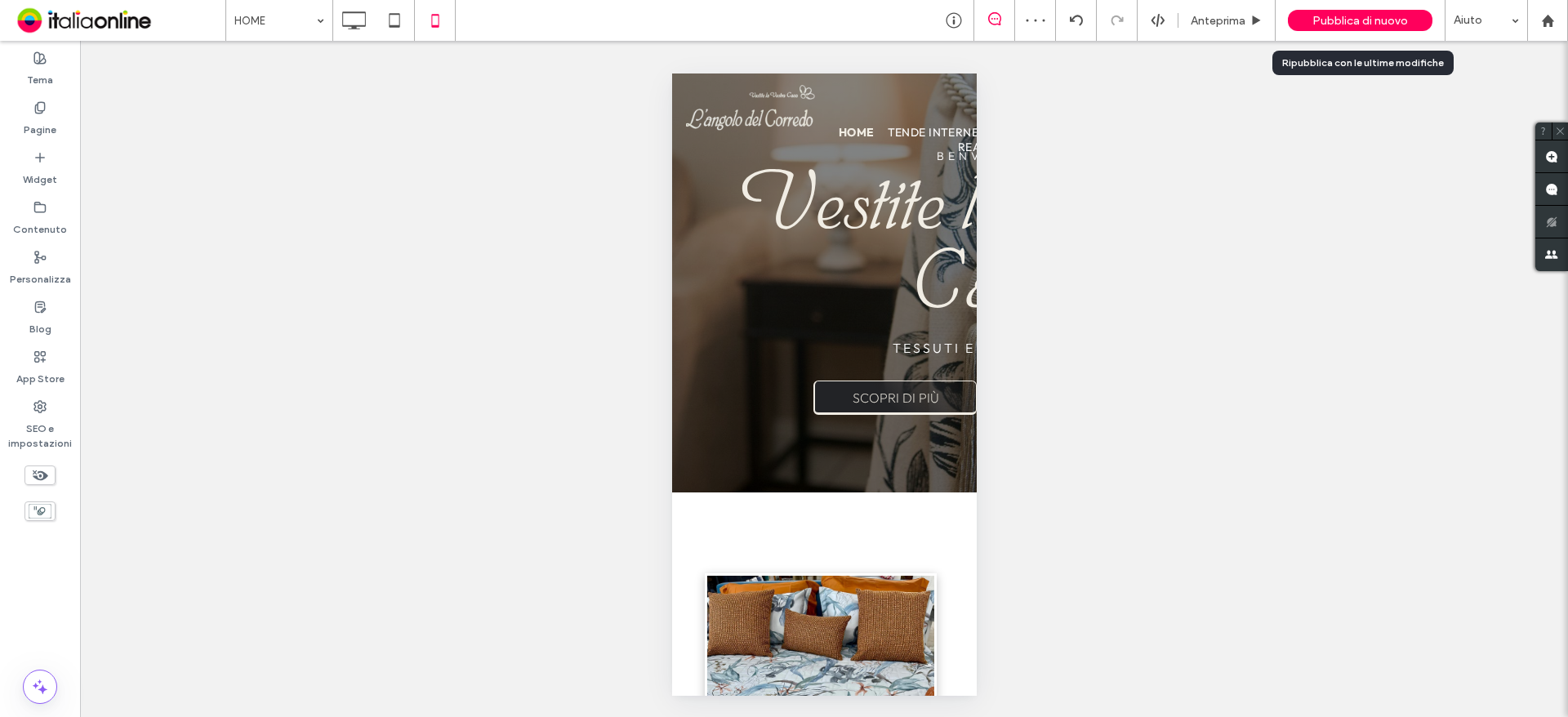
click at [1354, 22] on span "Pubblica di nuovo" at bounding box center [1359, 21] width 95 height 14
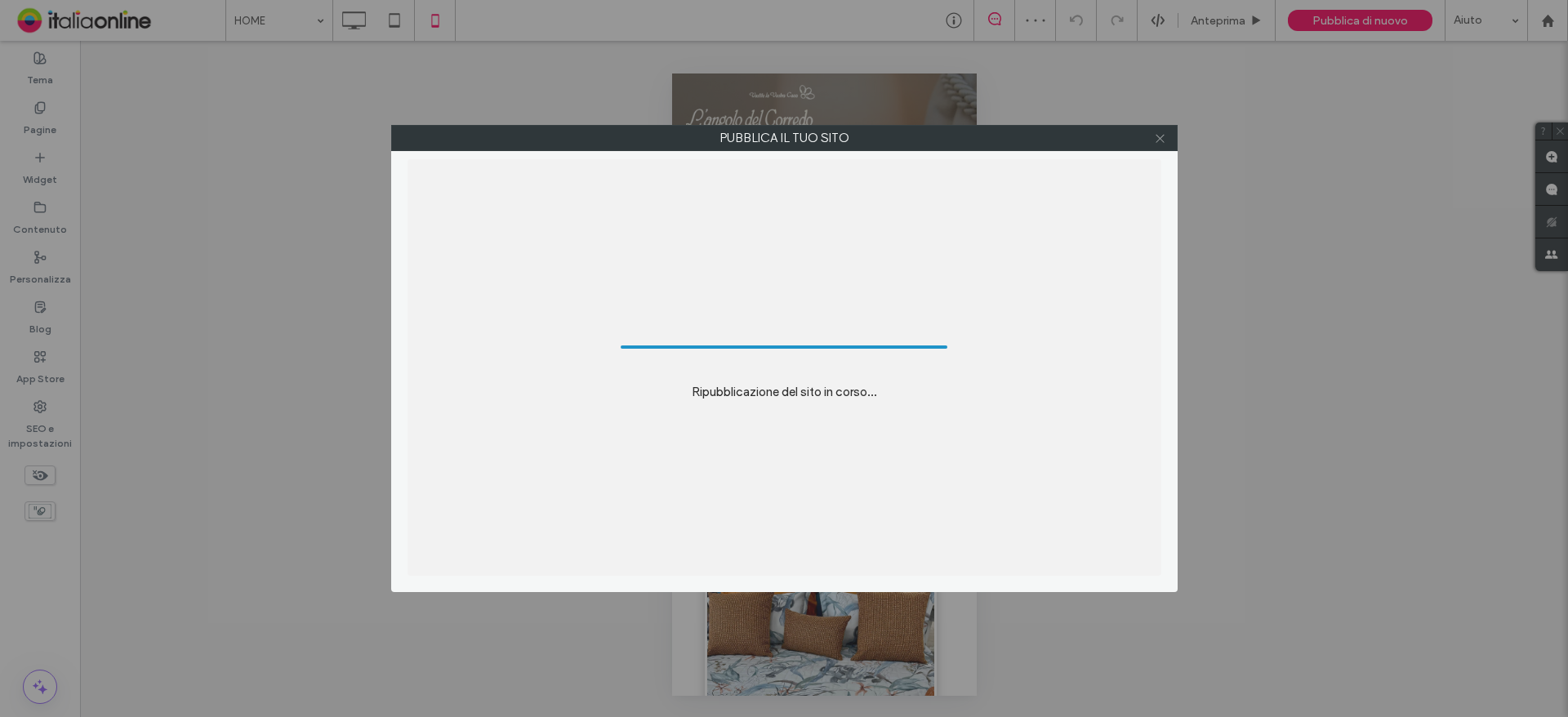
click at [1157, 143] on icon at bounding box center [1160, 138] width 12 height 12
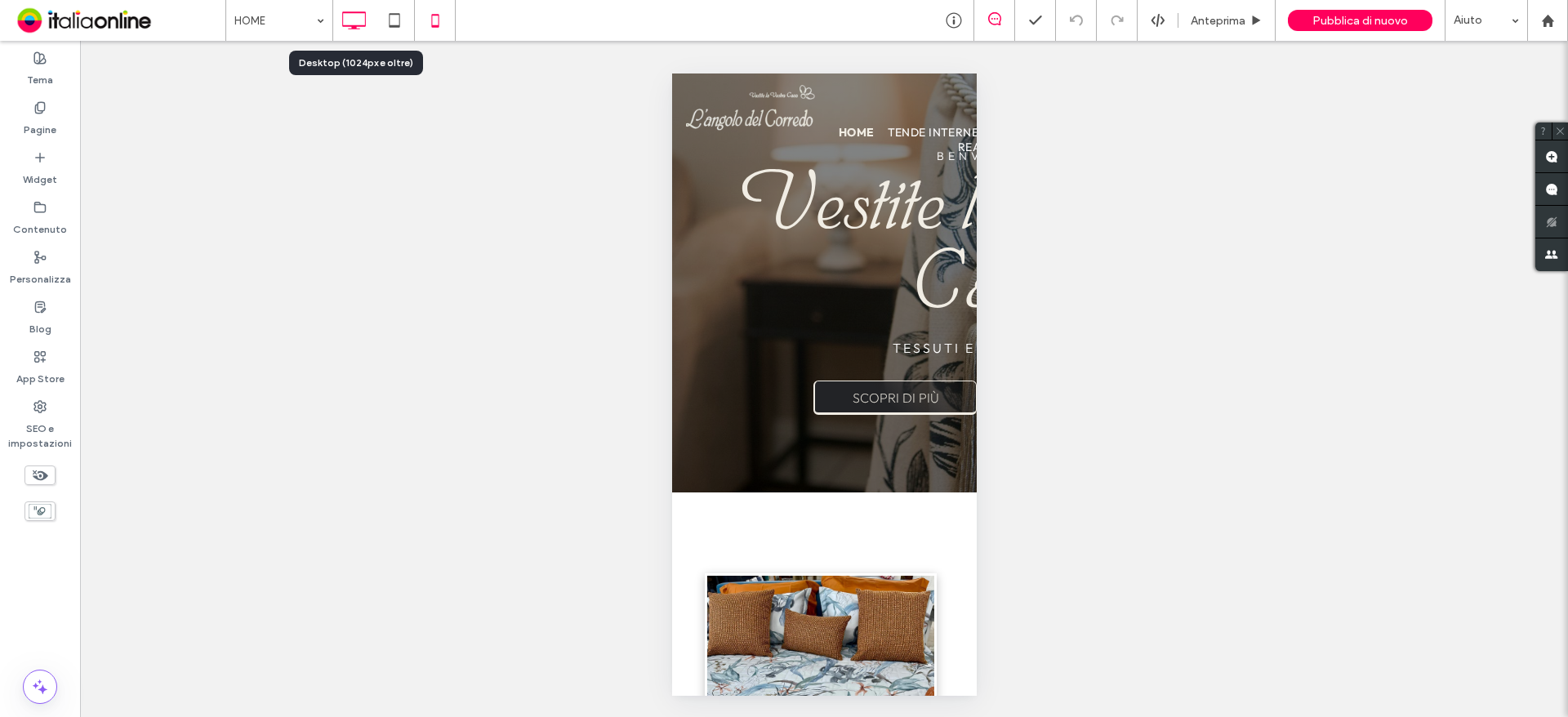
click at [345, 27] on icon at bounding box center [353, 20] width 32 height 32
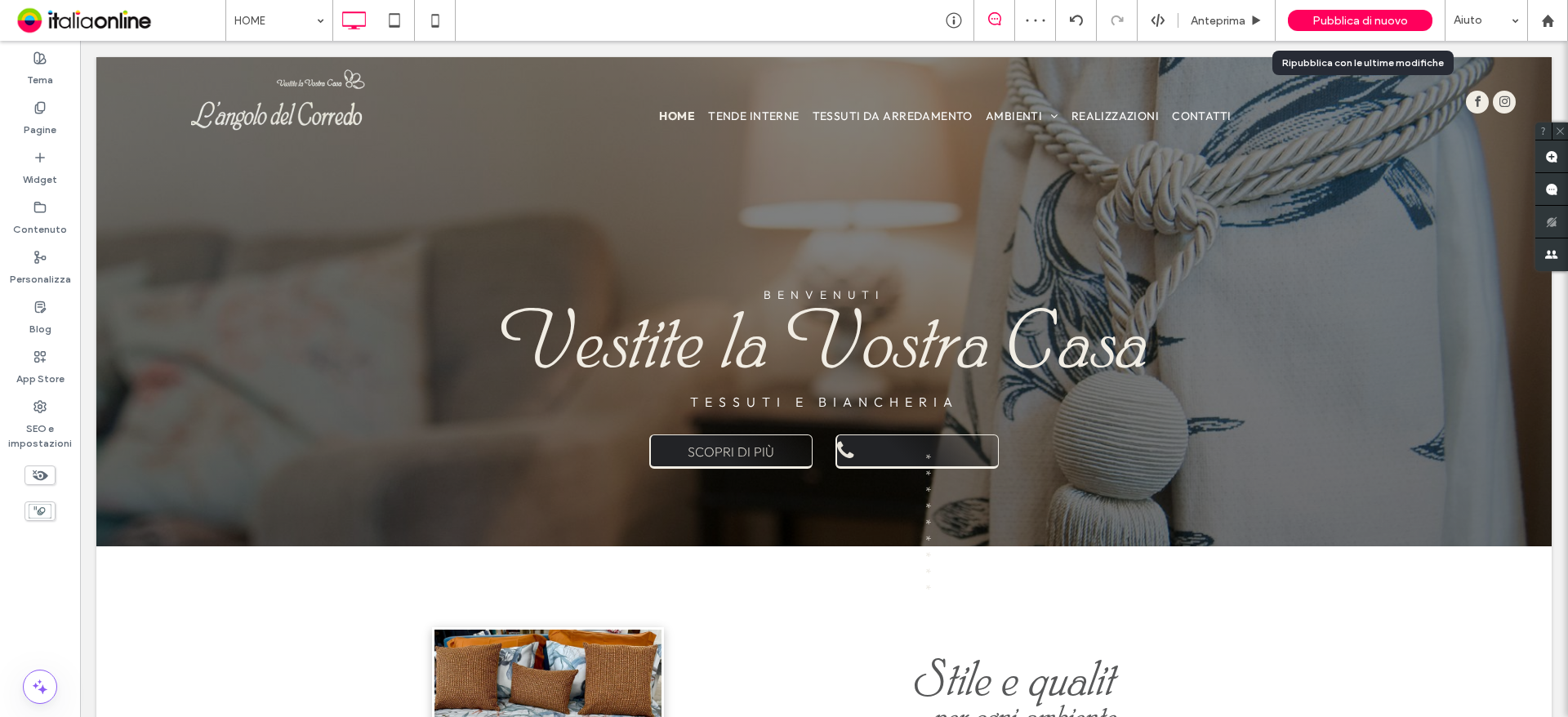
click at [1341, 18] on span "Pubblica di nuovo" at bounding box center [1359, 21] width 95 height 14
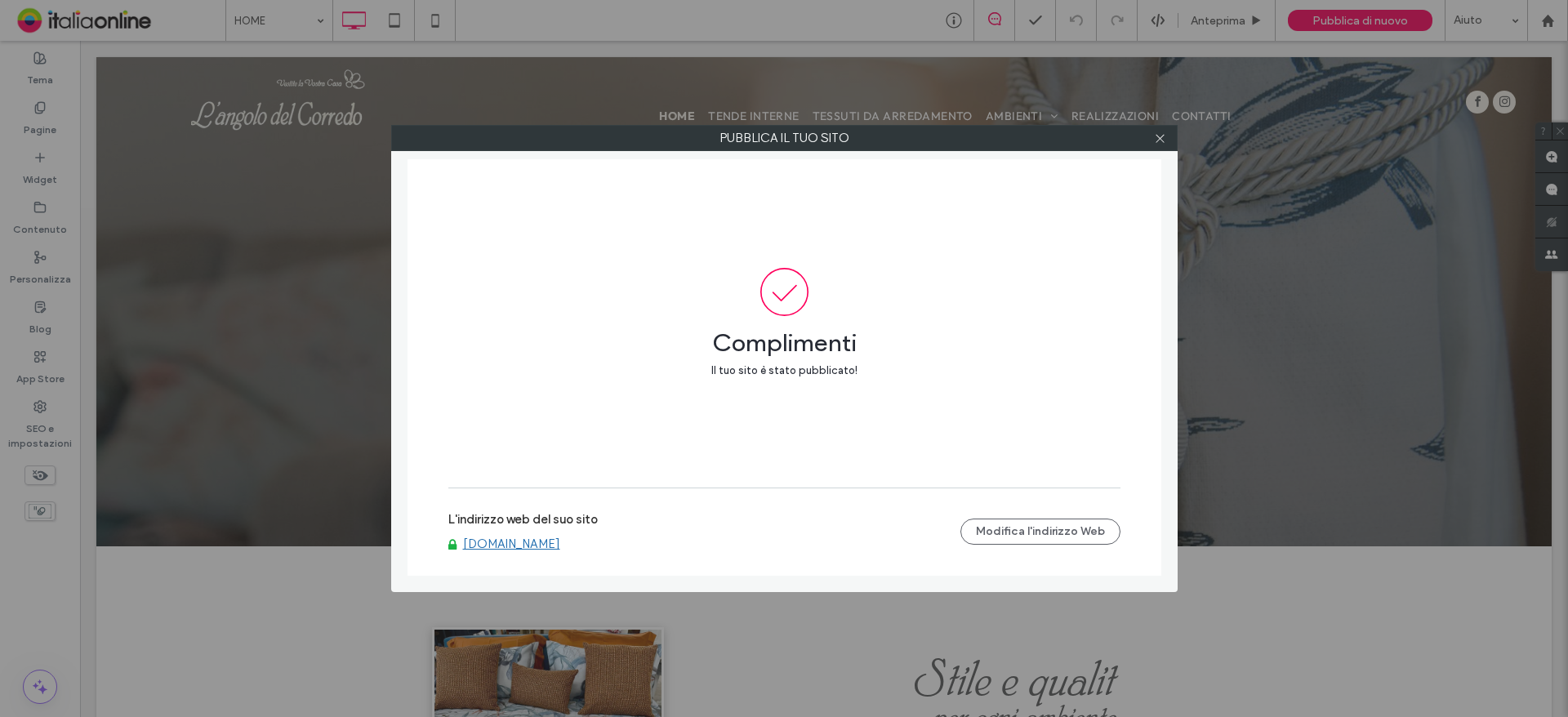
click at [1148, 144] on div at bounding box center [1160, 137] width 25 height 25
click at [1151, 144] on div at bounding box center [1160, 137] width 25 height 25
click at [1157, 140] on icon at bounding box center [1160, 138] width 12 height 12
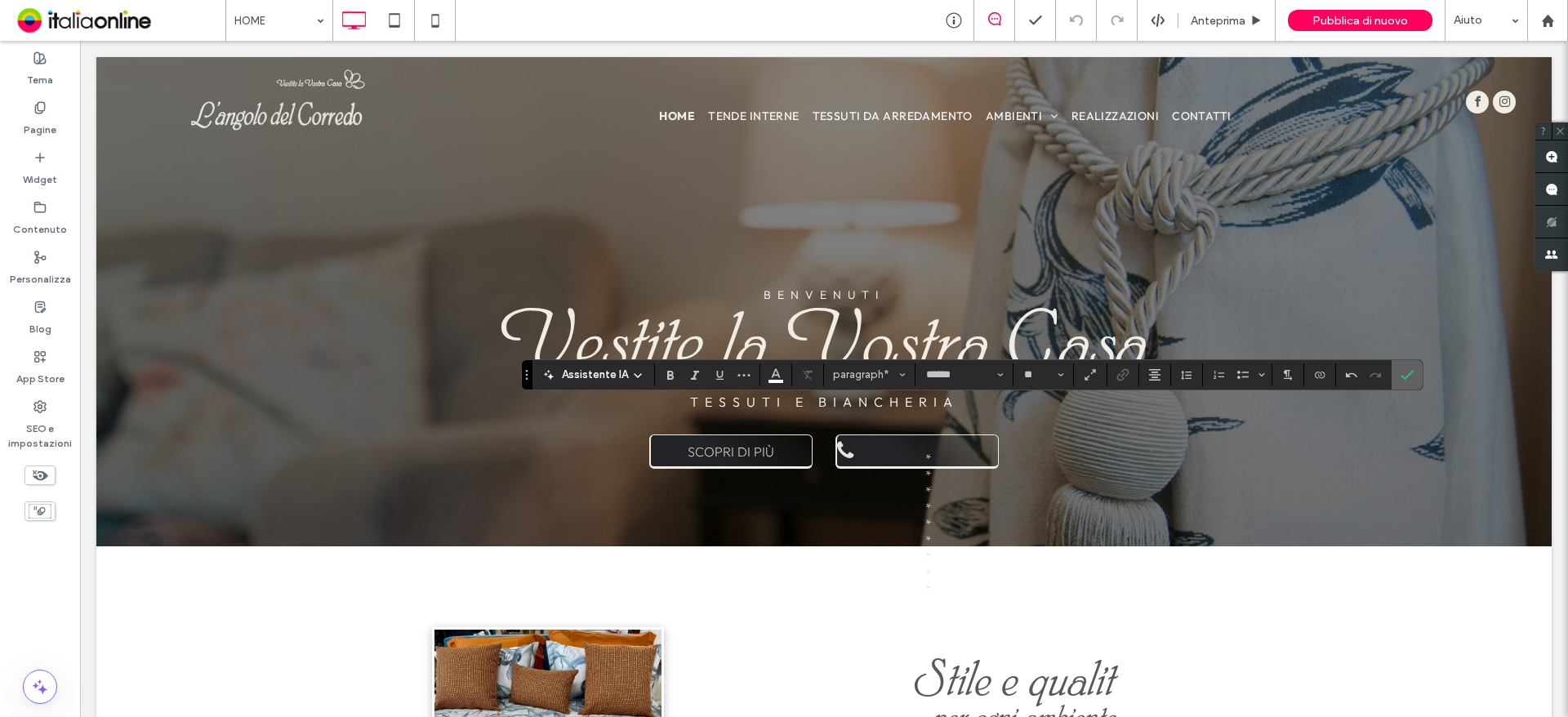
click at [1404, 365] on span "Conferma" at bounding box center [1403, 375] width 7 height 29
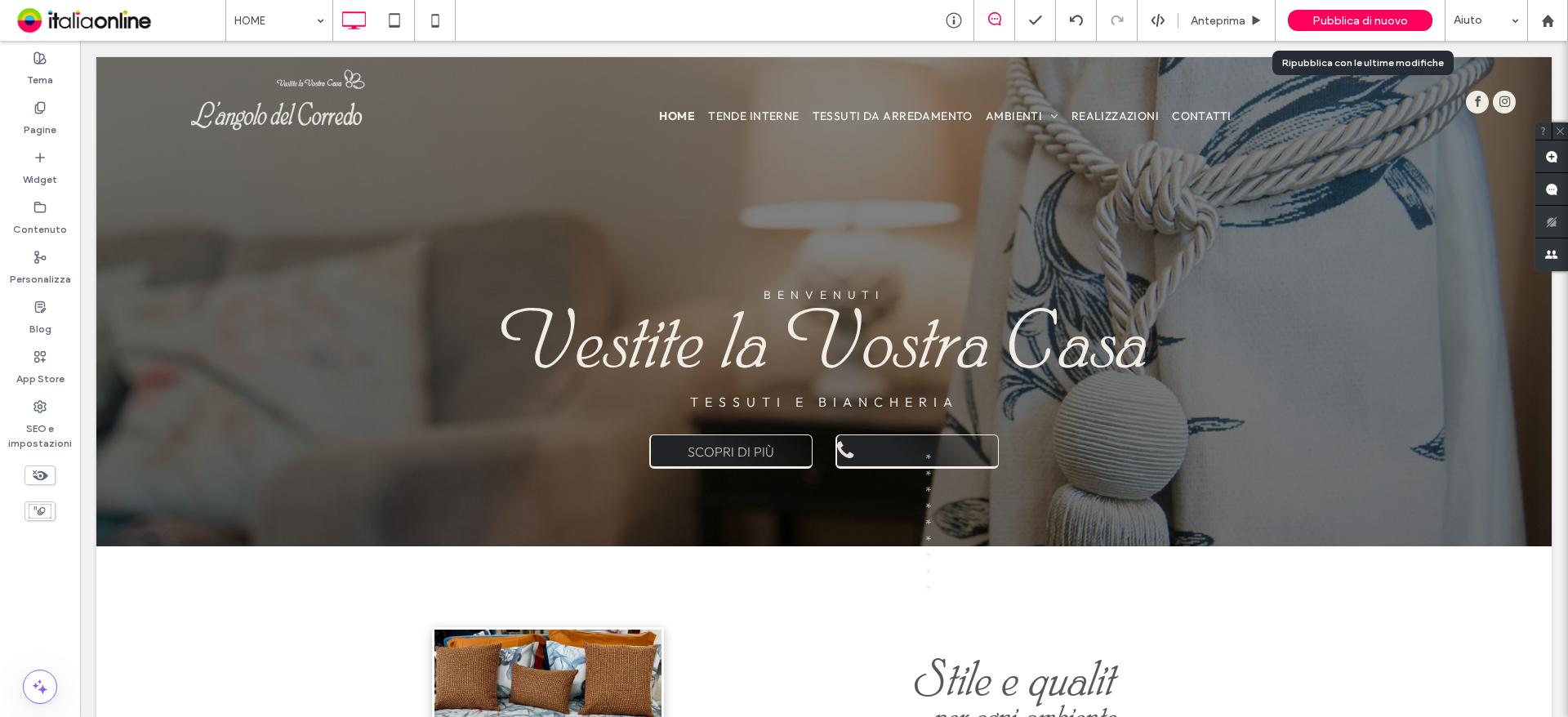
click at [1346, 25] on span "Pubblica di nuovo" at bounding box center [1359, 21] width 95 height 14
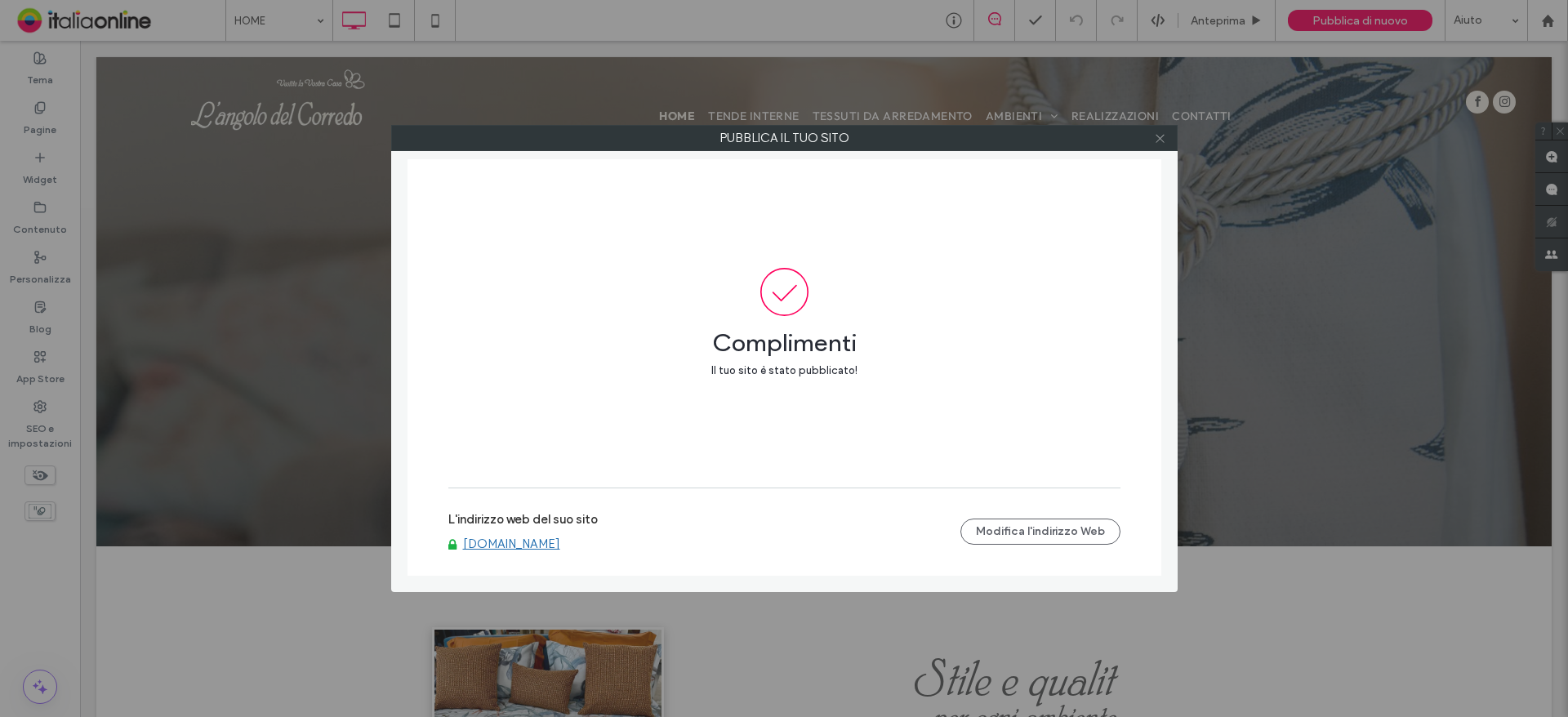
click at [1155, 140] on icon at bounding box center [1160, 138] width 12 height 12
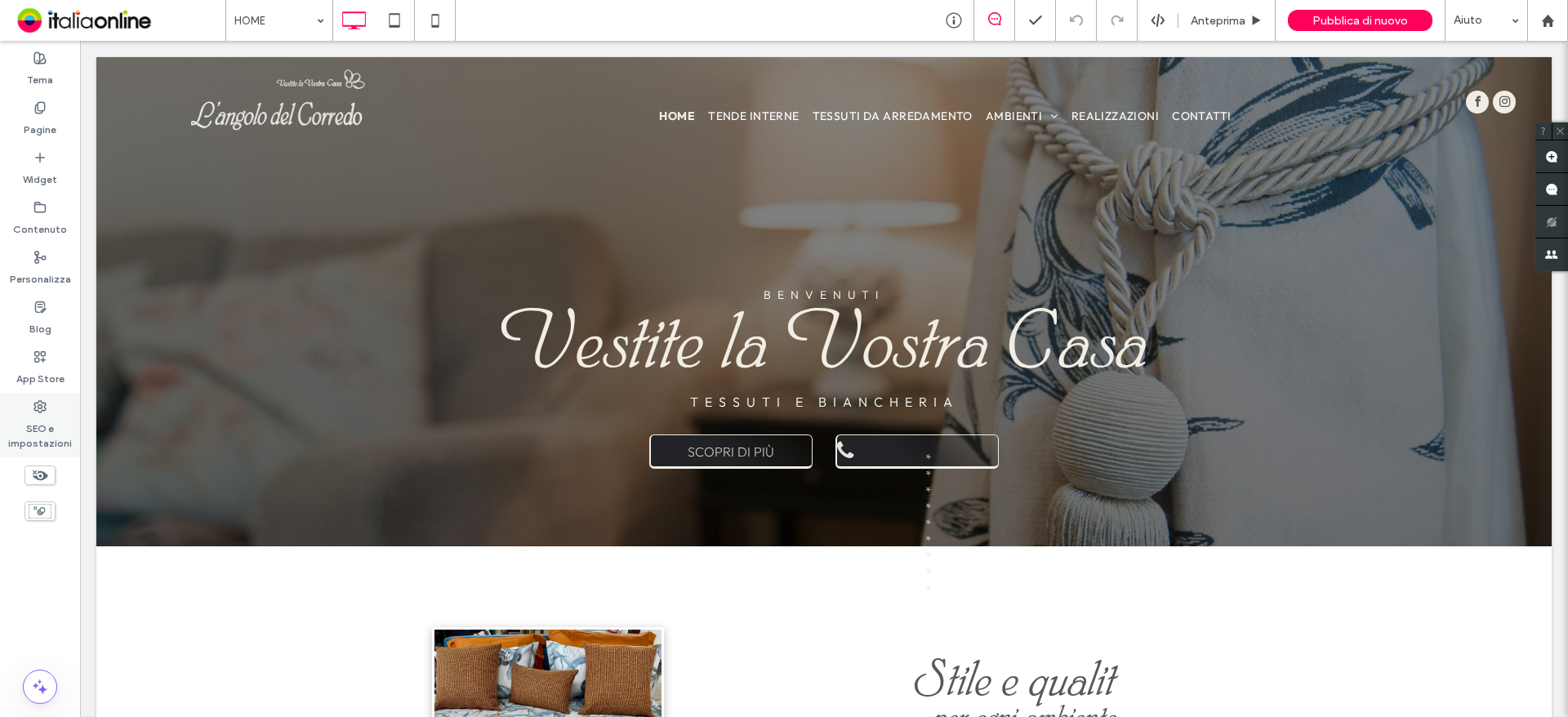
click at [60, 414] on label "SEO e impostazioni" at bounding box center [40, 432] width 80 height 37
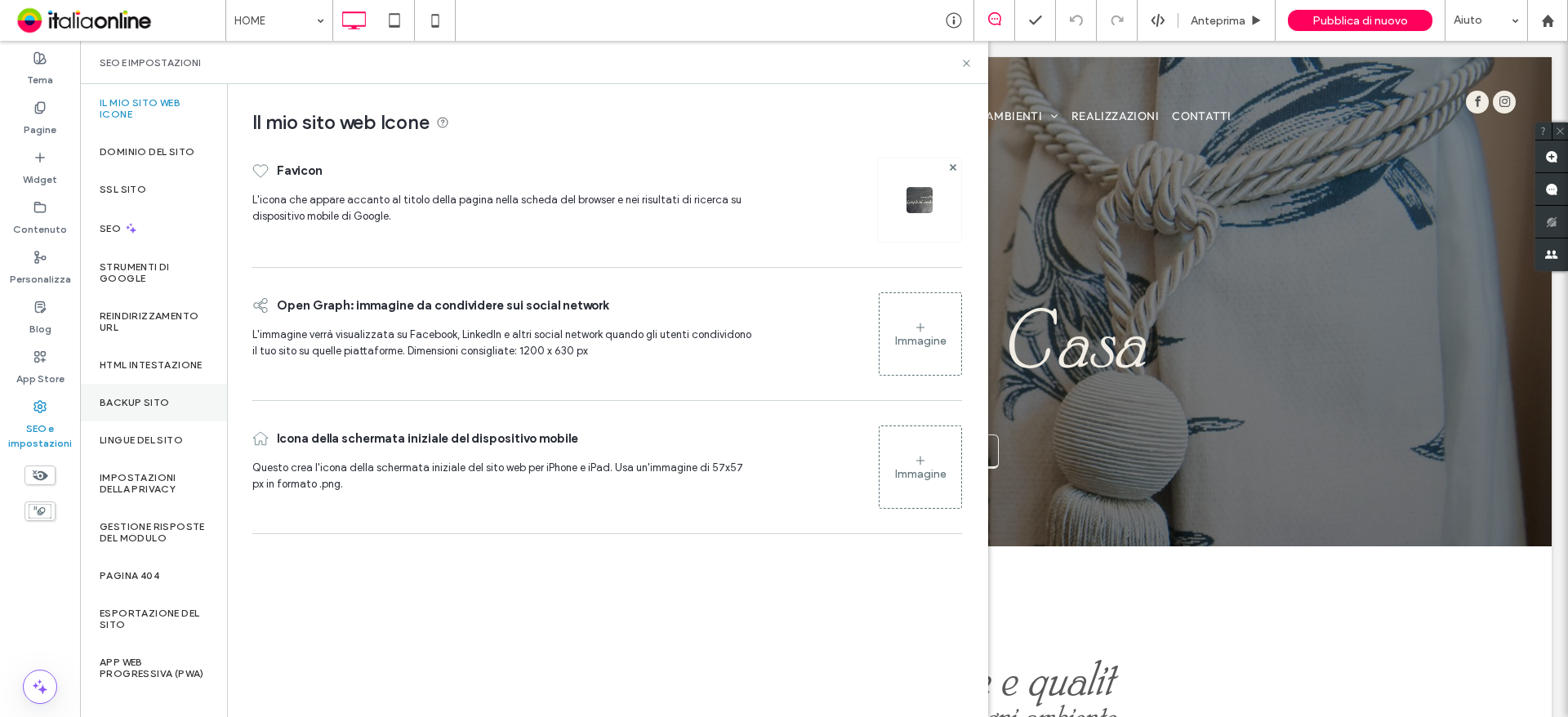
click at [139, 399] on div "Backup sito" at bounding box center [154, 402] width 147 height 37
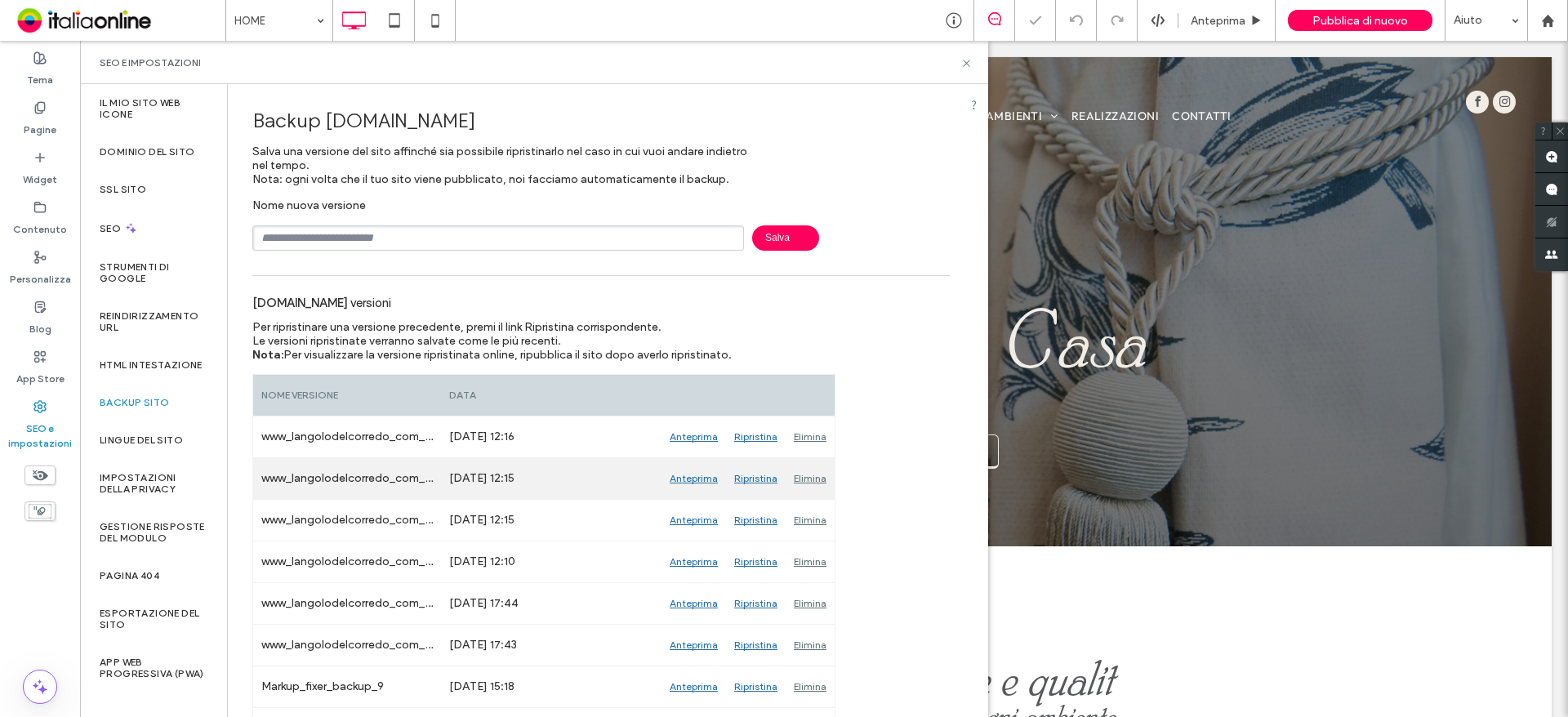
click at [808, 477] on div "Elimina" at bounding box center [810, 479] width 49 height 41
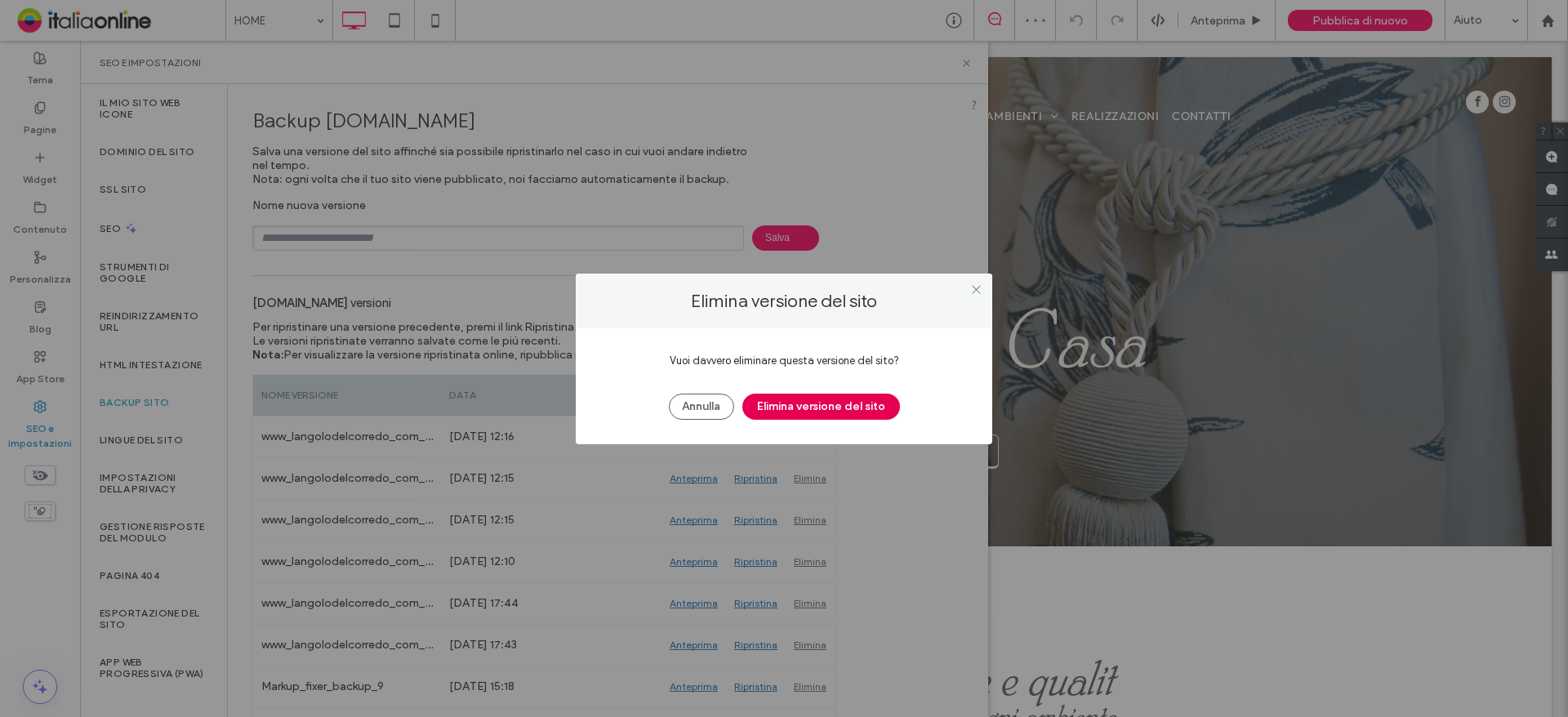
click at [844, 403] on button "Elimina versione del sito" at bounding box center [821, 406] width 158 height 26
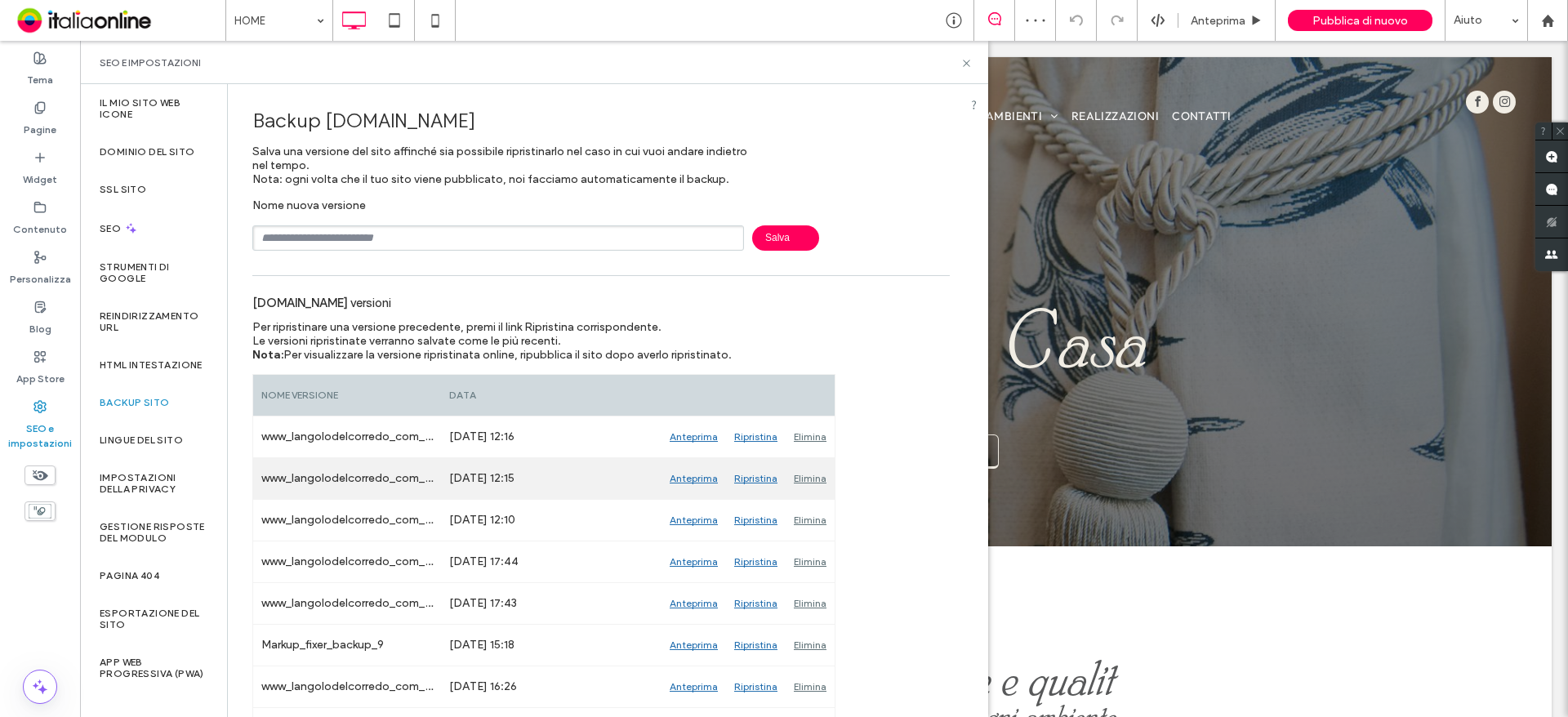
click at [805, 472] on div "Elimina" at bounding box center [810, 479] width 49 height 41
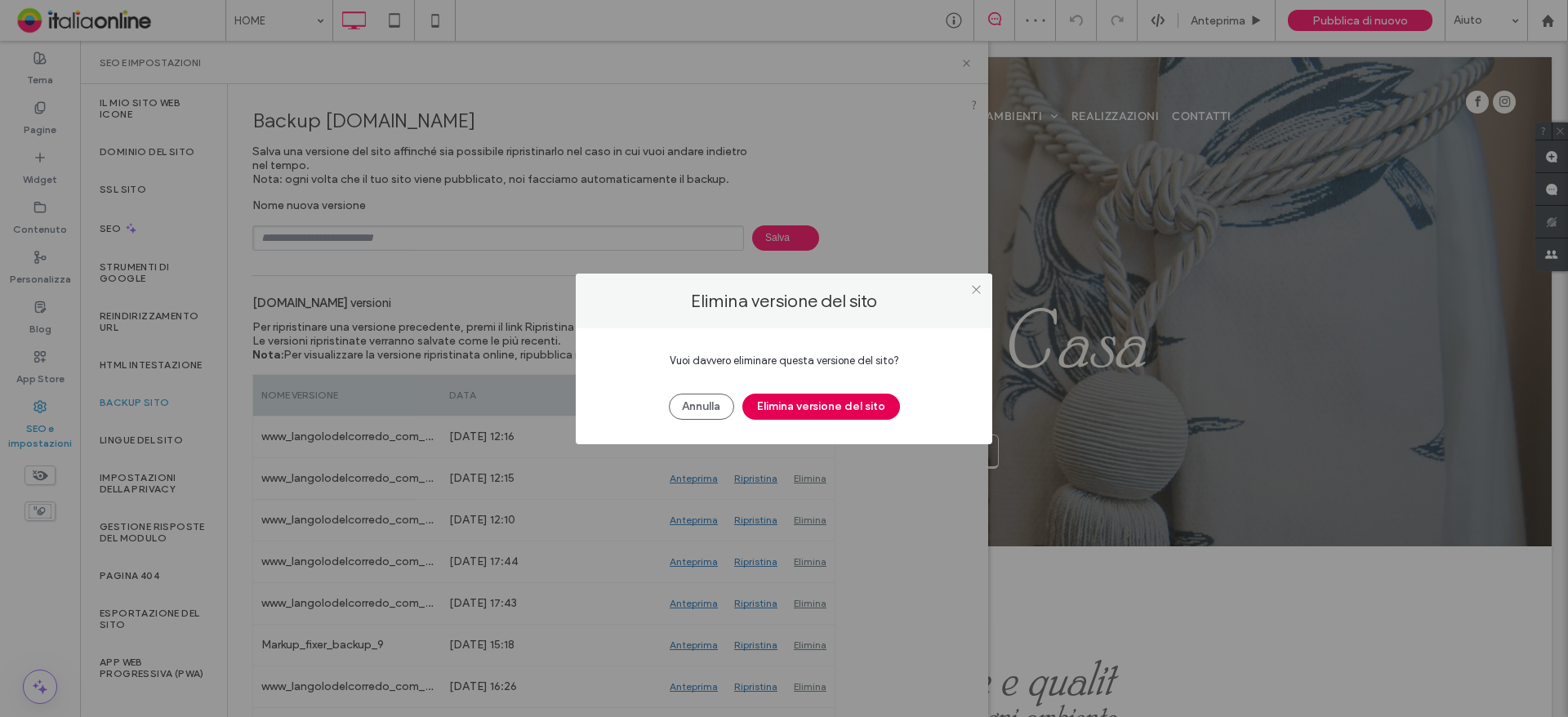
click at [814, 407] on button "Elimina versione del sito" at bounding box center [821, 406] width 158 height 26
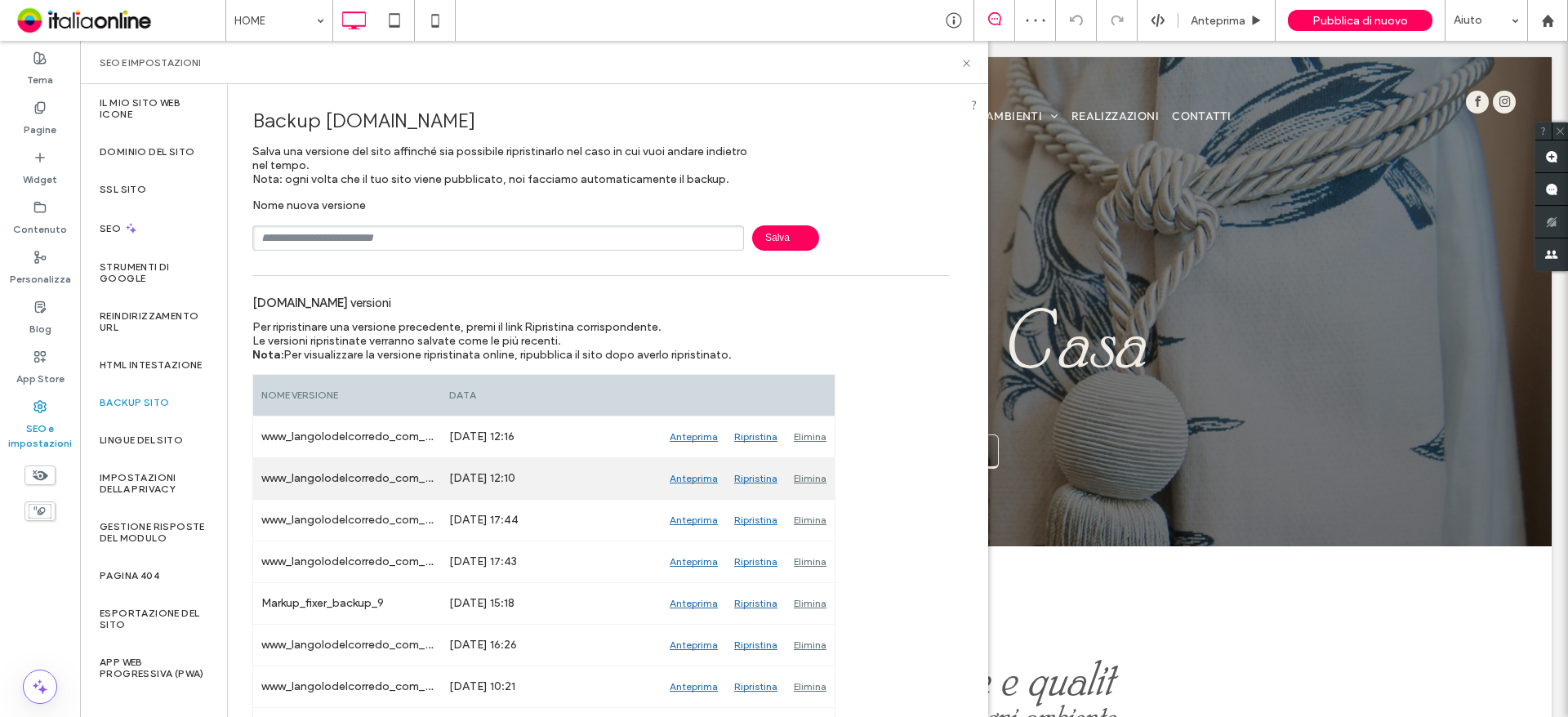
click at [796, 477] on div "Elimina" at bounding box center [810, 479] width 49 height 41
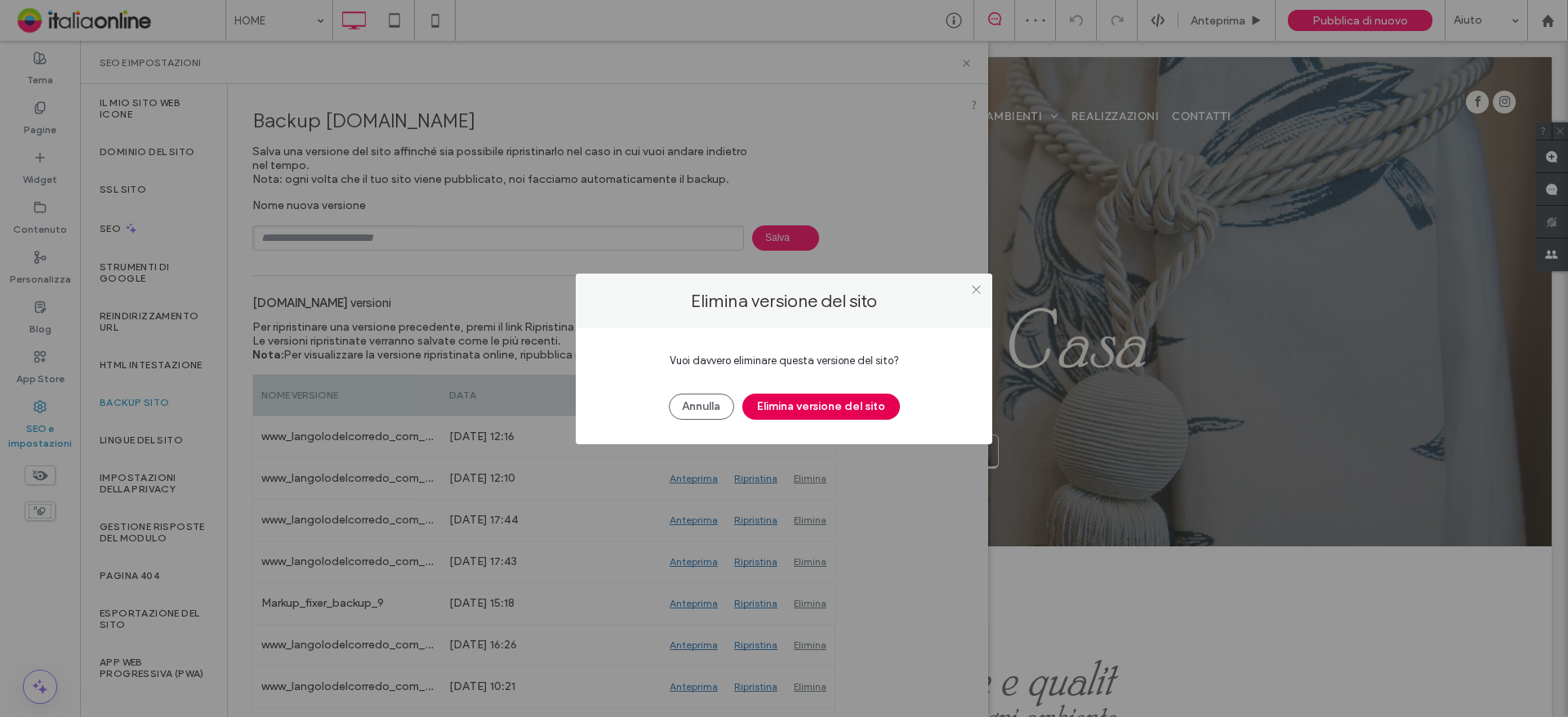
click at [807, 409] on button "Elimina versione del sito" at bounding box center [821, 406] width 158 height 26
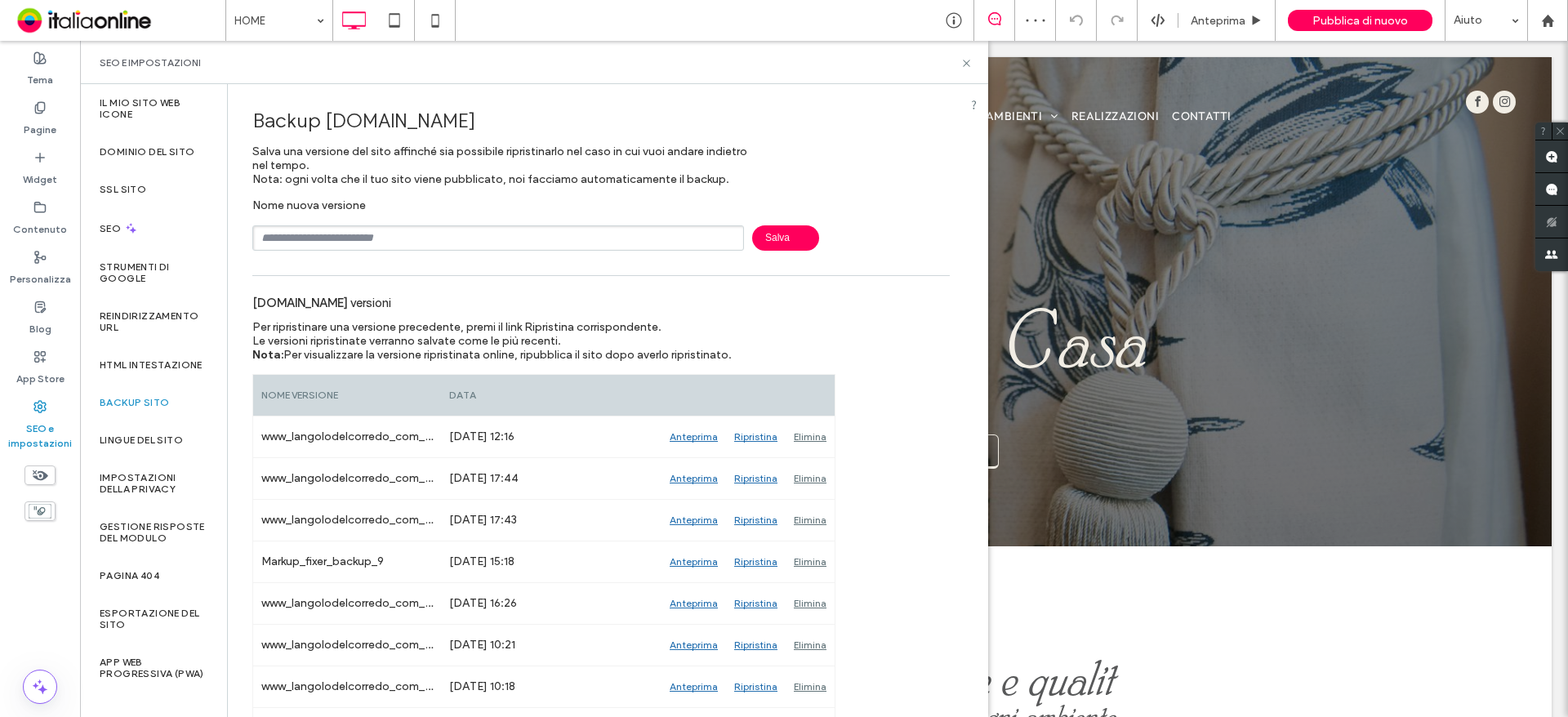
click at [960, 67] on div "SEO e impostazioni" at bounding box center [534, 62] width 869 height 13
click at [960, 65] on div "SEO e impostazioni" at bounding box center [534, 62] width 869 height 13
click at [968, 66] on icon at bounding box center [966, 63] width 12 height 12
